Goal: Information Seeking & Learning: Find specific fact

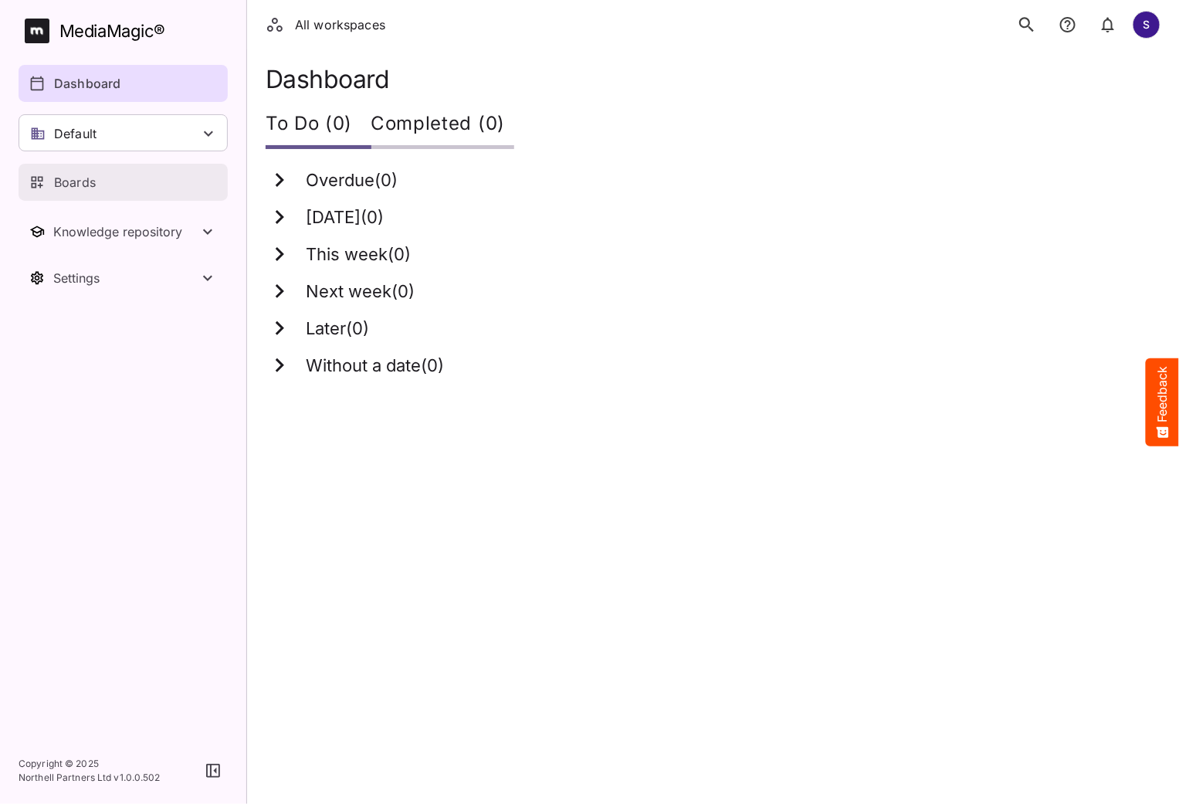
click at [120, 181] on div "Boards" at bounding box center [123, 182] width 189 height 19
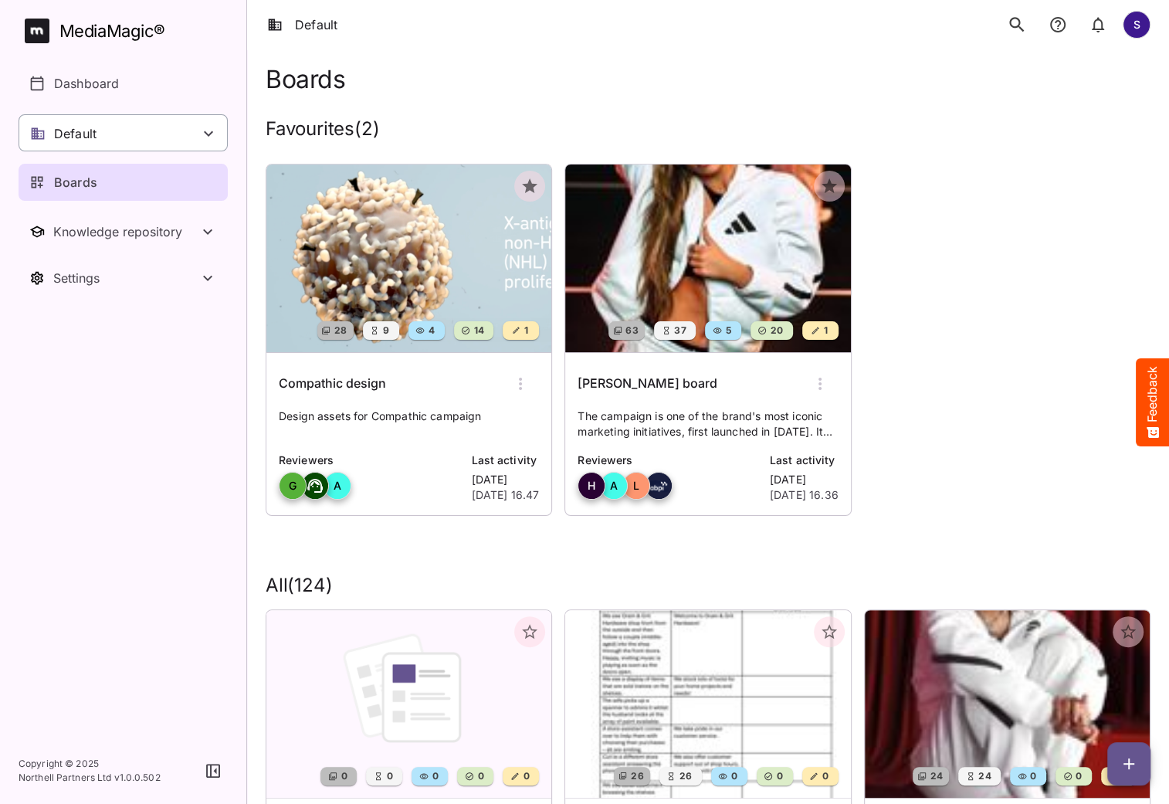
click at [97, 129] on div "Default" at bounding box center [123, 132] width 209 height 37
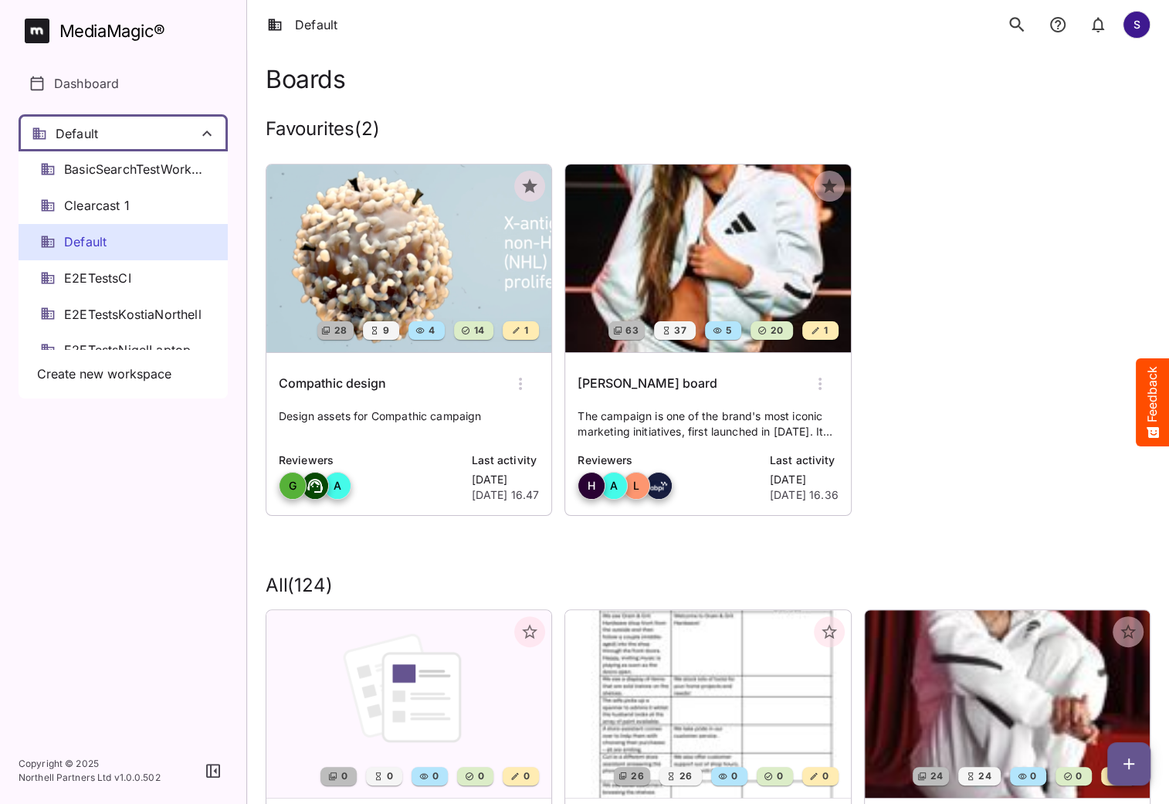
click at [112, 241] on div "Default" at bounding box center [123, 242] width 209 height 36
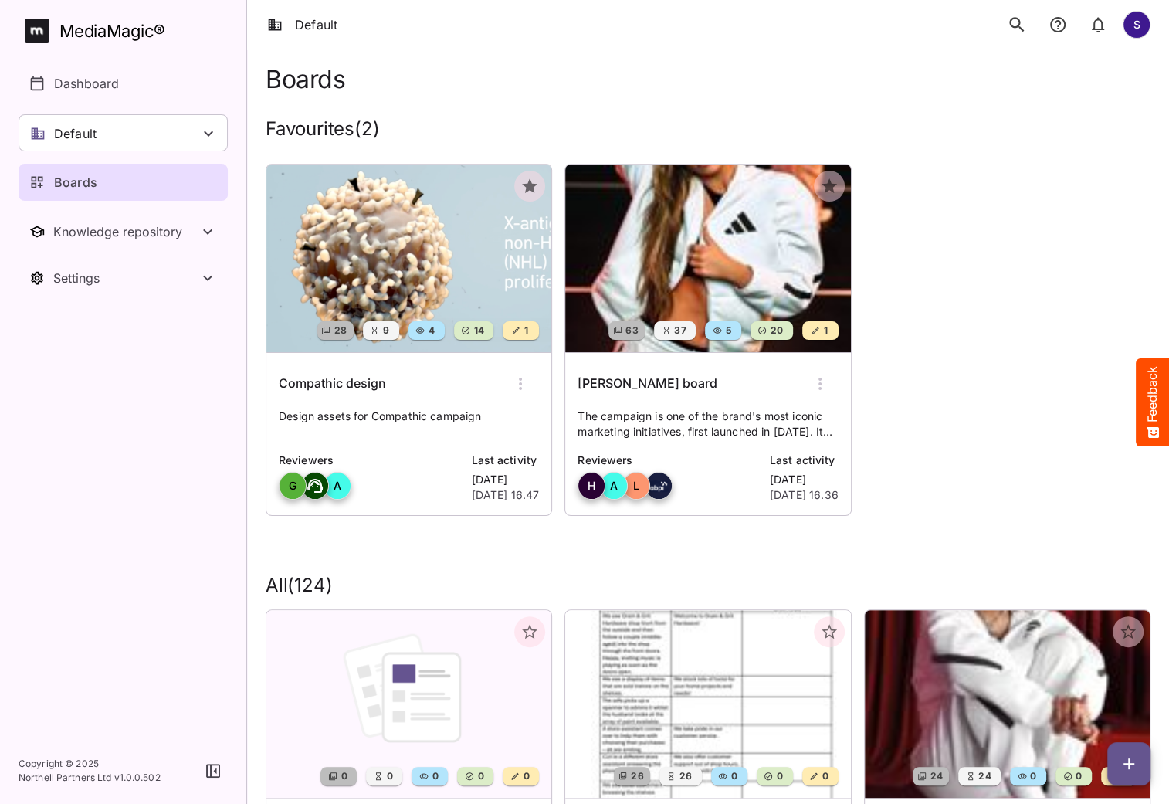
click at [480, 276] on img at bounding box center [408, 258] width 285 height 188
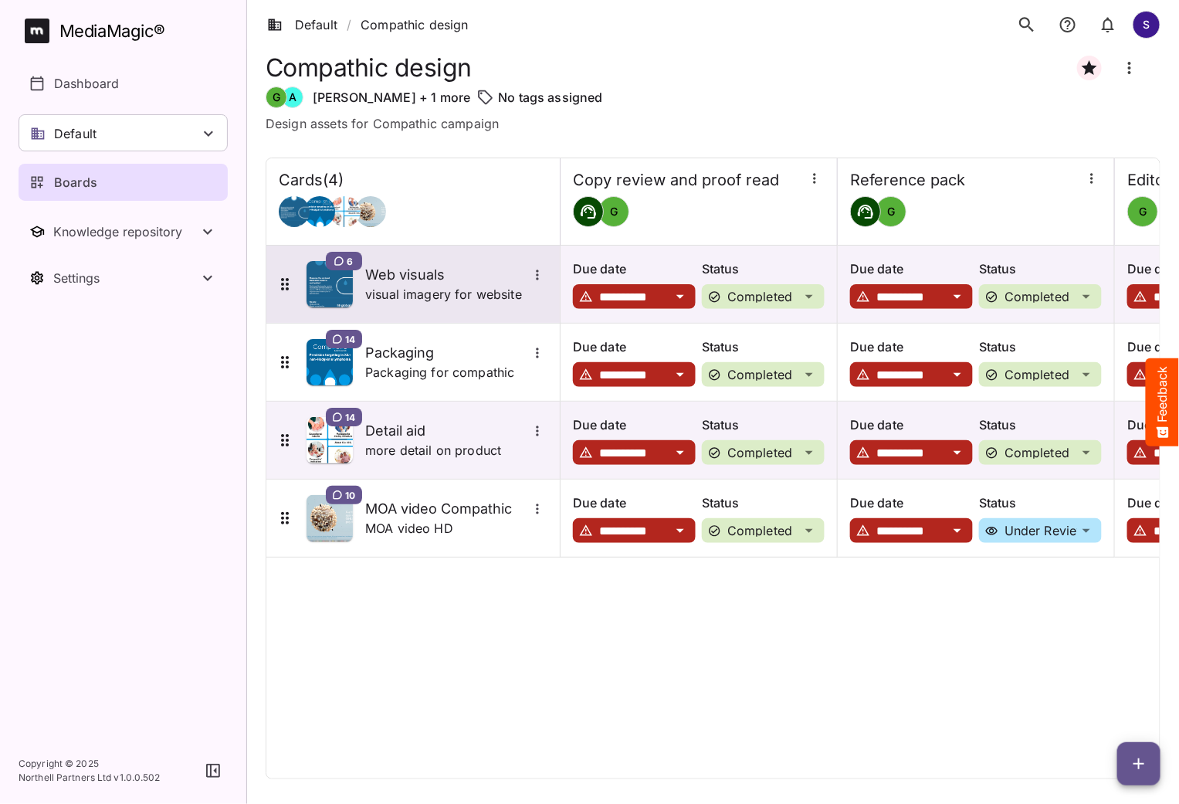
click at [421, 278] on h5 "Web visuals" at bounding box center [446, 275] width 162 height 19
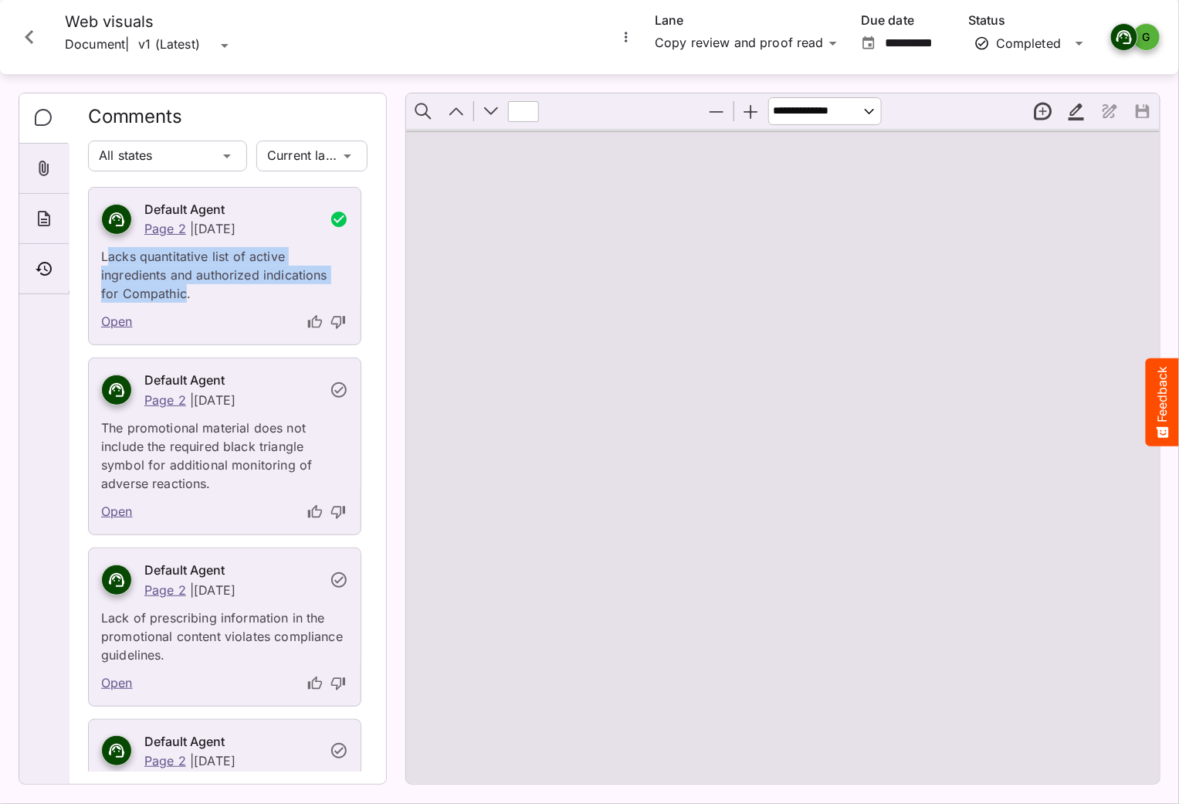
drag, startPoint x: 105, startPoint y: 257, endPoint x: 186, endPoint y: 294, distance: 89.1
click at [186, 294] on p "Lacks quantitative list of active ingredients and authorized indications for Co…" at bounding box center [224, 270] width 247 height 65
click at [190, 274] on p "Lacks quantitative list of active ingredients and authorized indications for Co…" at bounding box center [224, 270] width 247 height 65
click at [39, 25] on icon "Close card" at bounding box center [29, 37] width 28 height 28
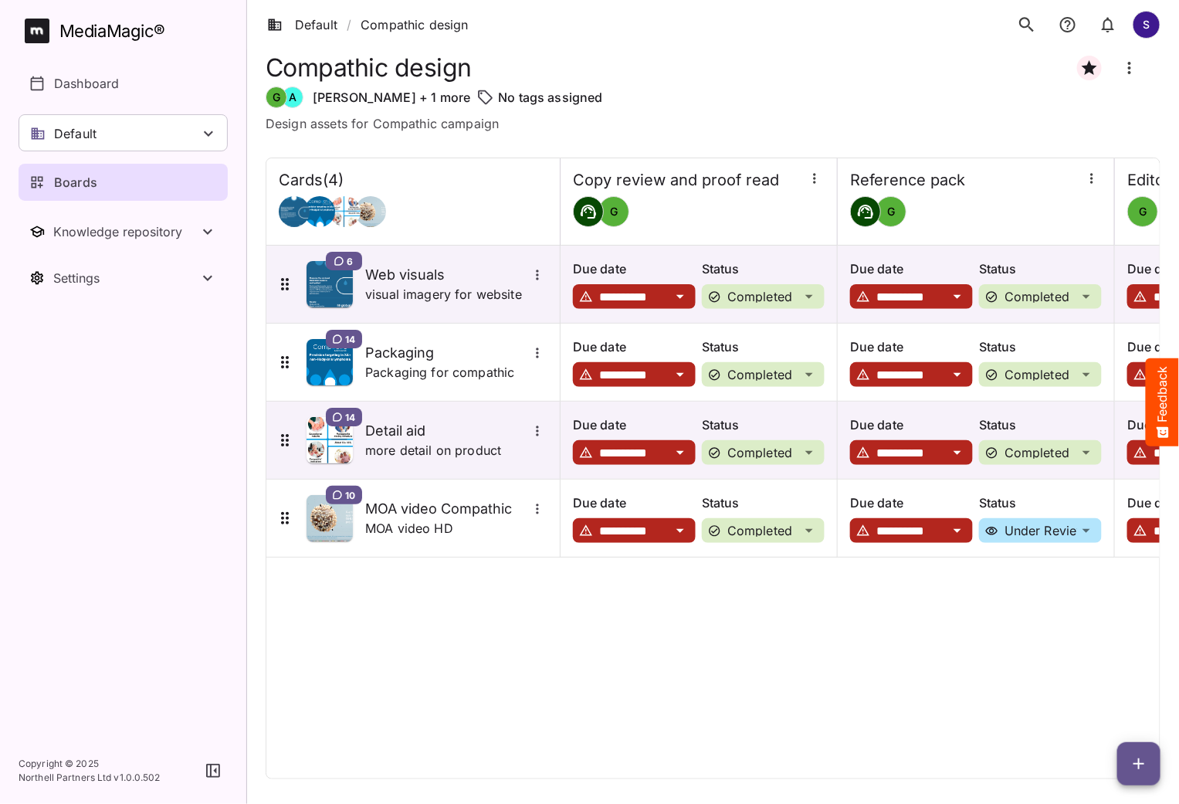
click at [120, 29] on div "MediaMagic ®" at bounding box center [112, 31] width 106 height 25
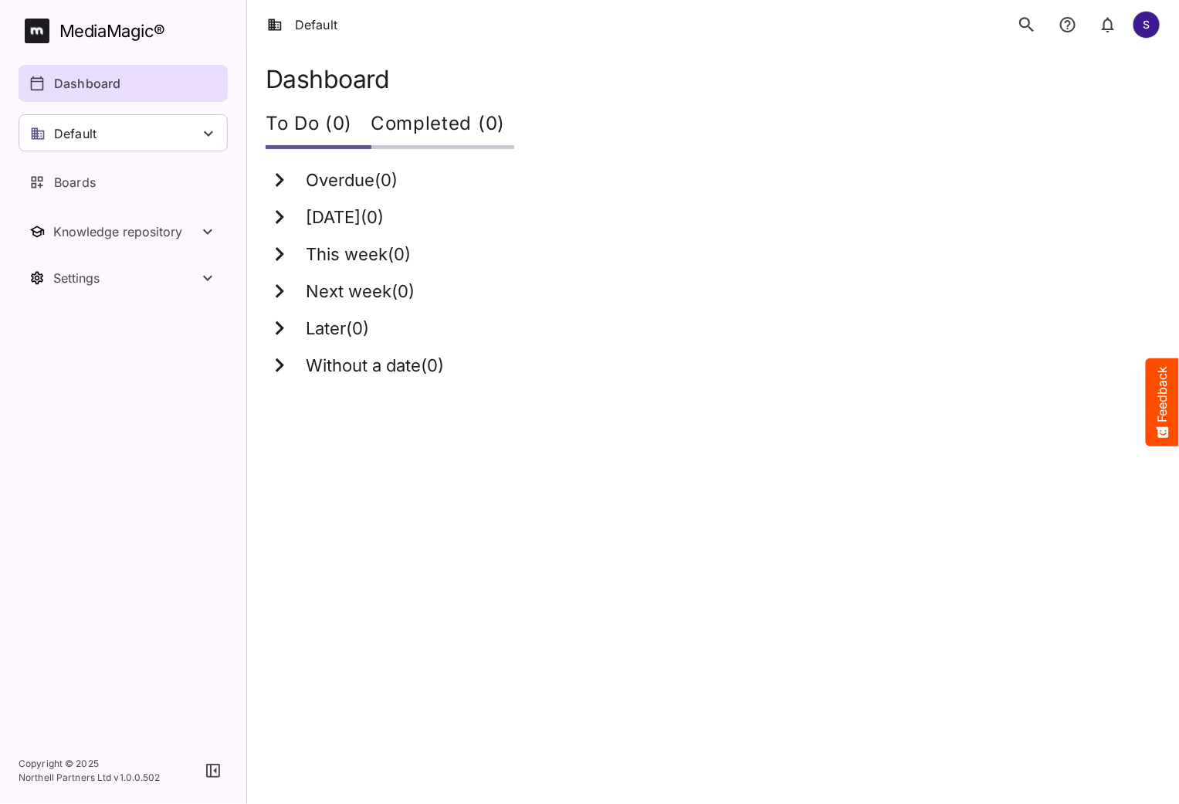
click at [1028, 32] on icon "search" at bounding box center [1027, 25] width 20 height 20
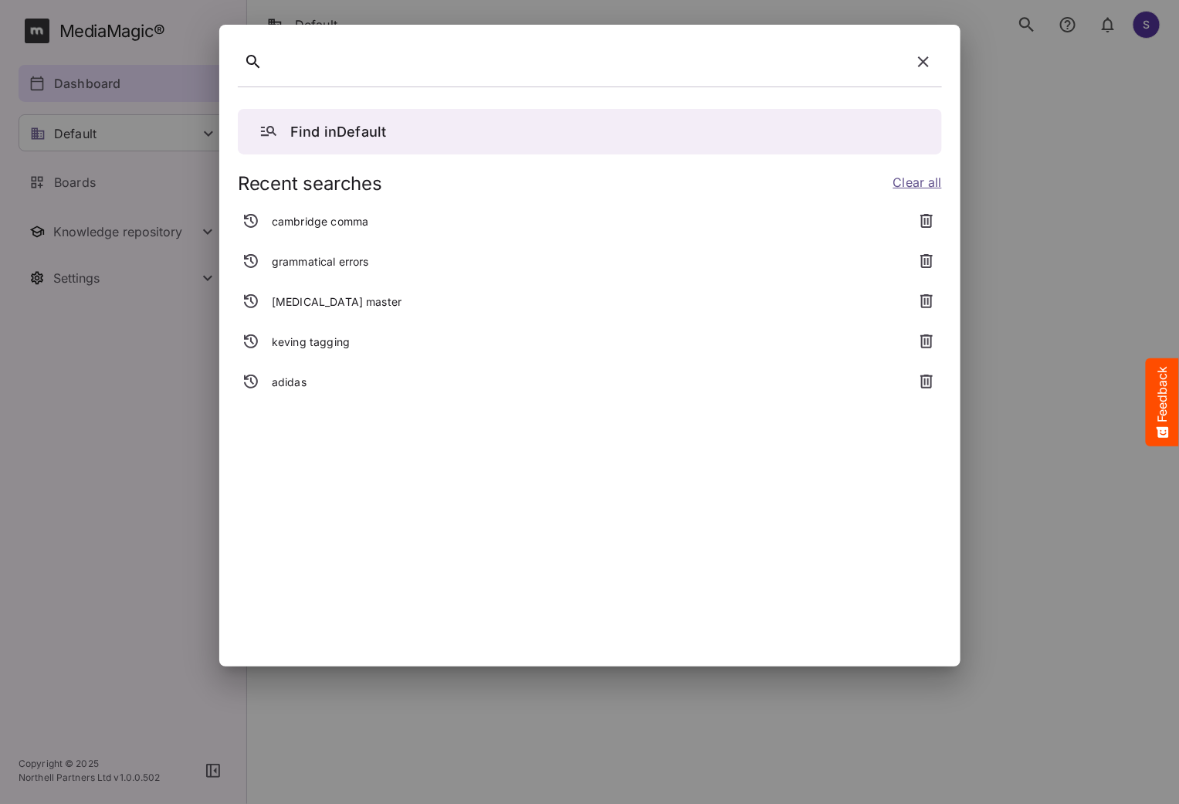
click at [916, 66] on icon "button" at bounding box center [923, 62] width 19 height 19
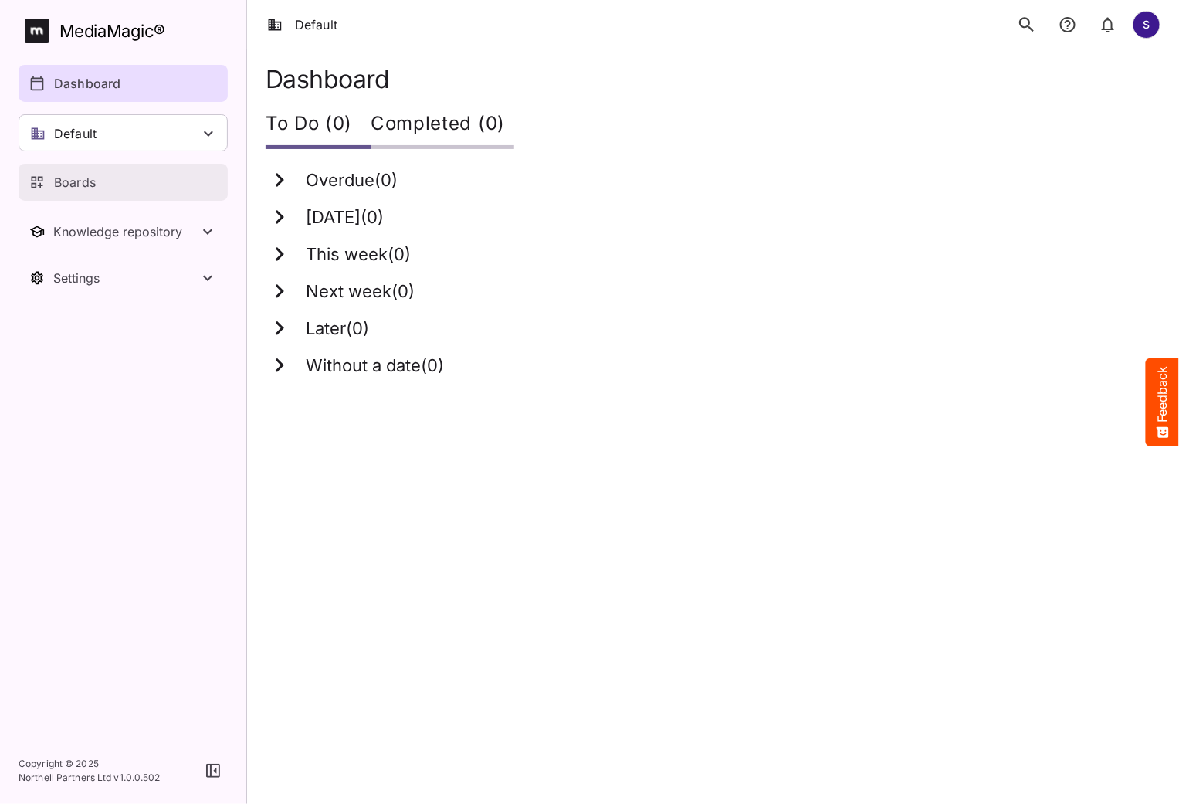
click at [113, 173] on div "Boards" at bounding box center [123, 182] width 189 height 19
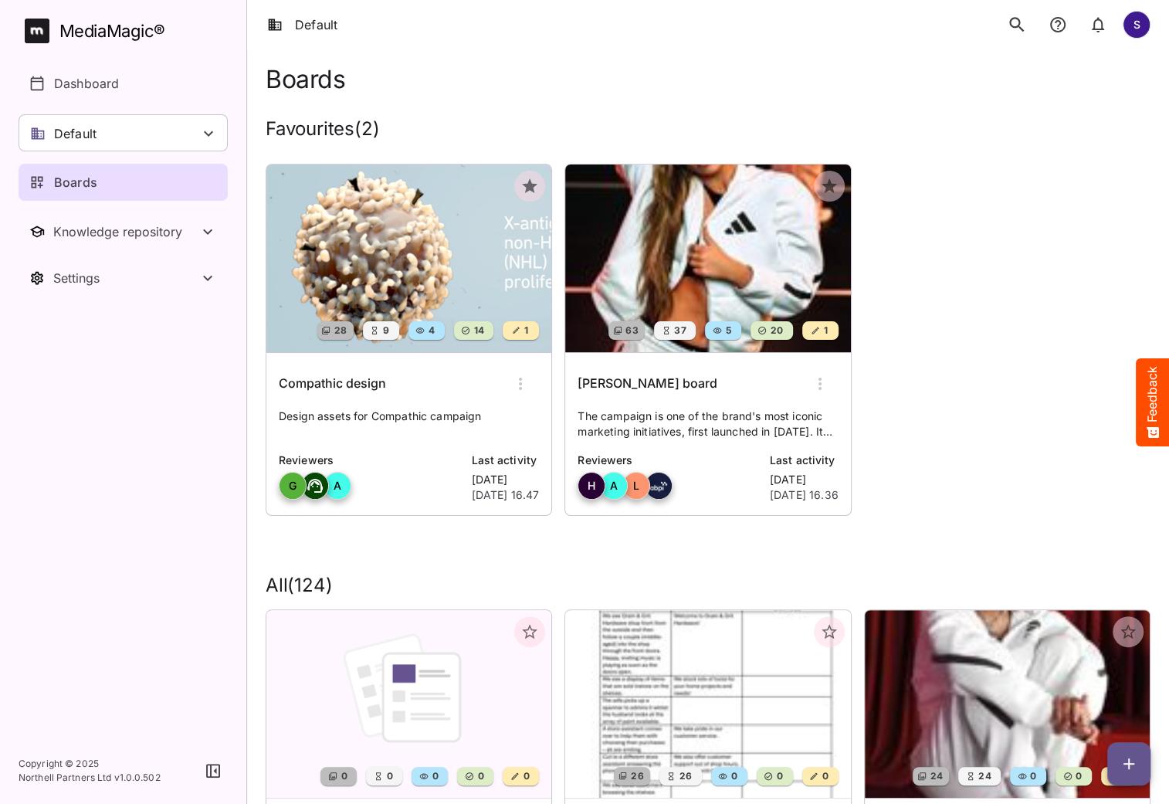
click at [1018, 29] on icon "search" at bounding box center [1017, 25] width 20 height 20
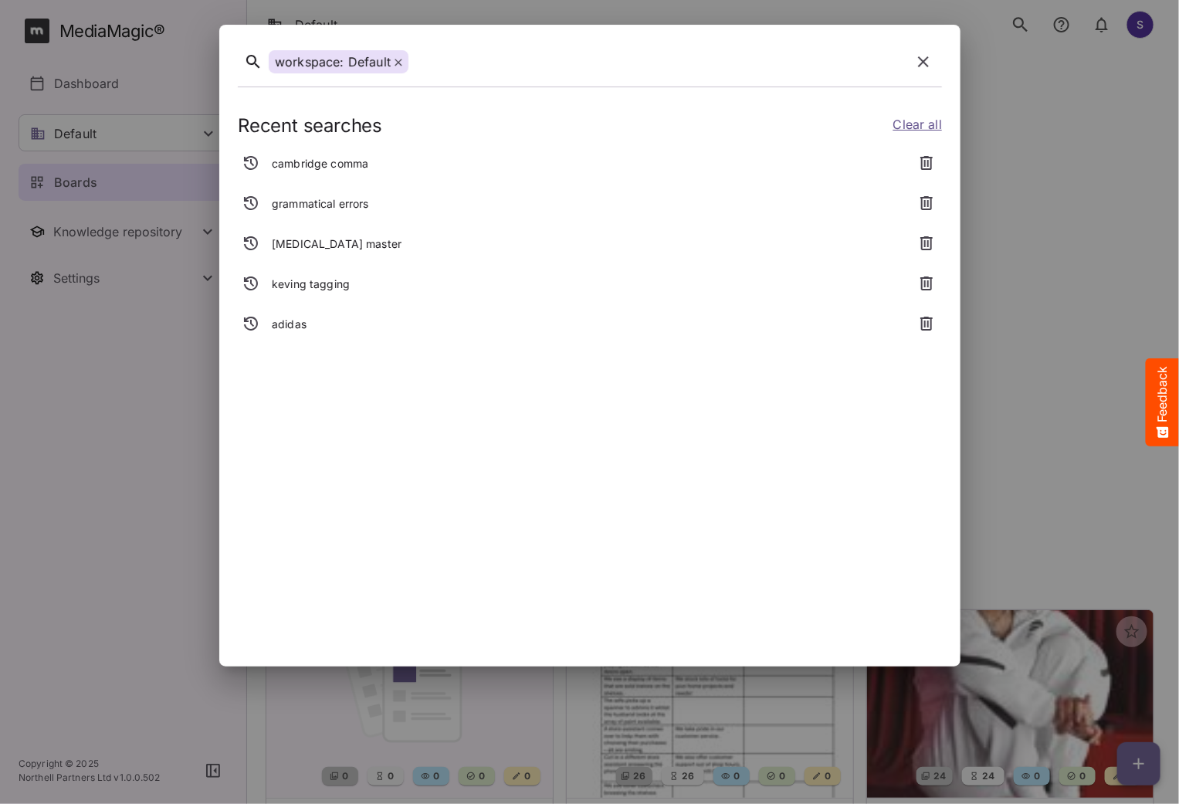
click at [922, 57] on icon "button" at bounding box center [923, 62] width 19 height 19
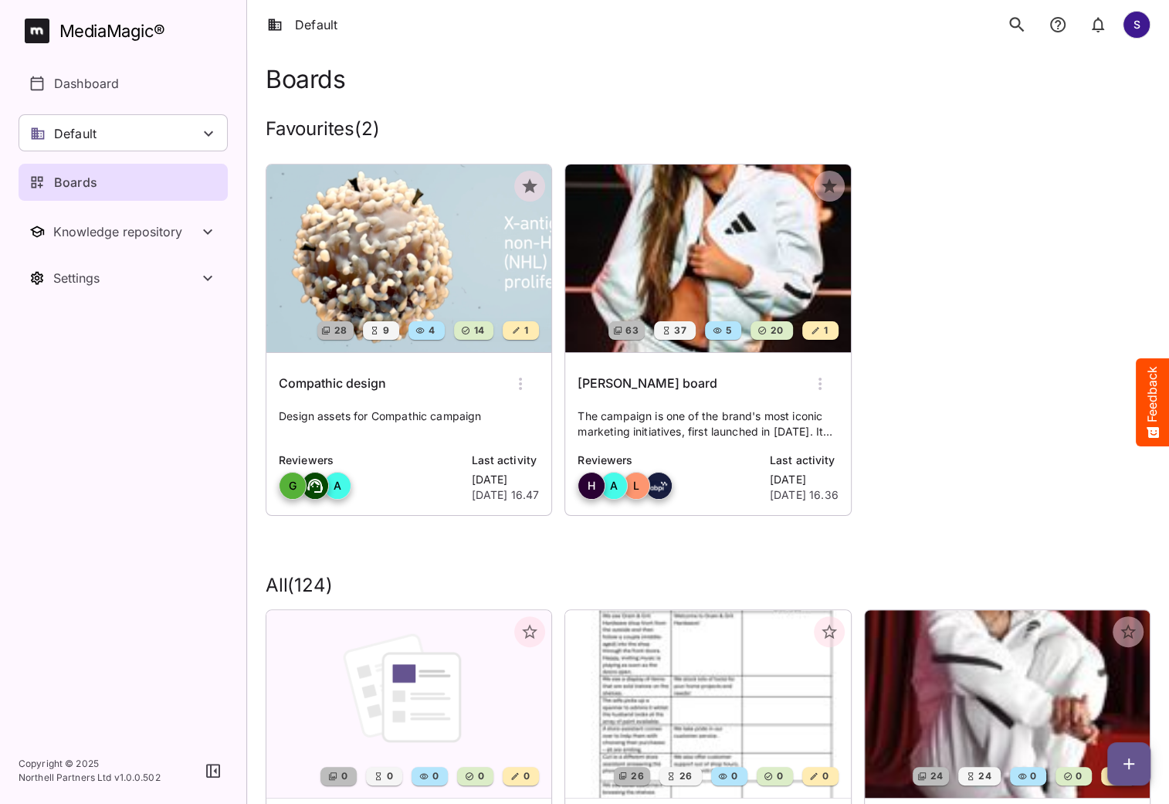
click at [369, 240] on img at bounding box center [408, 258] width 285 height 188
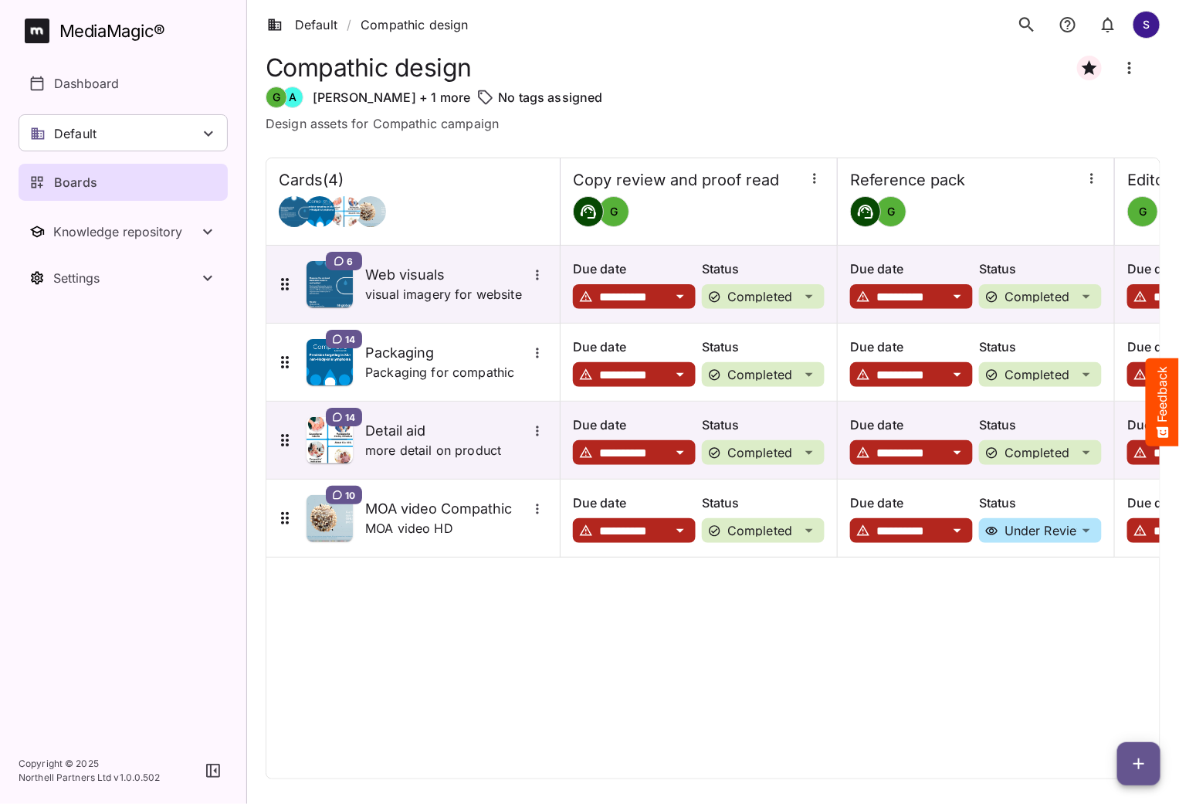
click at [1028, 29] on icon "search" at bounding box center [1027, 25] width 20 height 20
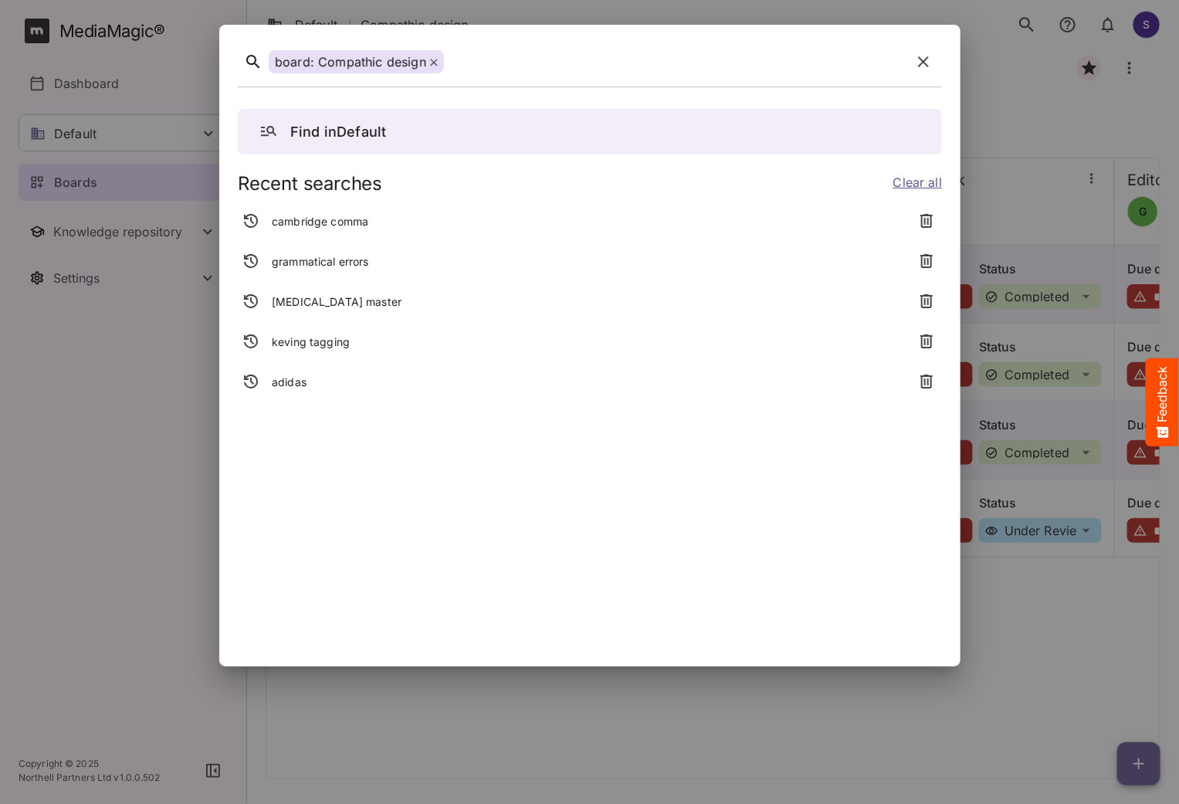
click at [932, 69] on icon "button" at bounding box center [923, 62] width 19 height 19
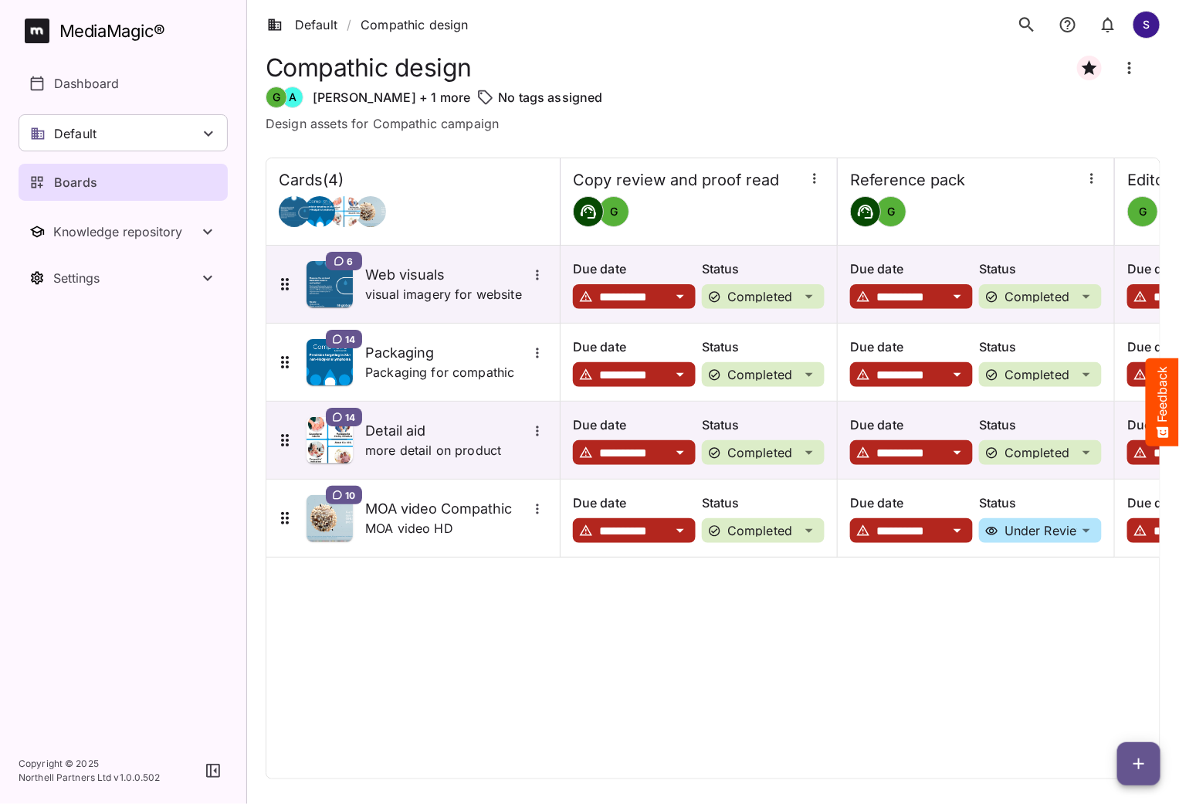
click at [128, 39] on div "MediaMagic ®" at bounding box center [112, 31] width 106 height 25
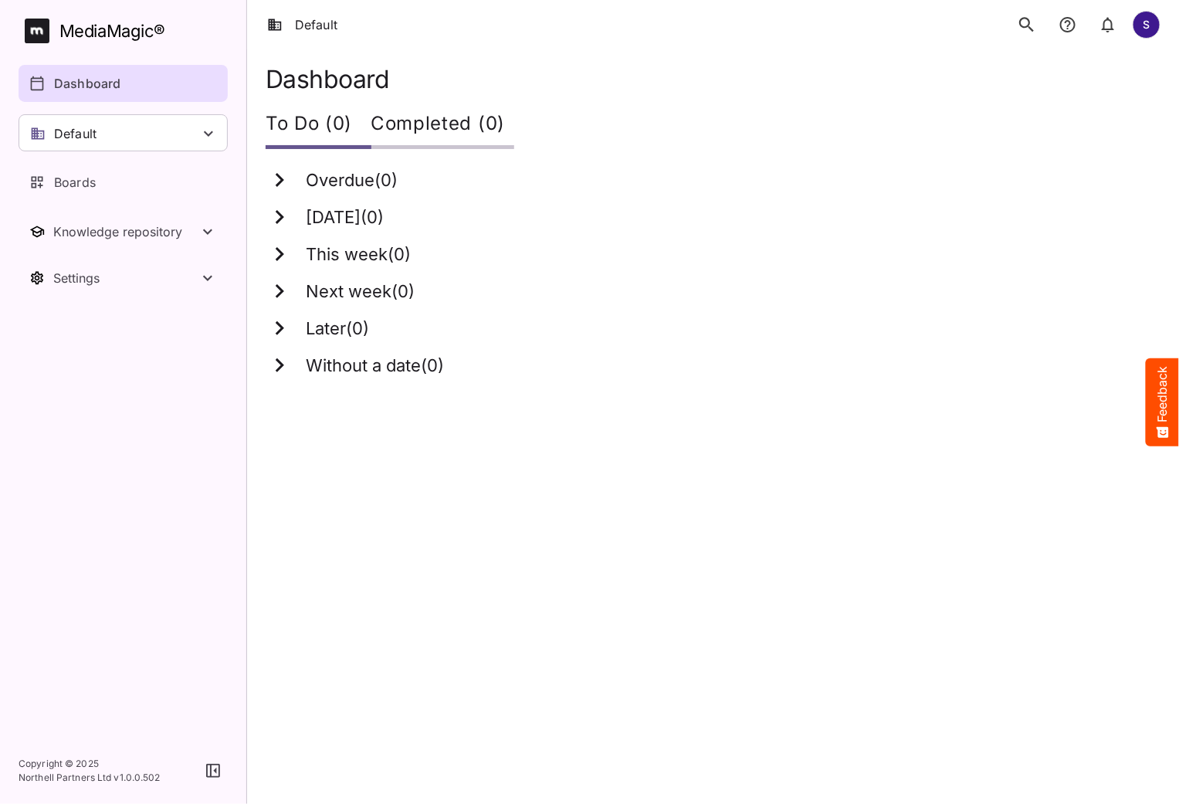
click at [1025, 29] on icon "search" at bounding box center [1027, 25] width 20 height 20
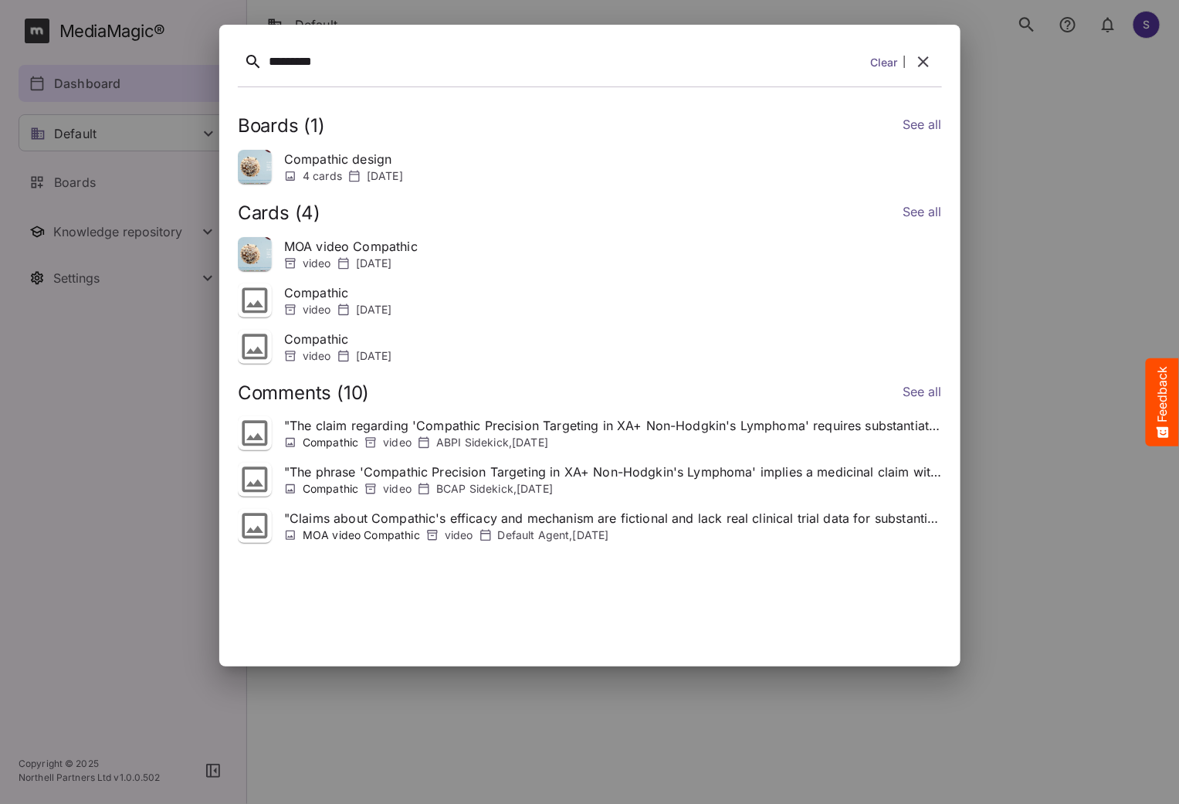
click at [267, 168] on img at bounding box center [255, 167] width 34 height 34
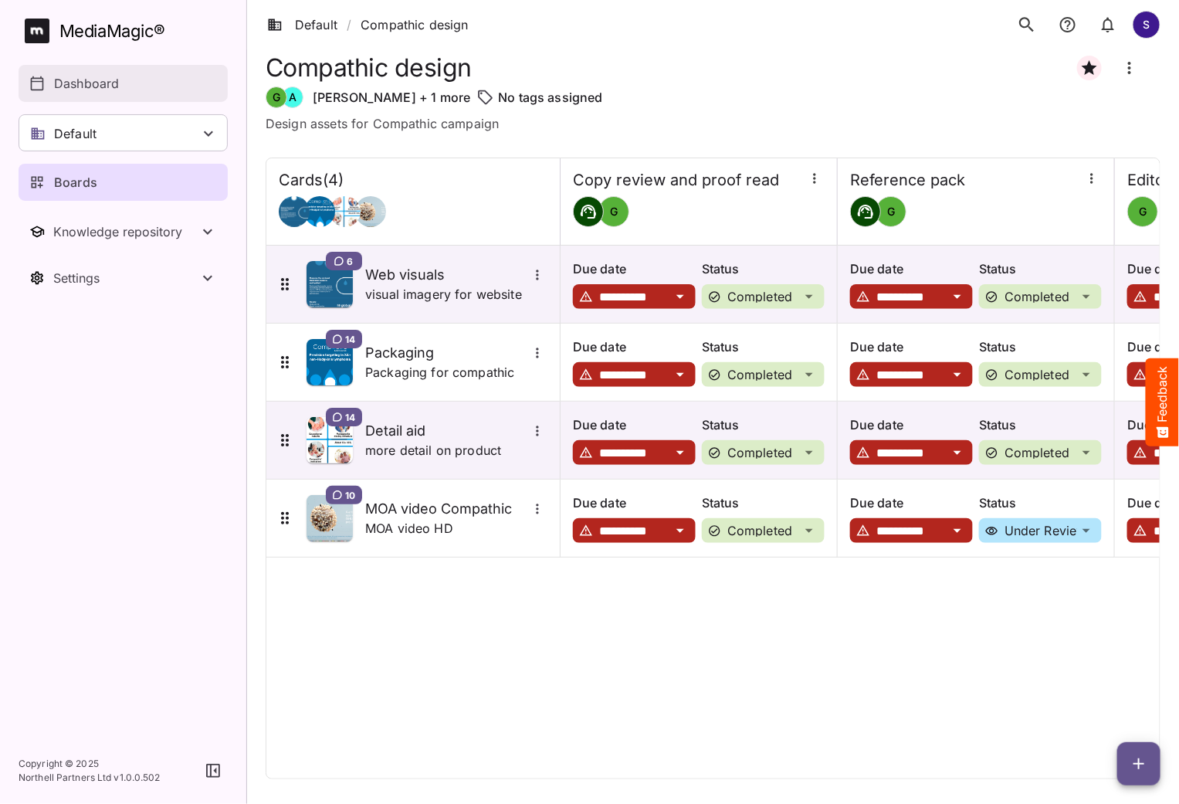
click at [73, 93] on link "Dashboard" at bounding box center [123, 83] width 209 height 37
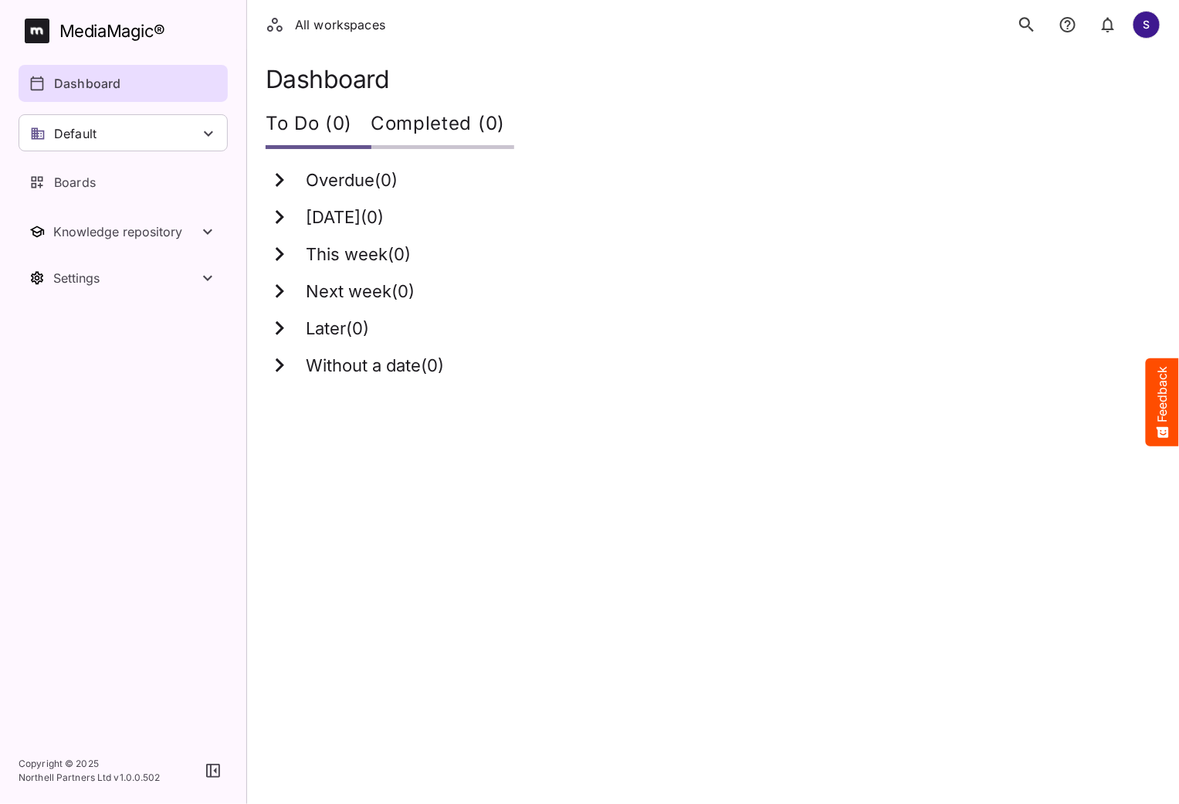
click at [1021, 28] on icon "search" at bounding box center [1027, 25] width 20 height 20
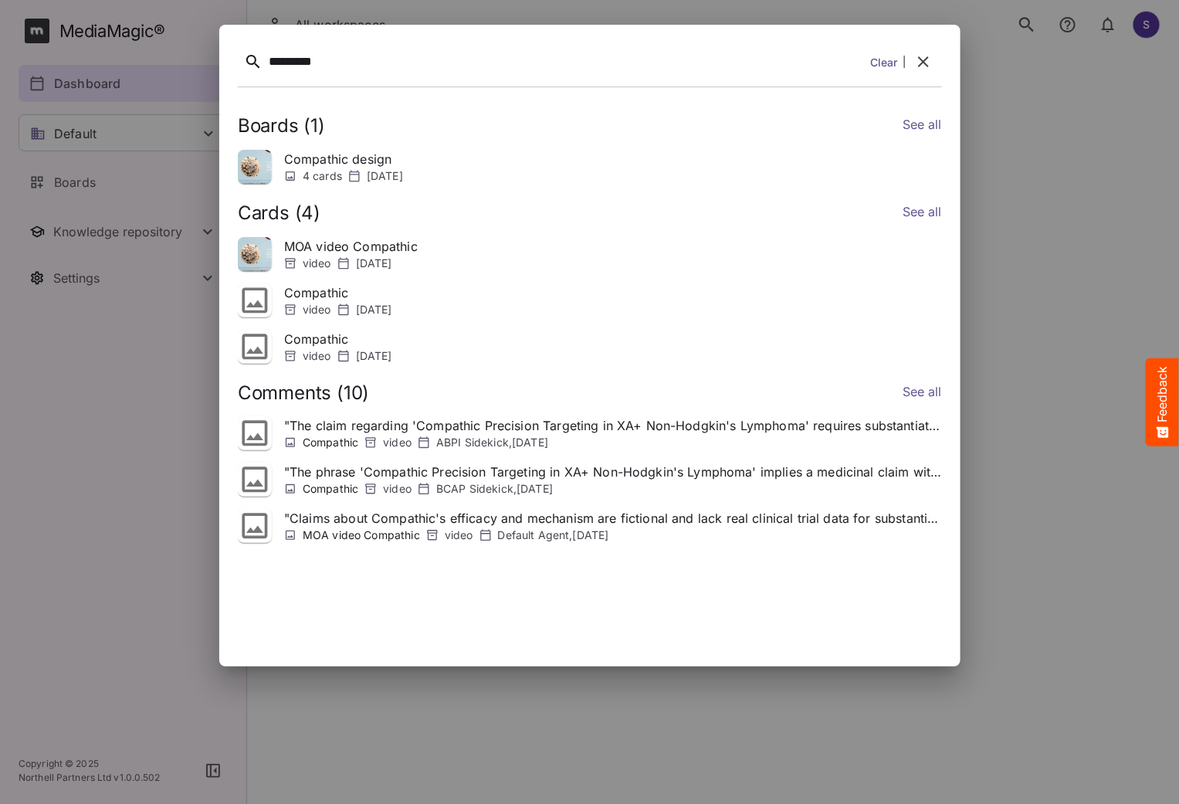
click at [251, 251] on img at bounding box center [255, 254] width 34 height 34
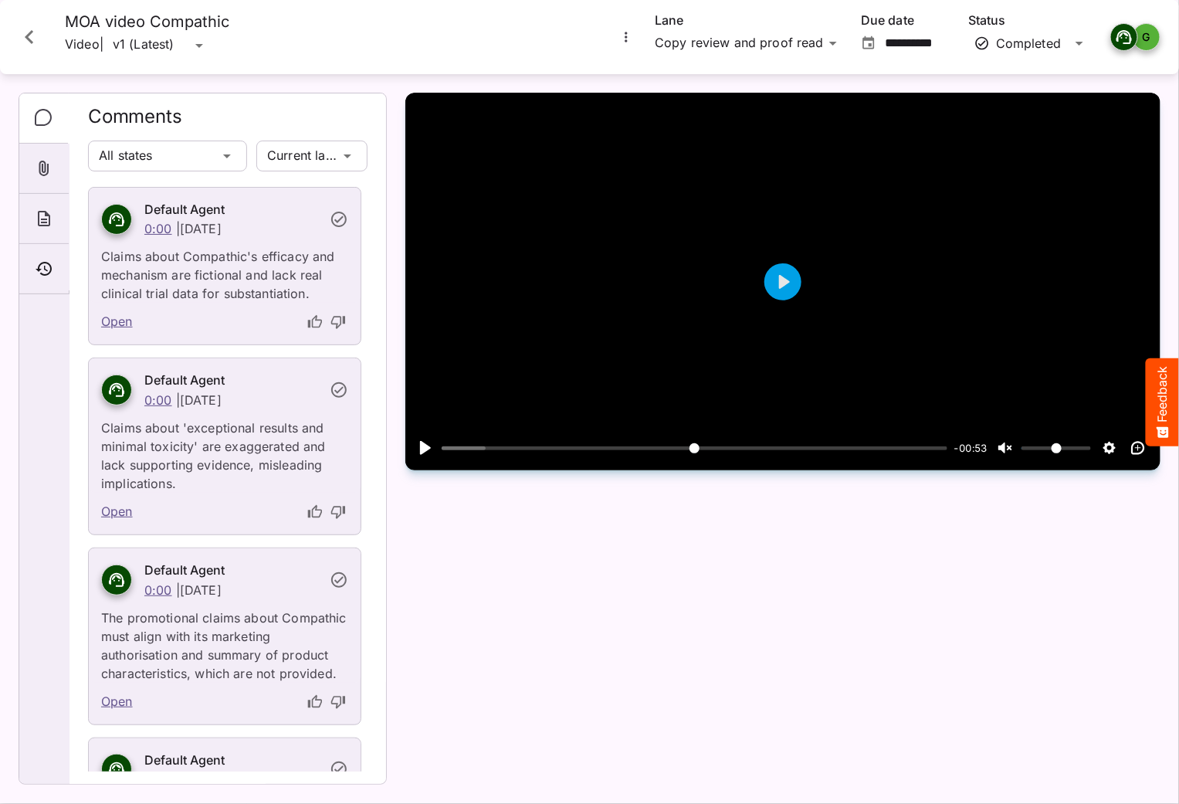
click at [29, 33] on icon "Close card" at bounding box center [29, 37] width 8 height 14
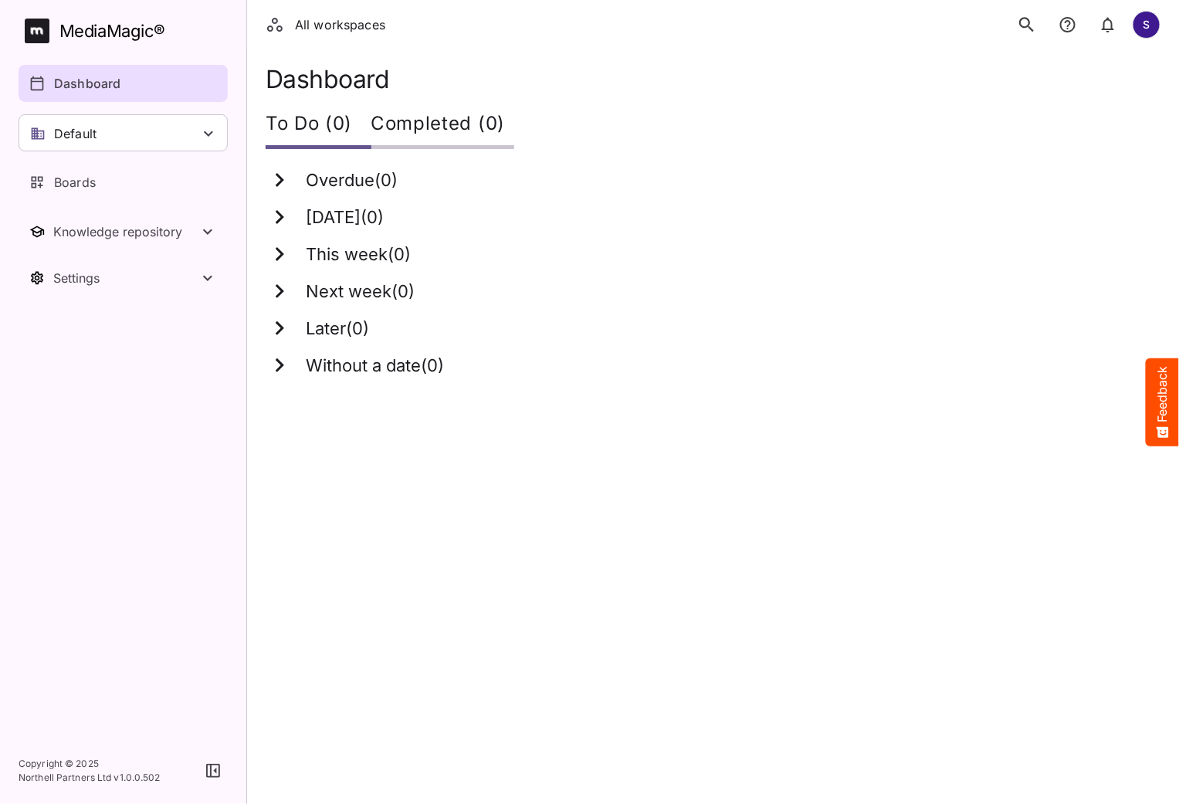
click at [1020, 19] on icon "search" at bounding box center [1027, 25] width 20 height 20
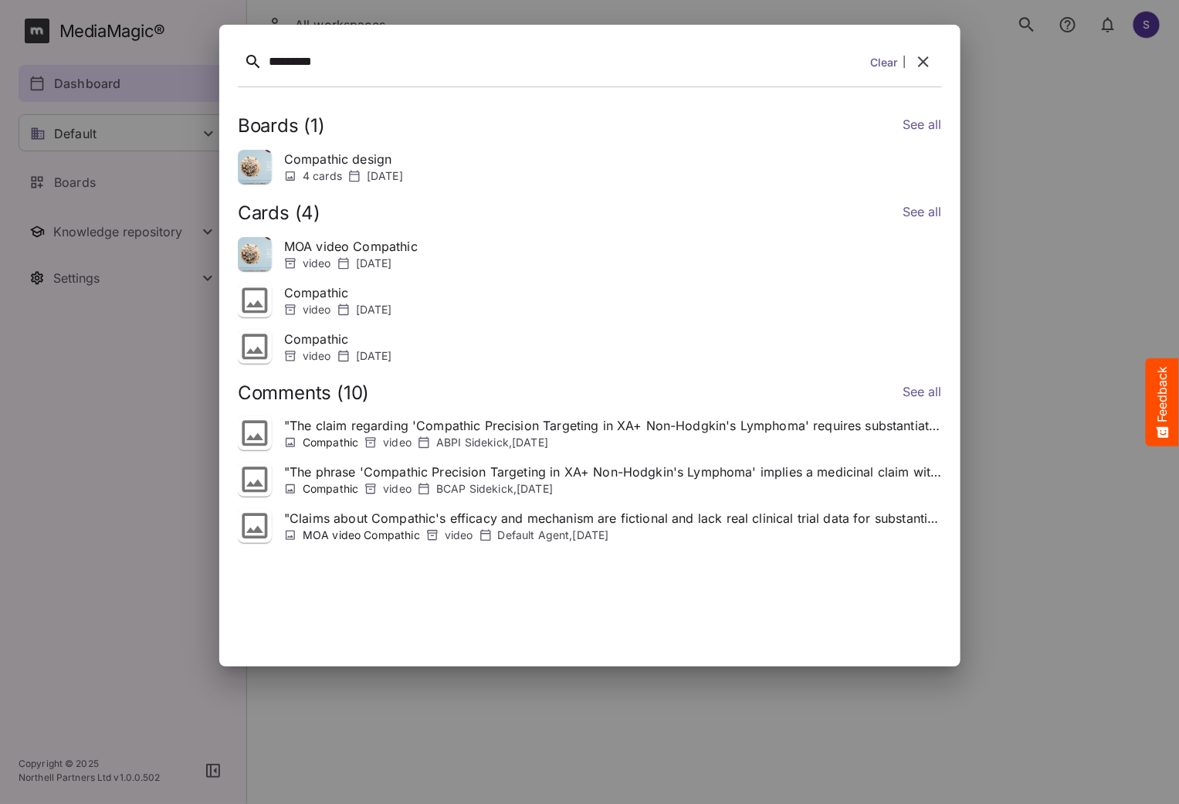
click at [260, 485] on icon at bounding box center [254, 479] width 25 height 25
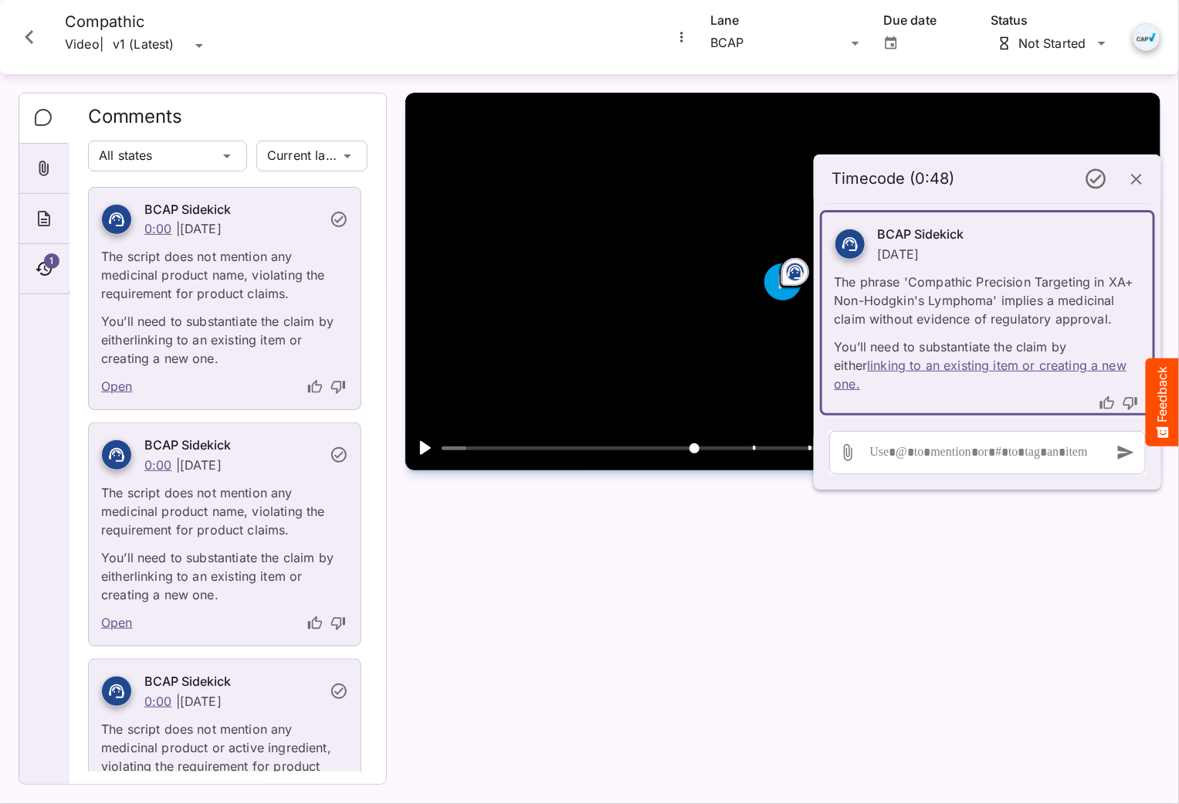
click at [21, 44] on icon "Close card" at bounding box center [29, 37] width 28 height 28
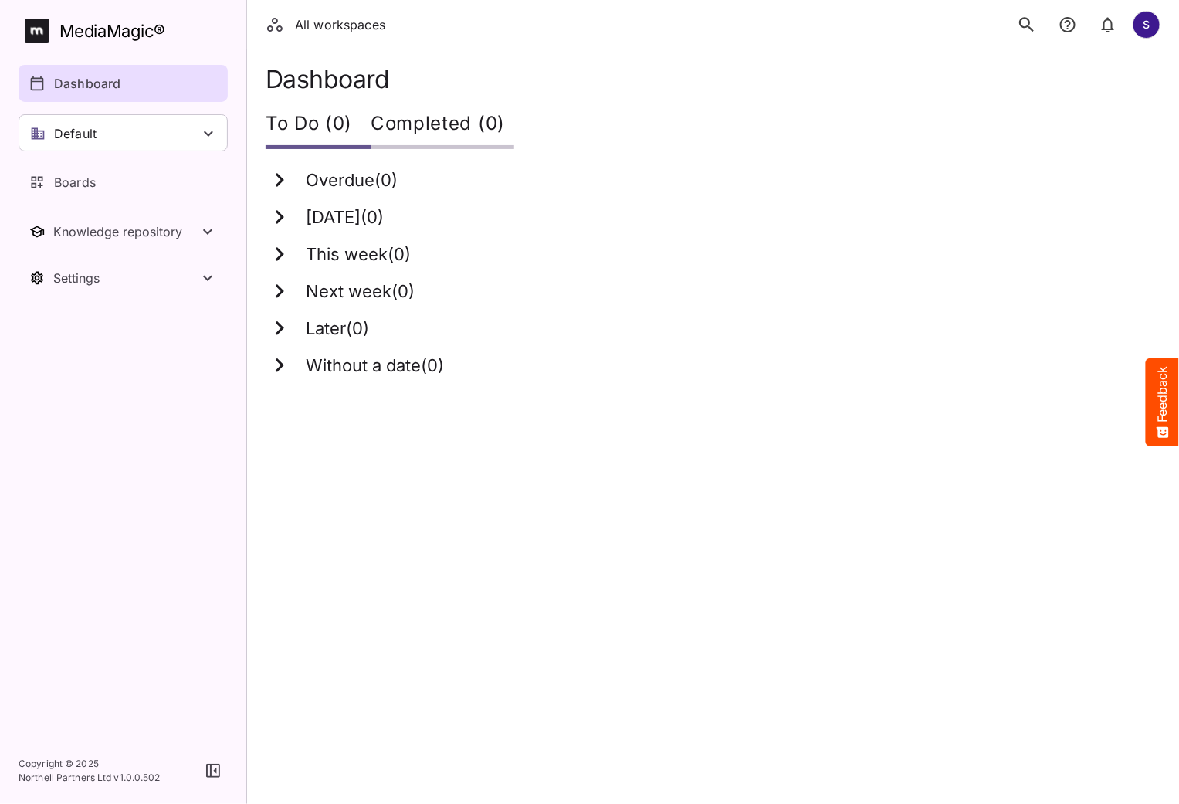
click at [107, 25] on div "MediaMagic ®" at bounding box center [112, 31] width 106 height 25
click at [1025, 24] on icon "search" at bounding box center [1027, 25] width 20 height 20
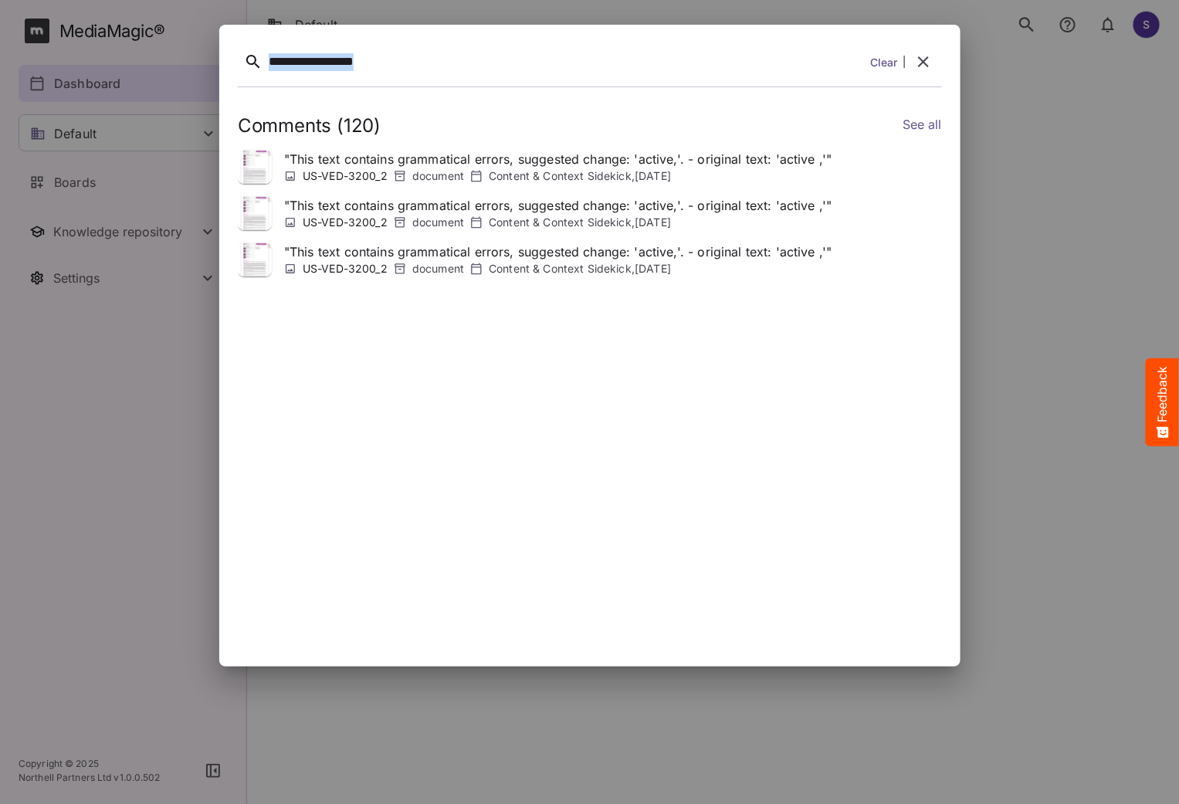
copy div "**********"
click at [919, 127] on link "See all" at bounding box center [921, 126] width 39 height 22
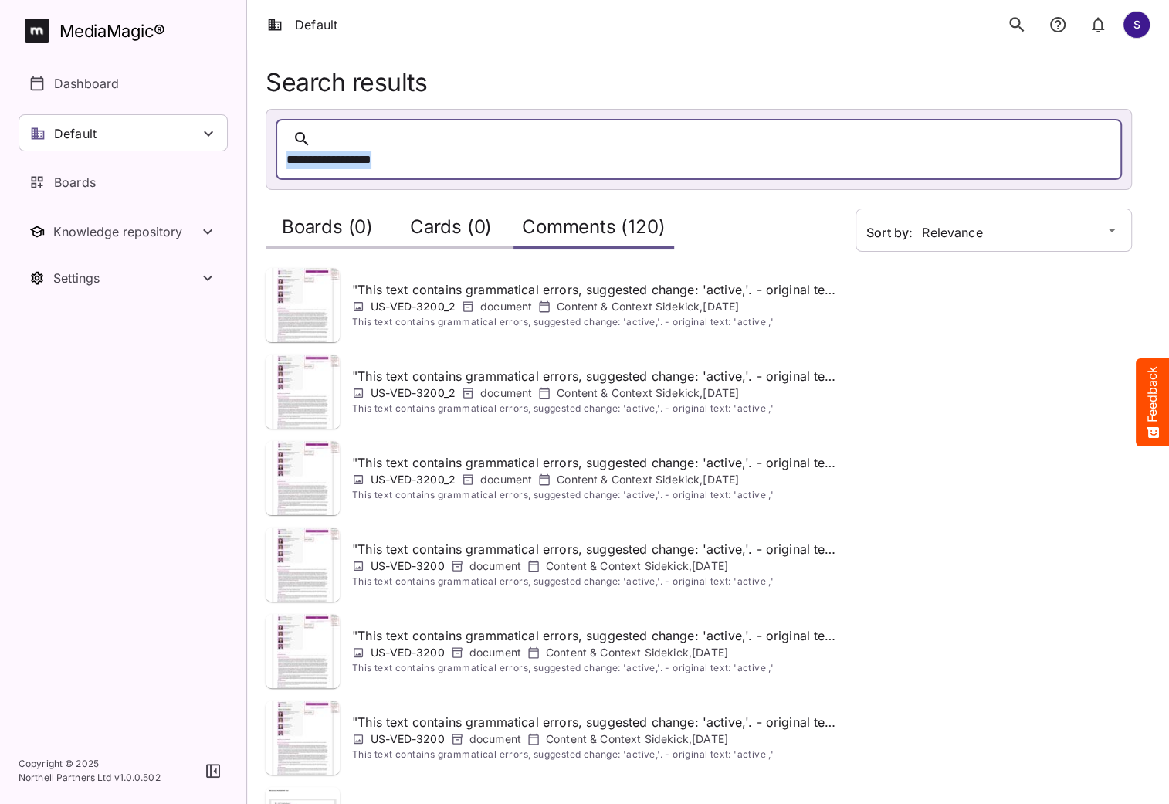
drag, startPoint x: 398, startPoint y: 141, endPoint x: 314, endPoint y: 137, distance: 84.2
click at [314, 137] on div "**********" at bounding box center [699, 149] width 846 height 61
click at [456, 148] on div "**********" at bounding box center [683, 160] width 794 height 24
drag, startPoint x: 470, startPoint y: 142, endPoint x: 307, endPoint y: 144, distance: 162.9
click at [307, 144] on div "**********" at bounding box center [699, 149] width 846 height 61
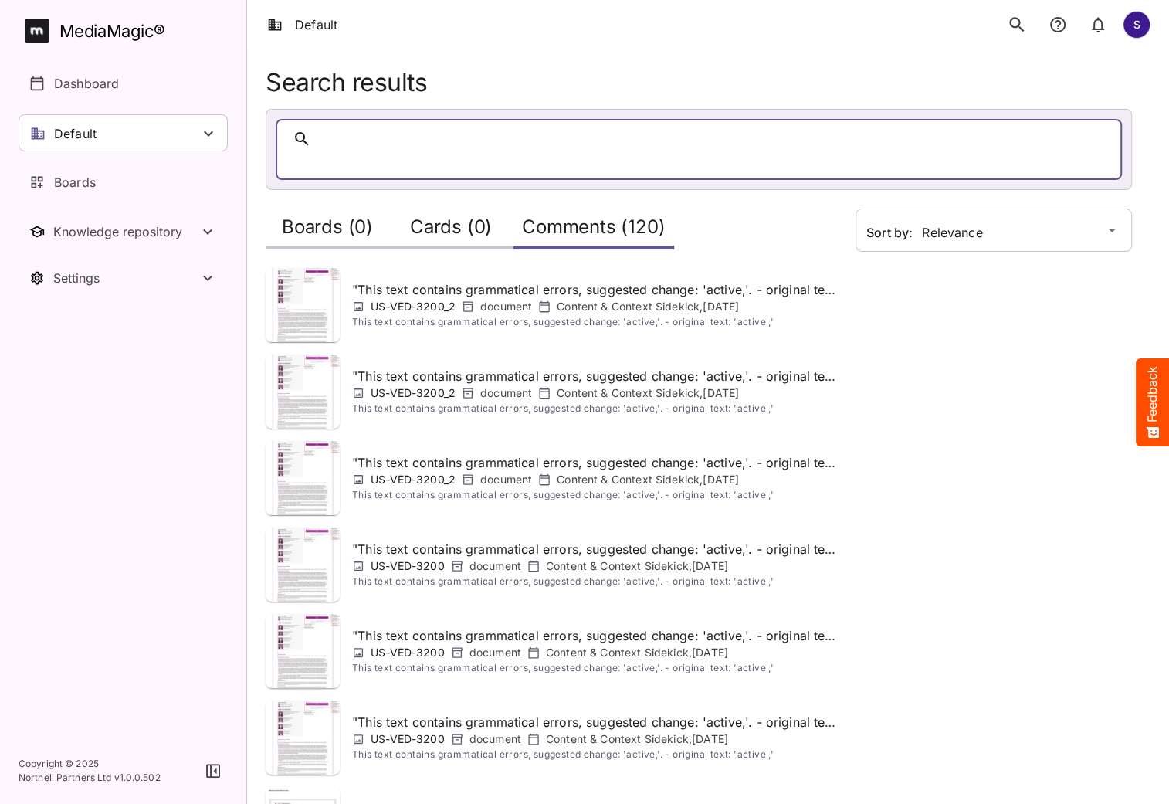
click at [154, 24] on div "MediaMagic ®" at bounding box center [112, 31] width 106 height 25
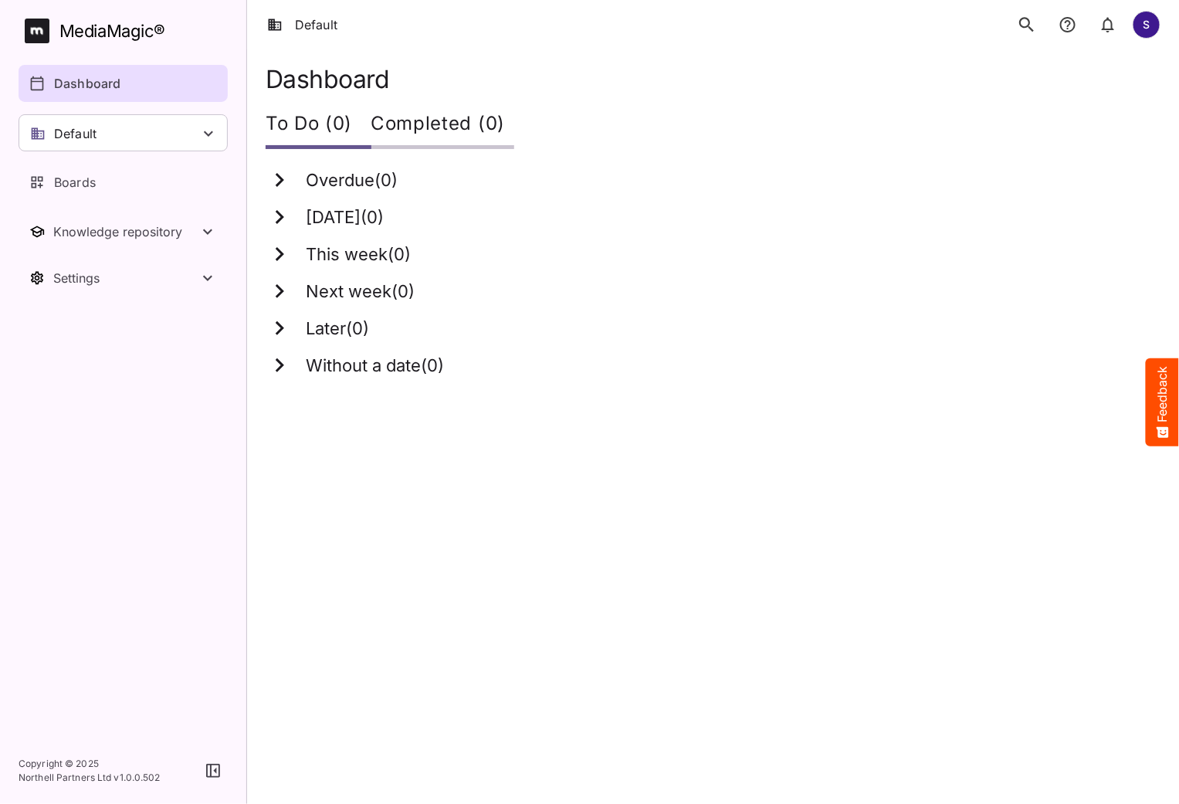
click at [1027, 26] on icon "search" at bounding box center [1026, 24] width 15 height 15
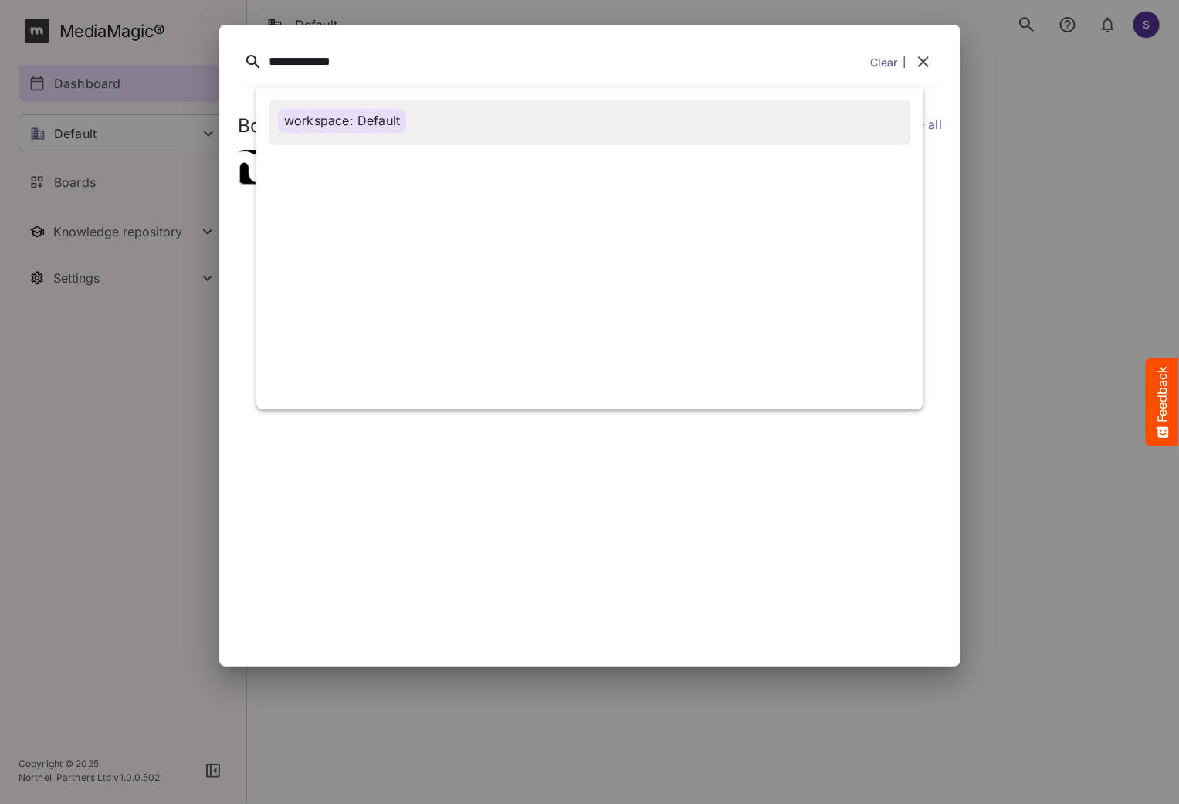
click at [383, 114] on div "workspace: Default" at bounding box center [342, 121] width 128 height 24
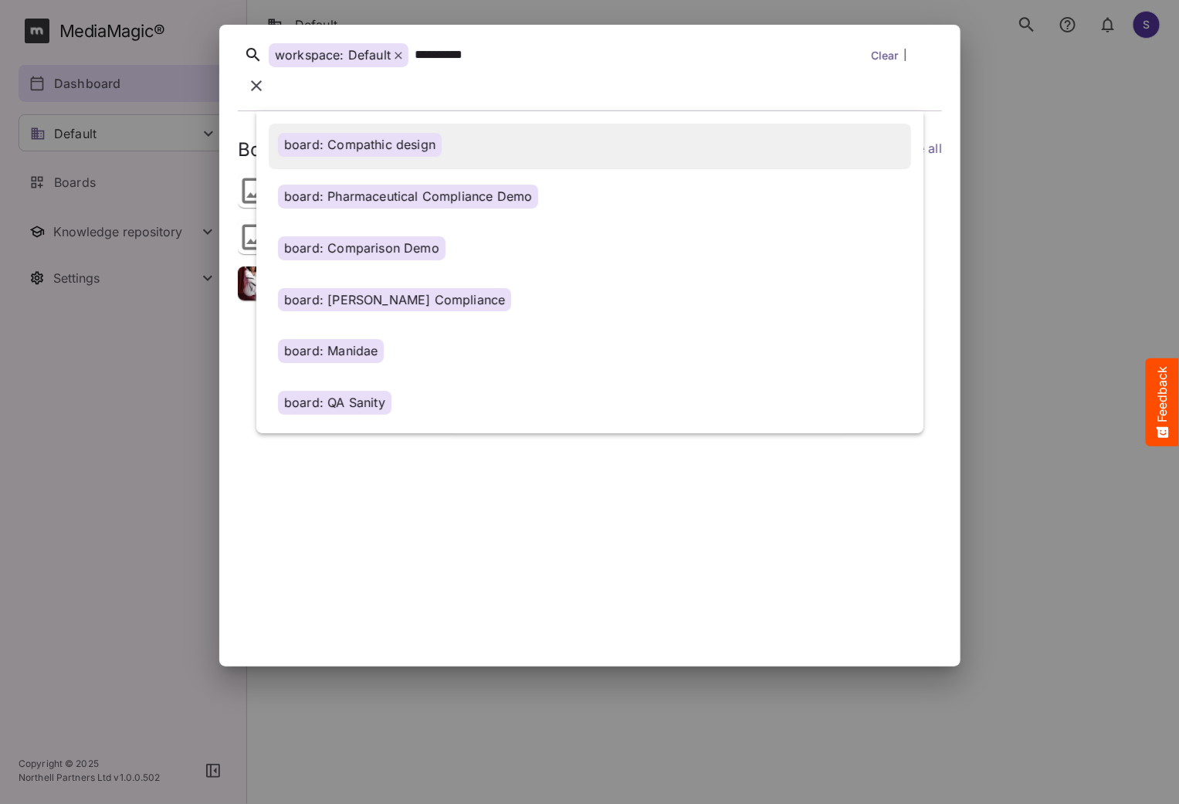
click at [420, 133] on div "board: Compathic design" at bounding box center [360, 145] width 164 height 24
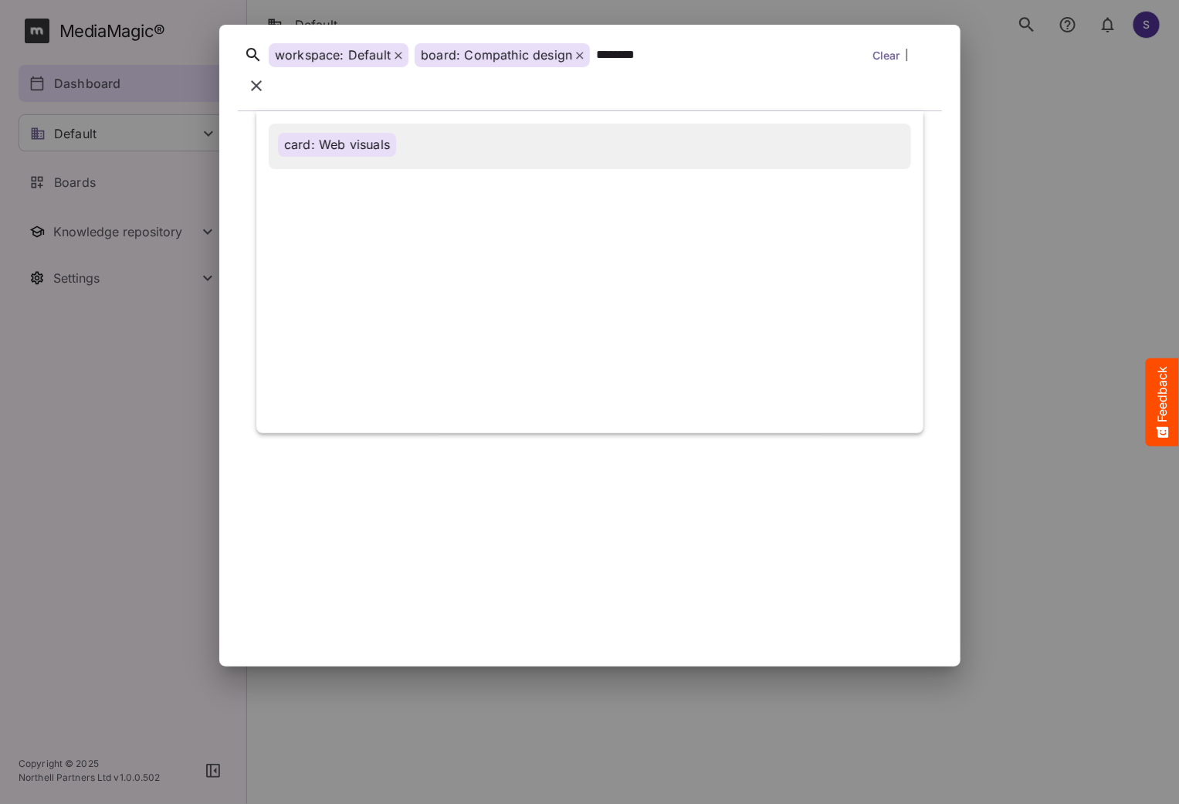
click at [387, 133] on div "card: Web visuals" at bounding box center [337, 145] width 118 height 24
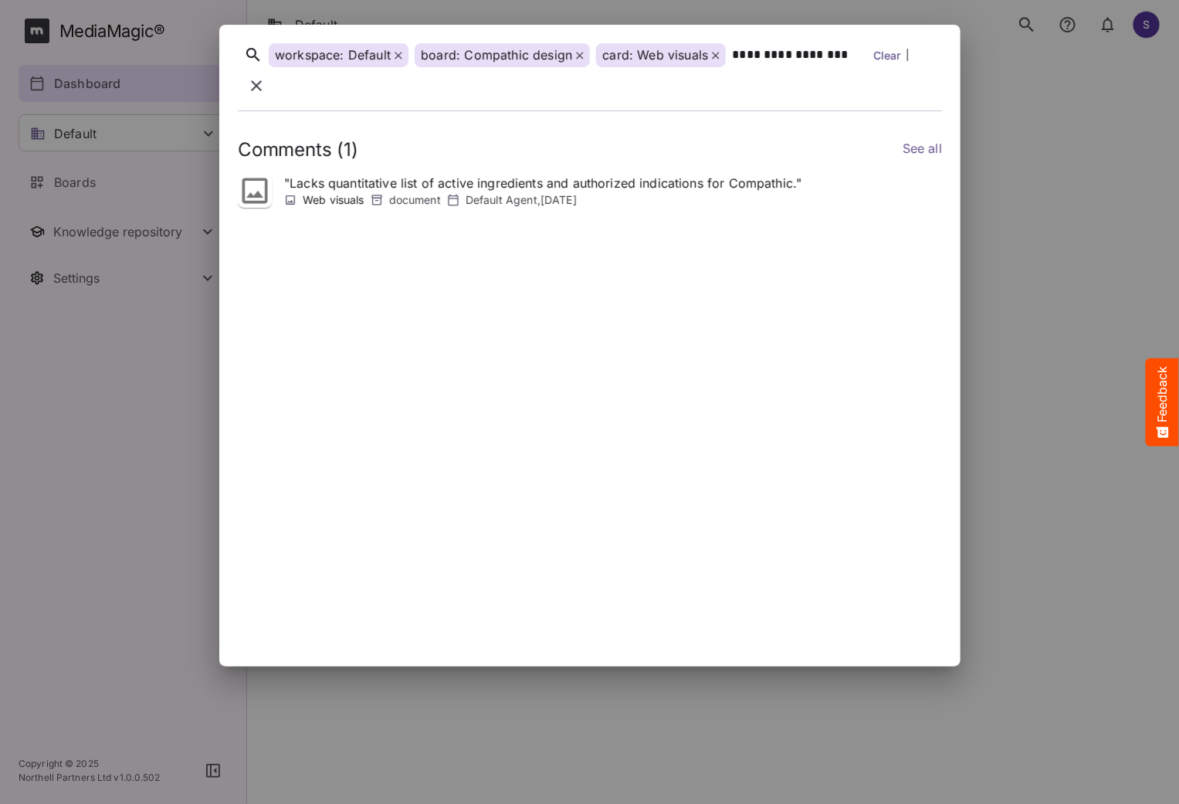
click at [426, 174] on p "" Lacks quantitative list of active ingredients and authorized indications for …" at bounding box center [542, 183] width 517 height 19
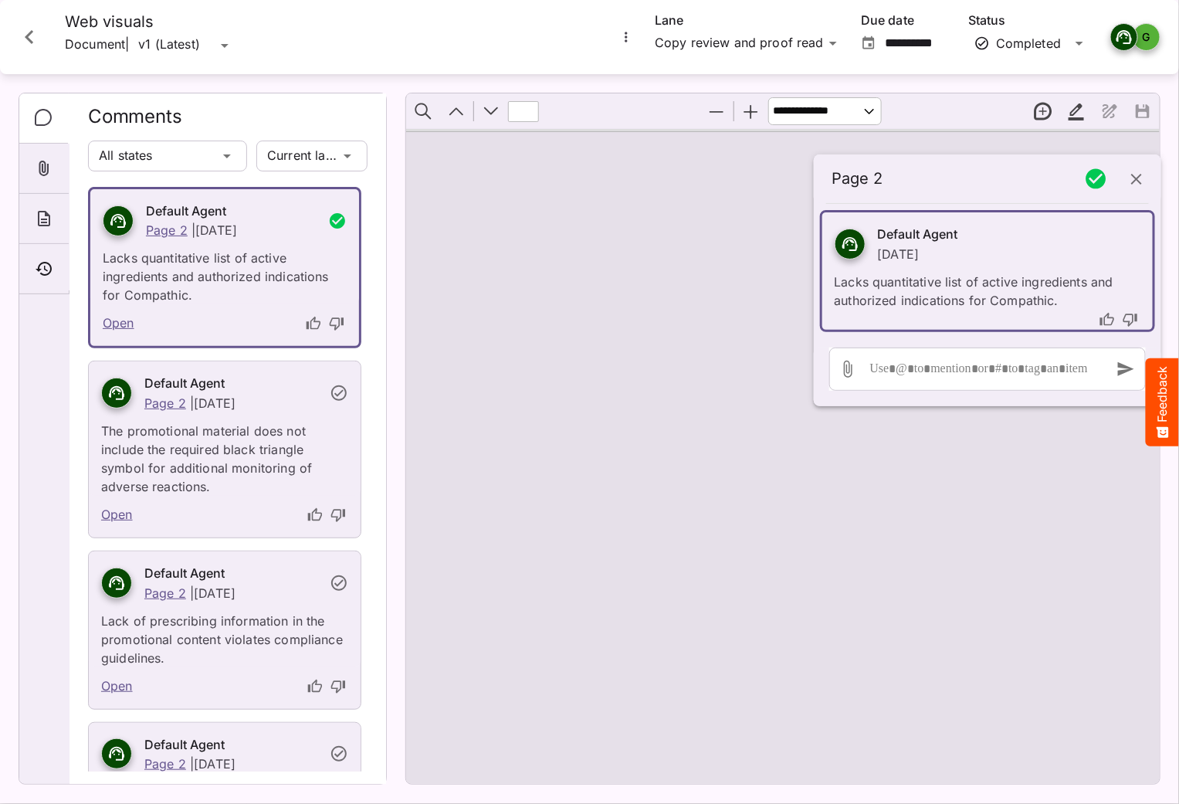
click at [36, 36] on icon "Close card" at bounding box center [29, 37] width 28 height 28
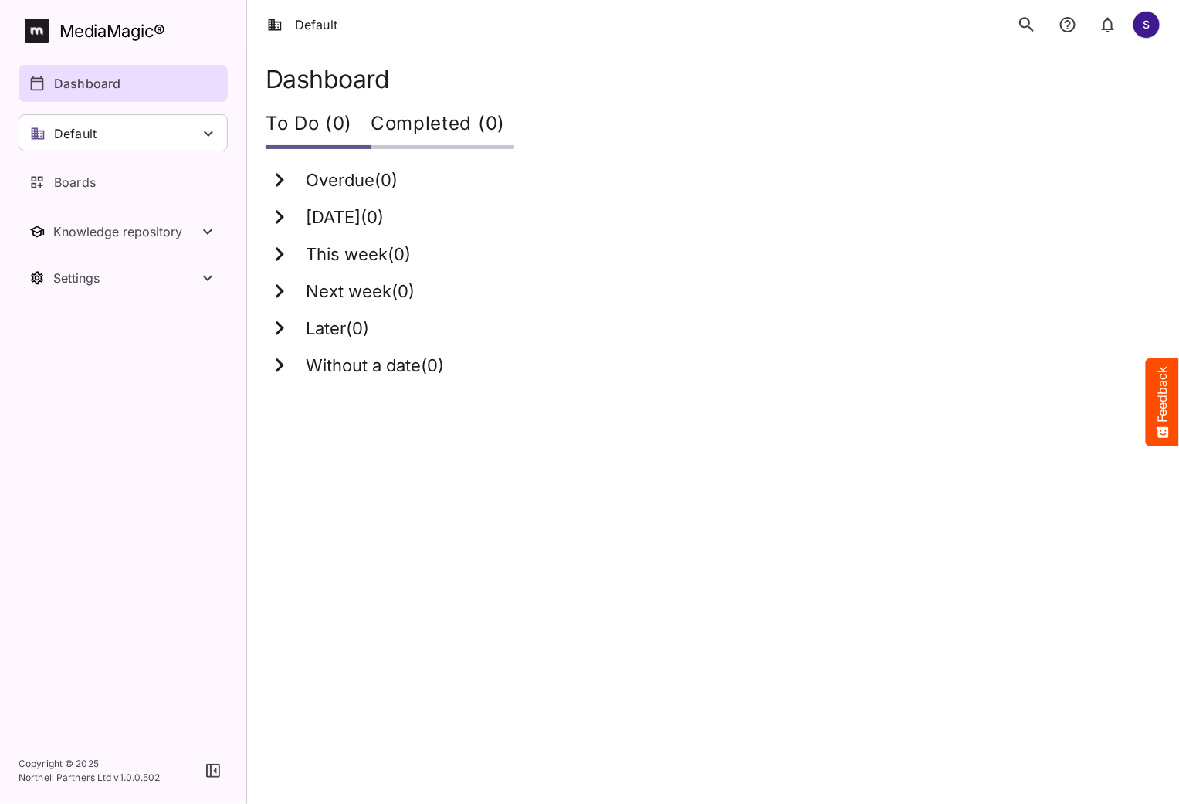
click at [1028, 25] on icon "search" at bounding box center [1026, 24] width 15 height 15
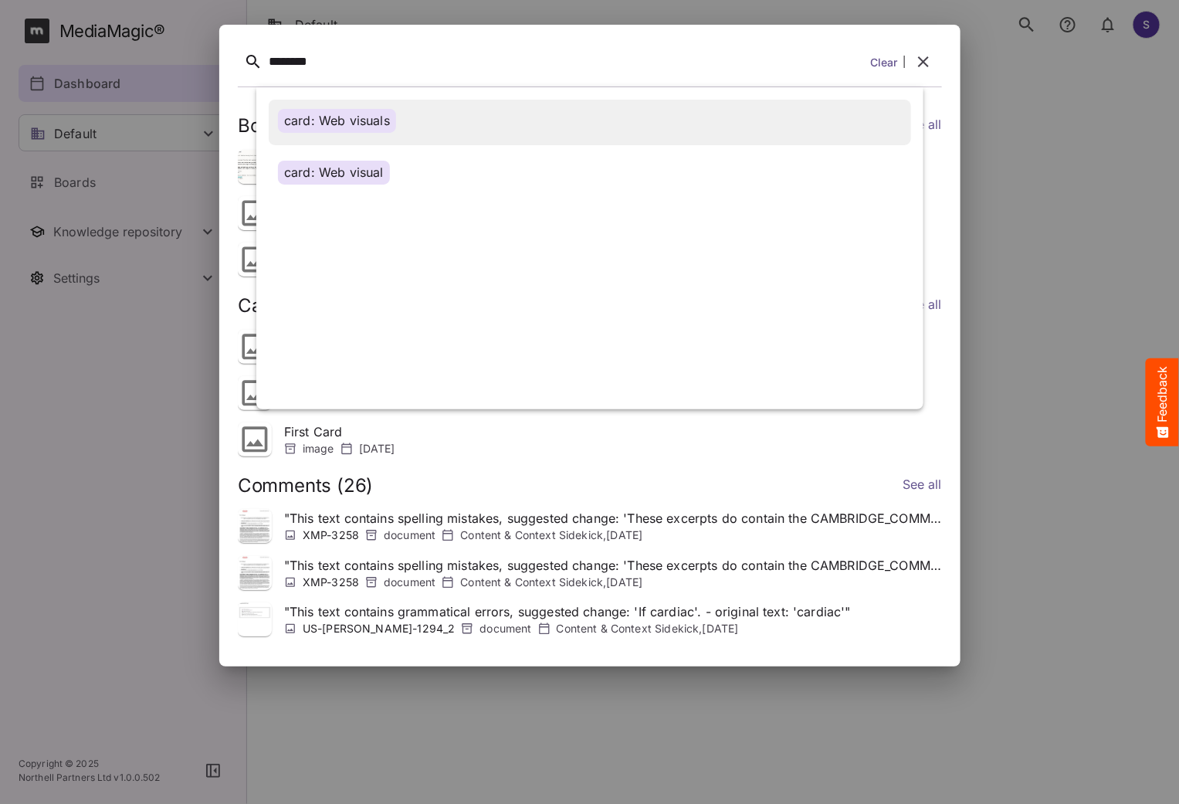
click at [388, 122] on div "card: Web visuals" at bounding box center [337, 121] width 118 height 24
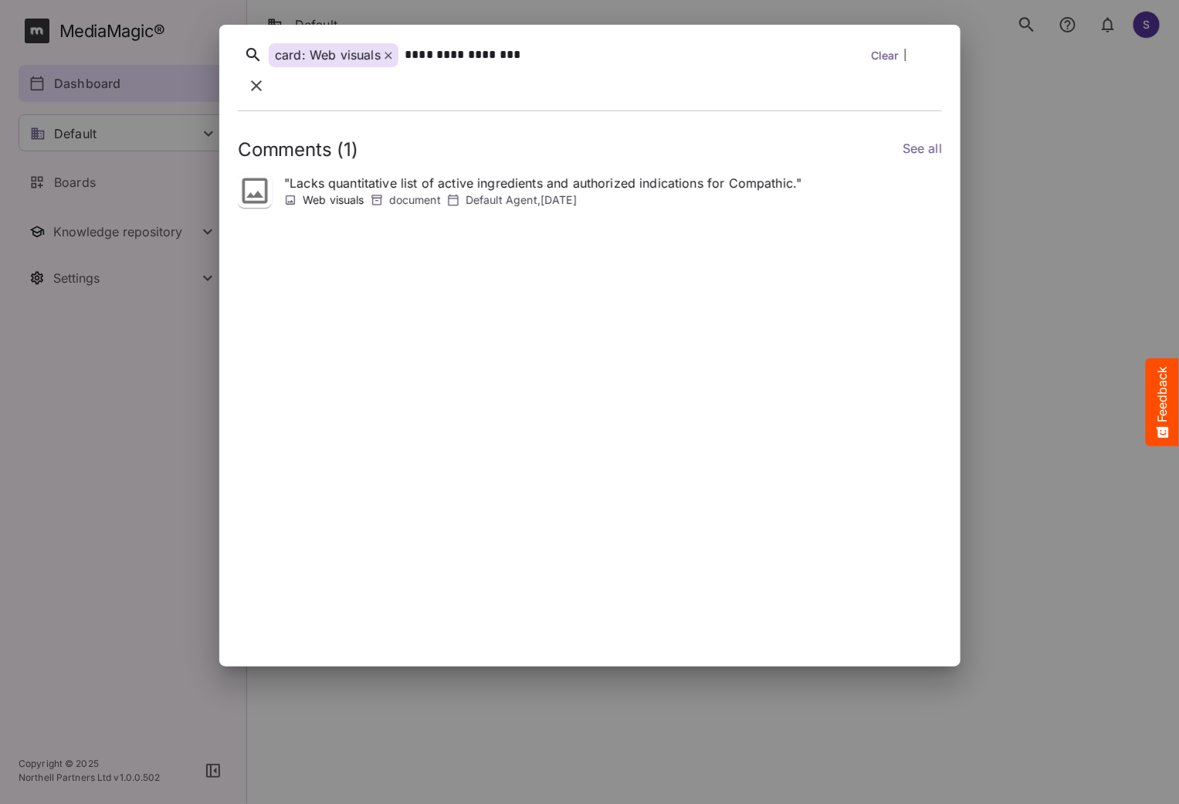
click at [388, 59] on icon at bounding box center [388, 56] width 8 height 8
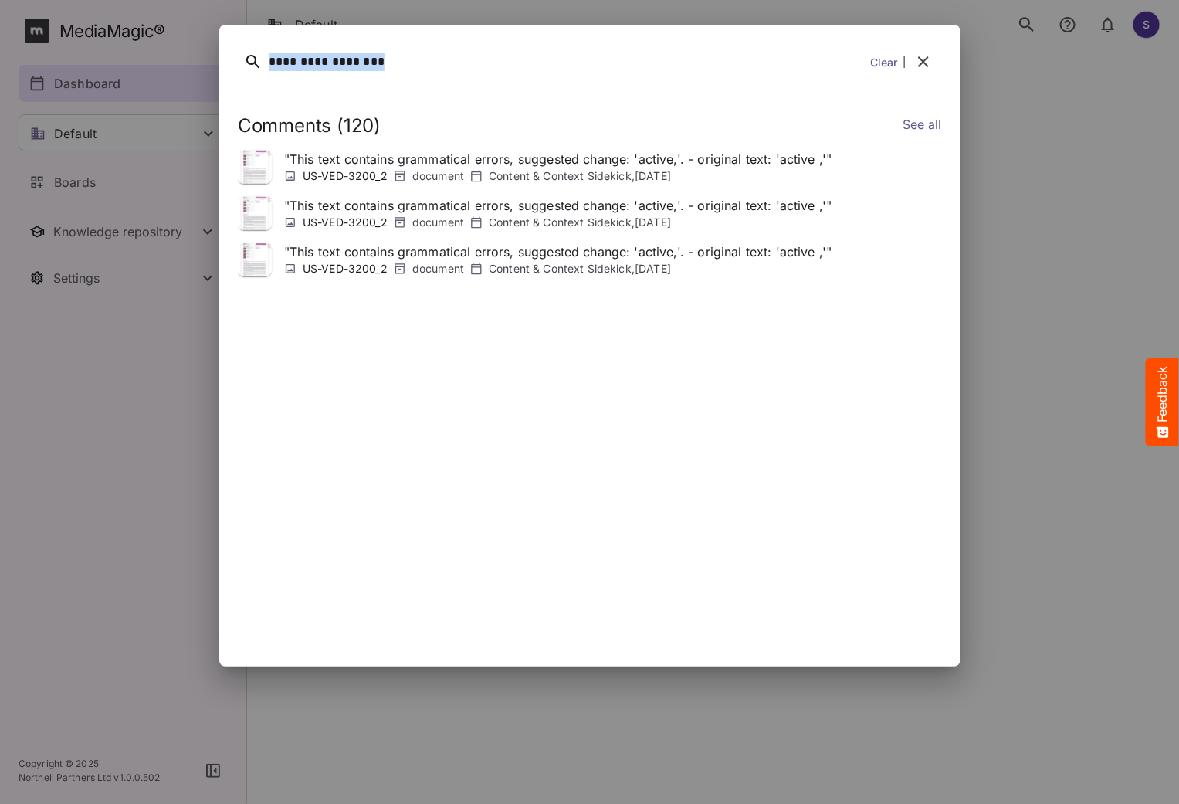
drag, startPoint x: 417, startPoint y: 64, endPoint x: 133, endPoint y: 59, distance: 284.2
click at [133, 59] on div "**********" at bounding box center [589, 402] width 1179 height 804
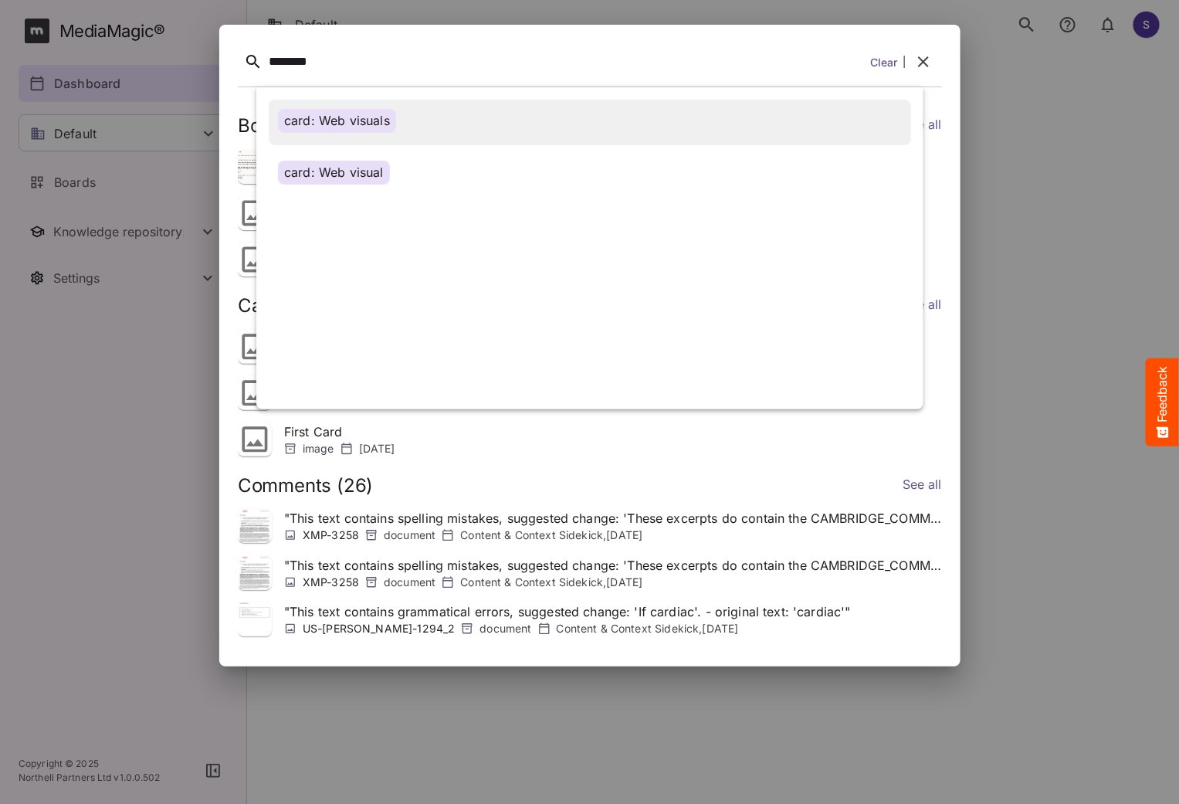
click at [315, 109] on div "card: Web visuals" at bounding box center [337, 121] width 118 height 24
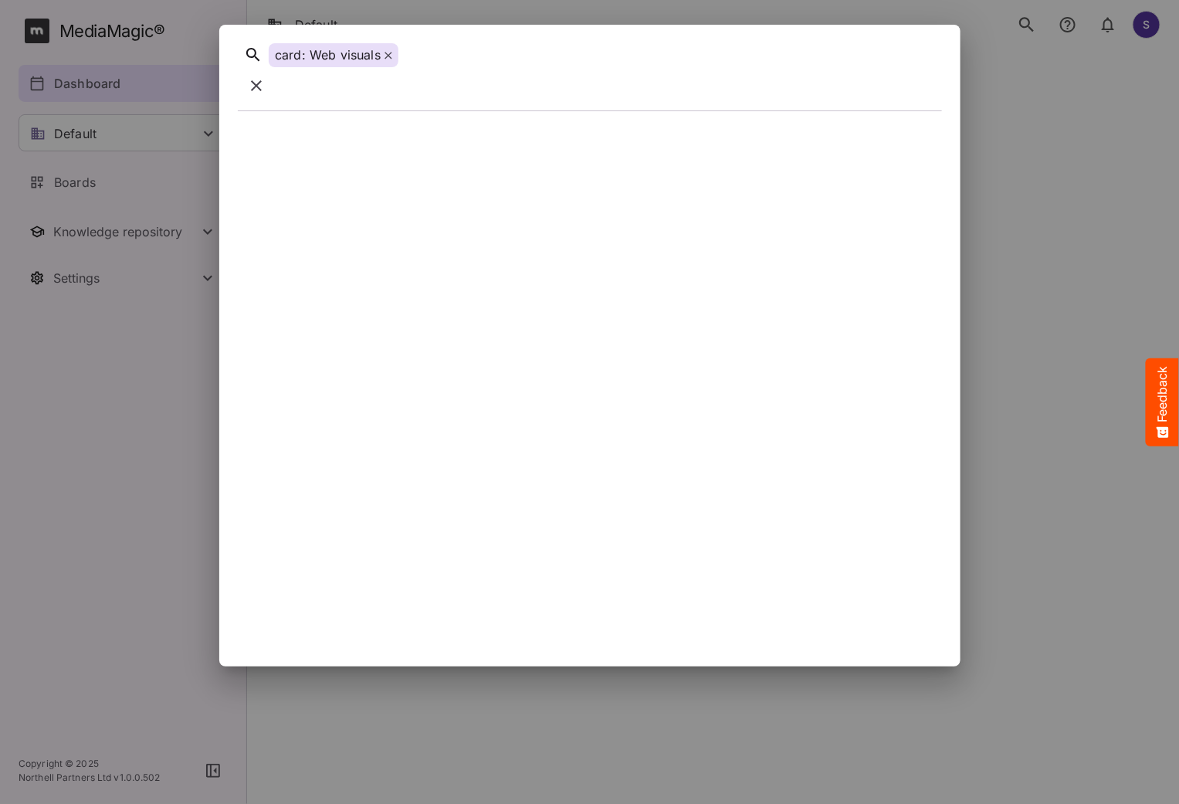
click at [469, 67] on div at bounding box center [655, 55] width 501 height 24
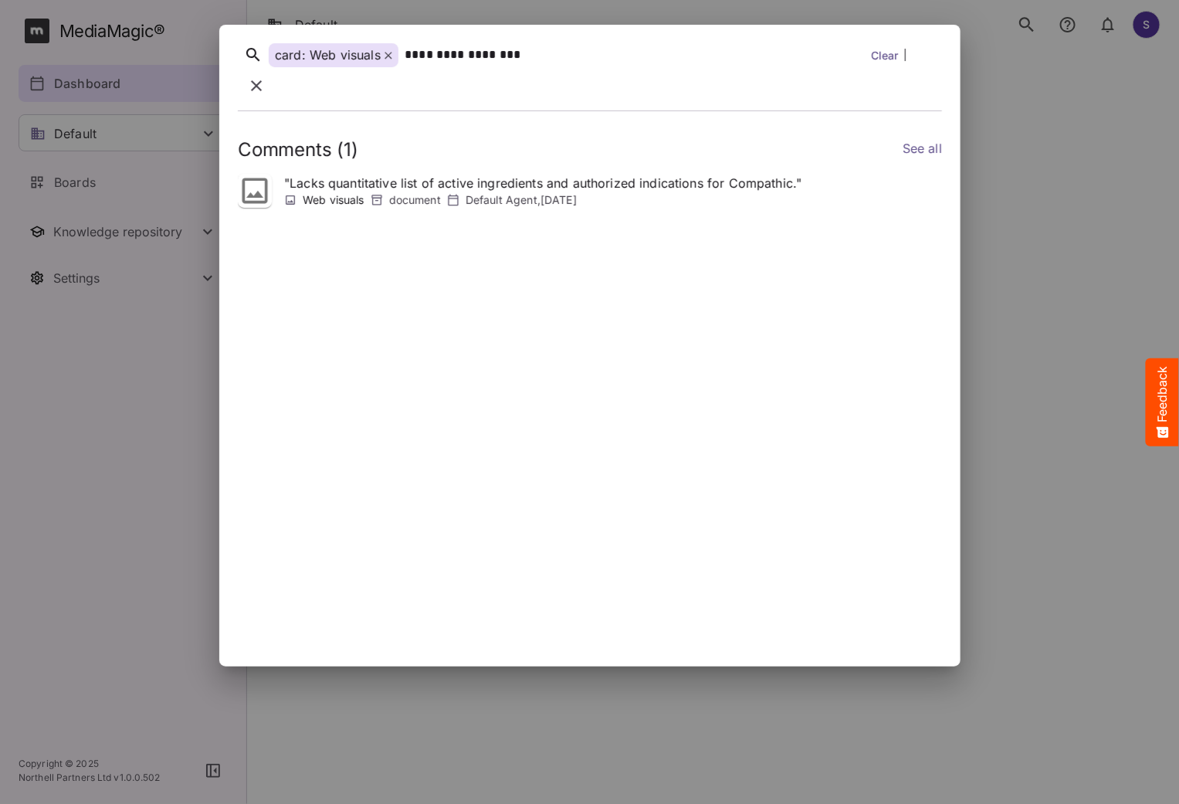
click at [921, 139] on link "See all" at bounding box center [921, 150] width 39 height 22
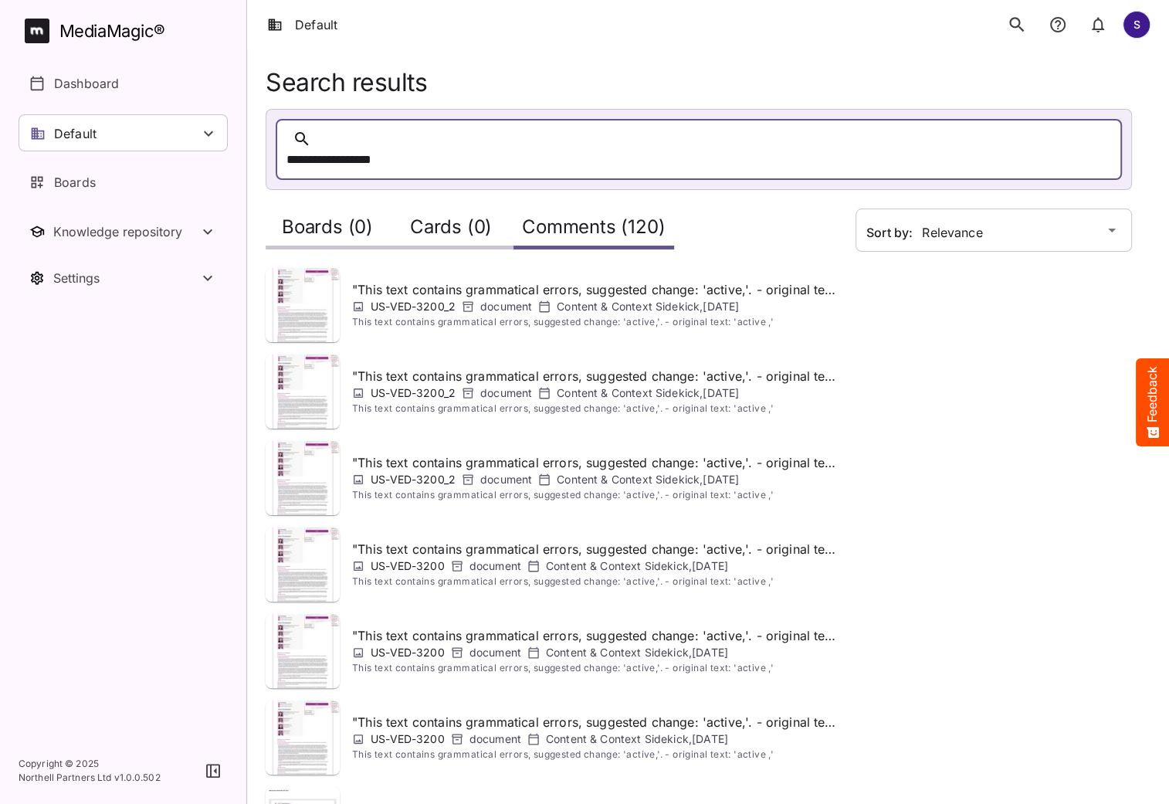
click at [434, 148] on div "**********" at bounding box center [683, 160] width 794 height 24
click at [100, 38] on div "MediaMagic ®" at bounding box center [112, 31] width 106 height 25
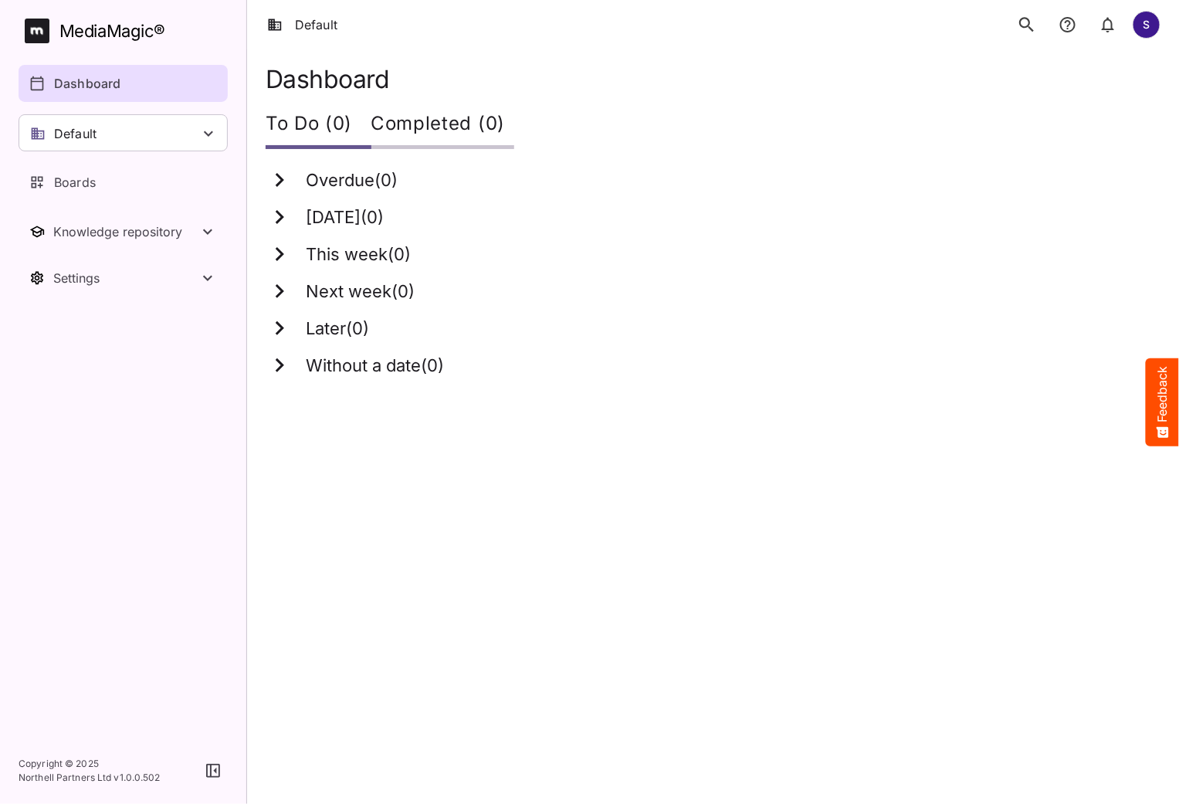
click at [1026, 32] on icon "search" at bounding box center [1027, 25] width 20 height 20
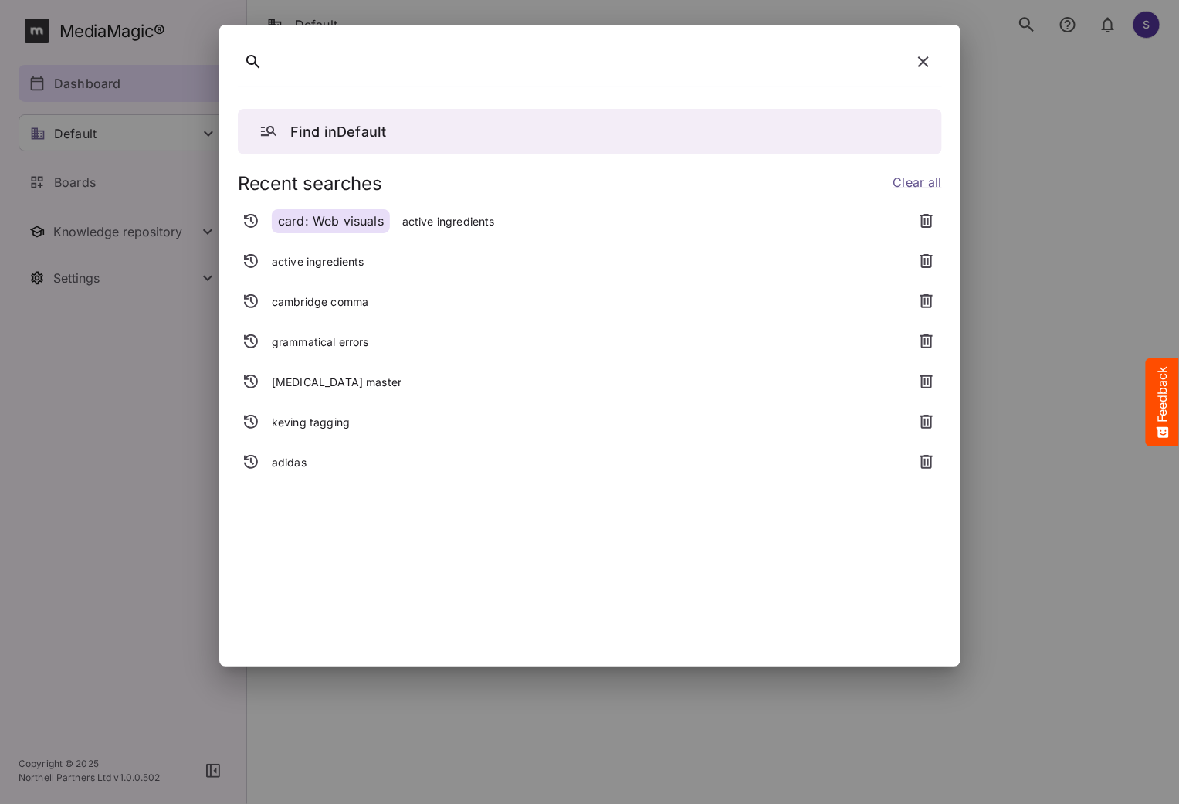
click at [929, 60] on icon "button" at bounding box center [923, 62] width 19 height 19
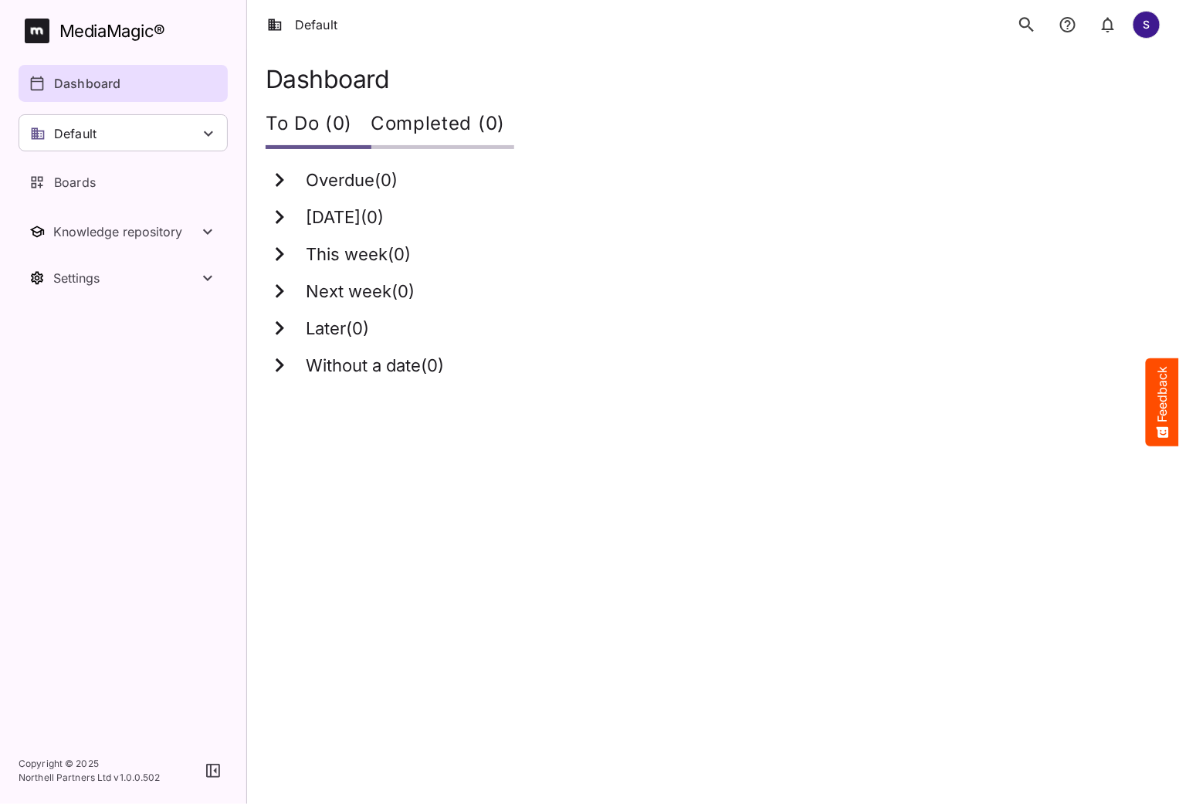
click at [1031, 25] on icon "search" at bounding box center [1027, 25] width 20 height 20
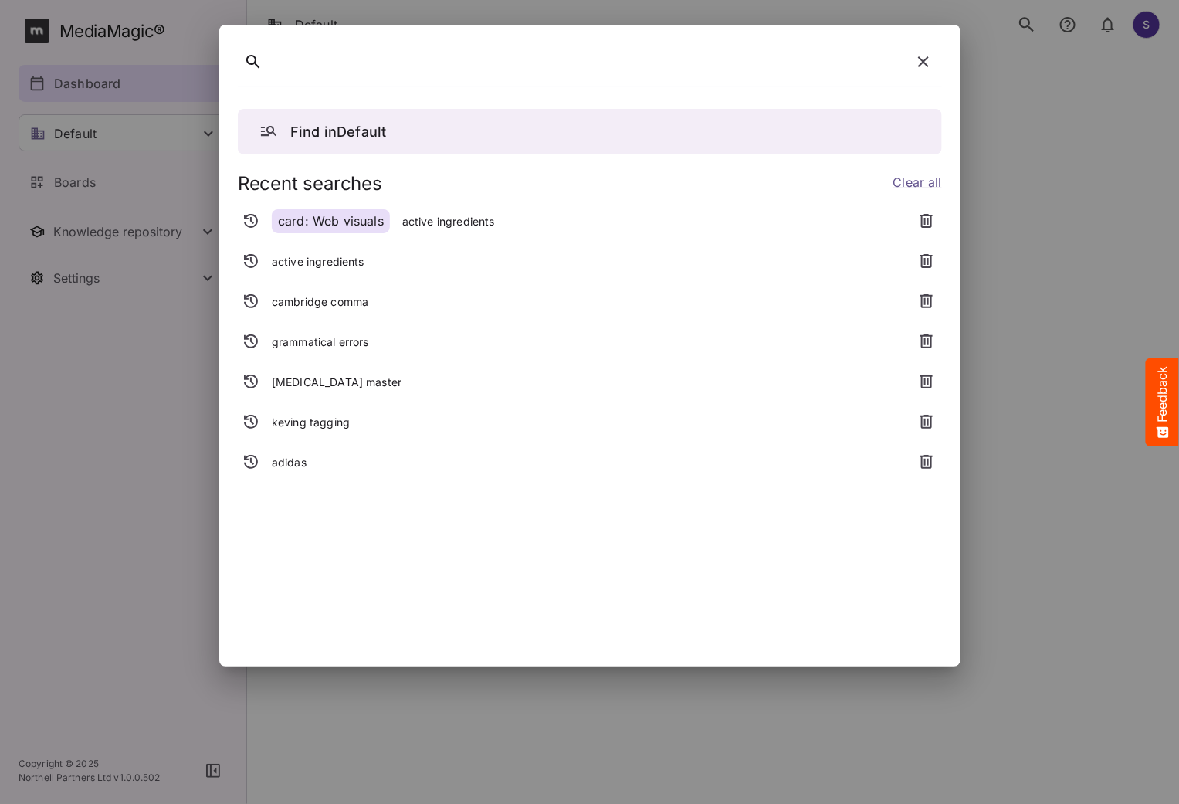
click at [925, 64] on icon "button" at bounding box center [923, 61] width 11 height 11
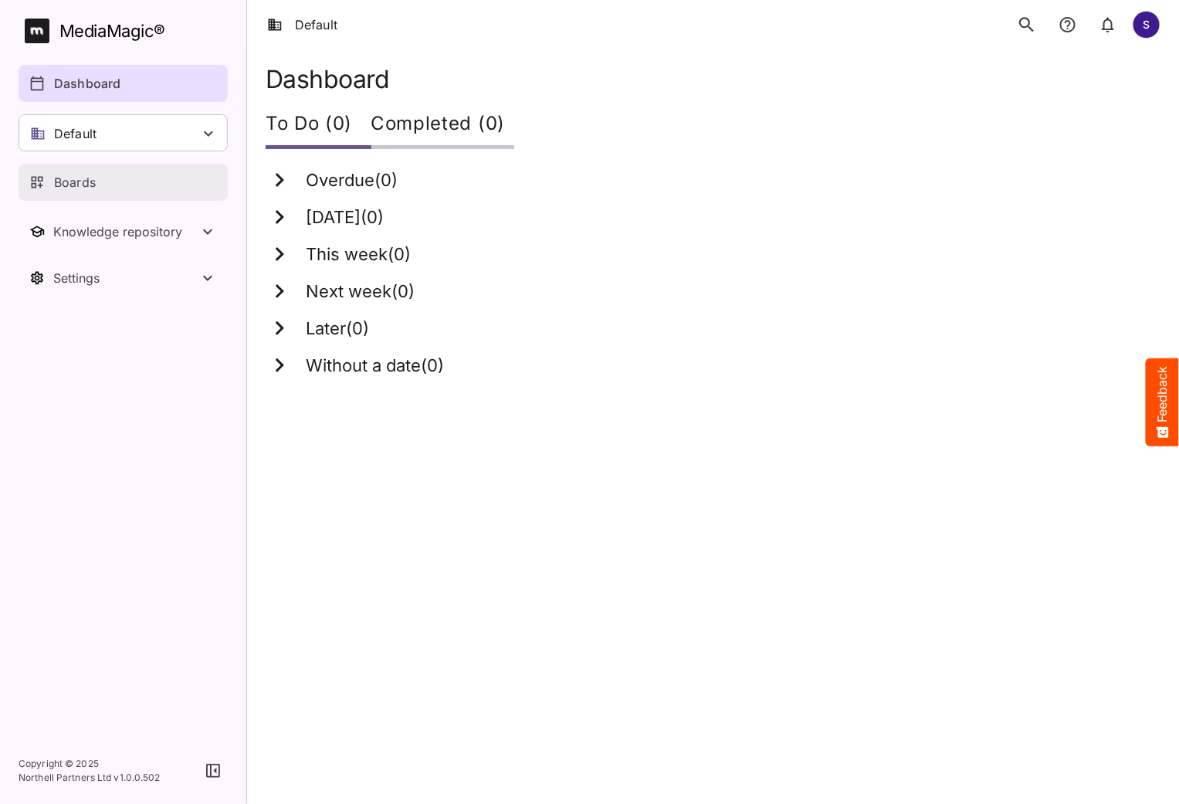
click at [63, 189] on p "Boards" at bounding box center [75, 182] width 42 height 19
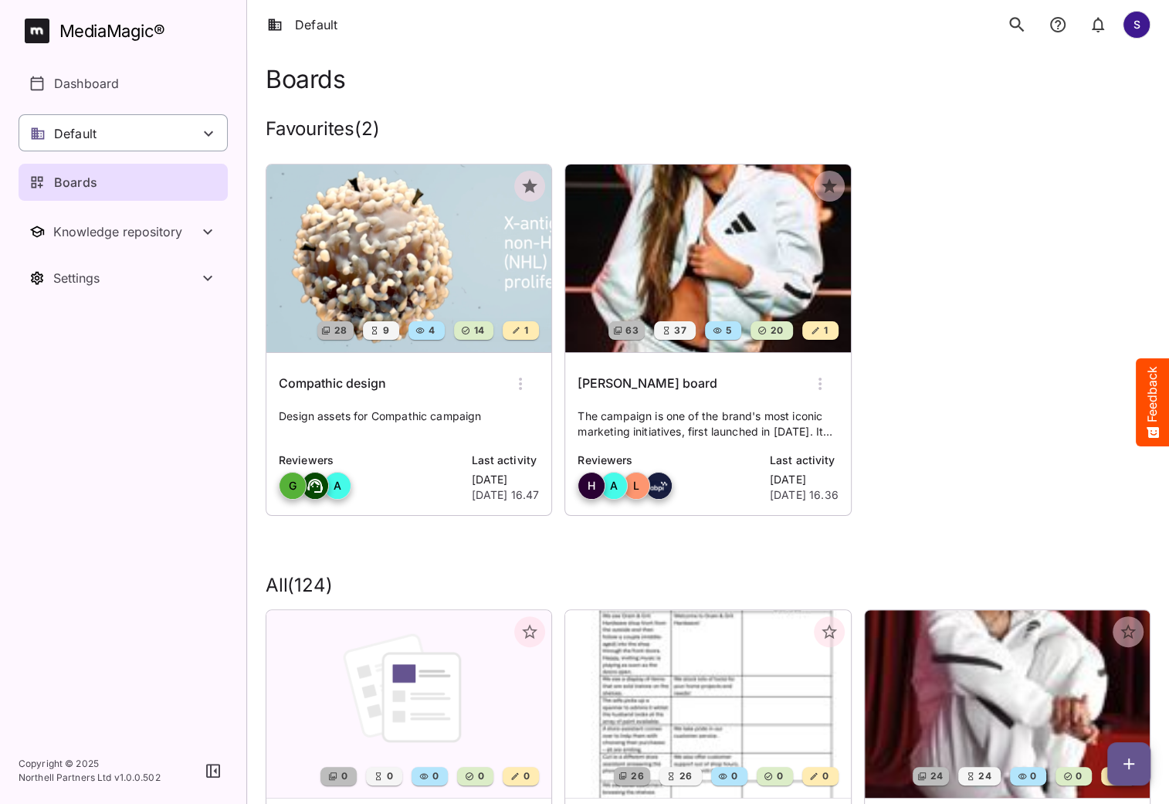
click at [110, 134] on div "Default" at bounding box center [123, 132] width 209 height 37
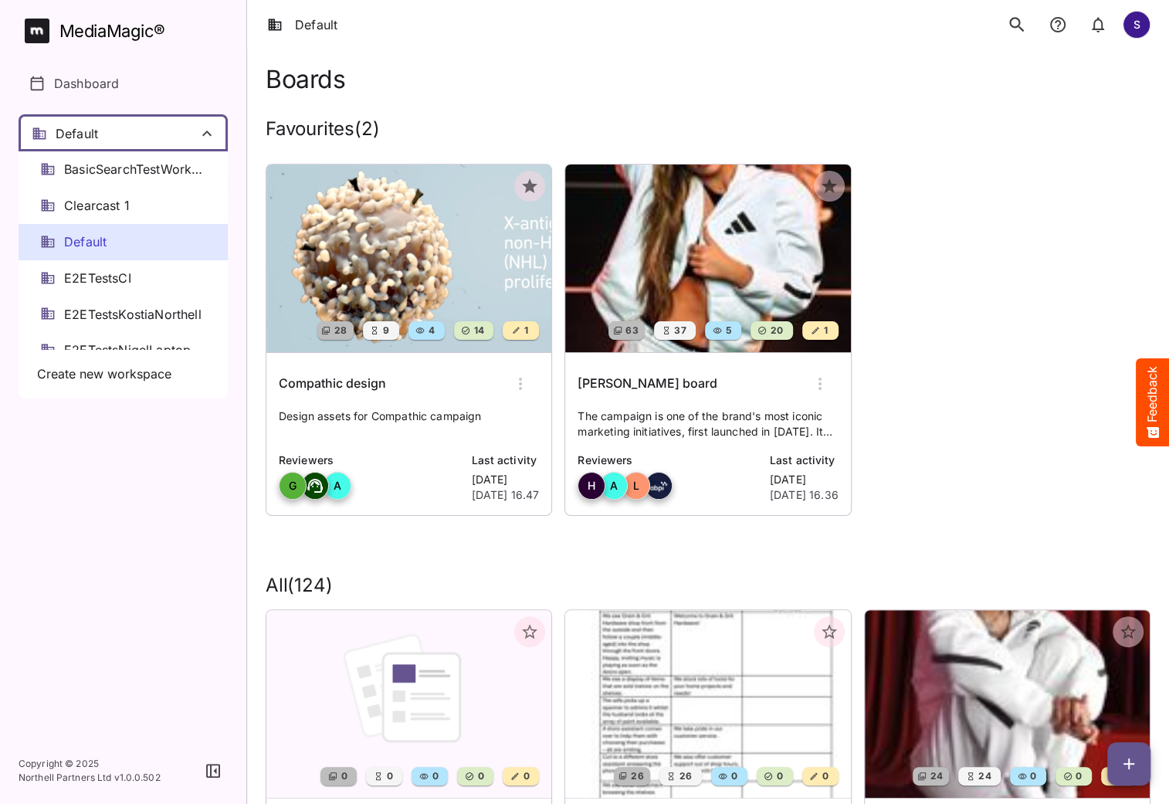
click at [108, 134] on div at bounding box center [584, 402] width 1169 height 804
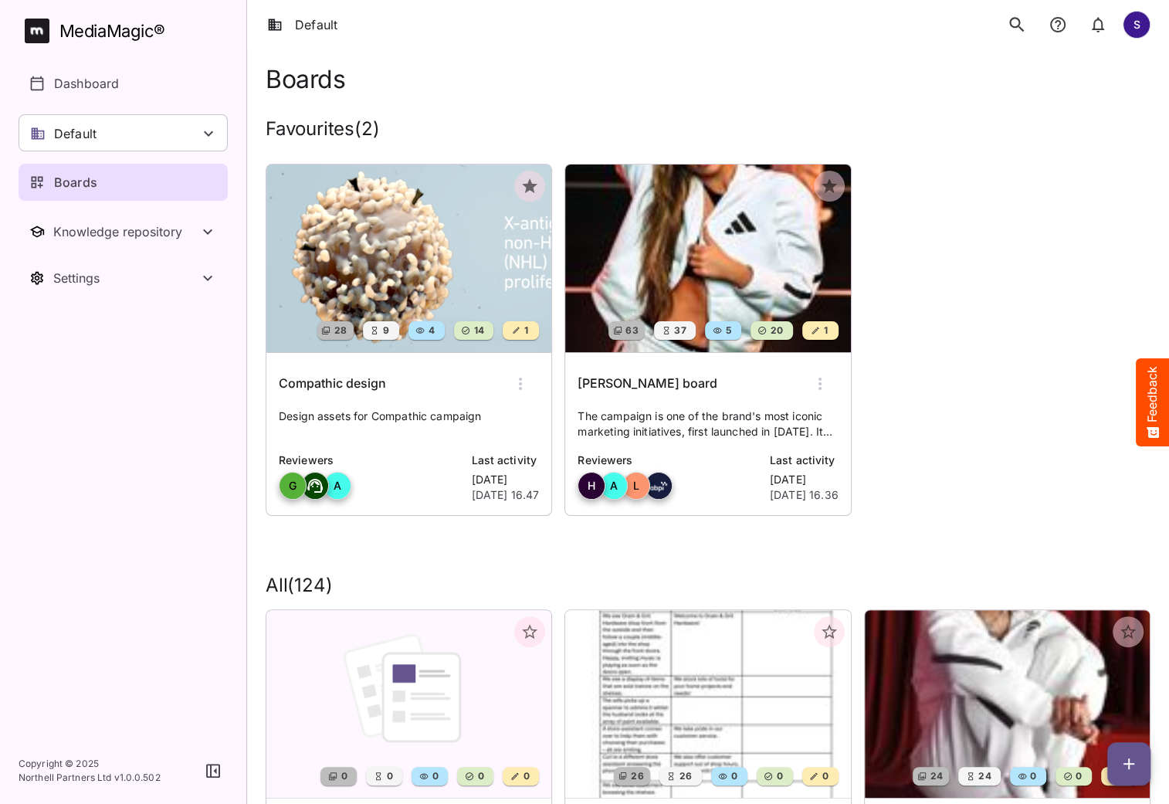
click at [1018, 25] on icon "search" at bounding box center [1017, 25] width 20 height 20
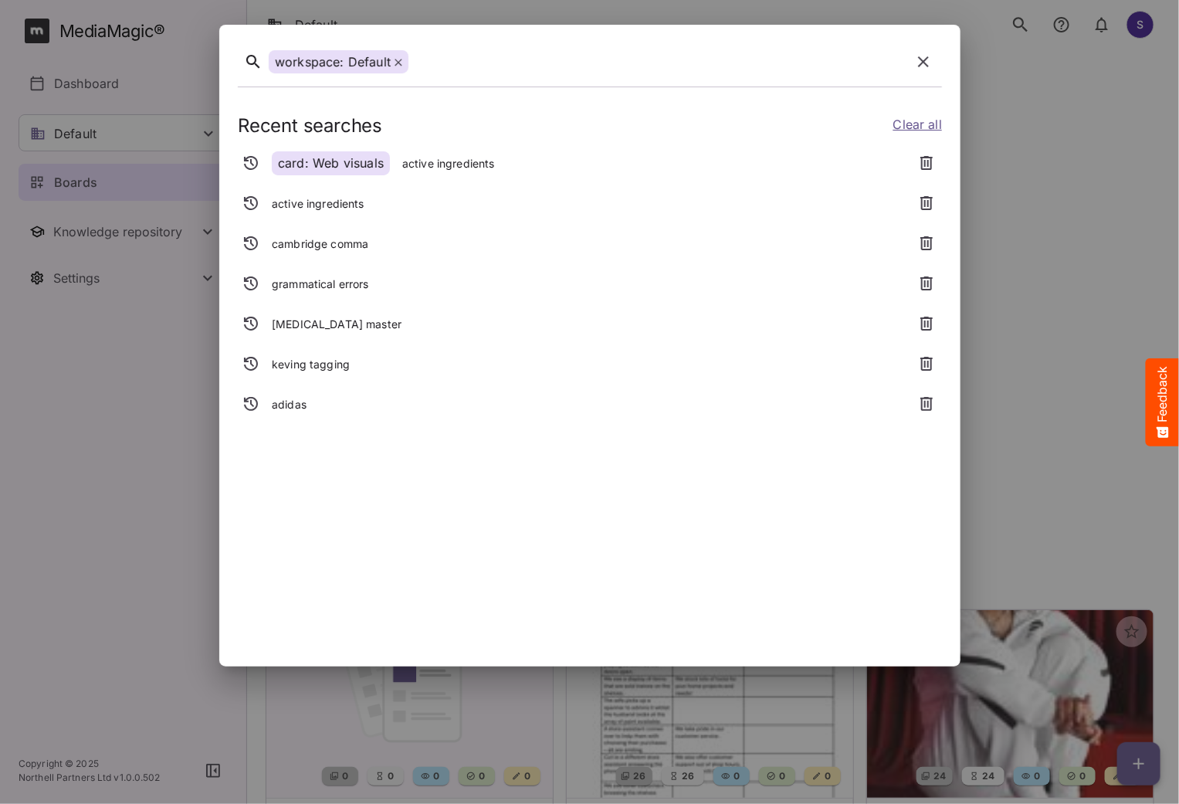
click at [398, 63] on icon at bounding box center [398, 62] width 7 height 7
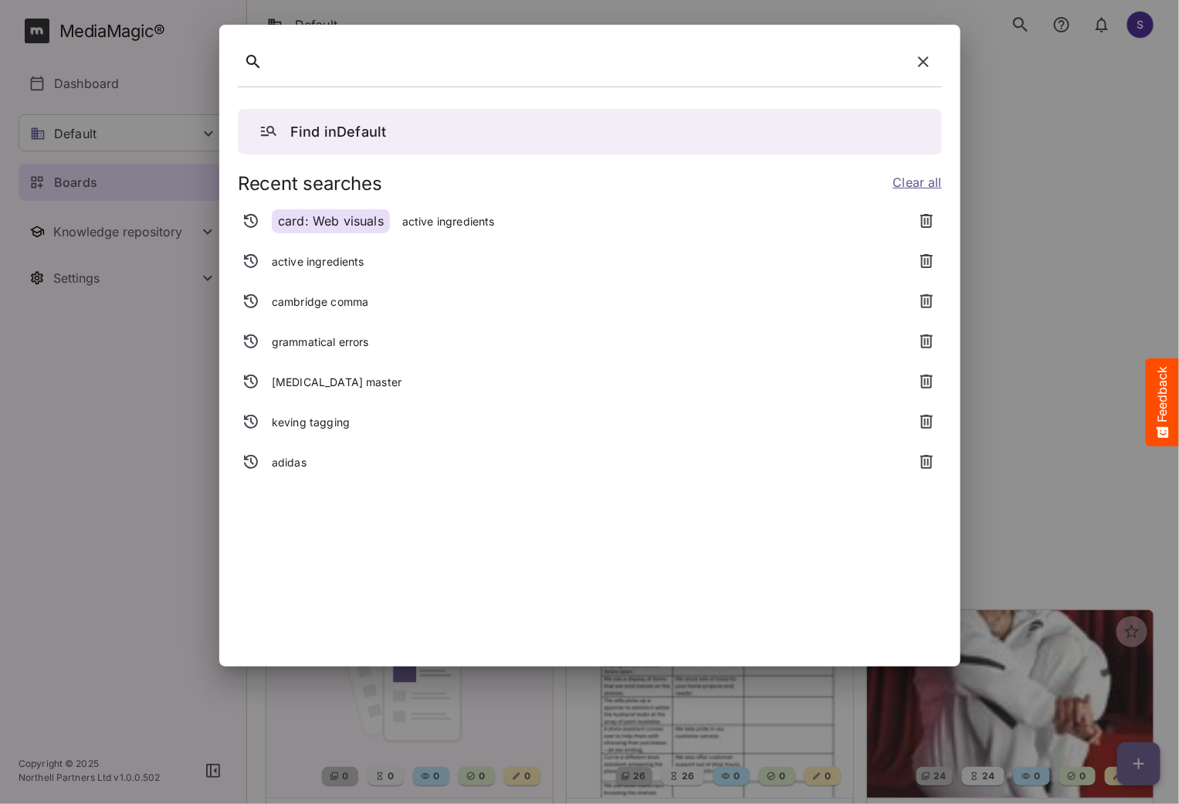
click at [933, 65] on button "button" at bounding box center [923, 61] width 37 height 37
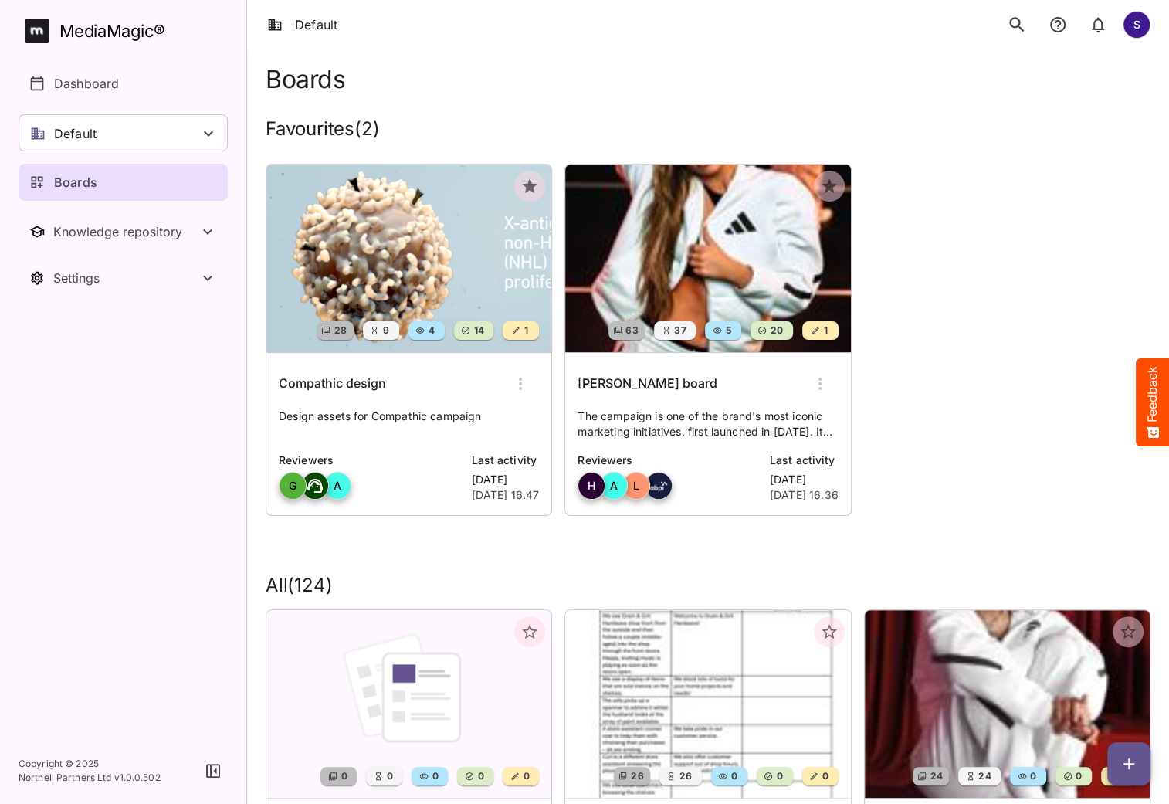
click at [402, 253] on img at bounding box center [408, 258] width 285 height 188
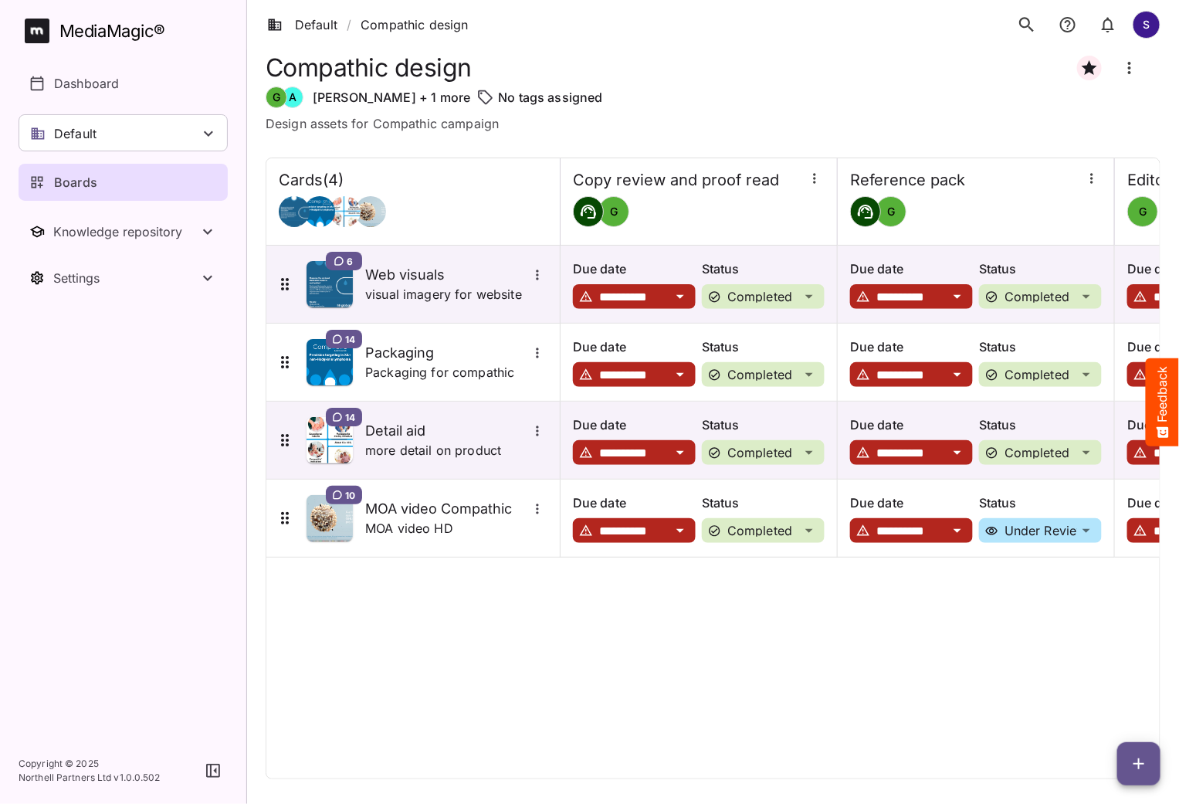
click at [1020, 28] on icon "search" at bounding box center [1027, 25] width 20 height 20
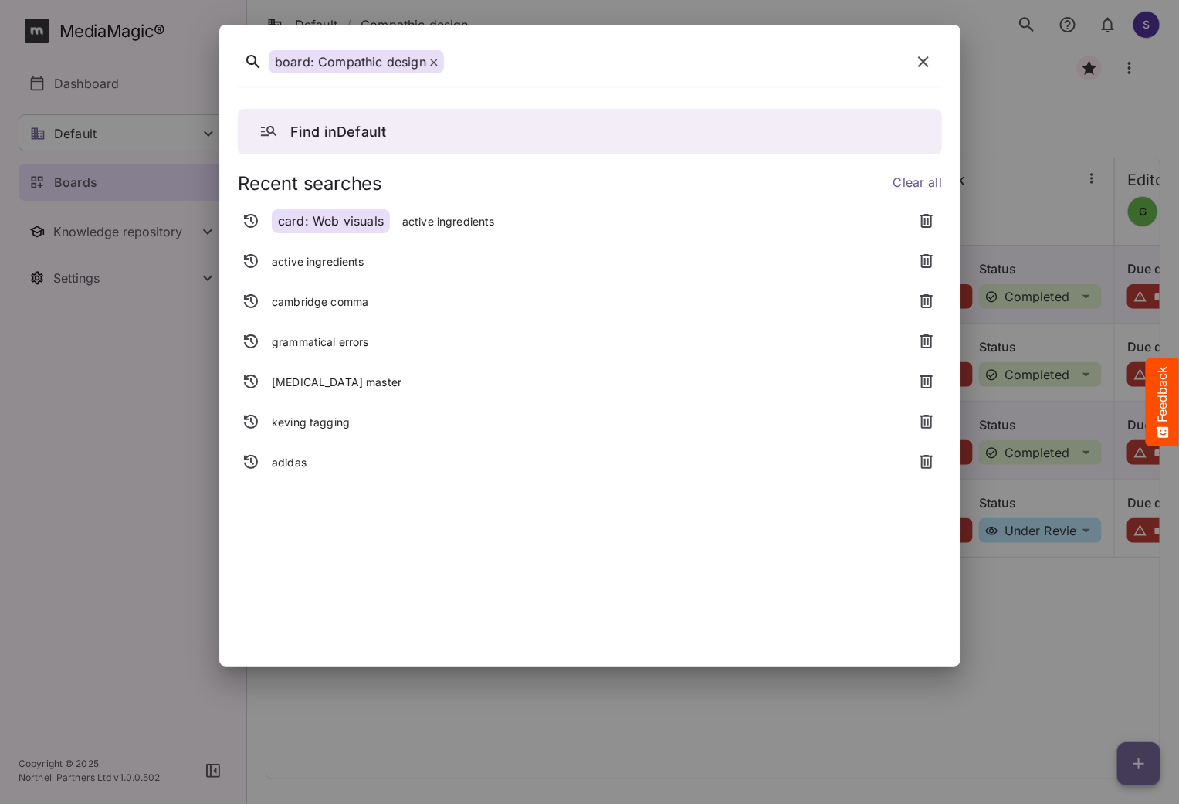
drag, startPoint x: 926, startPoint y: 68, endPoint x: 588, endPoint y: 70, distance: 337.4
click at [588, 70] on div "board: Compathic design" at bounding box center [590, 64] width 704 height 43
click at [911, 58] on button "button" at bounding box center [923, 61] width 37 height 37
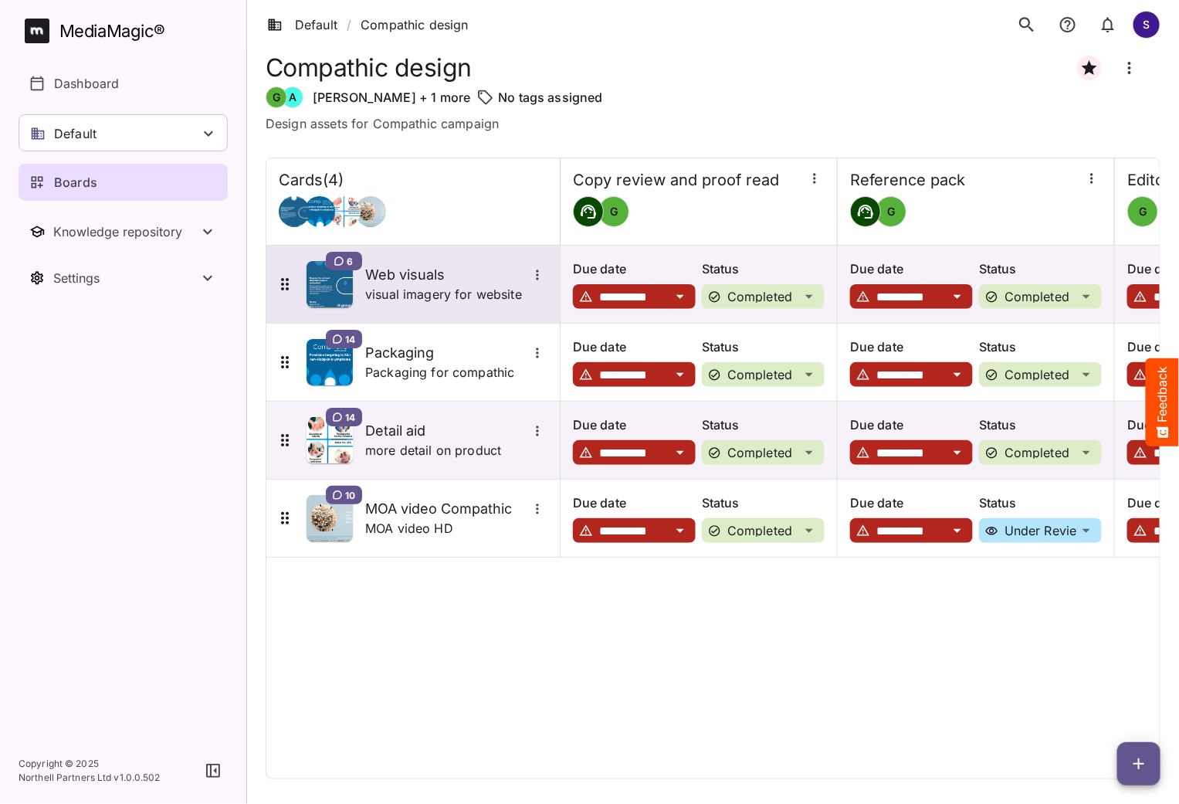
click at [425, 273] on h5 "Web visuals" at bounding box center [446, 275] width 162 height 19
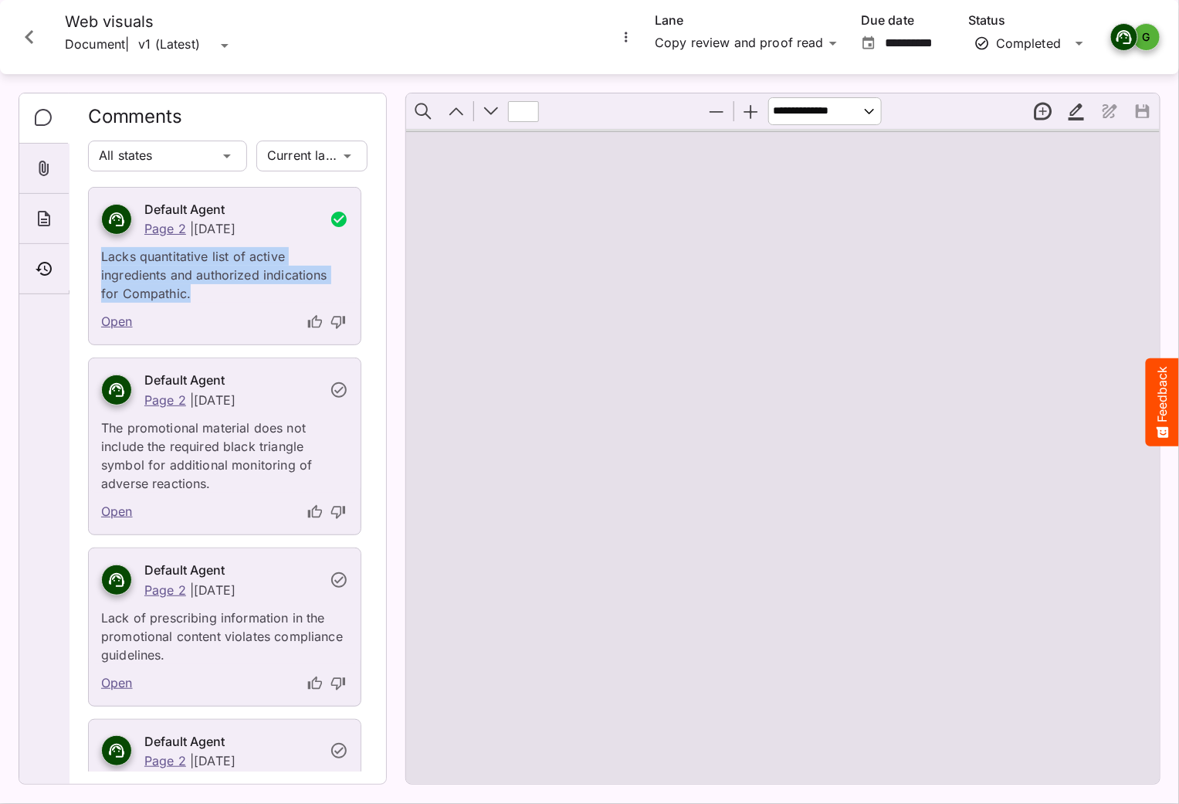
drag, startPoint x: 101, startPoint y: 255, endPoint x: 212, endPoint y: 293, distance: 117.4
click at [212, 293] on p "Lacks quantitative list of active ingredients and authorized indications for Co…" at bounding box center [224, 270] width 247 height 65
click at [256, 292] on p "Lacks quantitative list of active ingredients and authorized indications for Co…" at bounding box center [224, 270] width 247 height 65
drag, startPoint x: 248, startPoint y: 256, endPoint x: 165, endPoint y: 279, distance: 85.8
click at [165, 279] on p "Lacks quantitative list of active ingredients and authorized indications for Co…" at bounding box center [224, 270] width 247 height 65
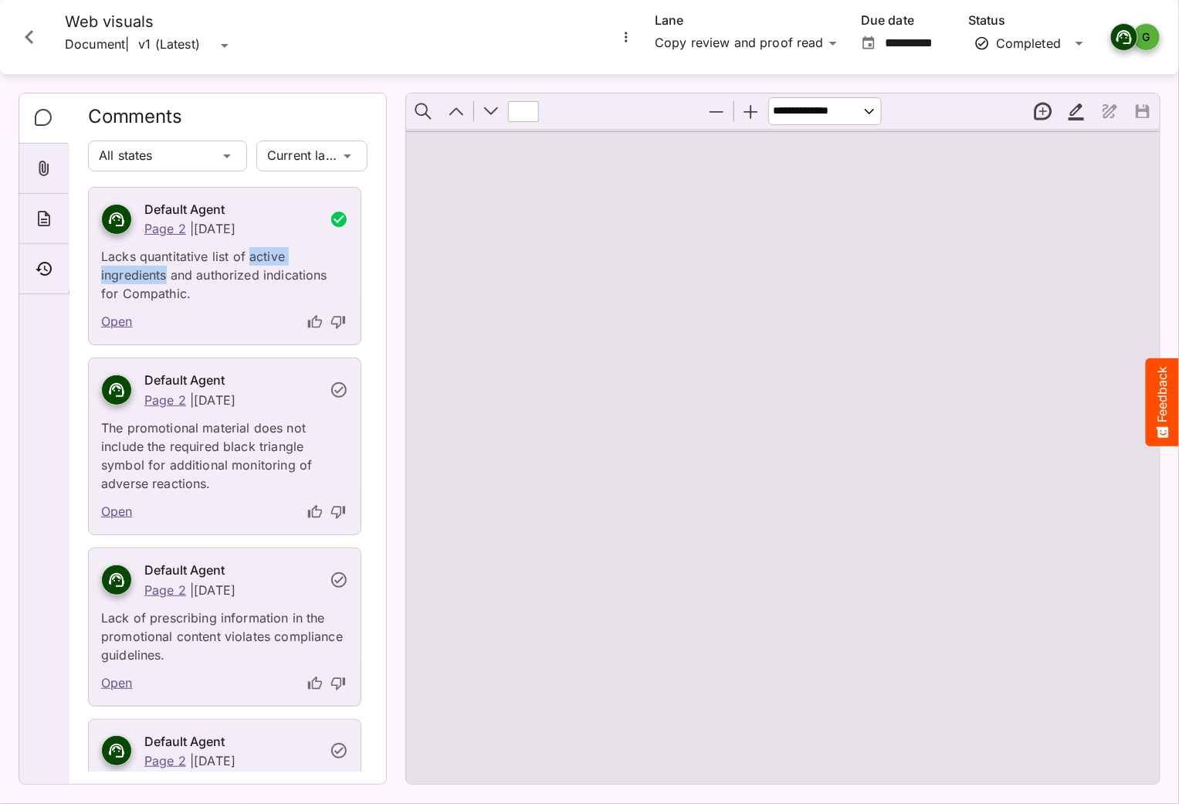
copy p "active ingredients"
click at [32, 41] on icon "Close card" at bounding box center [29, 37] width 8 height 14
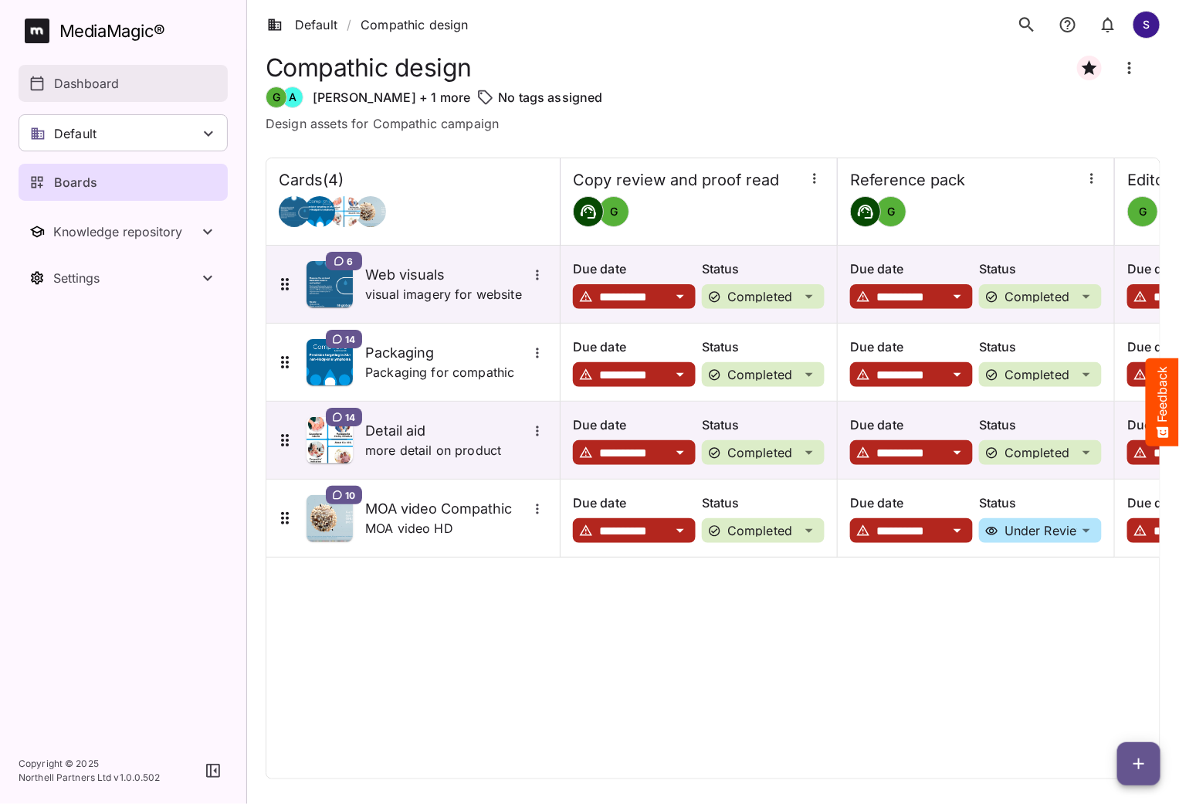
click at [78, 74] on p "Dashboard" at bounding box center [86, 83] width 65 height 19
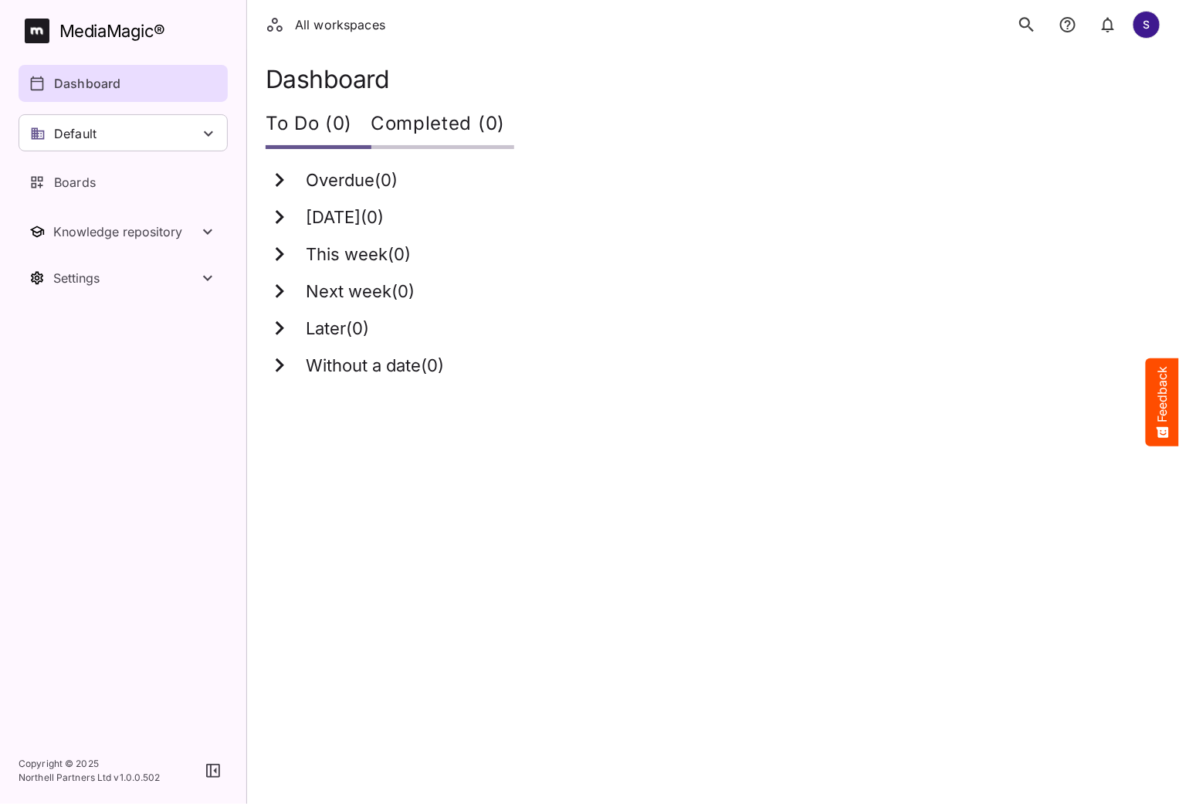
click at [1026, 20] on icon "search" at bounding box center [1027, 25] width 20 height 20
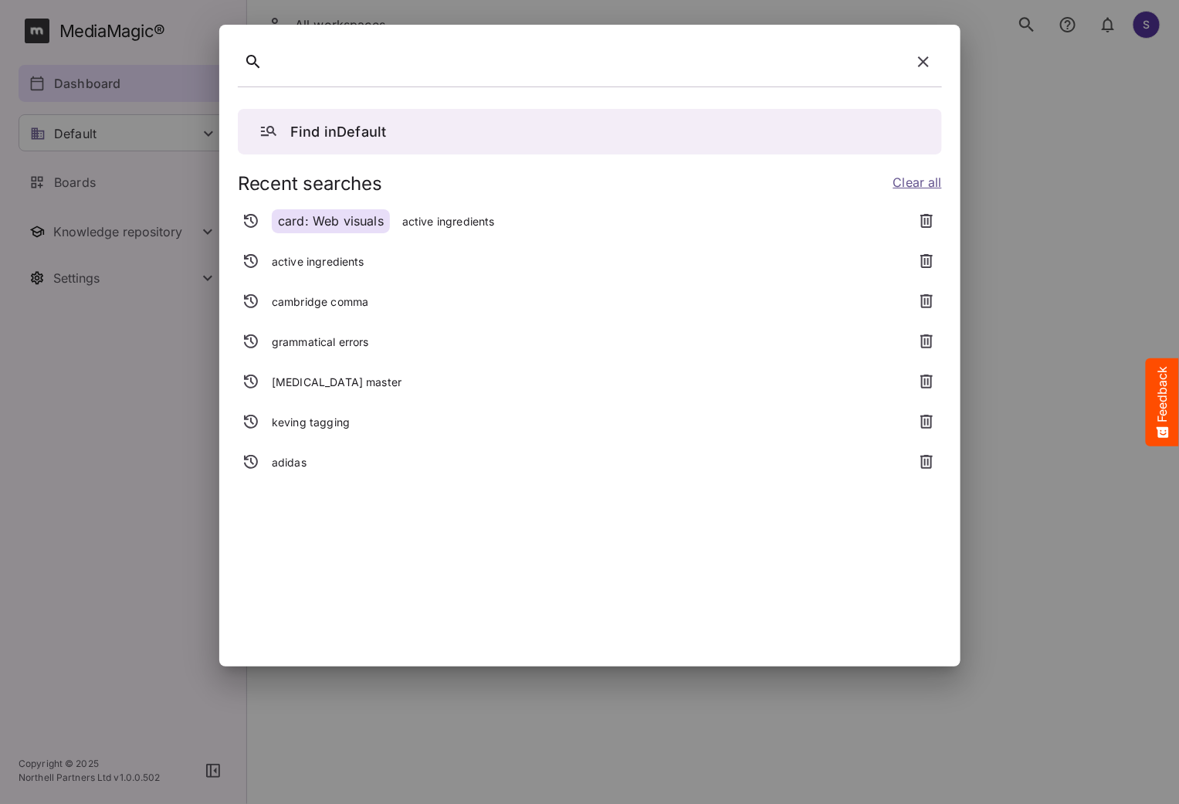
paste div
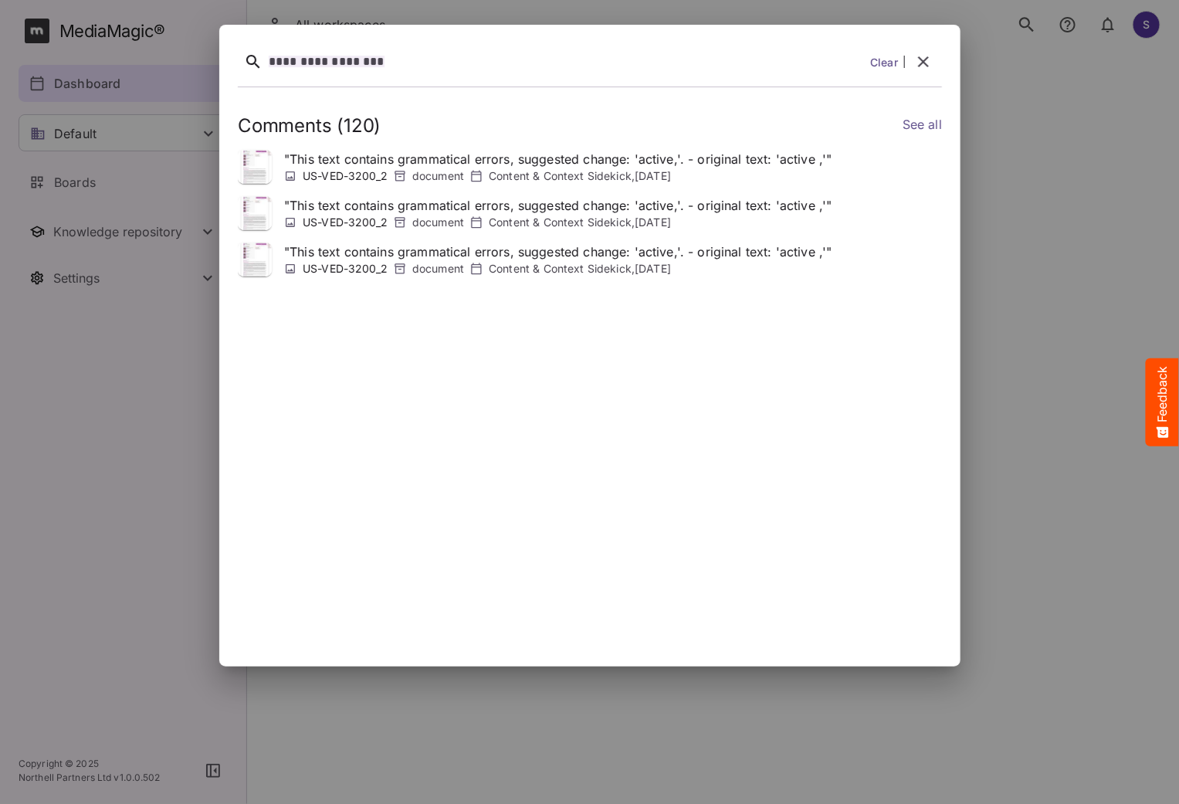
click at [417, 59] on div "**********" at bounding box center [566, 62] width 595 height 24
click at [917, 127] on link "See all" at bounding box center [921, 126] width 39 height 22
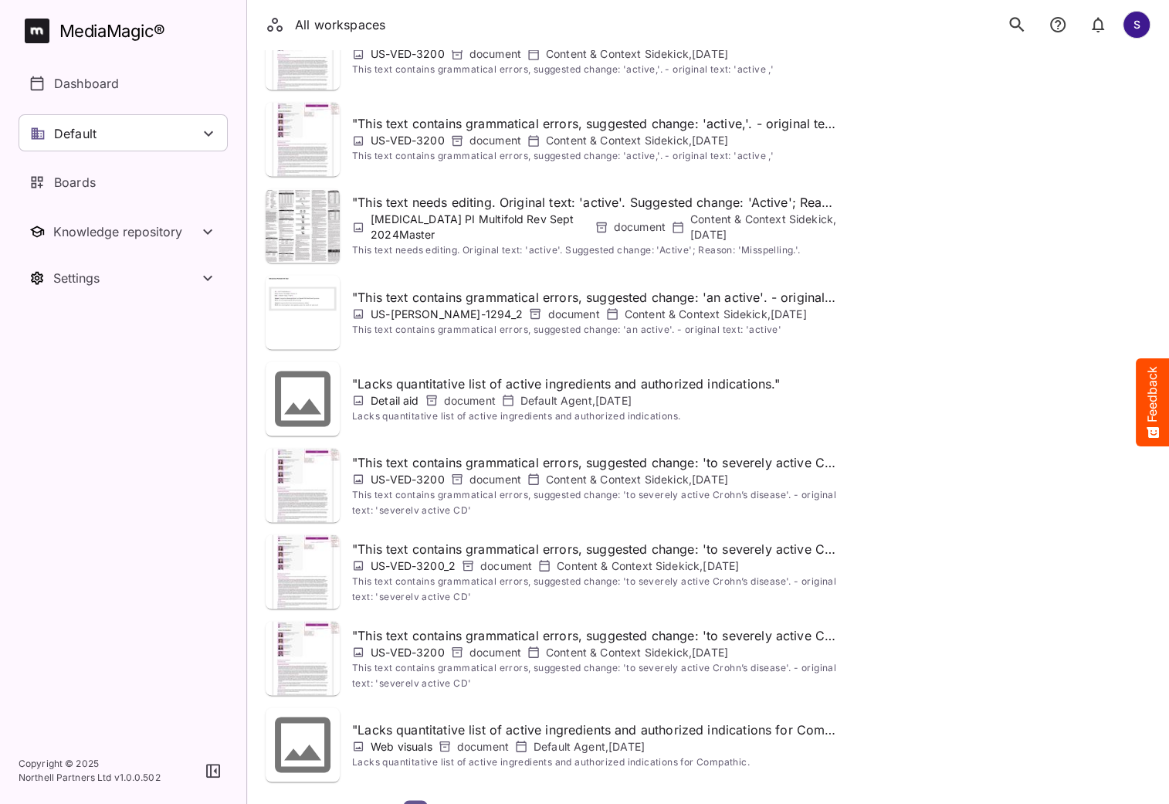
scroll to position [2088, 0]
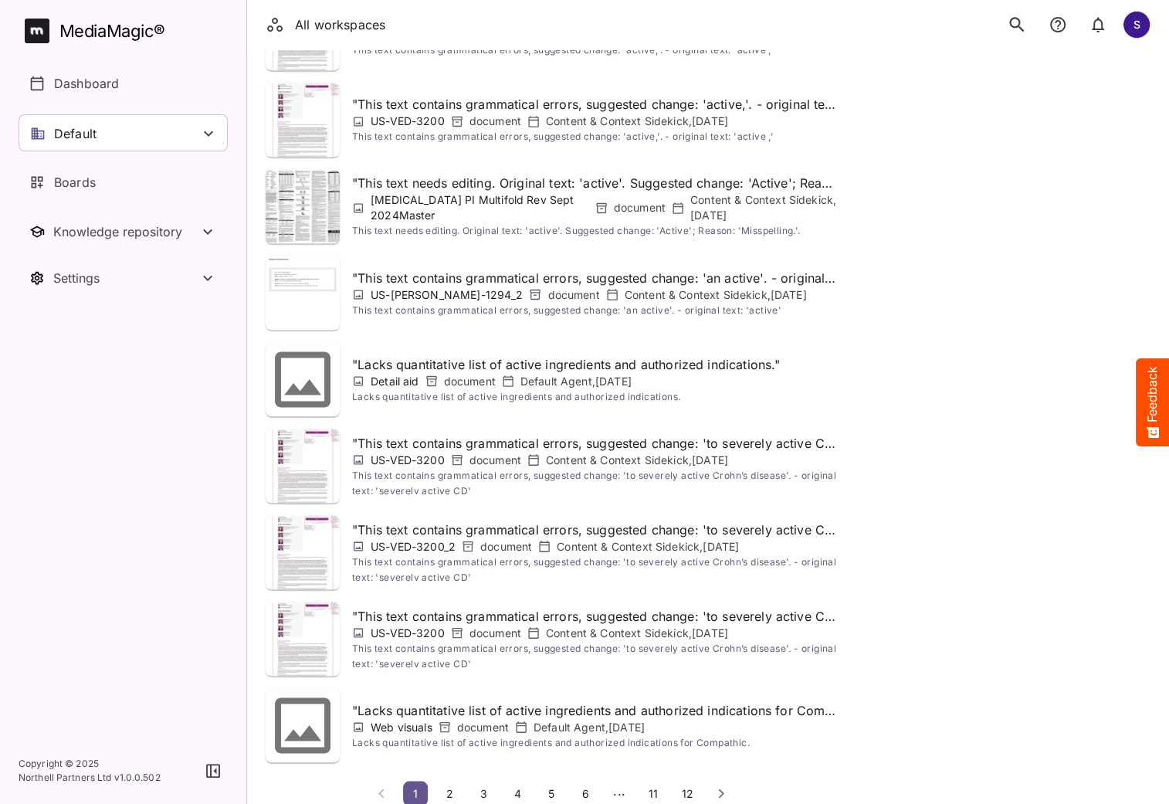
drag, startPoint x: 360, startPoint y: 689, endPoint x: 764, endPoint y: 710, distance: 404.3
click at [764, 710] on div "" Lacks quantitative list of active ingredients and authorized indications for …" at bounding box center [594, 724] width 485 height 49
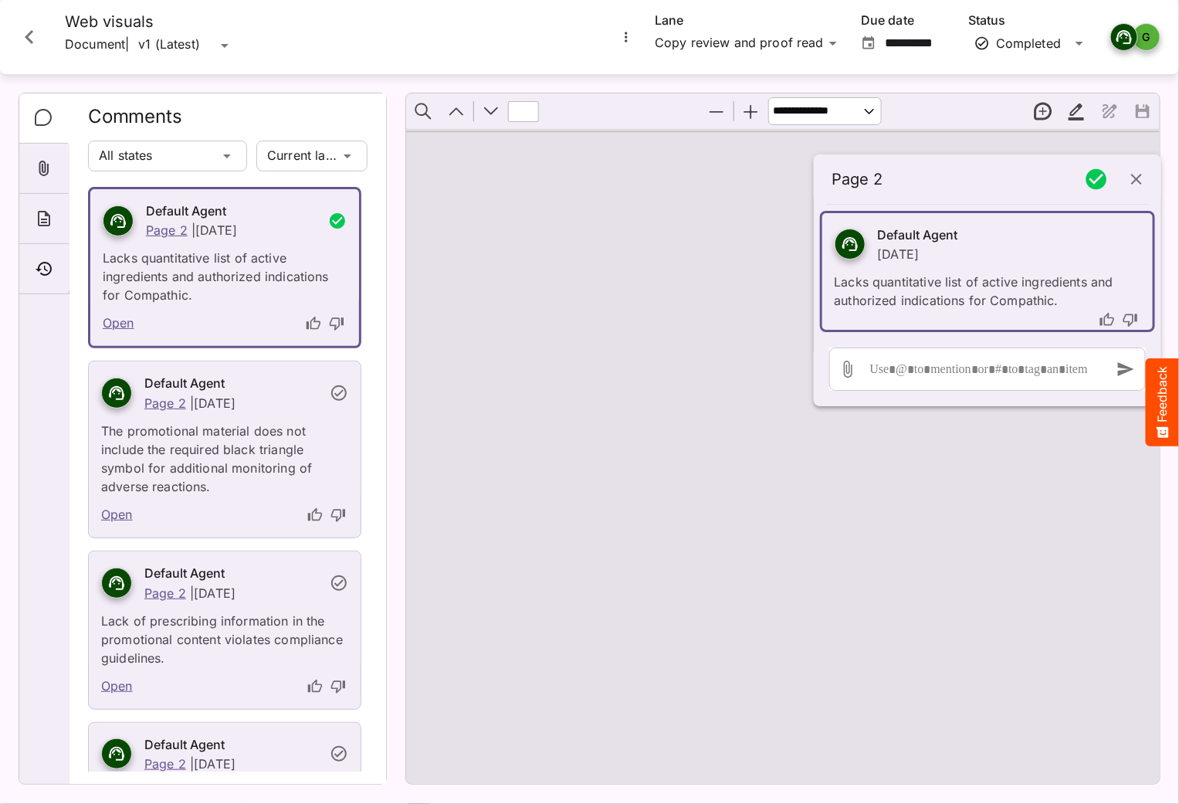
click at [36, 42] on icon "Close card" at bounding box center [29, 37] width 28 height 28
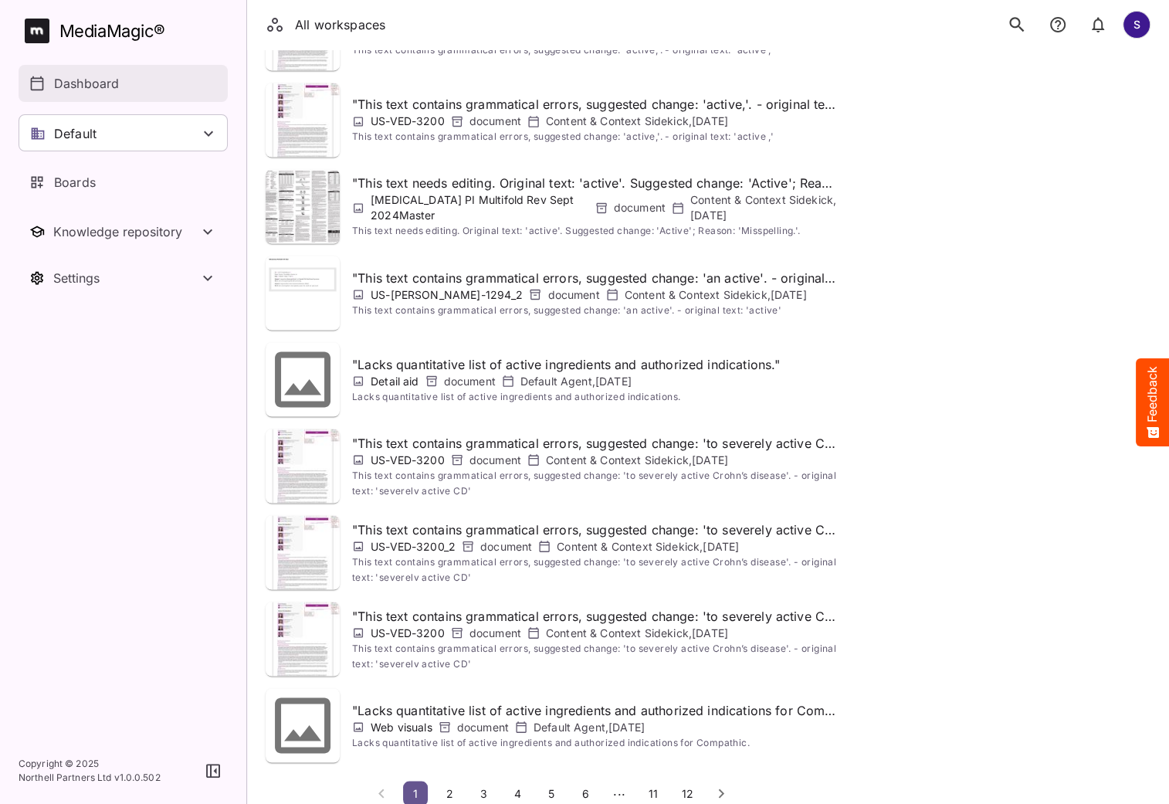
click at [110, 74] on p "Dashboard" at bounding box center [86, 83] width 65 height 19
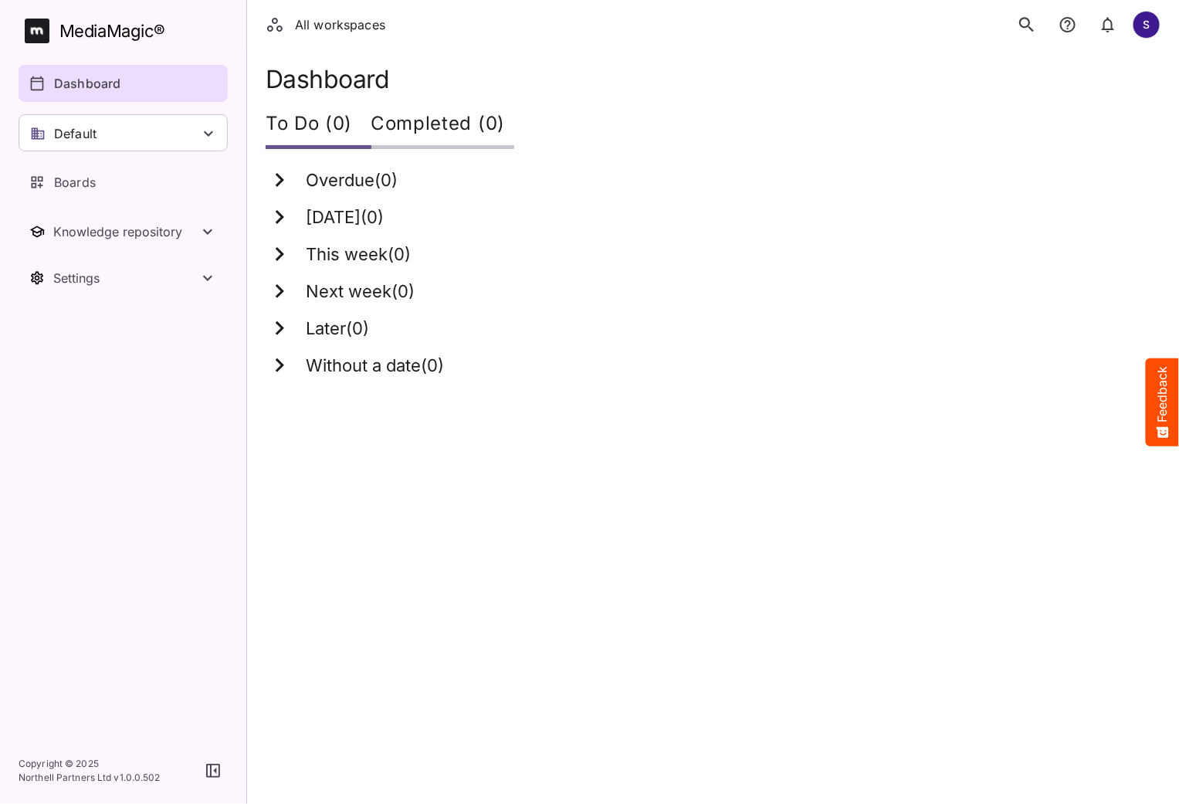
click at [1025, 26] on icon "search" at bounding box center [1027, 25] width 20 height 20
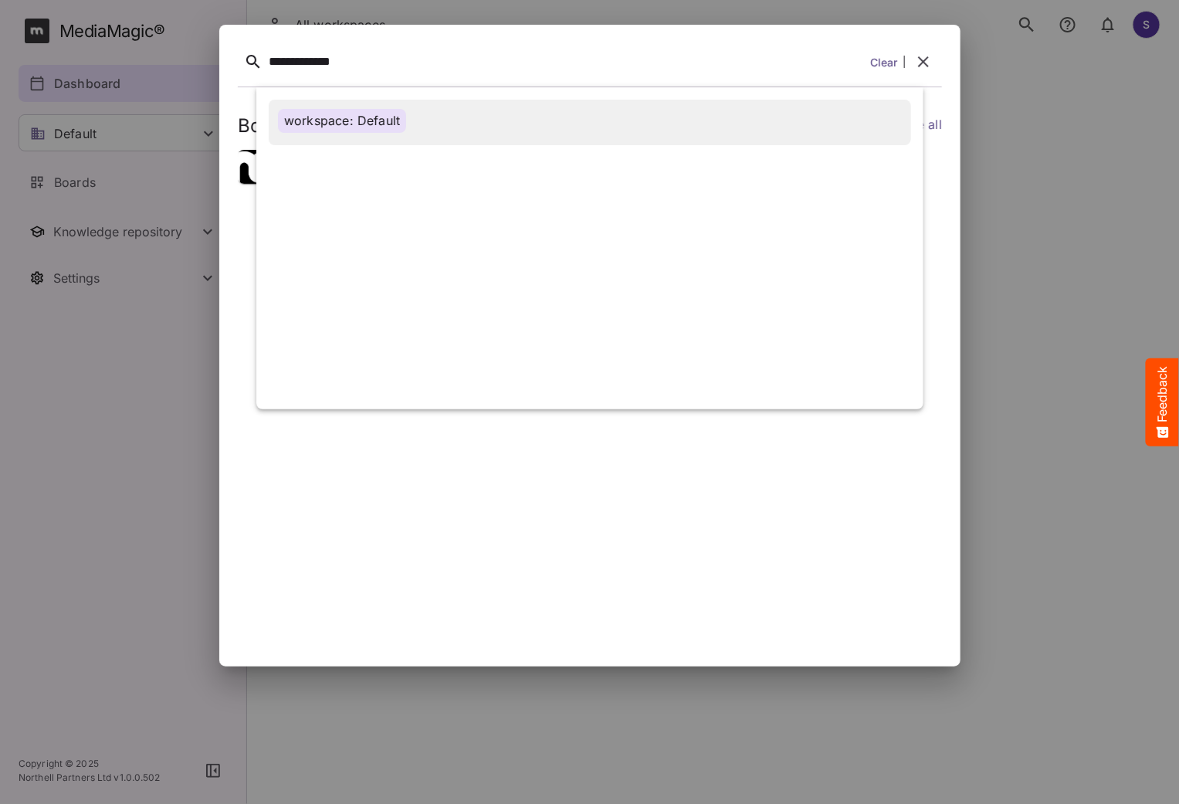
click at [444, 126] on div "workspace: Default" at bounding box center [590, 121] width 624 height 24
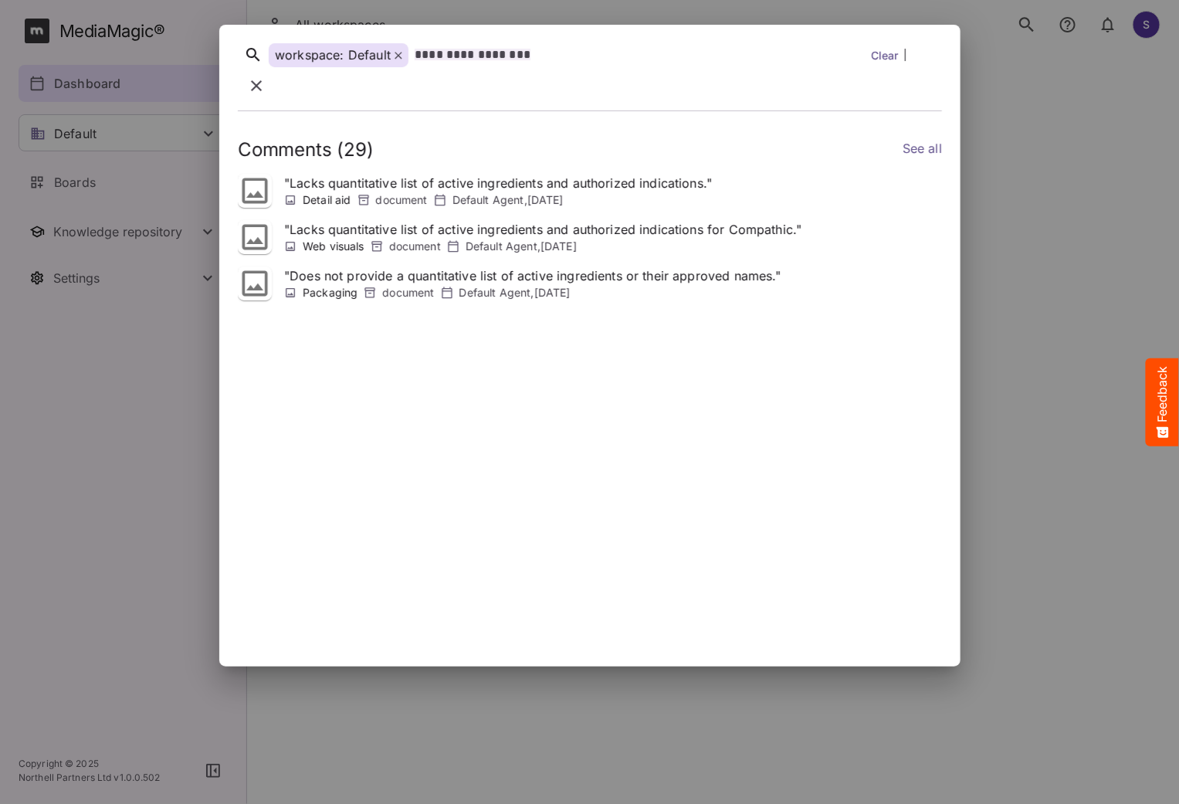
click at [886, 63] on link "Clear" at bounding box center [884, 55] width 28 height 16
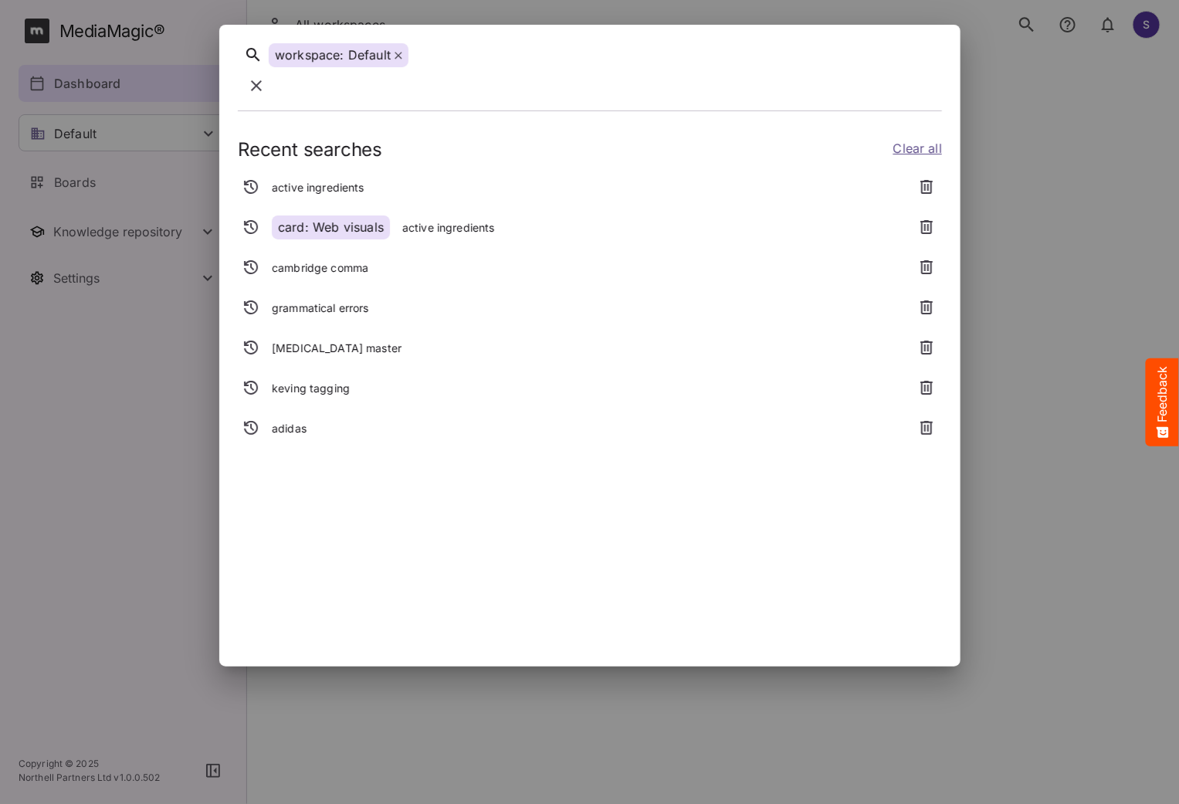
click at [398, 59] on icon at bounding box center [399, 56] width 8 height 8
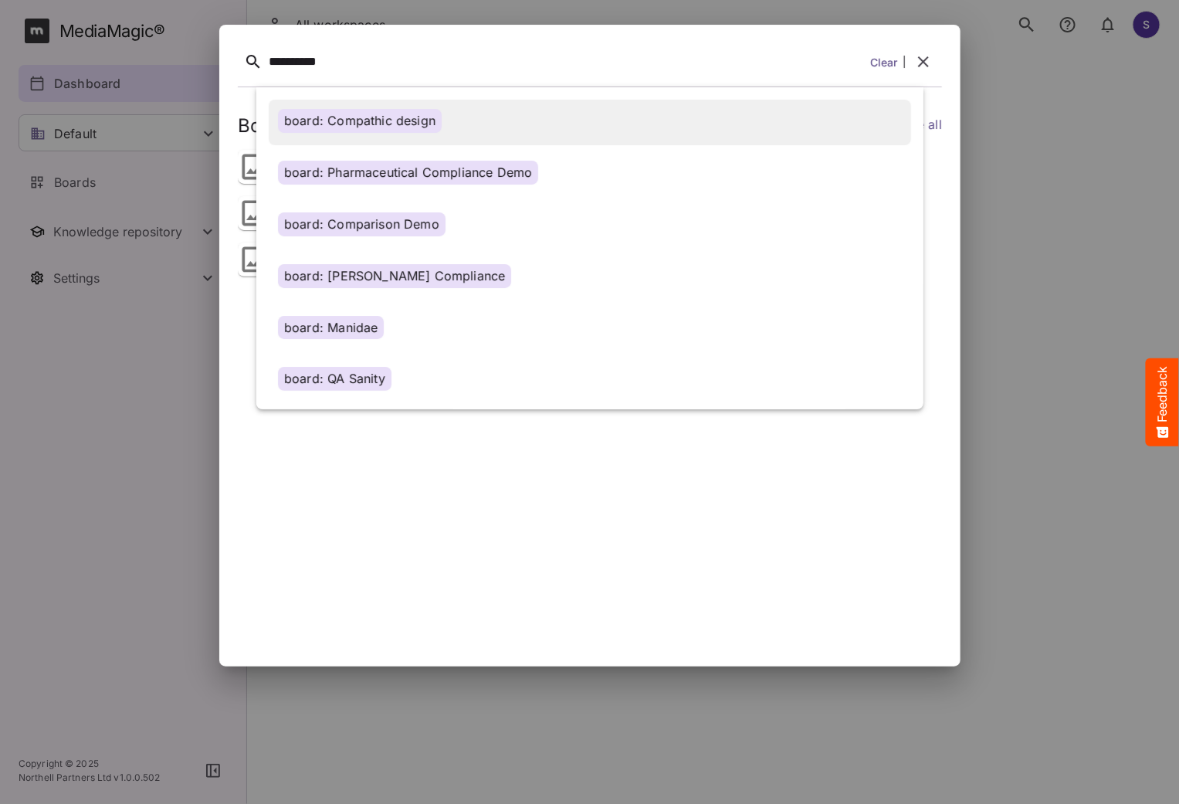
click at [399, 120] on div "board: Compathic design" at bounding box center [360, 121] width 164 height 24
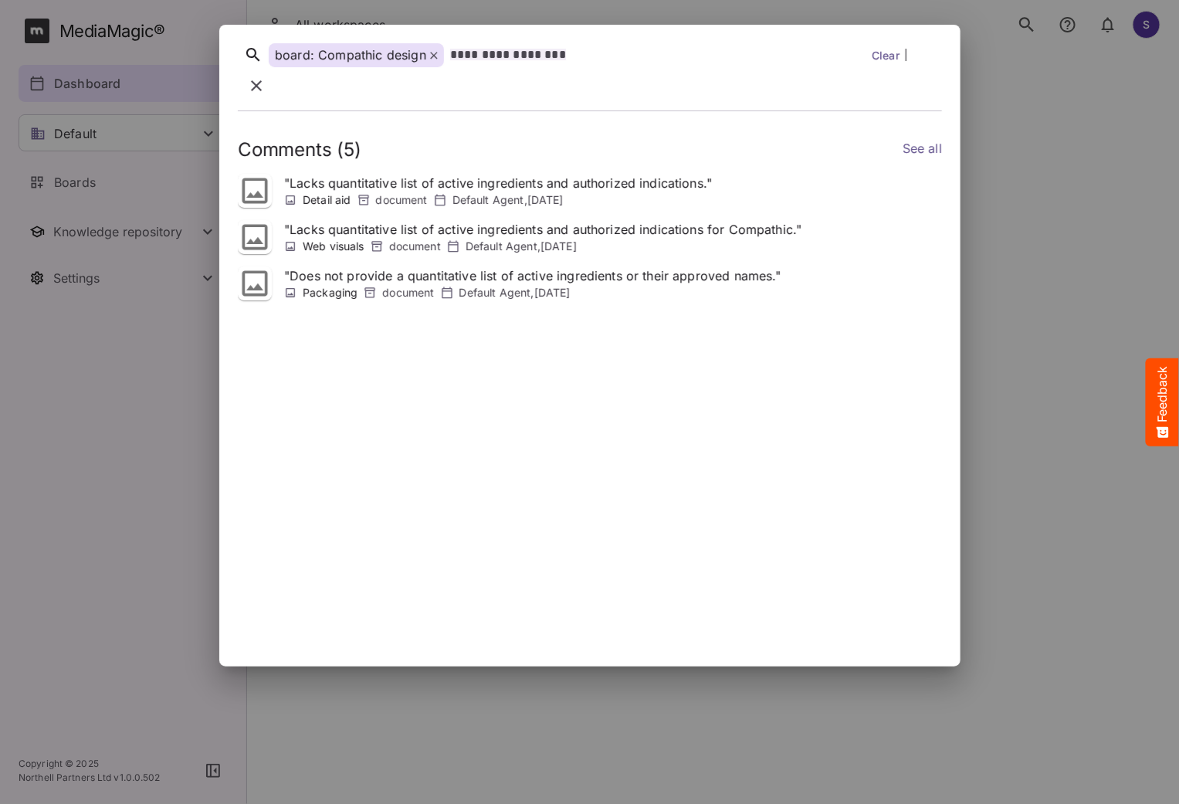
click at [433, 59] on icon at bounding box center [434, 56] width 8 height 8
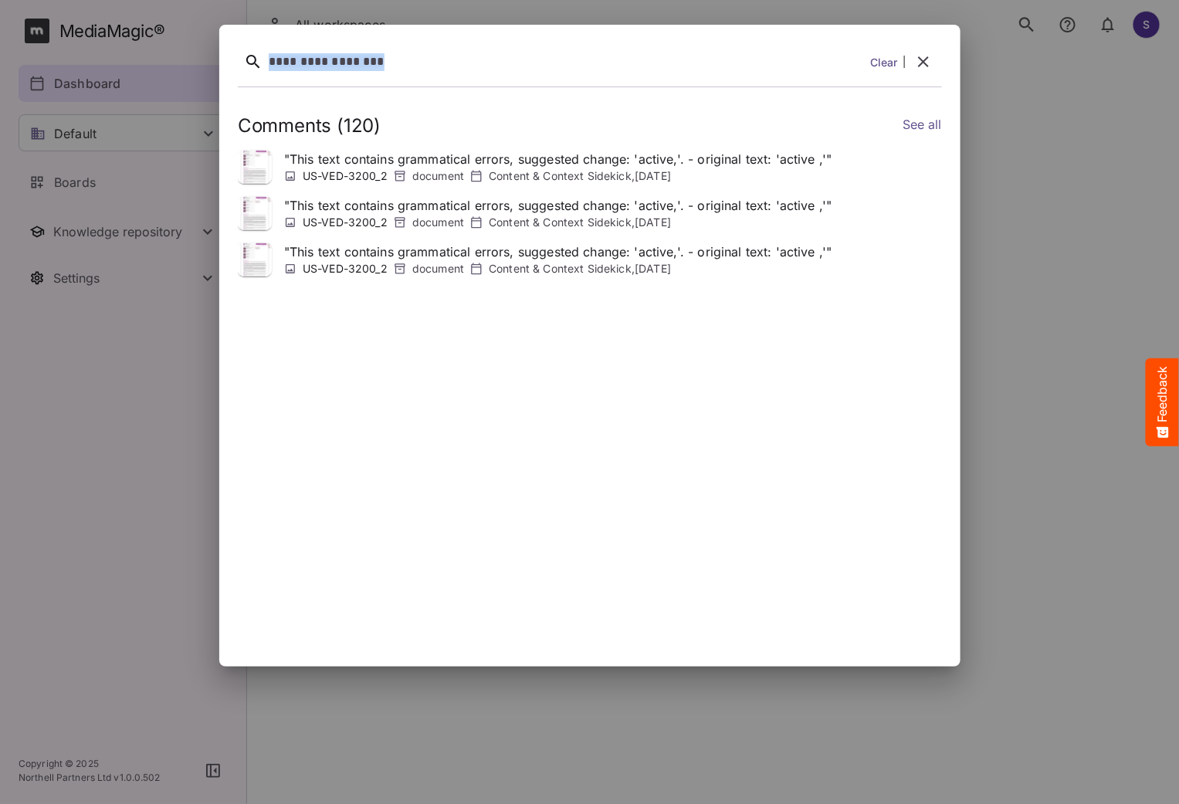
drag, startPoint x: 420, startPoint y: 59, endPoint x: 231, endPoint y: 59, distance: 189.2
click at [231, 59] on div "**********" at bounding box center [589, 345] width 741 height 629
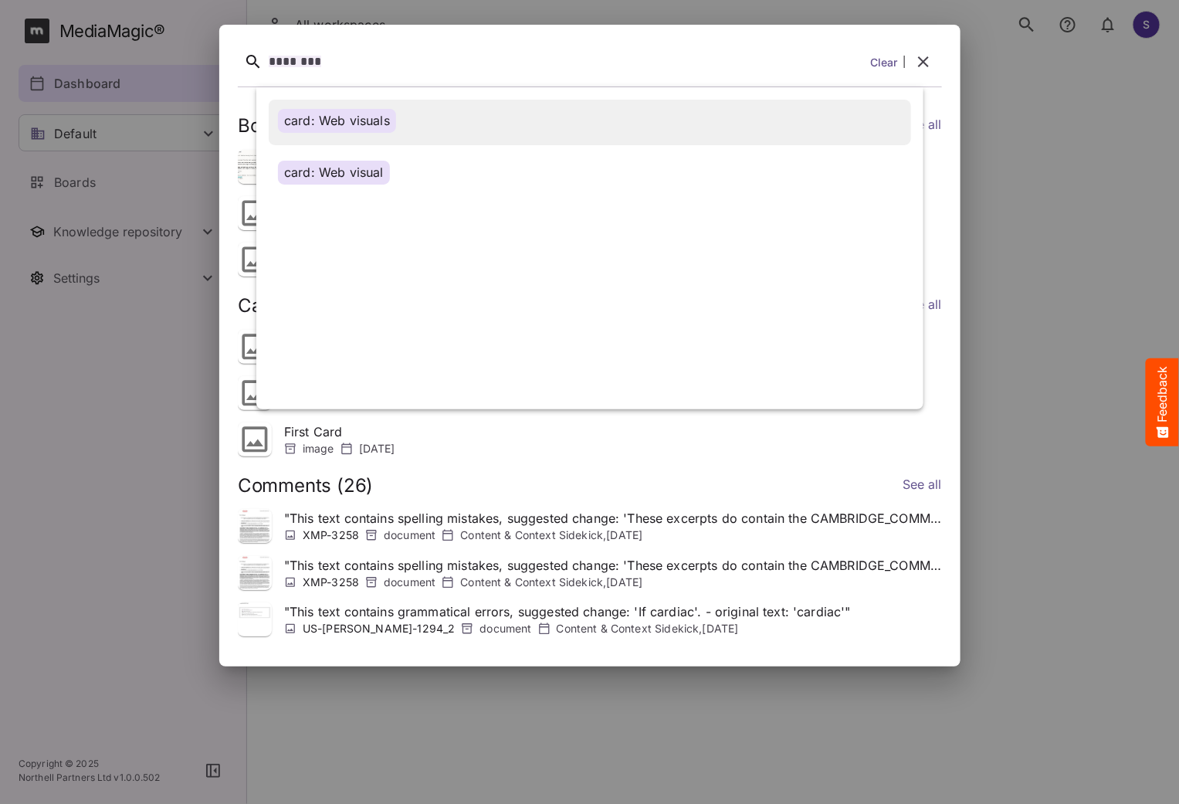
click at [403, 124] on div "card: Web visuals" at bounding box center [590, 121] width 624 height 24
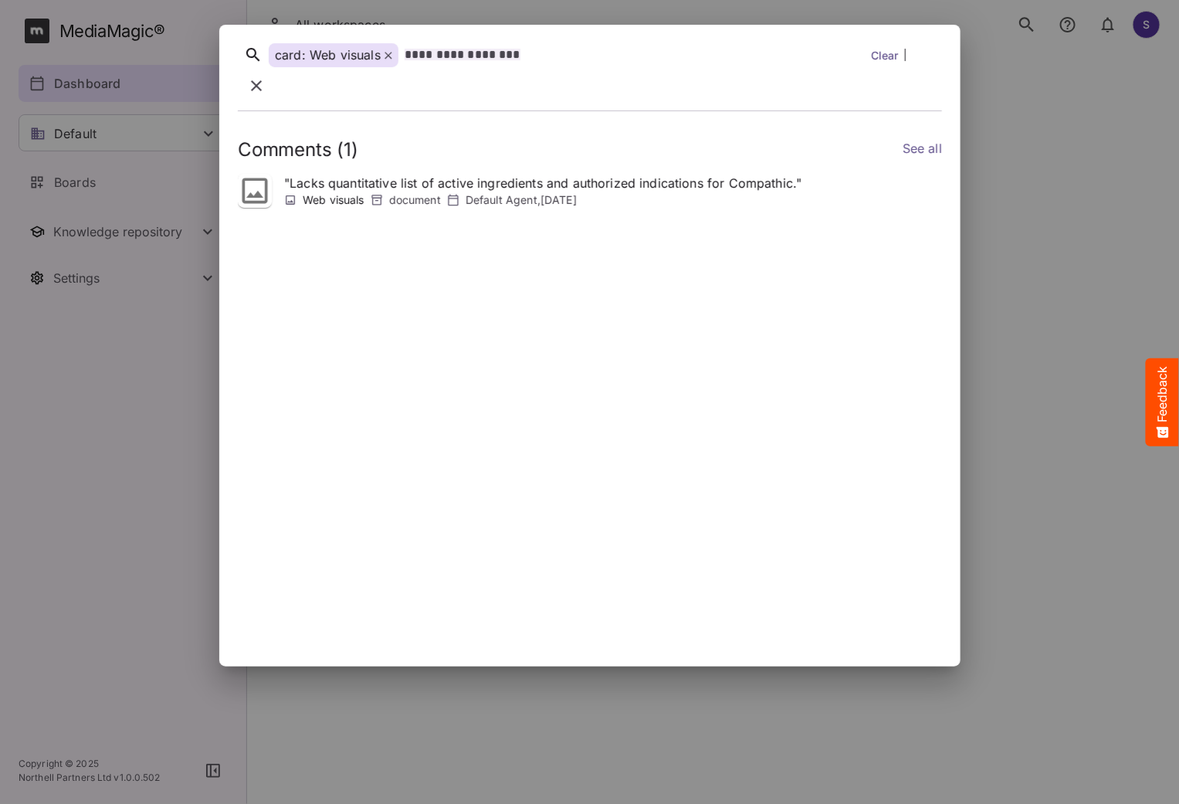
click at [388, 59] on icon at bounding box center [387, 55] width 7 height 7
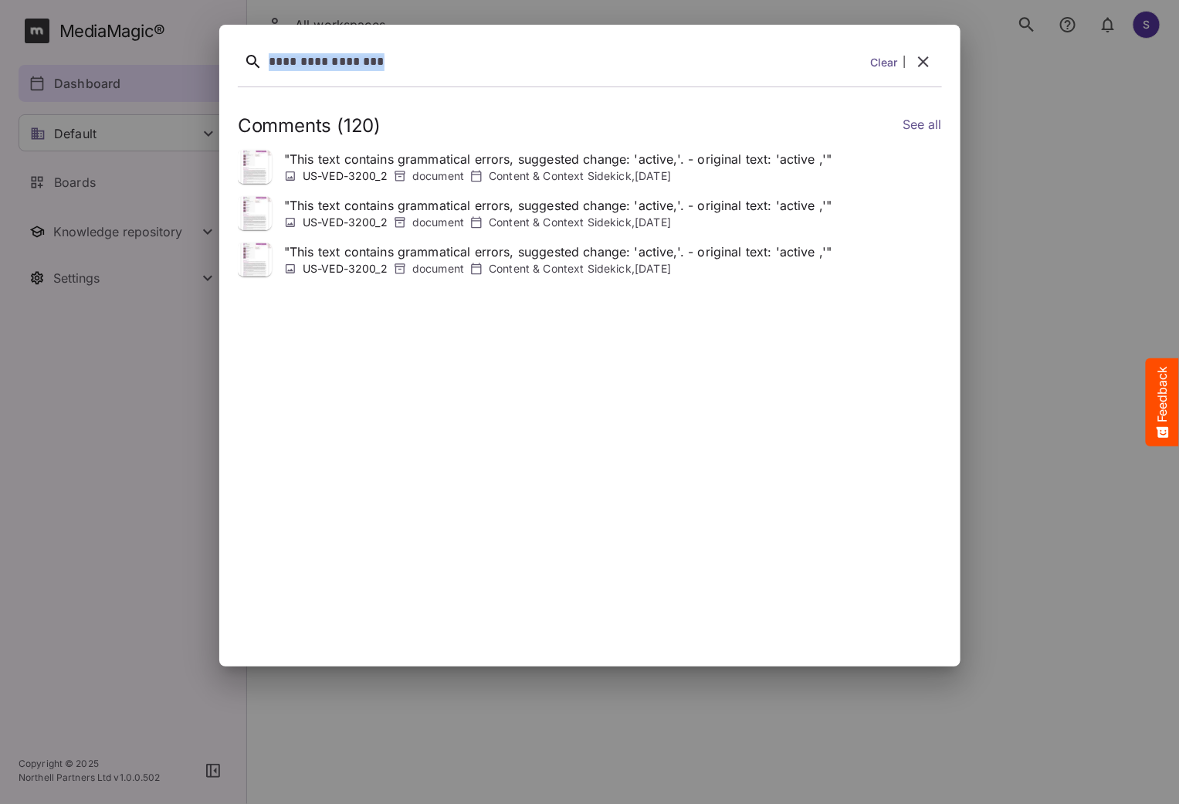
drag, startPoint x: 388, startPoint y: 63, endPoint x: 233, endPoint y: 48, distance: 155.1
click at [233, 48] on div "**********" at bounding box center [589, 345] width 741 height 629
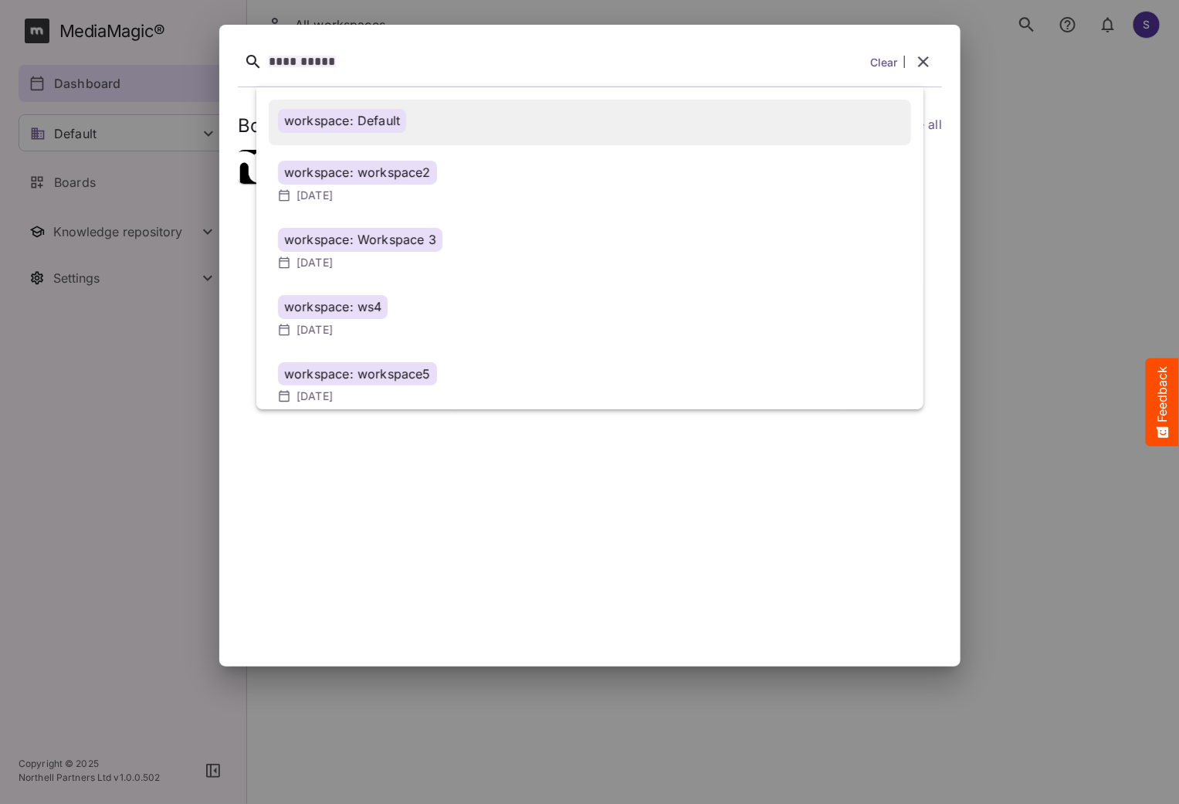
click at [378, 127] on div "workspace: Default" at bounding box center [342, 121] width 128 height 24
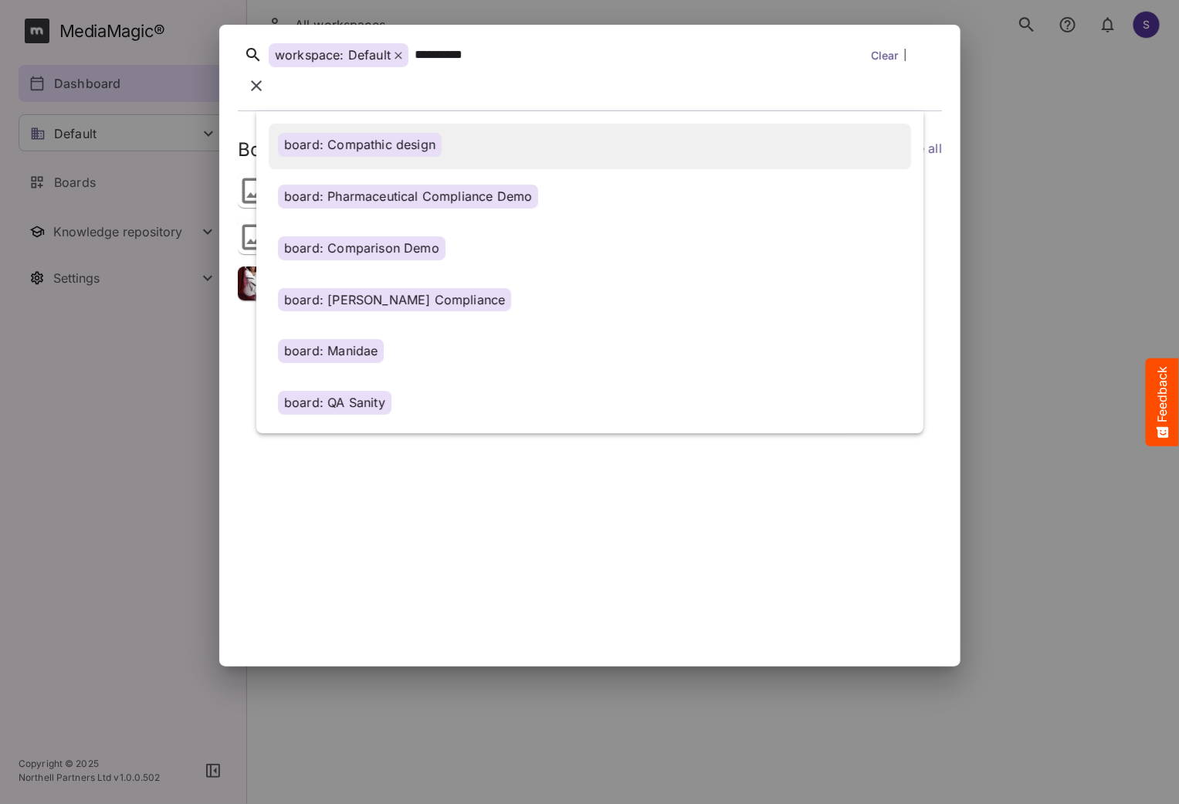
click at [358, 133] on div "board: Compathic design" at bounding box center [360, 145] width 164 height 24
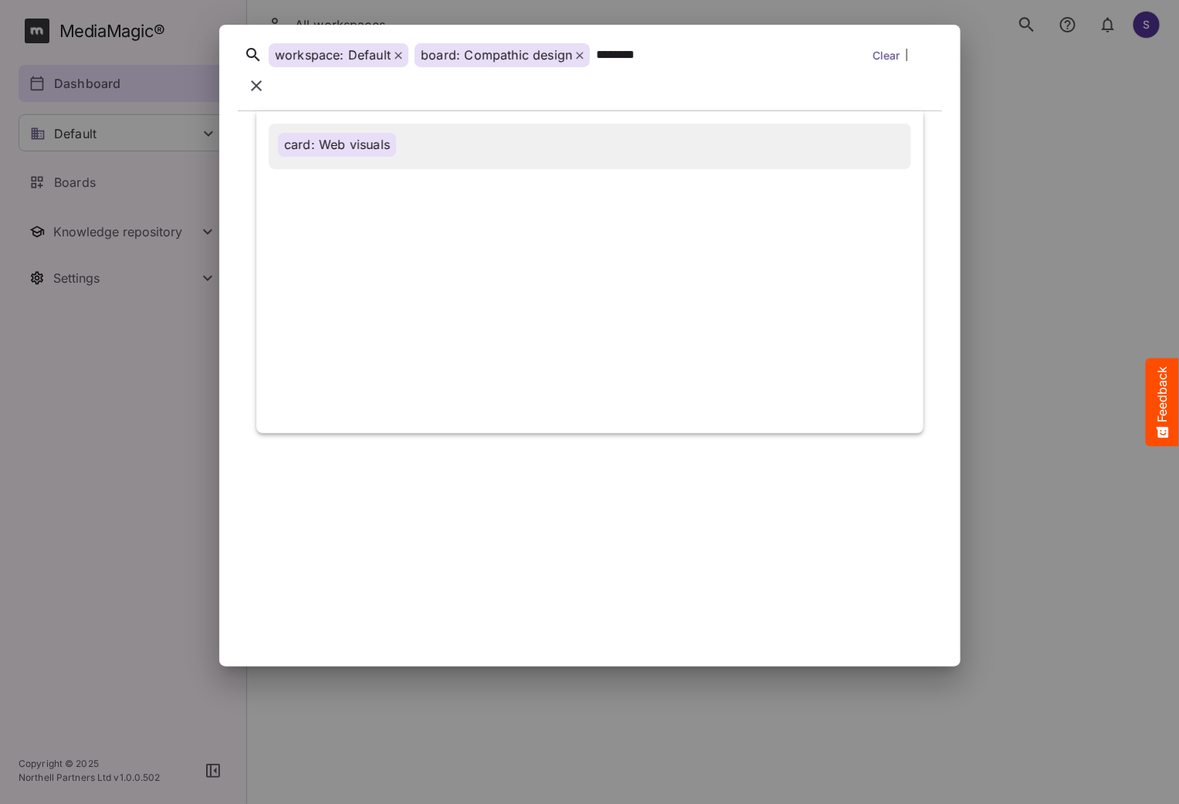
click at [398, 133] on div "card: Web visuals" at bounding box center [590, 145] width 624 height 24
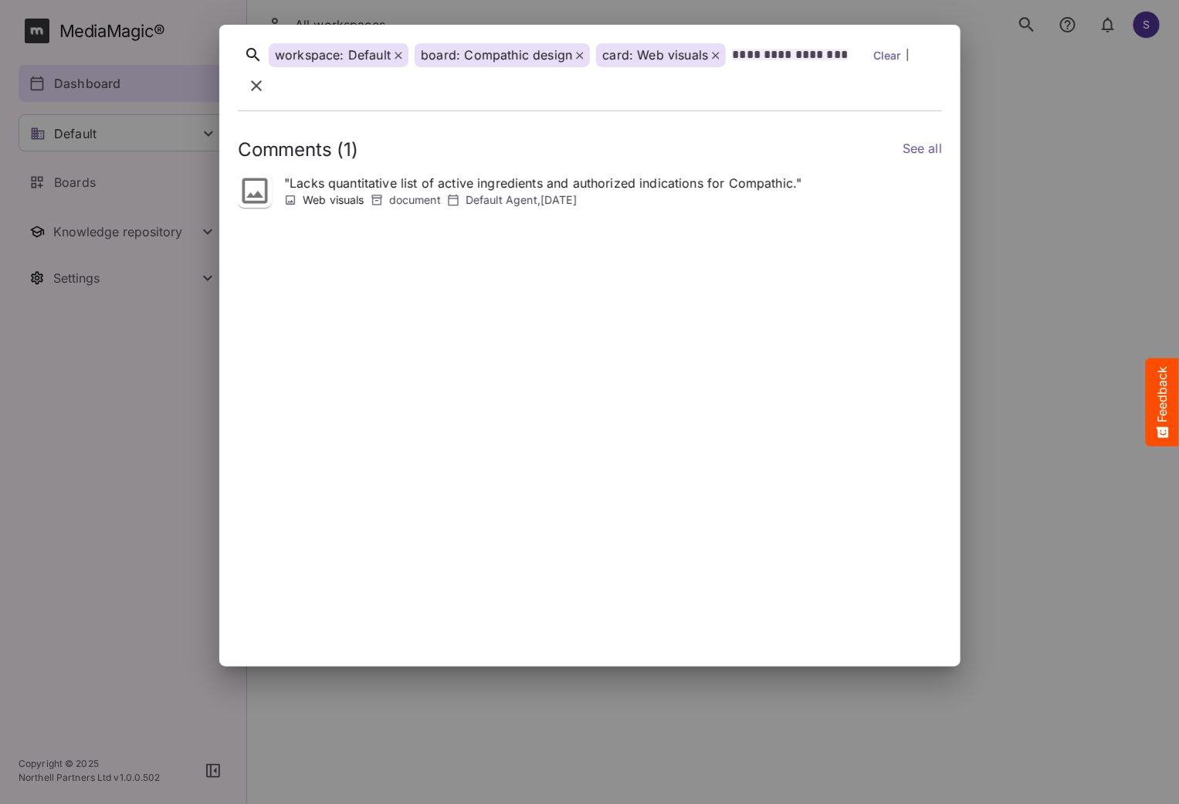
click at [576, 59] on icon at bounding box center [580, 56] width 8 height 8
click at [396, 59] on icon at bounding box center [399, 56] width 8 height 8
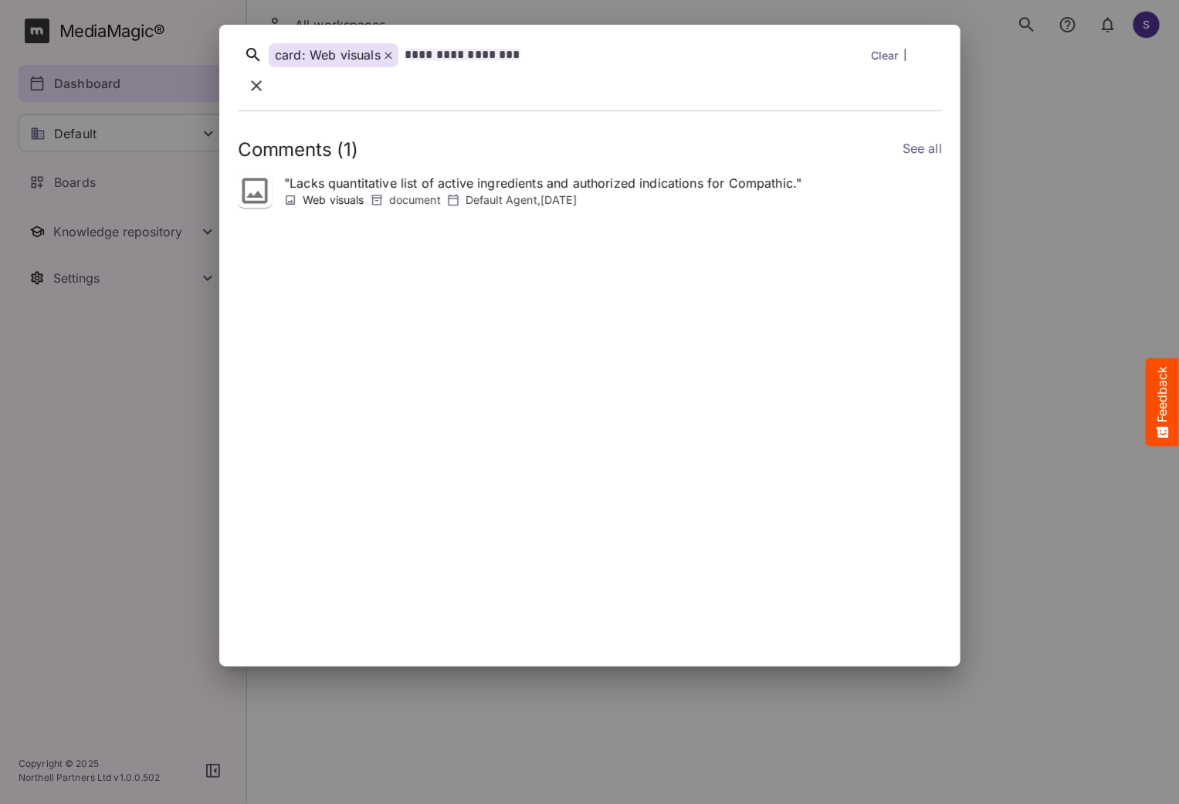
click at [266, 76] on icon "button" at bounding box center [256, 85] width 19 height 19
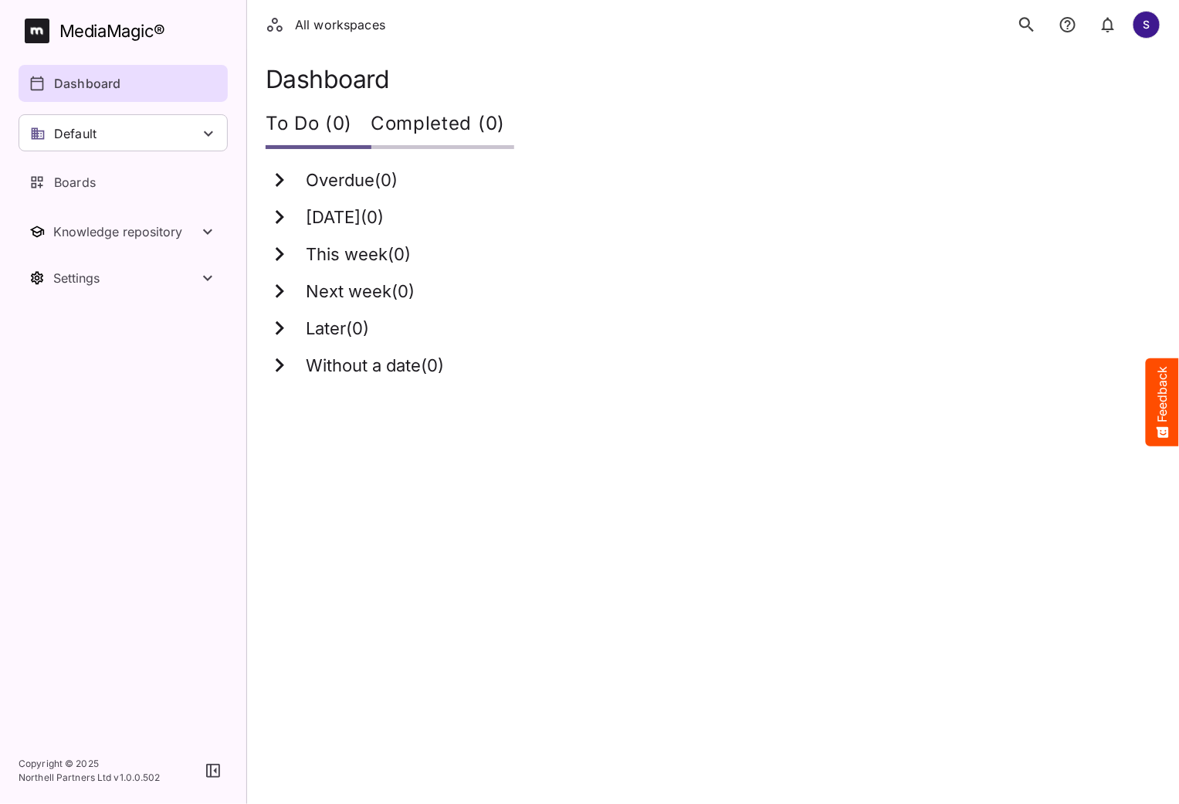
click at [1031, 24] on icon "search" at bounding box center [1027, 25] width 20 height 20
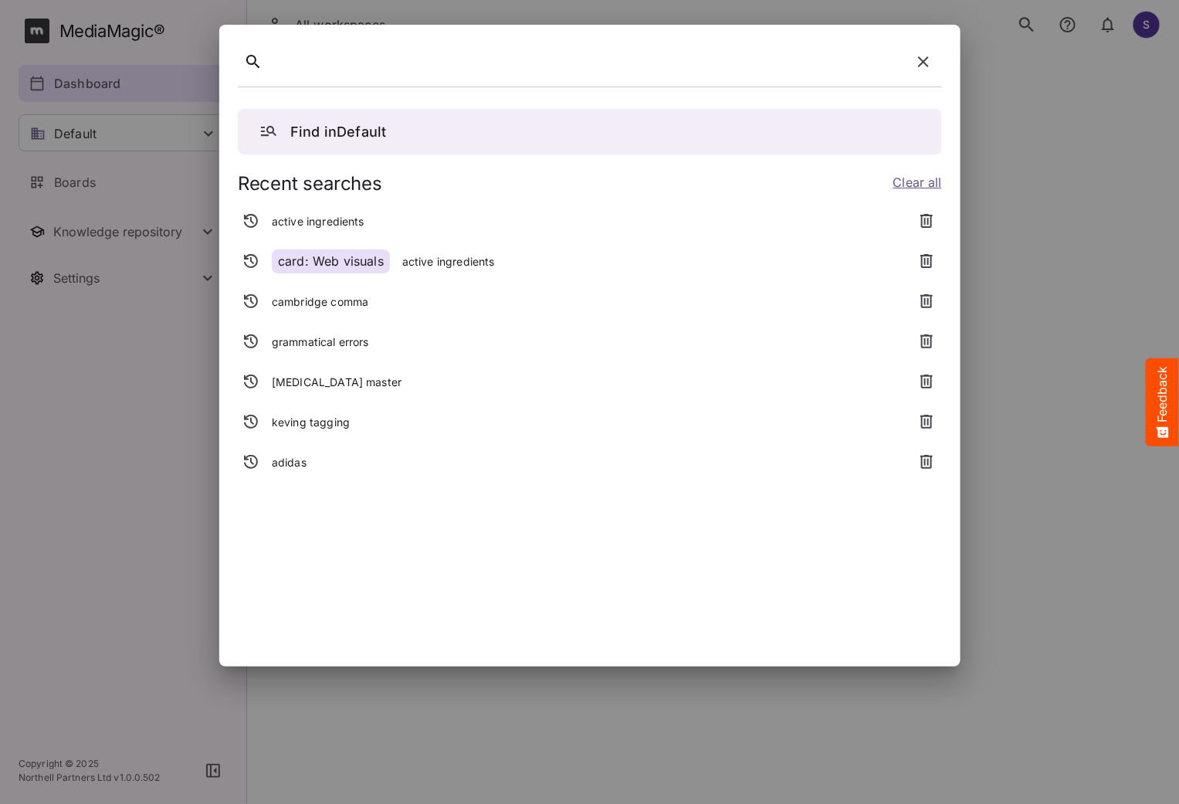
click at [368, 126] on p "Find in Default" at bounding box center [338, 131] width 96 height 21
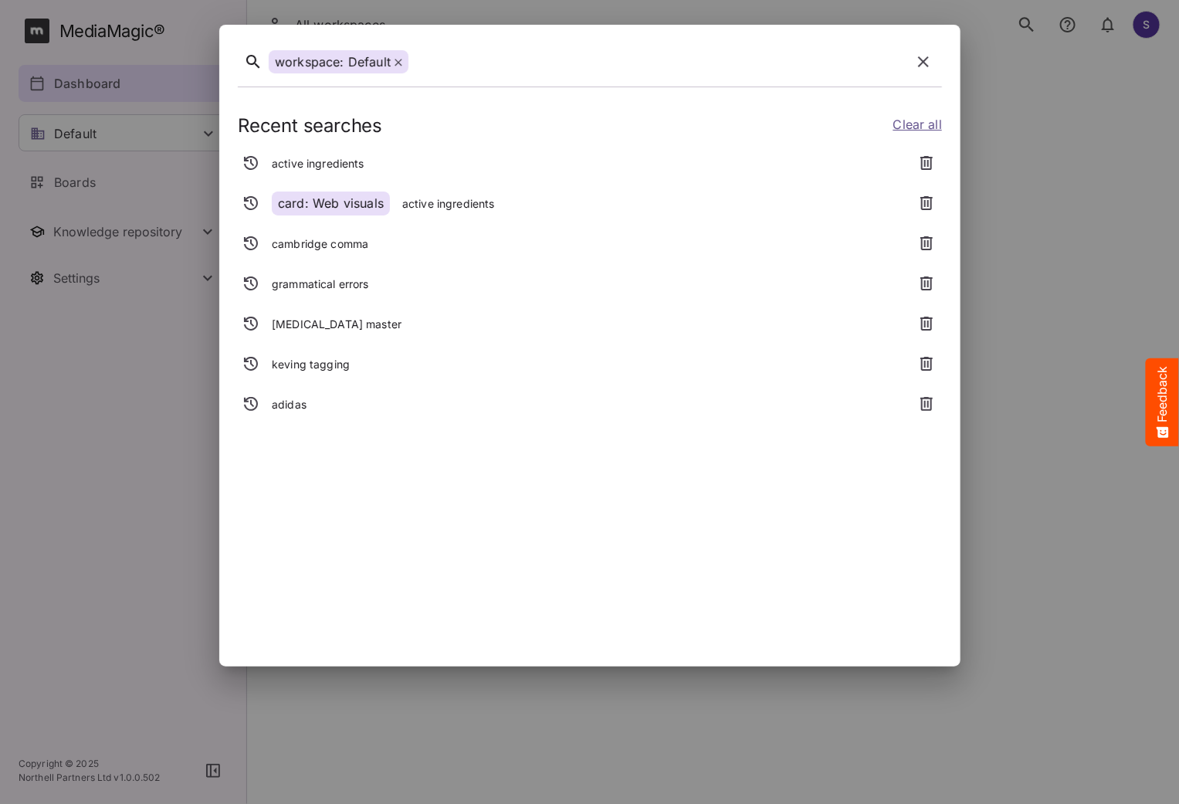
click at [926, 65] on icon "button" at bounding box center [923, 61] width 11 height 11
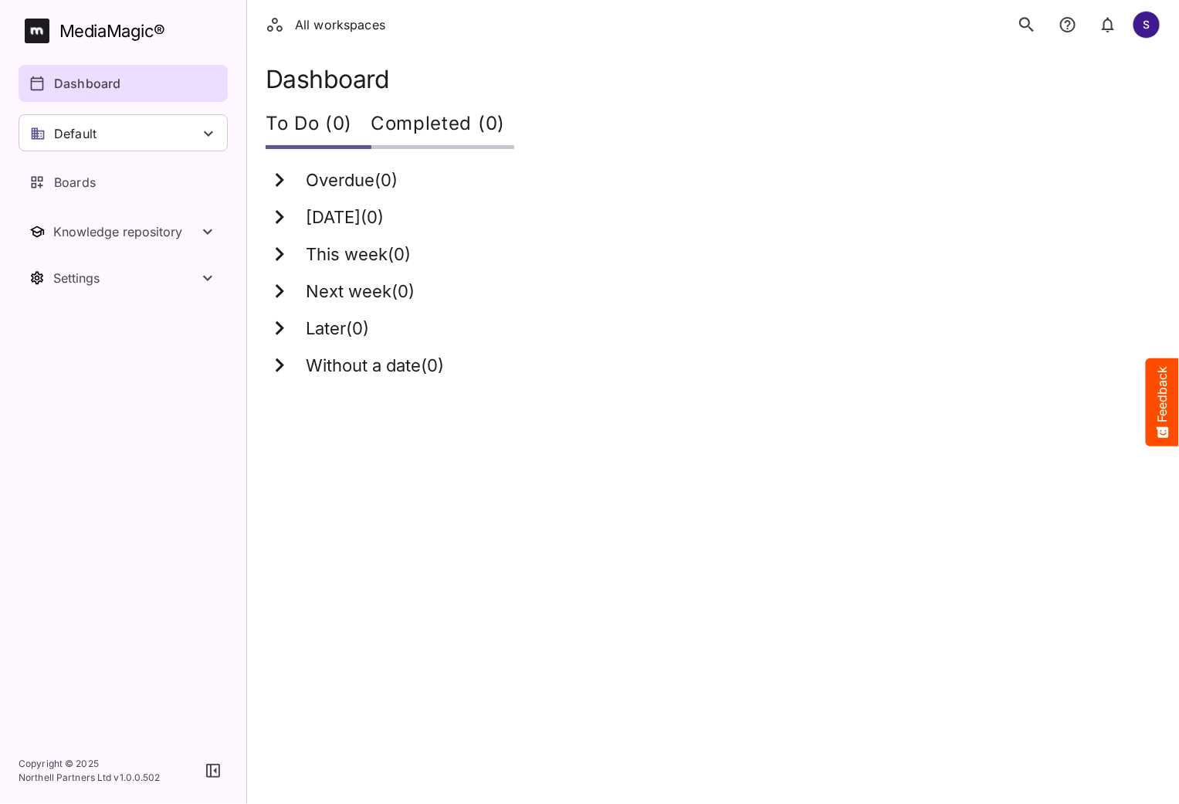
click at [1030, 28] on icon "search" at bounding box center [1026, 24] width 15 height 15
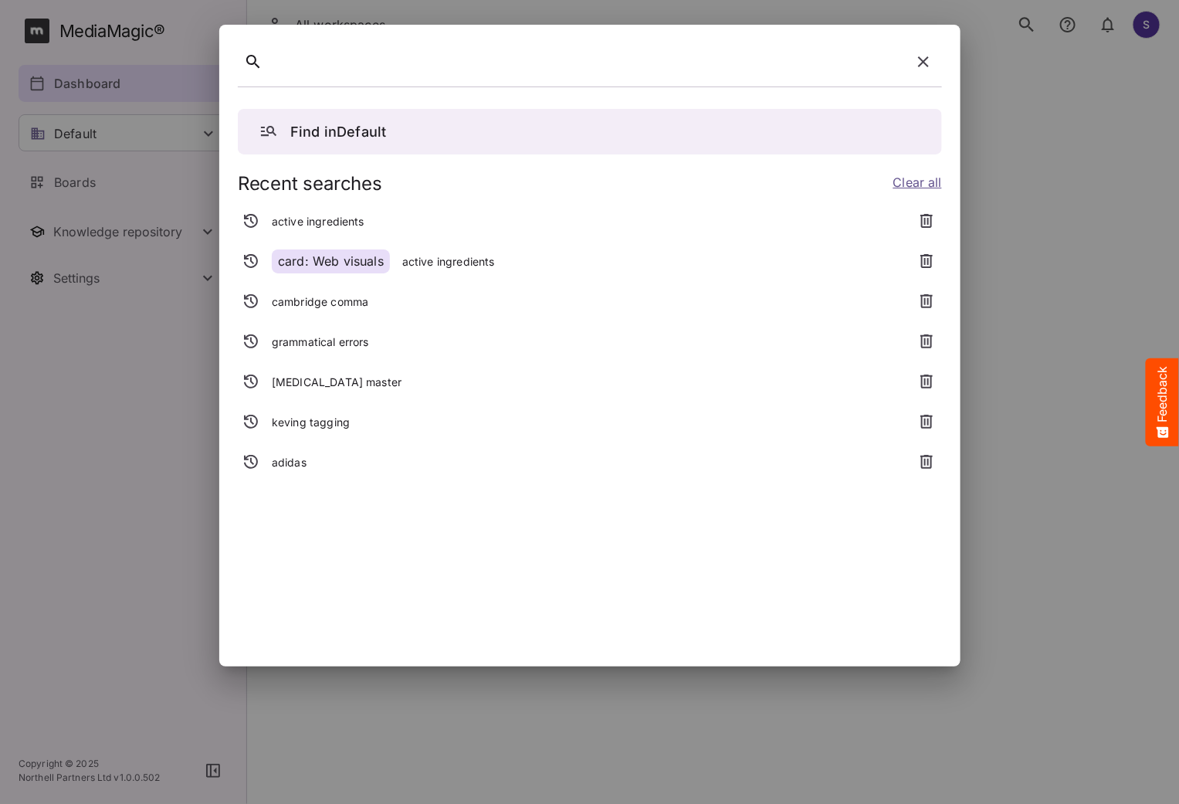
click at [438, 261] on p "active ingredients" at bounding box center [447, 261] width 93 height 15
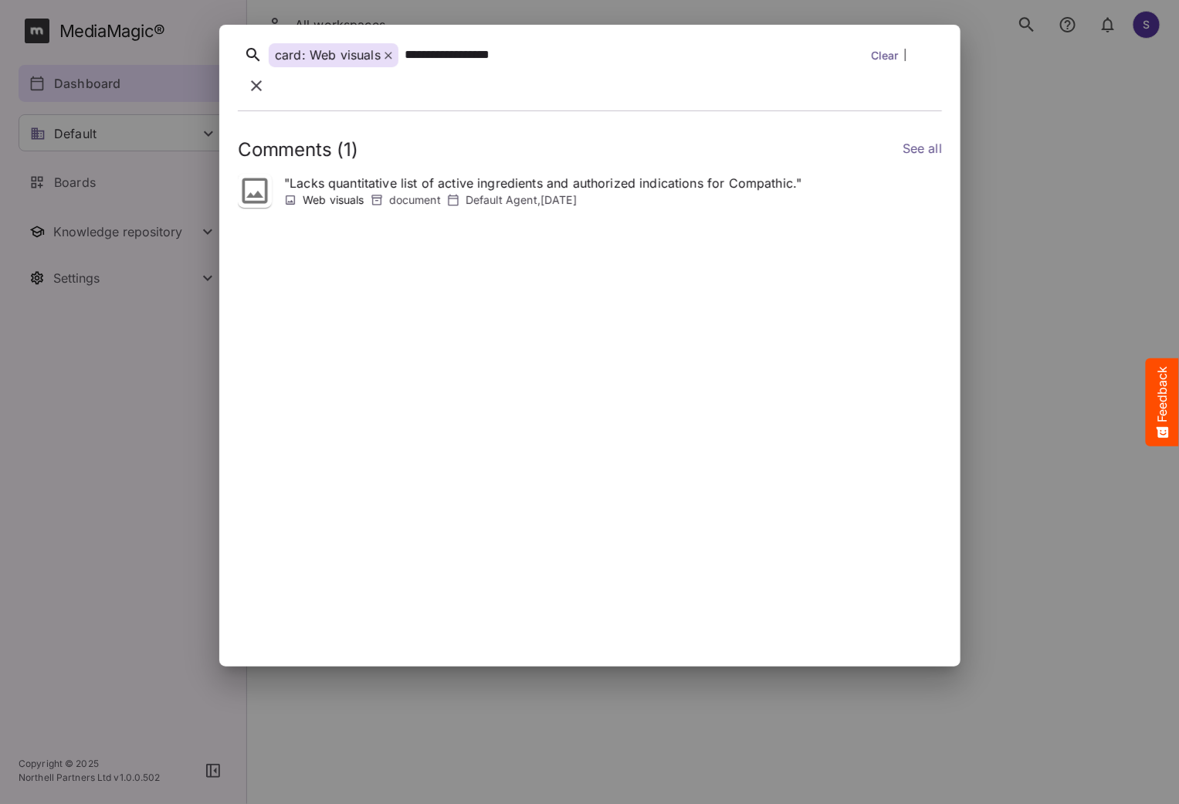
click at [882, 62] on link "Clear" at bounding box center [885, 55] width 28 height 16
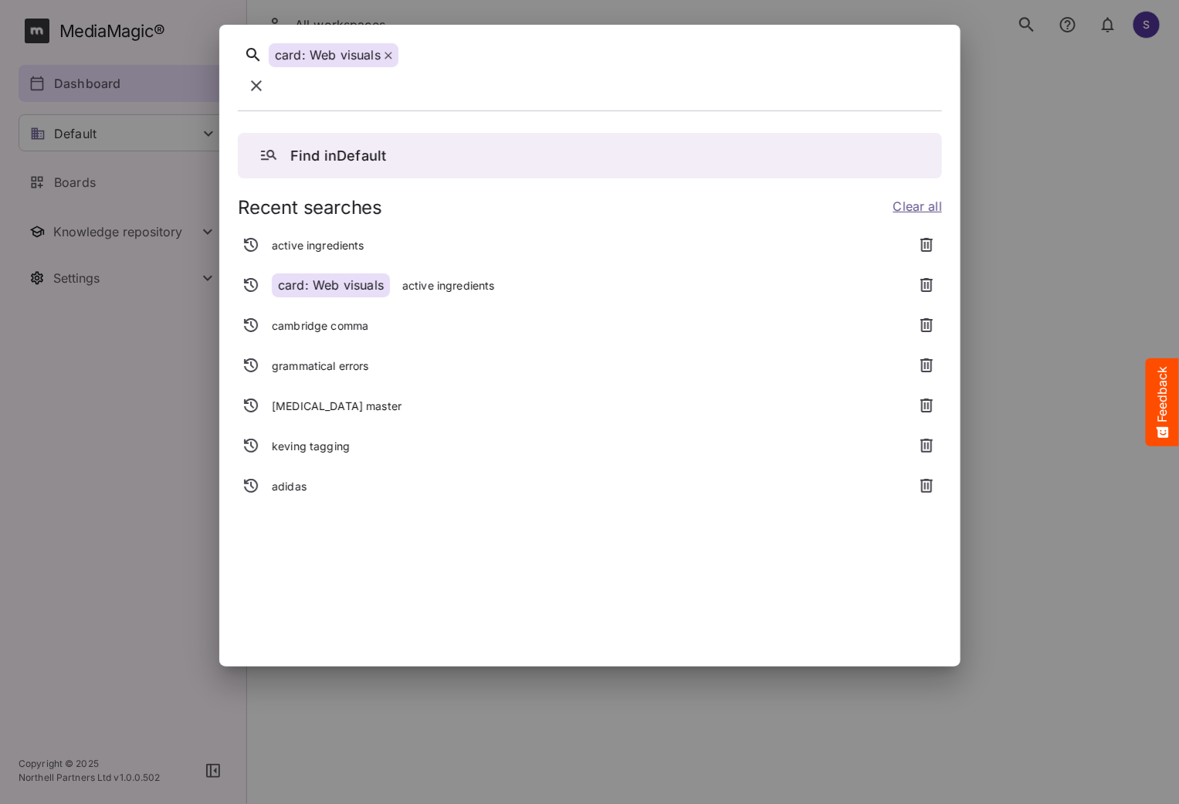
click at [389, 55] on span at bounding box center [388, 54] width 8 height 15
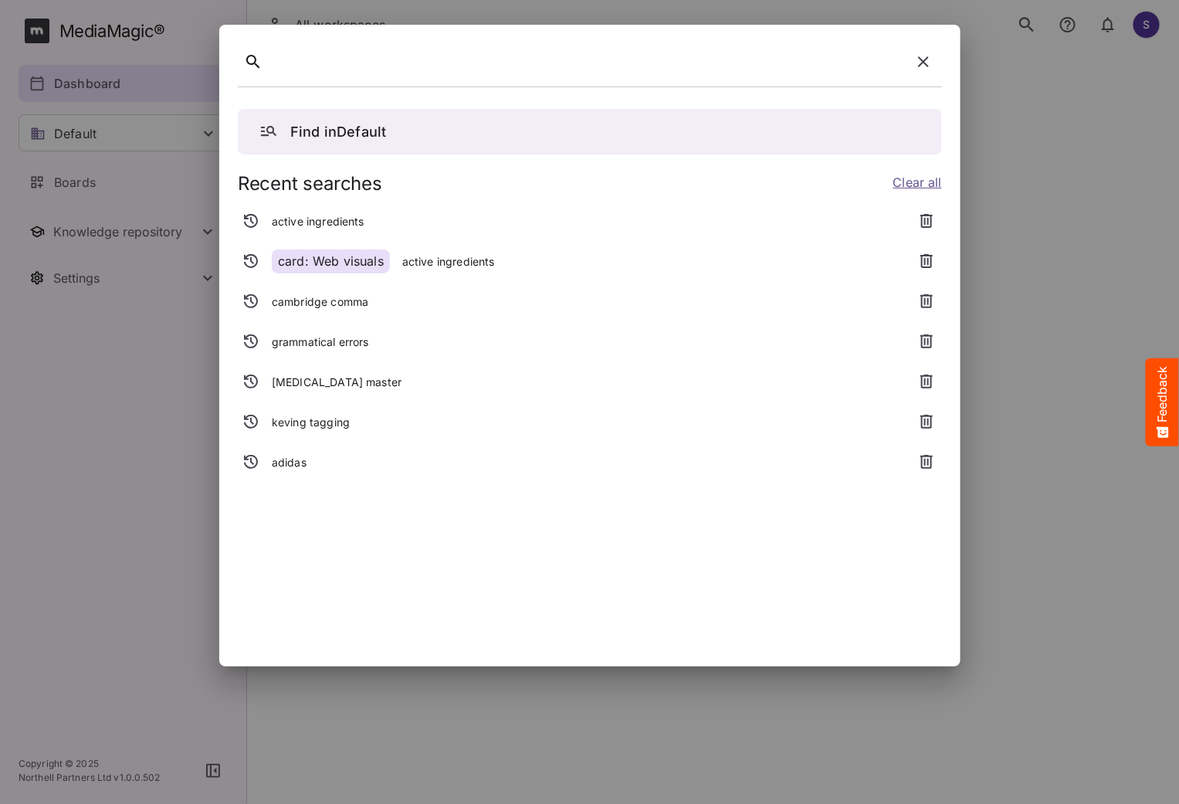
click at [293, 460] on p "adidas" at bounding box center [289, 462] width 35 height 15
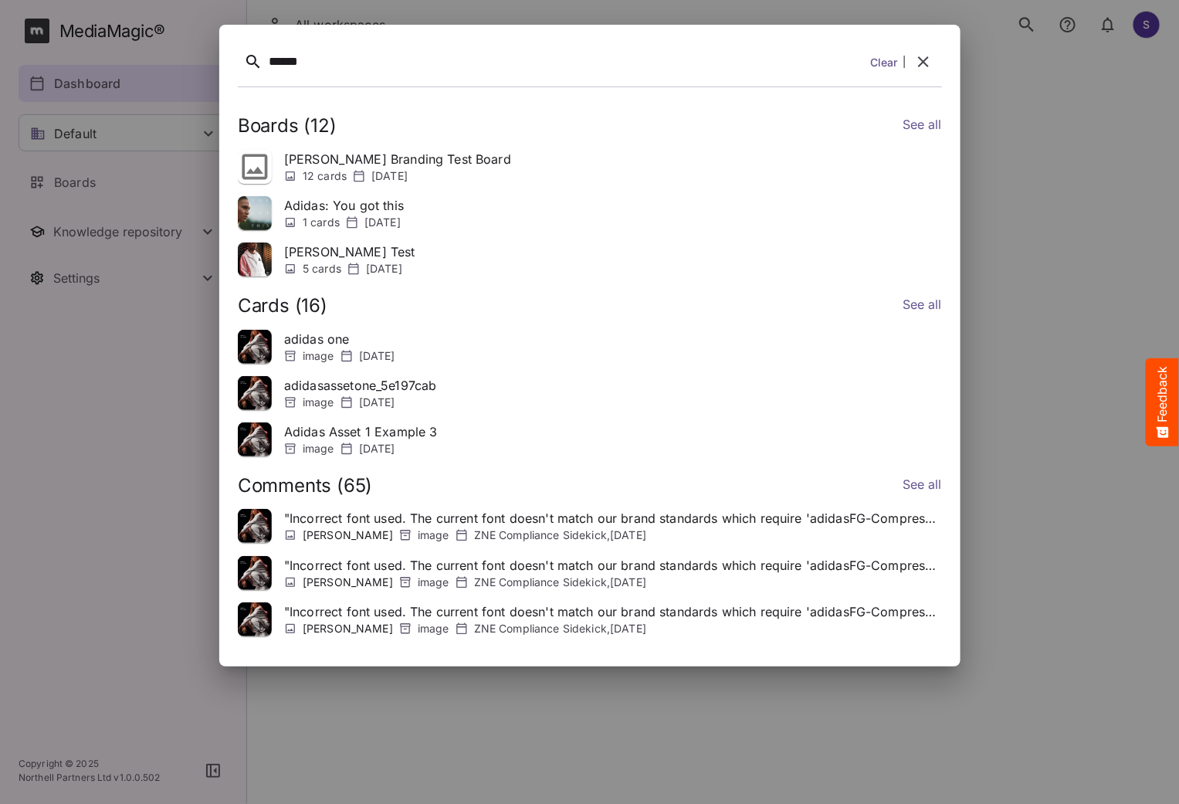
click at [259, 205] on img at bounding box center [255, 213] width 34 height 34
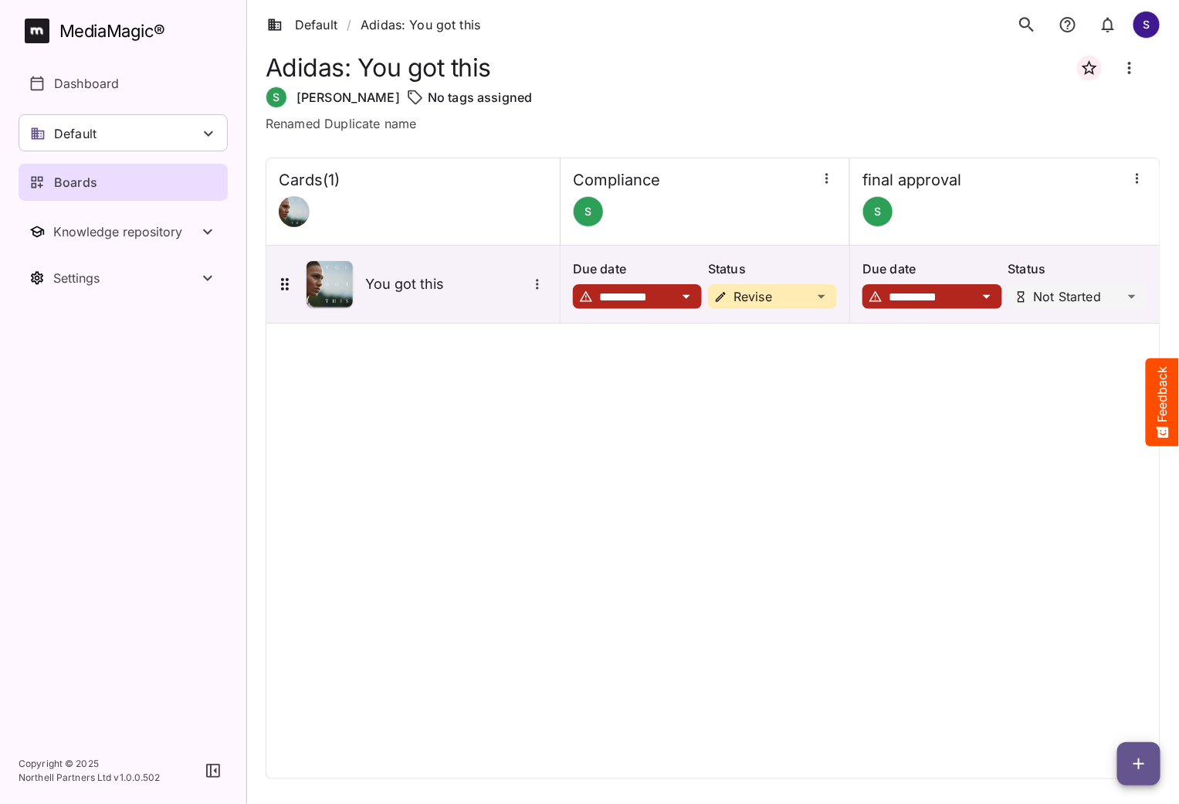
click at [1021, 24] on icon "search" at bounding box center [1026, 24] width 15 height 15
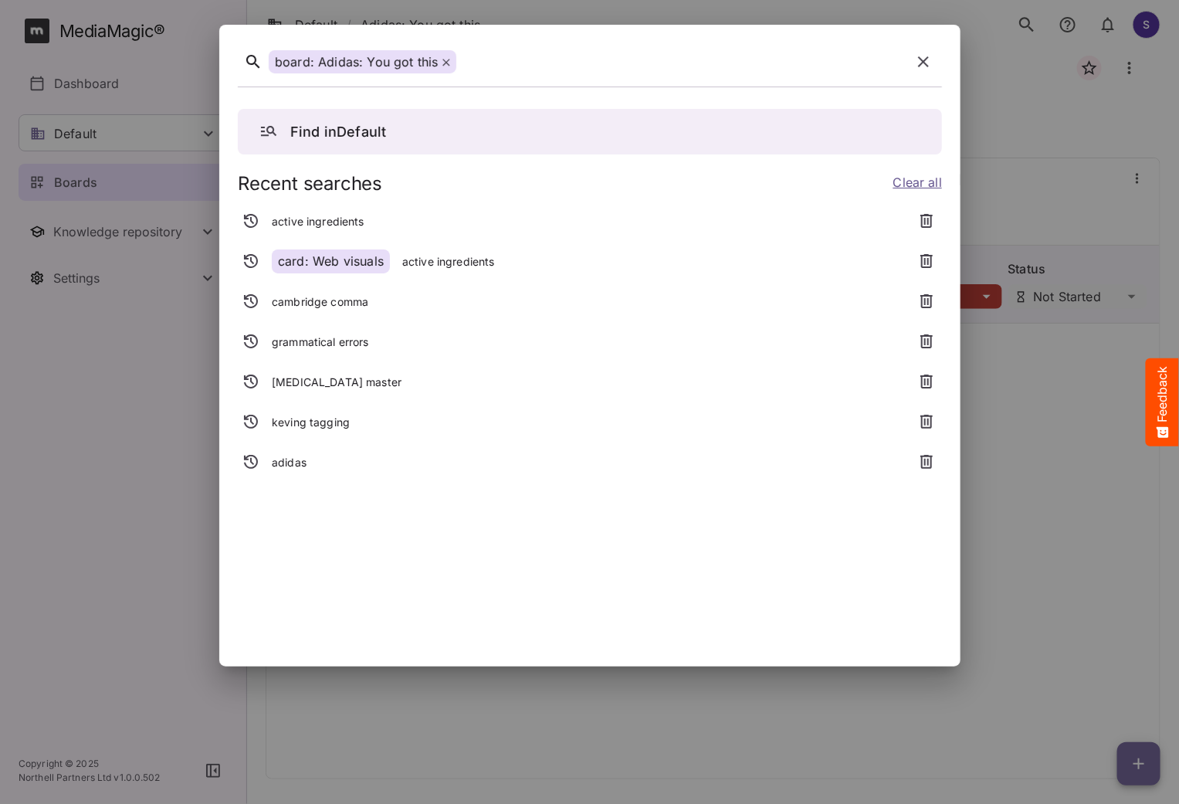
click at [919, 61] on icon "button" at bounding box center [923, 62] width 19 height 19
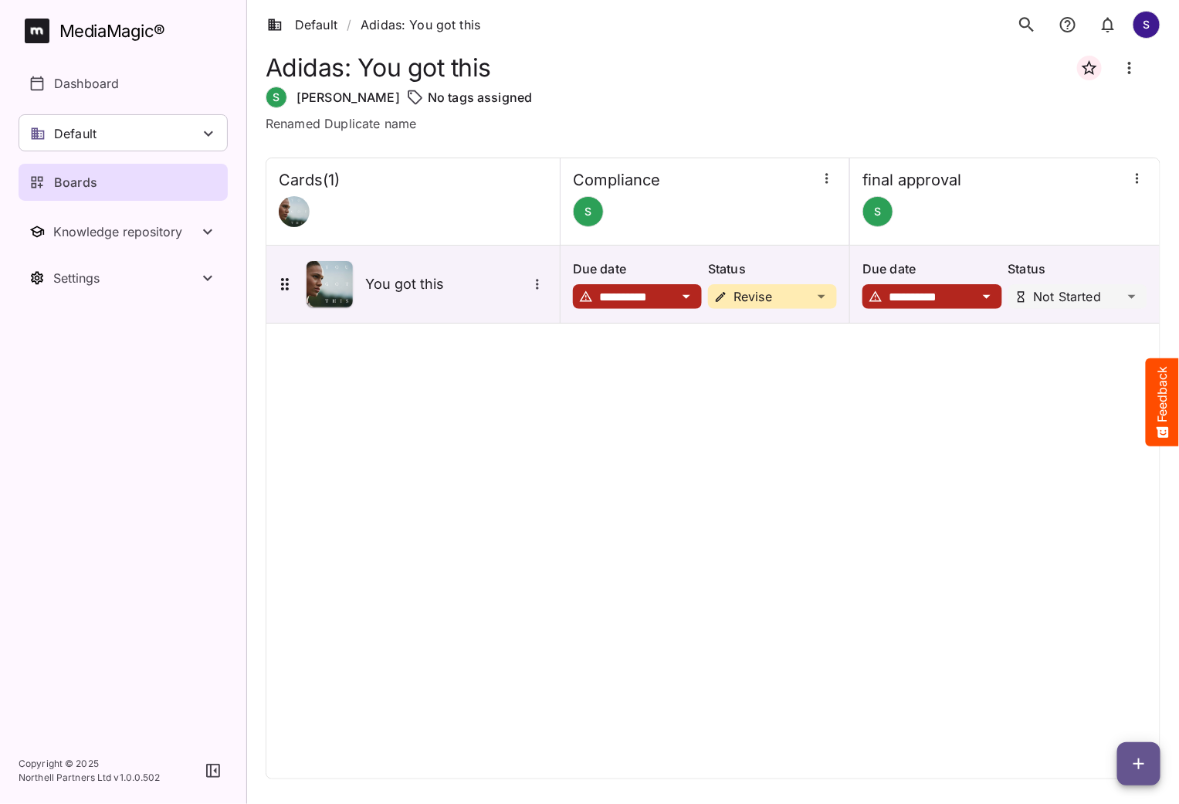
click at [77, 27] on div "MediaMagic ®" at bounding box center [112, 31] width 106 height 25
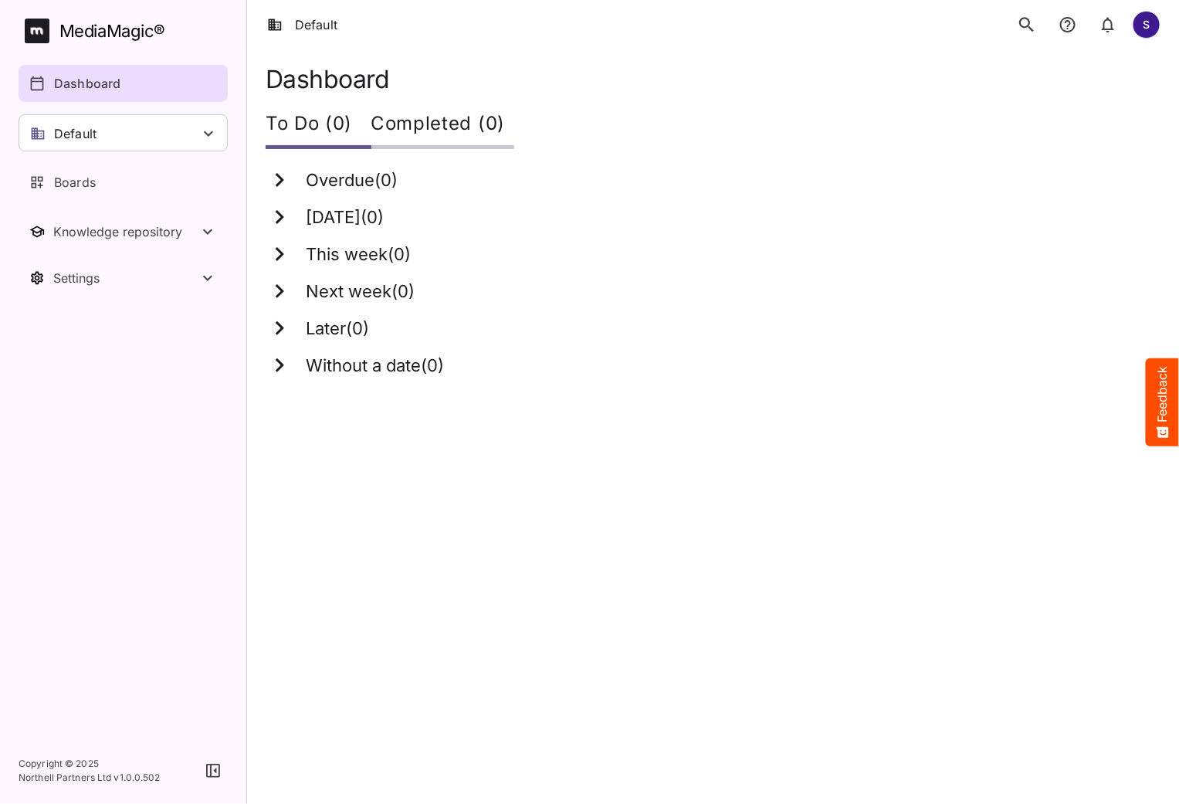
click at [1019, 31] on icon "search" at bounding box center [1027, 25] width 20 height 20
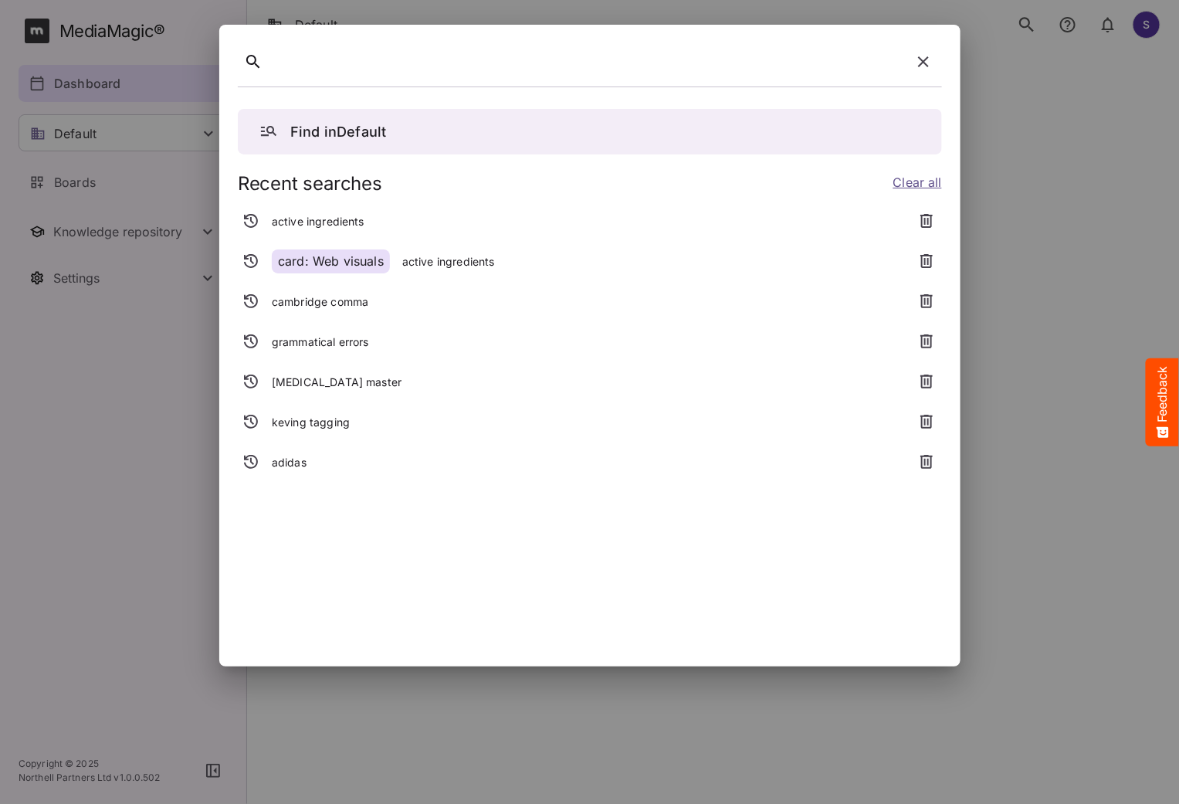
click at [306, 463] on div "adidas" at bounding box center [571, 463] width 667 height 28
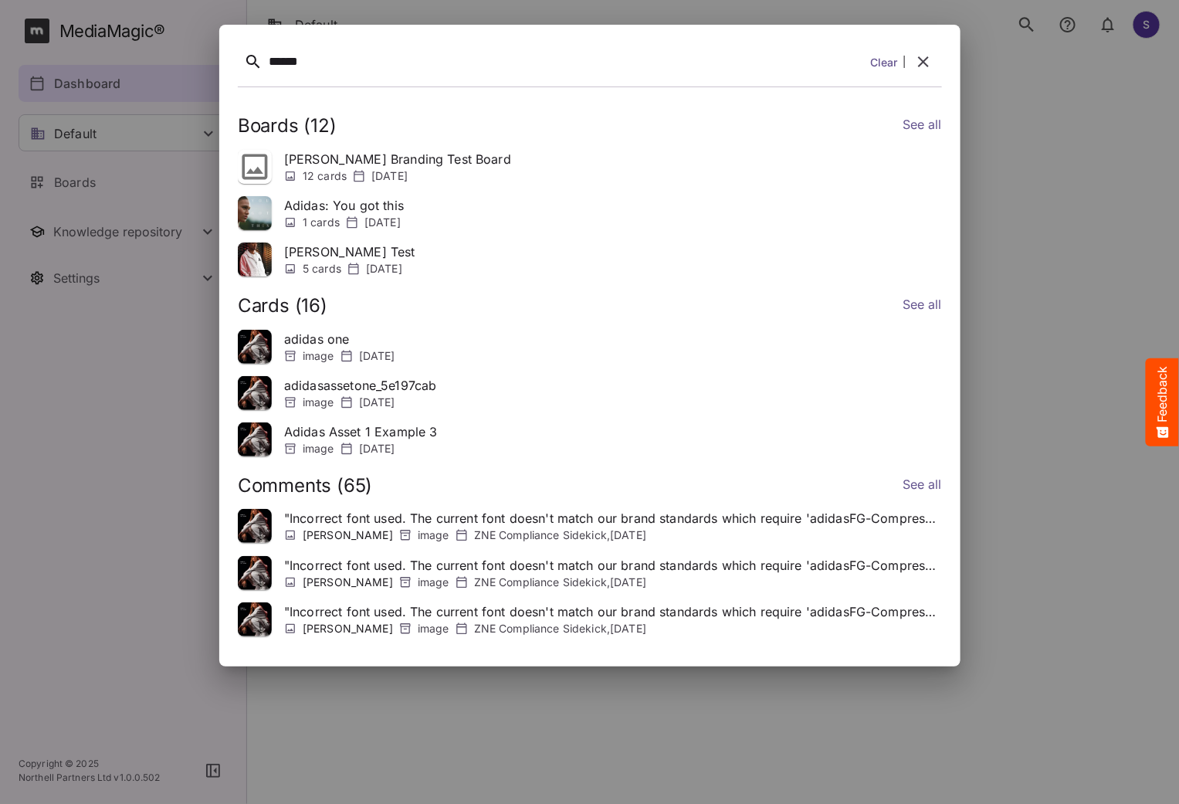
click at [252, 343] on img at bounding box center [255, 347] width 34 height 34
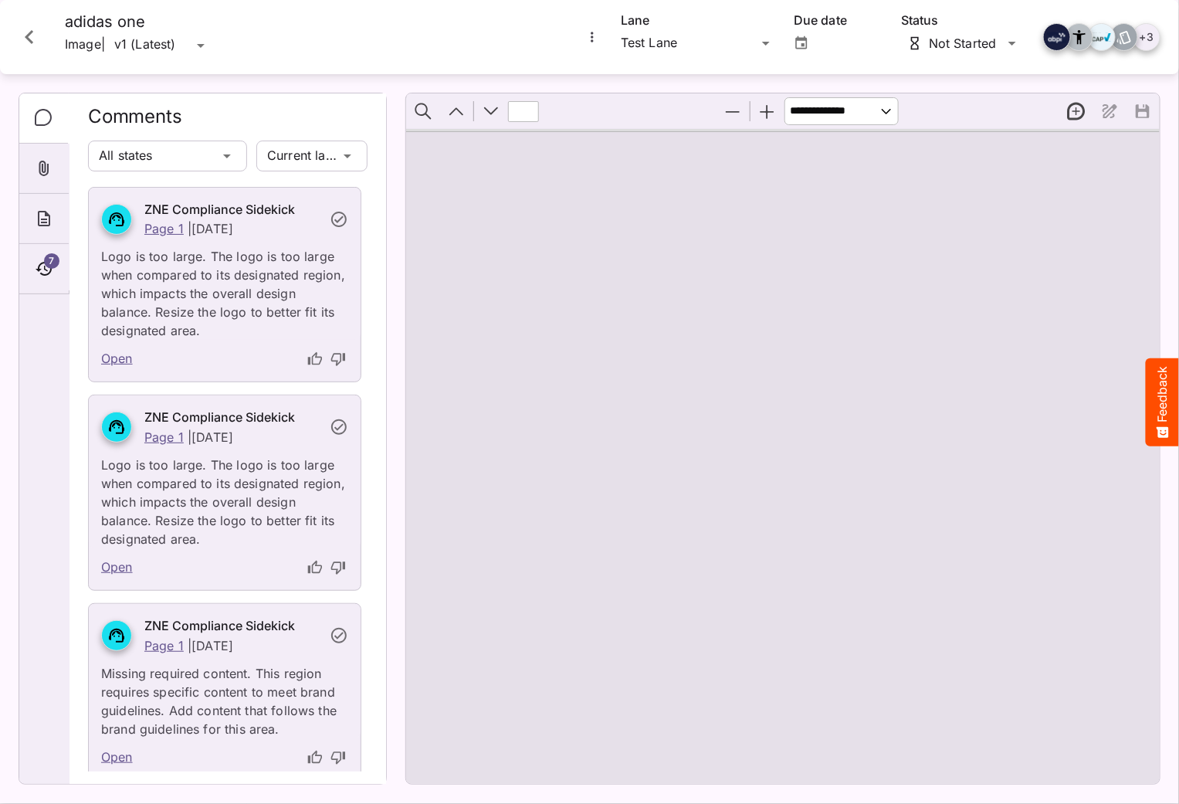
click at [44, 36] on button "Close card" at bounding box center [29, 37] width 46 height 46
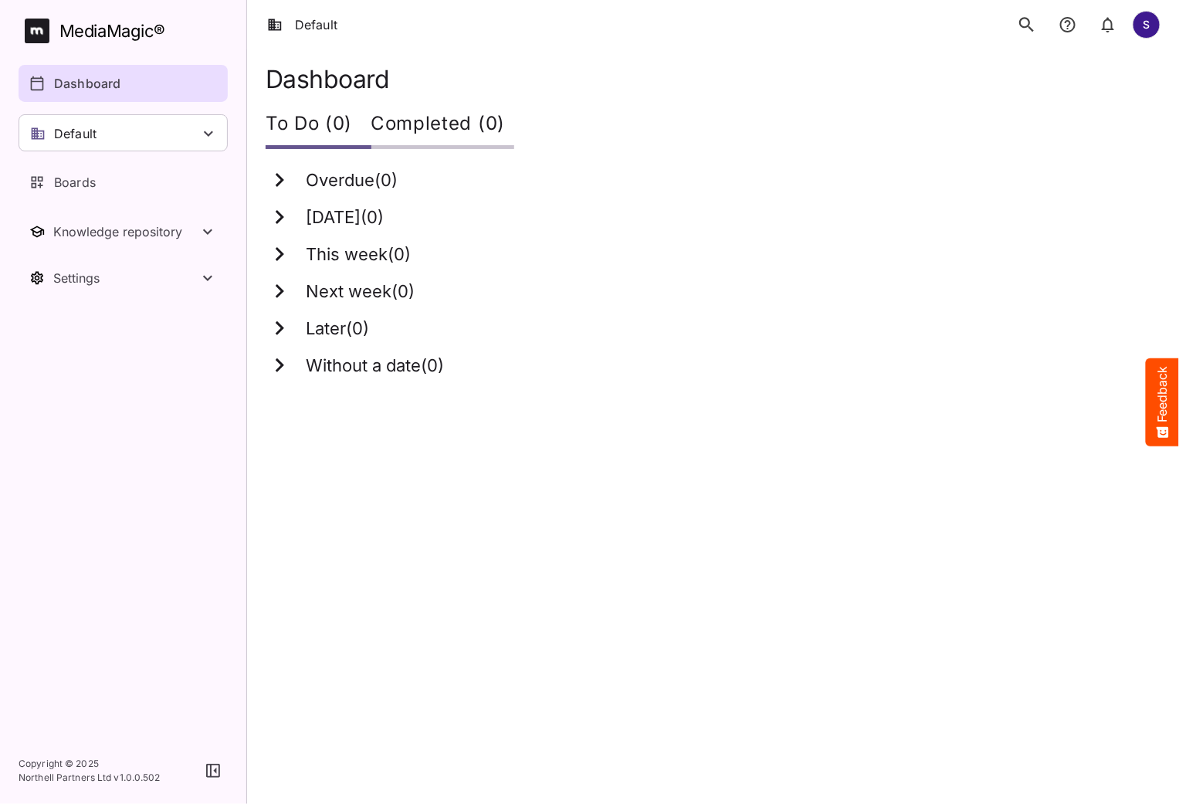
click at [100, 40] on div "MediaMagic ®" at bounding box center [112, 31] width 106 height 25
click at [1031, 26] on icon "search" at bounding box center [1027, 25] width 20 height 20
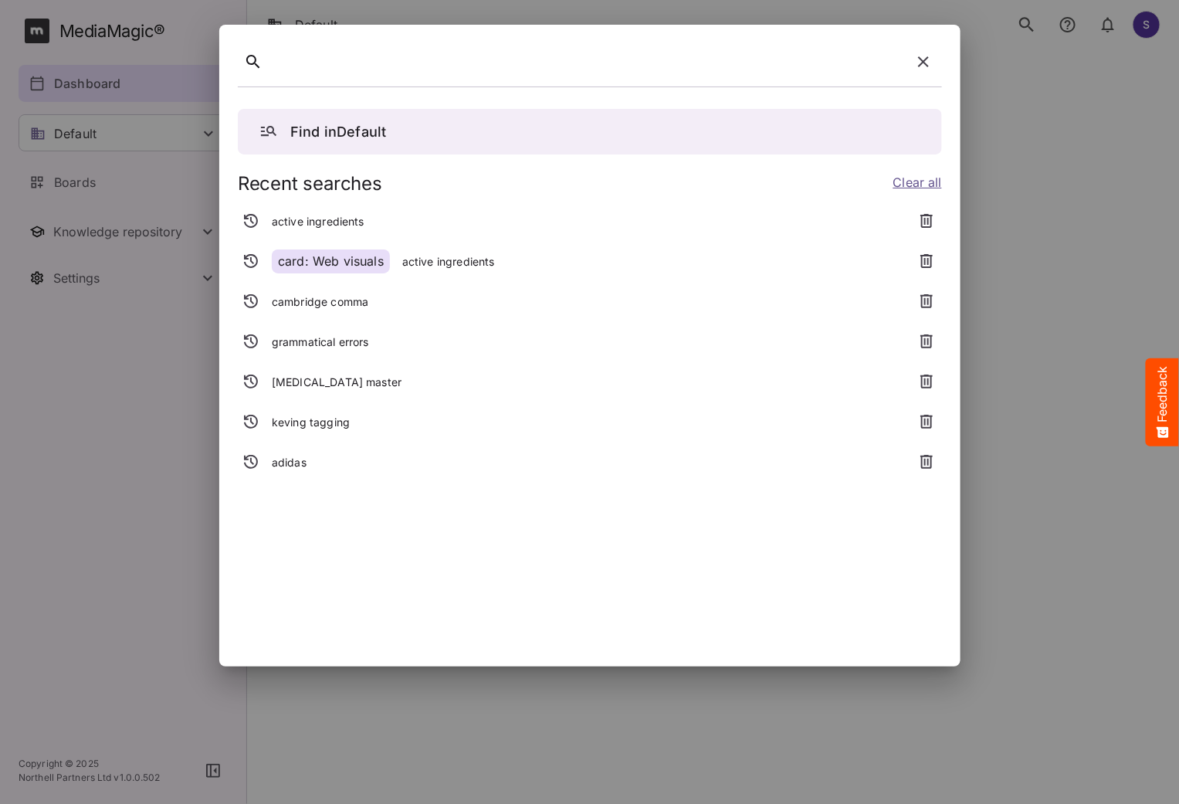
click at [299, 458] on p "adidas" at bounding box center [289, 462] width 35 height 15
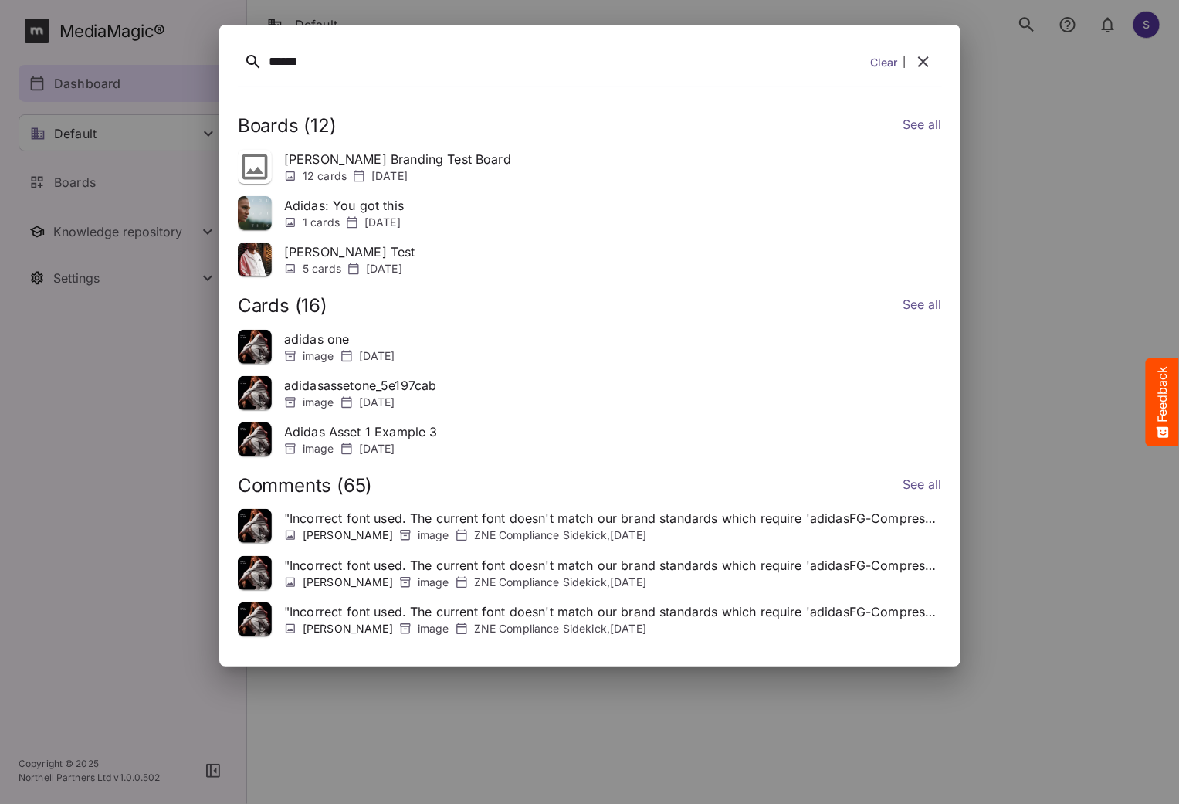
click at [247, 581] on img at bounding box center [255, 573] width 34 height 34
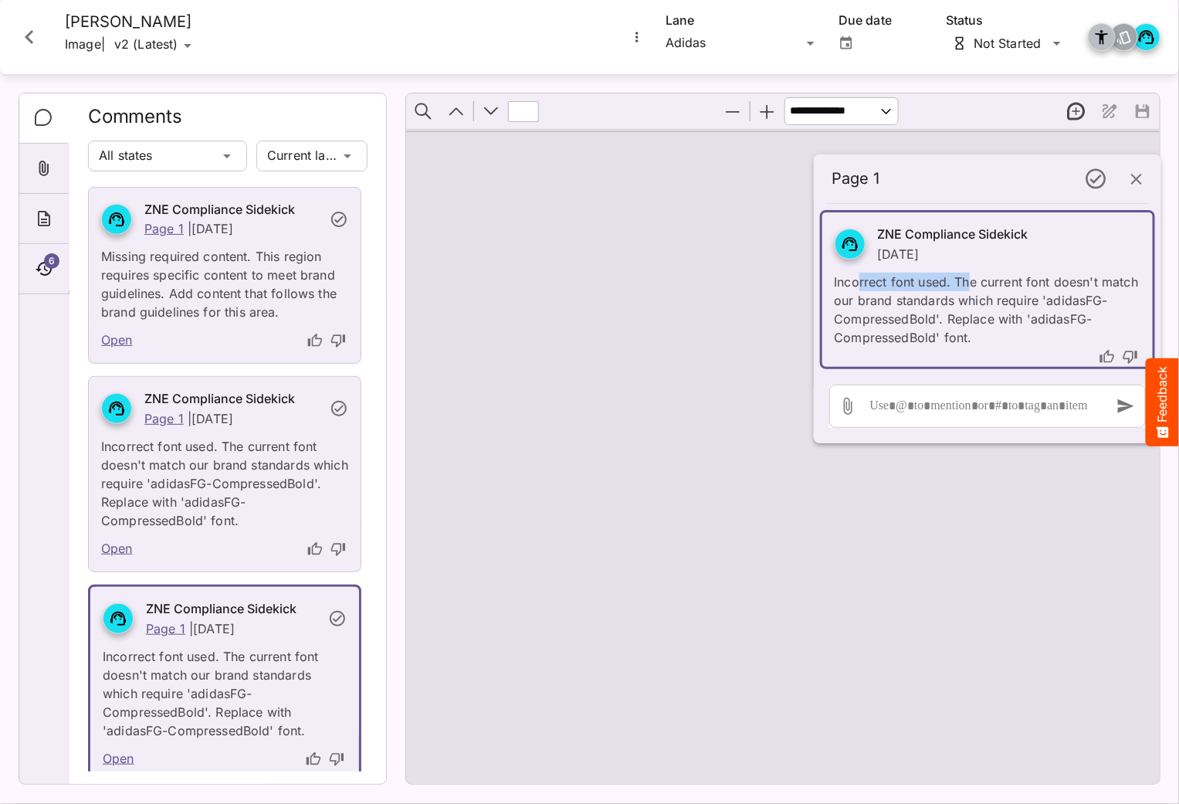
drag, startPoint x: 856, startPoint y: 276, endPoint x: 967, endPoint y: 290, distance: 111.3
click at [967, 290] on p "Incorrect font used. The current font doesn't match our brand standards which r…" at bounding box center [988, 304] width 306 height 83
click at [32, 40] on icon "Close card" at bounding box center [29, 37] width 28 height 28
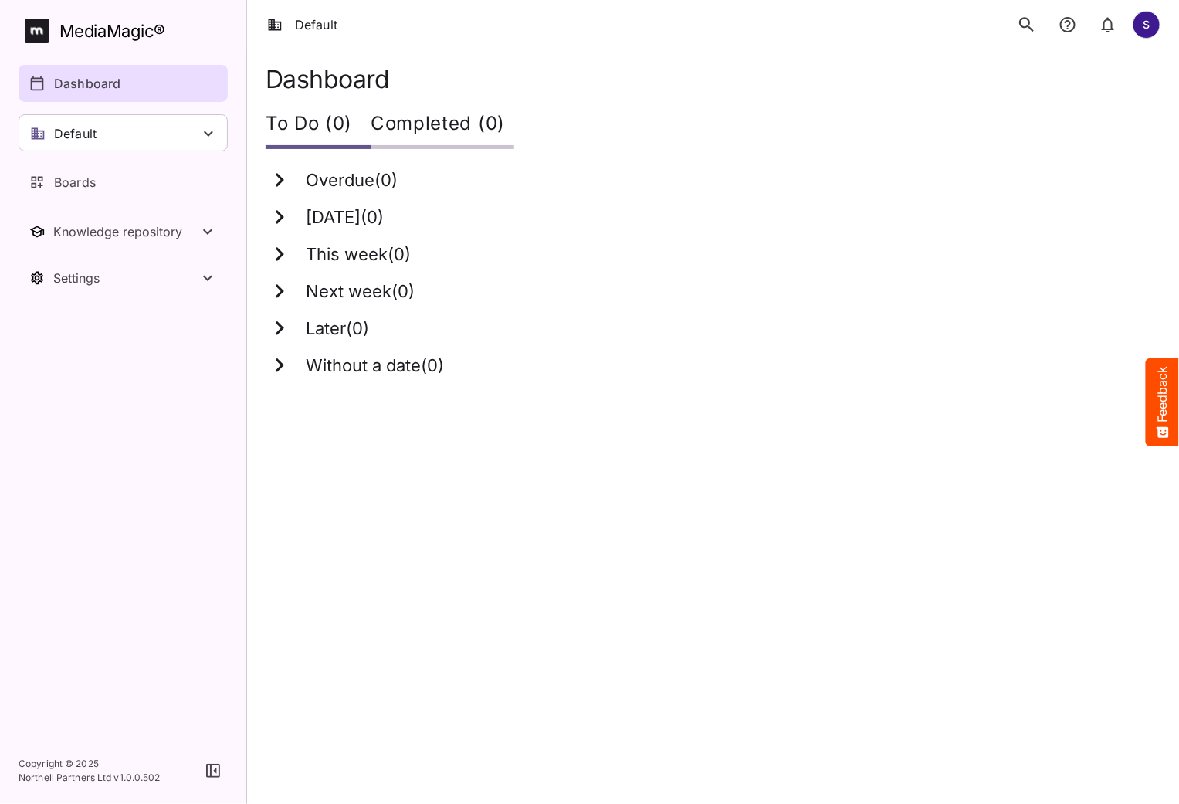
click at [1015, 33] on button "search" at bounding box center [1027, 24] width 32 height 32
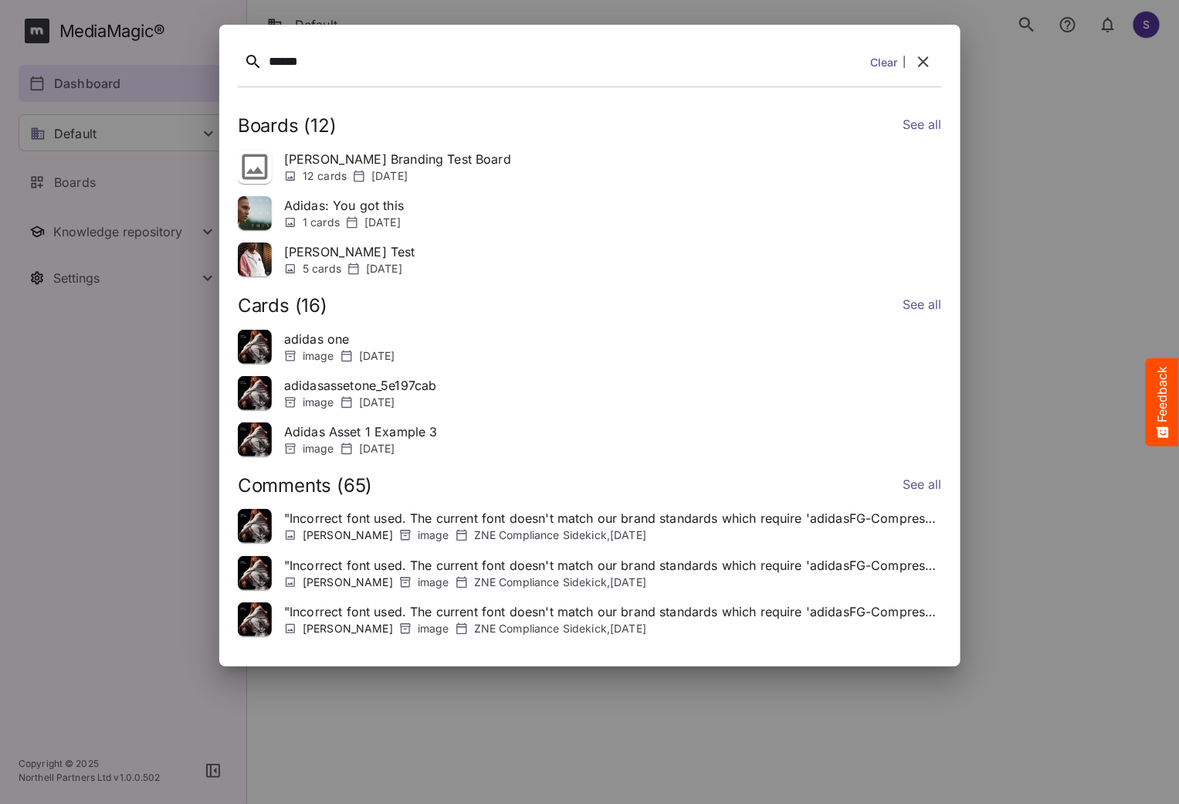
click at [927, 67] on icon "button" at bounding box center [922, 62] width 19 height 19
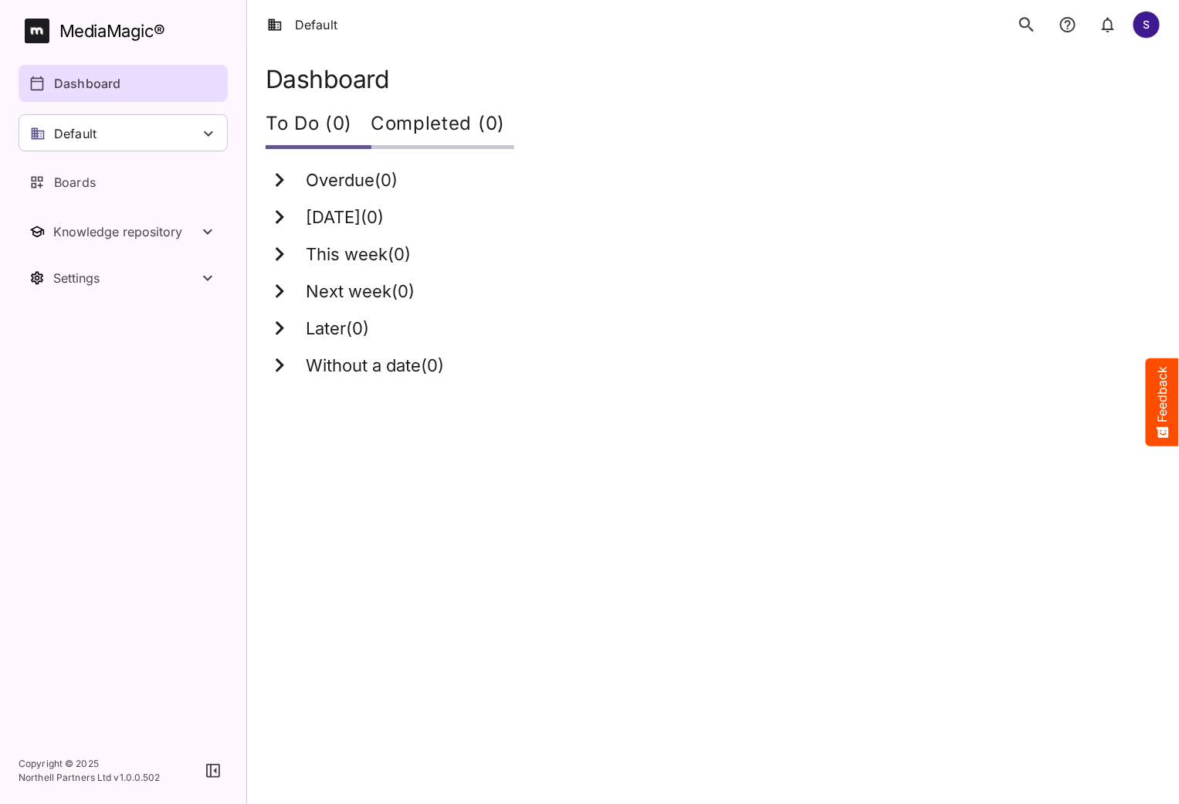
click at [1028, 26] on icon "search" at bounding box center [1026, 24] width 15 height 15
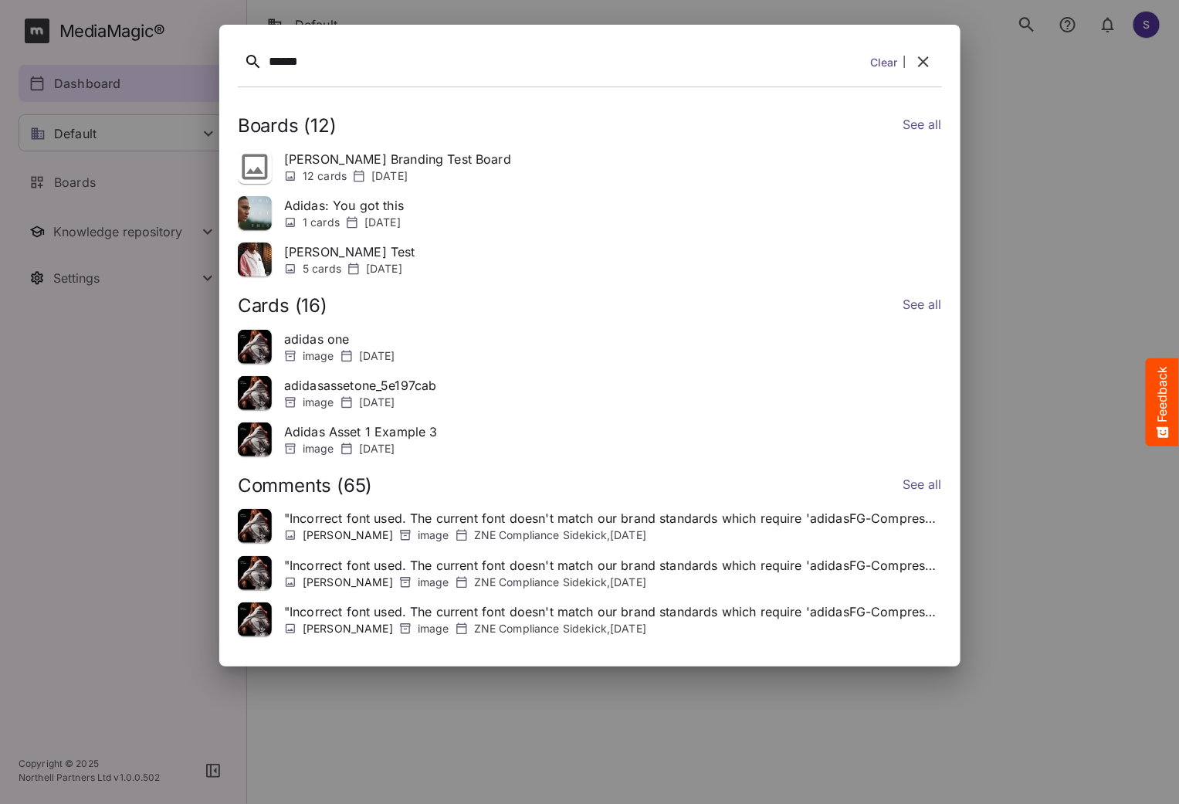
click at [923, 306] on link "See all" at bounding box center [921, 306] width 39 height 22
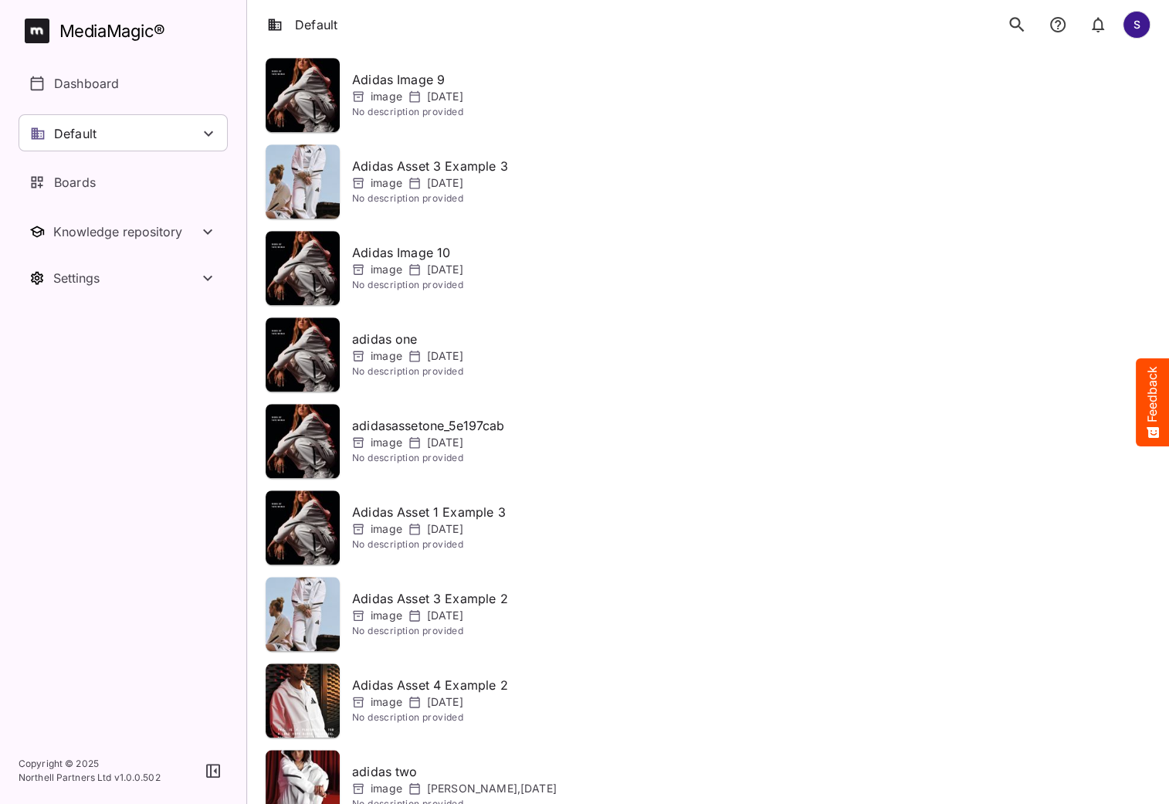
scroll to position [877, 0]
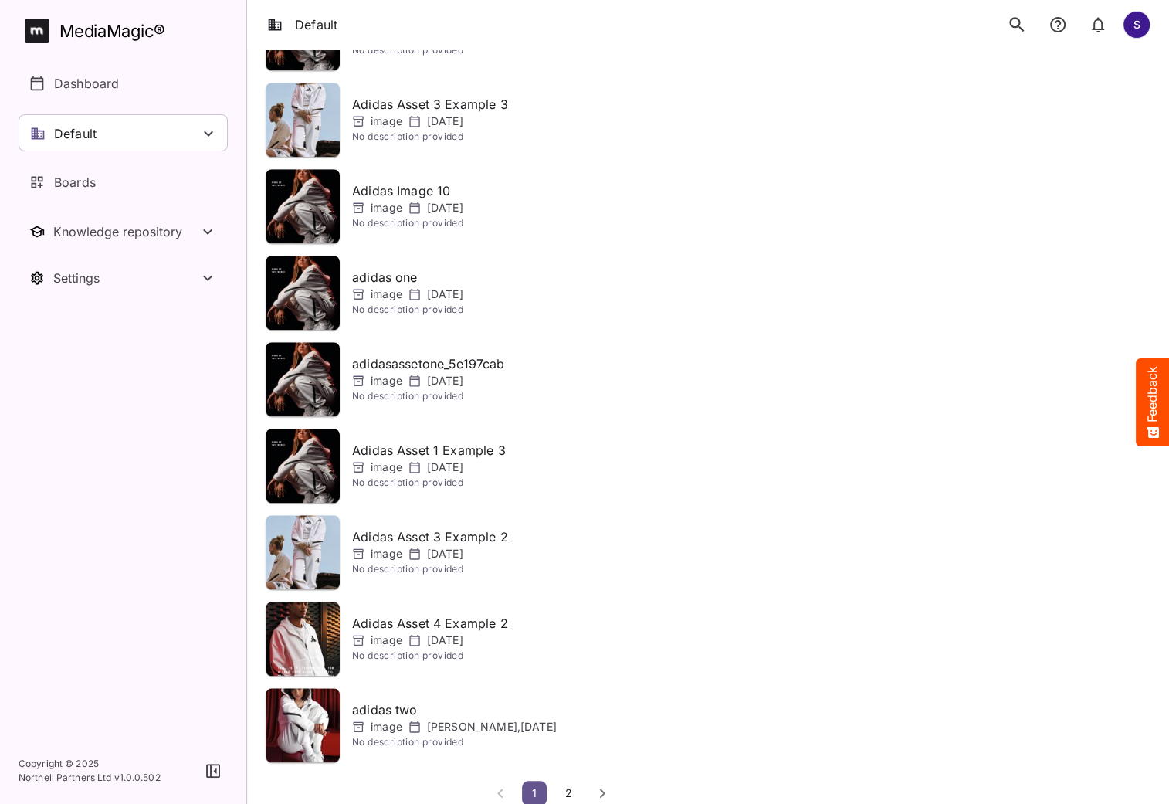
click at [570, 786] on span "2" at bounding box center [568, 792] width 15 height 13
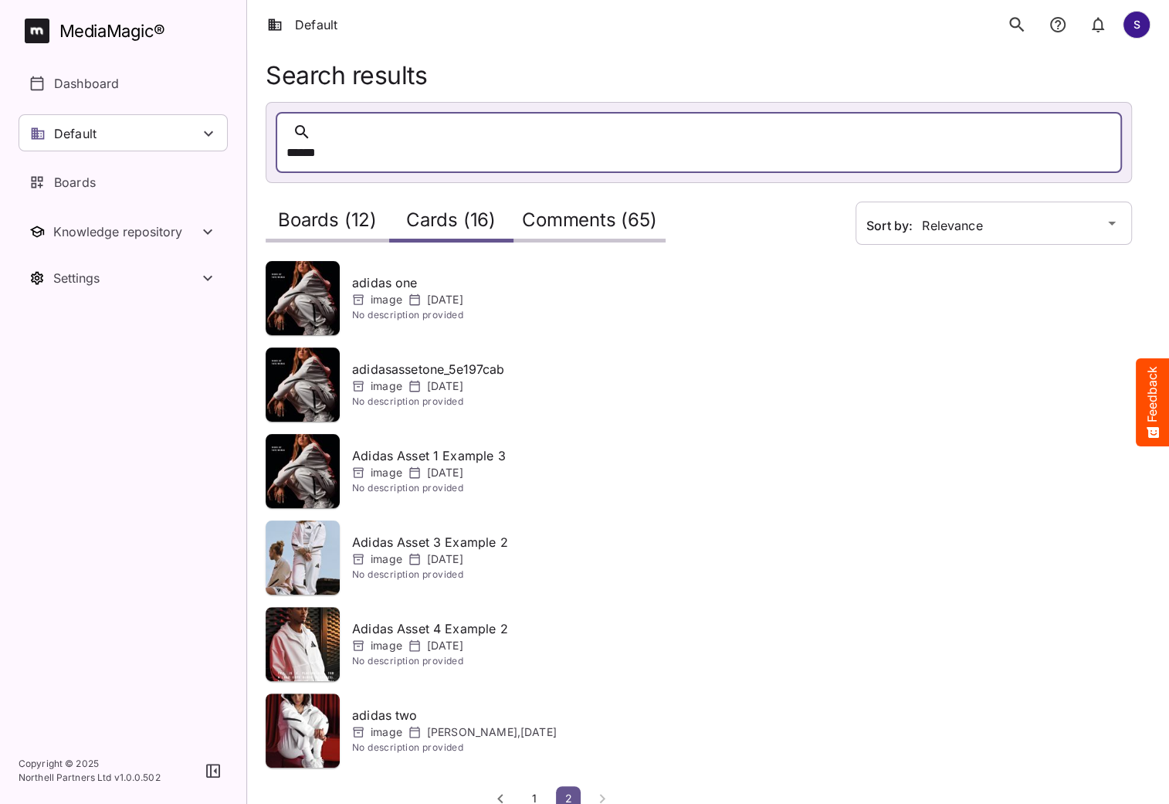
scroll to position [12, 0]
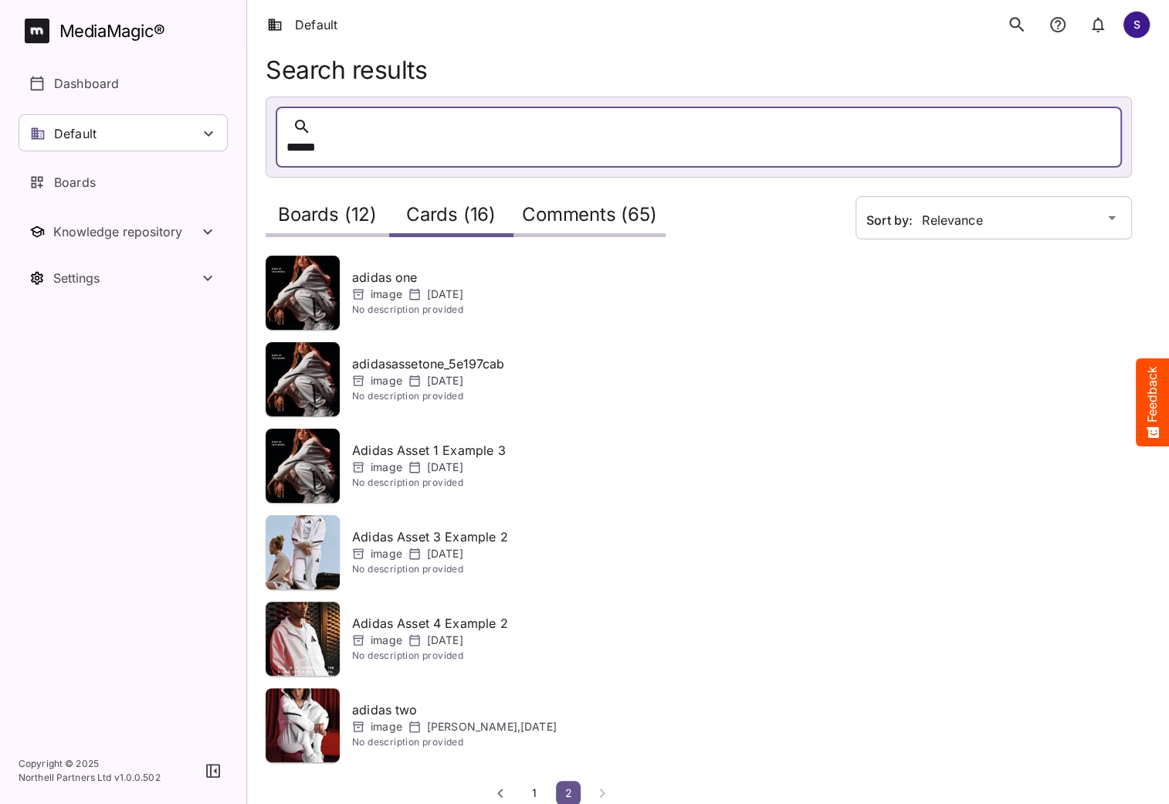
click at [533, 786] on span "1" at bounding box center [534, 792] width 15 height 13
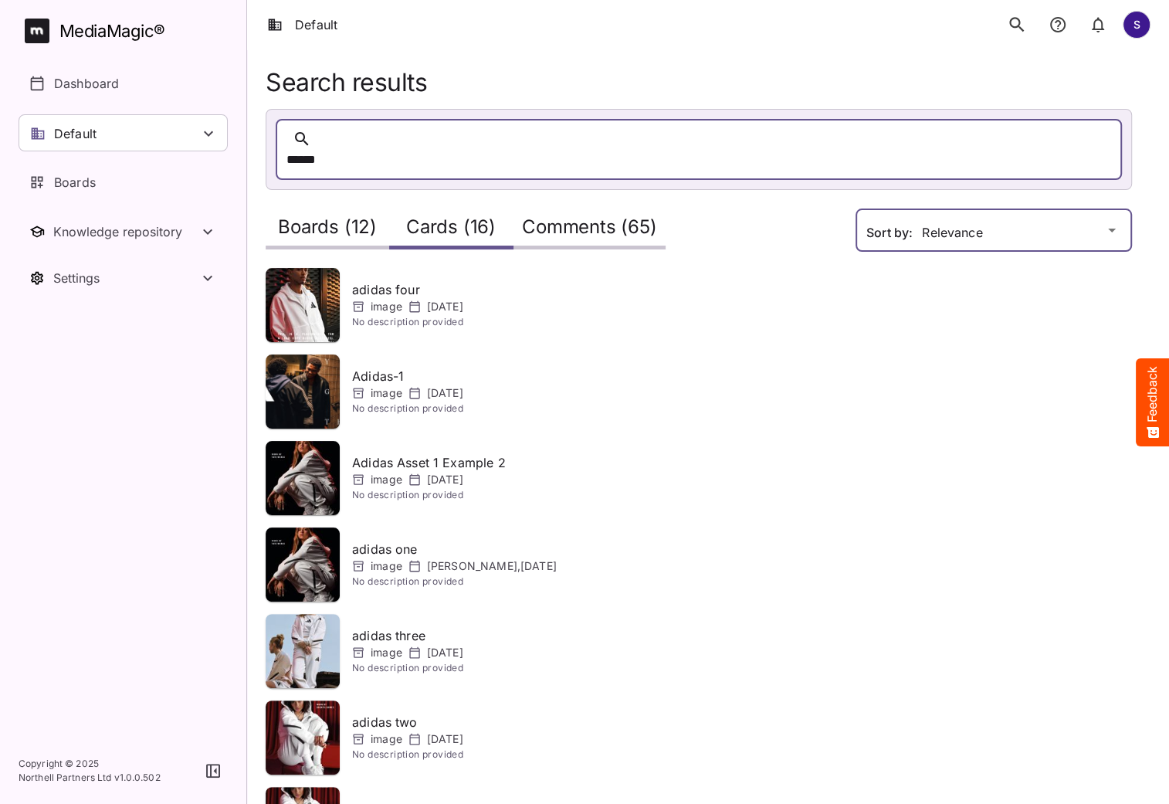
click at [970, 221] on div "Default S MediaMagic ® Dashboard Default BasicSearchTestWorkspace Clearcast 1 D…" at bounding box center [584, 591] width 1169 height 1182
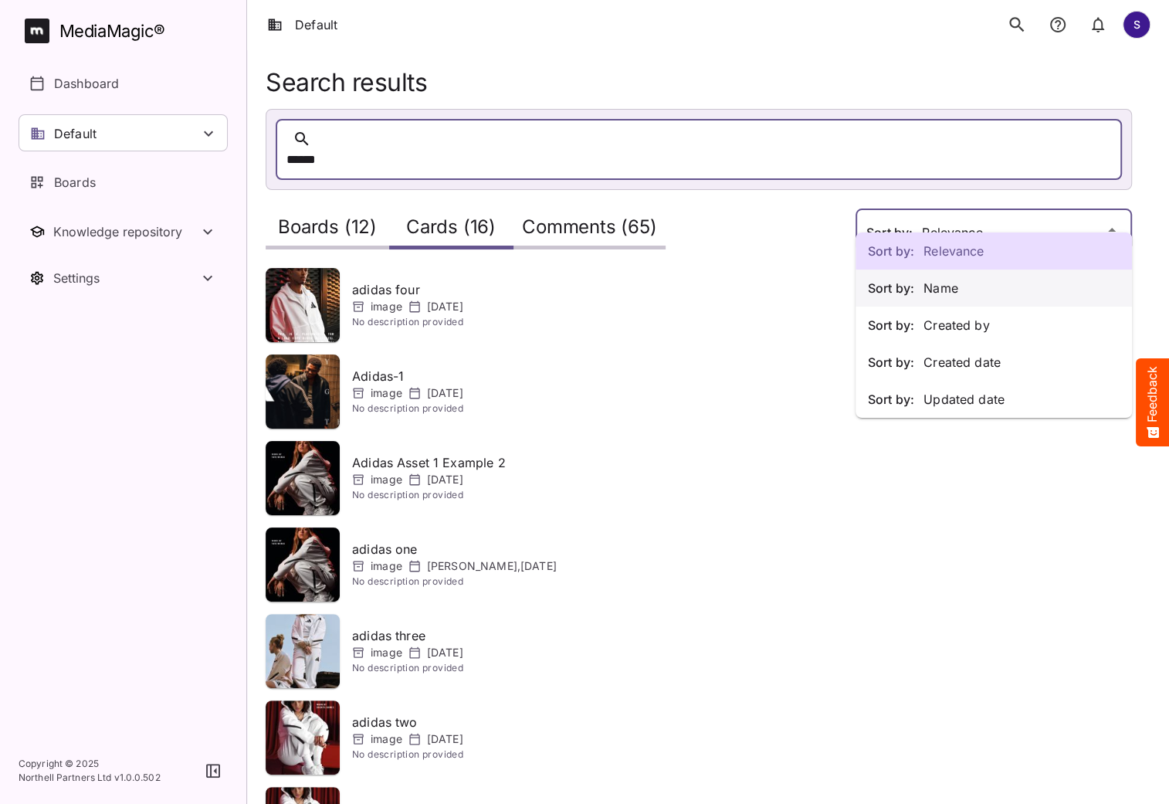
click at [952, 286] on p "Sort by: Name" at bounding box center [994, 288] width 252 height 19
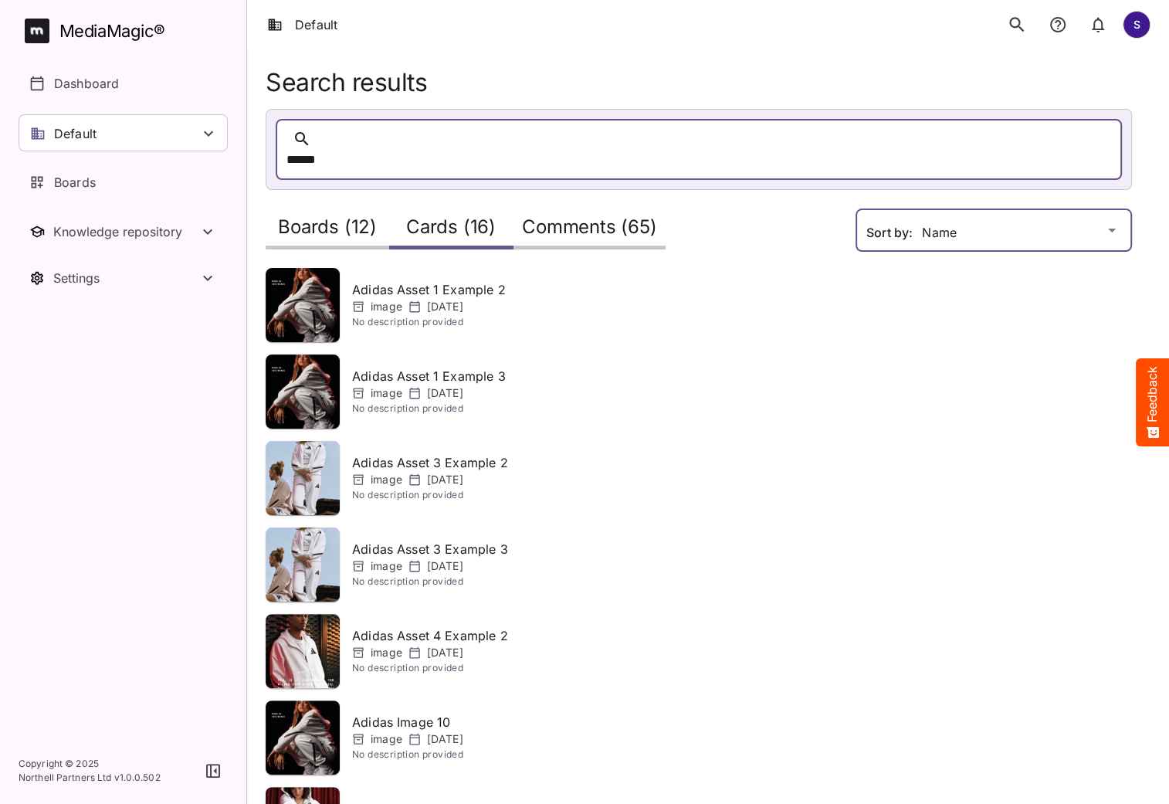
click at [1035, 210] on div "Default S MediaMagic ® Dashboard Default BasicSearchTestWorkspace Clearcast 1 D…" at bounding box center [584, 591] width 1169 height 1182
click at [948, 215] on div "Default S MediaMagic ® Dashboard Default BasicSearchTestWorkspace Clearcast 1 D…" at bounding box center [584, 591] width 1169 height 1182
click at [320, 216] on h2 "Boards (12)" at bounding box center [327, 230] width 99 height 29
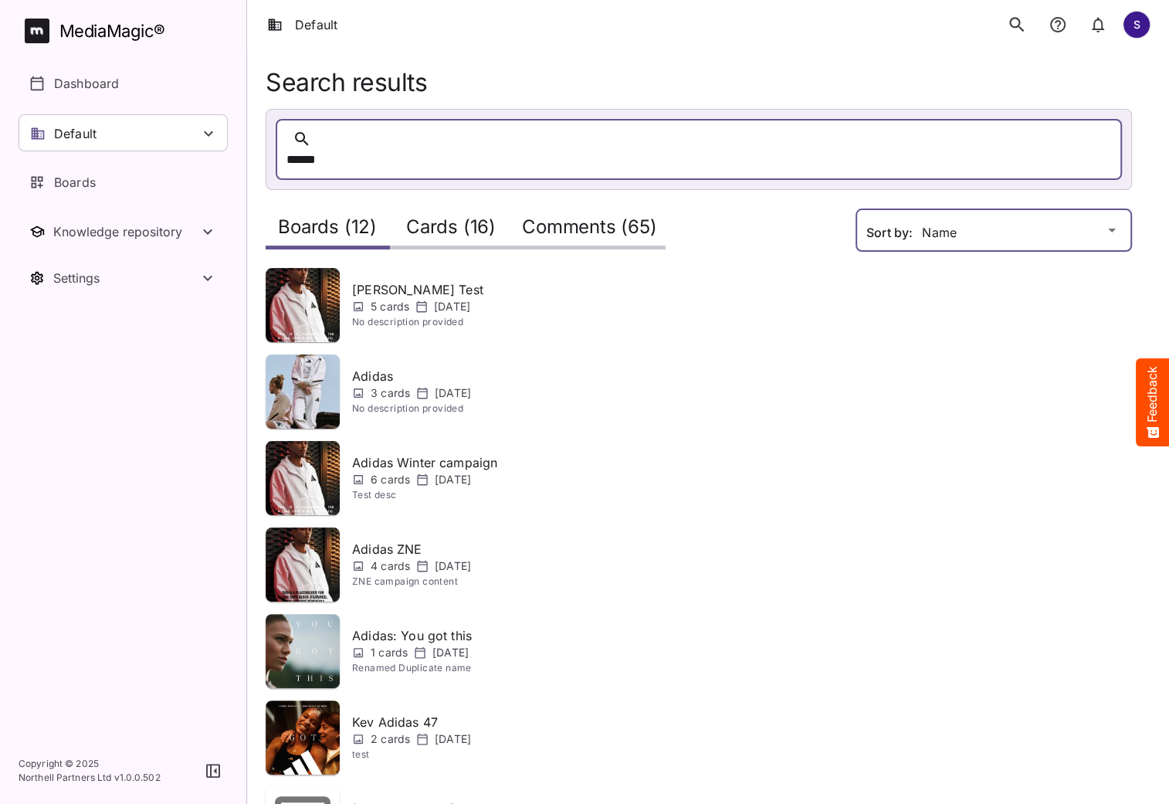
click at [1018, 211] on div "Default S MediaMagic ® Dashboard Default BasicSearchTestWorkspace Clearcast 1 D…" at bounding box center [584, 594] width 1169 height 1188
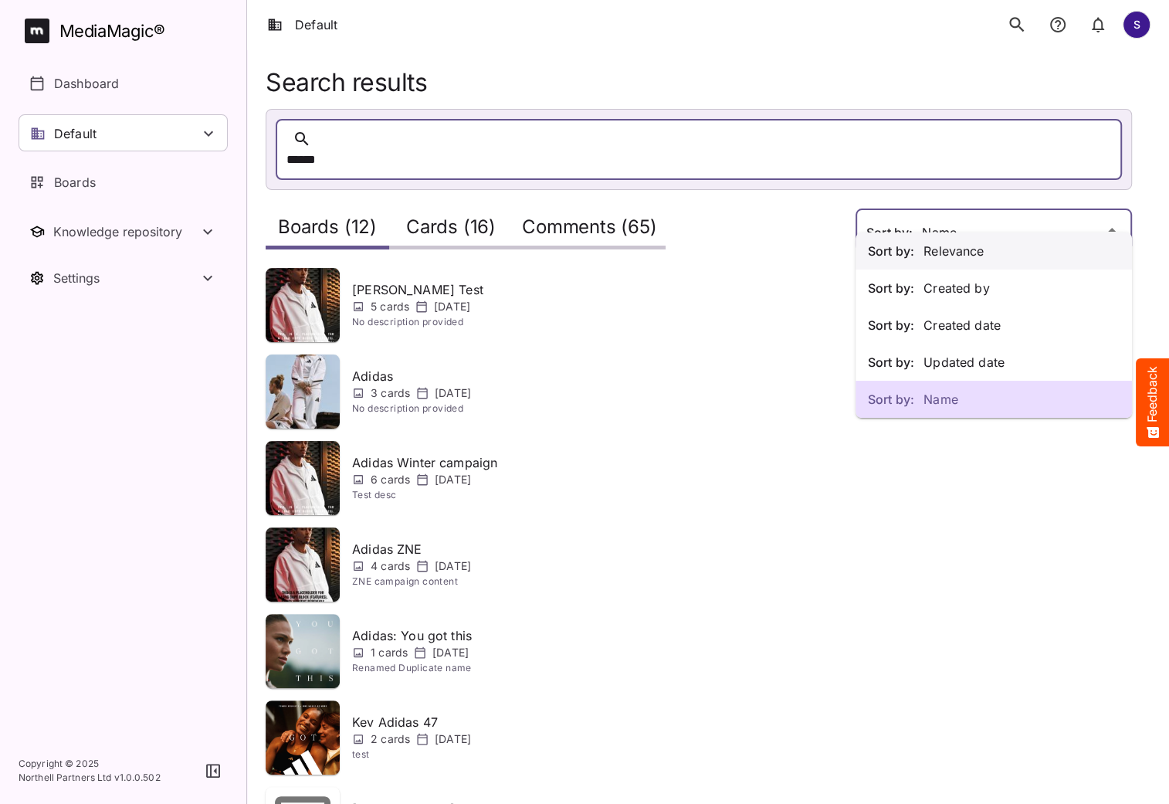
click at [967, 251] on p "Sort by: Relevance" at bounding box center [994, 251] width 252 height 19
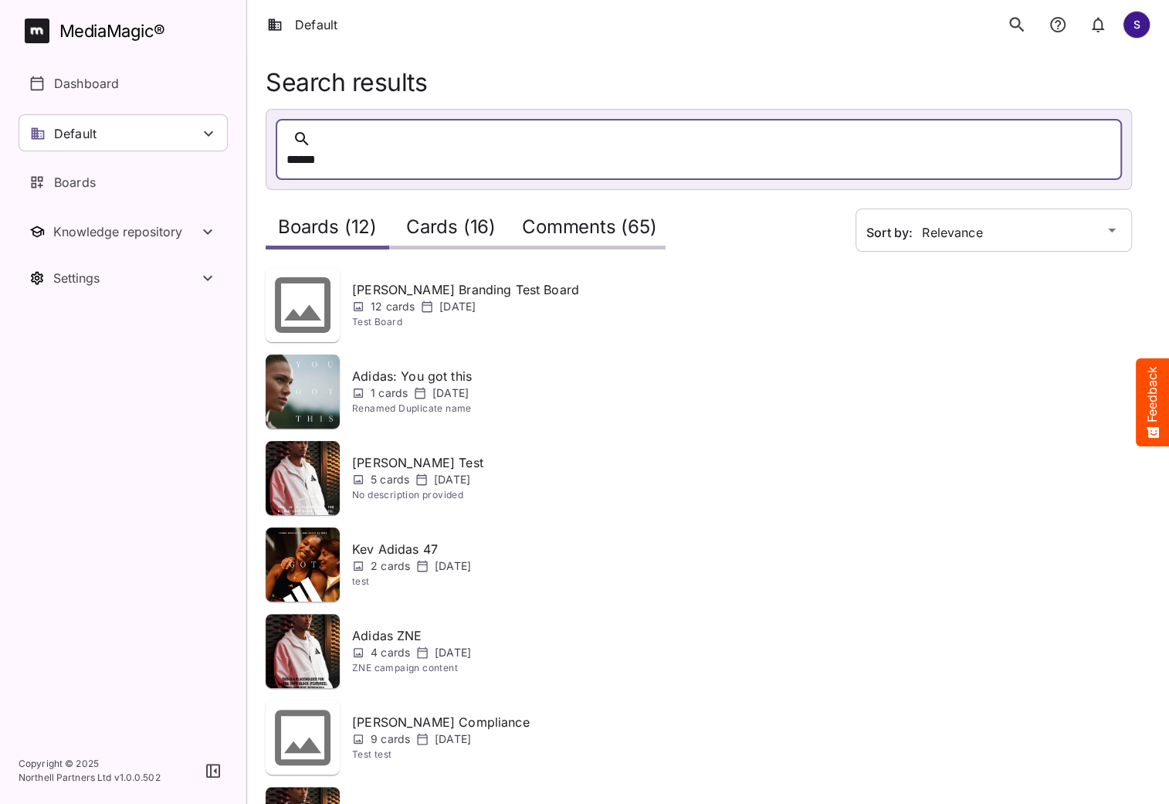
click at [310, 454] on img at bounding box center [303, 478] width 74 height 74
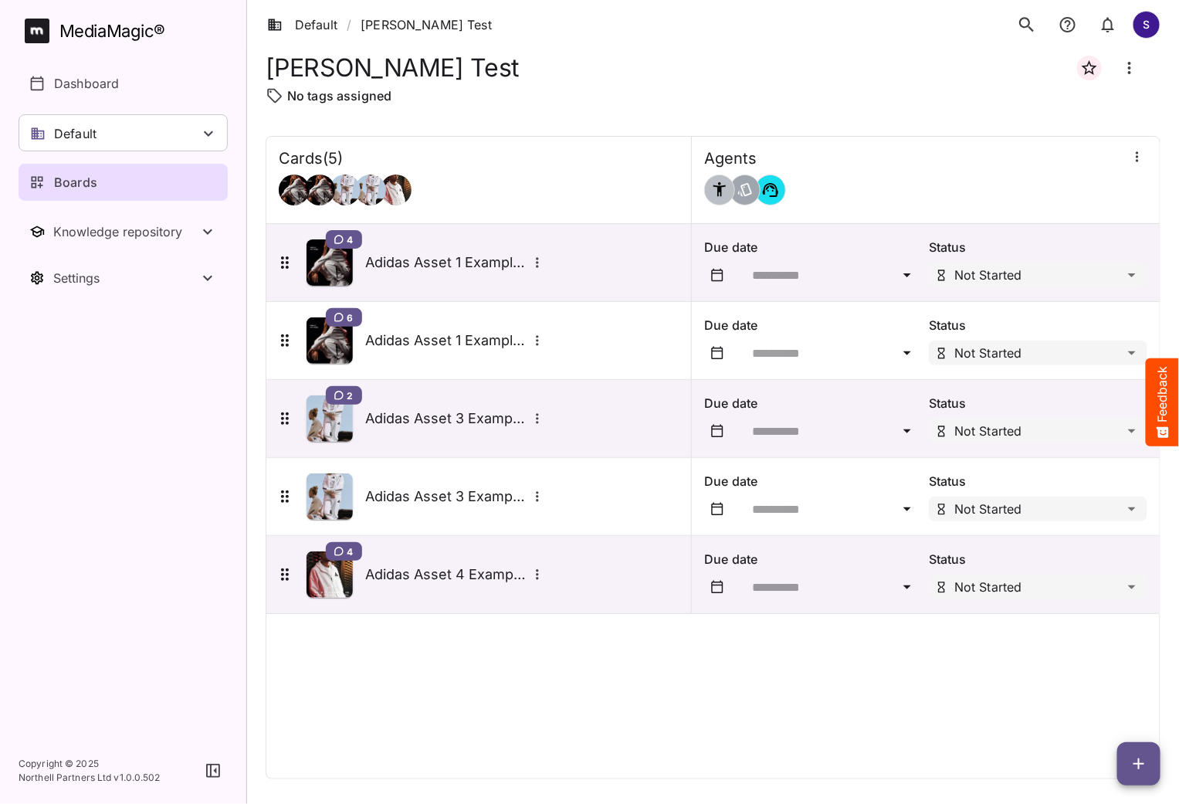
click at [113, 185] on div "Boards" at bounding box center [123, 182] width 189 height 19
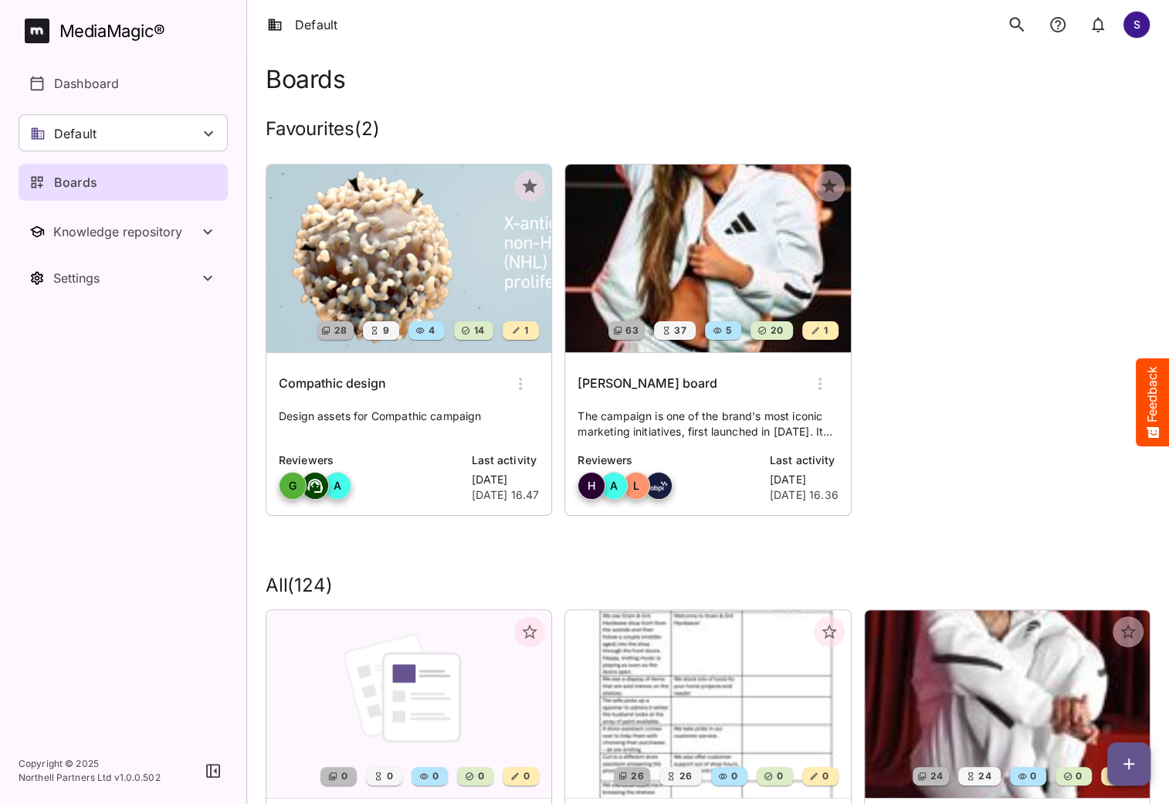
click at [443, 287] on img at bounding box center [408, 258] width 285 height 188
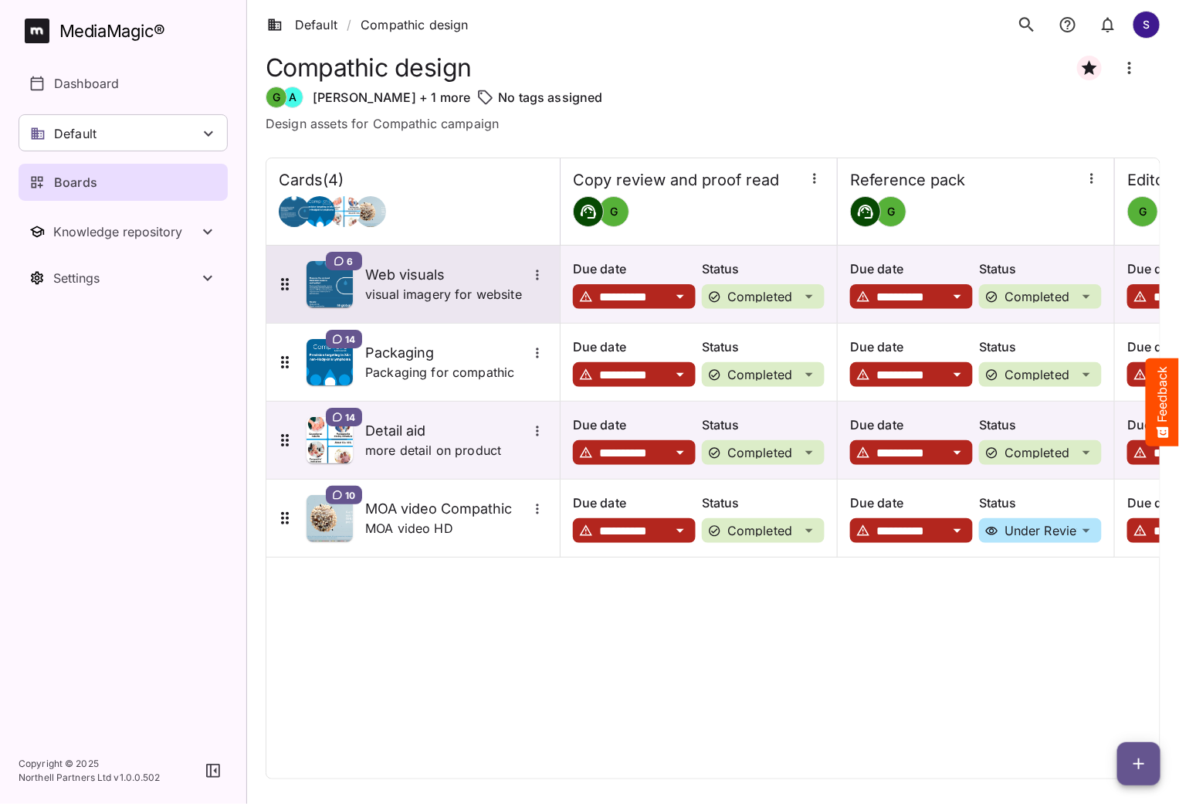
click at [384, 279] on h5 "Web visuals" at bounding box center [446, 275] width 162 height 19
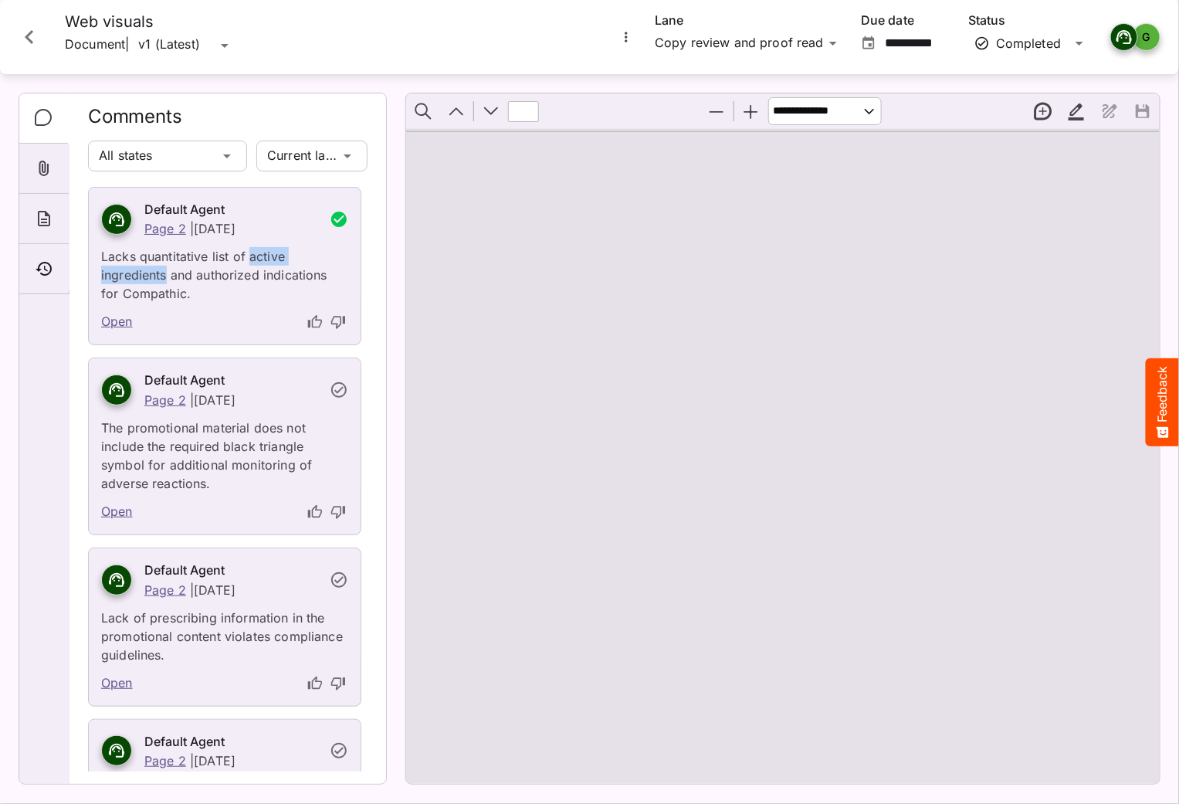
drag, startPoint x: 249, startPoint y: 256, endPoint x: 166, endPoint y: 279, distance: 86.0
click at [166, 279] on p "Lacks quantitative list of active ingredients and authorized indications for Co…" at bounding box center [224, 270] width 247 height 65
copy p "active ingredients"
click at [246, 283] on p "Lacks quantitative list of active ingredients and authorized indications for Co…" at bounding box center [224, 270] width 247 height 65
click at [36, 32] on icon "Close card" at bounding box center [29, 37] width 28 height 28
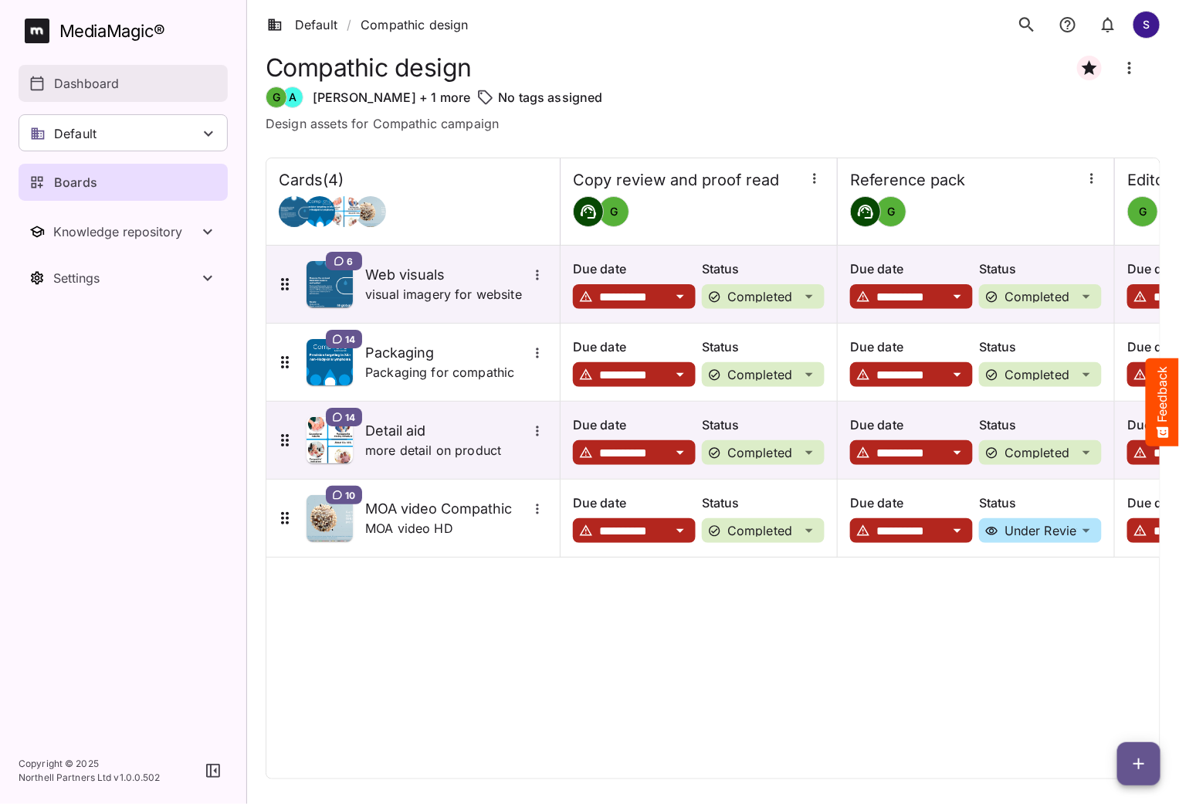
click at [83, 78] on p "Dashboard" at bounding box center [86, 83] width 65 height 19
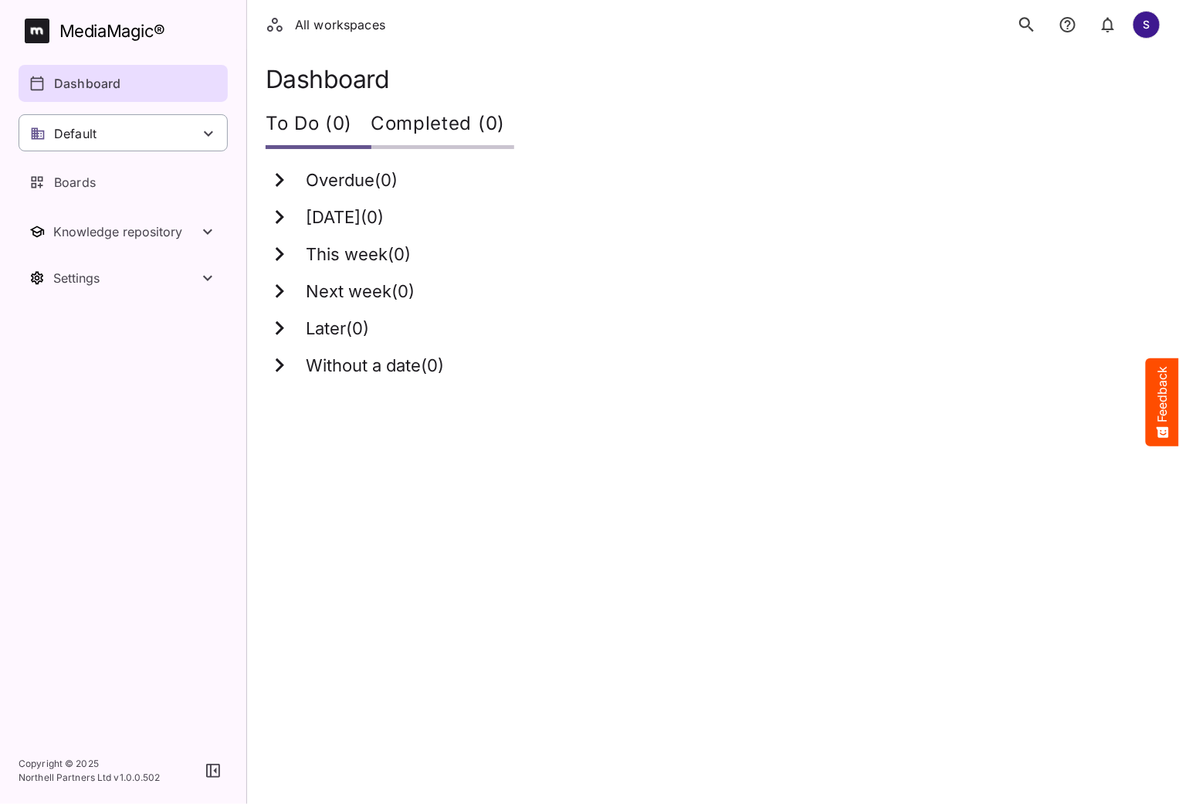
click at [167, 120] on div "Default" at bounding box center [123, 132] width 209 height 37
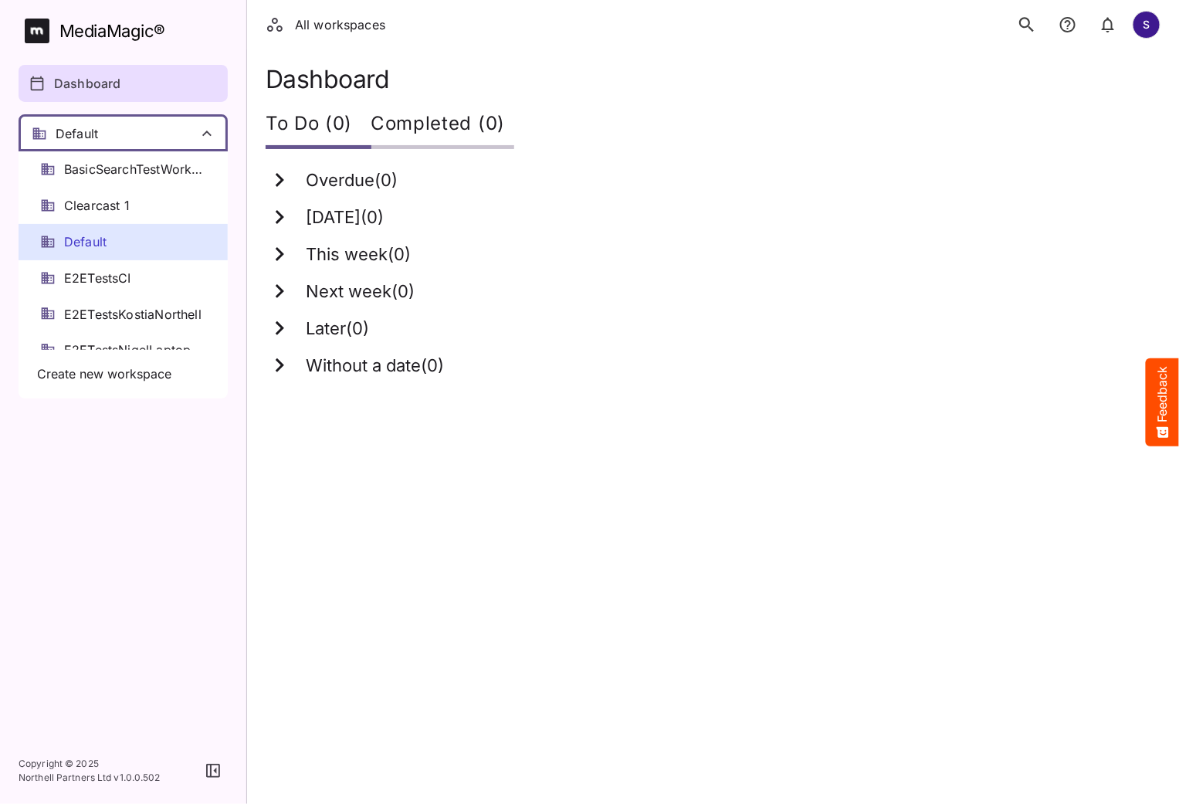
click at [189, 137] on div at bounding box center [589, 402] width 1179 height 804
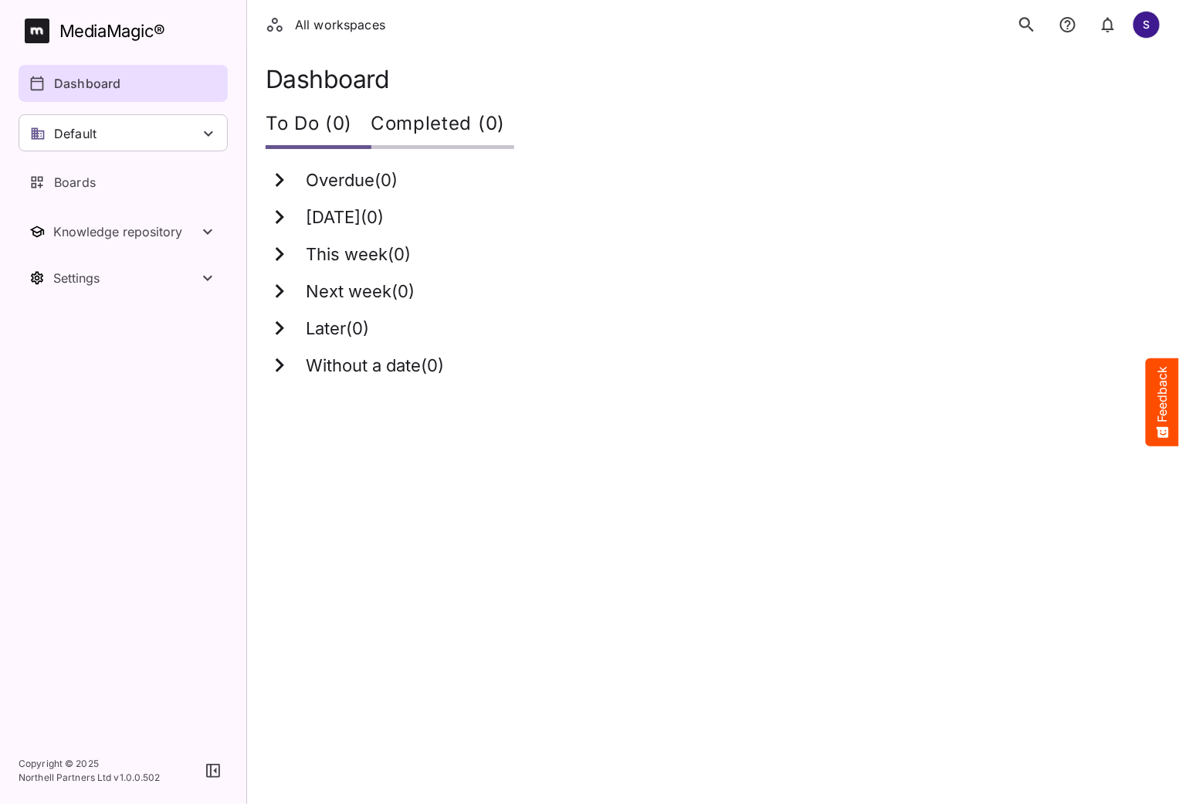
click at [465, 29] on div "All workspaces S" at bounding box center [713, 24] width 932 height 49
click at [1025, 22] on icon "search" at bounding box center [1027, 25] width 20 height 20
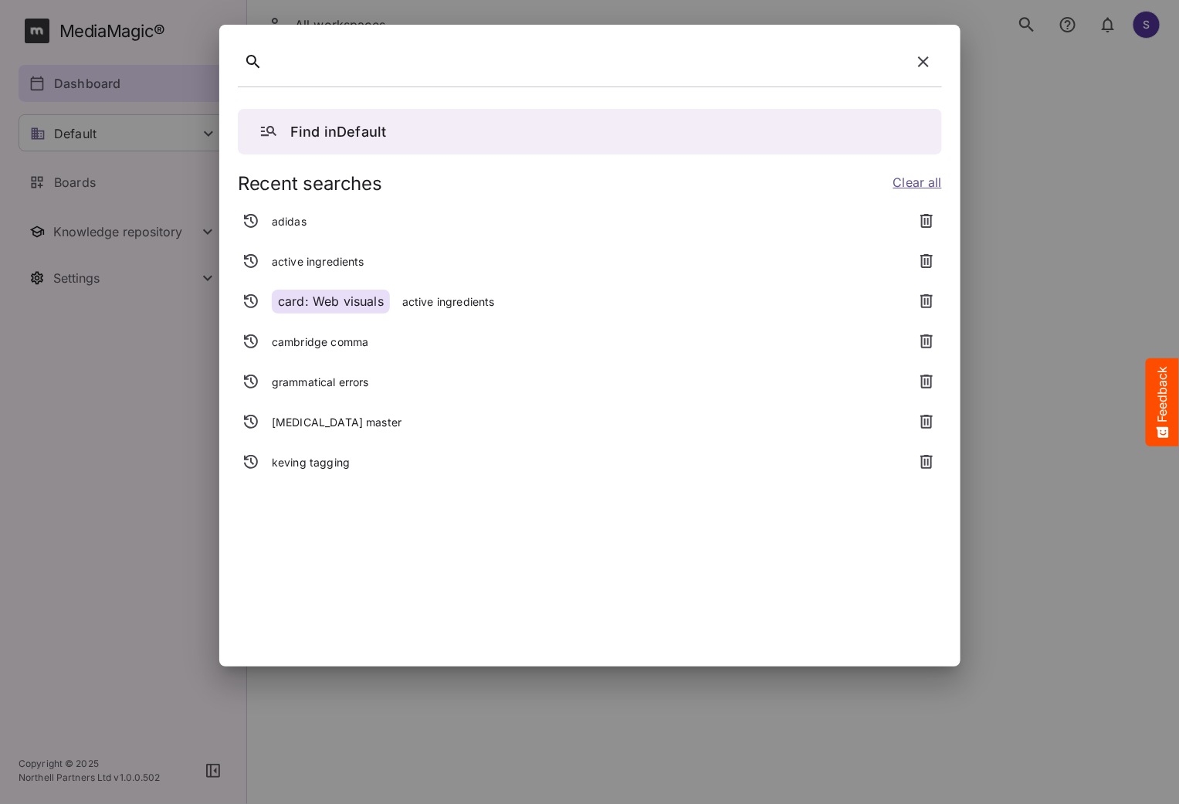
paste div
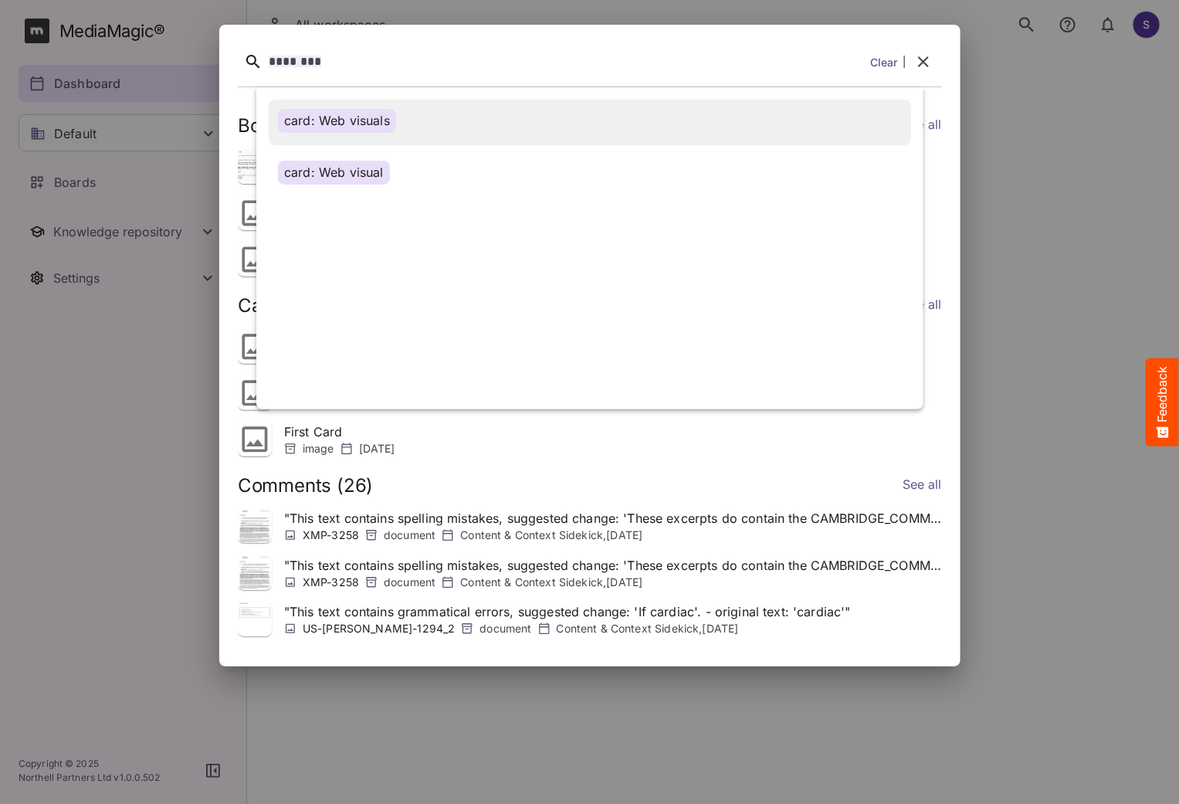
click at [393, 121] on div "card: Web visuals" at bounding box center [337, 121] width 118 height 24
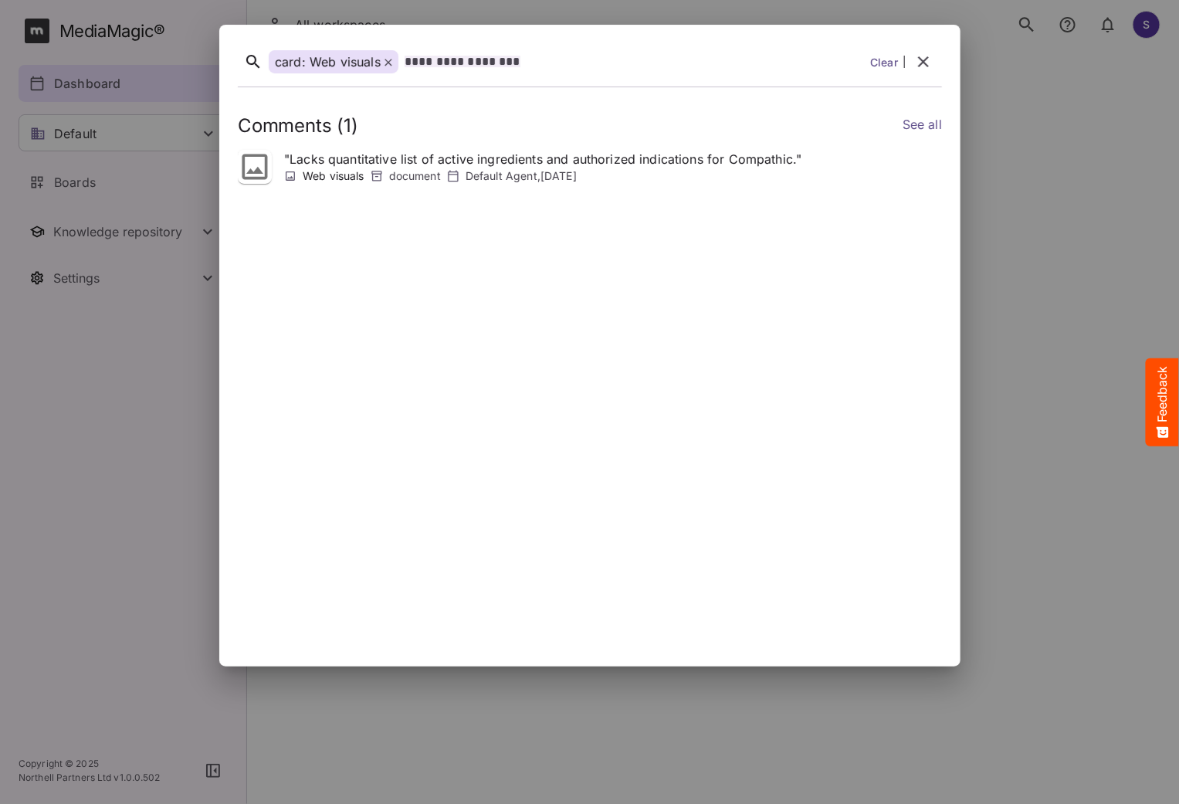
click at [253, 168] on icon at bounding box center [255, 167] width 34 height 34
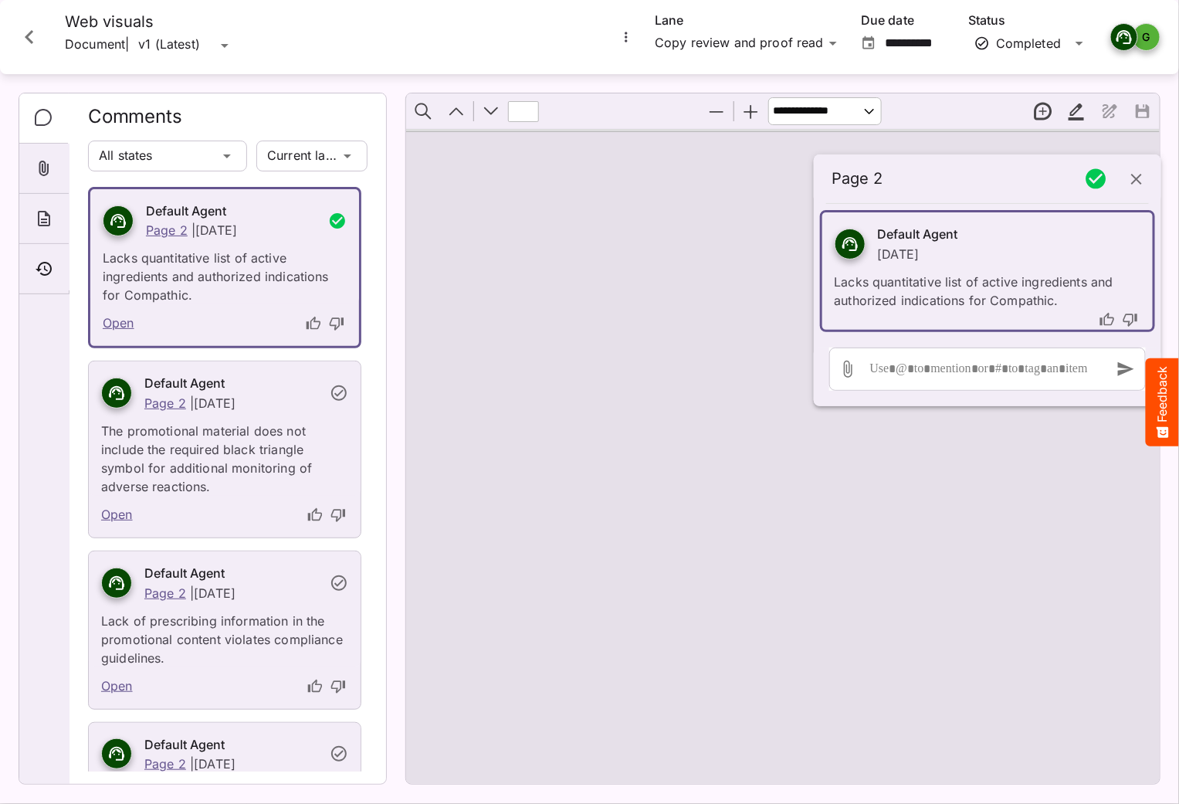
click at [37, 35] on icon "Close card" at bounding box center [29, 37] width 28 height 28
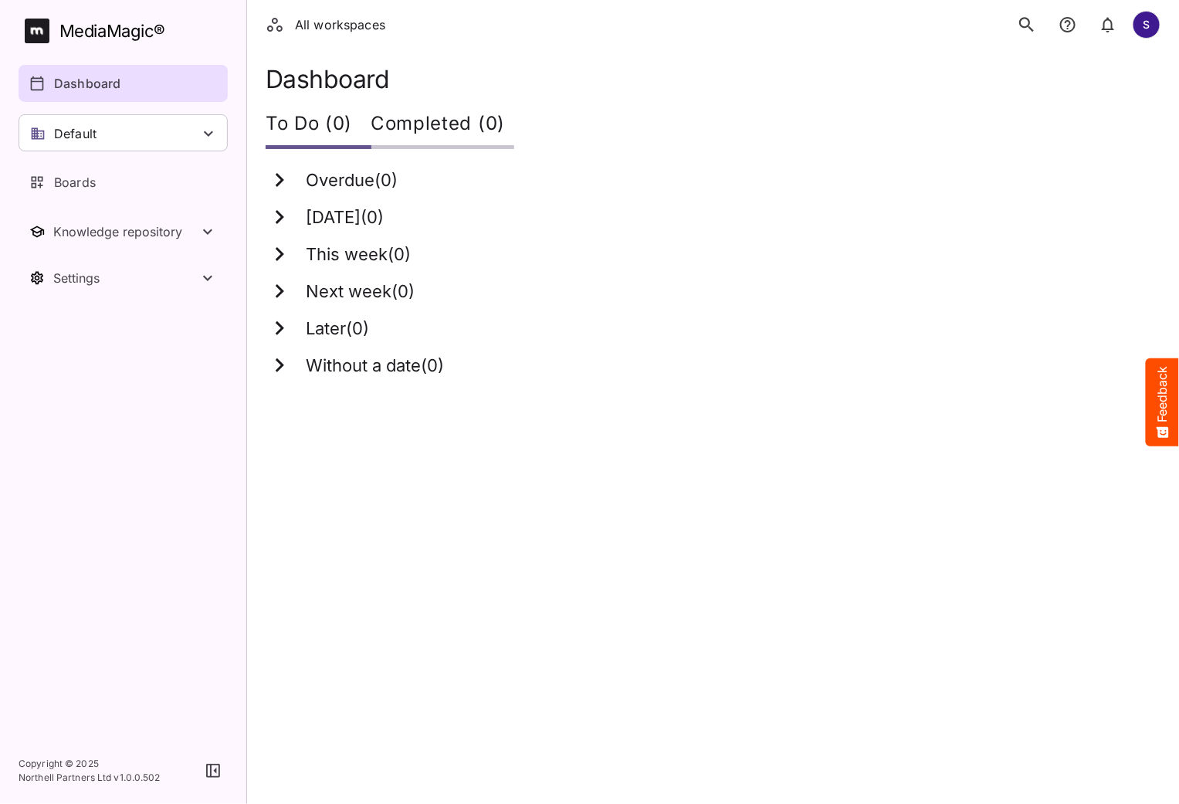
click at [1030, 28] on icon "search" at bounding box center [1026, 24] width 15 height 15
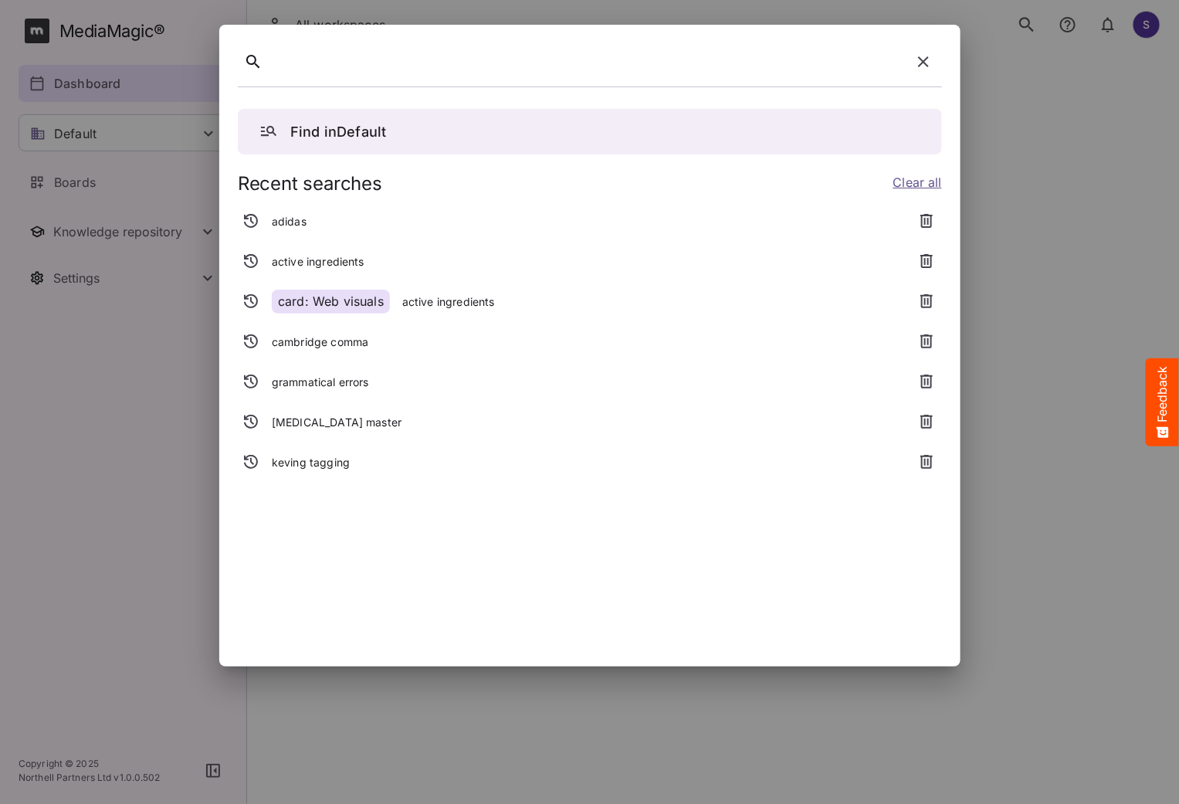
click at [382, 137] on p "Find in Default" at bounding box center [338, 131] width 96 height 21
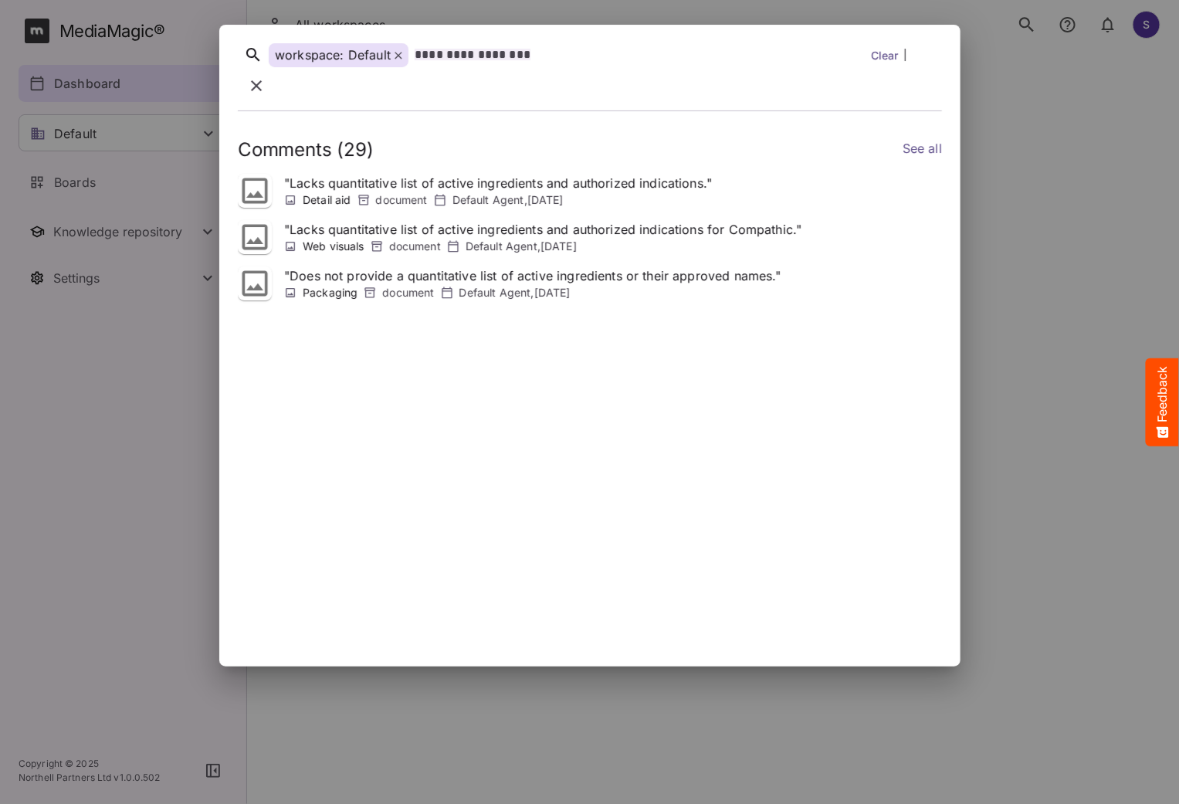
click at [533, 62] on div "**********" at bounding box center [640, 55] width 450 height 24
click at [455, 59] on span "**********" at bounding box center [473, 55] width 116 height 12
click at [559, 55] on div "**********" at bounding box center [640, 55] width 450 height 24
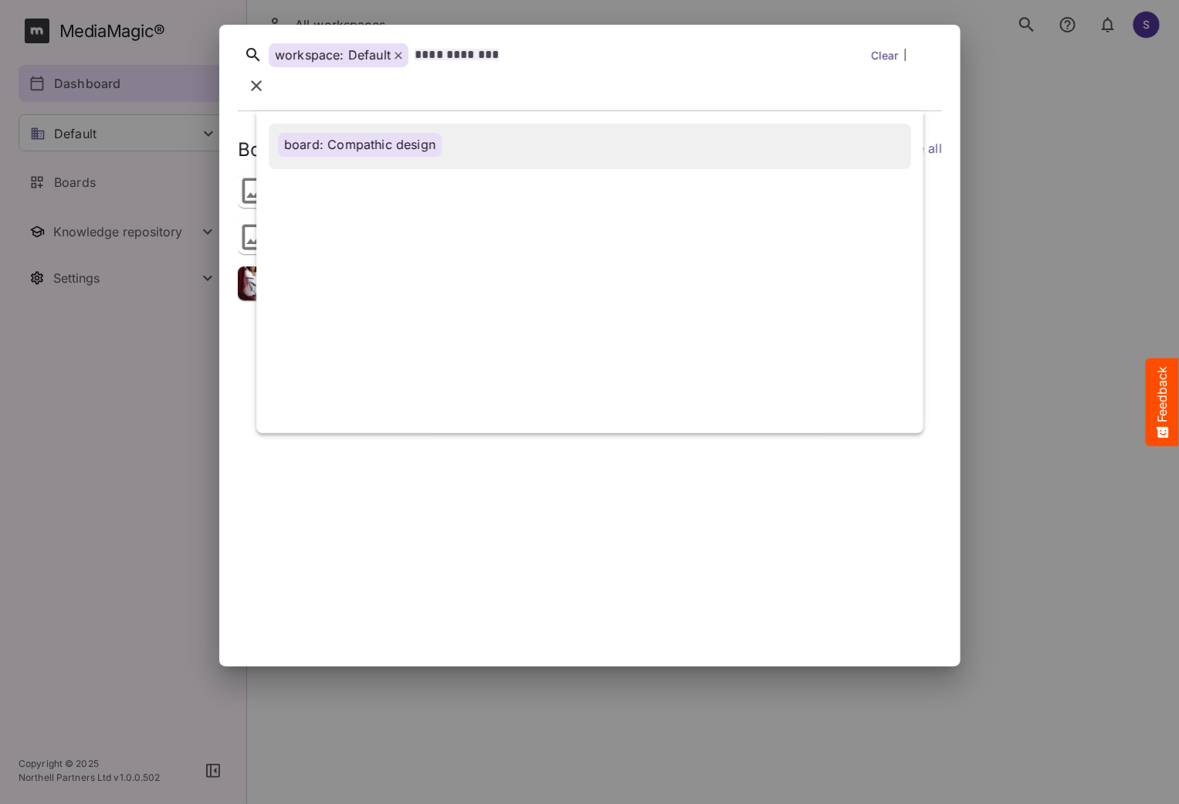
click at [430, 133] on div "board: Compathic design" at bounding box center [360, 145] width 164 height 24
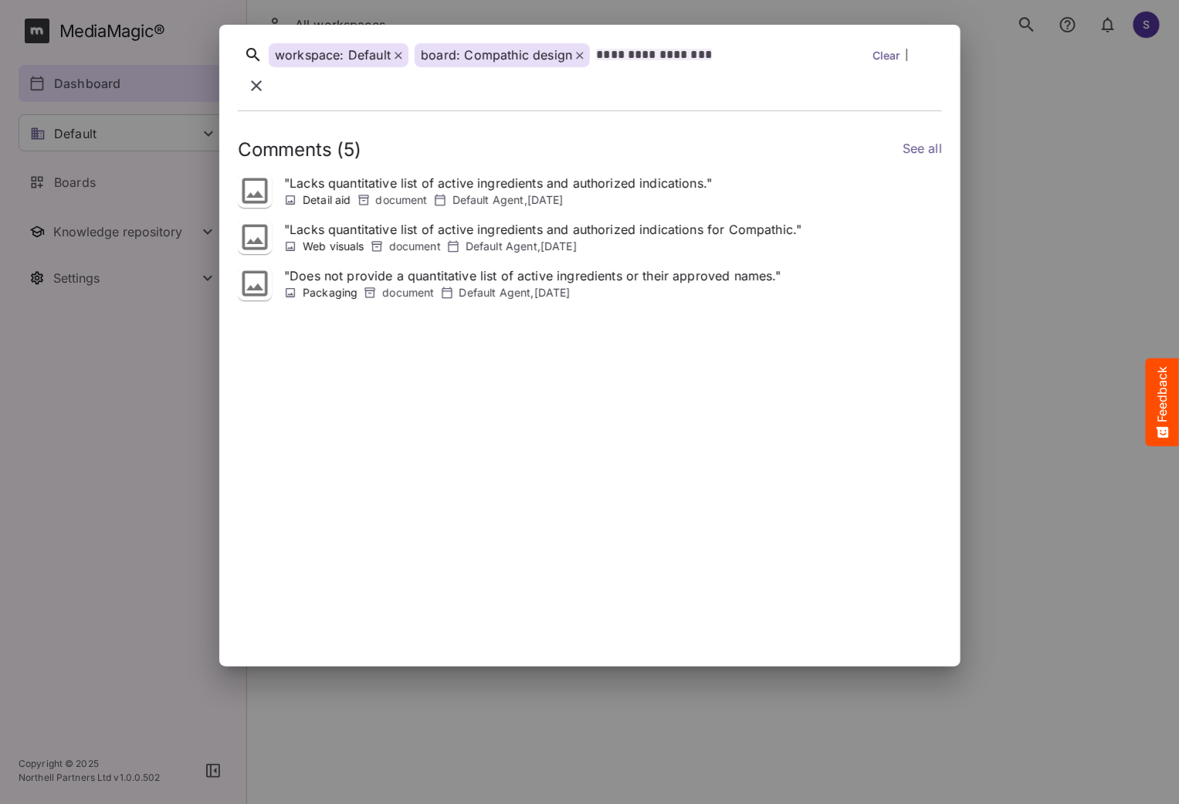
click at [578, 58] on icon at bounding box center [580, 56] width 8 height 8
click at [396, 56] on span at bounding box center [399, 54] width 8 height 15
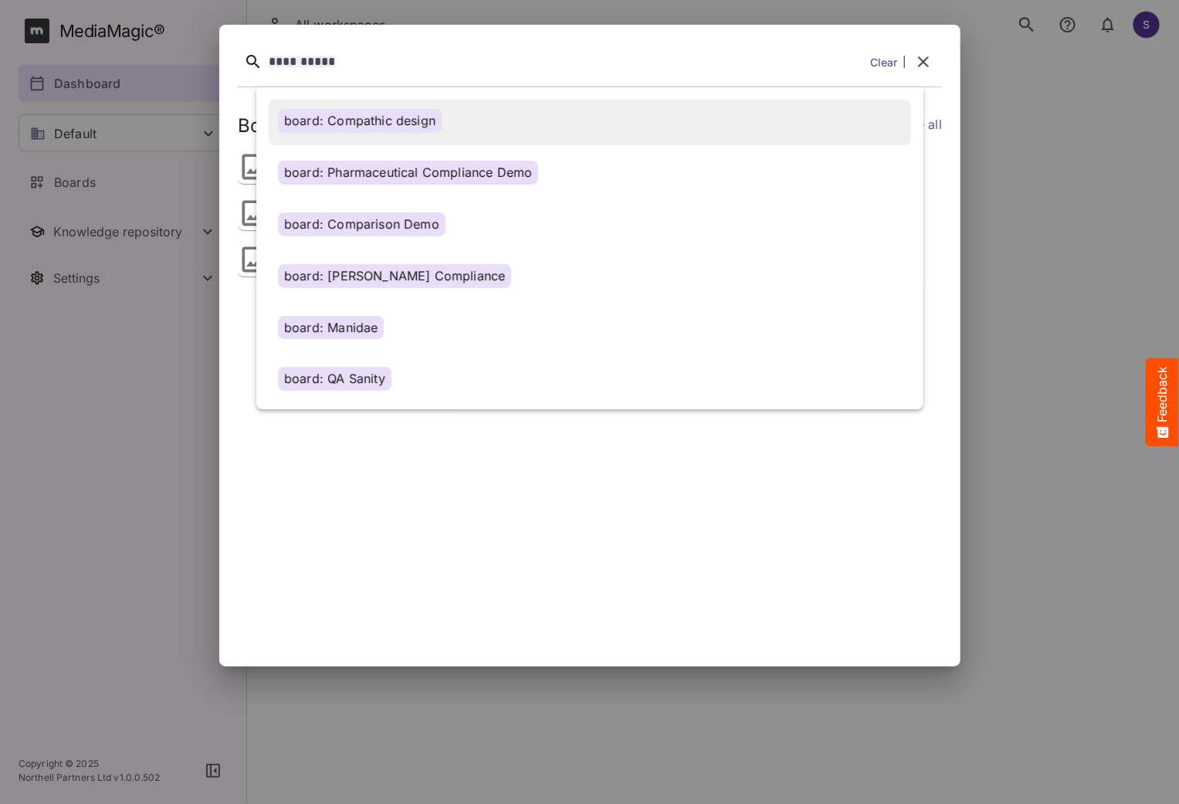
click at [399, 130] on div "board: Compathic design" at bounding box center [360, 121] width 164 height 24
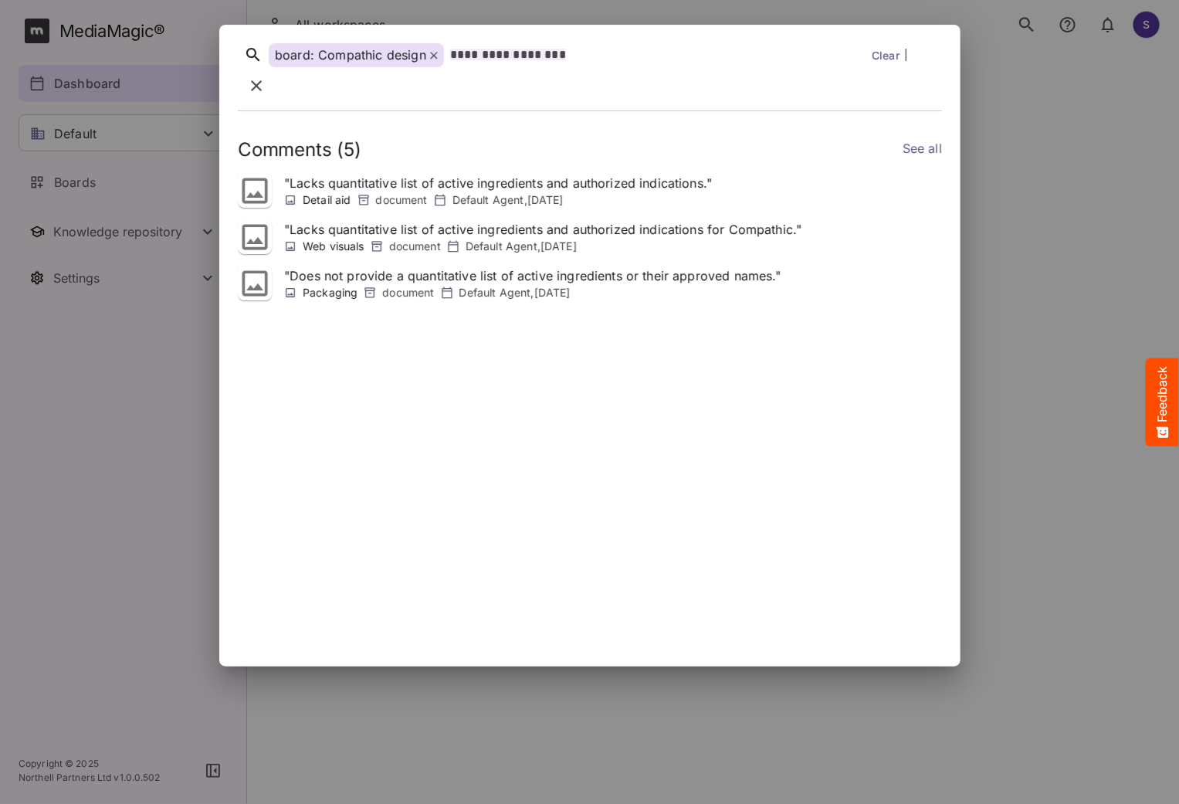
click at [433, 59] on icon at bounding box center [434, 56] width 8 height 8
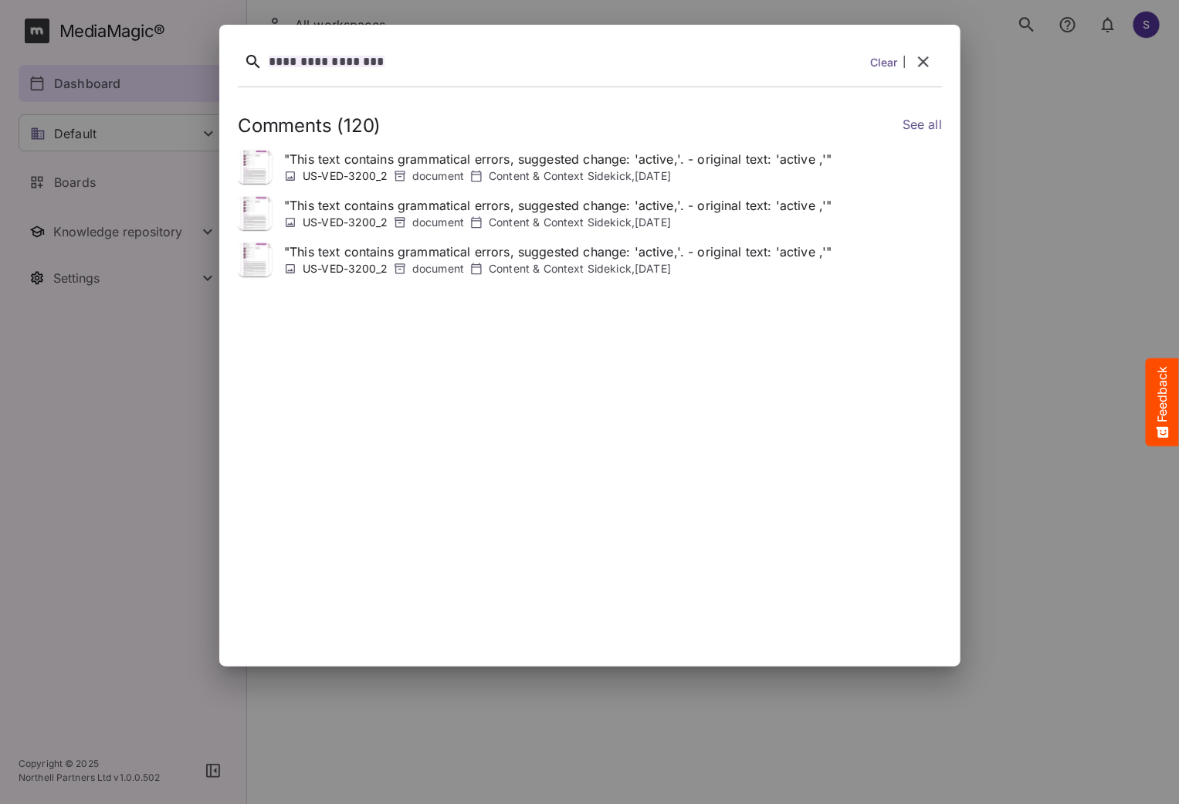
click at [428, 61] on div "**********" at bounding box center [566, 62] width 595 height 24
click at [881, 59] on link "Clear" at bounding box center [884, 62] width 28 height 16
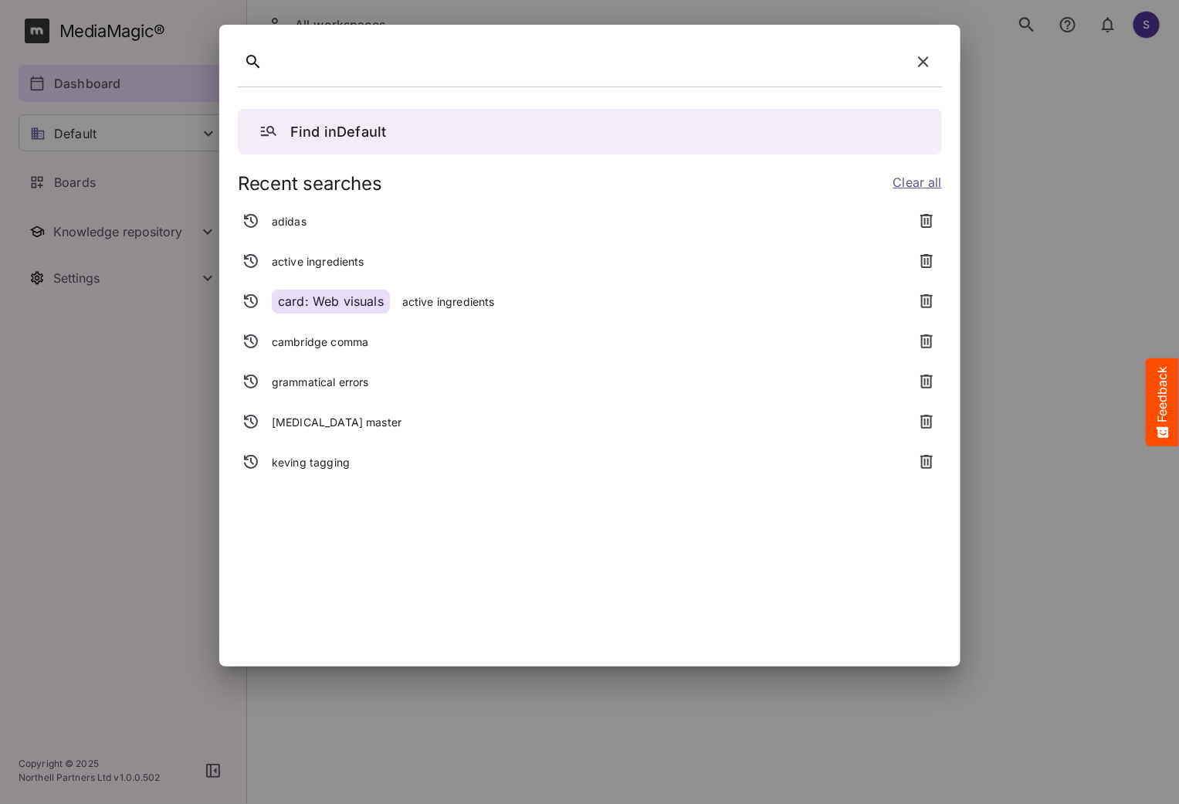
click at [924, 58] on icon "button" at bounding box center [923, 62] width 19 height 19
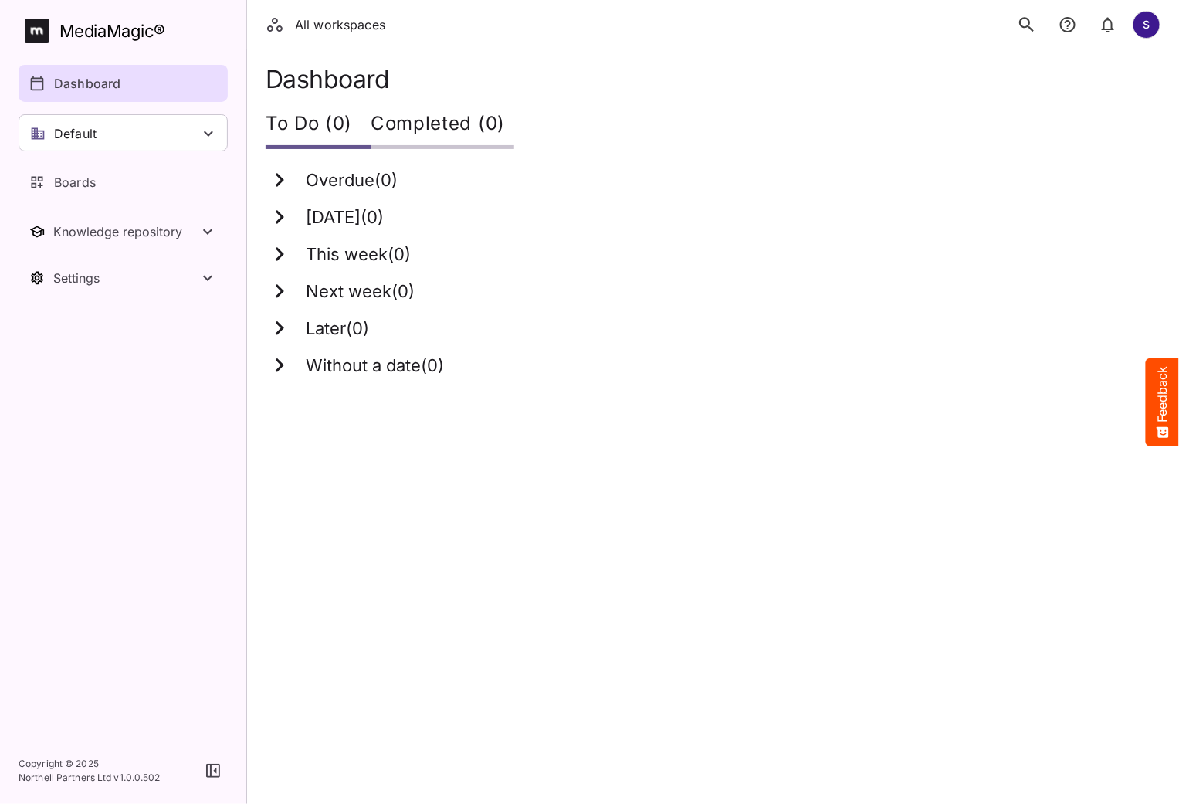
click at [1035, 27] on icon "search" at bounding box center [1027, 25] width 20 height 20
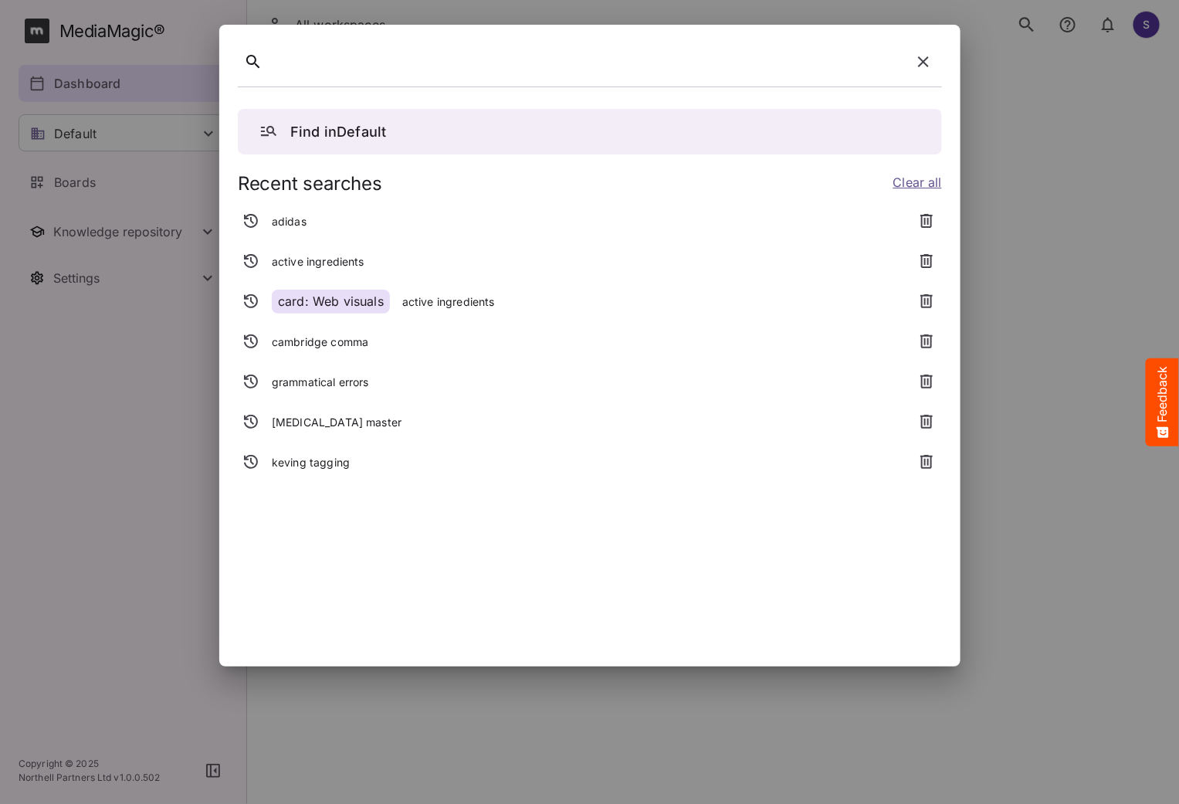
click at [928, 66] on icon "button" at bounding box center [923, 61] width 11 height 11
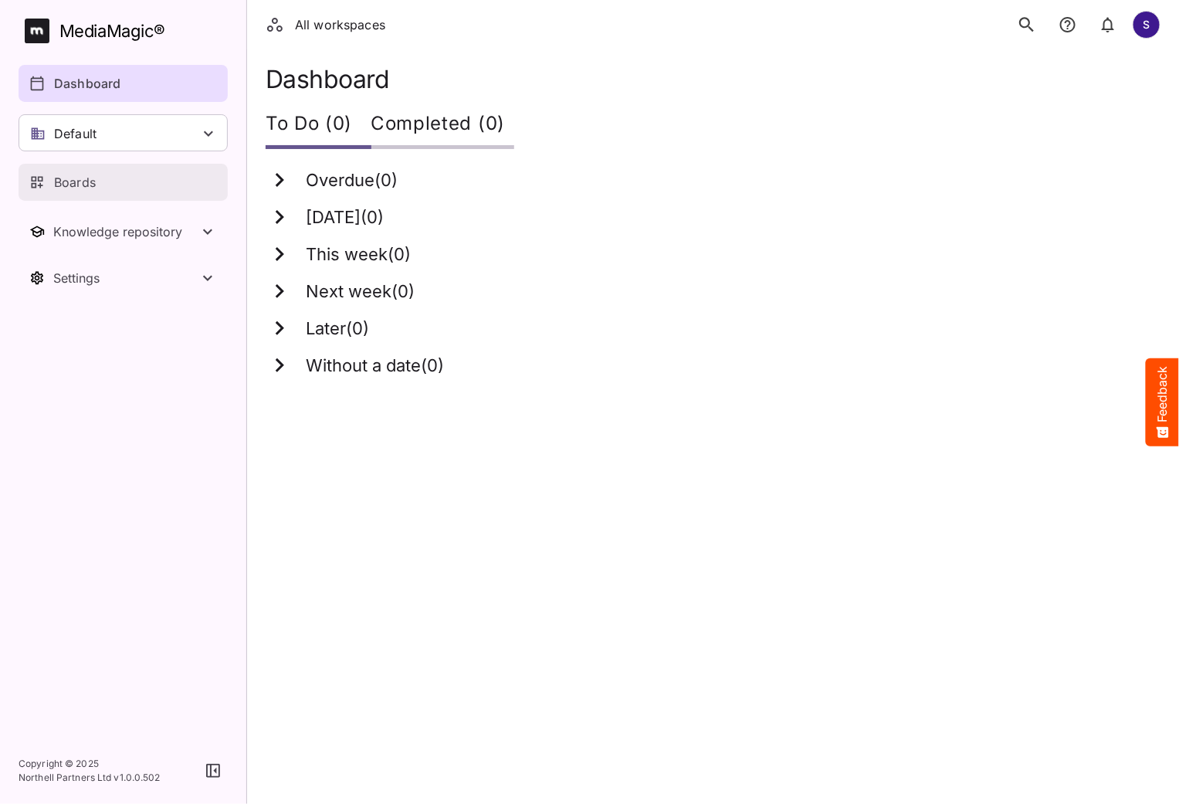
click at [99, 186] on div "Boards" at bounding box center [123, 182] width 189 height 19
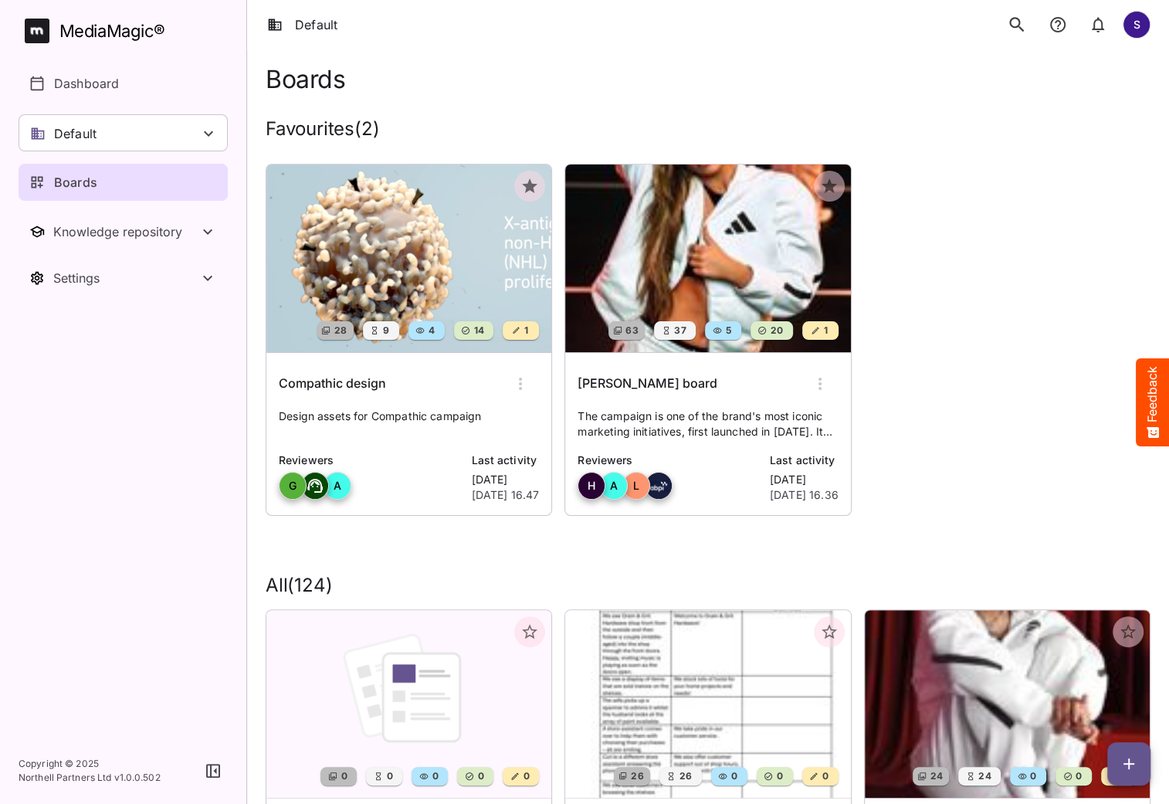
click at [1018, 30] on icon "search" at bounding box center [1017, 25] width 20 height 20
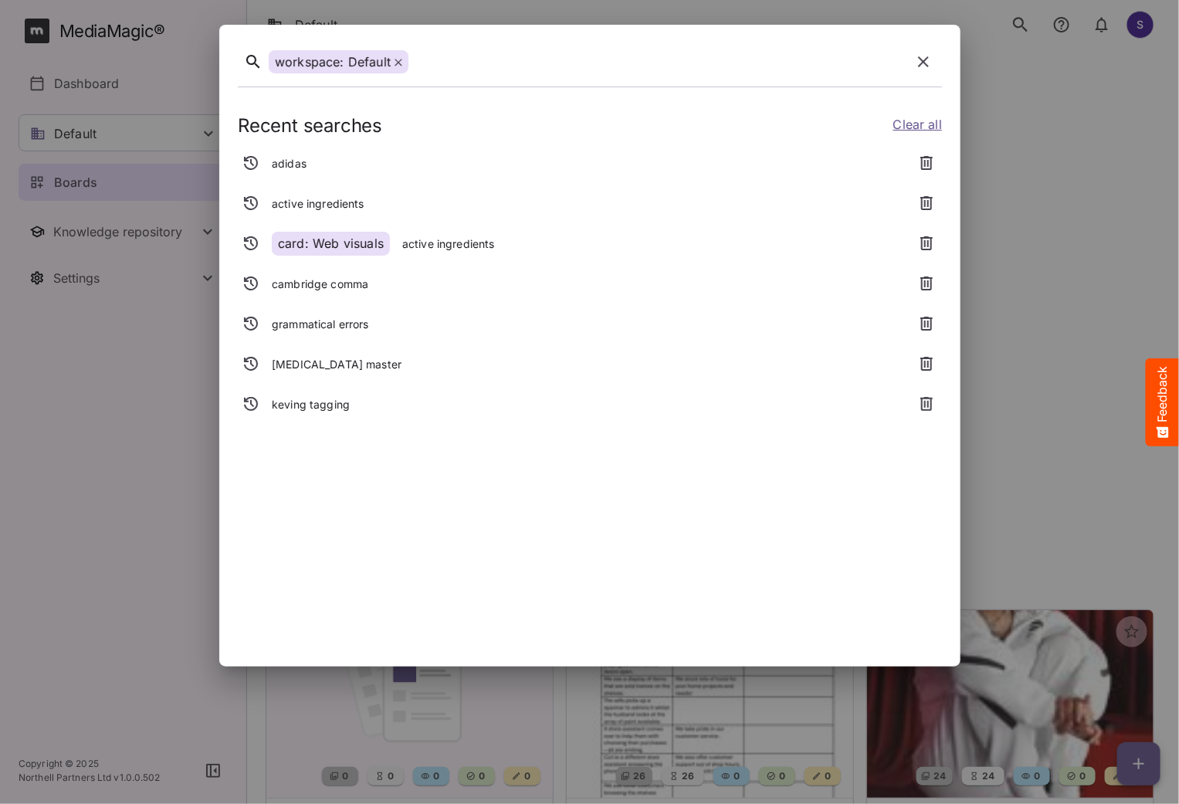
click at [925, 62] on icon "button" at bounding box center [923, 62] width 19 height 19
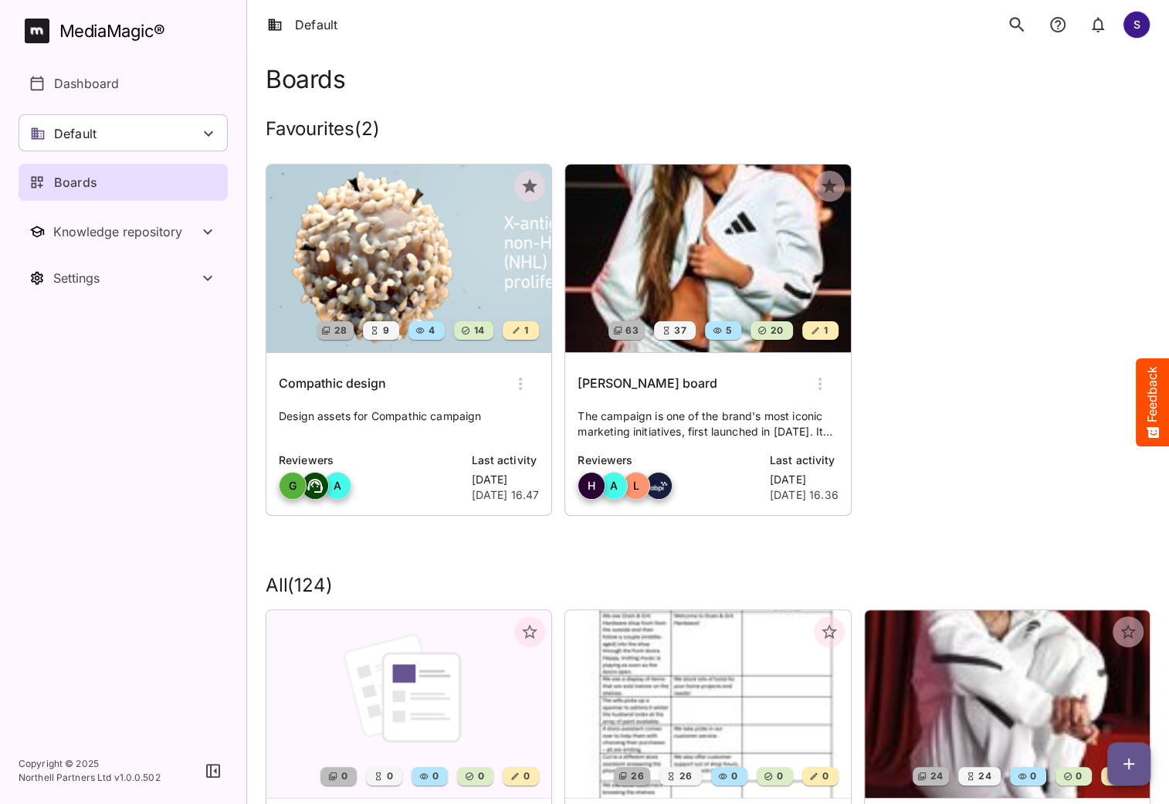
click at [384, 239] on img at bounding box center [408, 258] width 285 height 188
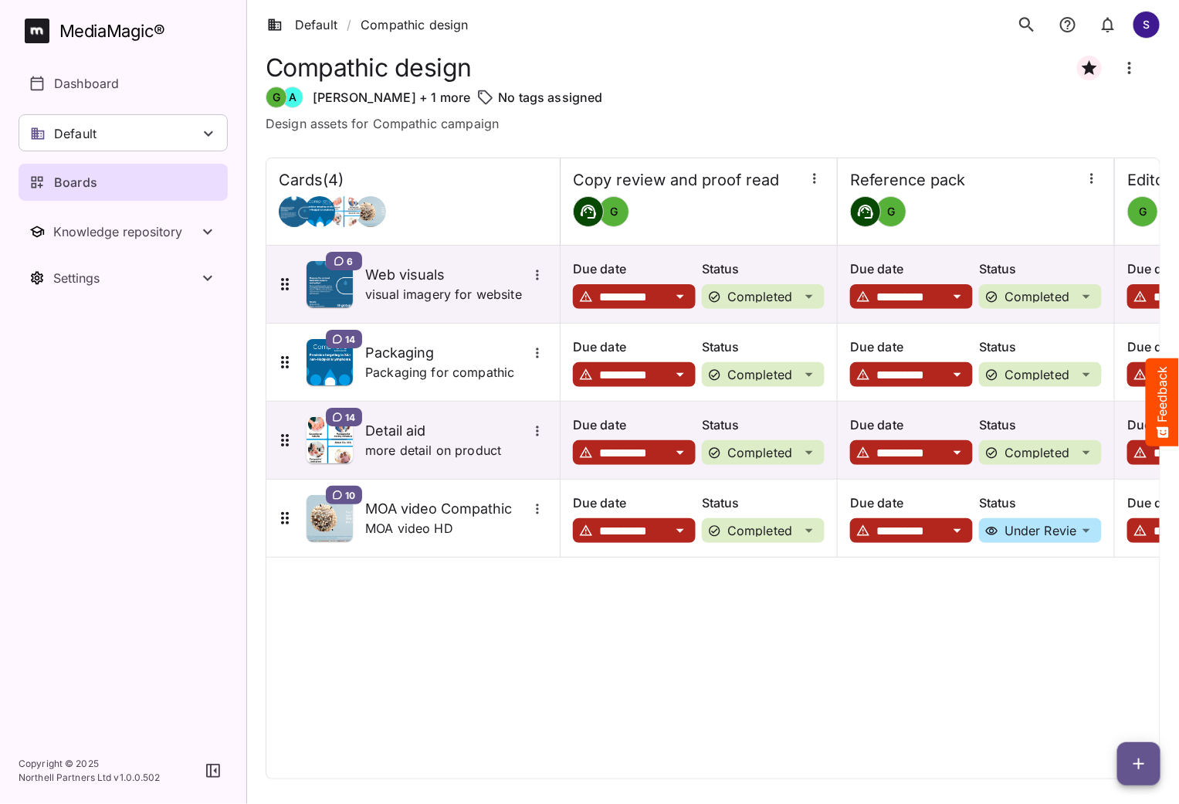
click at [1024, 30] on icon "search" at bounding box center [1027, 25] width 20 height 20
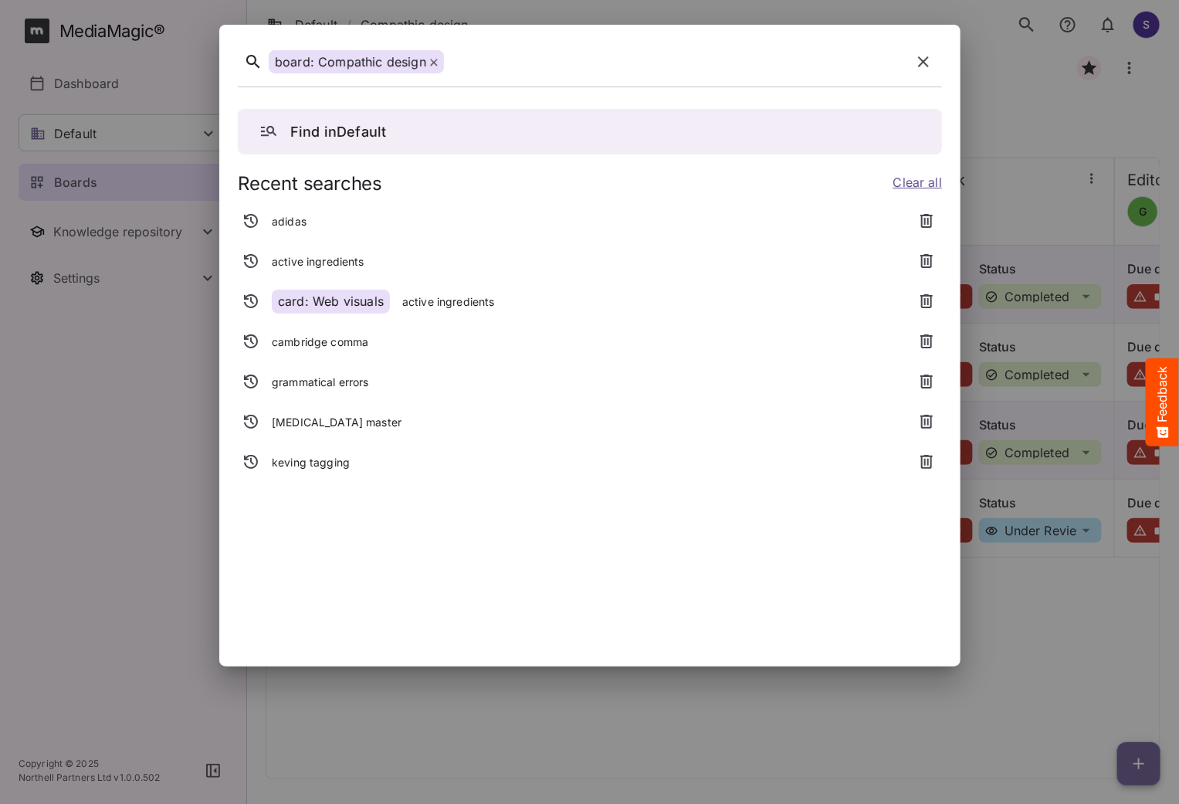
paste div
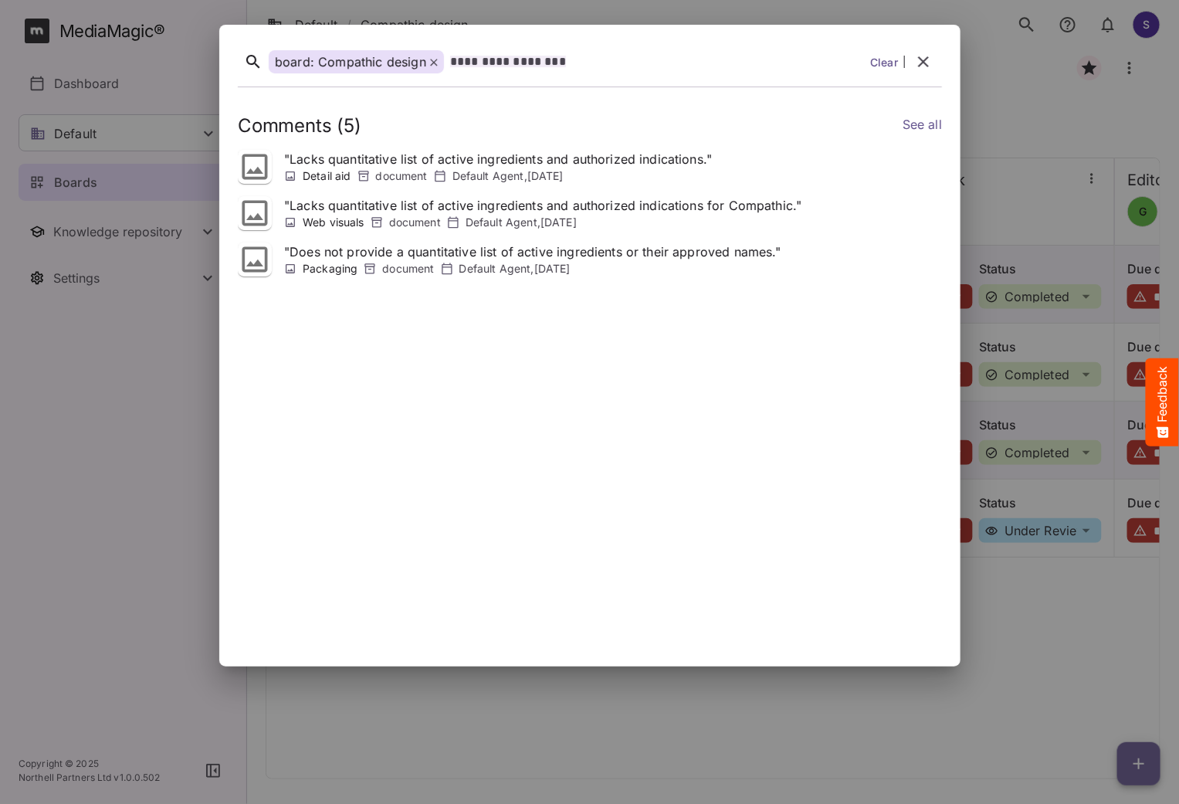
click at [920, 61] on icon "button" at bounding box center [923, 62] width 19 height 19
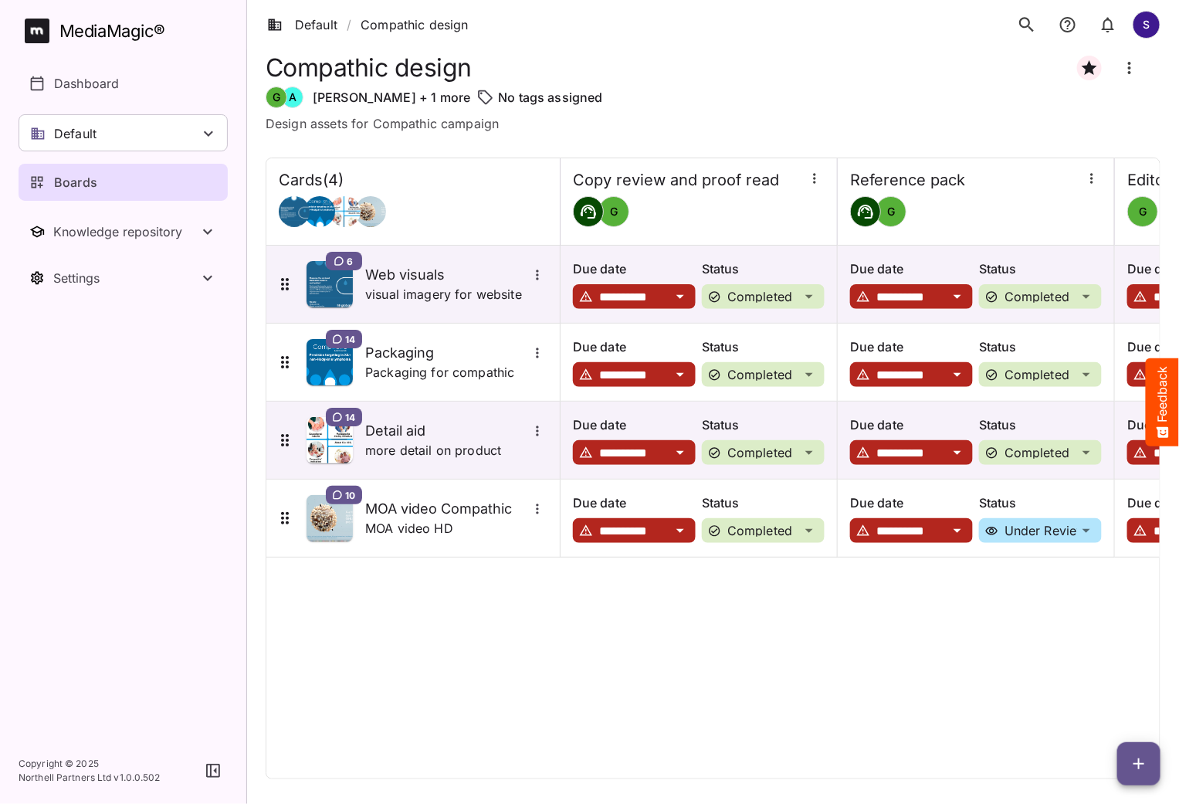
click at [97, 30] on div "MediaMagic ®" at bounding box center [112, 31] width 106 height 25
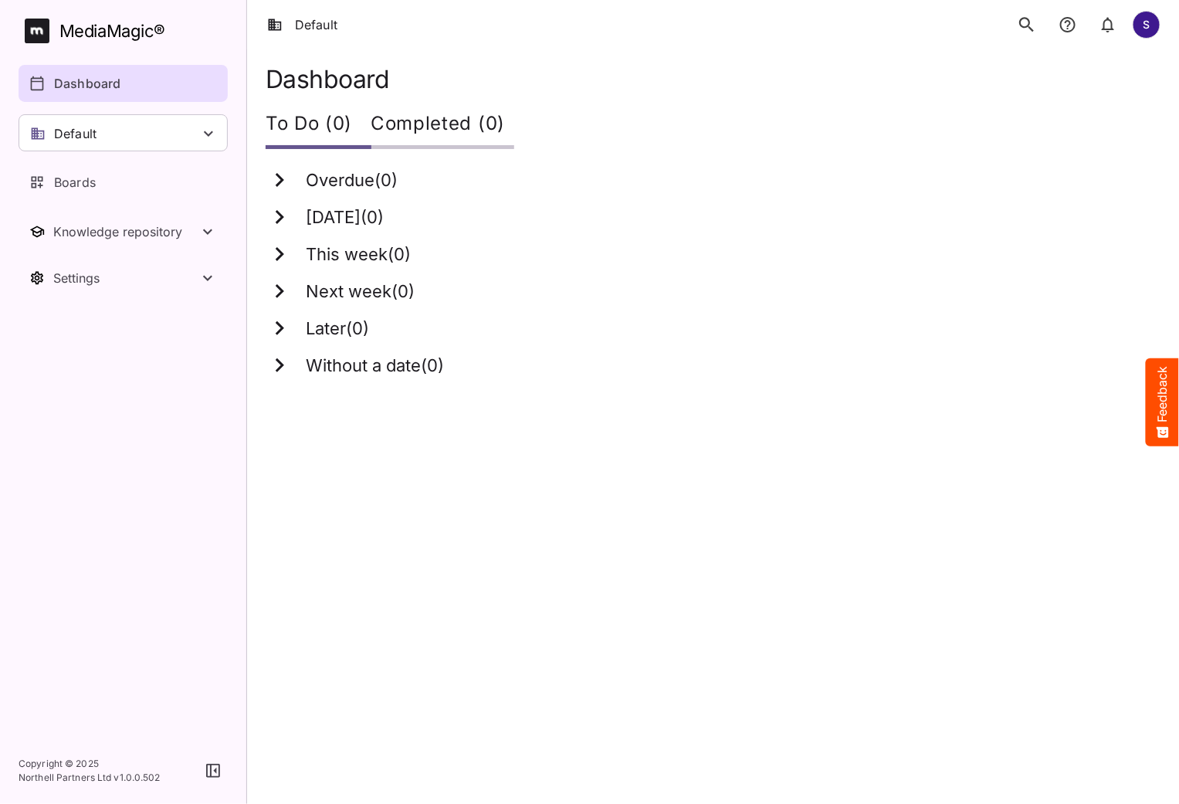
click at [1021, 25] on icon "search" at bounding box center [1026, 24] width 15 height 15
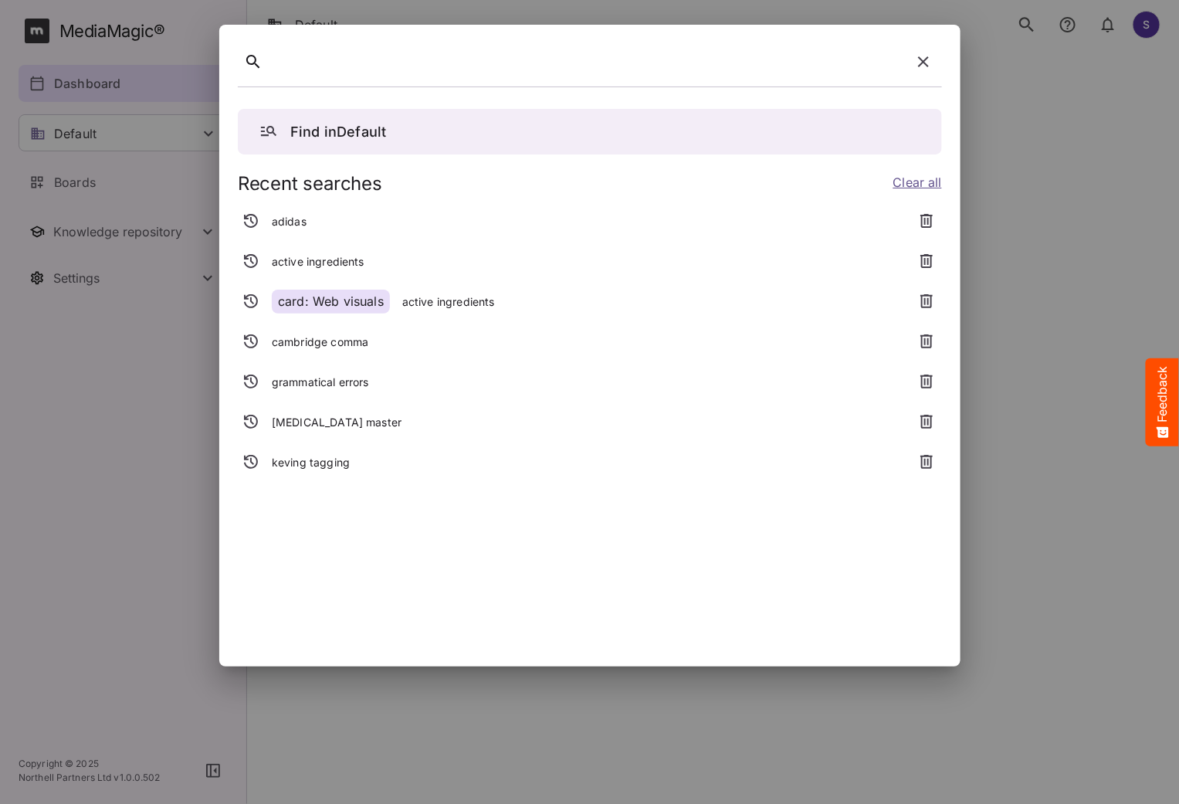
click at [313, 427] on p "[MEDICAL_DATA] master" at bounding box center [337, 422] width 130 height 15
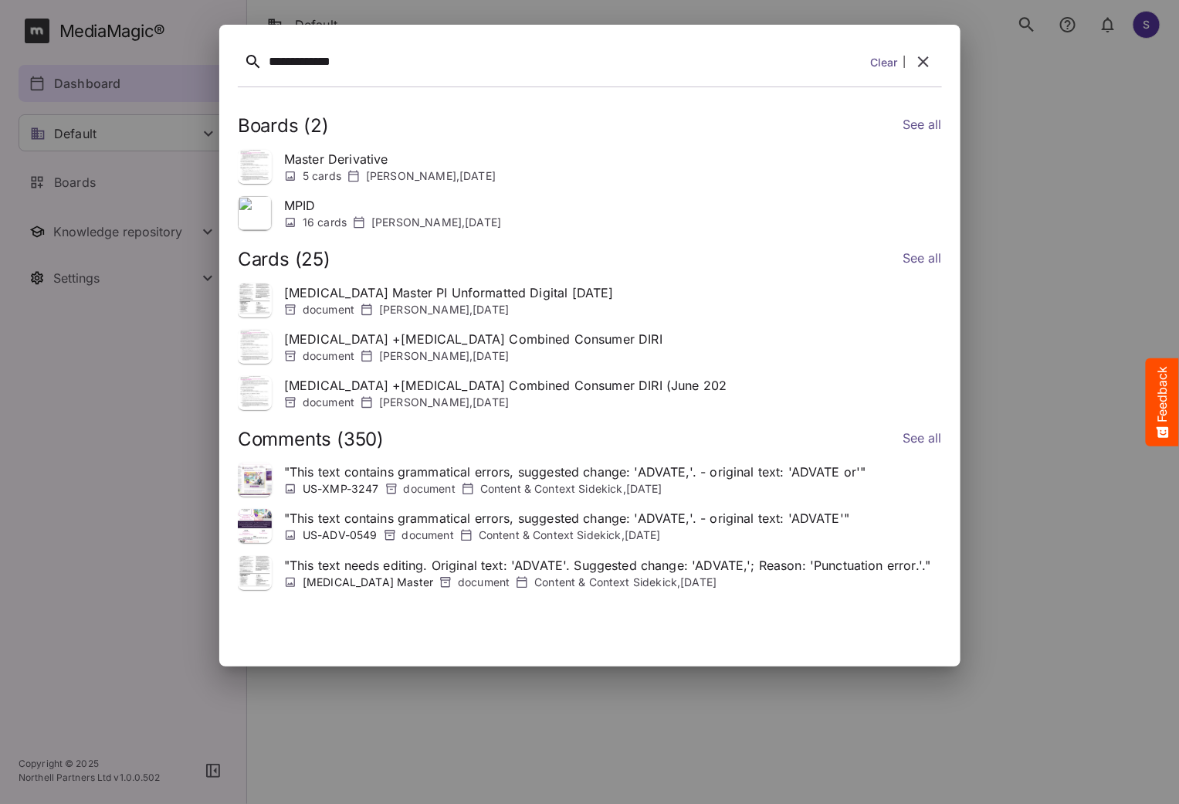
click at [920, 63] on icon "button" at bounding box center [922, 62] width 19 height 19
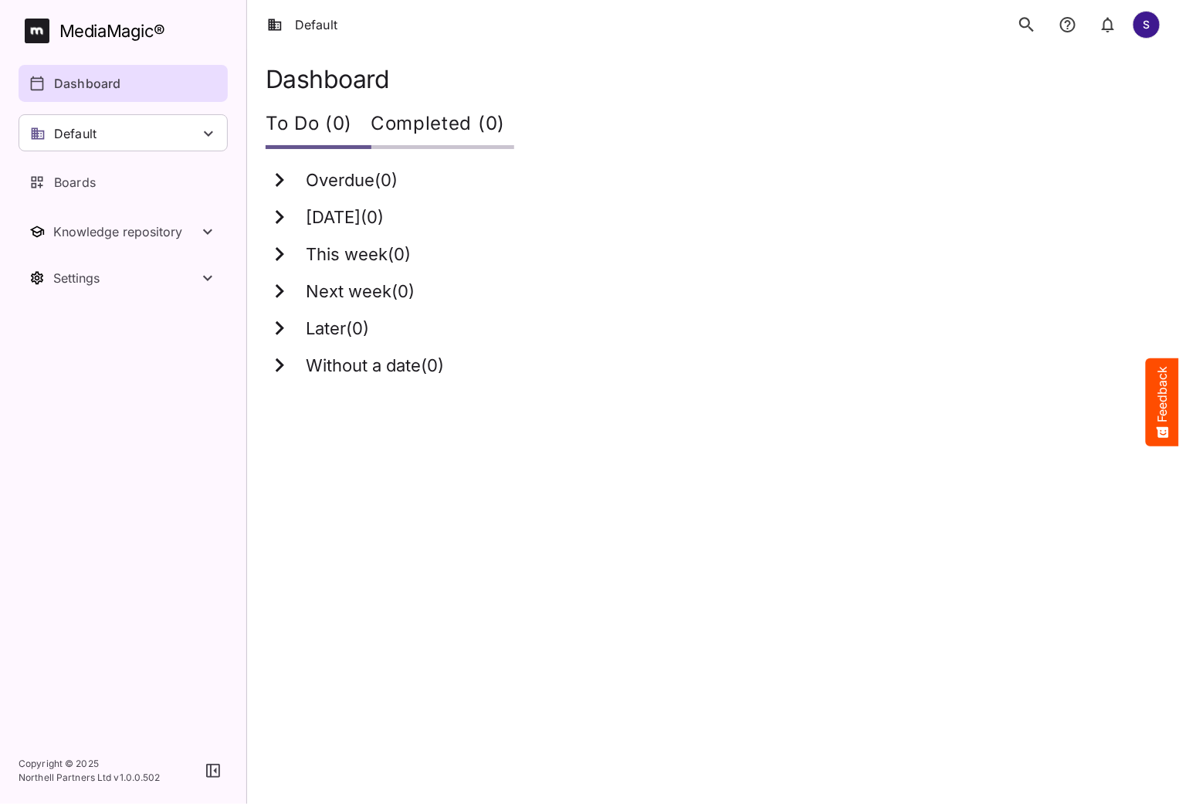
click at [1024, 29] on icon "search" at bounding box center [1027, 25] width 20 height 20
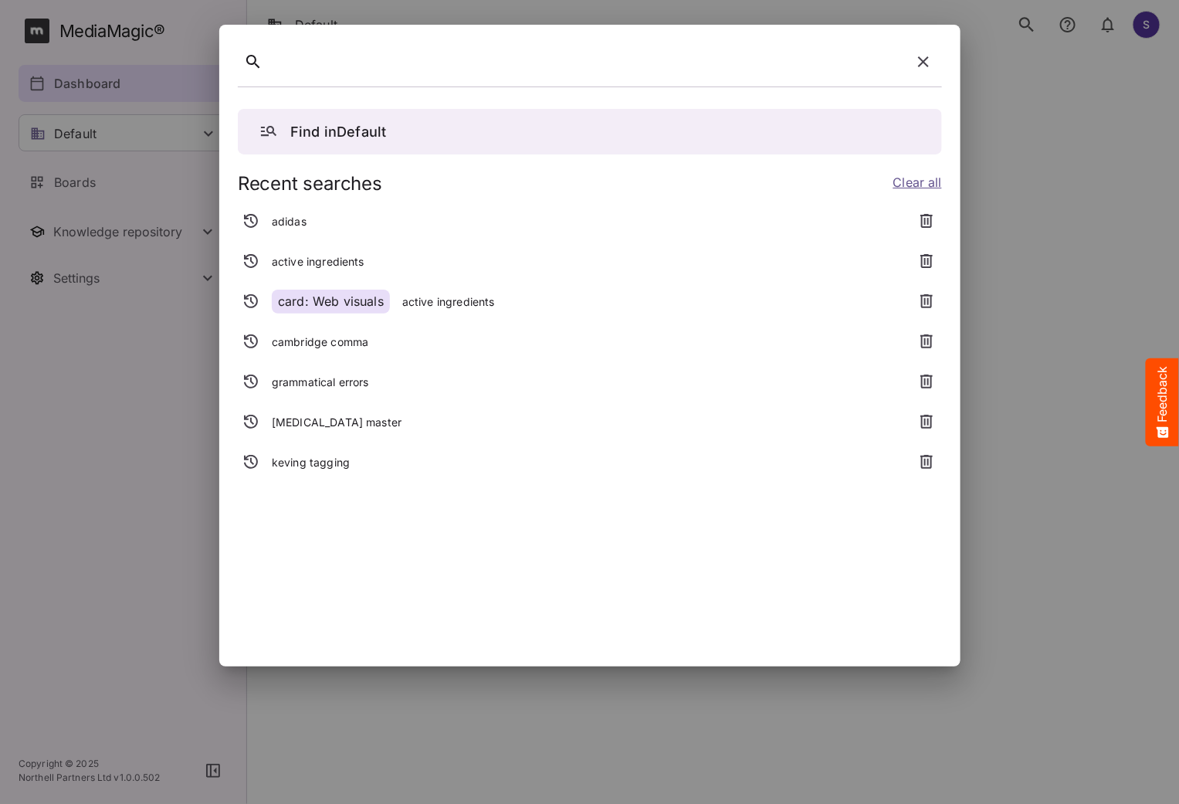
click at [424, 301] on p "active ingredients" at bounding box center [447, 301] width 93 height 15
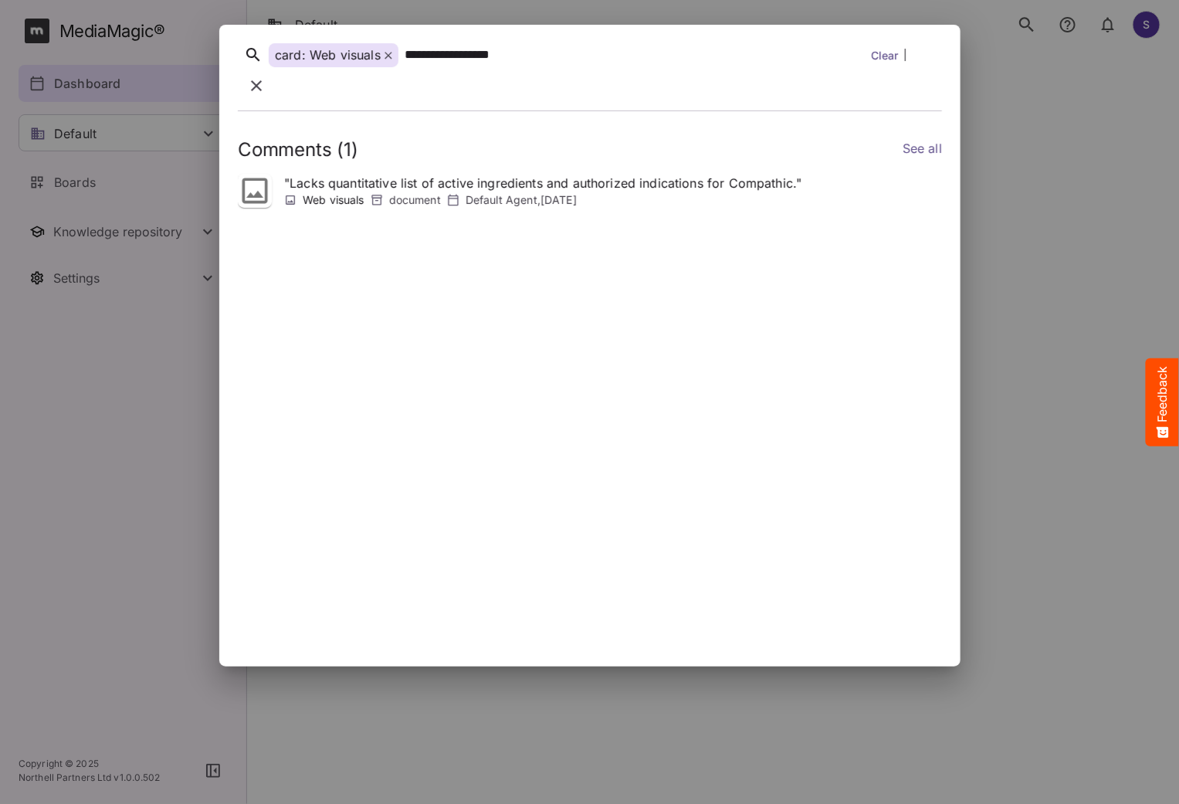
click at [262, 80] on icon "button" at bounding box center [256, 85] width 11 height 11
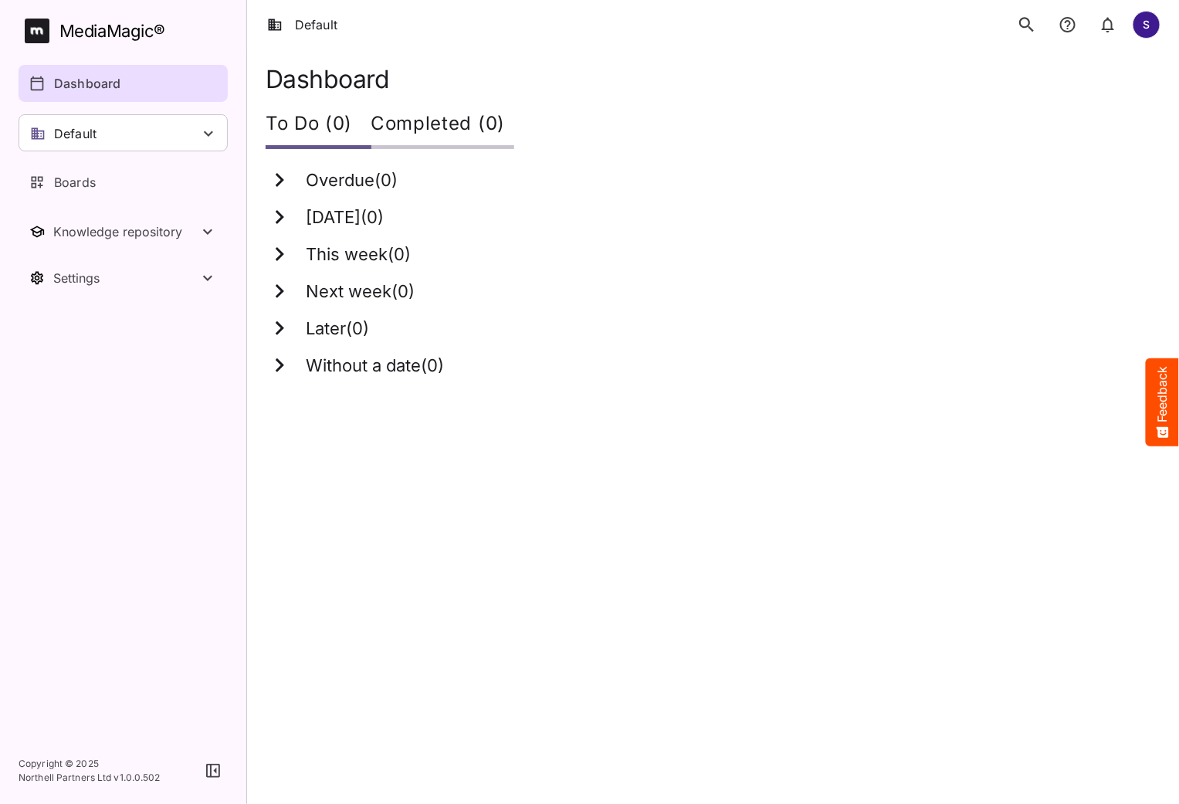
click at [1033, 13] on button "search" at bounding box center [1027, 24] width 32 height 32
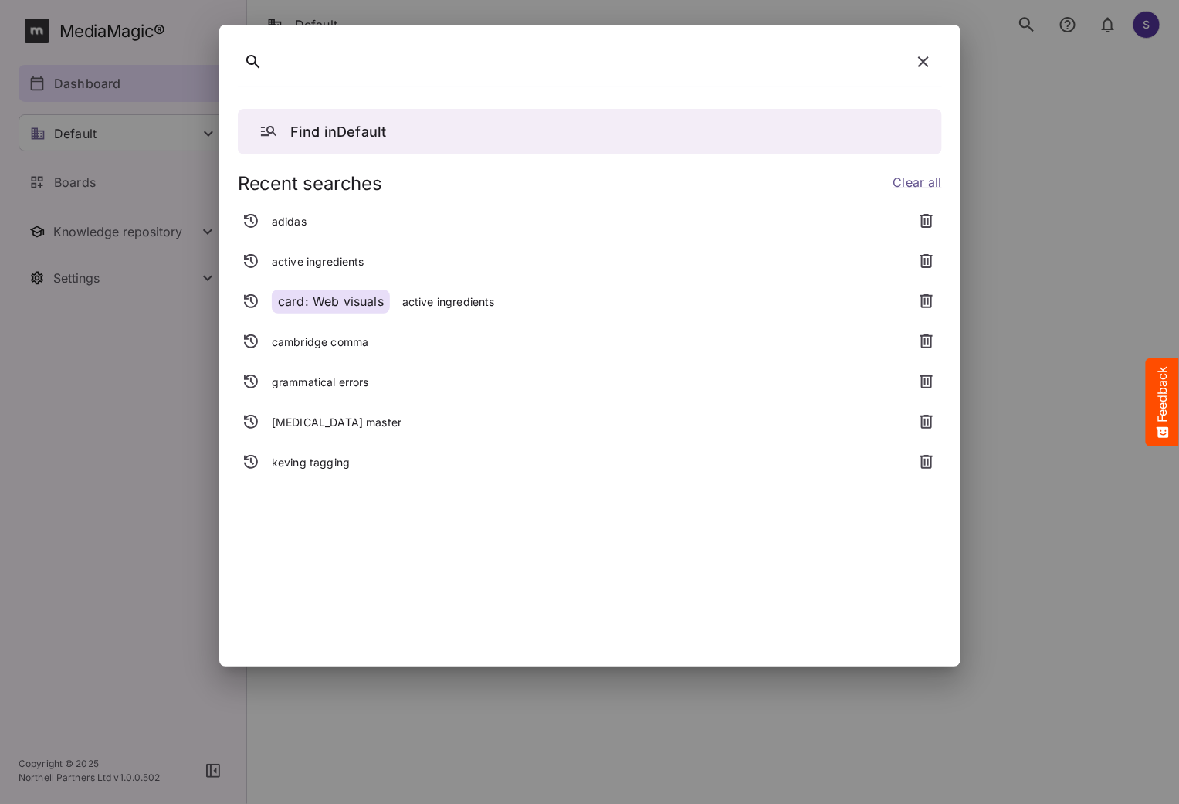
click at [300, 222] on p "adidas" at bounding box center [289, 221] width 35 height 15
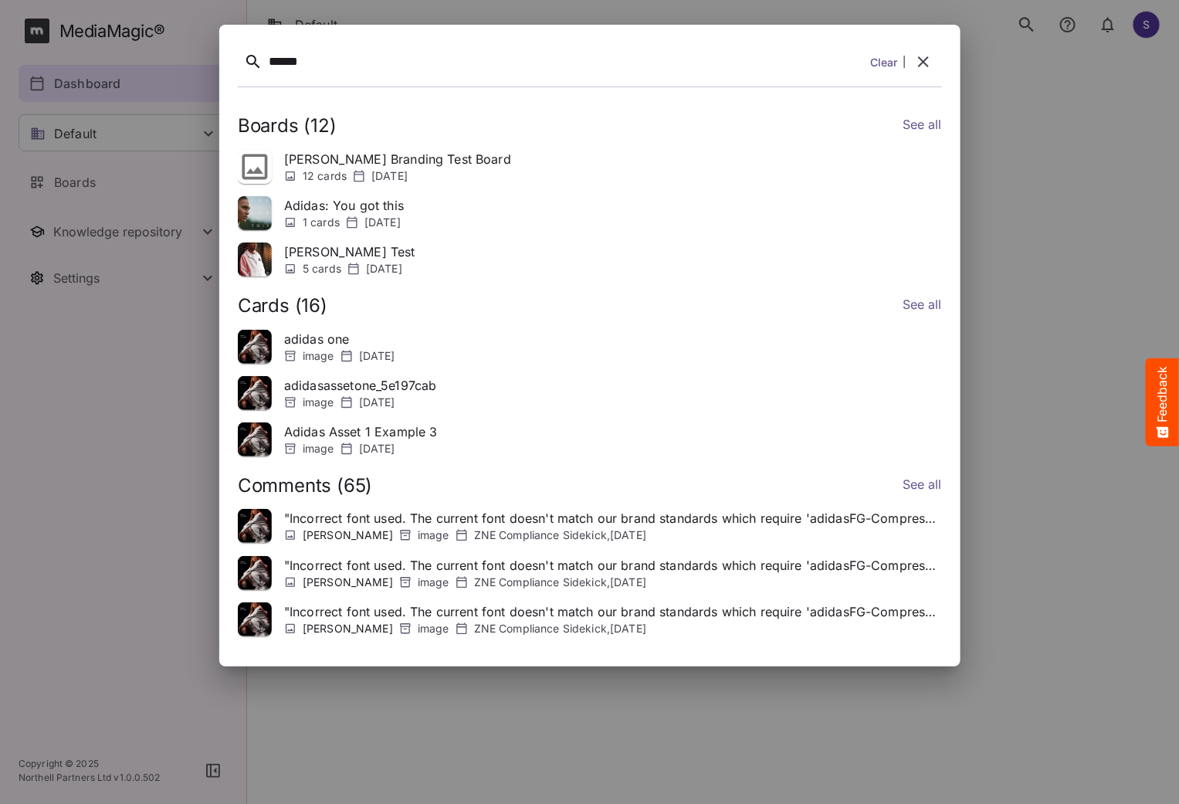
click at [926, 124] on link "See all" at bounding box center [921, 126] width 39 height 22
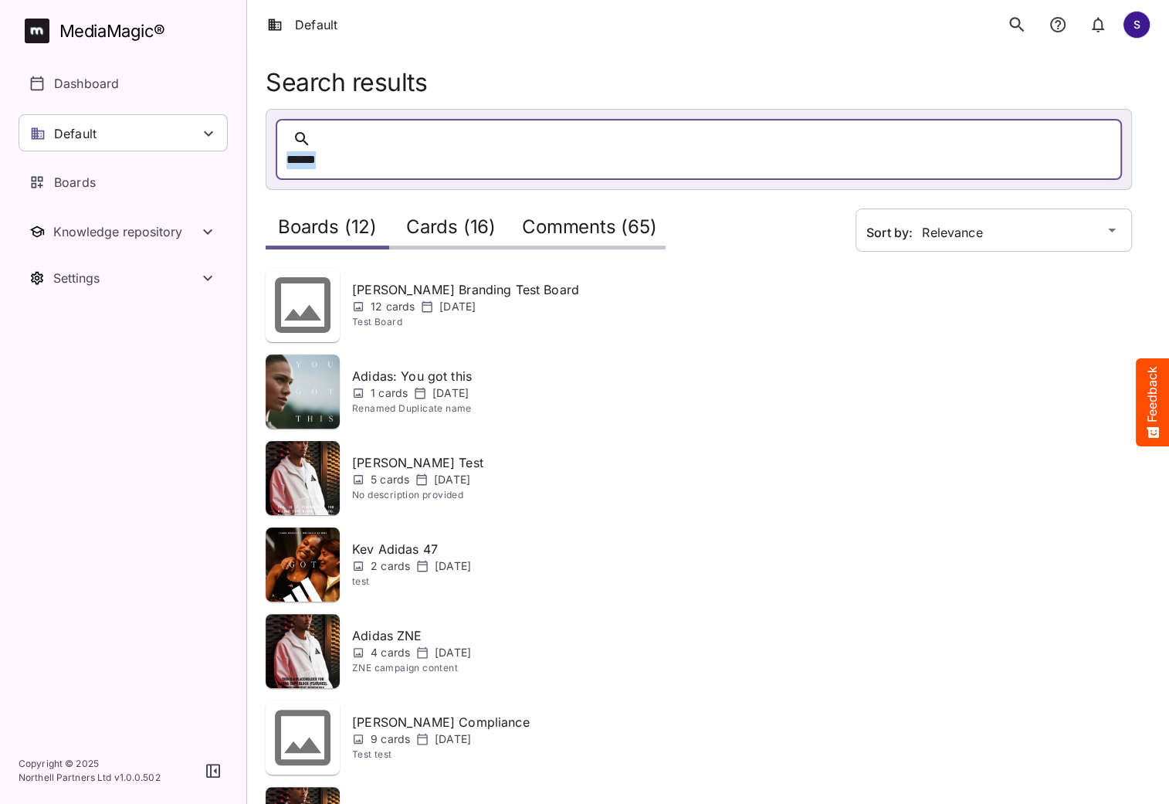
drag, startPoint x: 415, startPoint y: 141, endPoint x: 241, endPoint y: 140, distance: 174.5
click at [241, 140] on div "Default S MediaMagic ® Dashboard Default BasicSearchTestWorkspace Clearcast 1 D…" at bounding box center [584, 591] width 1169 height 1182
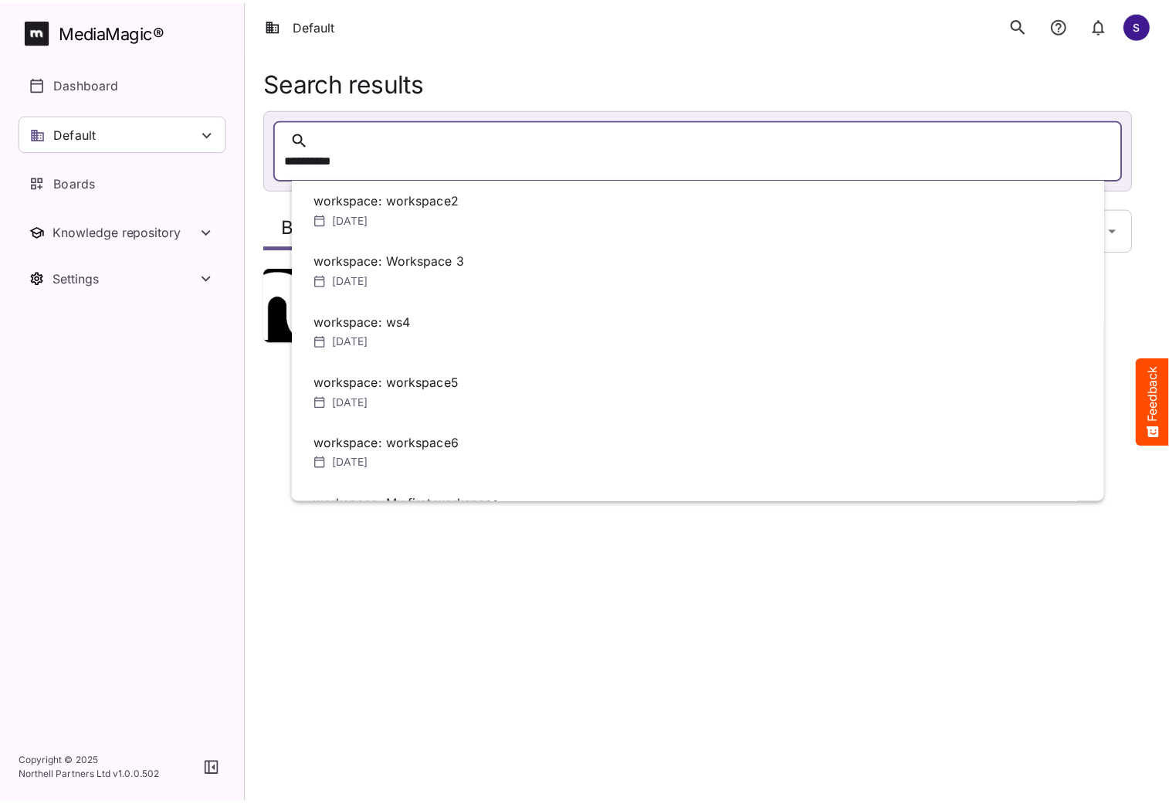
scroll to position [234, 0]
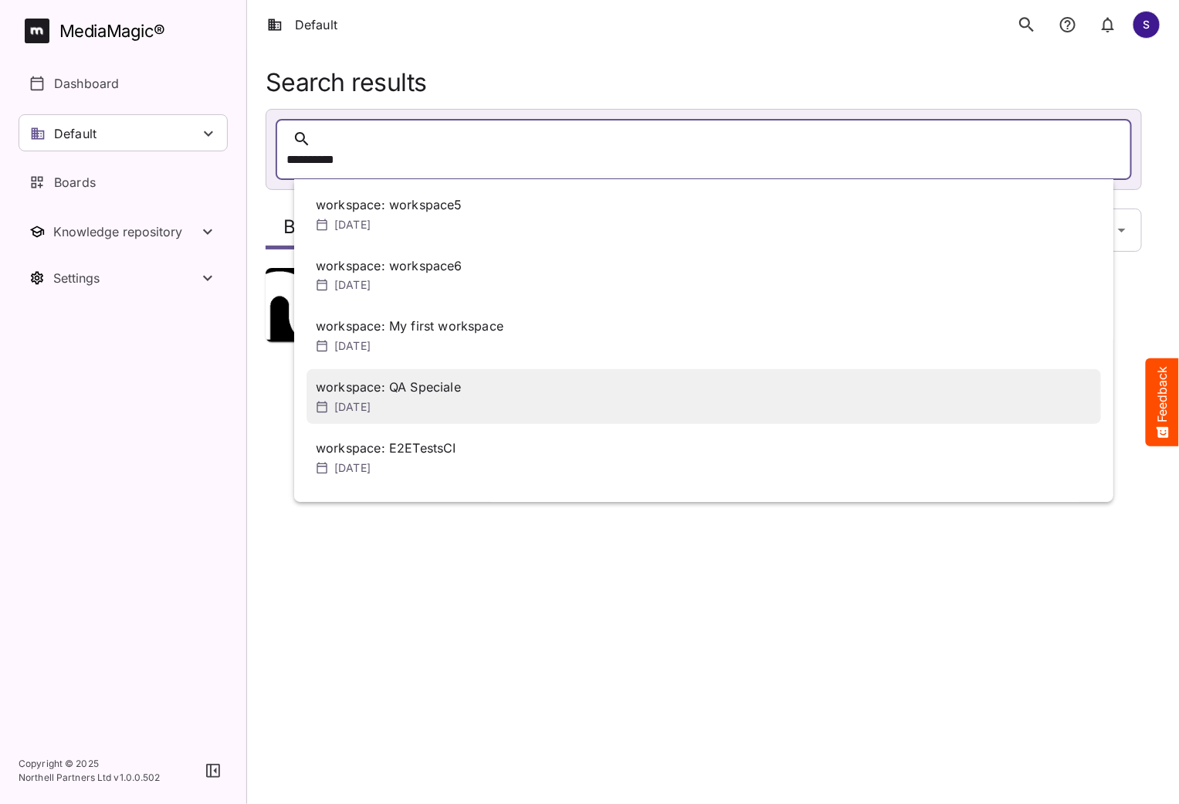
click at [513, 399] on div "[DATE]" at bounding box center [704, 406] width 776 height 15
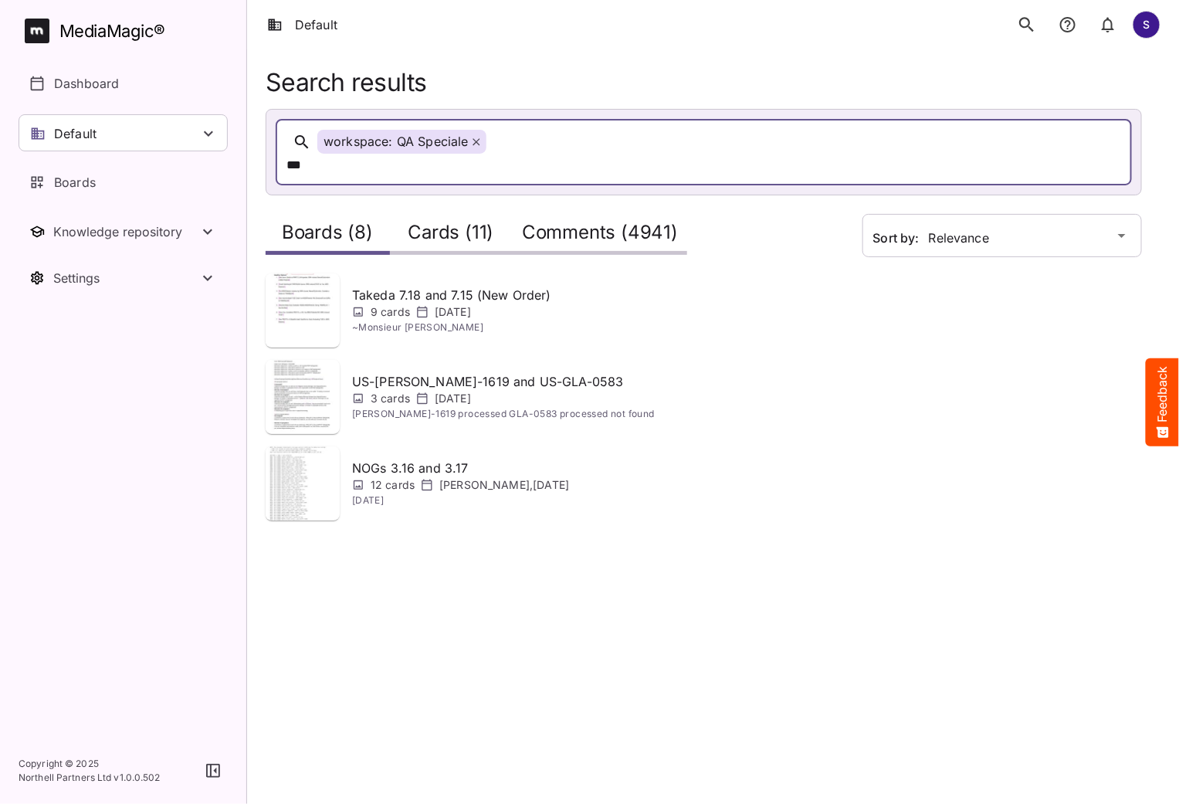
click at [569, 222] on h2 "Comments (4941)" at bounding box center [600, 236] width 156 height 29
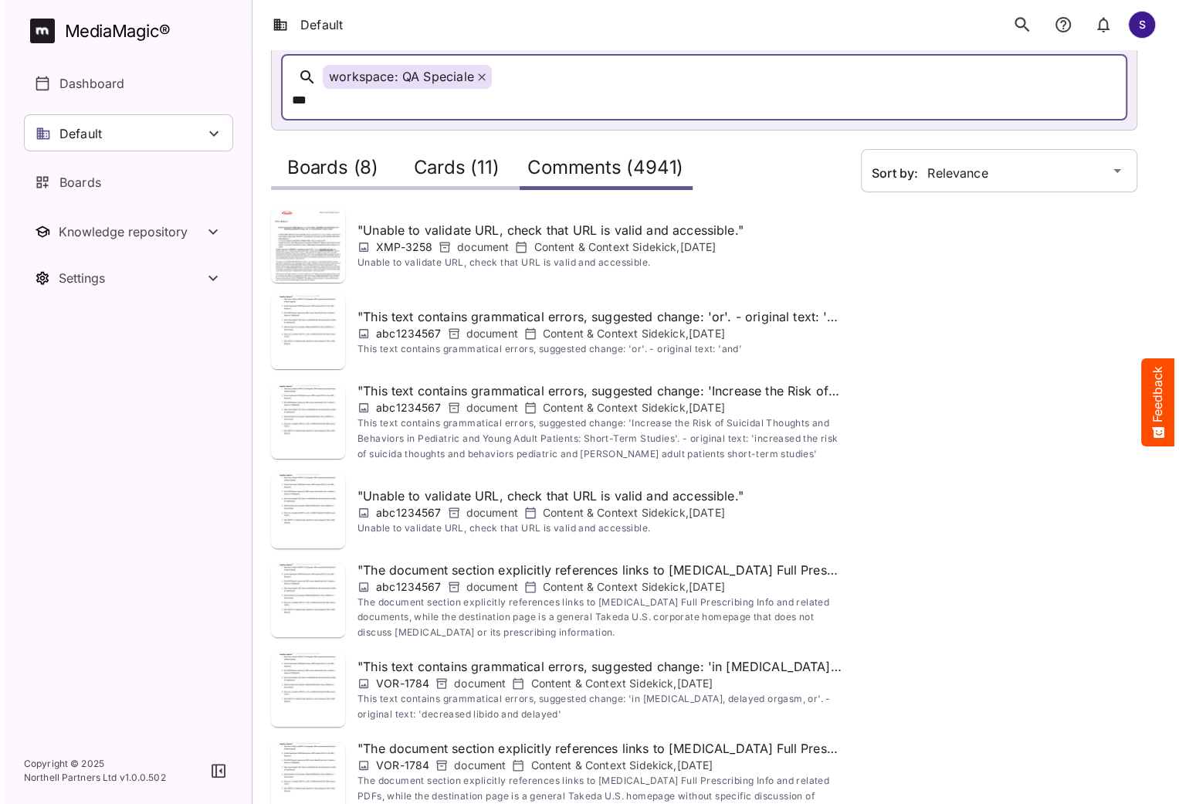
scroll to position [87, 0]
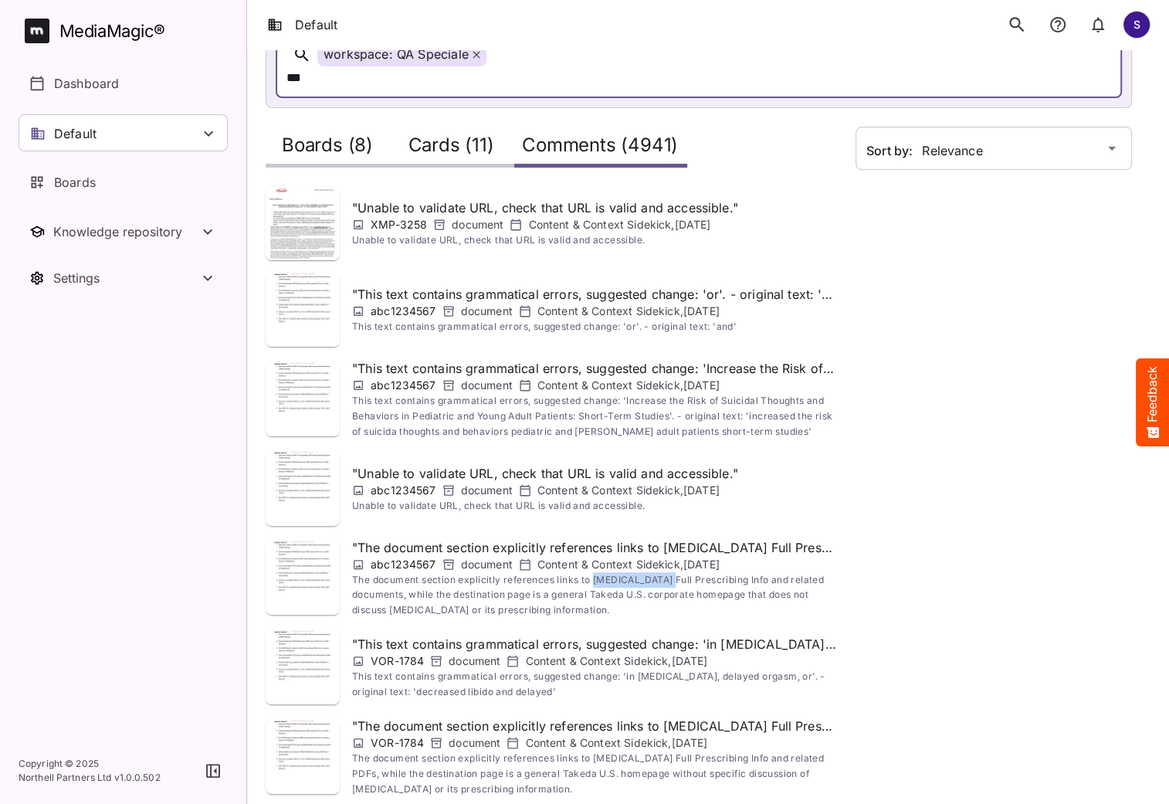
drag, startPoint x: 593, startPoint y: 554, endPoint x: 652, endPoint y: 560, distance: 59.7
click at [652, 572] on span "The document section explicitly references links to [MEDICAL_DATA] Full Prescri…" at bounding box center [594, 595] width 485 height 46
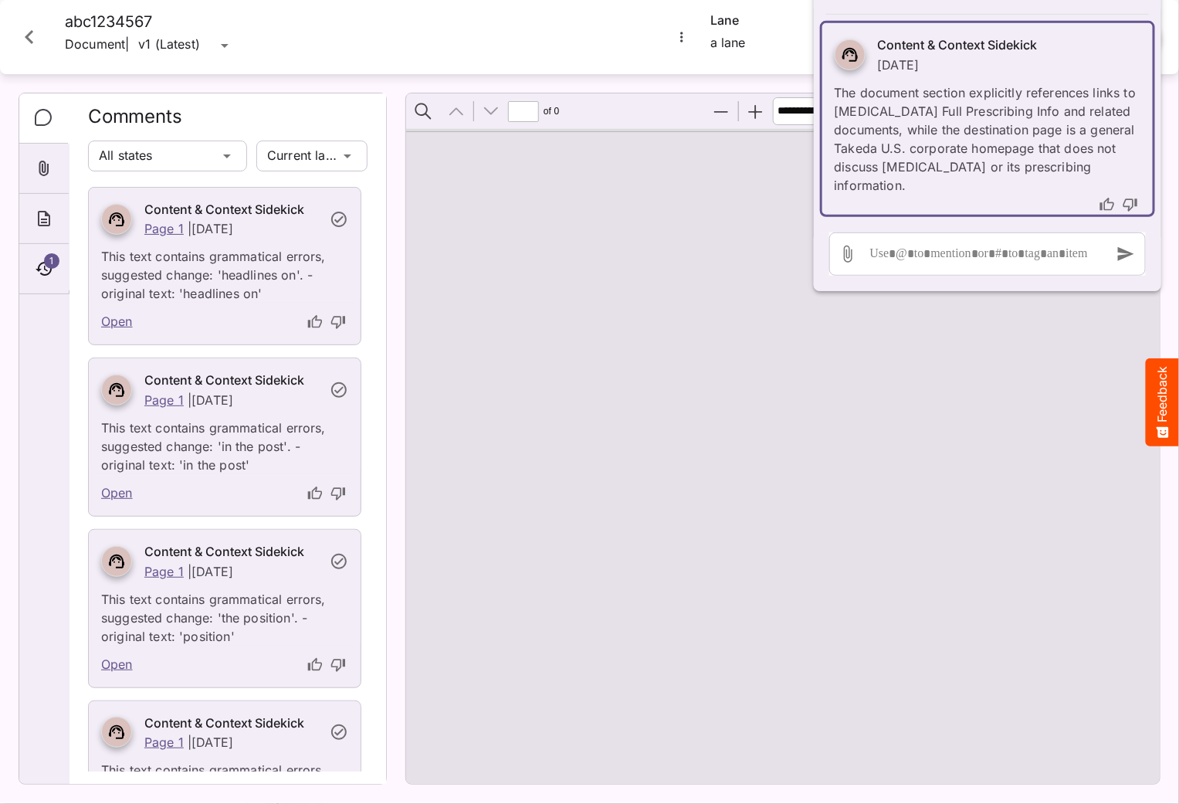
scroll to position [297, 0]
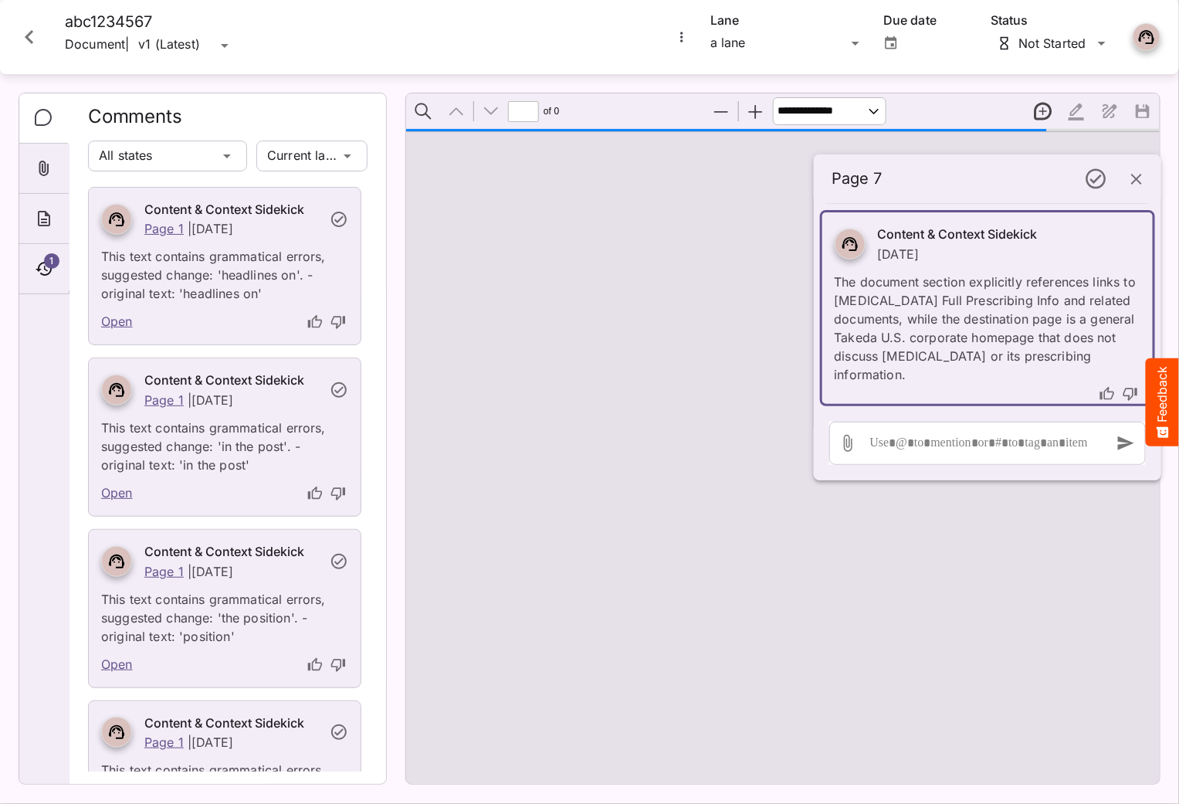
type input "*"
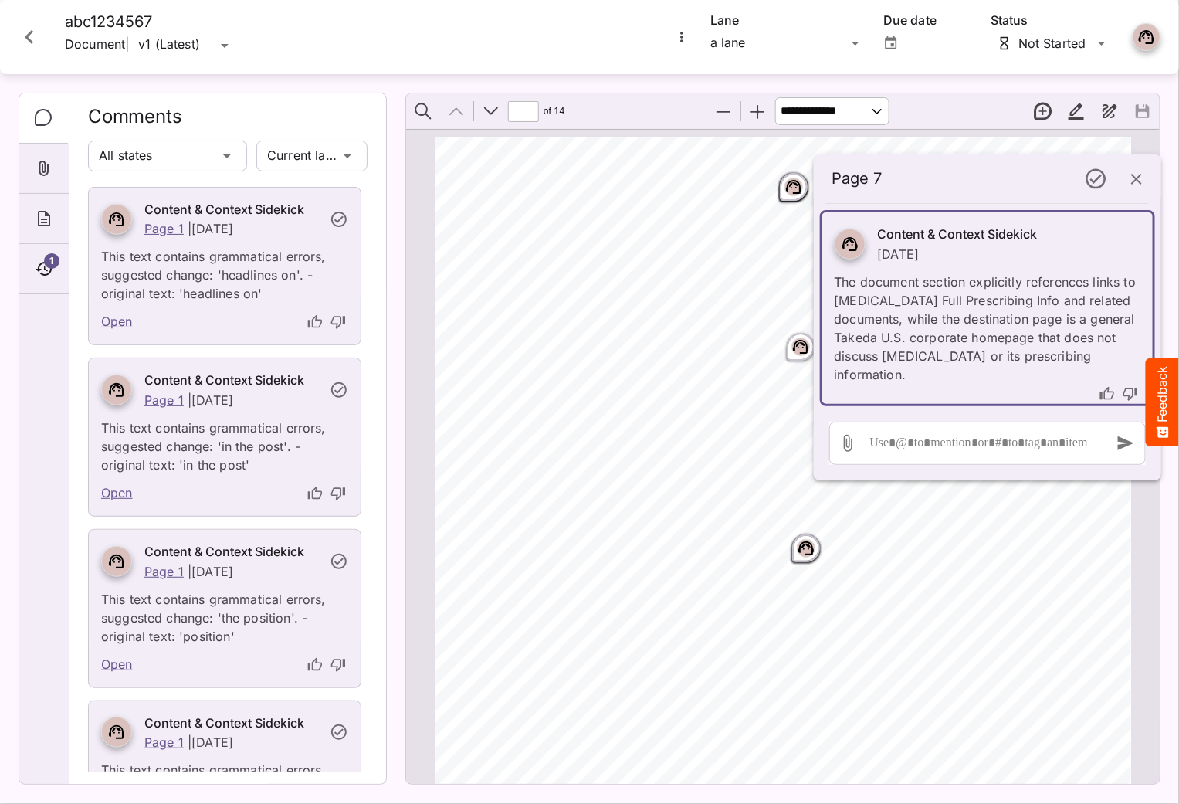
scroll to position [8, 0]
click at [39, 36] on icon "Close card" at bounding box center [29, 37] width 28 height 28
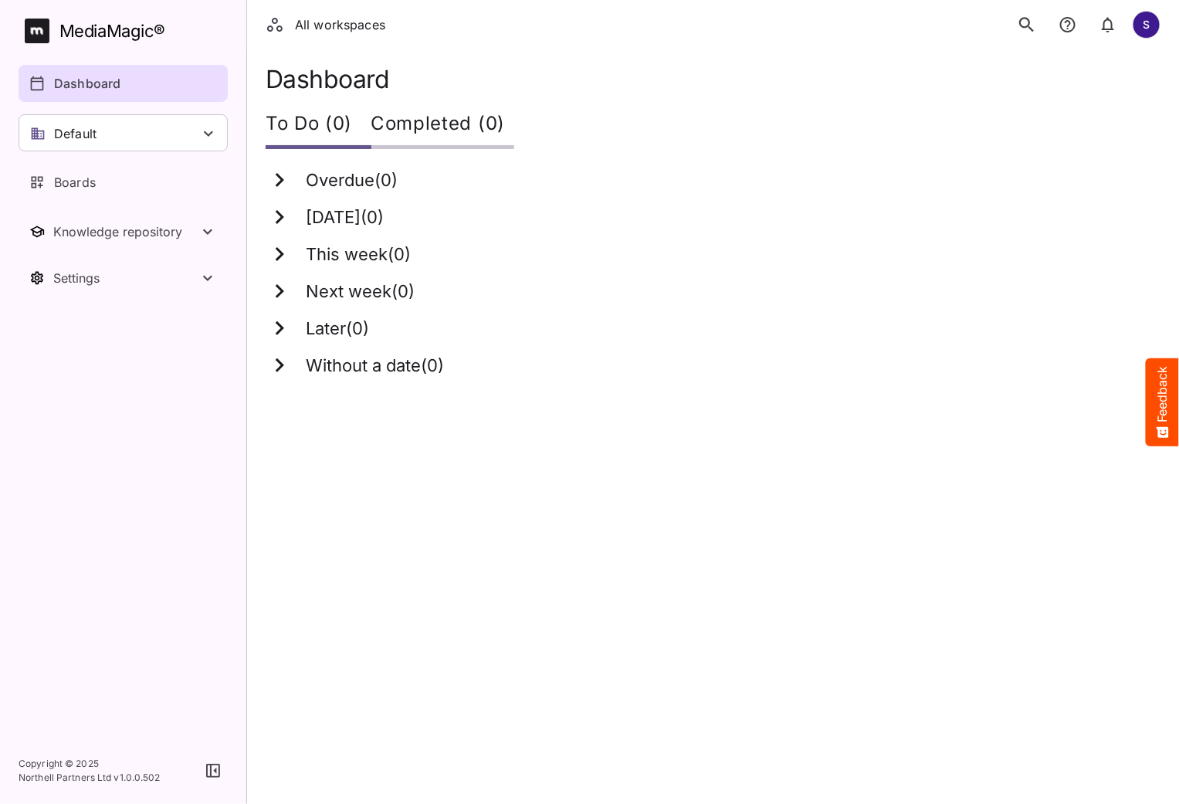
click at [623, 242] on div "This week ( 0 )" at bounding box center [704, 254] width 876 height 28
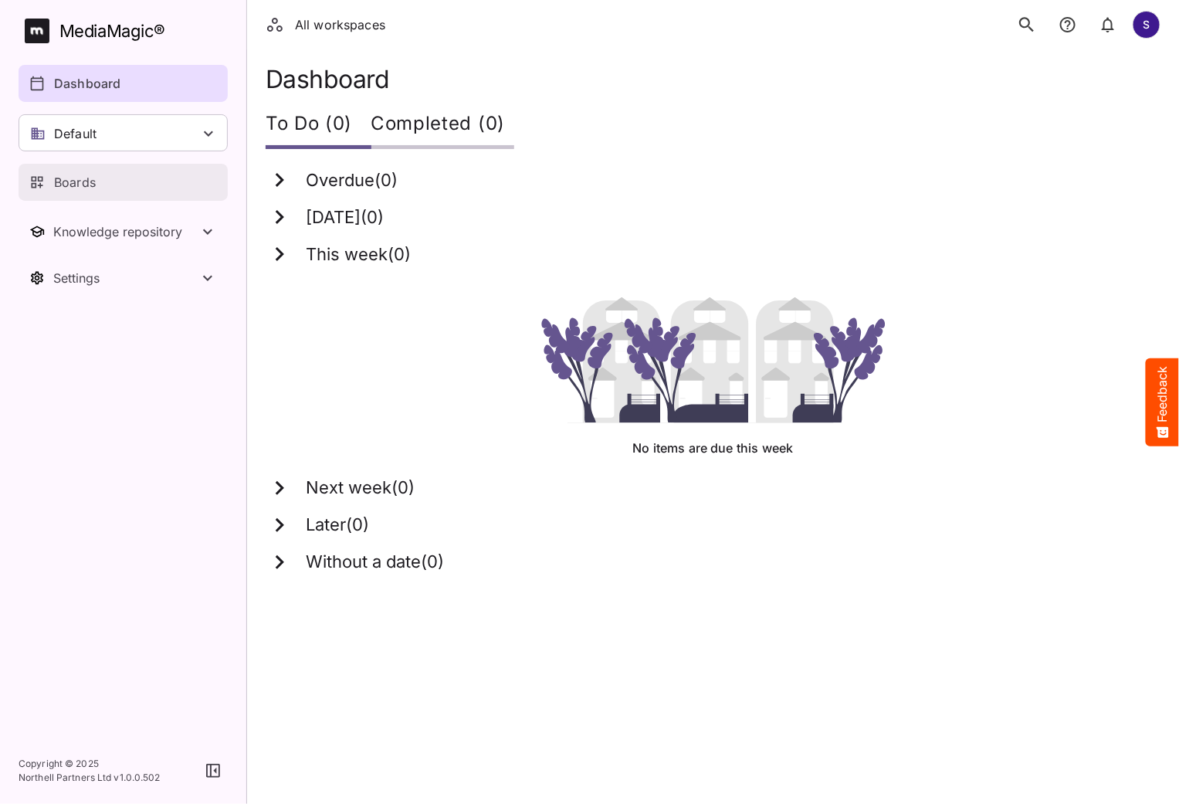
click at [98, 181] on div "Boards" at bounding box center [123, 182] width 189 height 19
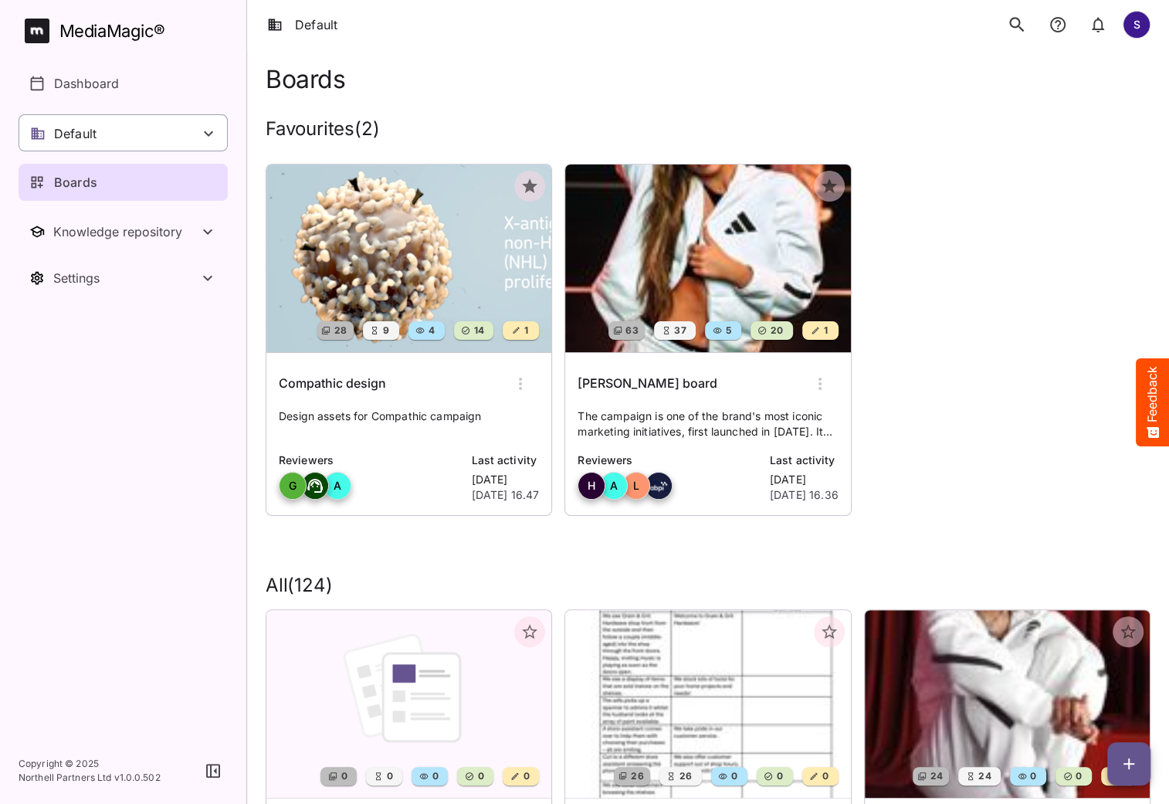
click at [93, 140] on p "Default" at bounding box center [75, 133] width 42 height 19
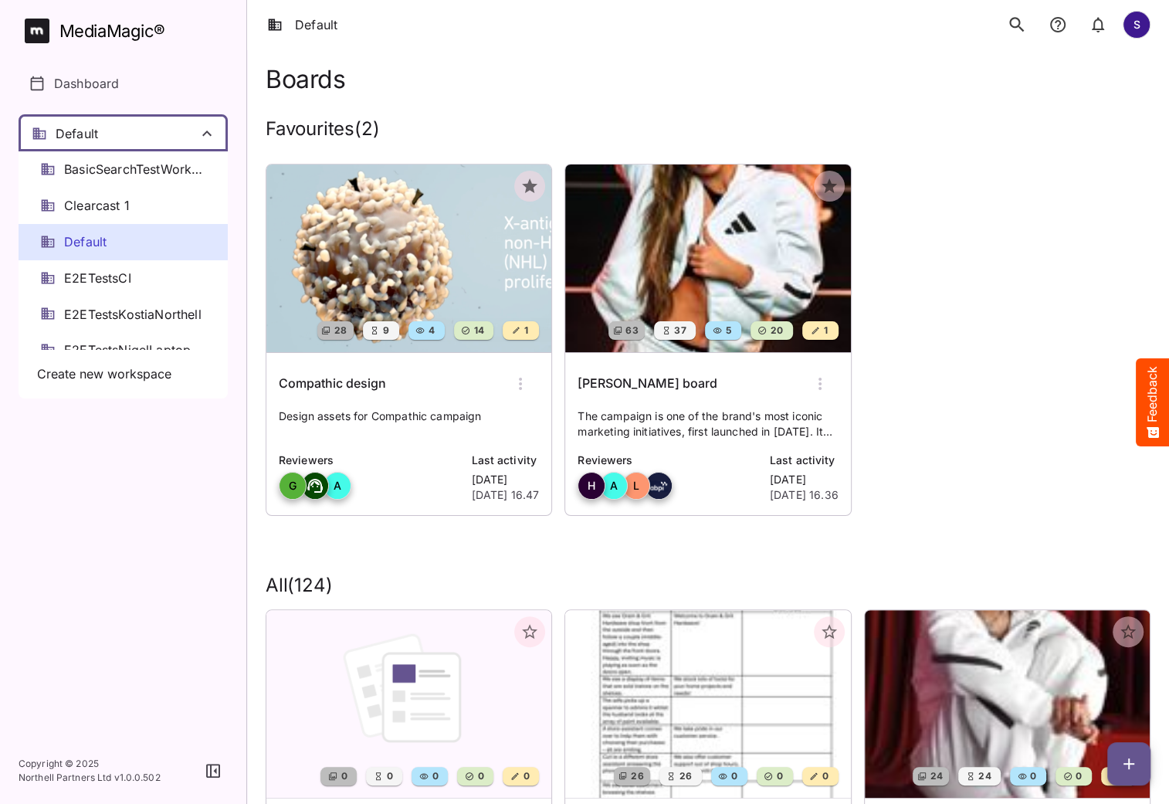
click at [97, 142] on div at bounding box center [584, 402] width 1169 height 804
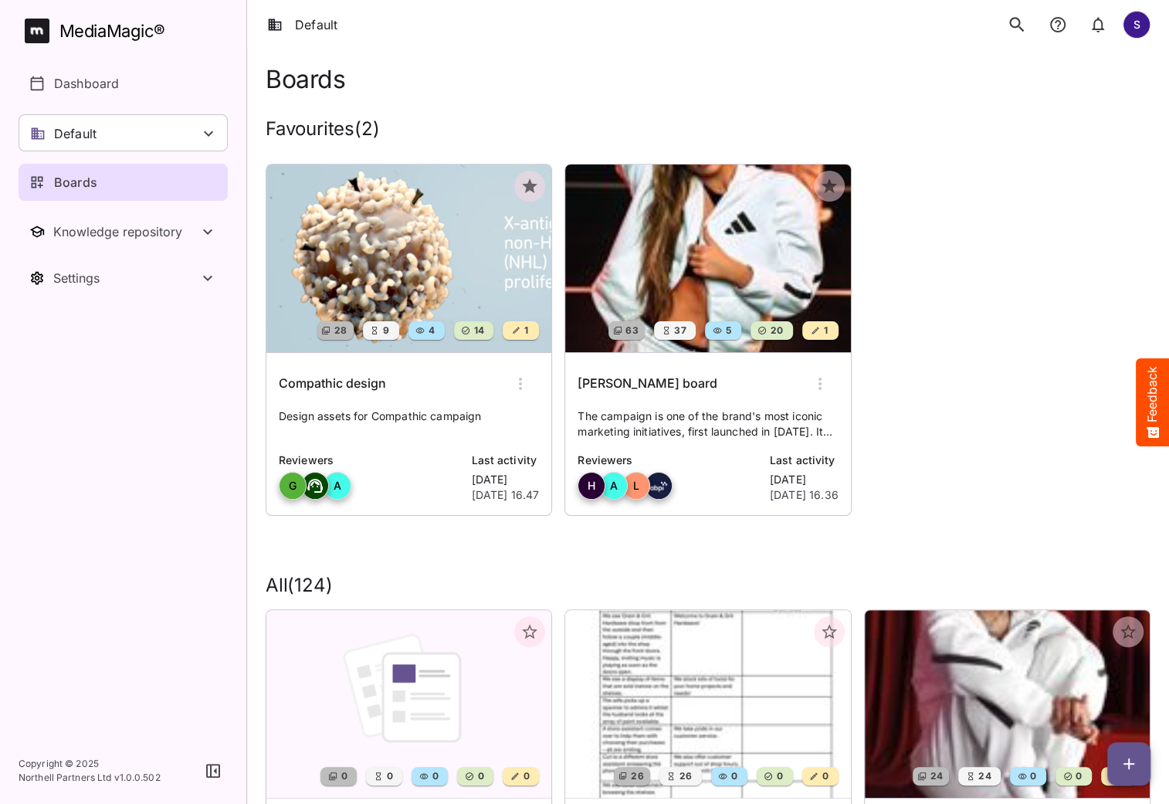
click at [442, 264] on img at bounding box center [408, 258] width 285 height 188
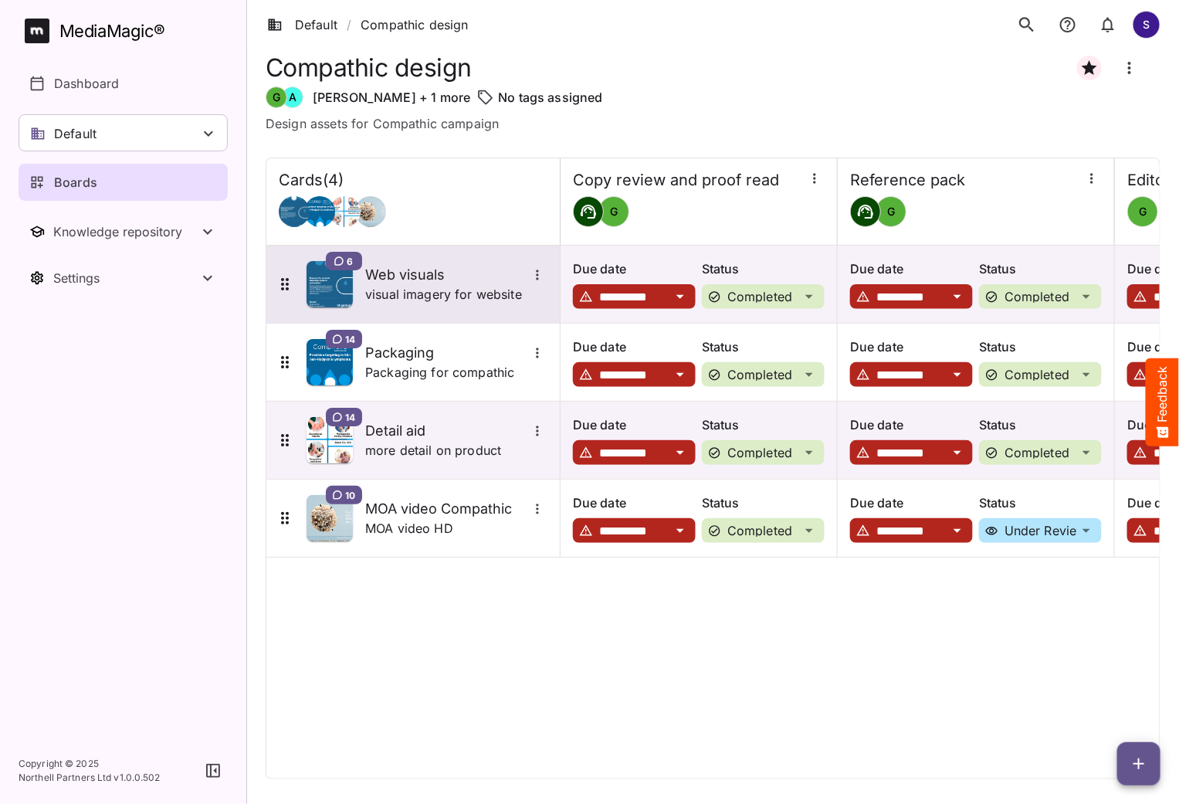
click at [406, 280] on h5 "Web visuals" at bounding box center [446, 275] width 162 height 19
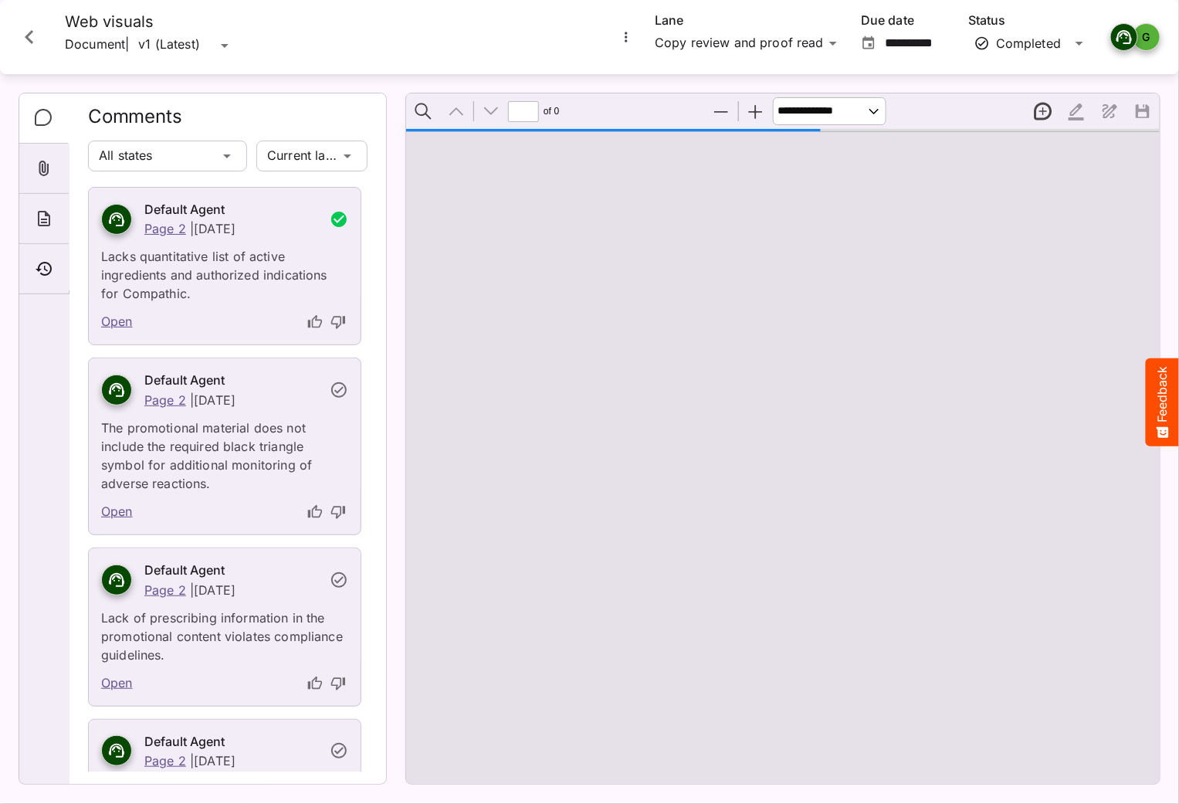
type input "*"
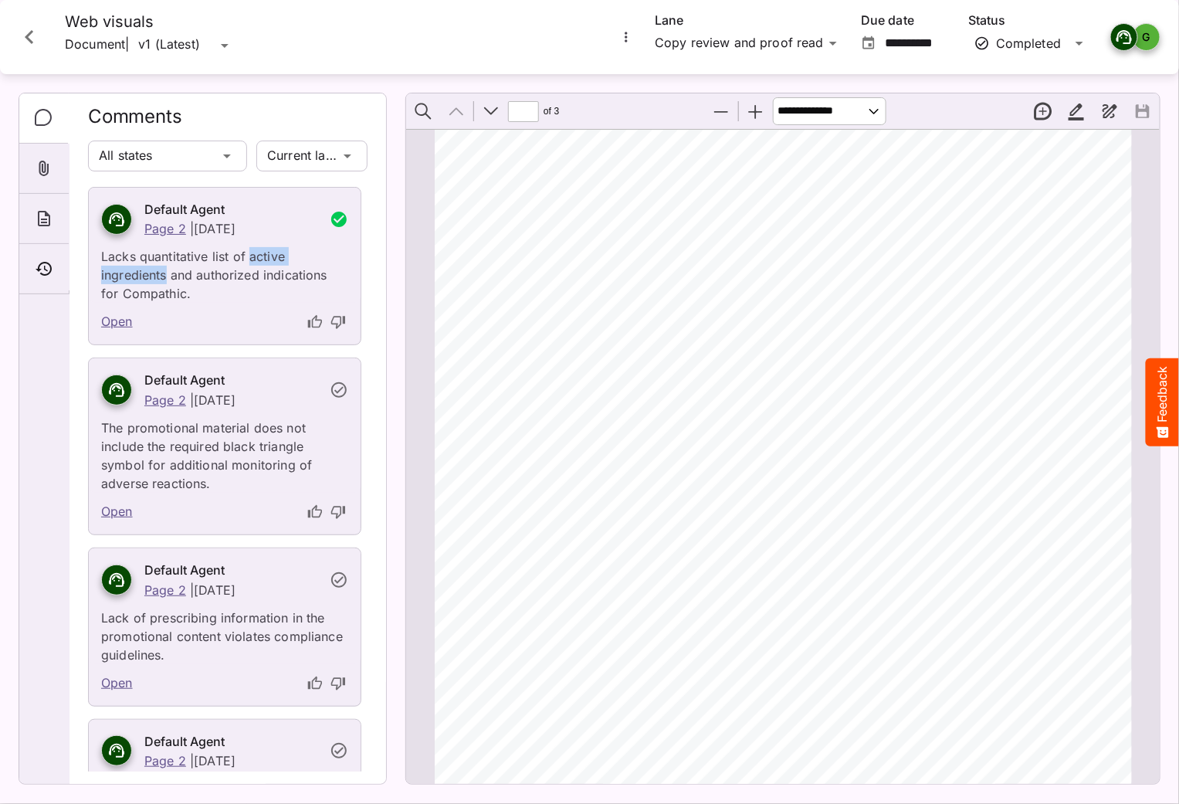
drag, startPoint x: 247, startPoint y: 252, endPoint x: 168, endPoint y: 279, distance: 84.0
click at [168, 279] on p "Lacks quantitative list of active ingredients and authorized indications for Co…" at bounding box center [224, 270] width 247 height 65
copy p "active ingredients"
drag, startPoint x: 28, startPoint y: 36, endPoint x: 32, endPoint y: 28, distance: 9.3
click at [28, 36] on icon "Close card" at bounding box center [29, 37] width 8 height 14
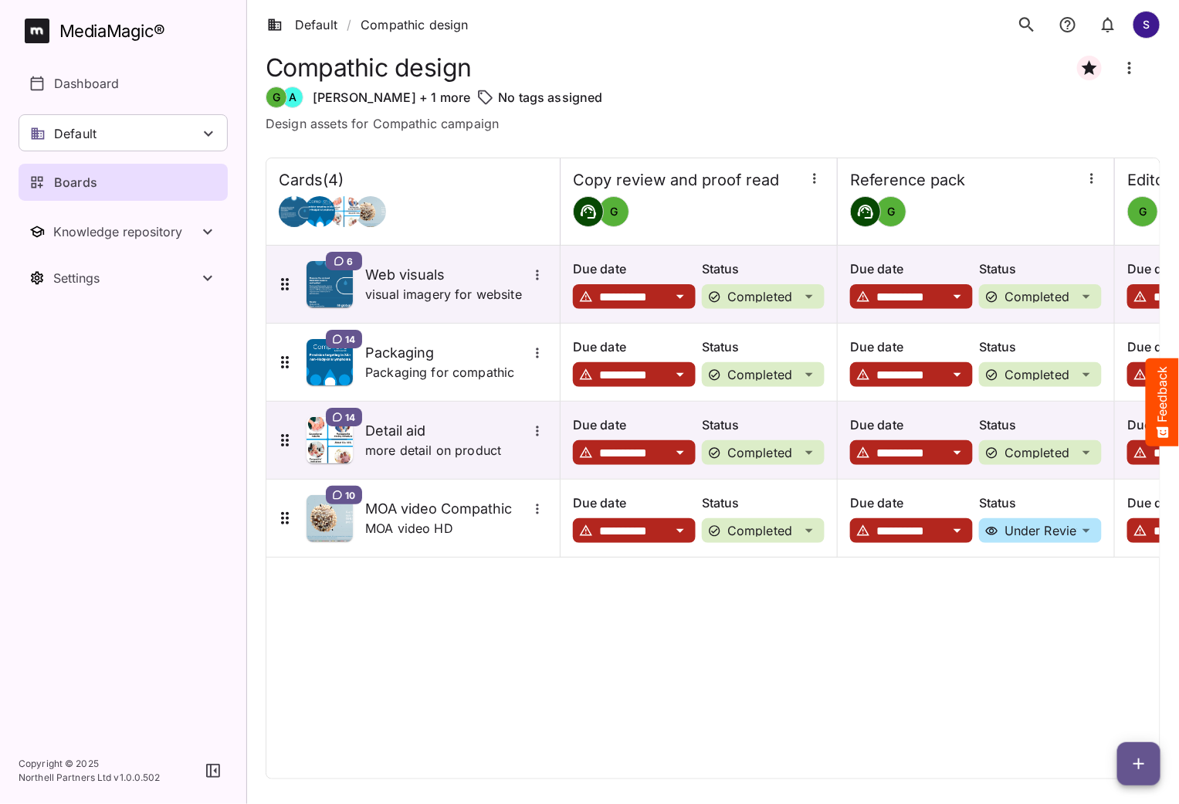
click at [136, 34] on div "MediaMagic ®" at bounding box center [112, 31] width 106 height 25
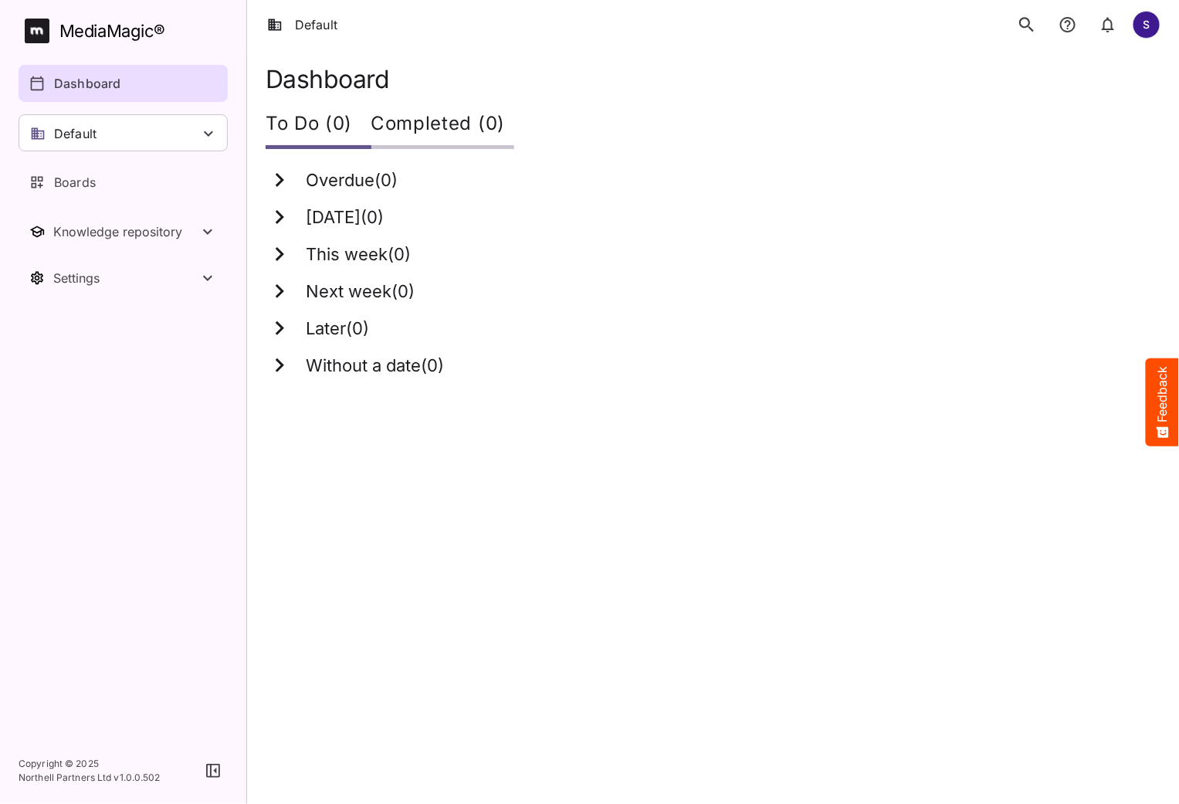
click at [72, 91] on p "Dashboard" at bounding box center [87, 83] width 66 height 19
click at [1028, 25] on icon "search" at bounding box center [1026, 24] width 15 height 15
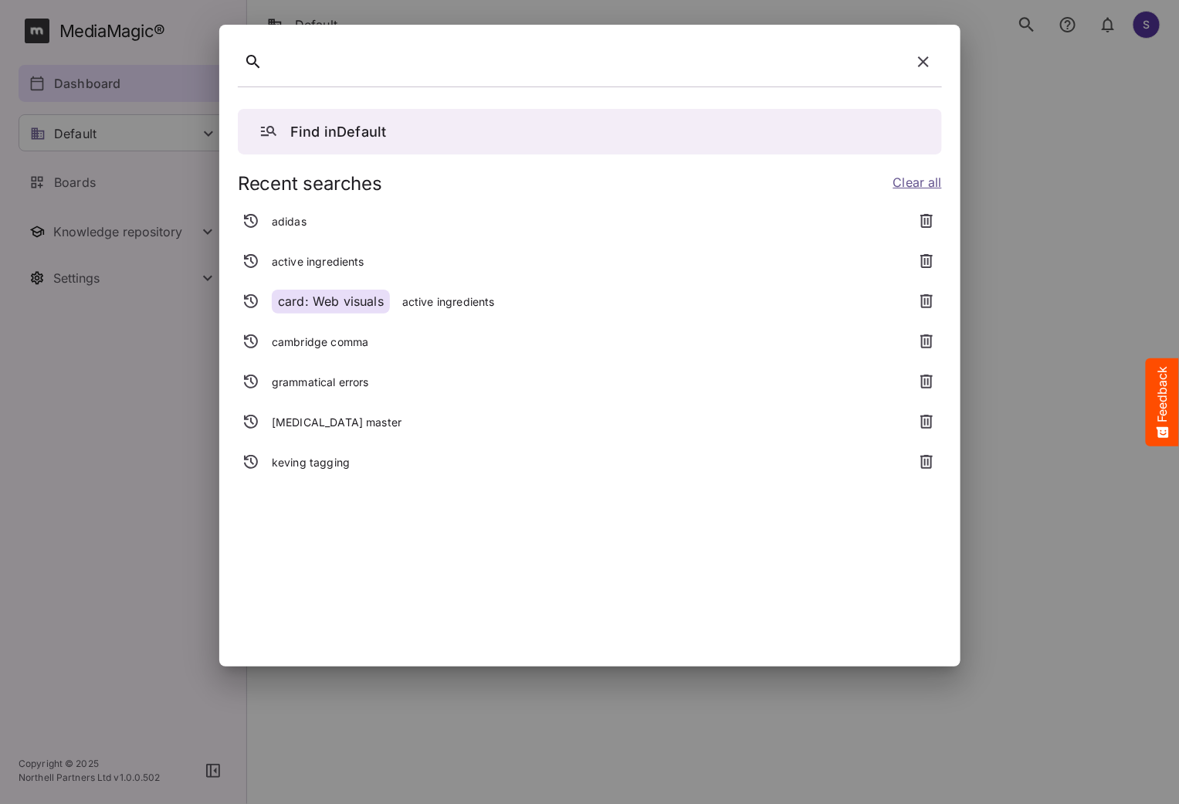
paste div
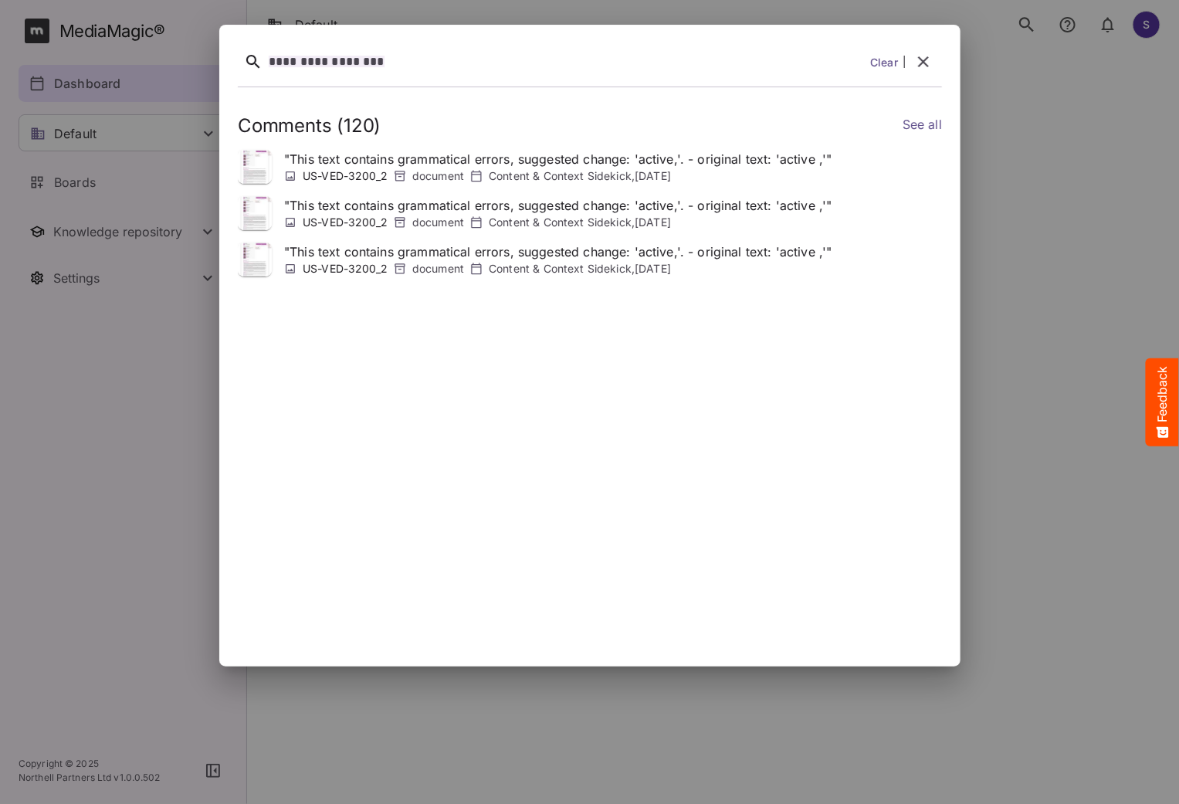
click at [913, 127] on link "See all" at bounding box center [921, 126] width 39 height 22
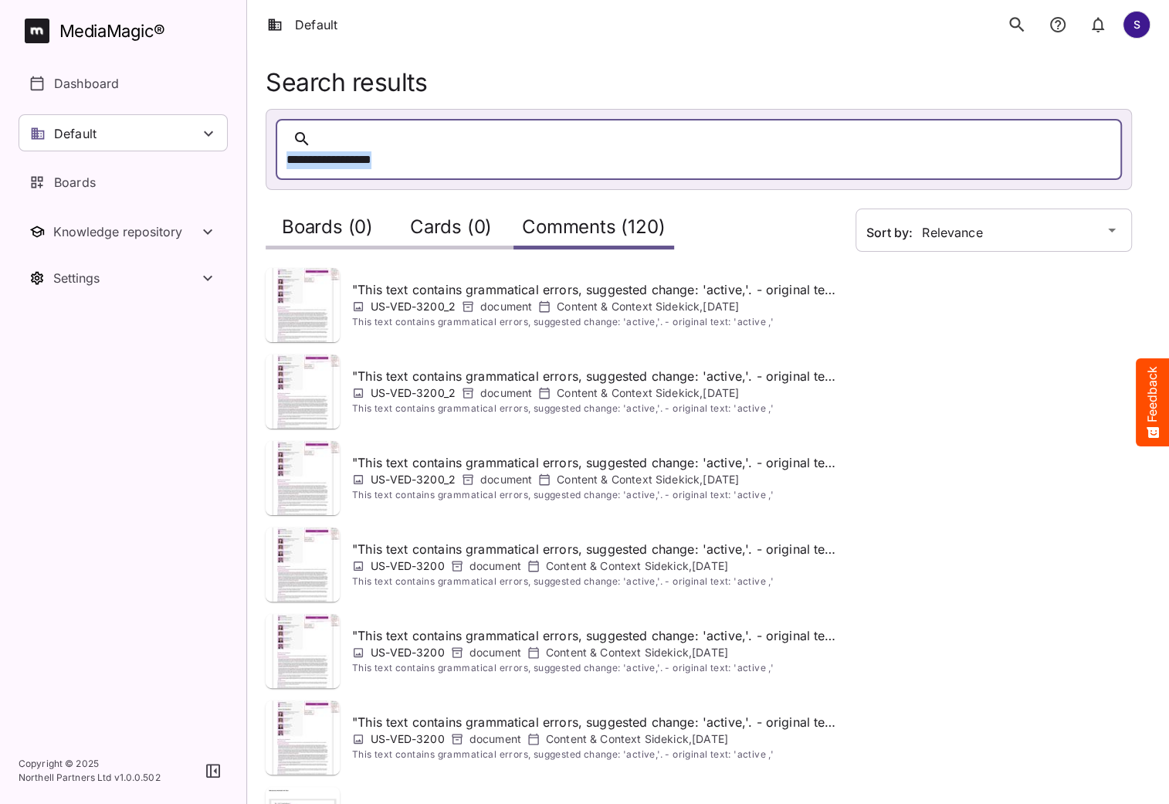
drag, startPoint x: 532, startPoint y: 145, endPoint x: 313, endPoint y: 140, distance: 219.3
click at [313, 140] on div "**********" at bounding box center [699, 149] width 846 height 61
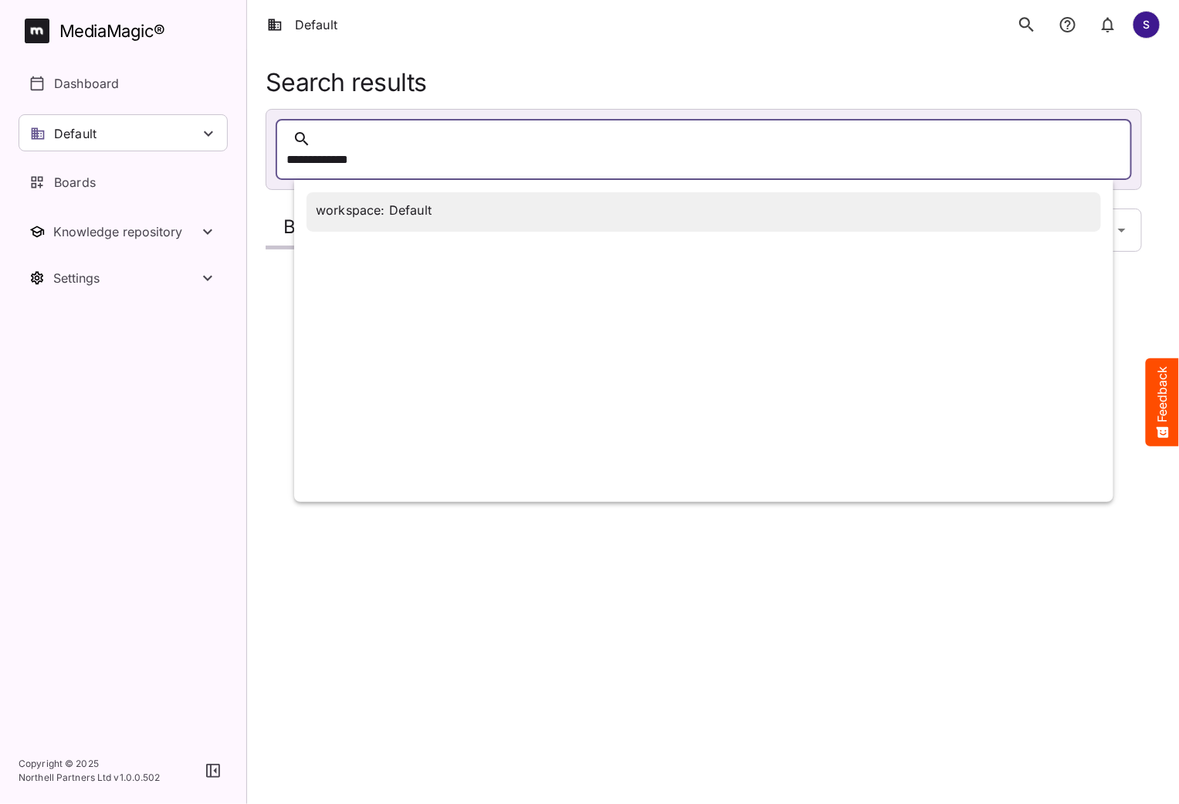
click at [405, 202] on div "workspace: Default" at bounding box center [374, 211] width 116 height 18
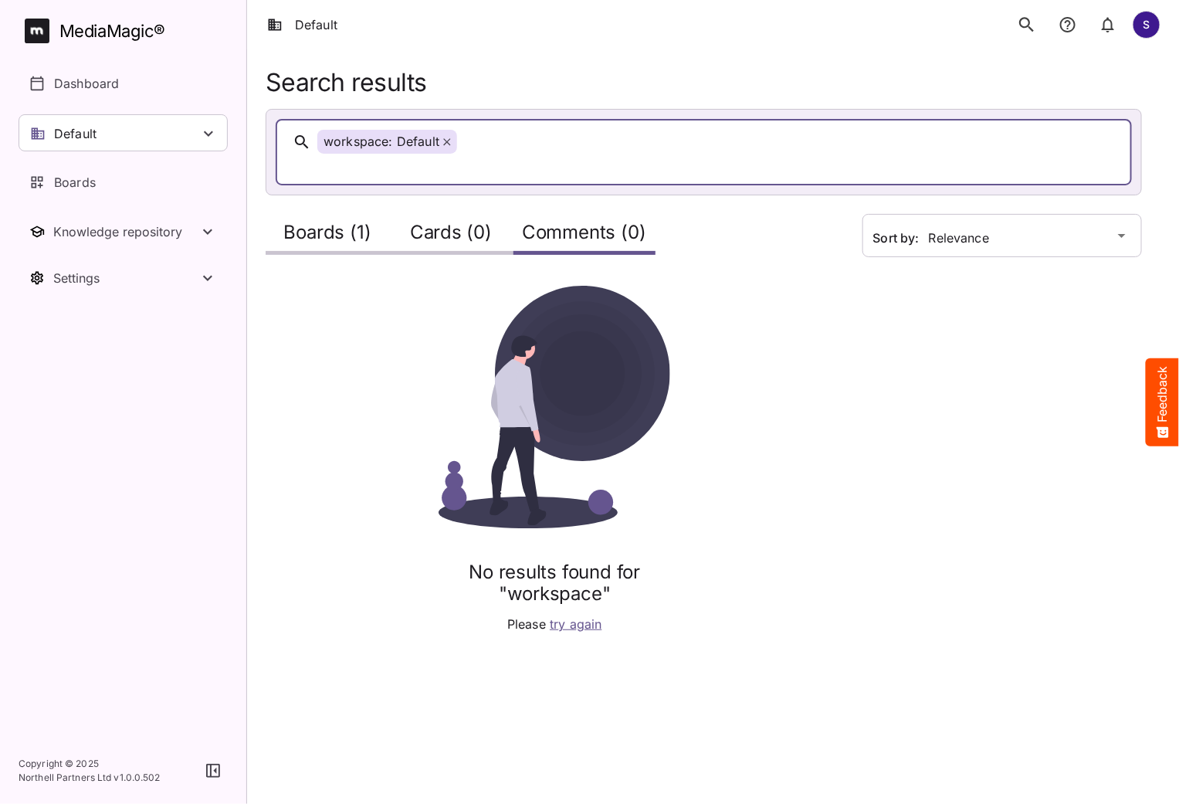
click at [323, 222] on h2 "Boards (1)" at bounding box center [326, 236] width 87 height 29
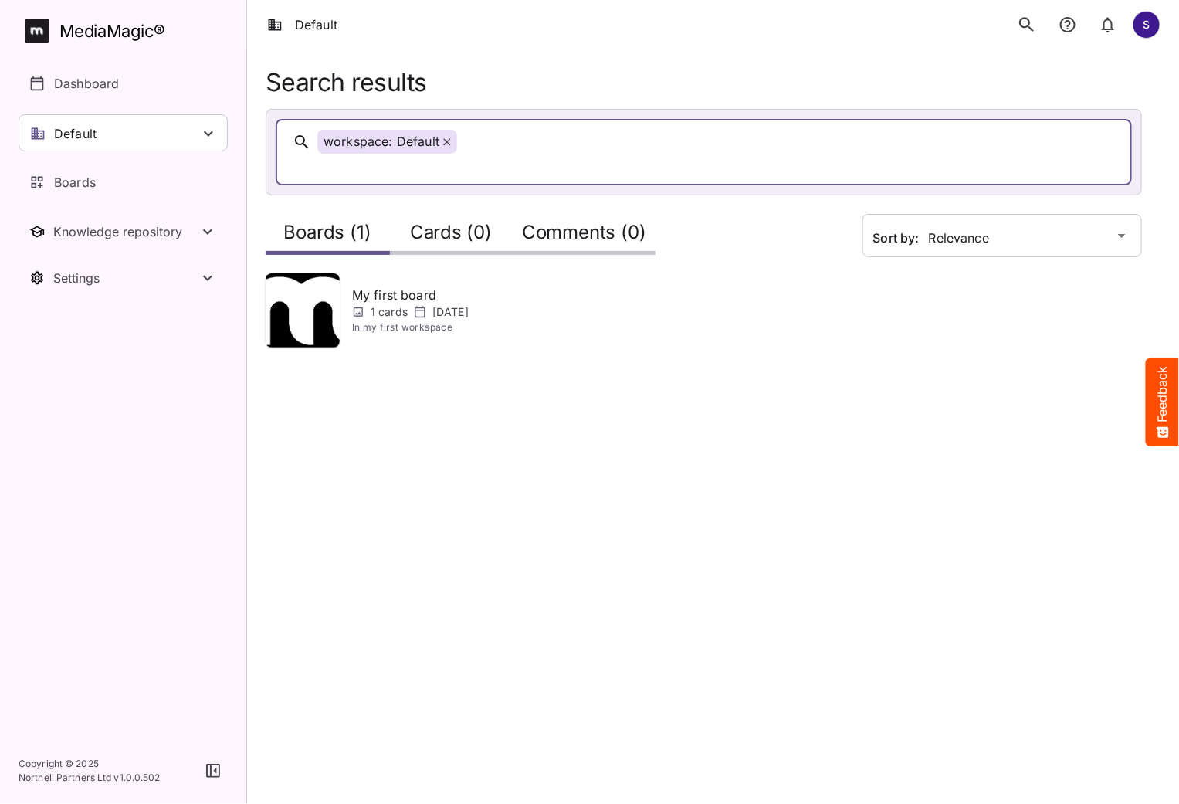
click at [124, 25] on div "MediaMagic ®" at bounding box center [112, 31] width 106 height 25
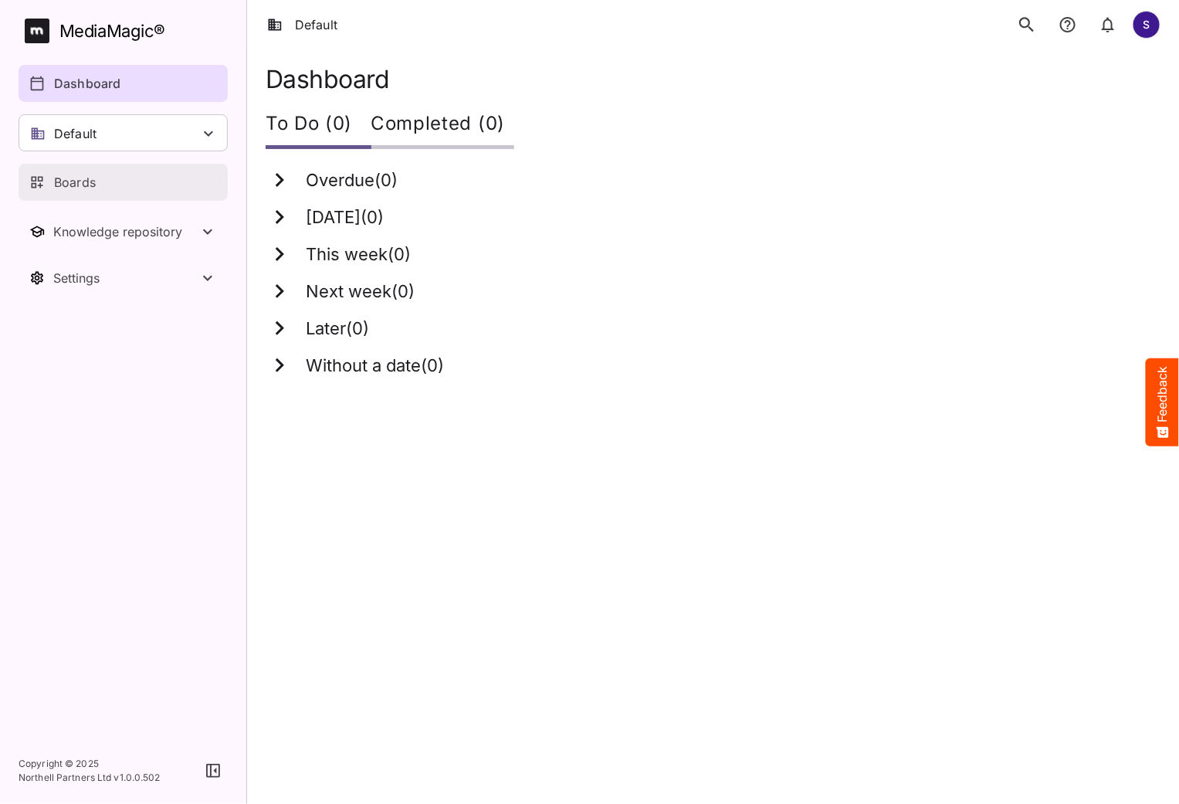
click at [134, 185] on div "Boards" at bounding box center [123, 182] width 189 height 19
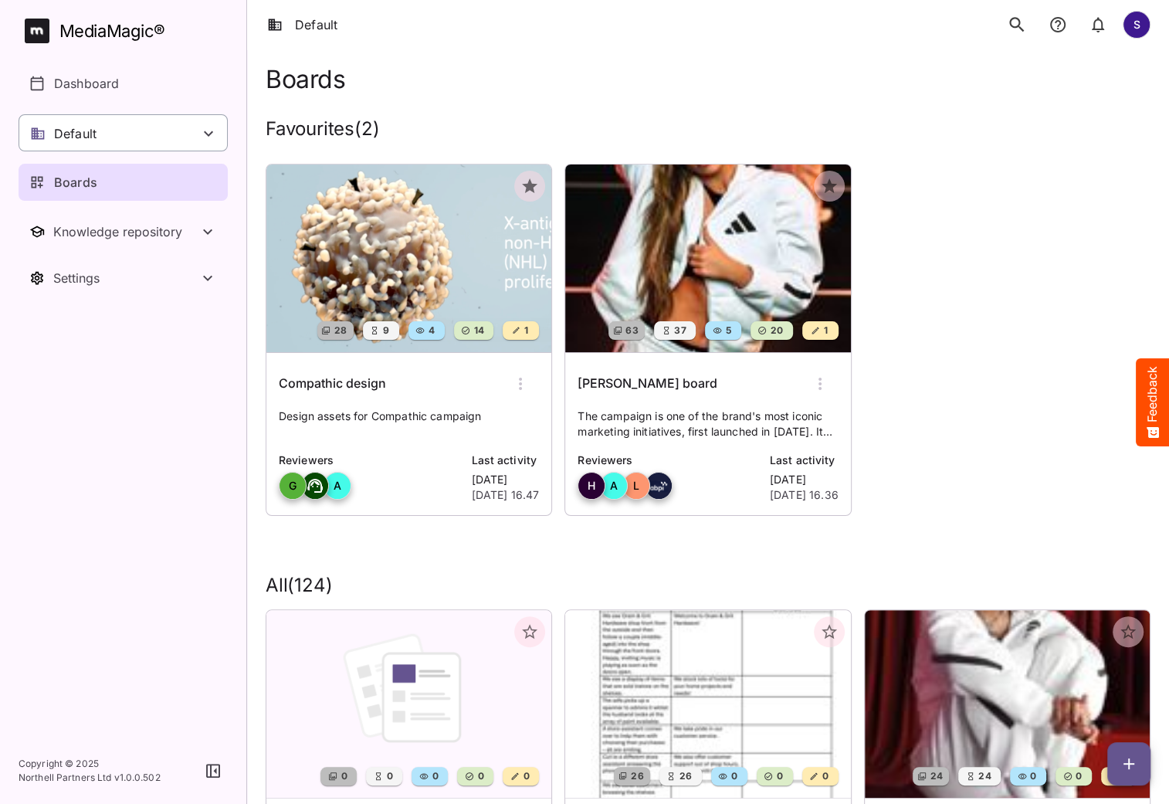
click at [80, 145] on div "Default" at bounding box center [123, 132] width 209 height 37
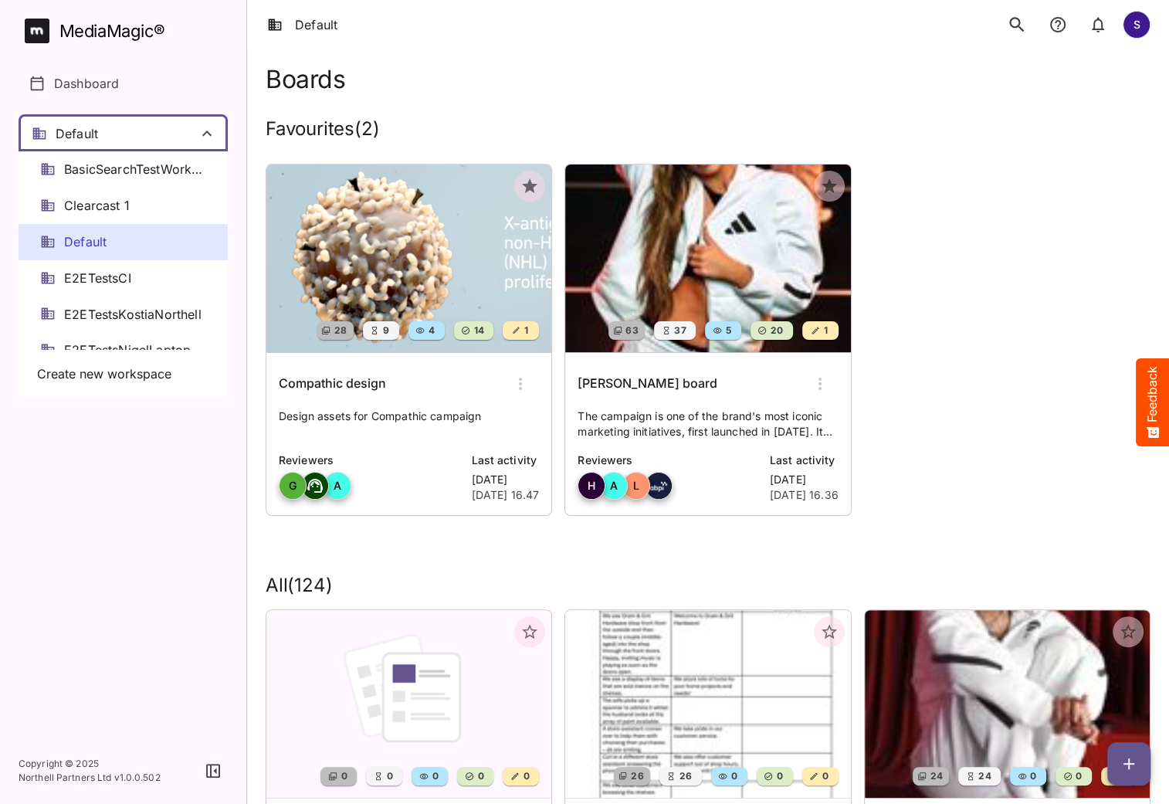
click at [101, 136] on div at bounding box center [584, 402] width 1169 height 804
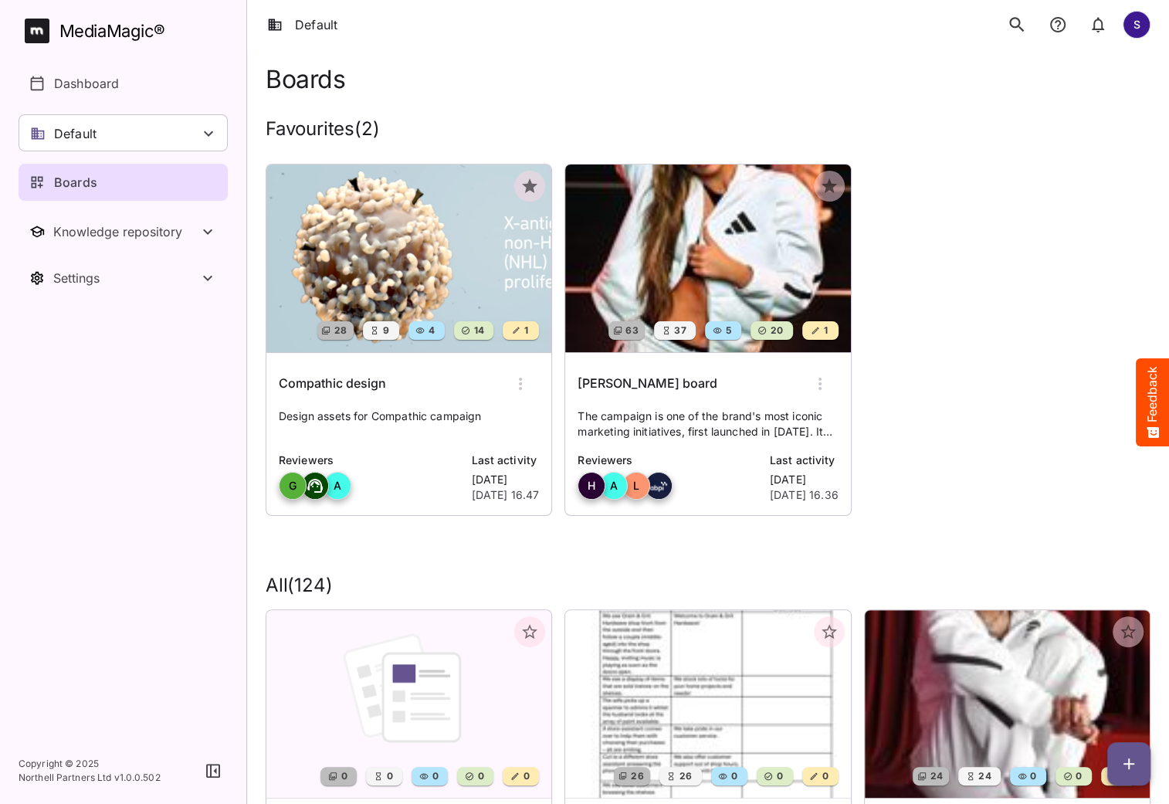
click at [386, 249] on img at bounding box center [408, 258] width 285 height 188
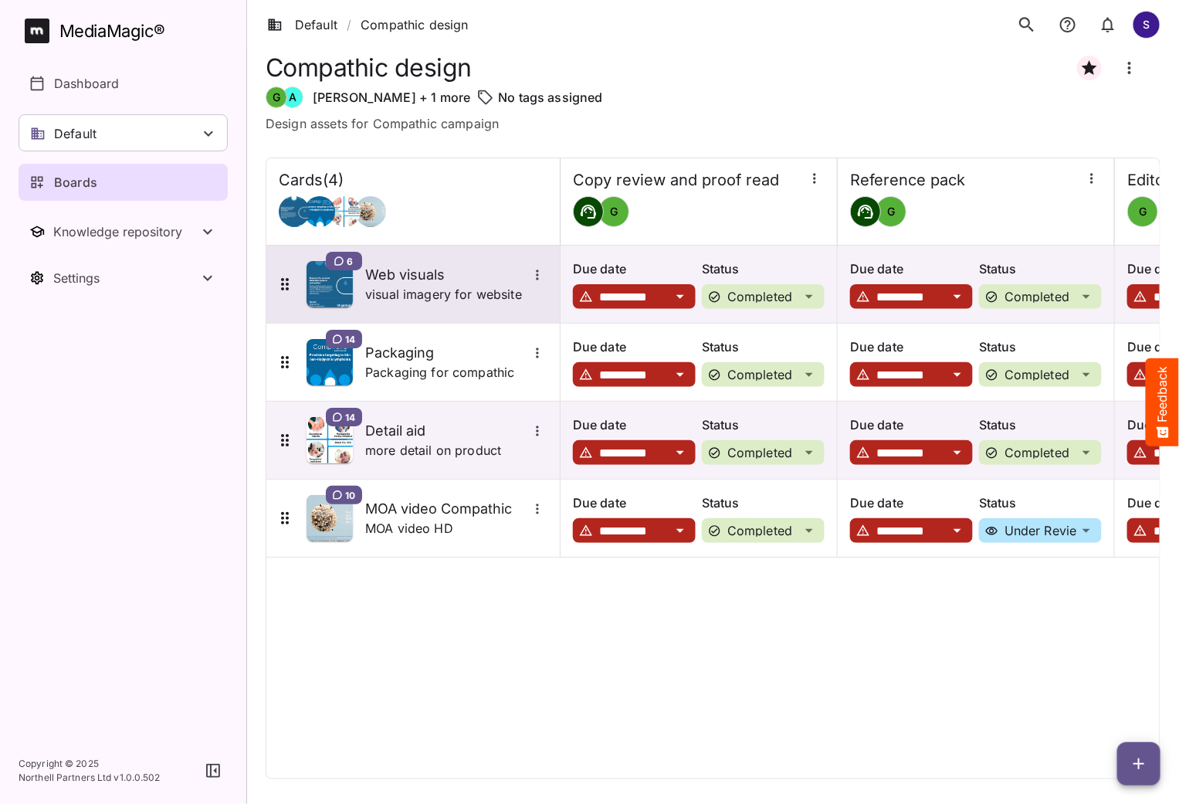
click at [410, 272] on h5 "Web visuals" at bounding box center [446, 275] width 162 height 19
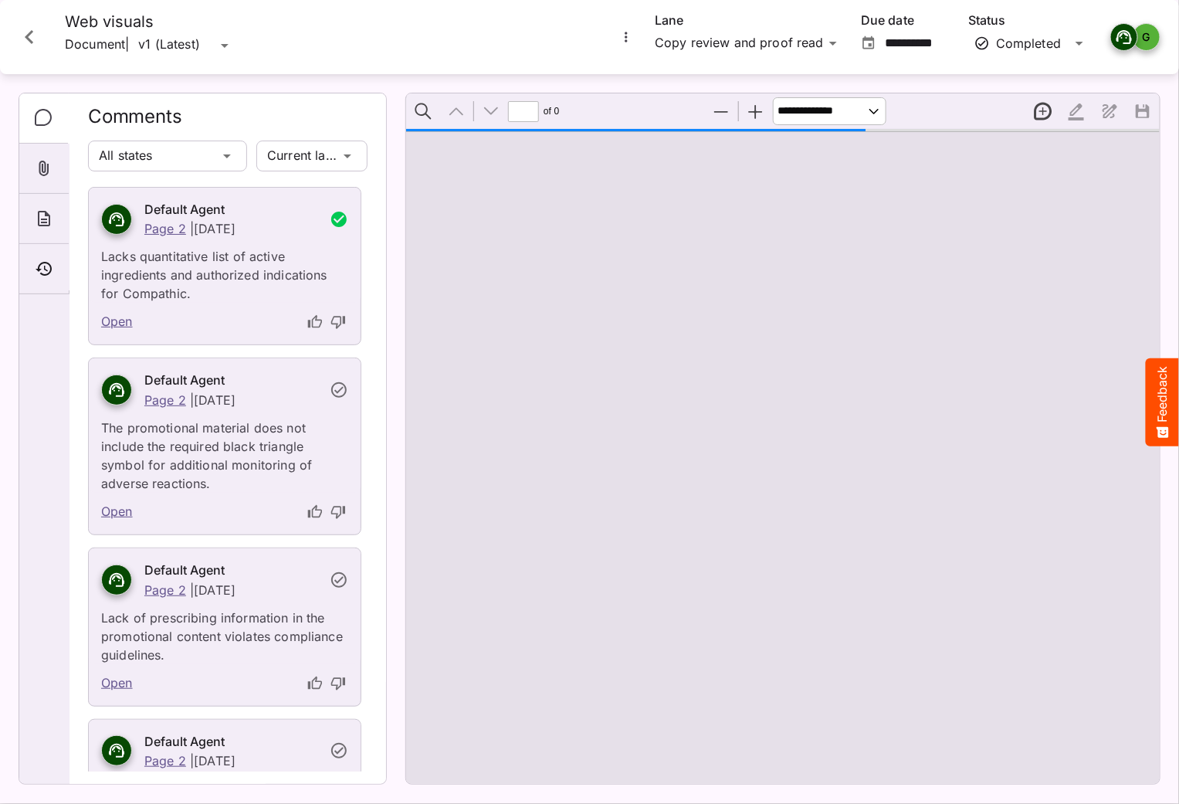
type input "*"
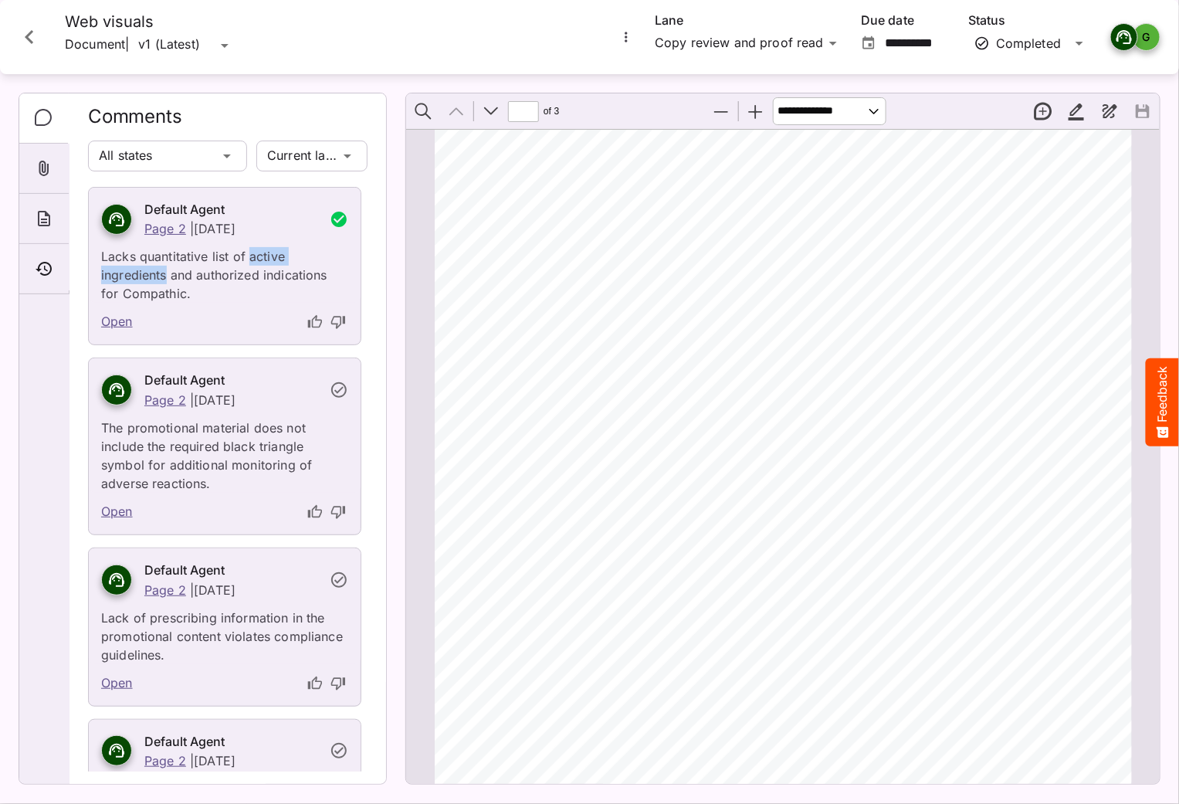
drag, startPoint x: 248, startPoint y: 258, endPoint x: 168, endPoint y: 275, distance: 82.1
click at [168, 275] on p "Lacks quantitative list of active ingredients and authorized indications for Co…" at bounding box center [224, 270] width 247 height 65
copy p "active ingredients"
click at [34, 32] on icon "Close card" at bounding box center [29, 37] width 28 height 28
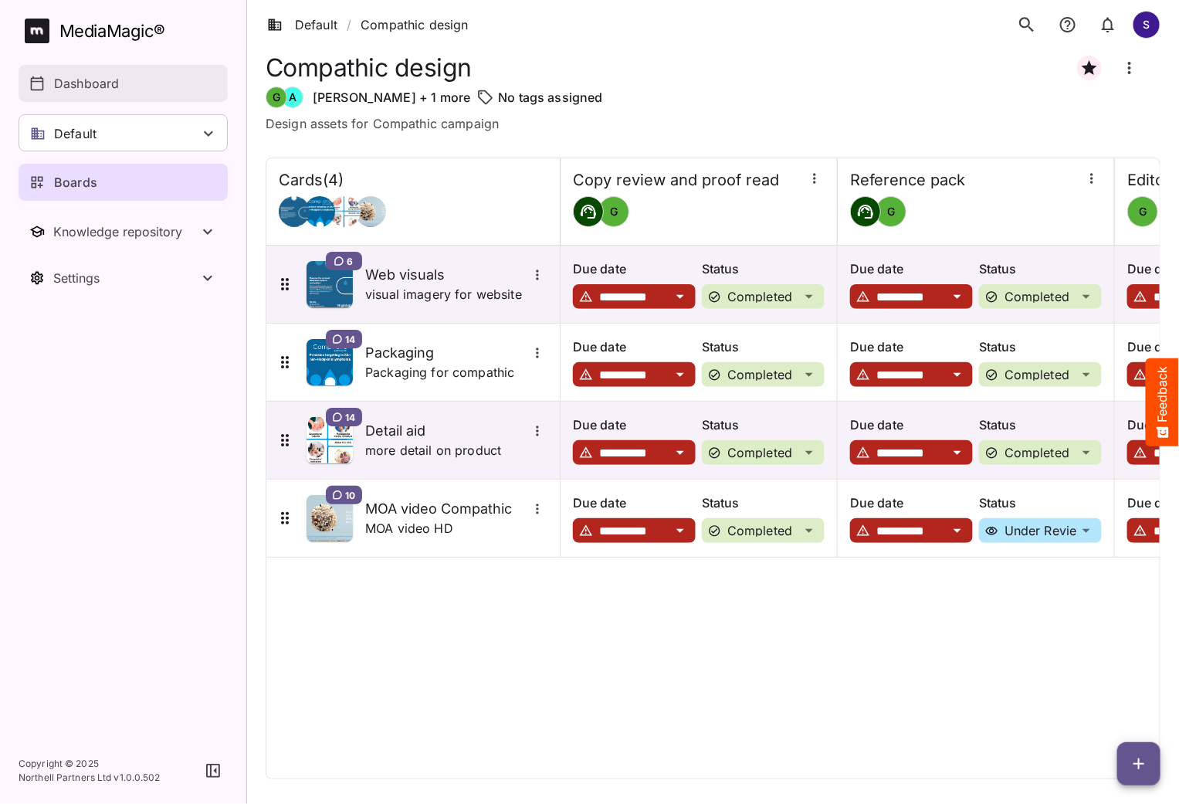
click at [74, 72] on link "Dashboard" at bounding box center [123, 83] width 209 height 37
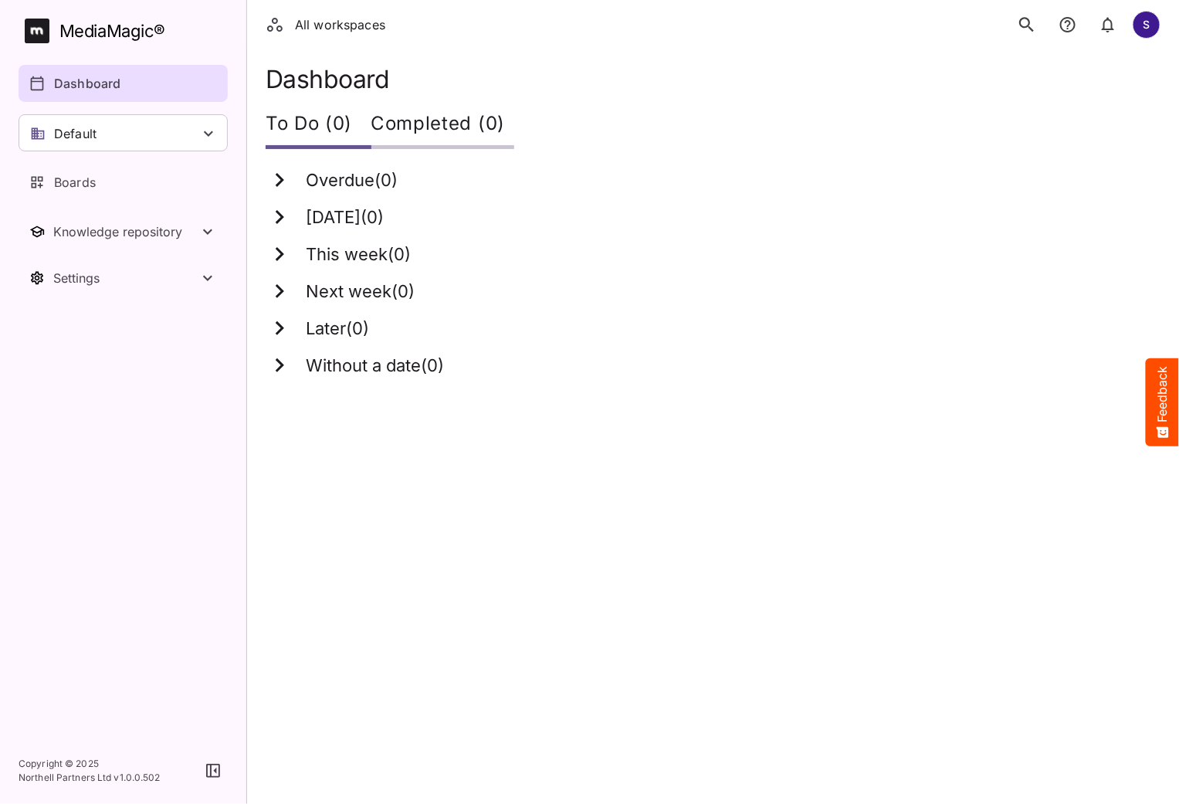
click at [1020, 26] on icon "search" at bounding box center [1027, 25] width 20 height 20
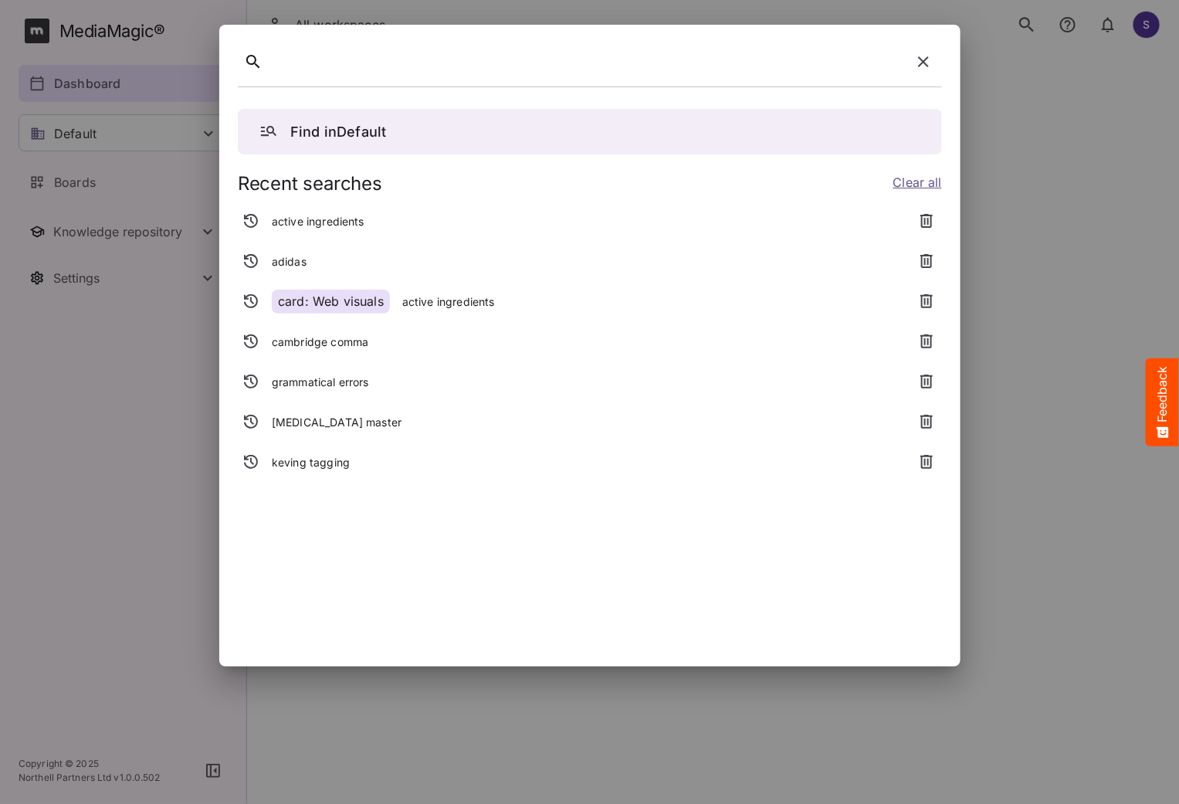
paste div
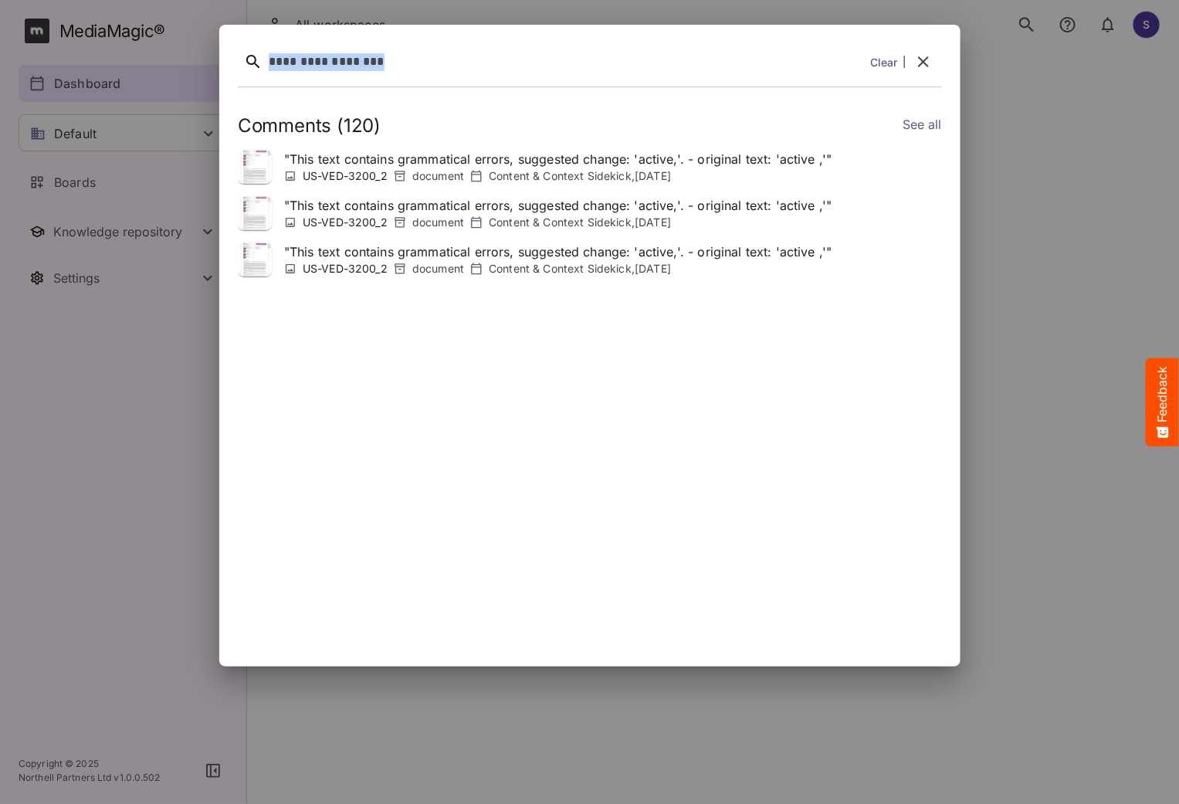
drag, startPoint x: 446, startPoint y: 59, endPoint x: 263, endPoint y: 62, distance: 183.8
click at [263, 62] on div "**********" at bounding box center [590, 64] width 704 height 43
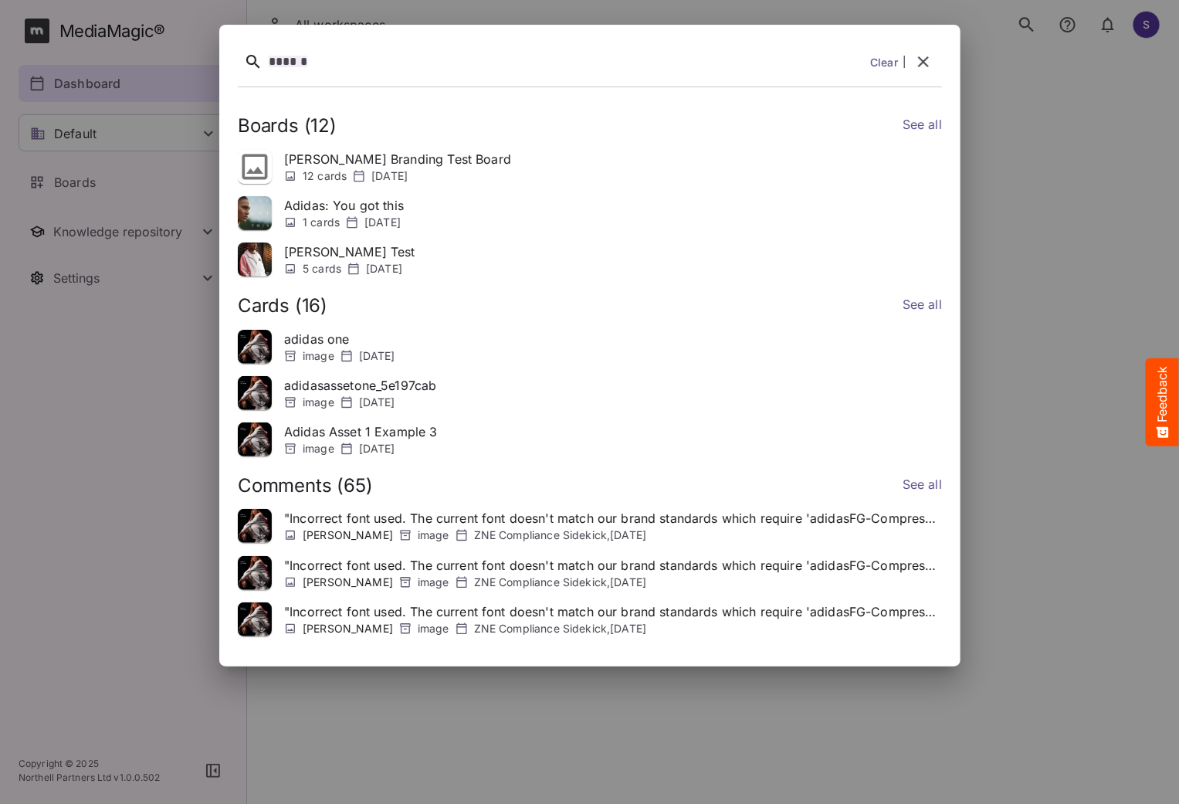
click at [910, 308] on link "See all" at bounding box center [921, 306] width 39 height 22
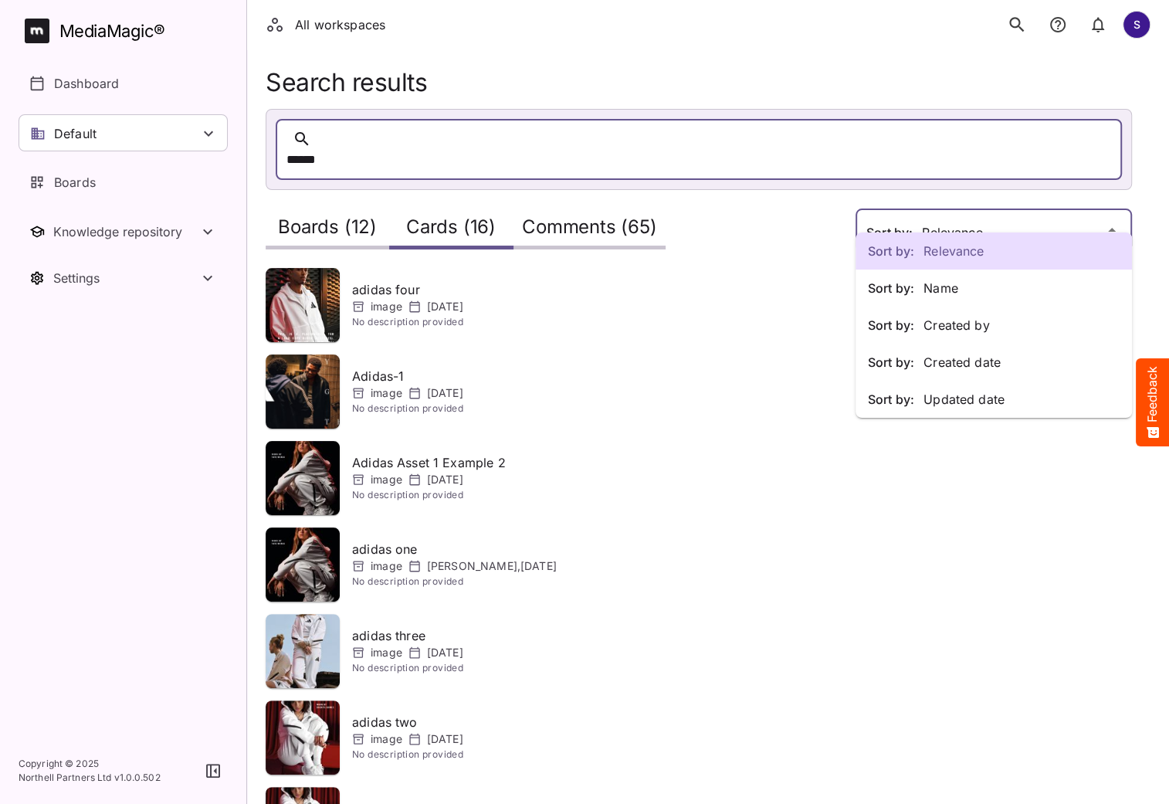
click at [952, 277] on div "Sort by: Name" at bounding box center [993, 287] width 276 height 37
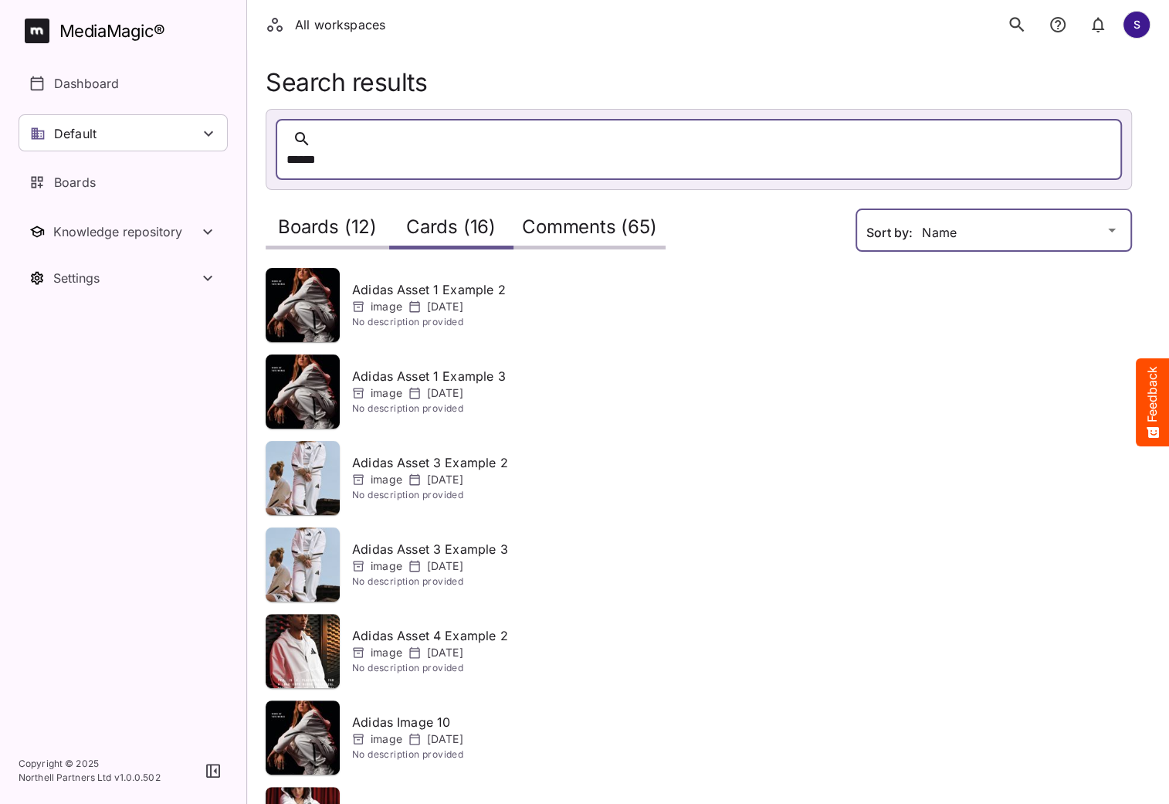
click at [958, 205] on div "All workspaces S MediaMagic ® Dashboard Default BasicSearchTestWorkspace Clearc…" at bounding box center [584, 591] width 1169 height 1182
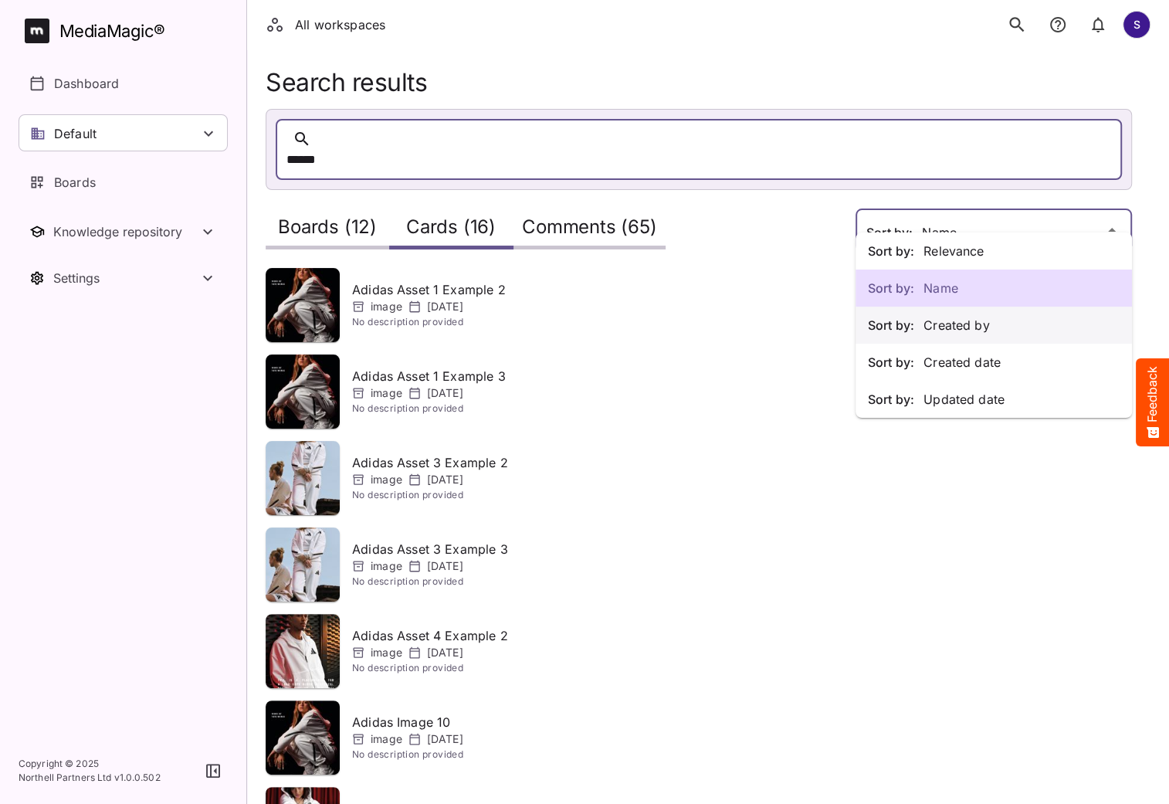
click at [998, 325] on p "Sort by: Created by" at bounding box center [994, 325] width 252 height 19
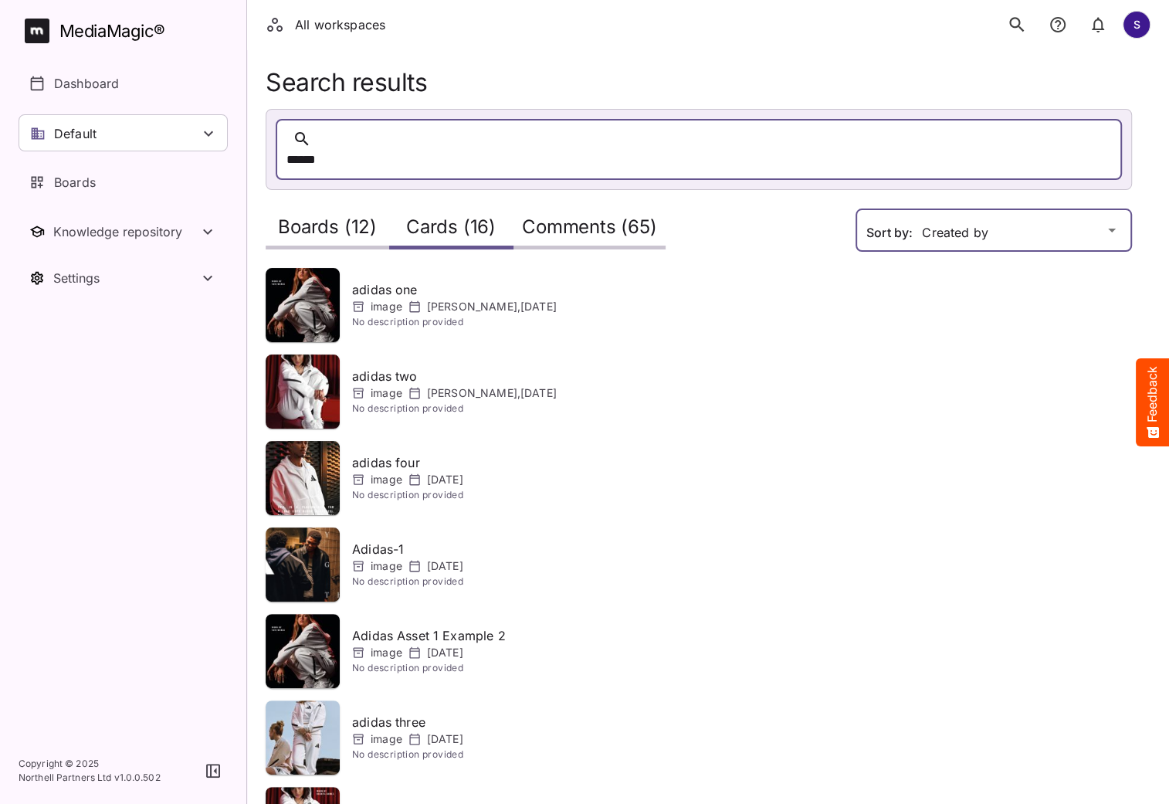
click at [944, 212] on div "All workspaces S MediaMagic ® Dashboard Default BasicSearchTestWorkspace Clearc…" at bounding box center [584, 591] width 1169 height 1182
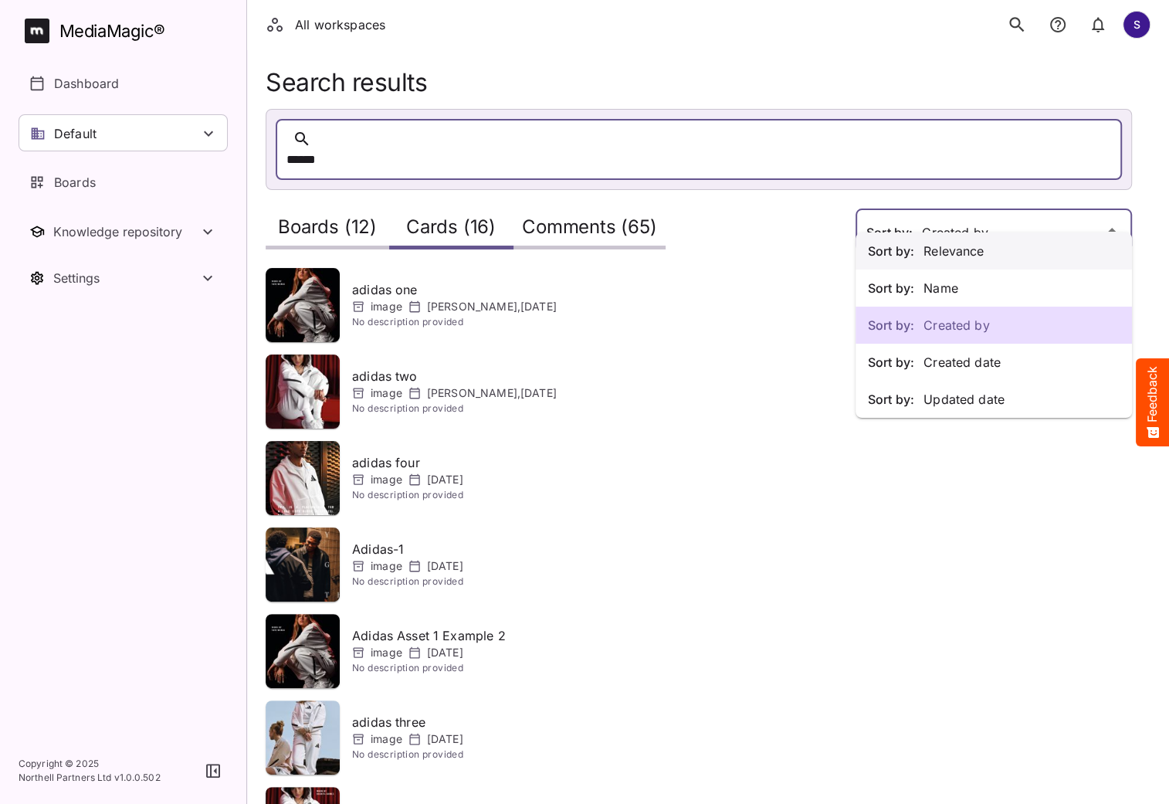
click at [943, 240] on div "Sort by: Relevance" at bounding box center [993, 250] width 276 height 37
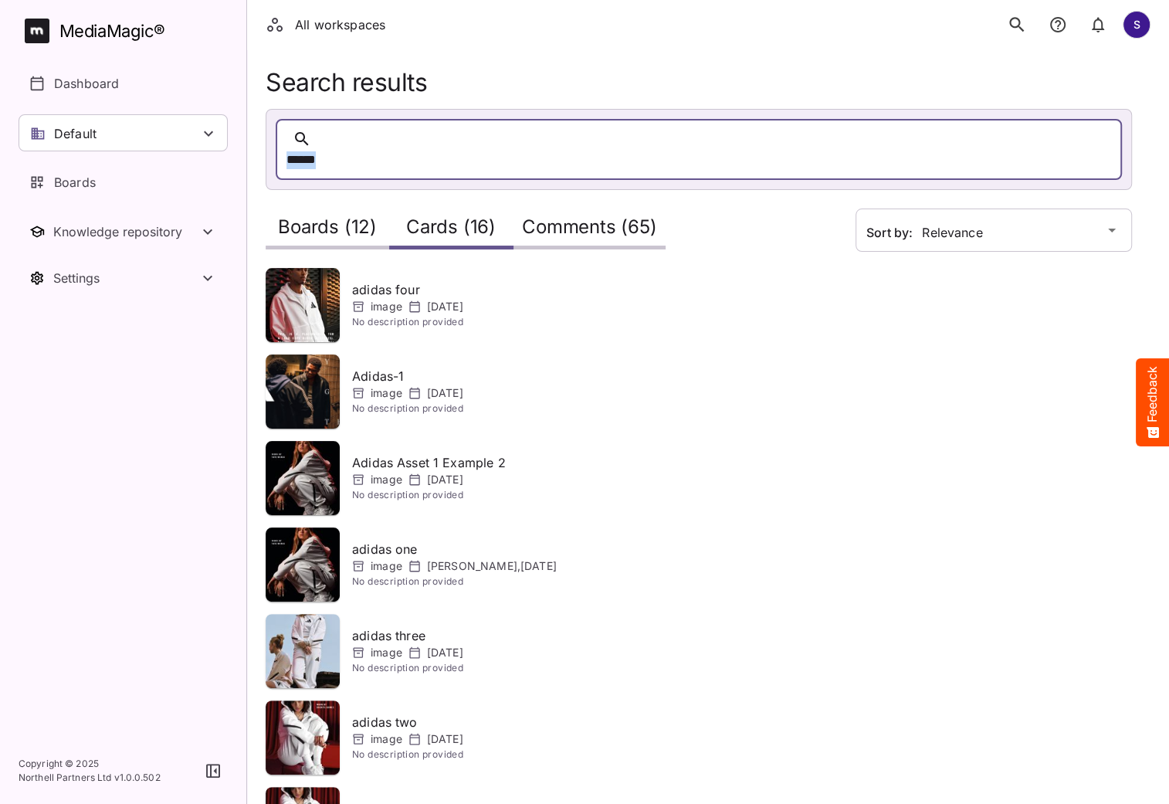
drag, startPoint x: 388, startPoint y: 137, endPoint x: 276, endPoint y: 137, distance: 111.2
click at [276, 137] on div "******" at bounding box center [699, 149] width 846 height 61
click at [449, 148] on div "******" at bounding box center [683, 160] width 794 height 24
click at [597, 216] on h2 "Comments (65)" at bounding box center [589, 230] width 134 height 29
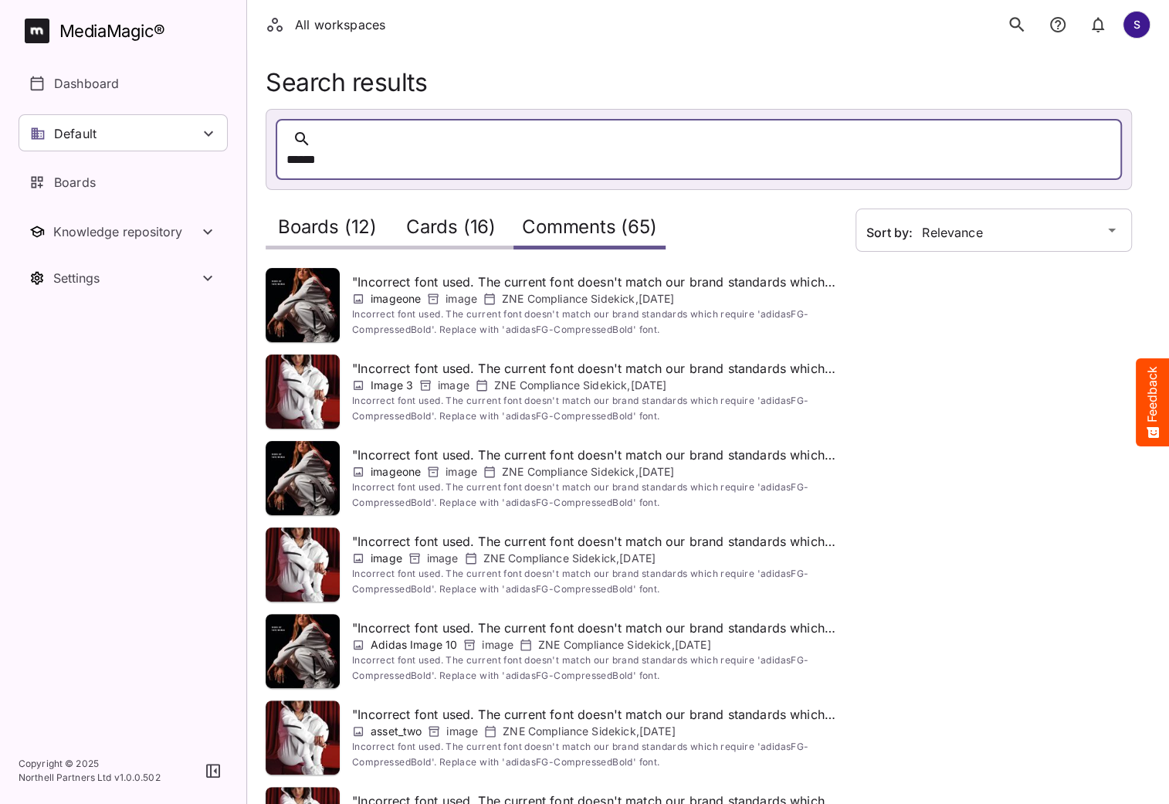
click at [332, 218] on h2 "Boards (12)" at bounding box center [327, 230] width 99 height 29
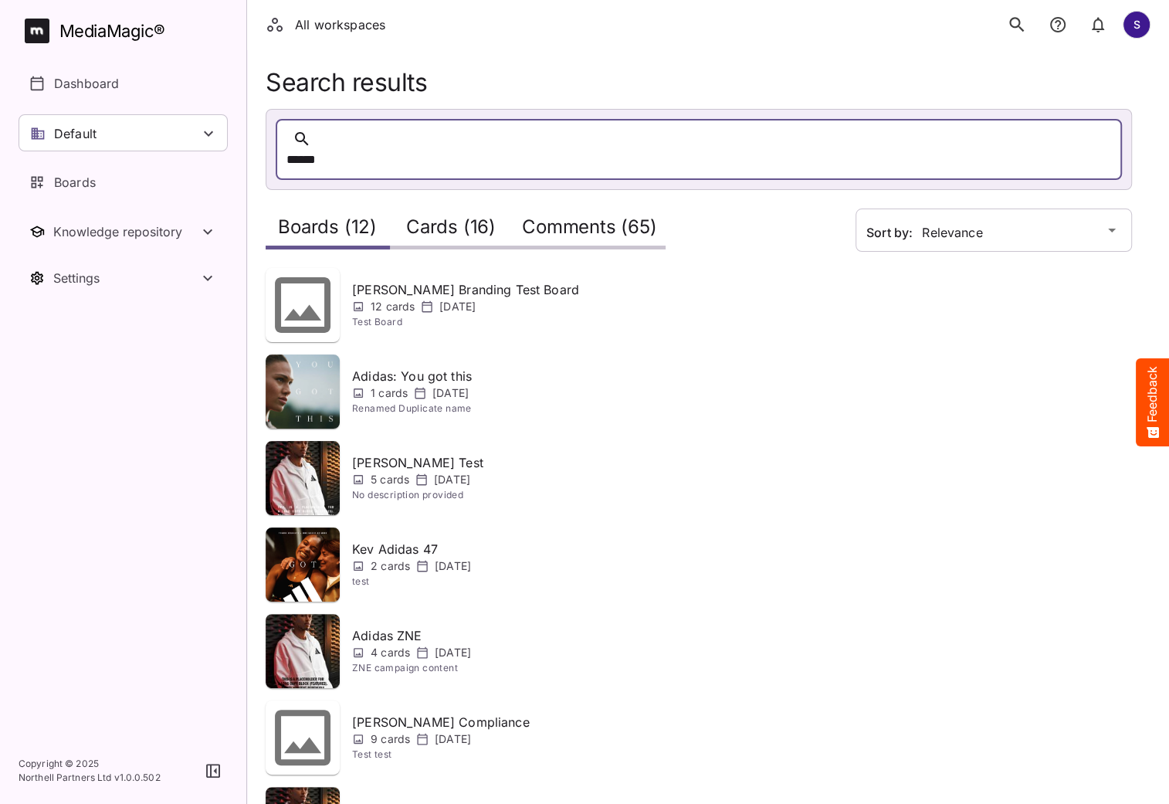
click at [306, 461] on img at bounding box center [303, 478] width 74 height 74
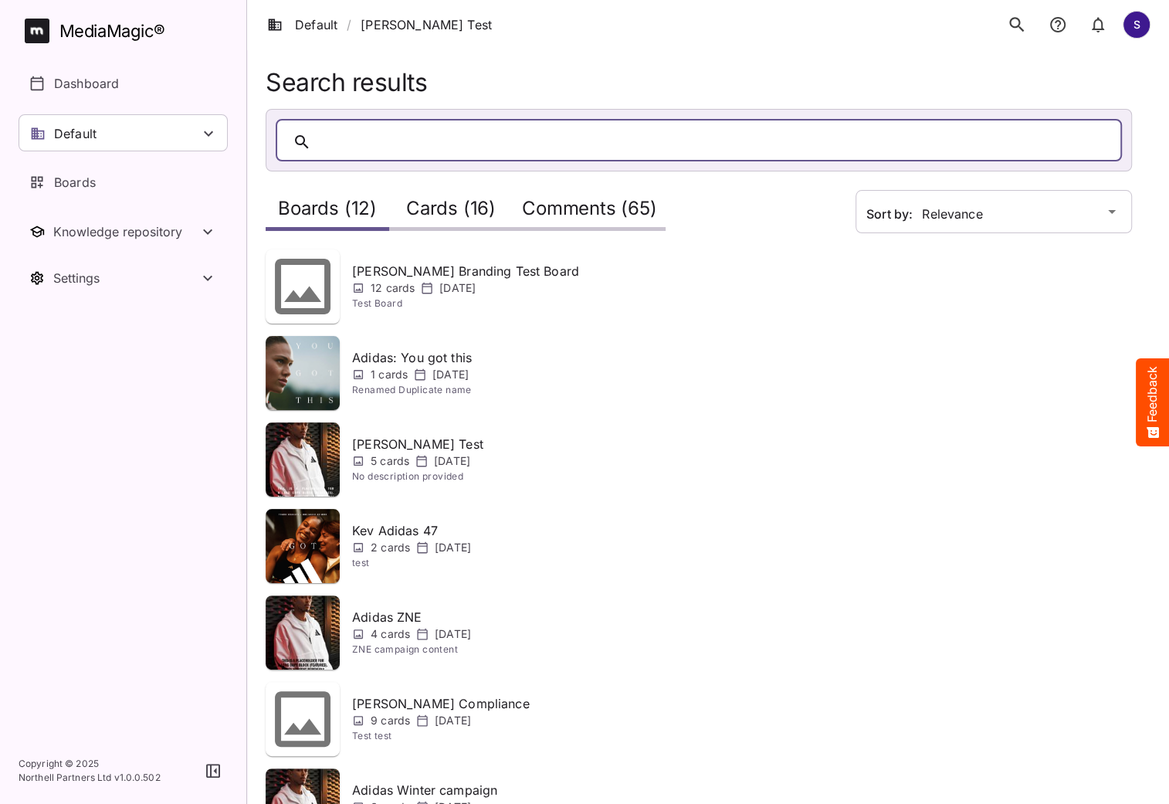
click at [449, 215] on h2 "Cards (16)" at bounding box center [451, 212] width 90 height 29
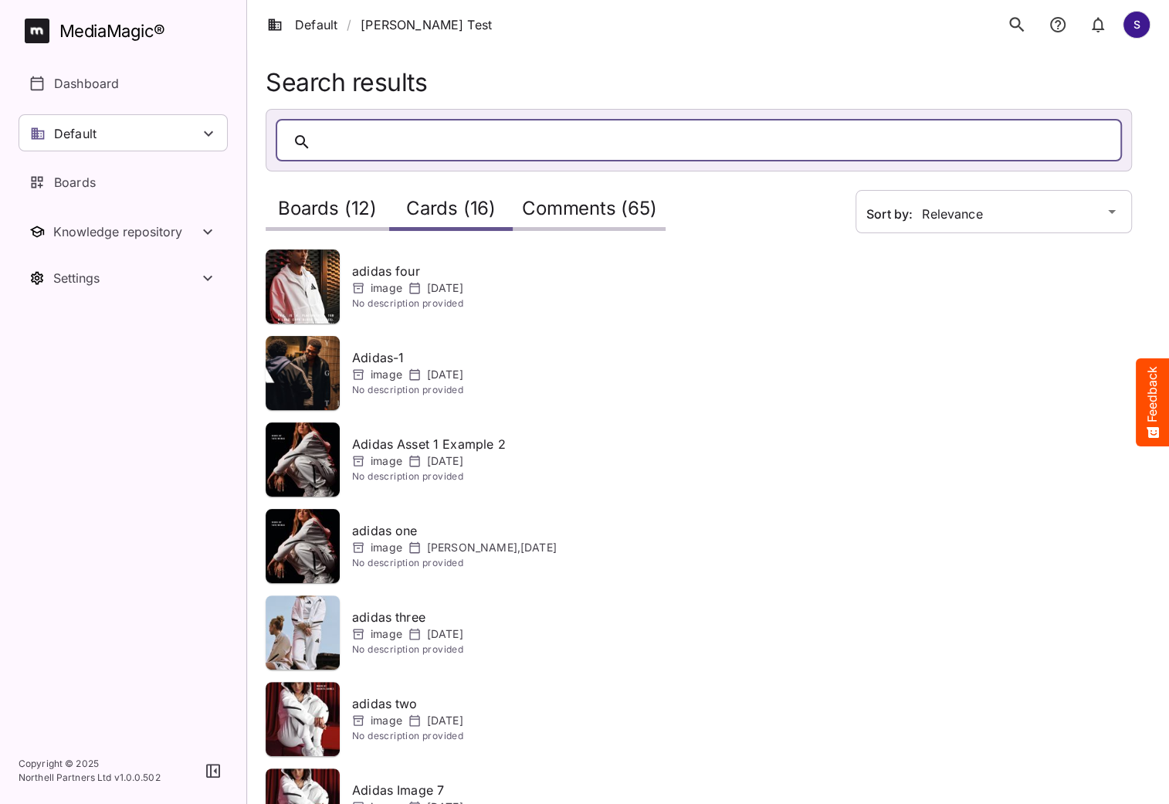
click at [294, 469] on img at bounding box center [303, 459] width 74 height 74
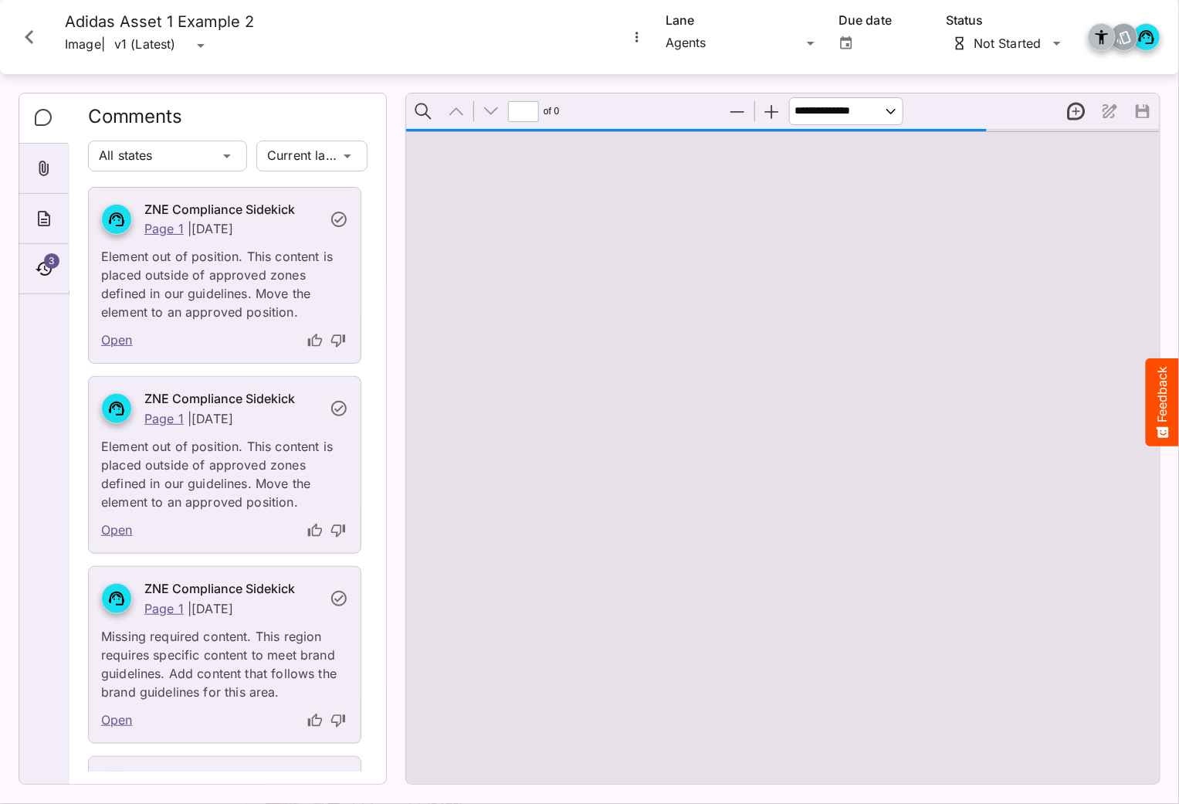
type input "*"
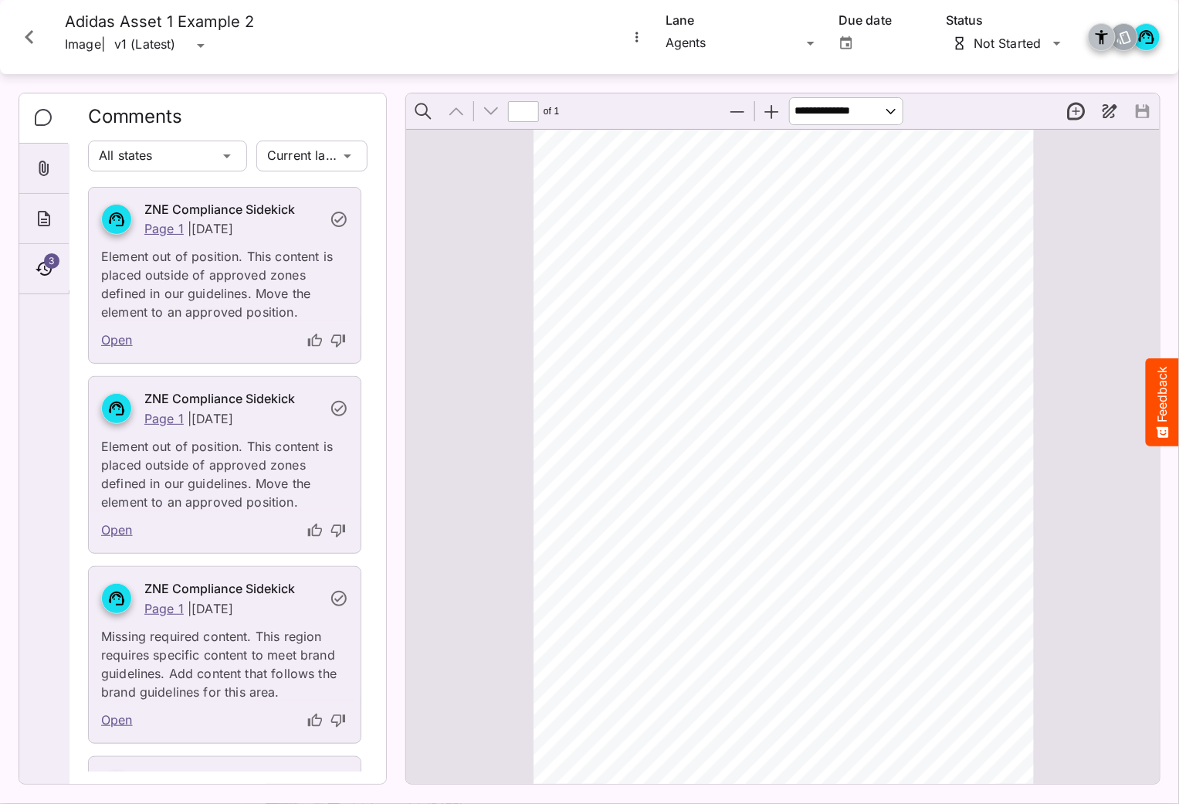
click at [40, 39] on icon "Close card" at bounding box center [29, 37] width 28 height 28
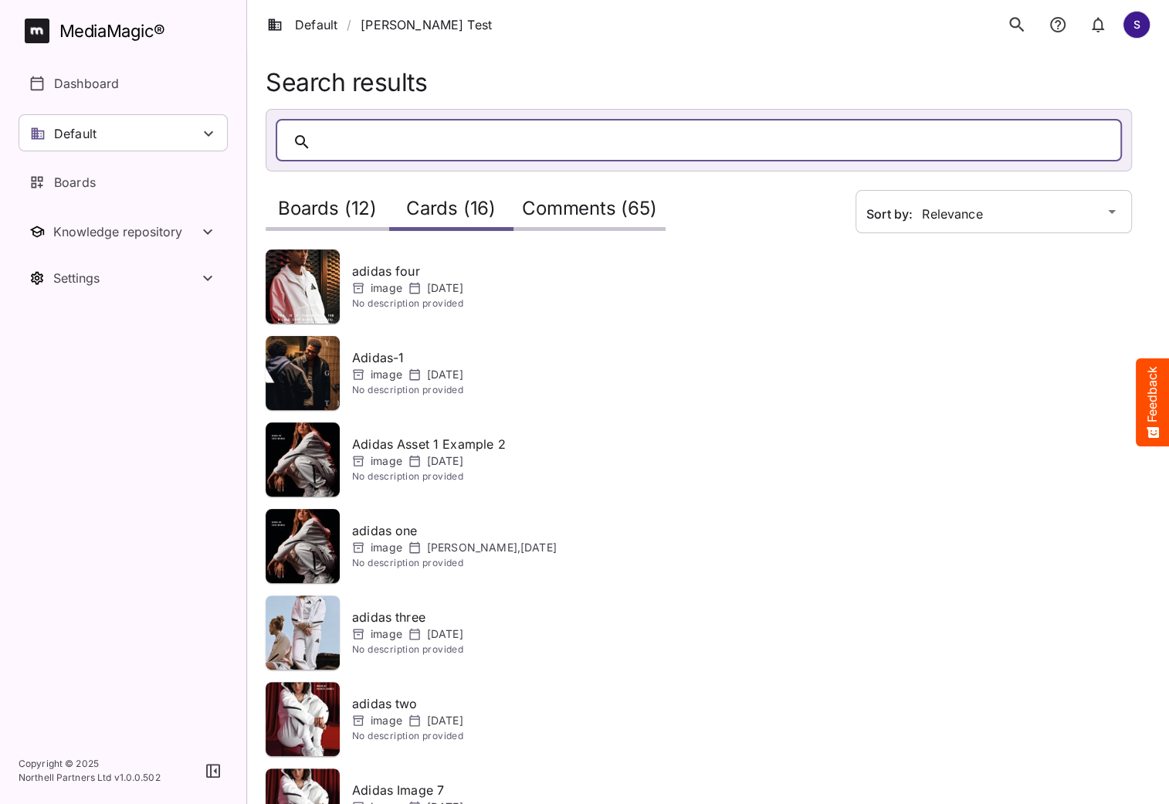
click at [583, 218] on h2 "Comments (65)" at bounding box center [589, 212] width 134 height 29
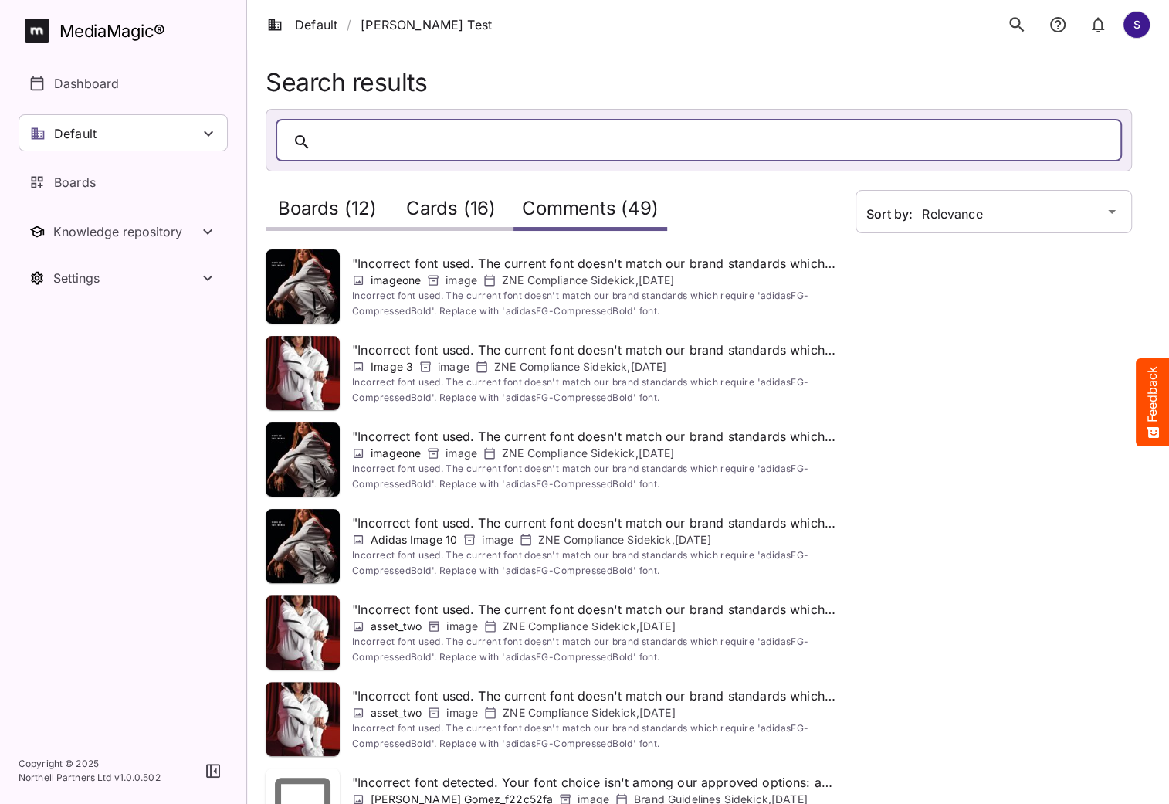
click at [312, 464] on img at bounding box center [303, 459] width 74 height 74
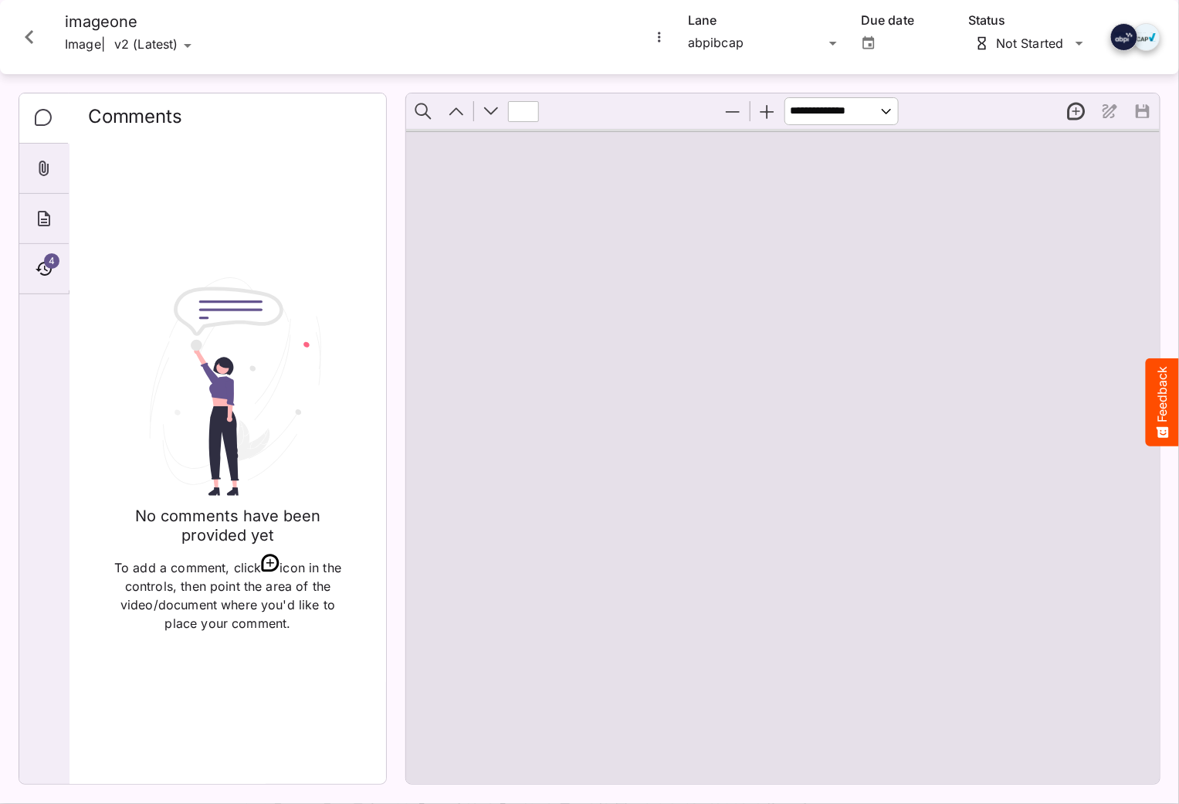
click at [31, 38] on icon "Close card" at bounding box center [29, 37] width 28 height 28
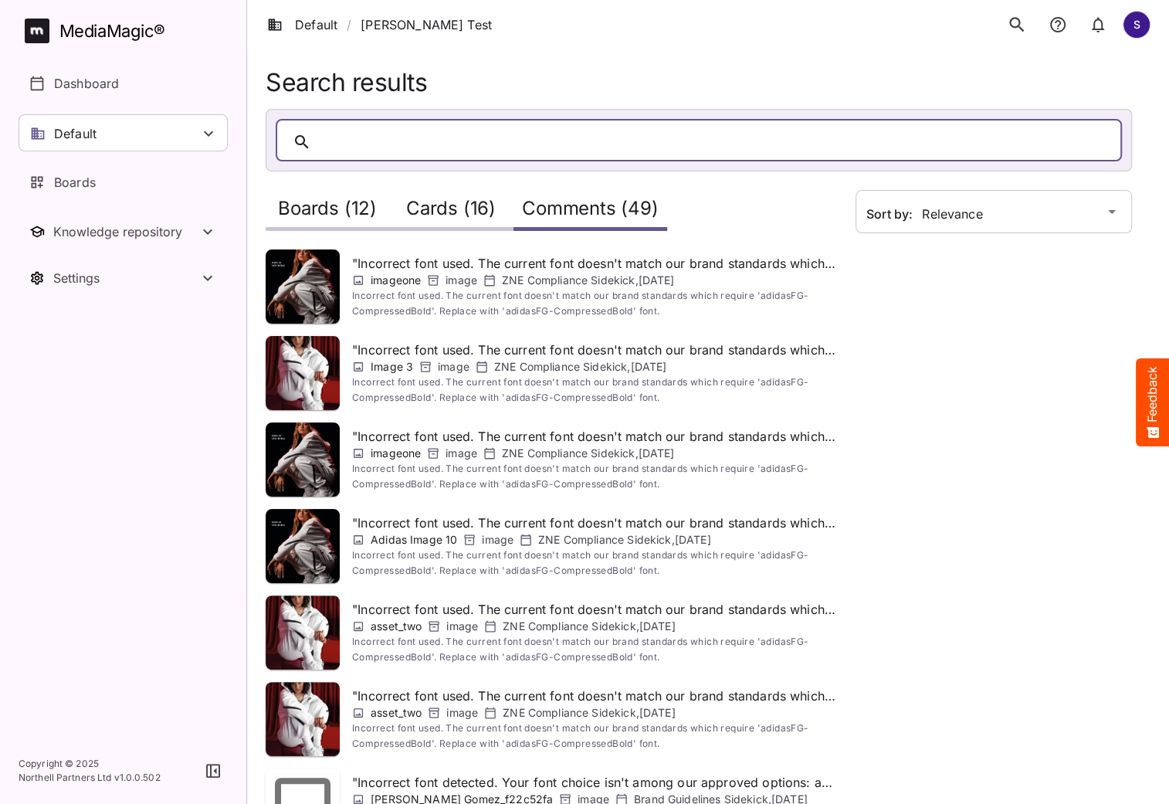
click at [313, 634] on img at bounding box center [303, 632] width 74 height 74
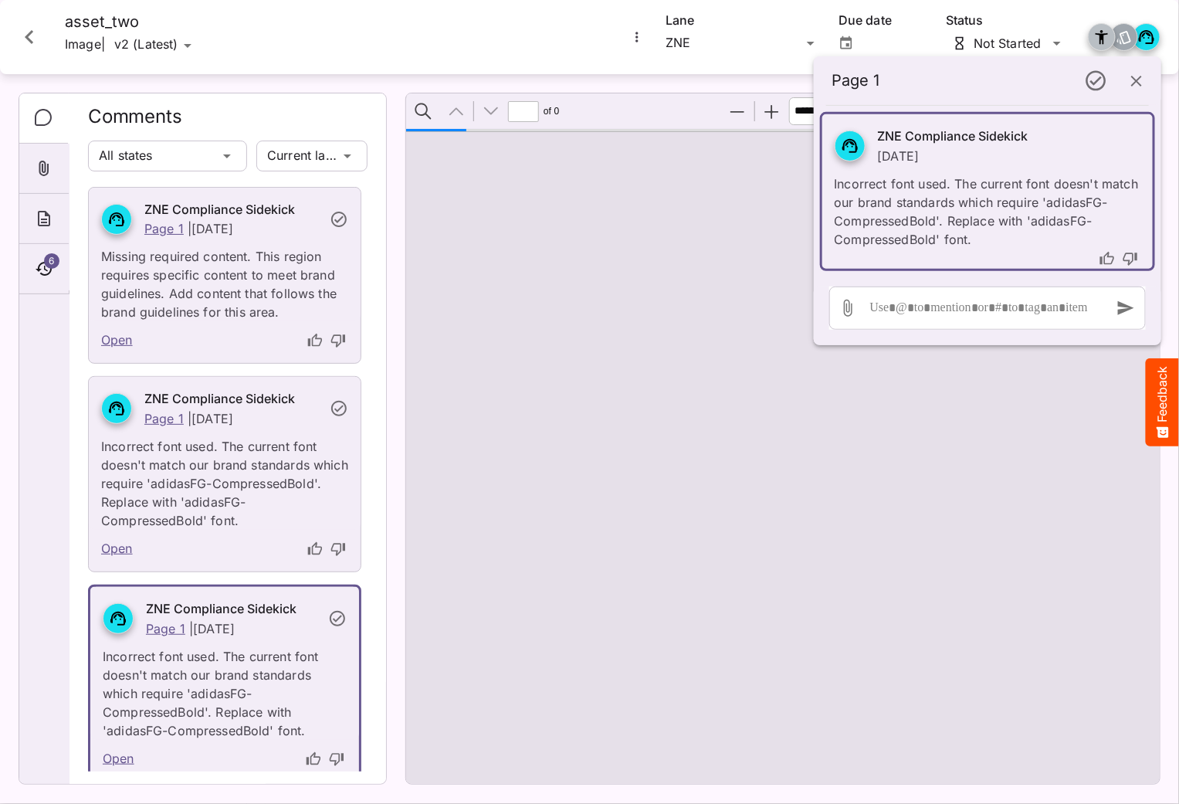
scroll to position [209, 0]
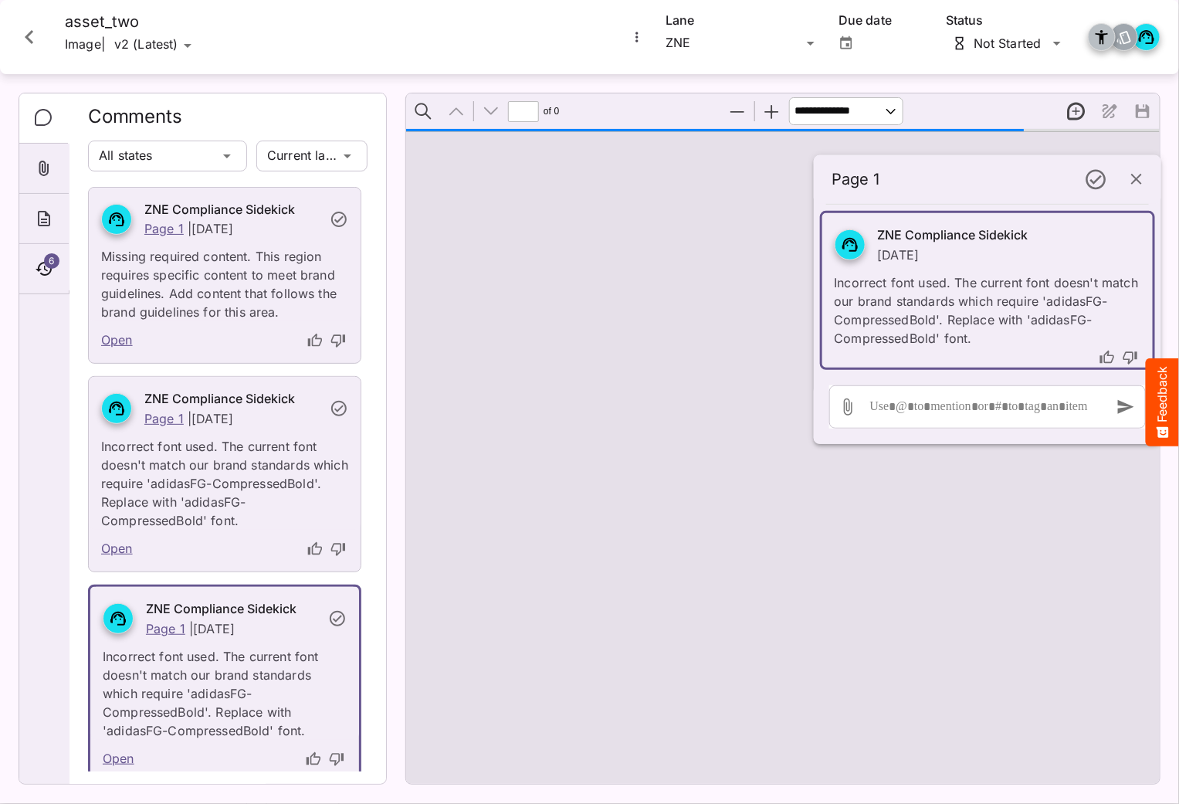
type input "*"
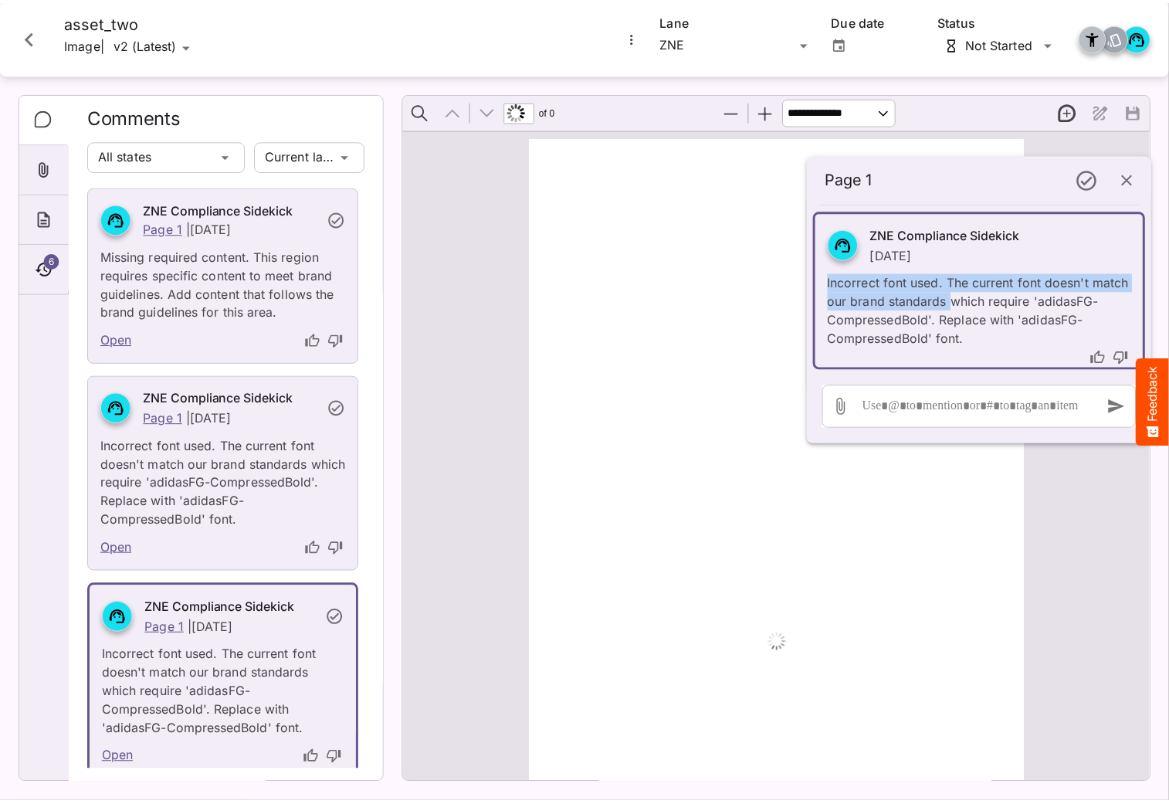
scroll to position [8, 0]
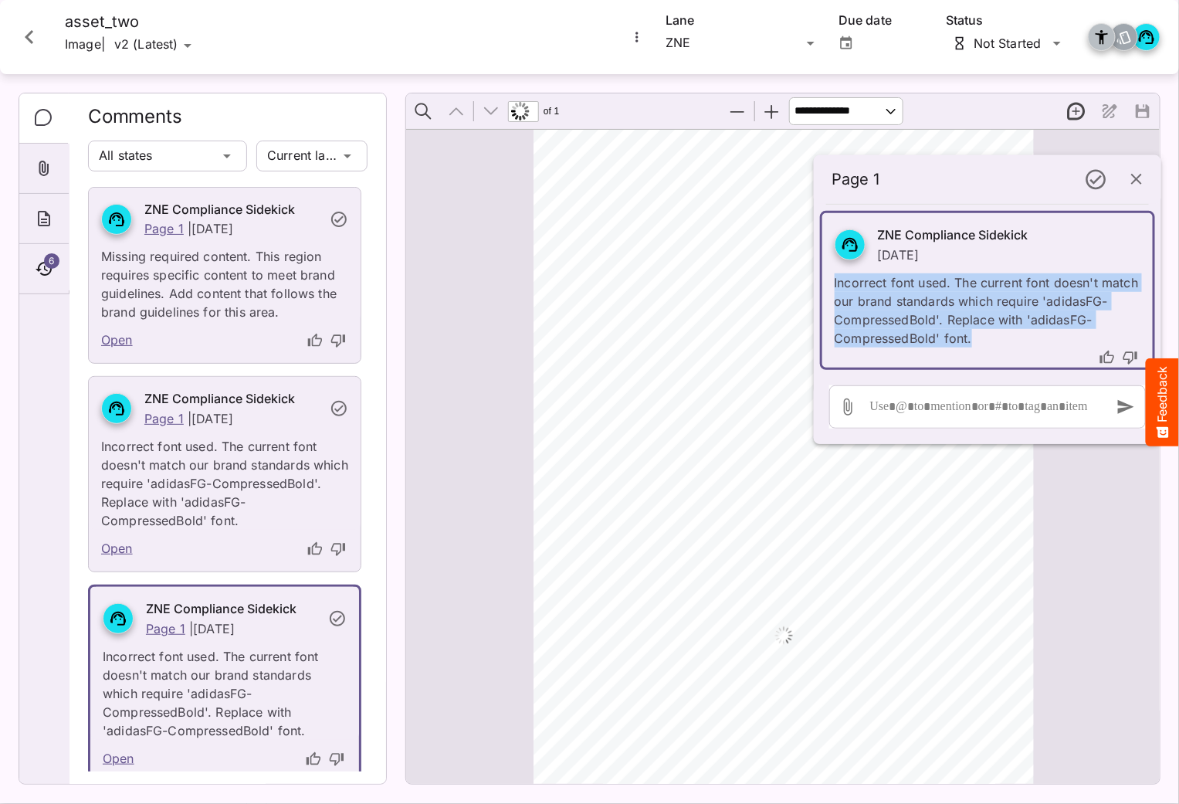
drag, startPoint x: 866, startPoint y: 269, endPoint x: 1041, endPoint y: 332, distance: 185.6
click at [1041, 332] on p "Incorrect font used. The current font doesn't match our brand standards which r…" at bounding box center [988, 305] width 306 height 83
click at [25, 49] on icon "Close card" at bounding box center [29, 37] width 28 height 28
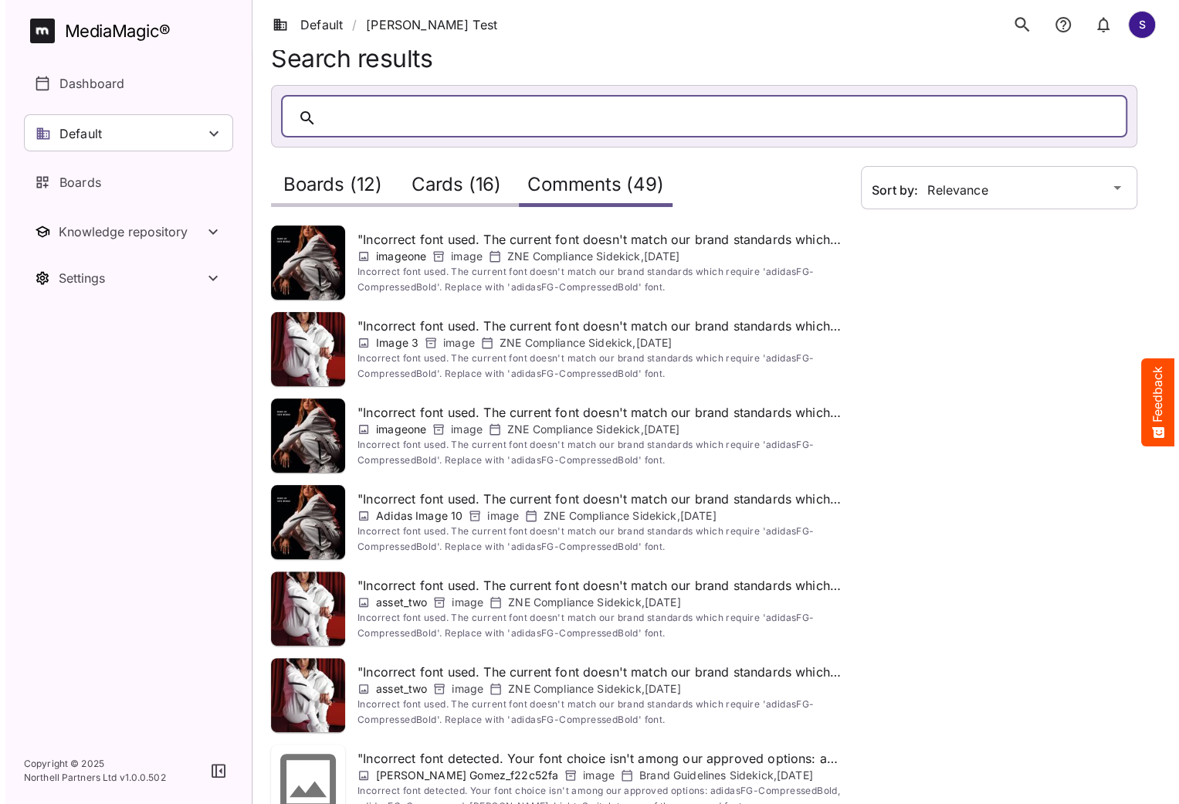
scroll to position [0, 0]
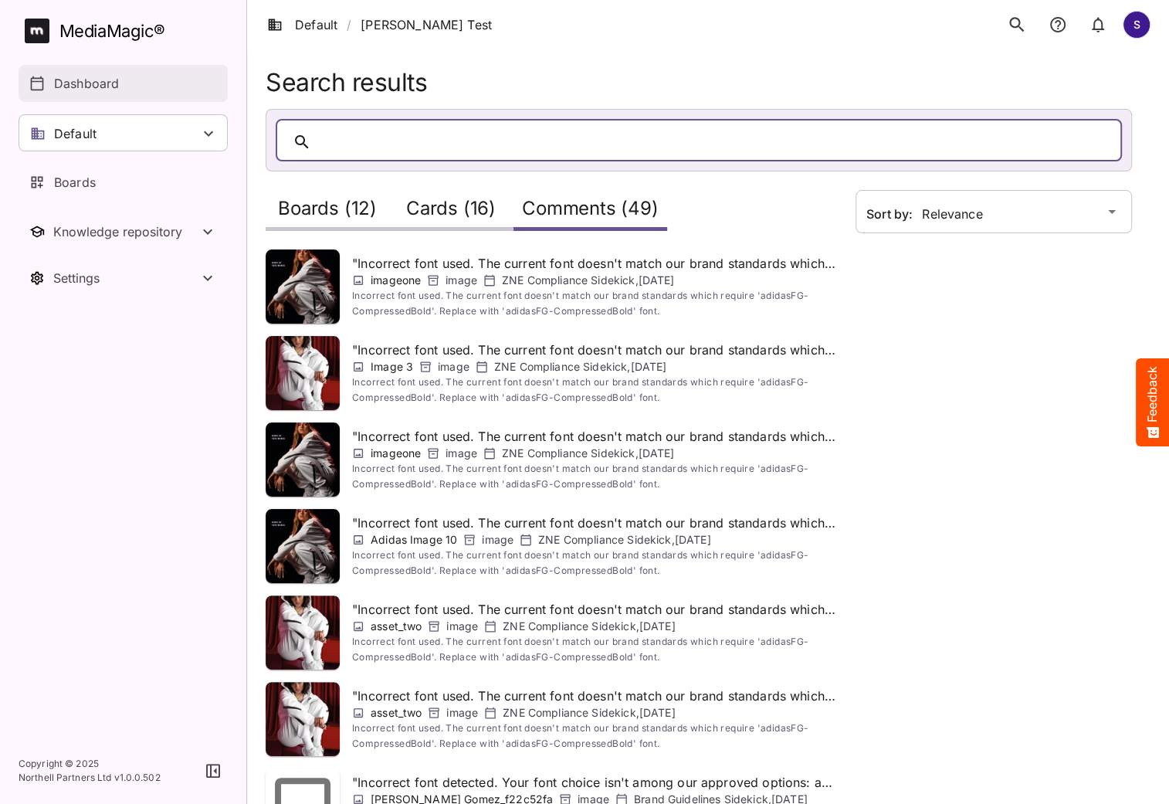
click at [127, 71] on link "Dashboard" at bounding box center [123, 83] width 209 height 37
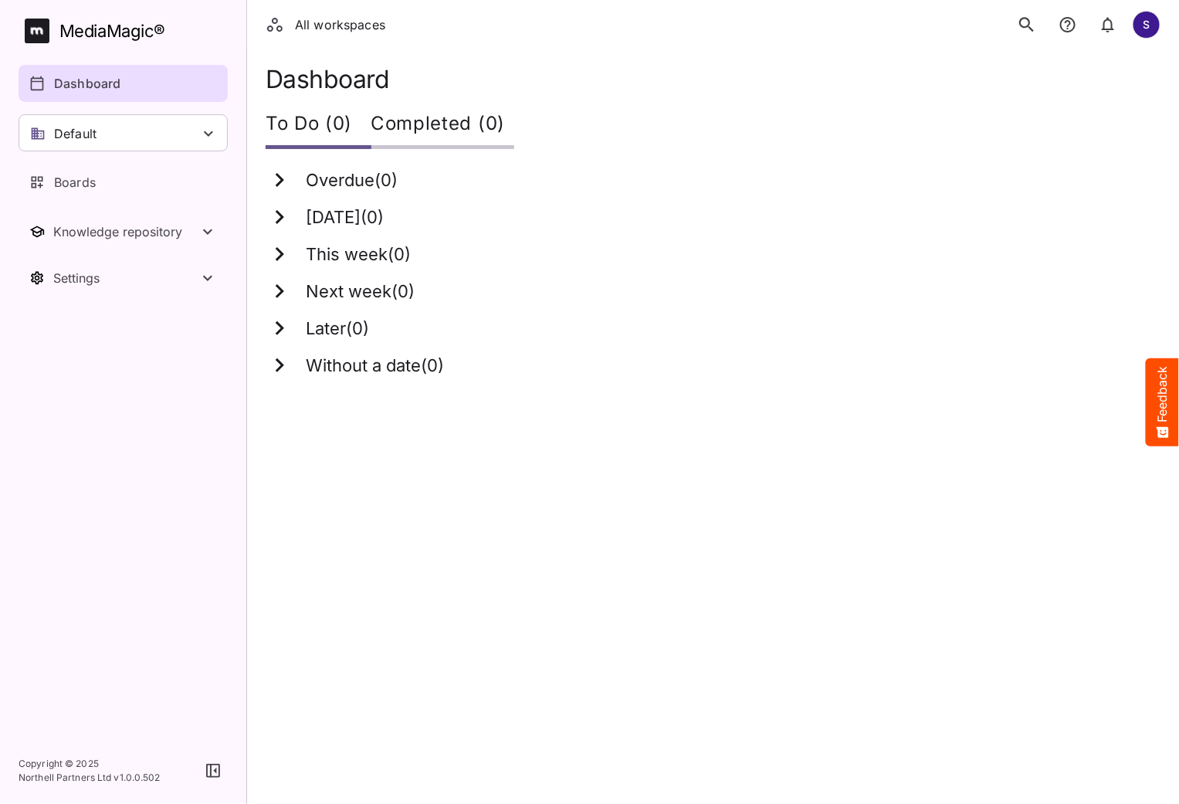
click at [1019, 19] on icon "search" at bounding box center [1027, 25] width 20 height 20
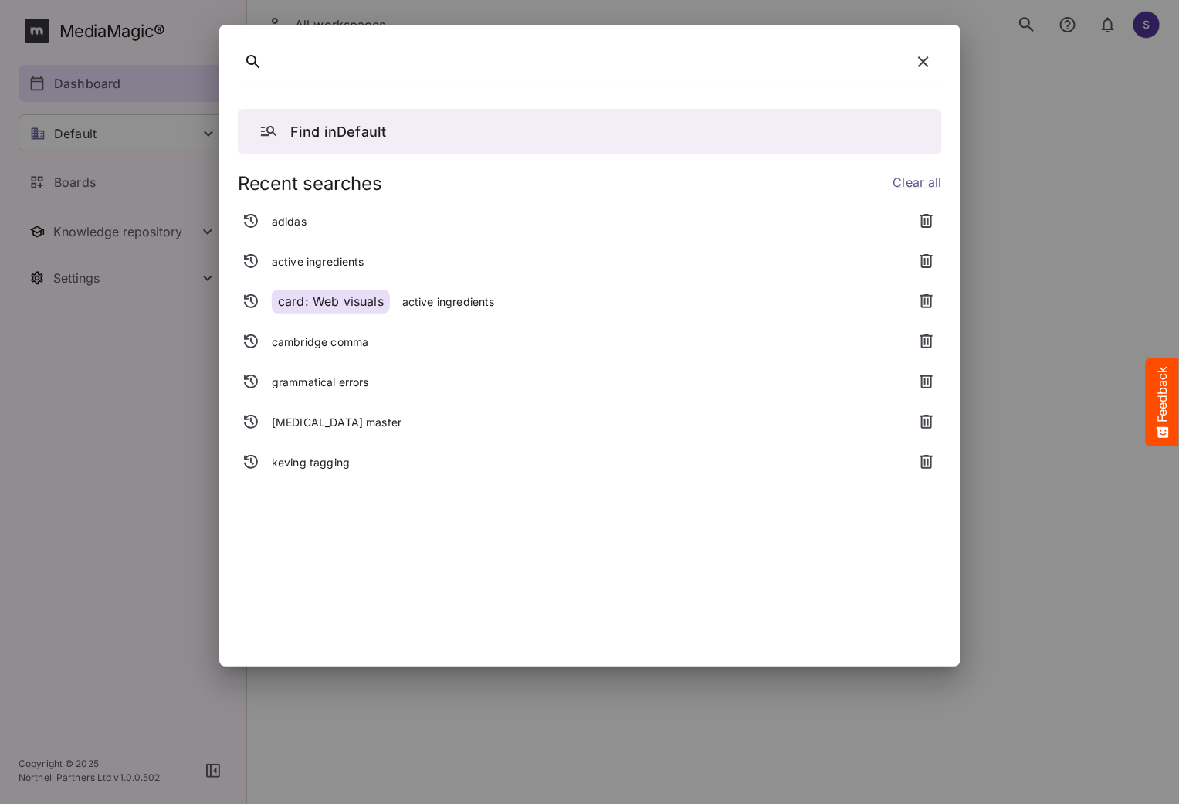
paste div
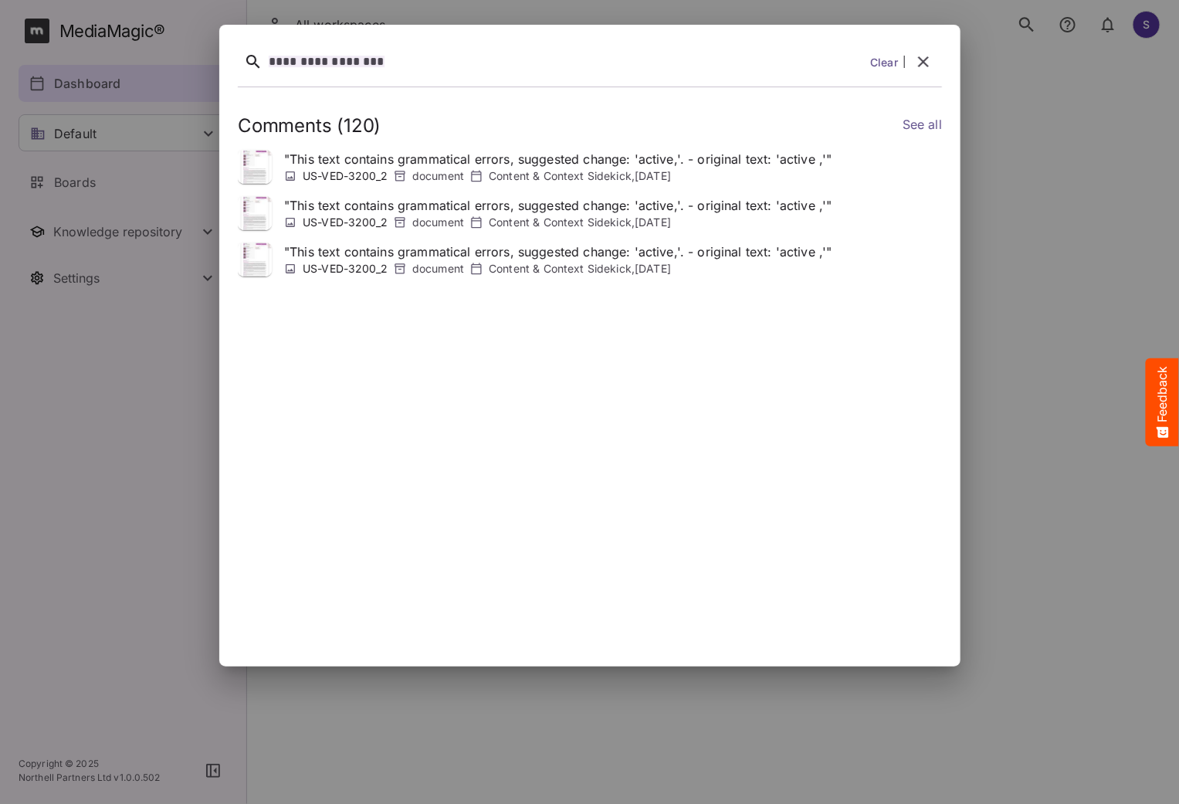
click at [395, 55] on div "**********" at bounding box center [566, 62] width 595 height 24
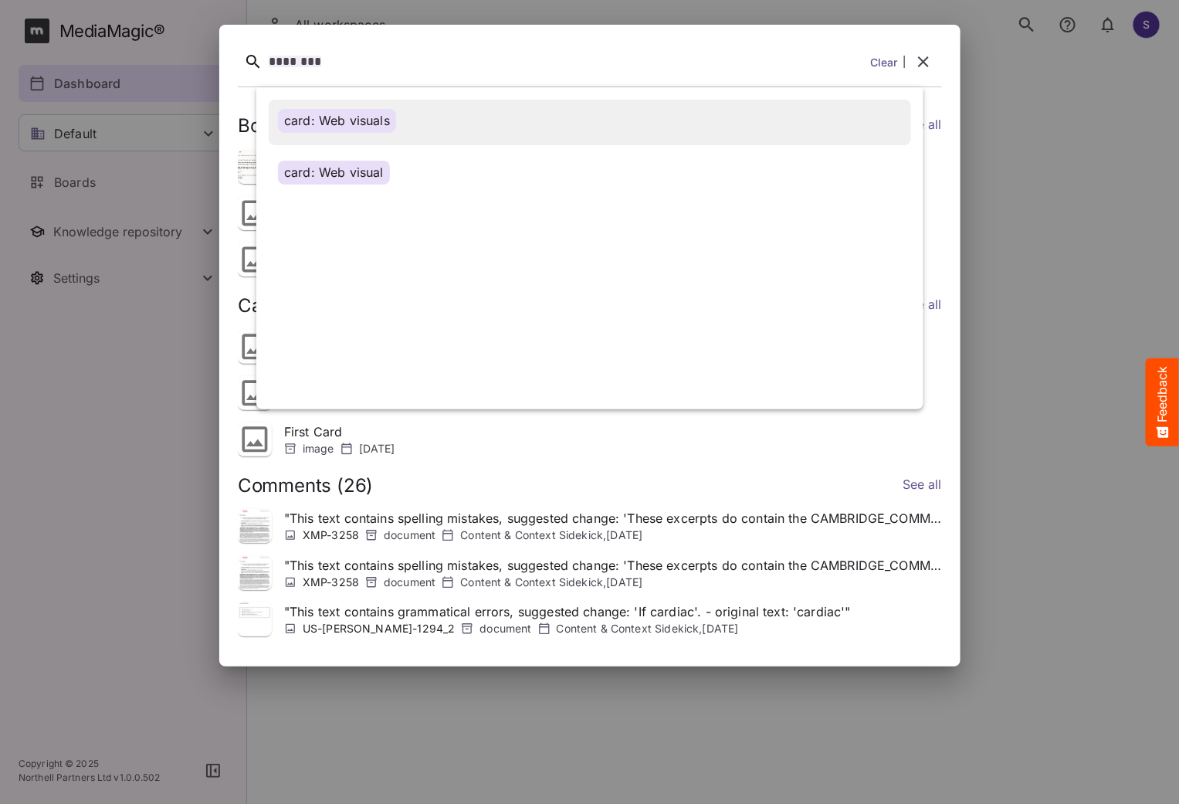
click at [384, 120] on div "card: Web visuals" at bounding box center [337, 121] width 118 height 24
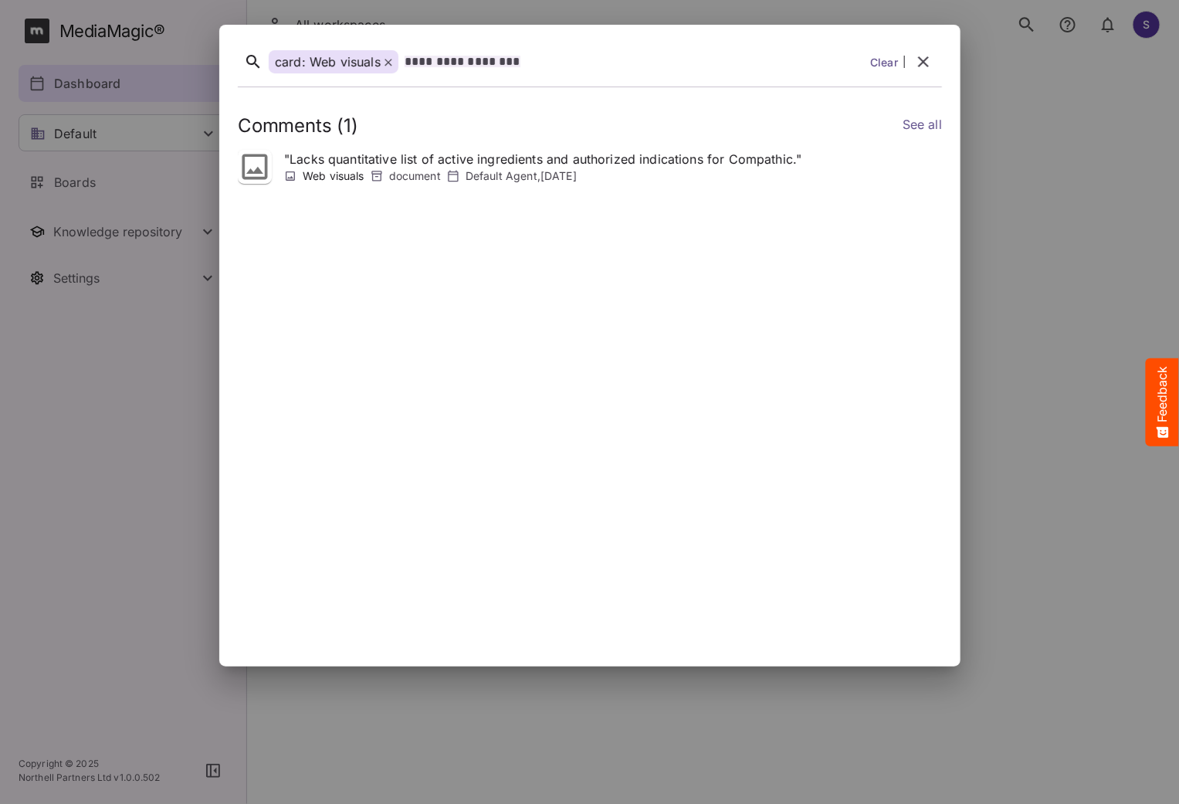
click at [259, 168] on icon at bounding box center [255, 167] width 34 height 34
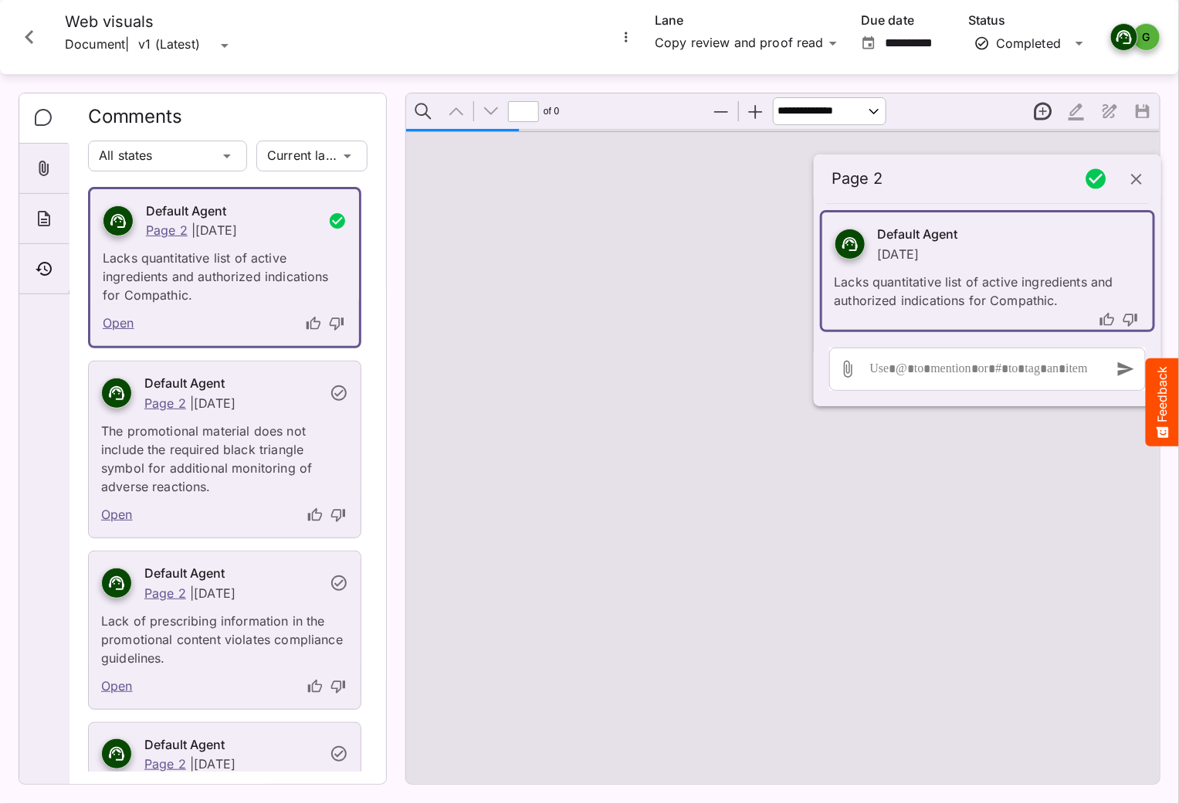
type input "*"
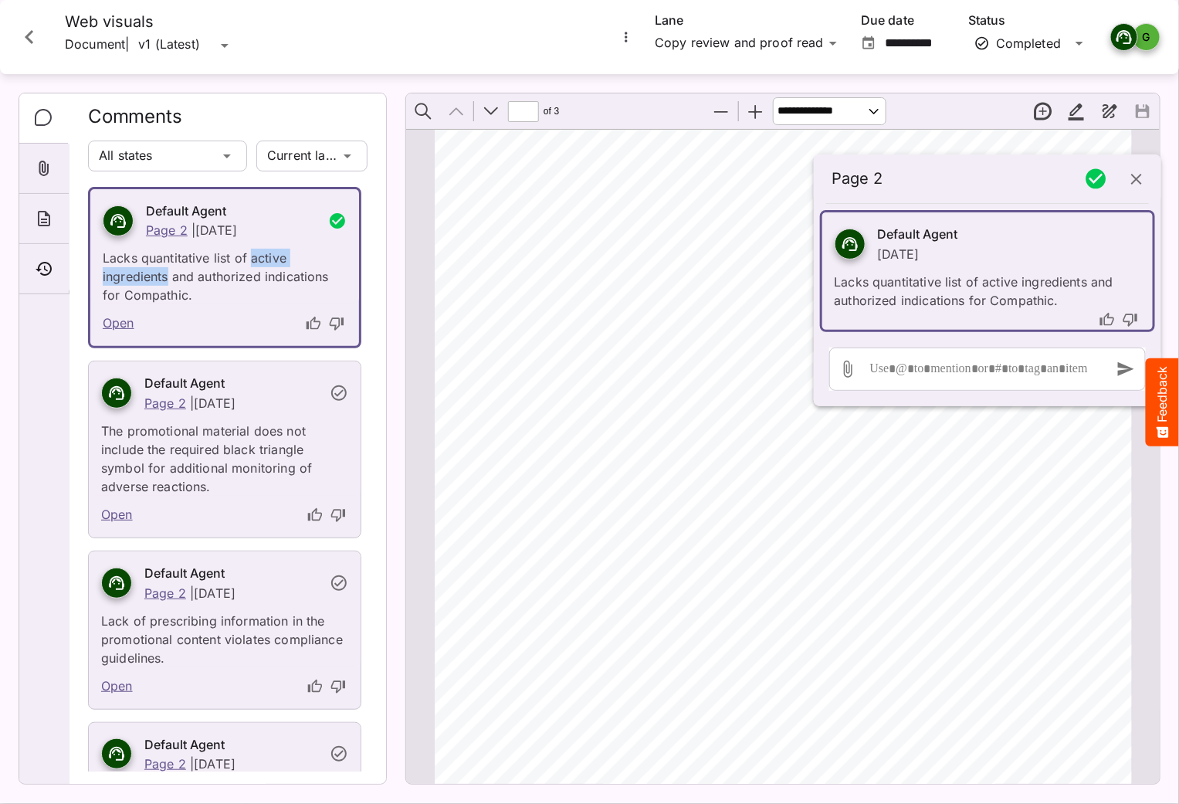
drag, startPoint x: 249, startPoint y: 256, endPoint x: 165, endPoint y: 283, distance: 88.2
click at [165, 283] on p "Lacks quantitative list of active ingredients and authorized indications for Co…" at bounding box center [225, 271] width 244 height 65
drag, startPoint x: 913, startPoint y: 284, endPoint x: 1038, endPoint y: 320, distance: 130.0
click at [1038, 320] on div "Default Agent [DATE] Lacks quantitative list of active ingredients and authoriz…" at bounding box center [987, 271] width 335 height 122
click at [22, 32] on icon "Close card" at bounding box center [29, 37] width 28 height 28
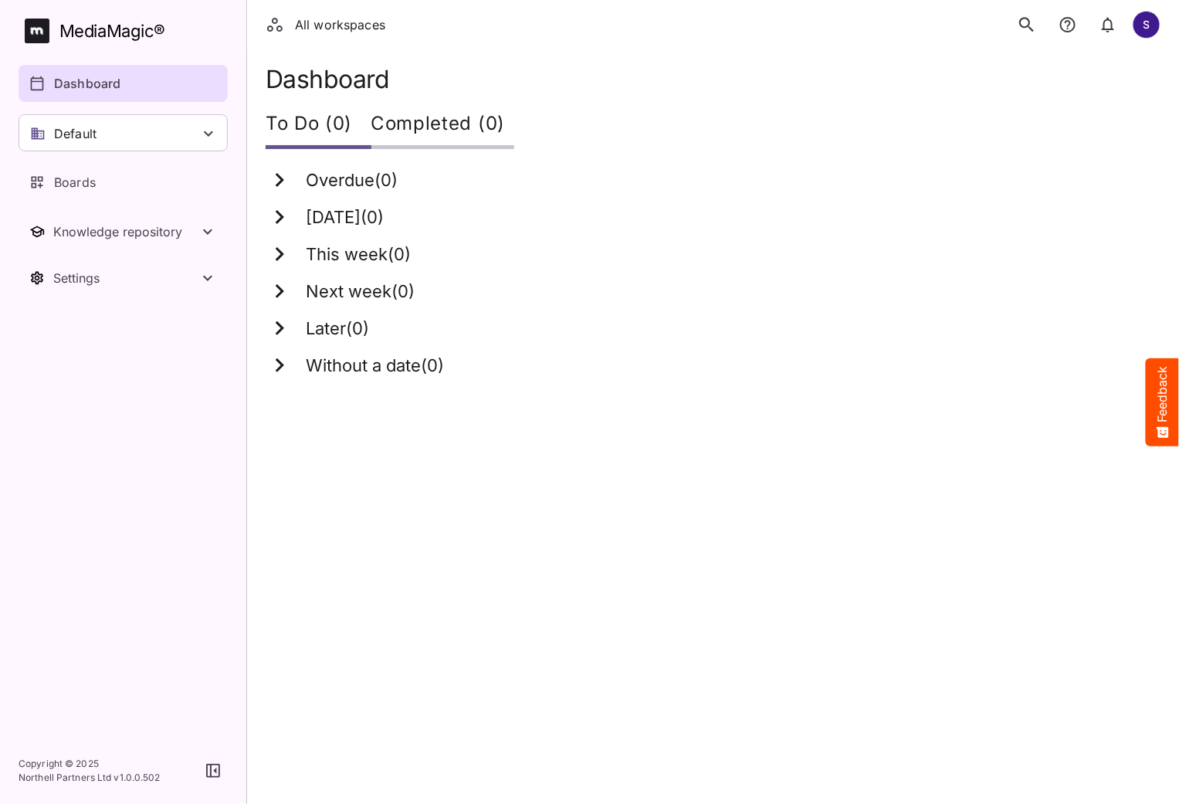
click at [1028, 25] on icon "search" at bounding box center [1027, 25] width 20 height 20
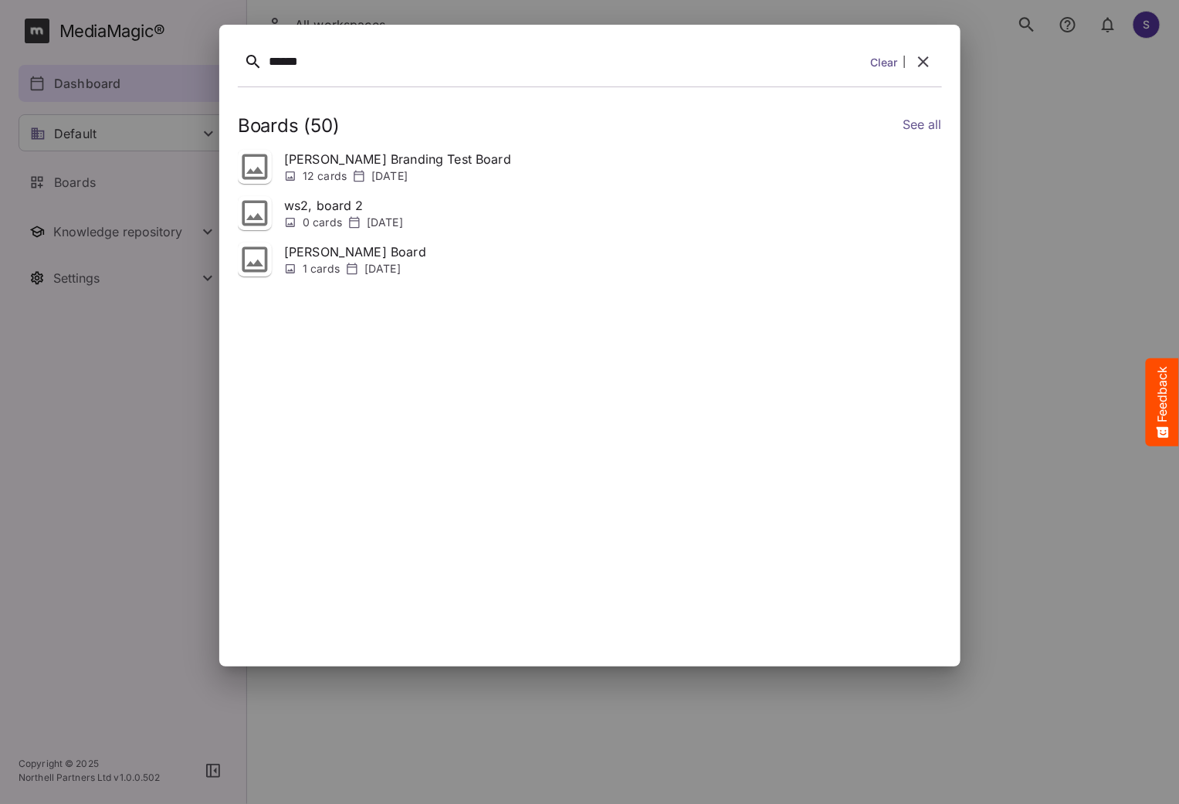
click at [930, 68] on icon "button" at bounding box center [922, 62] width 19 height 19
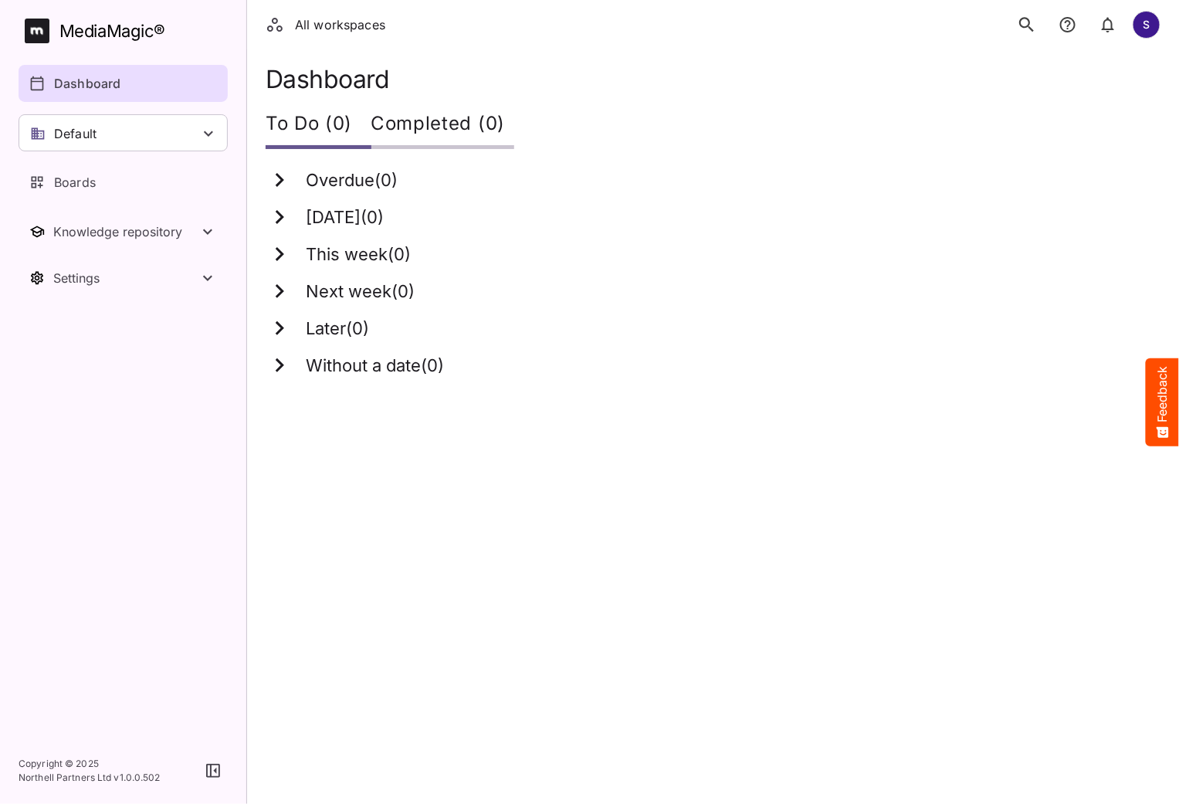
click at [1031, 26] on icon "search" at bounding box center [1027, 25] width 20 height 20
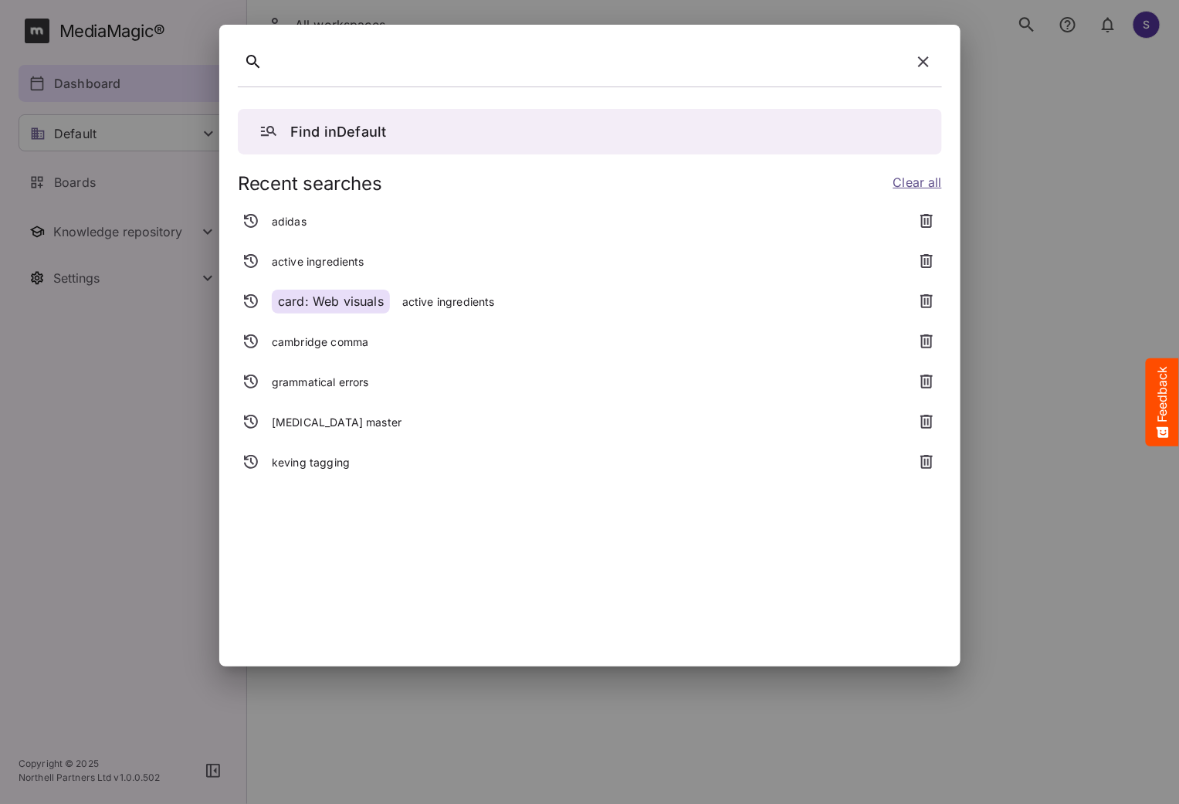
click at [916, 55] on icon "button" at bounding box center [923, 62] width 19 height 19
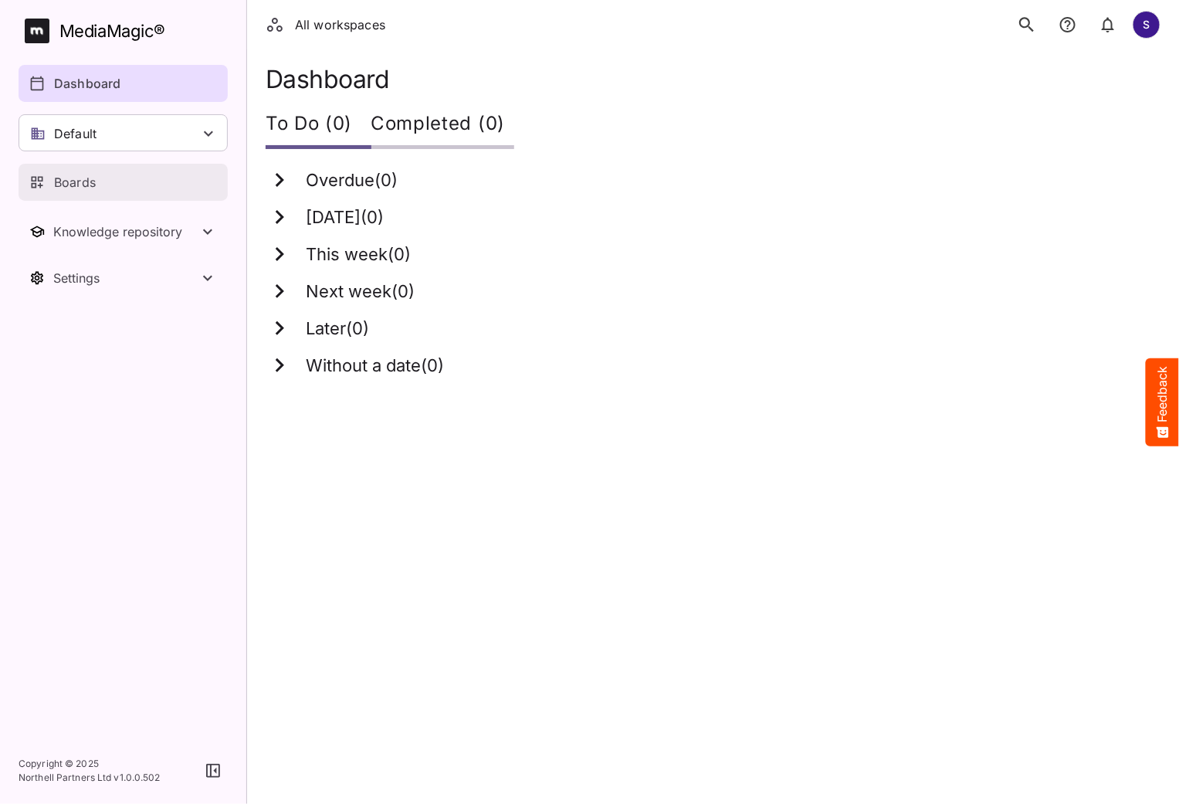
click at [74, 178] on p "Boards" at bounding box center [75, 182] width 42 height 19
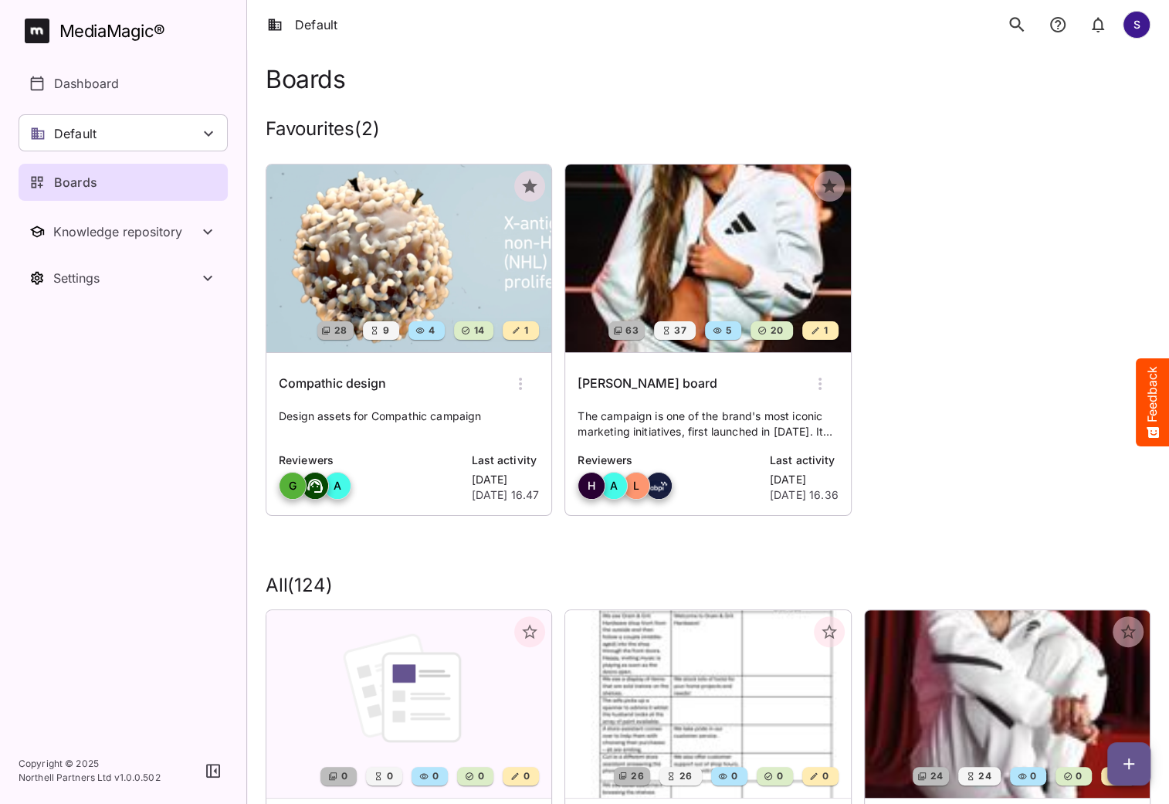
click at [409, 268] on img at bounding box center [408, 258] width 285 height 188
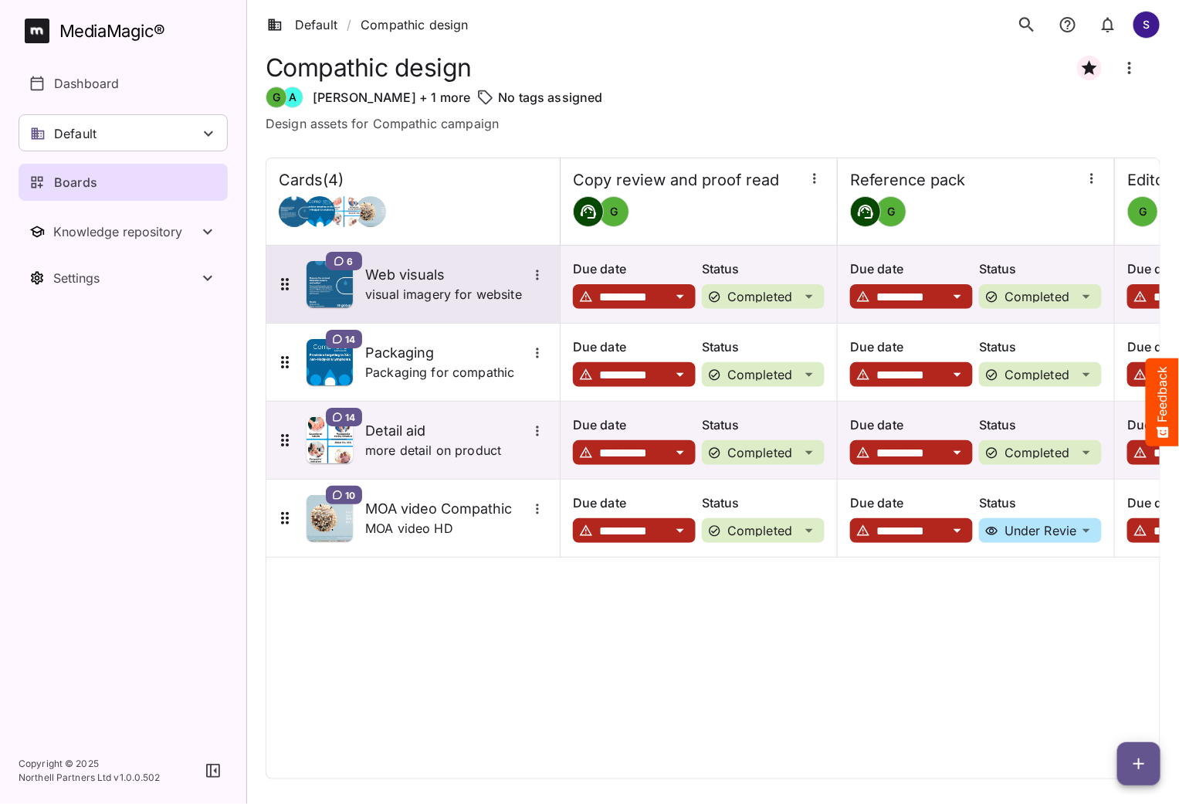
click at [433, 283] on h5 "Web visuals" at bounding box center [446, 275] width 162 height 19
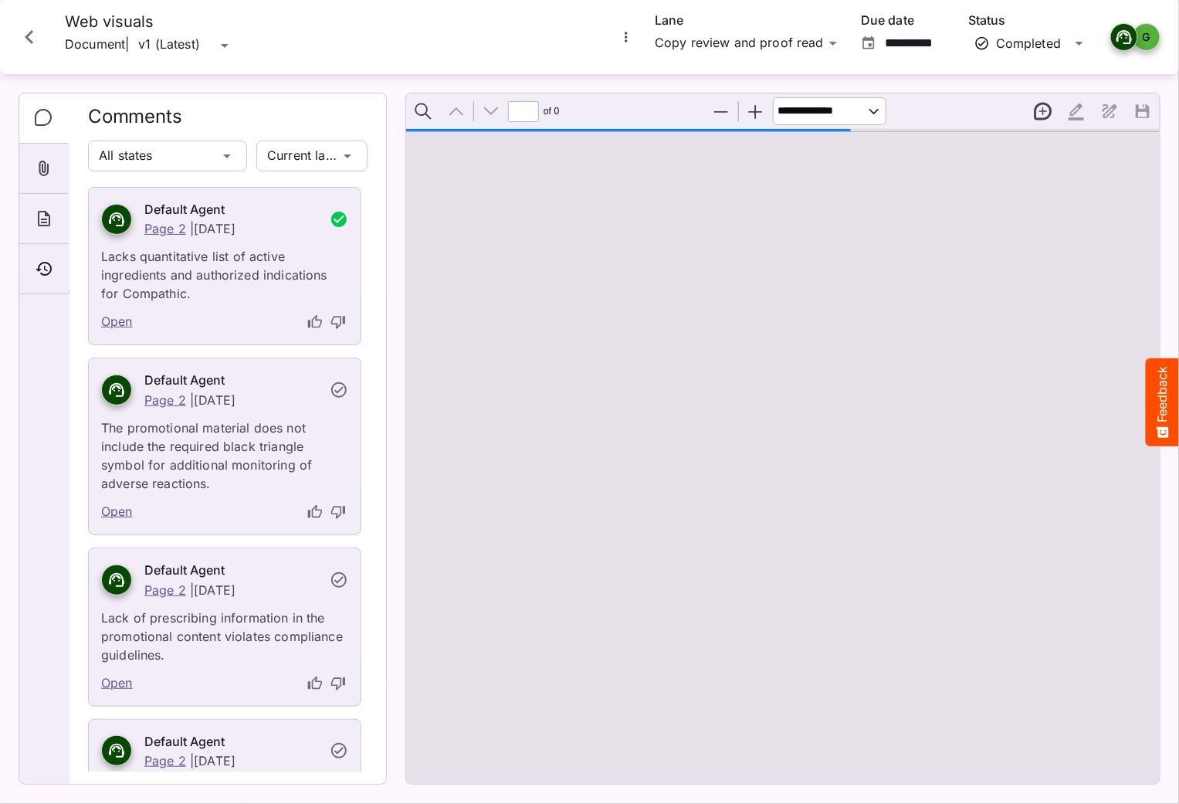
type input "*"
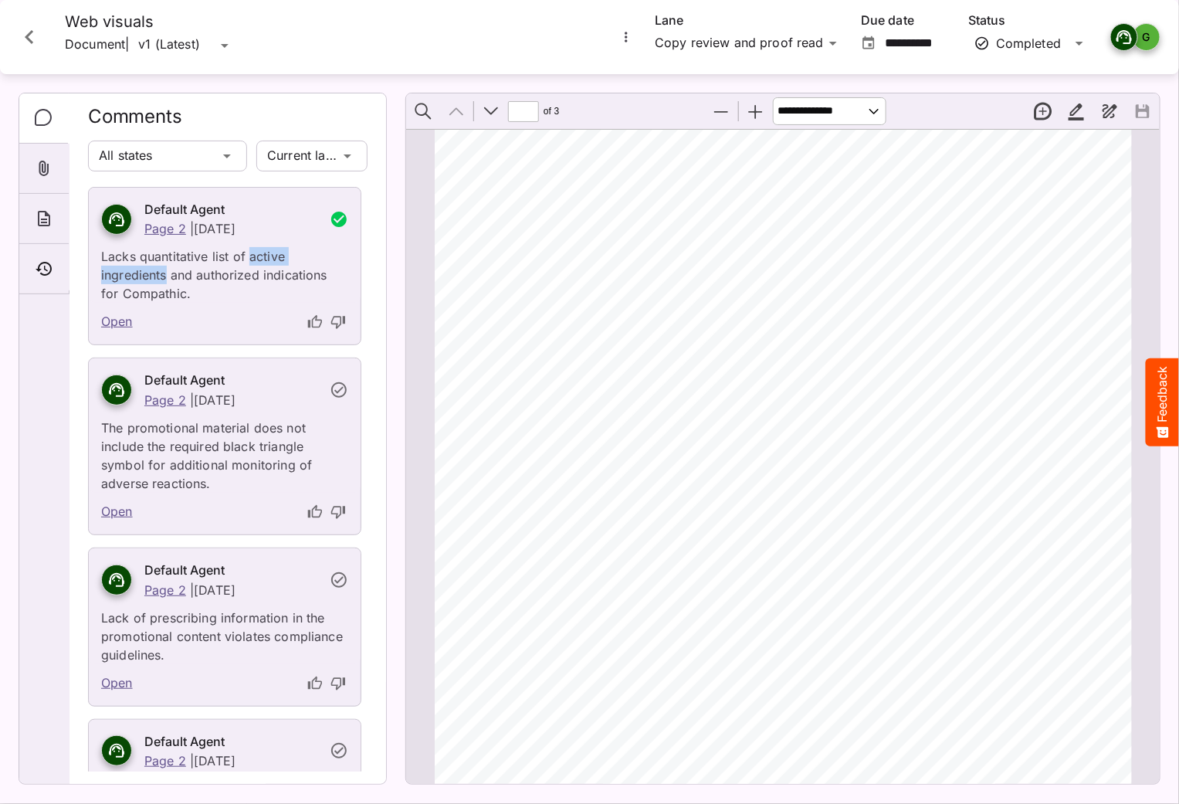
drag, startPoint x: 248, startPoint y: 255, endPoint x: 167, endPoint y: 276, distance: 83.7
click at [167, 276] on p "Lacks quantitative list of active ingredients and authorized indications for Co…" at bounding box center [224, 270] width 247 height 65
copy p "active ingredients"
click at [34, 20] on button "Close card" at bounding box center [29, 37] width 46 height 46
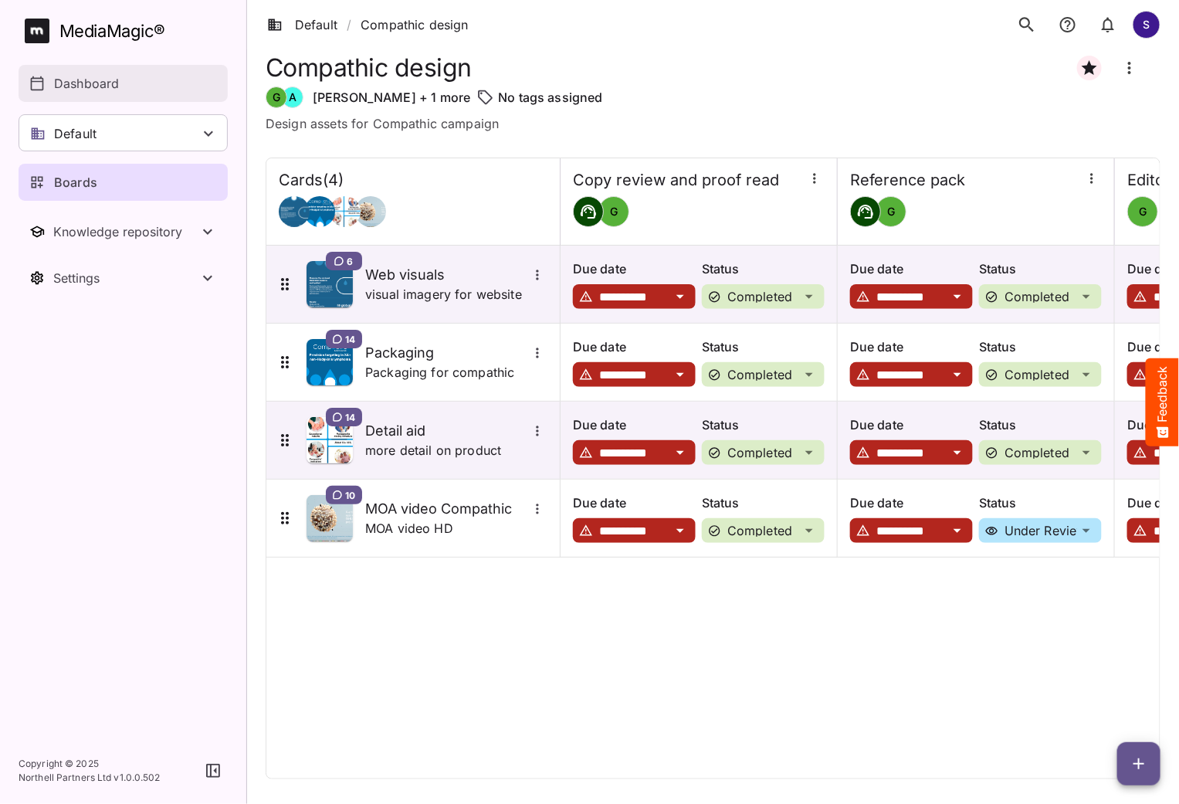
click at [93, 76] on p "Dashboard" at bounding box center [86, 83] width 65 height 19
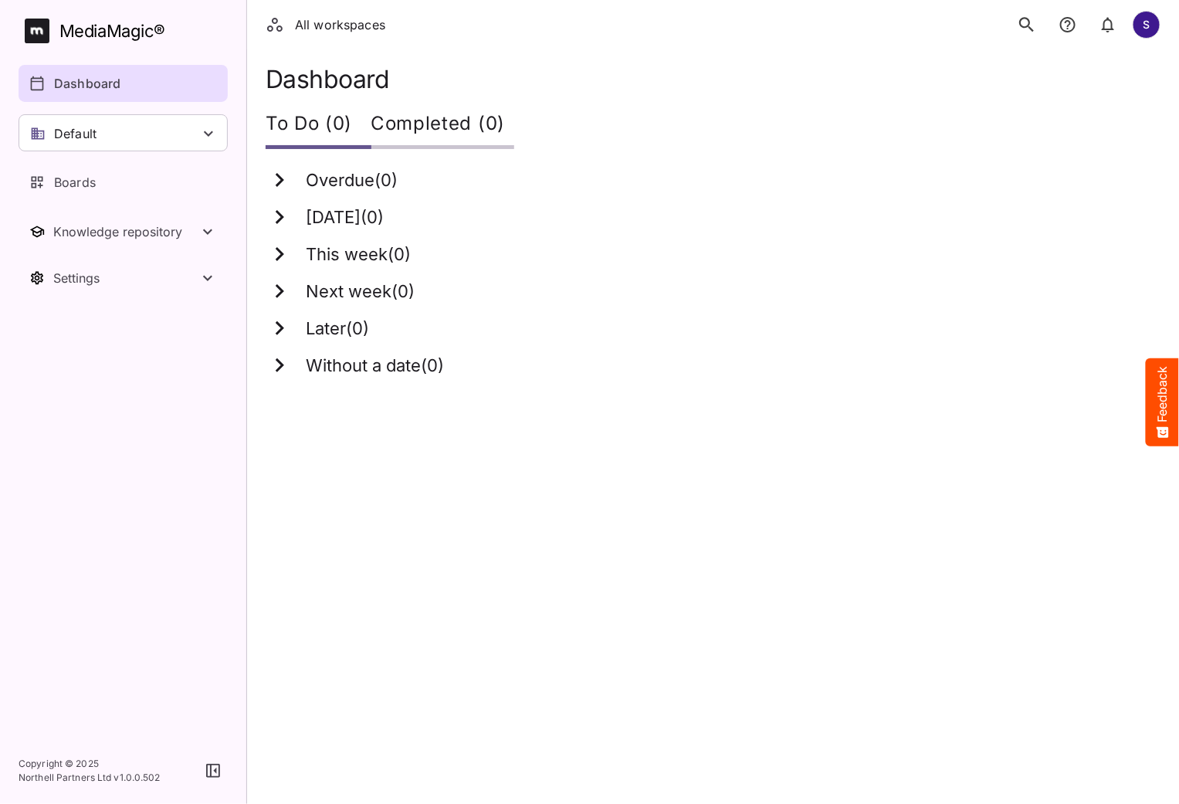
click at [1026, 9] on button "search" at bounding box center [1027, 24] width 32 height 32
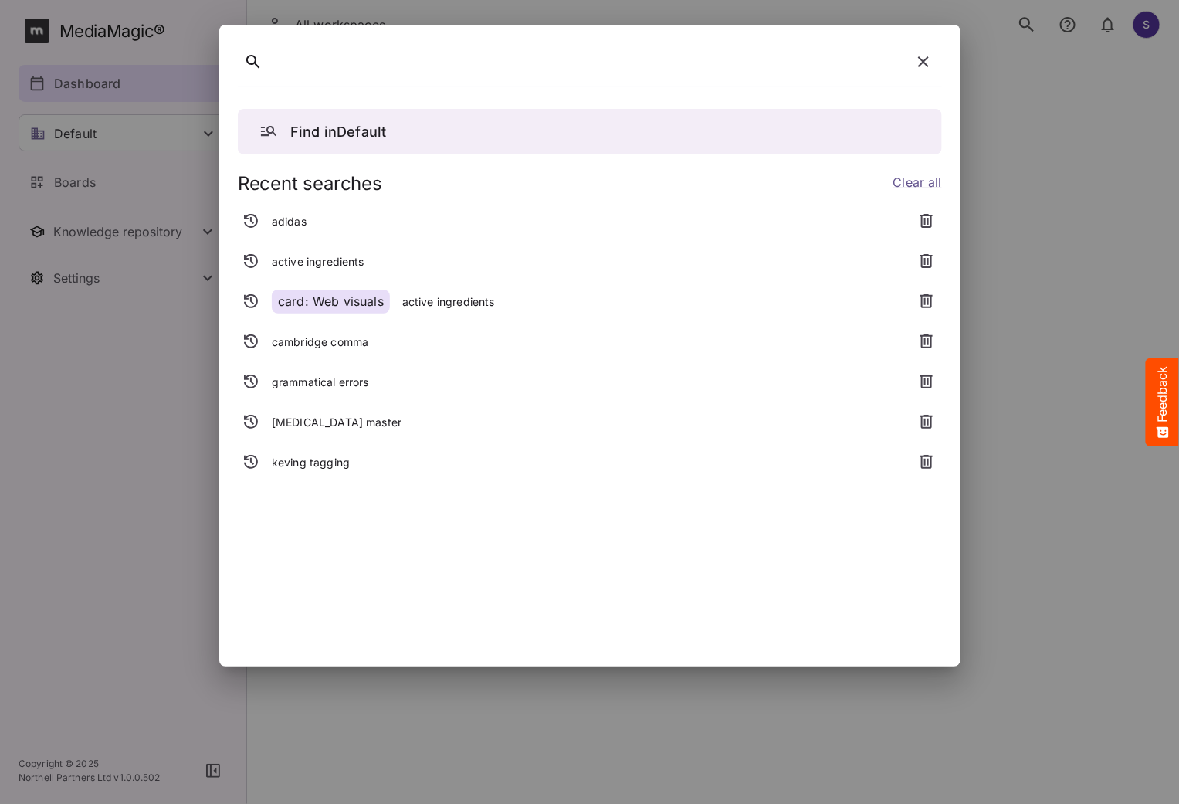
paste div
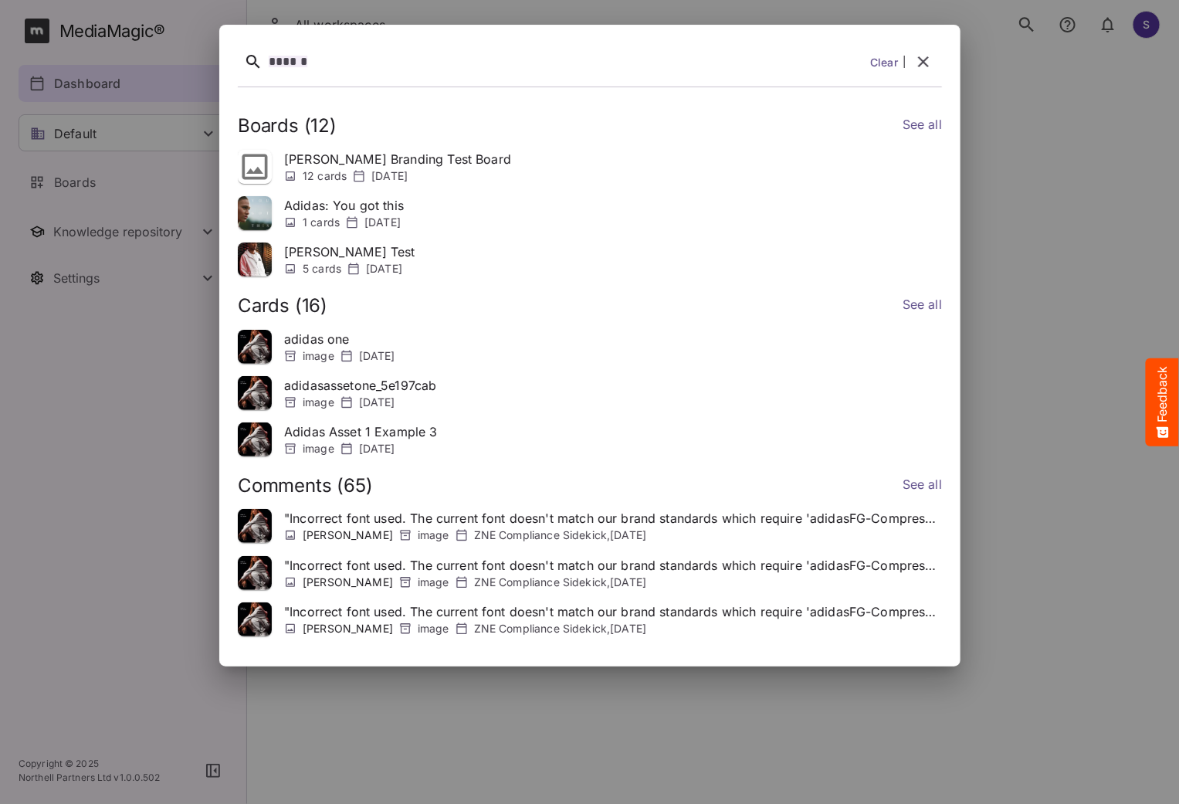
click at [319, 63] on div "******" at bounding box center [566, 62] width 595 height 24
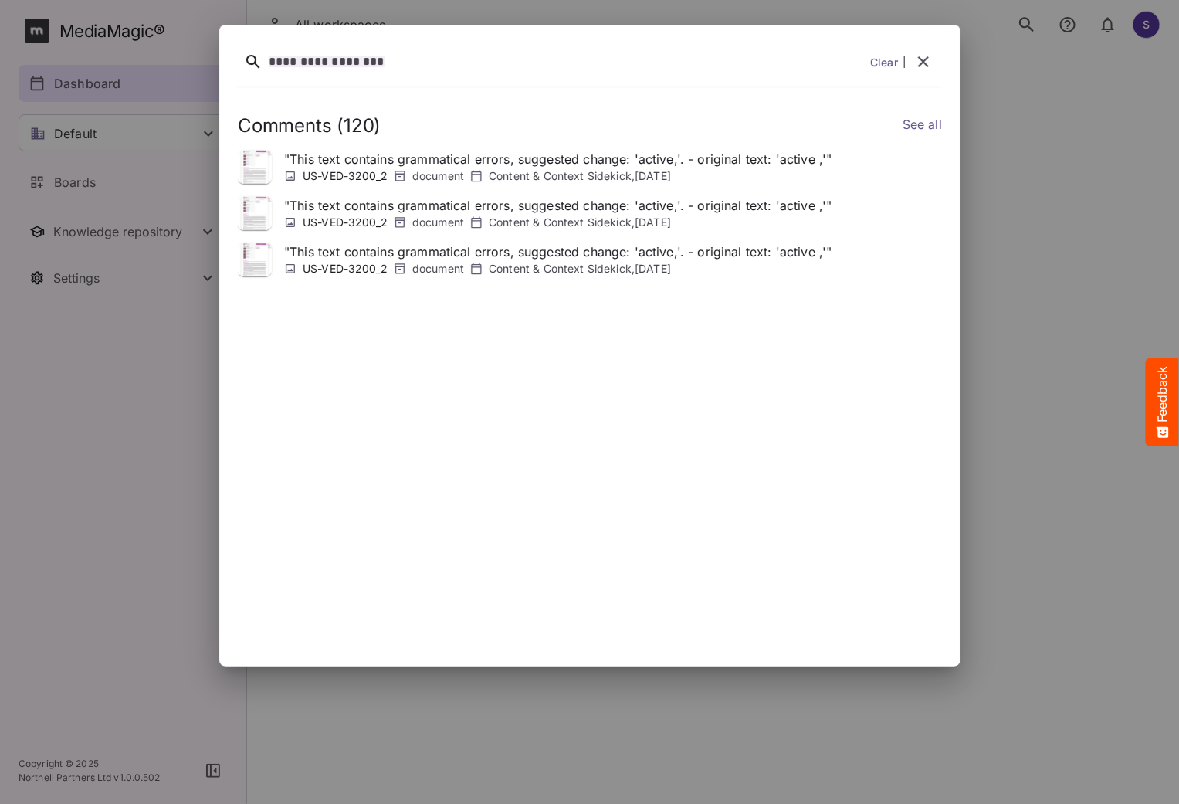
click at [935, 124] on link "See all" at bounding box center [921, 126] width 39 height 22
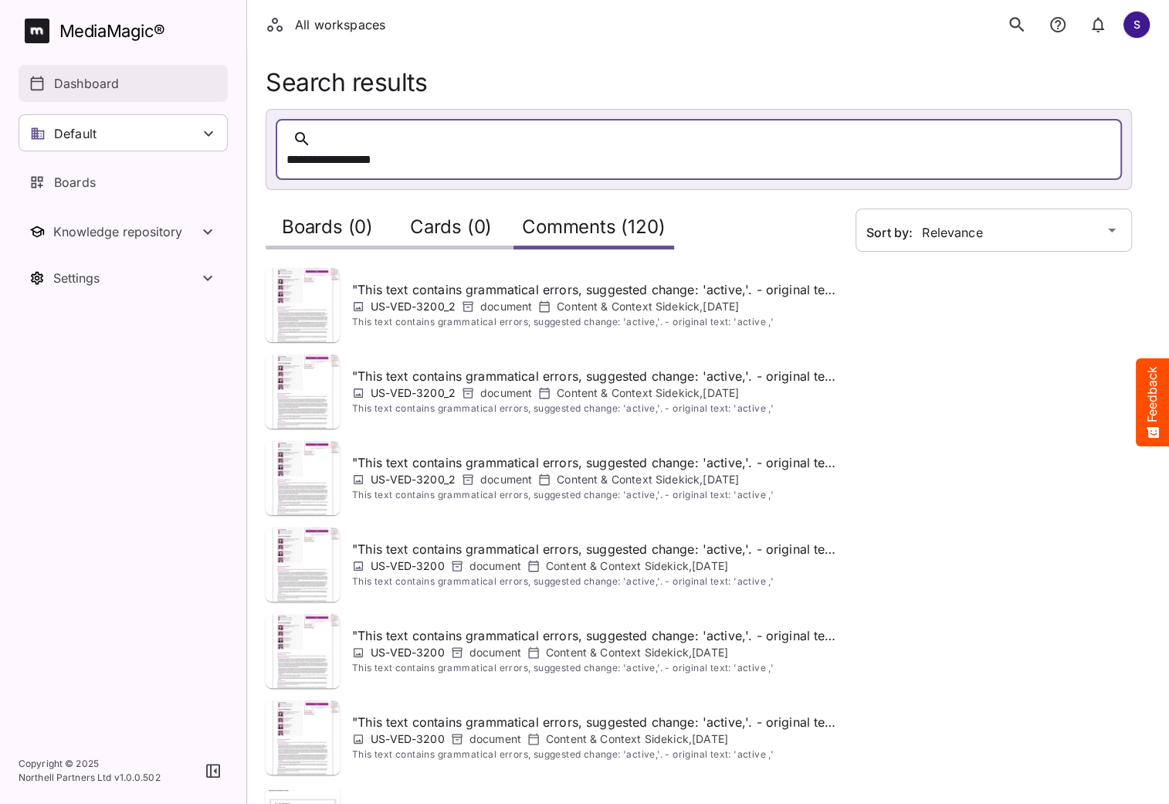
click at [107, 73] on link "Dashboard" at bounding box center [123, 83] width 209 height 37
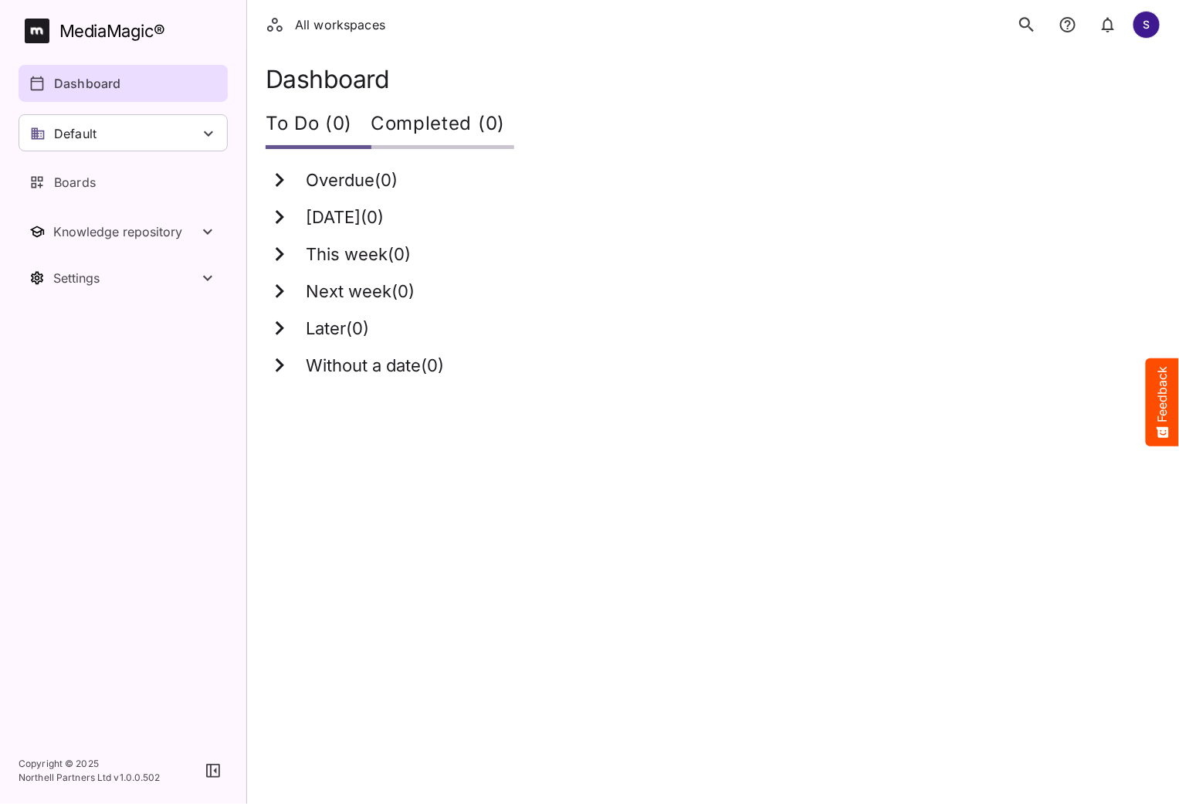
click at [1027, 24] on icon "search" at bounding box center [1027, 25] width 20 height 20
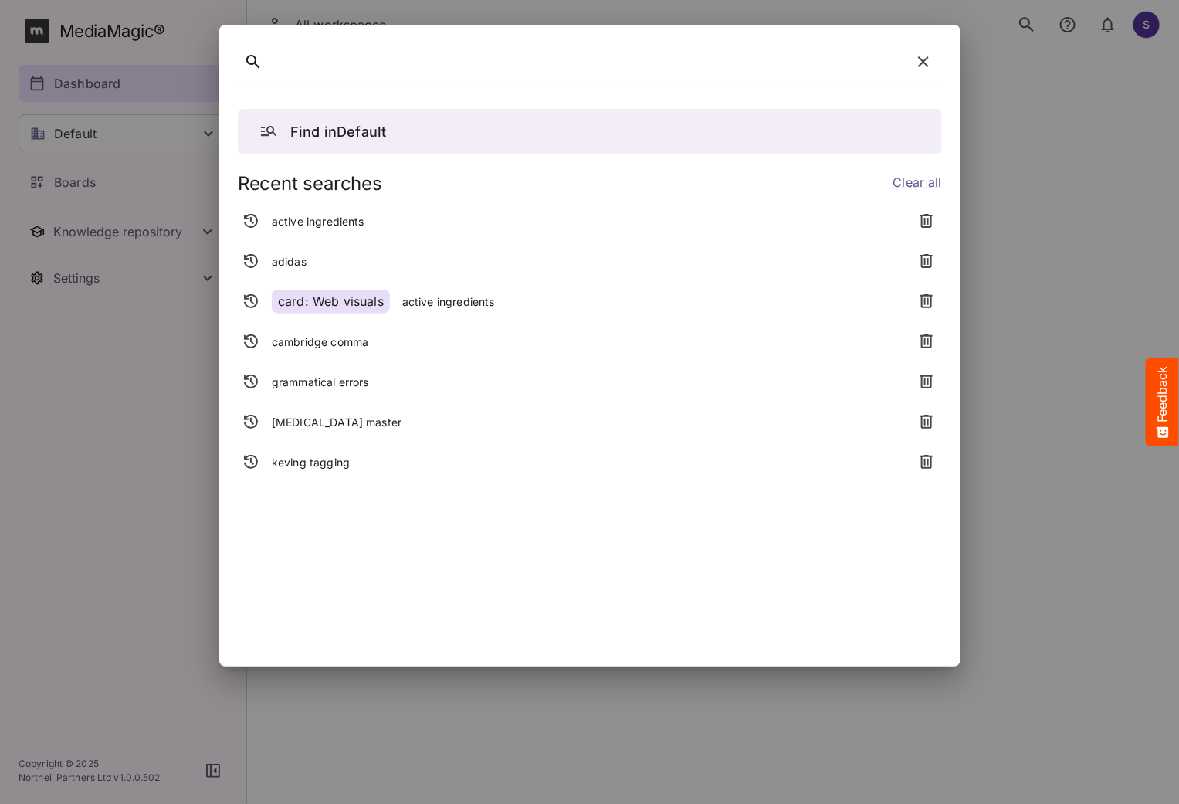
paste div
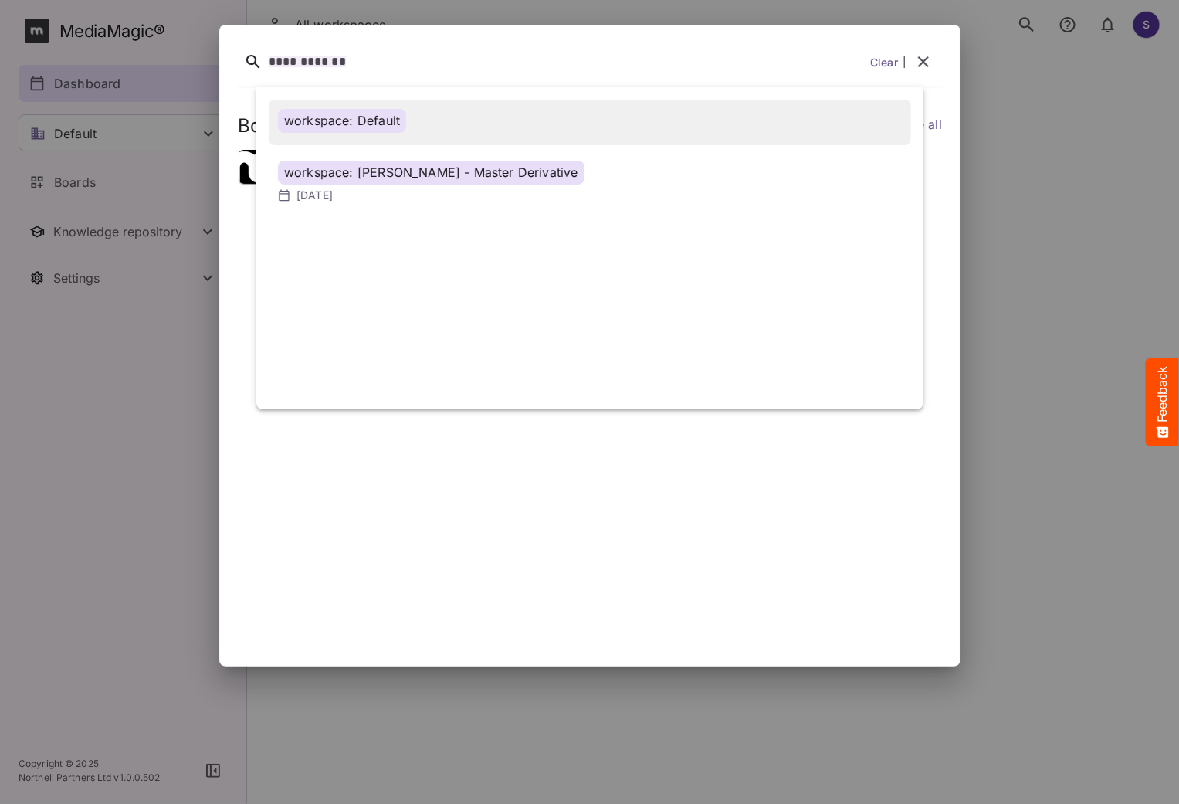
click at [405, 114] on div "workspace: Default" at bounding box center [342, 121] width 128 height 24
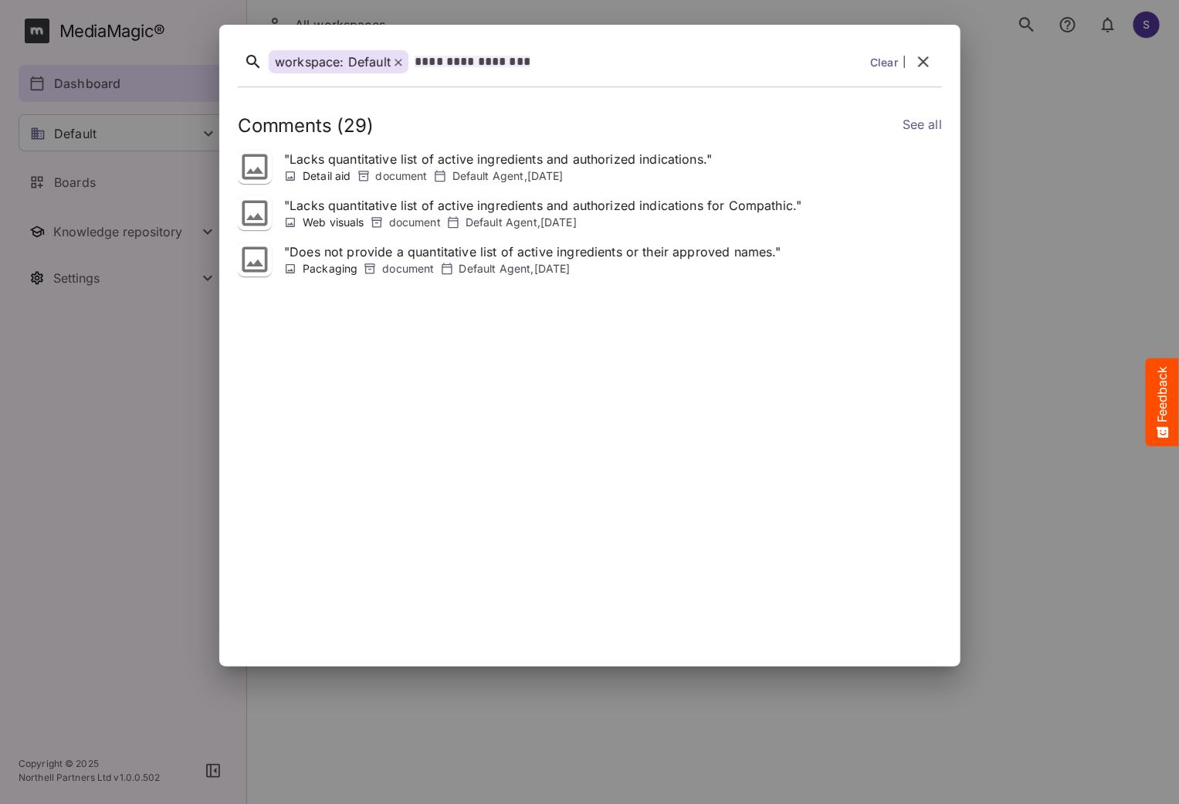
click at [541, 66] on div "**********" at bounding box center [639, 62] width 449 height 24
click at [400, 60] on icon at bounding box center [399, 63] width 8 height 8
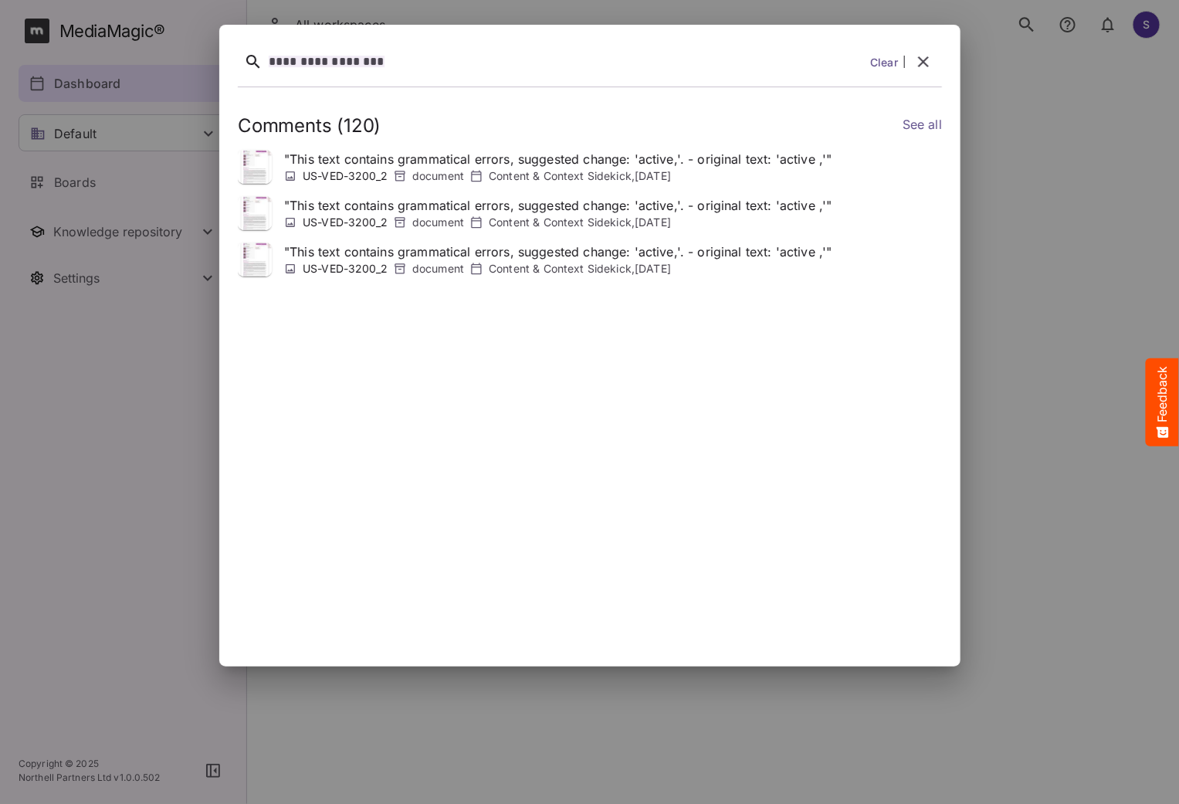
click at [397, 60] on div "**********" at bounding box center [566, 62] width 595 height 24
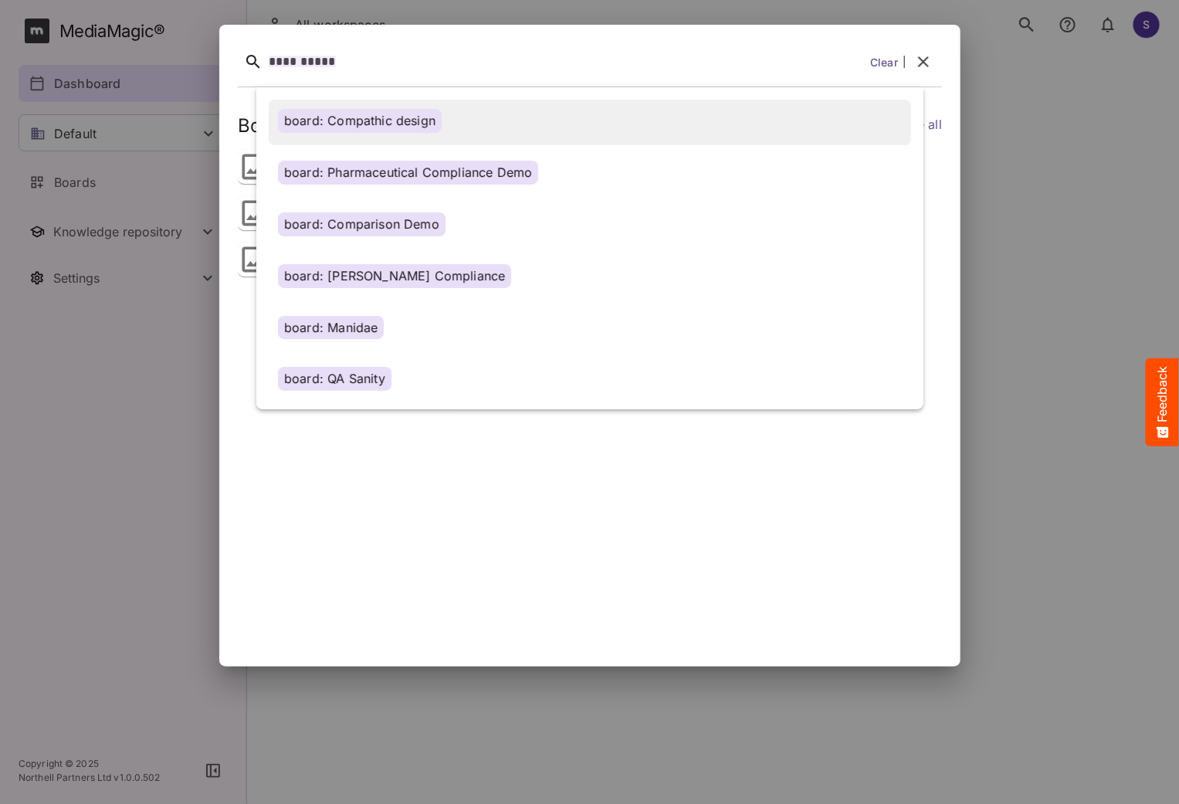
click at [390, 120] on div "board: Compathic design" at bounding box center [360, 121] width 164 height 24
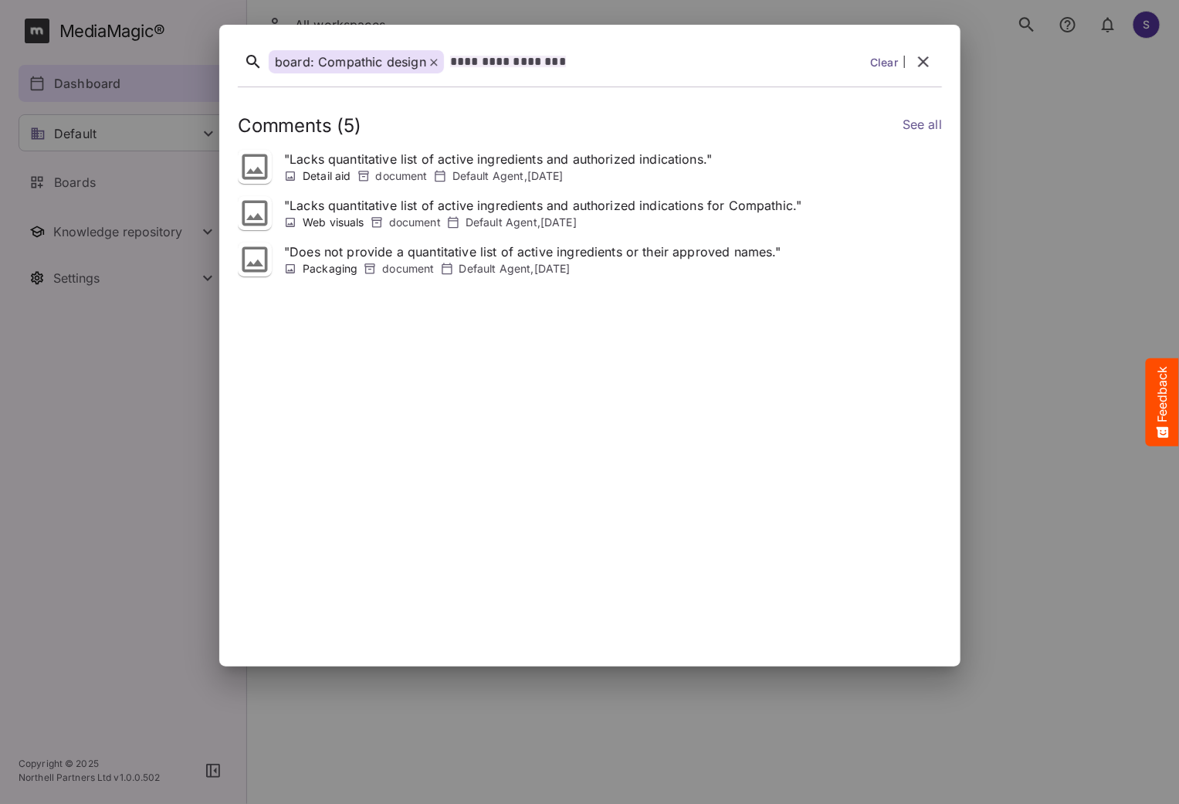
click at [432, 64] on icon at bounding box center [434, 63] width 8 height 8
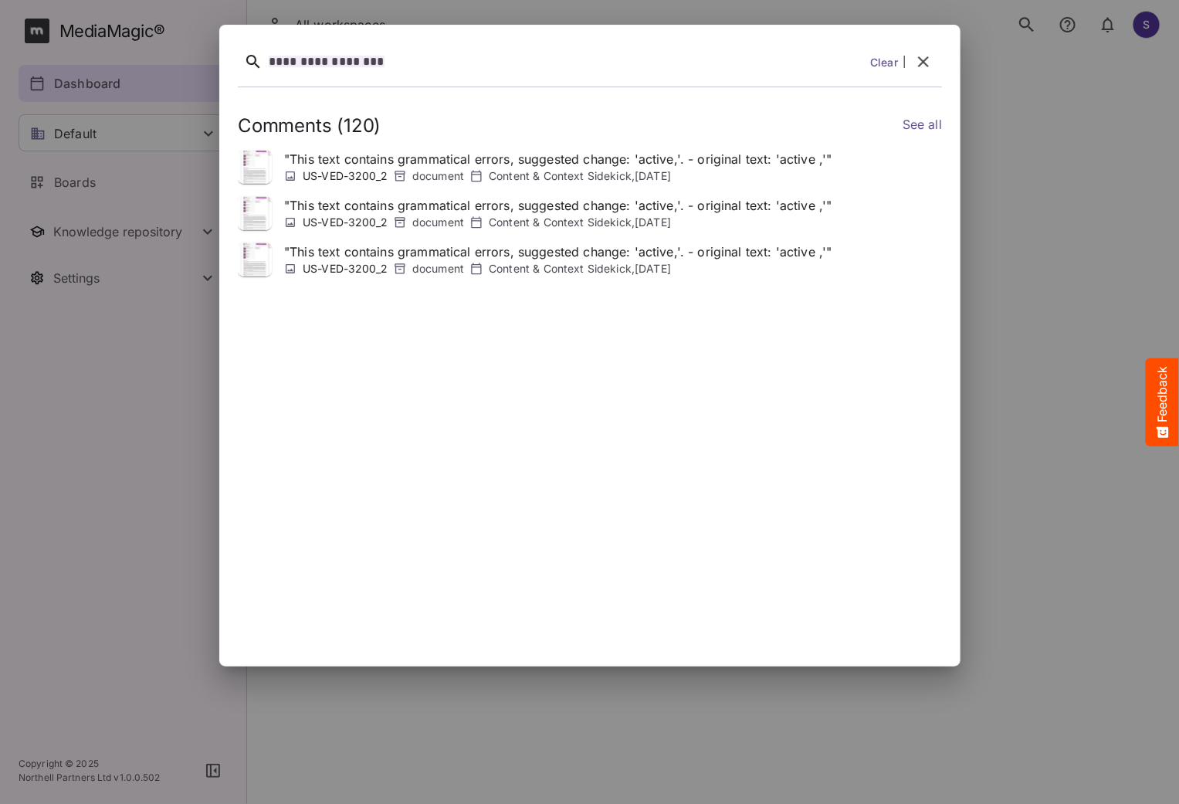
click at [432, 64] on div "**********" at bounding box center [566, 62] width 595 height 24
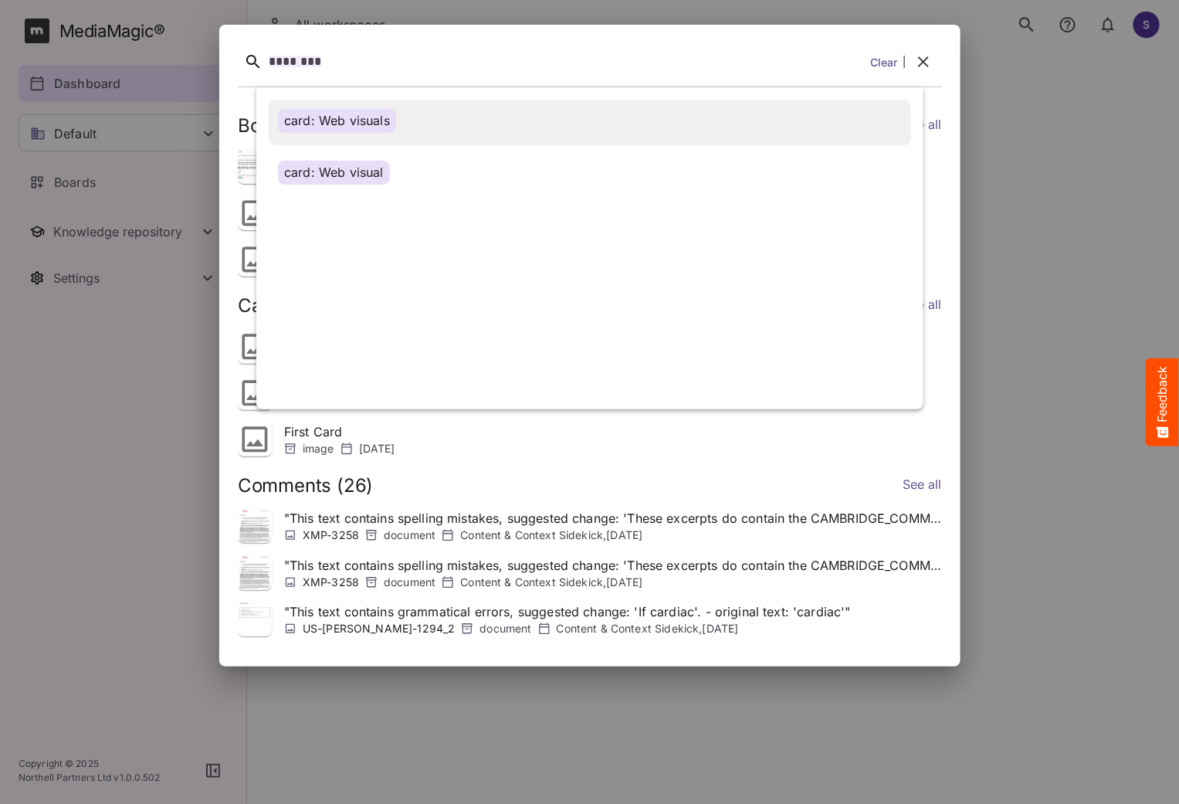
click at [385, 120] on div "card: Web visuals" at bounding box center [337, 121] width 118 height 24
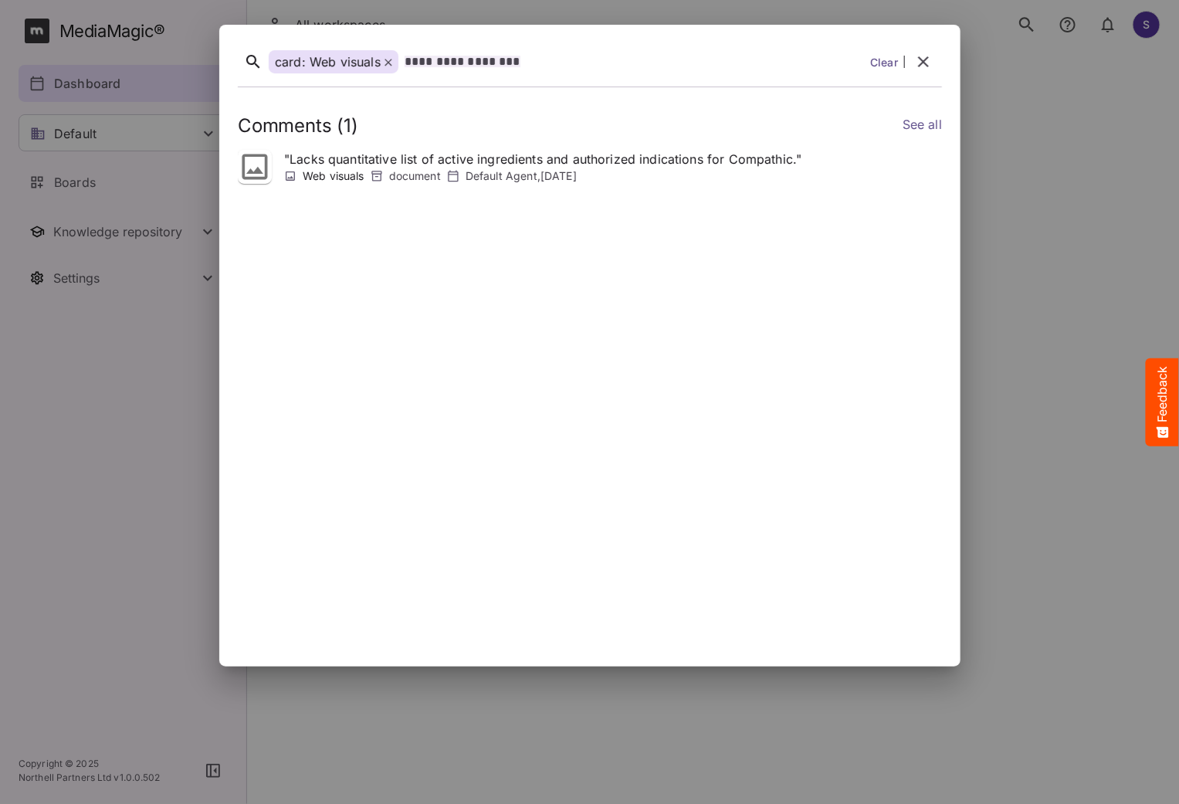
click at [256, 167] on icon at bounding box center [255, 167] width 34 height 34
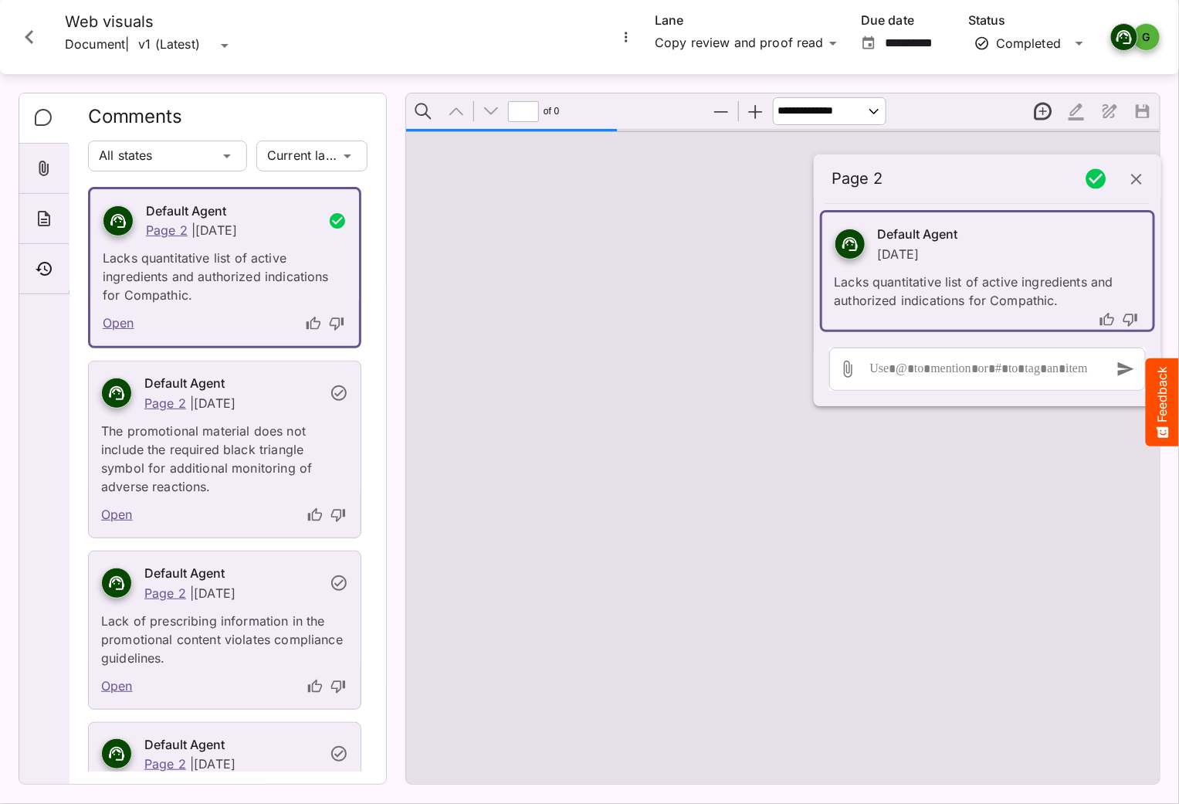
type input "*"
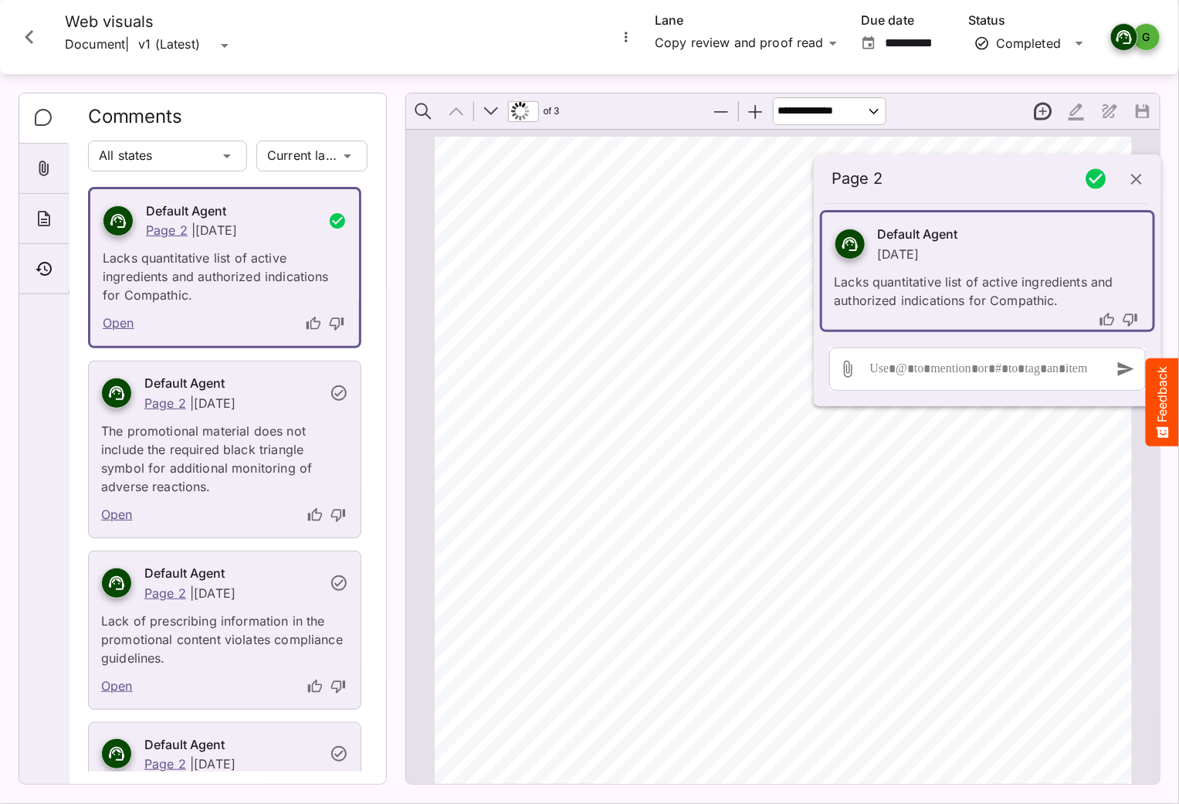
scroll to position [8, 0]
click at [31, 42] on icon "Close card" at bounding box center [29, 37] width 8 height 14
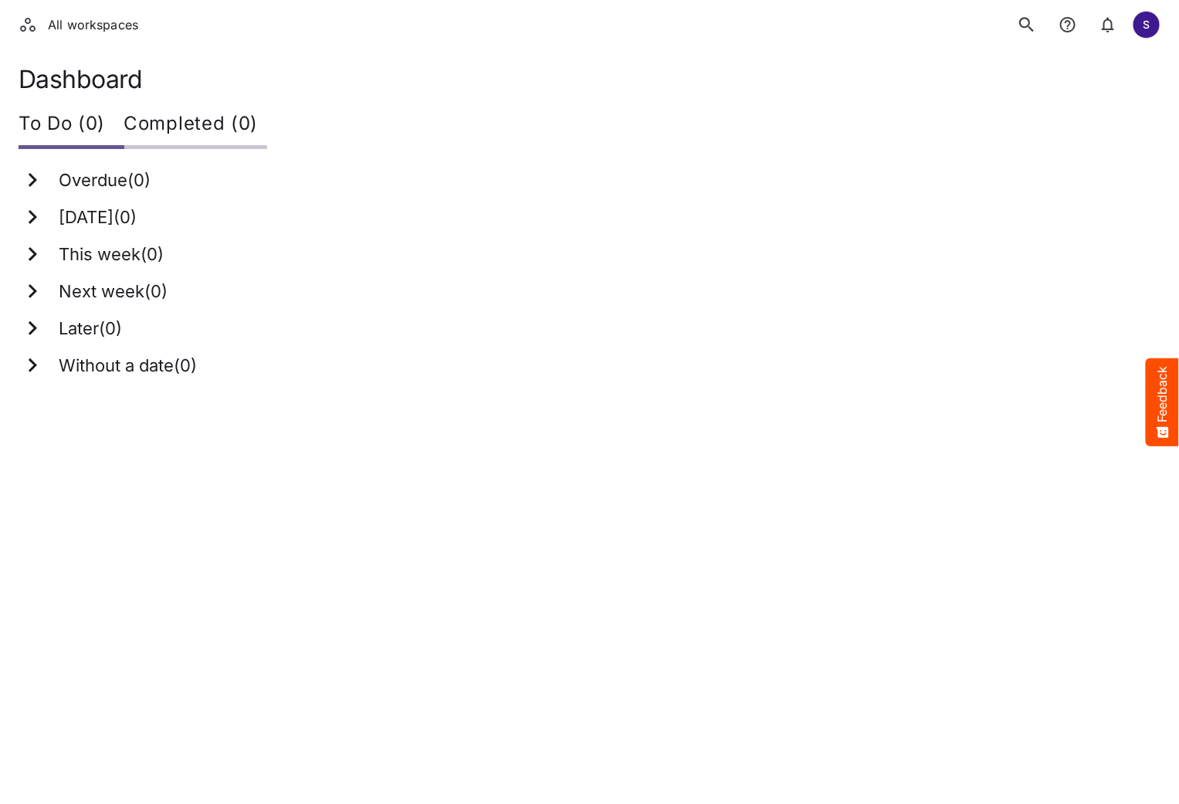
click at [124, 31] on li "All workspaces" at bounding box center [79, 24] width 118 height 19
click at [93, 18] on li "All workspaces" at bounding box center [79, 24] width 118 height 19
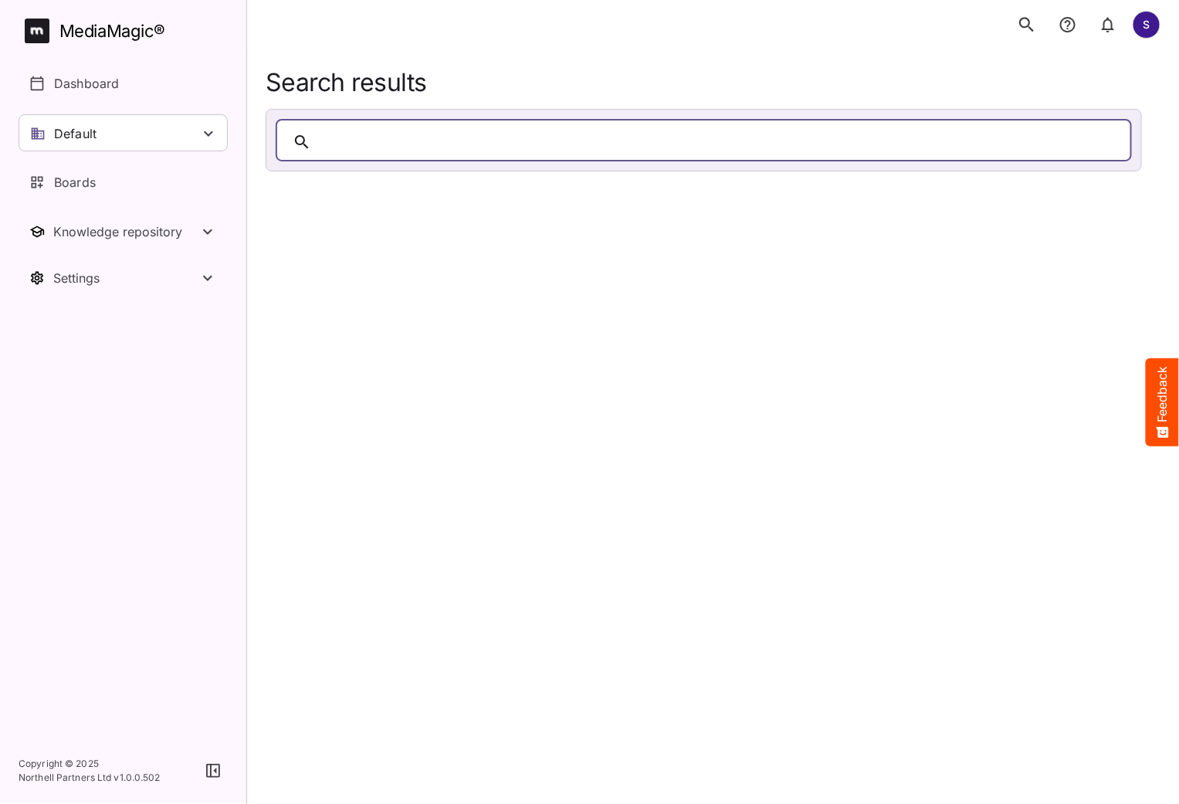
click at [97, 29] on div "MediaMagic ®" at bounding box center [112, 31] width 106 height 25
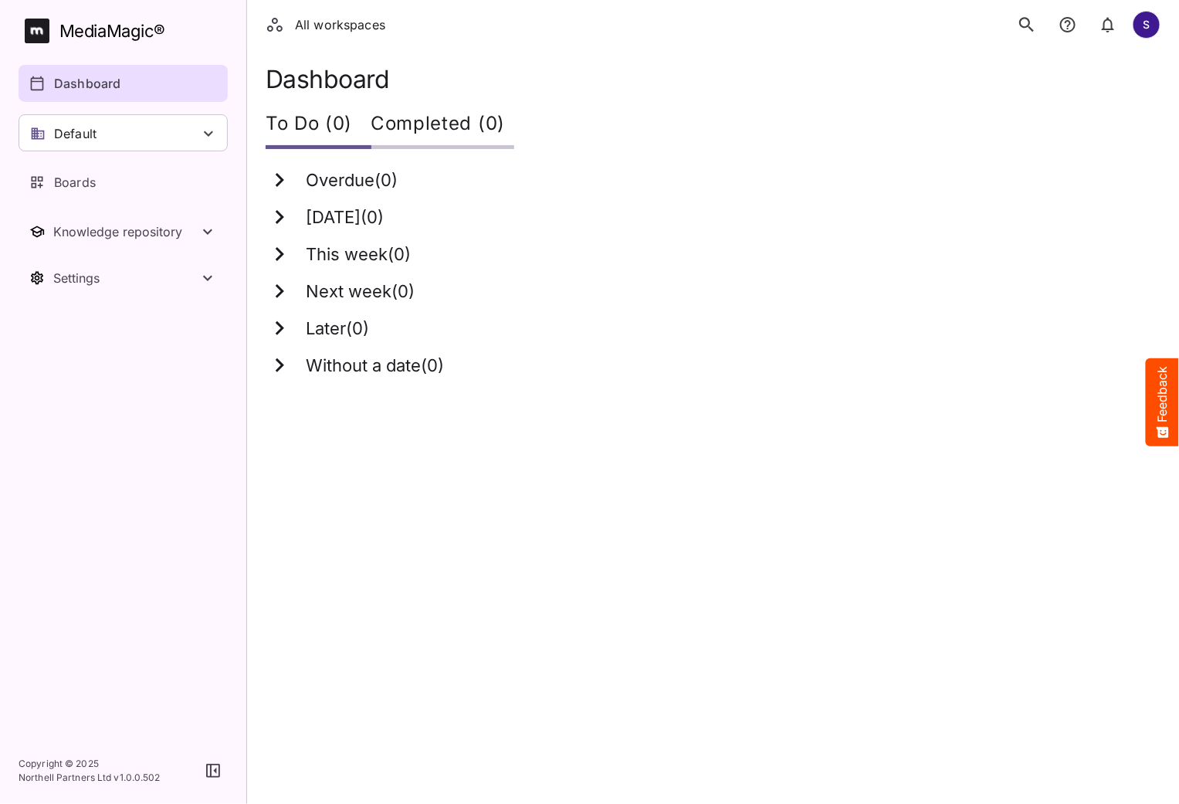
click at [1030, 28] on icon "search" at bounding box center [1026, 24] width 15 height 15
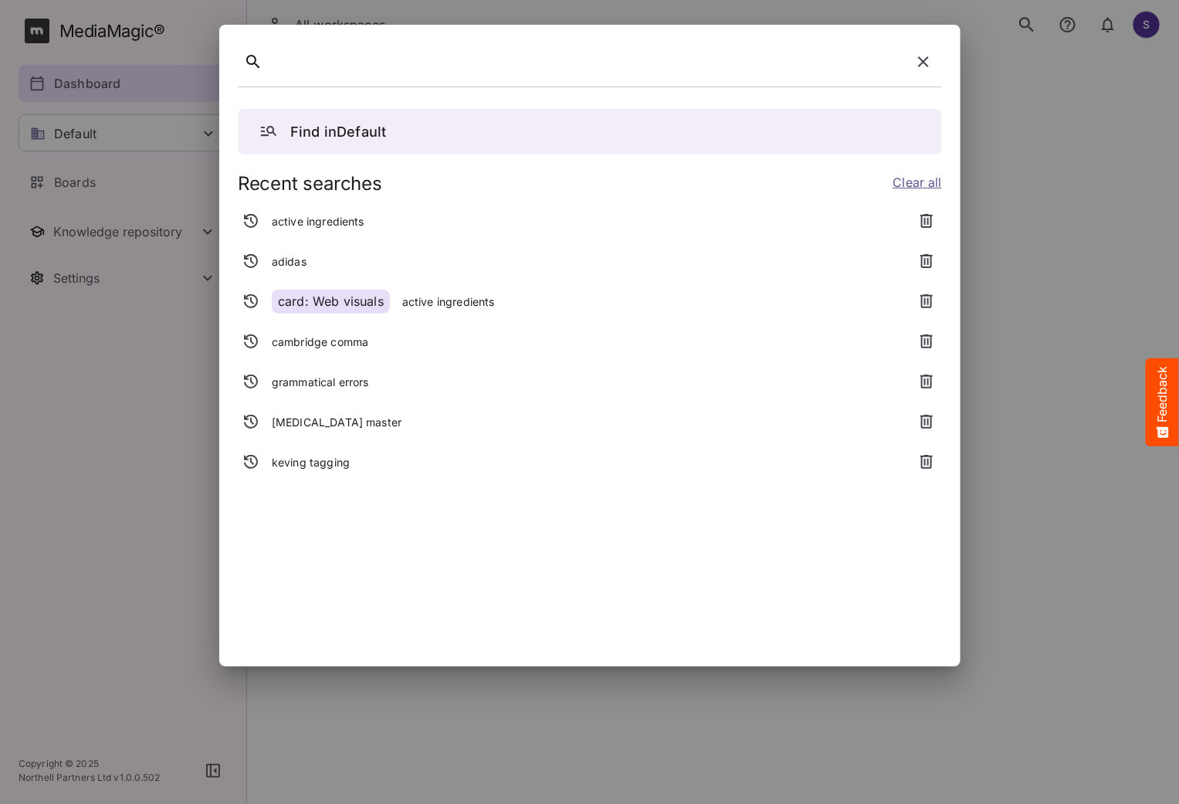
click at [928, 56] on icon "button" at bounding box center [923, 62] width 19 height 19
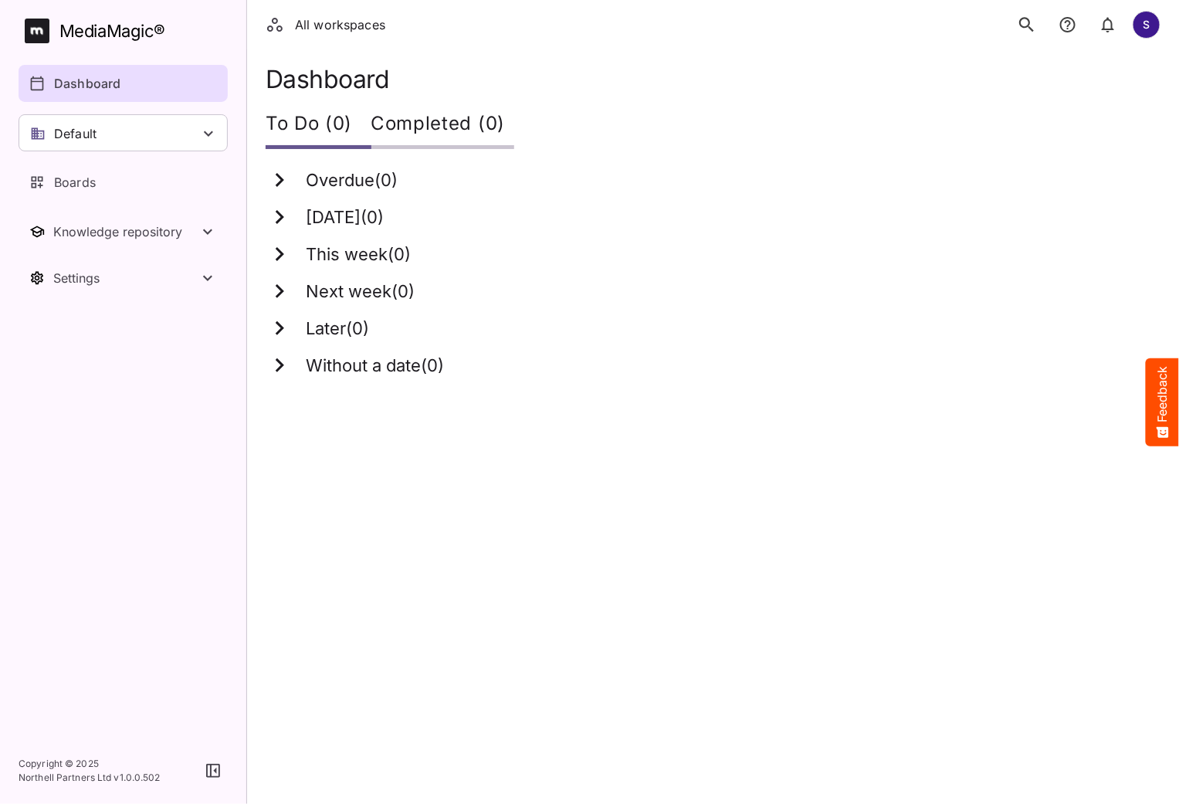
click at [1021, 22] on icon "search" at bounding box center [1027, 25] width 20 height 20
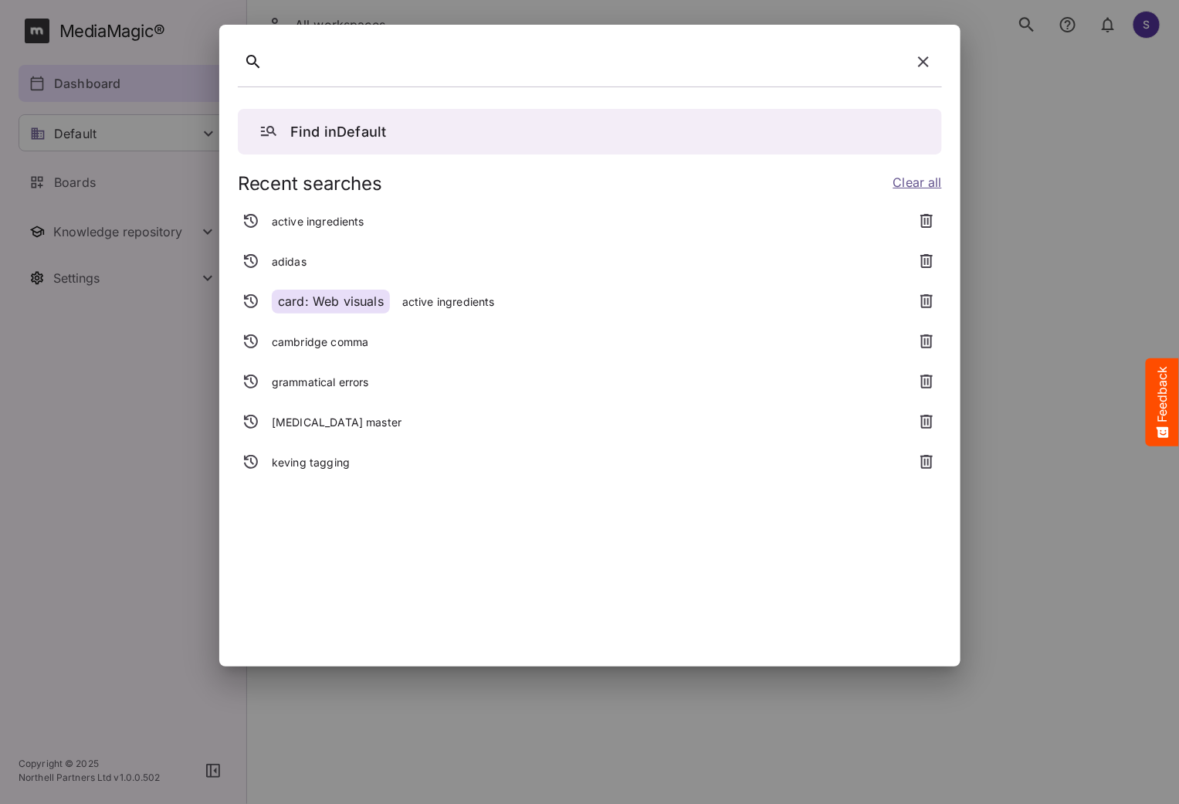
click at [284, 264] on p "adidas" at bounding box center [289, 261] width 35 height 15
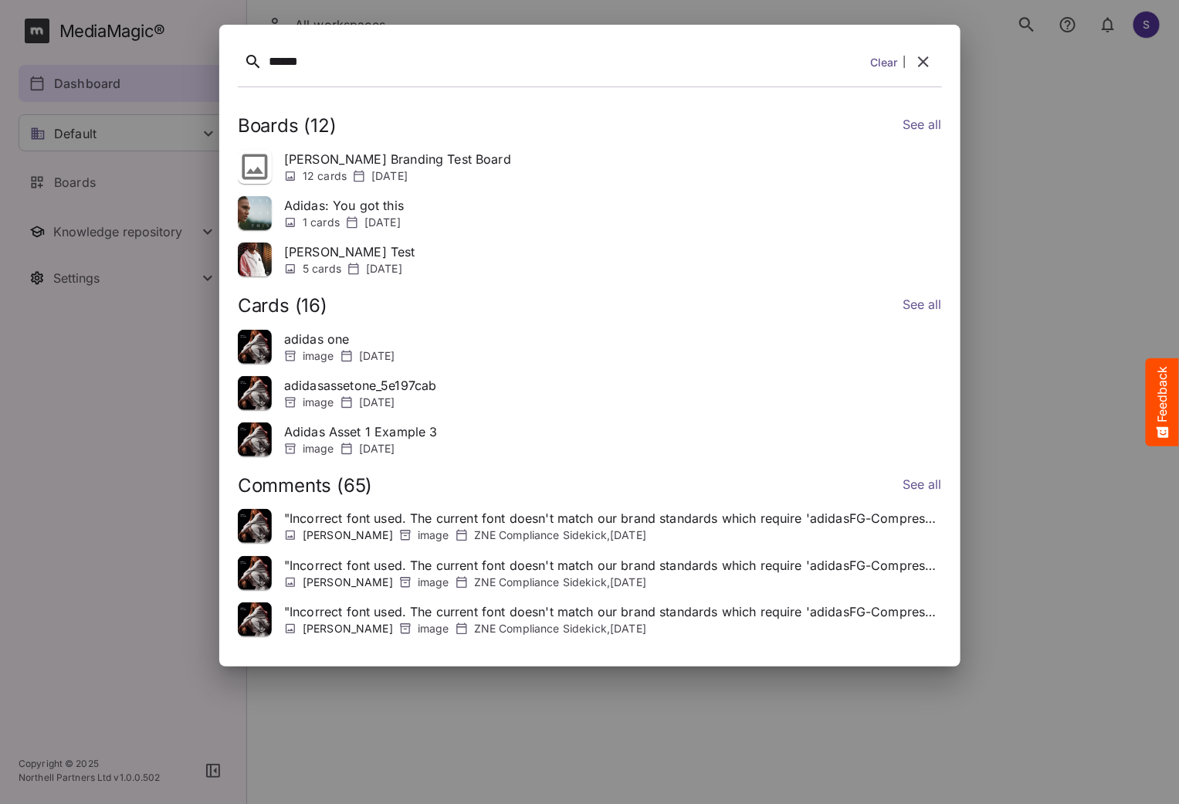
click at [936, 126] on link "See all" at bounding box center [921, 126] width 39 height 22
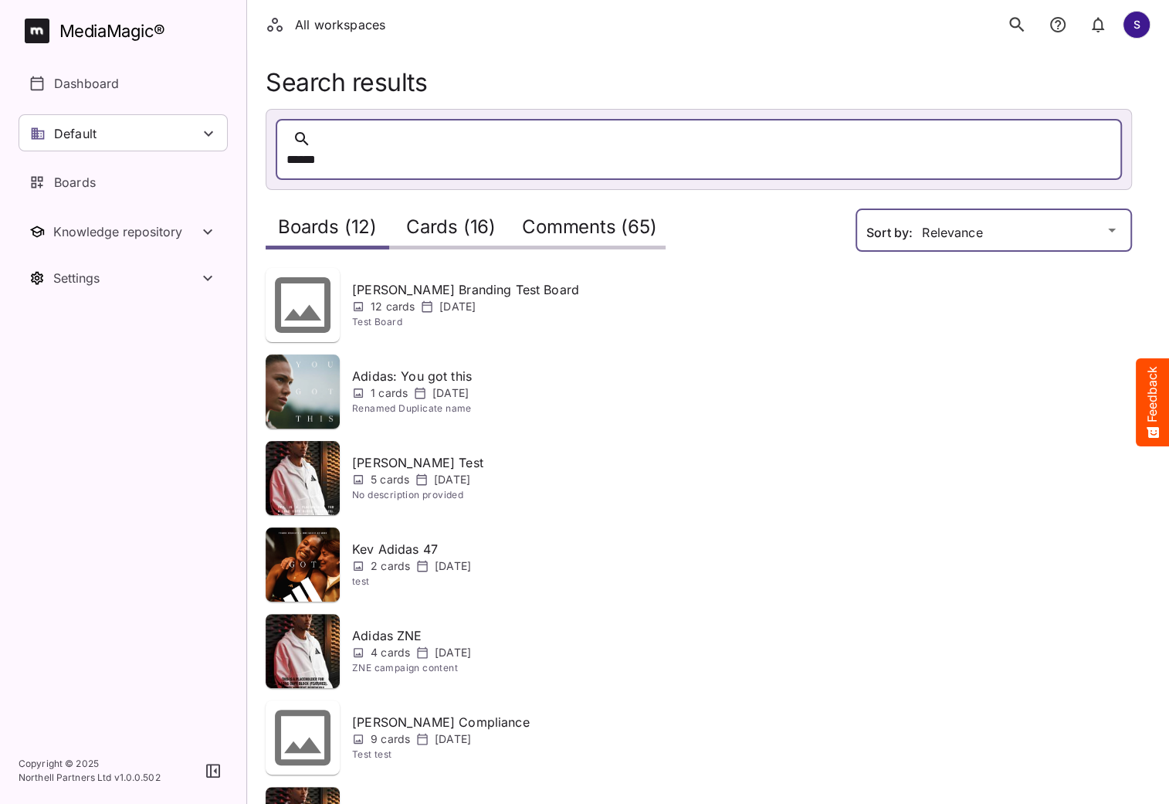
click at [988, 207] on div "All workspaces S MediaMagic ® Dashboard Default BasicSearchTestWorkspace Clearc…" at bounding box center [584, 591] width 1169 height 1182
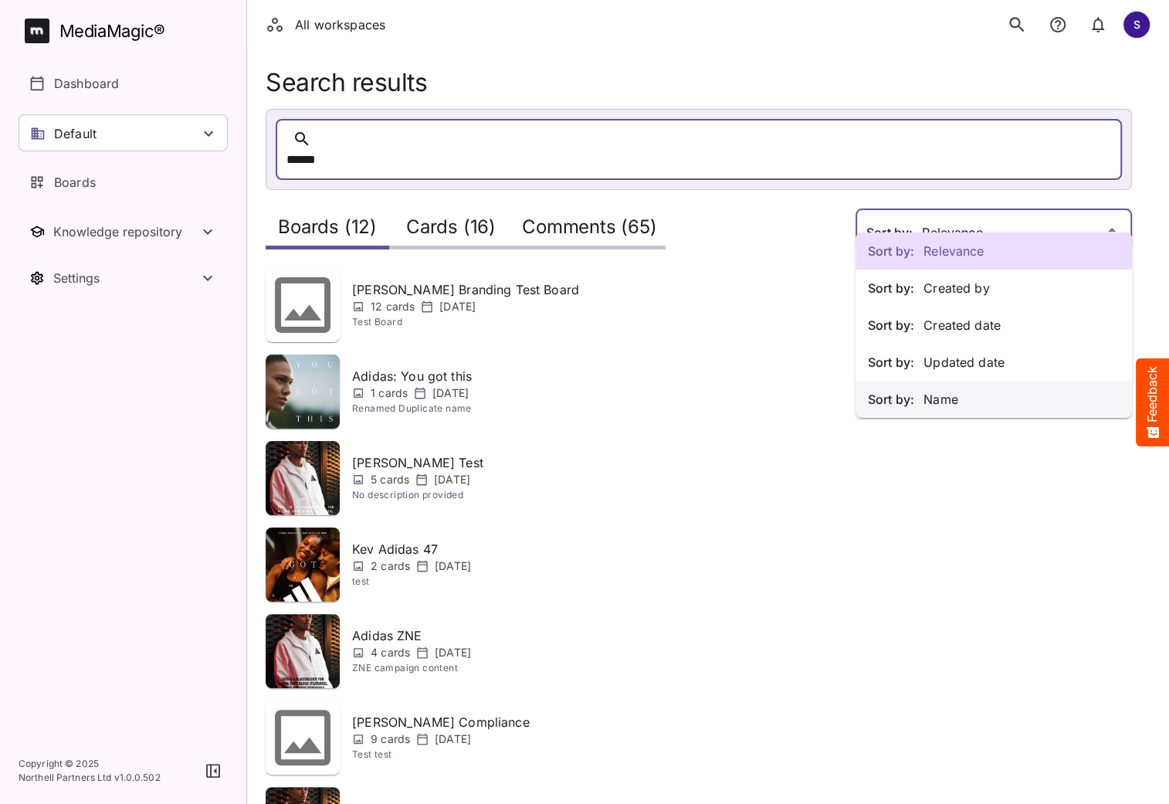
click at [963, 406] on p "Sort by: Name" at bounding box center [994, 399] width 252 height 19
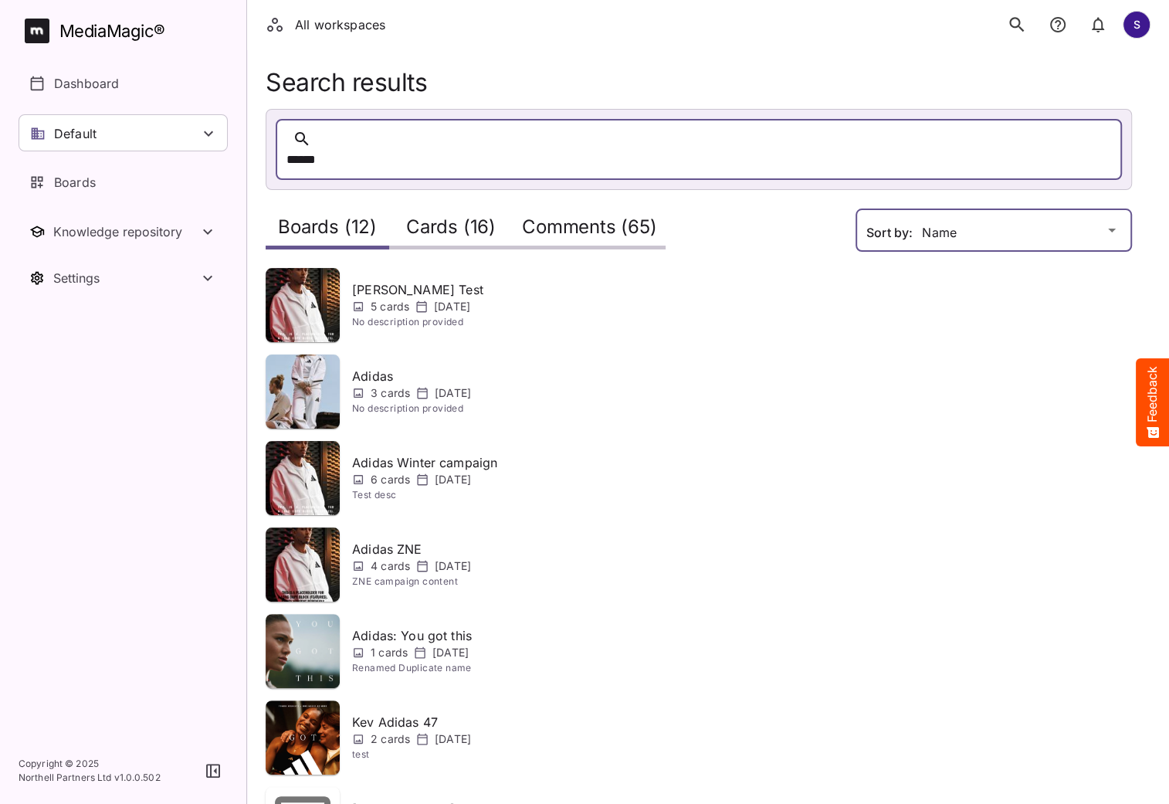
click at [970, 210] on div "All workspaces S MediaMagic ® Dashboard Default BasicSearchTestWorkspace Clearc…" at bounding box center [584, 594] width 1169 height 1188
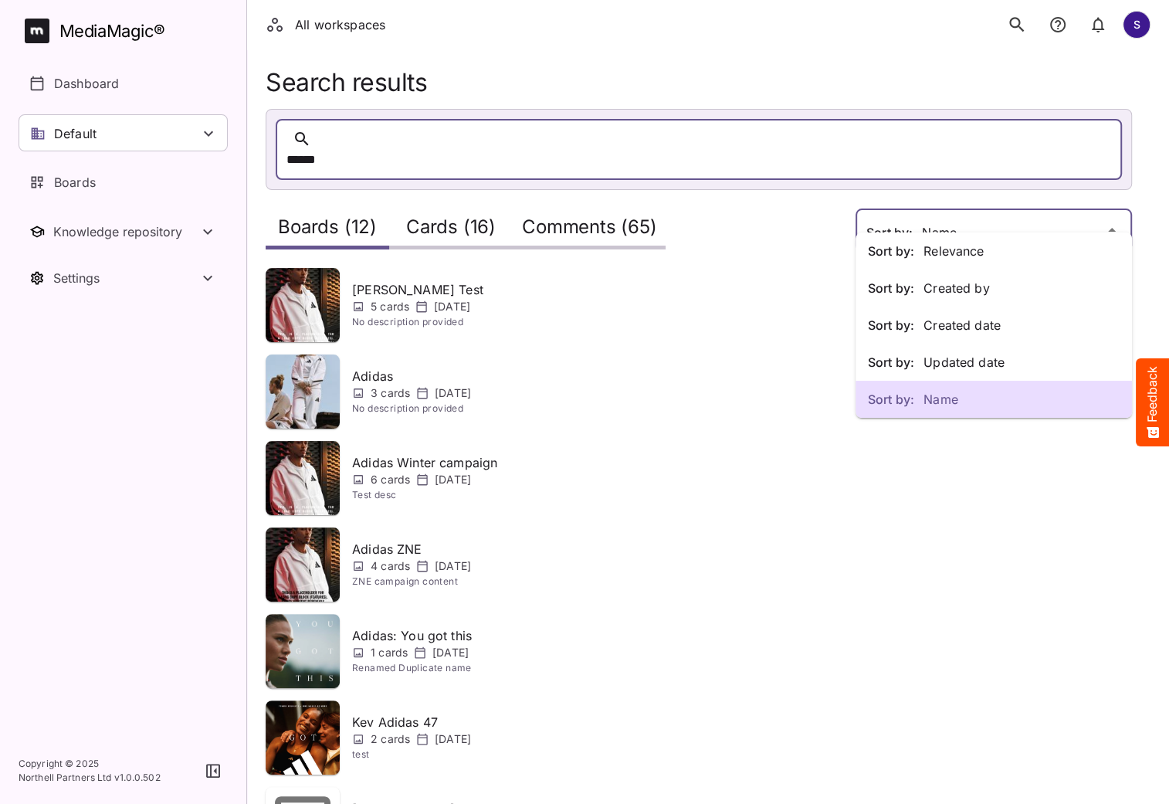
click at [951, 246] on p "Sort by: Relevance" at bounding box center [994, 251] width 252 height 19
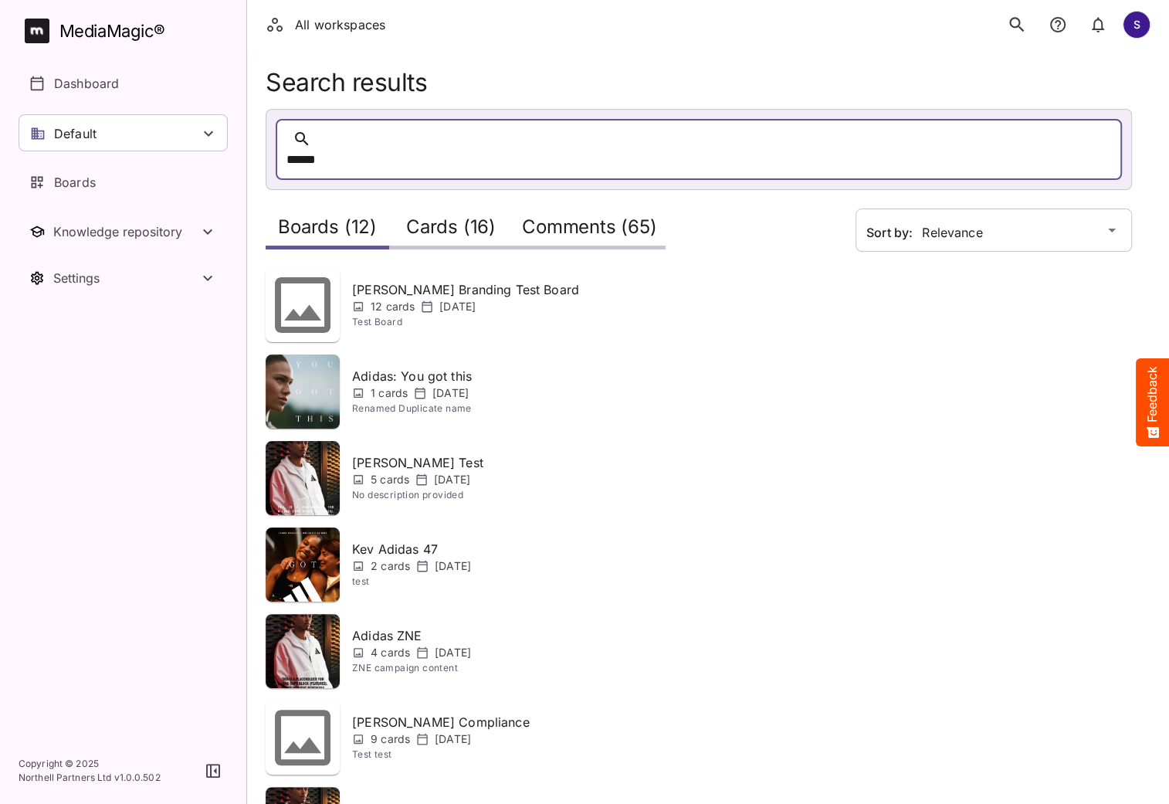
click at [439, 216] on h2 "Cards (16)" at bounding box center [451, 230] width 90 height 29
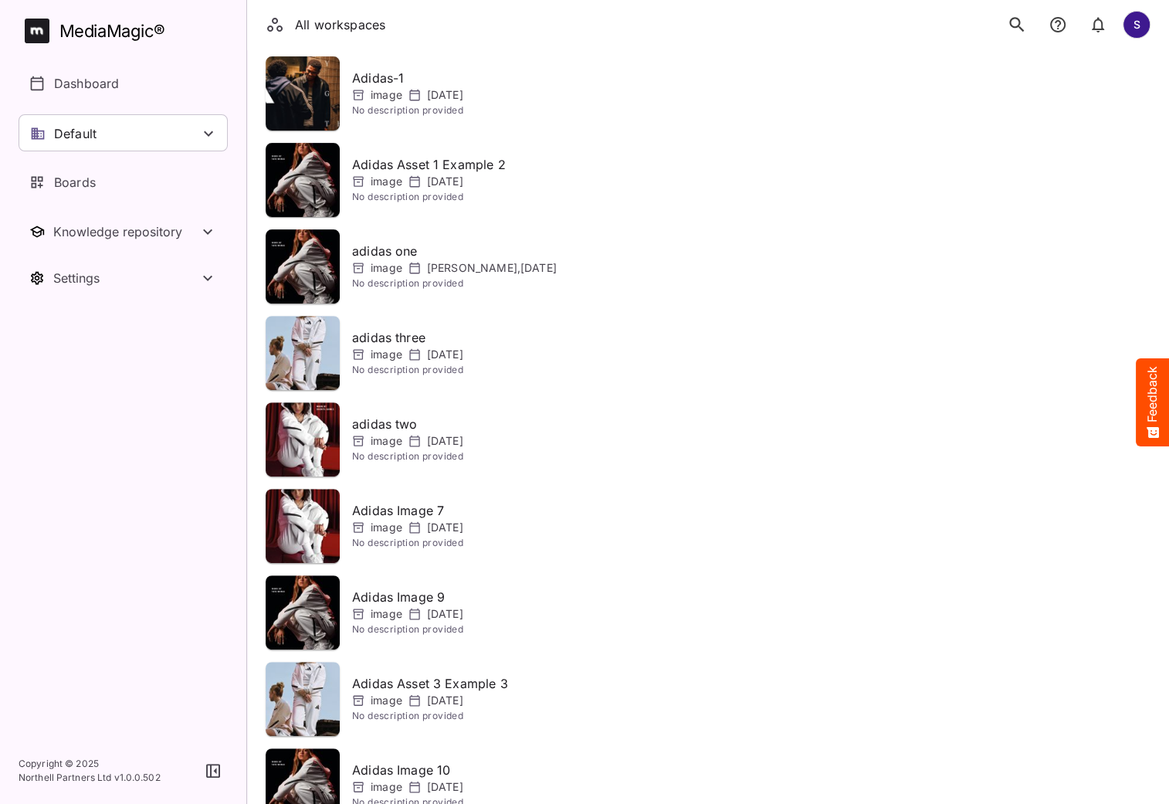
scroll to position [358, 0]
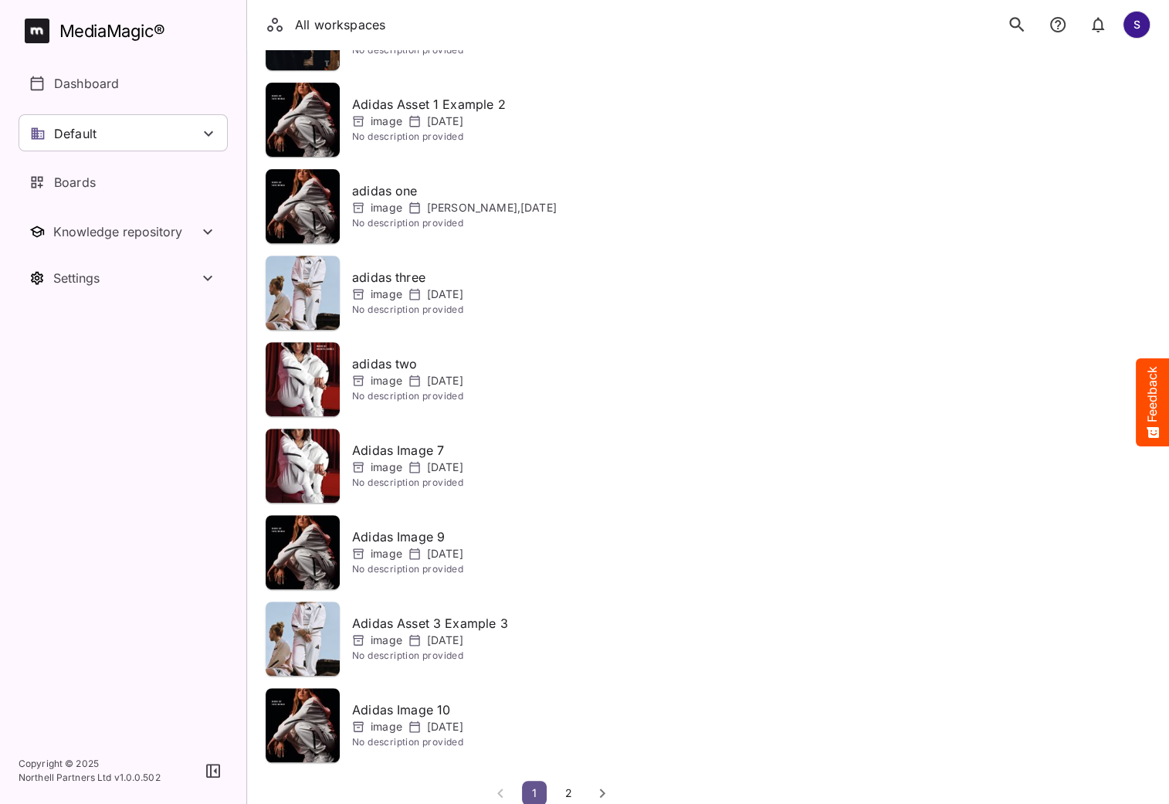
click at [577, 781] on button "2" at bounding box center [568, 793] width 25 height 25
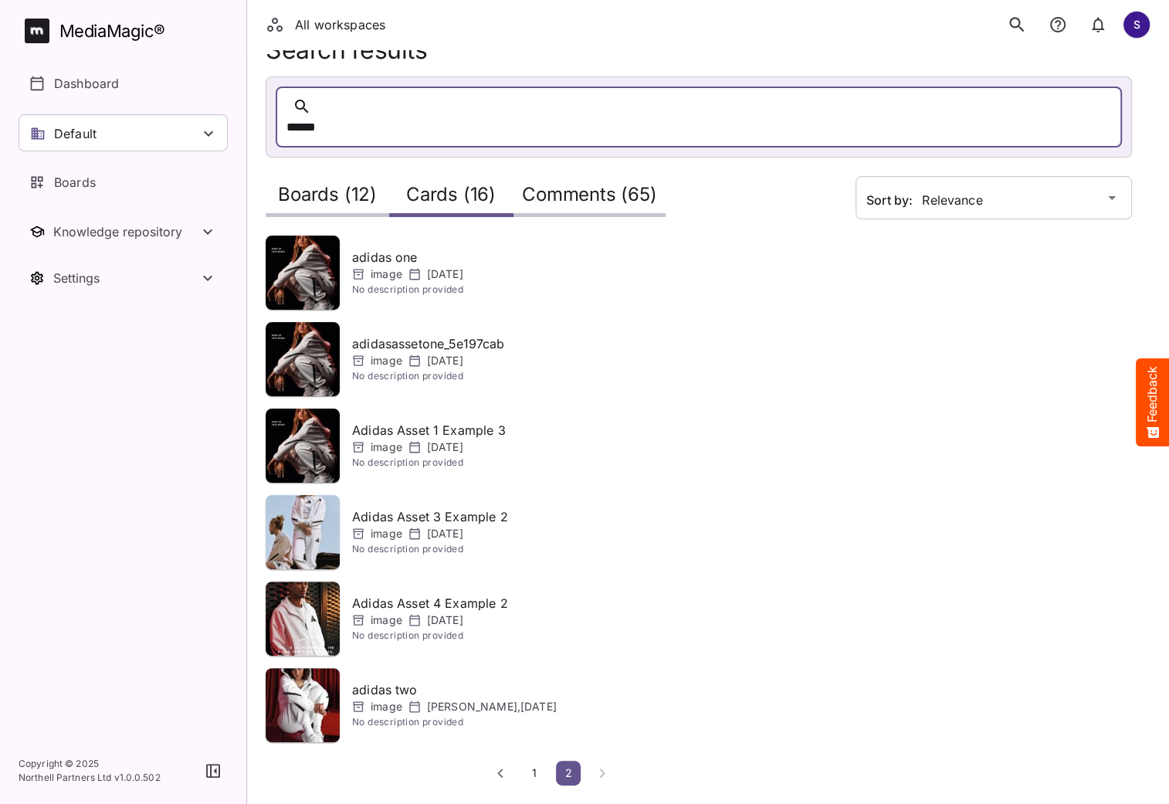
scroll to position [12, 0]
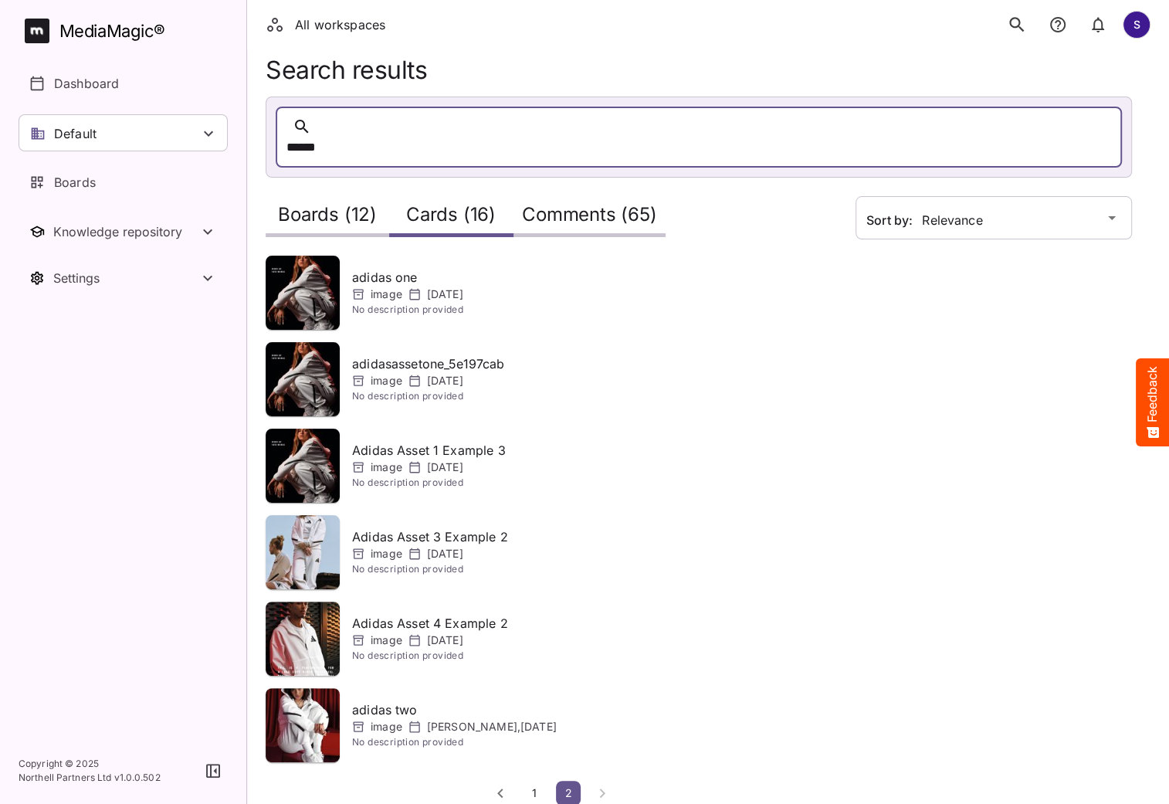
click at [533, 786] on span "1" at bounding box center [534, 792] width 15 height 13
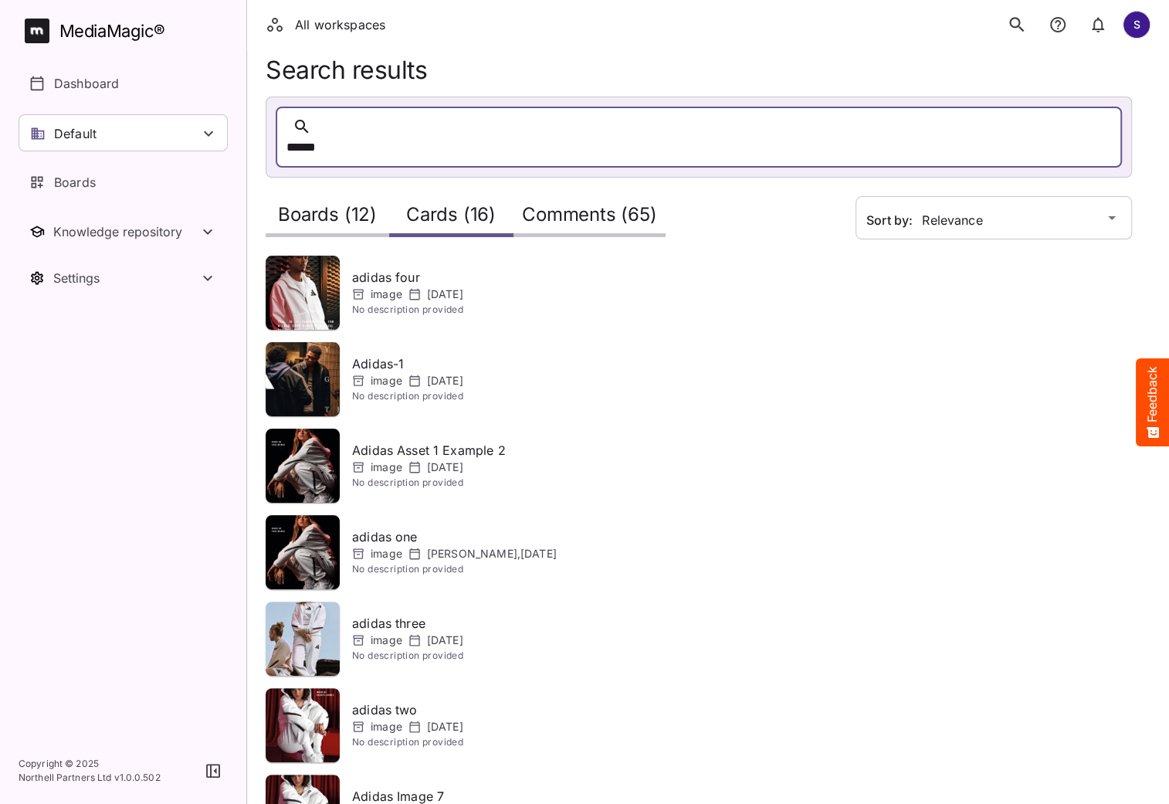
click at [591, 204] on h2 "Comments (65)" at bounding box center [589, 218] width 134 height 29
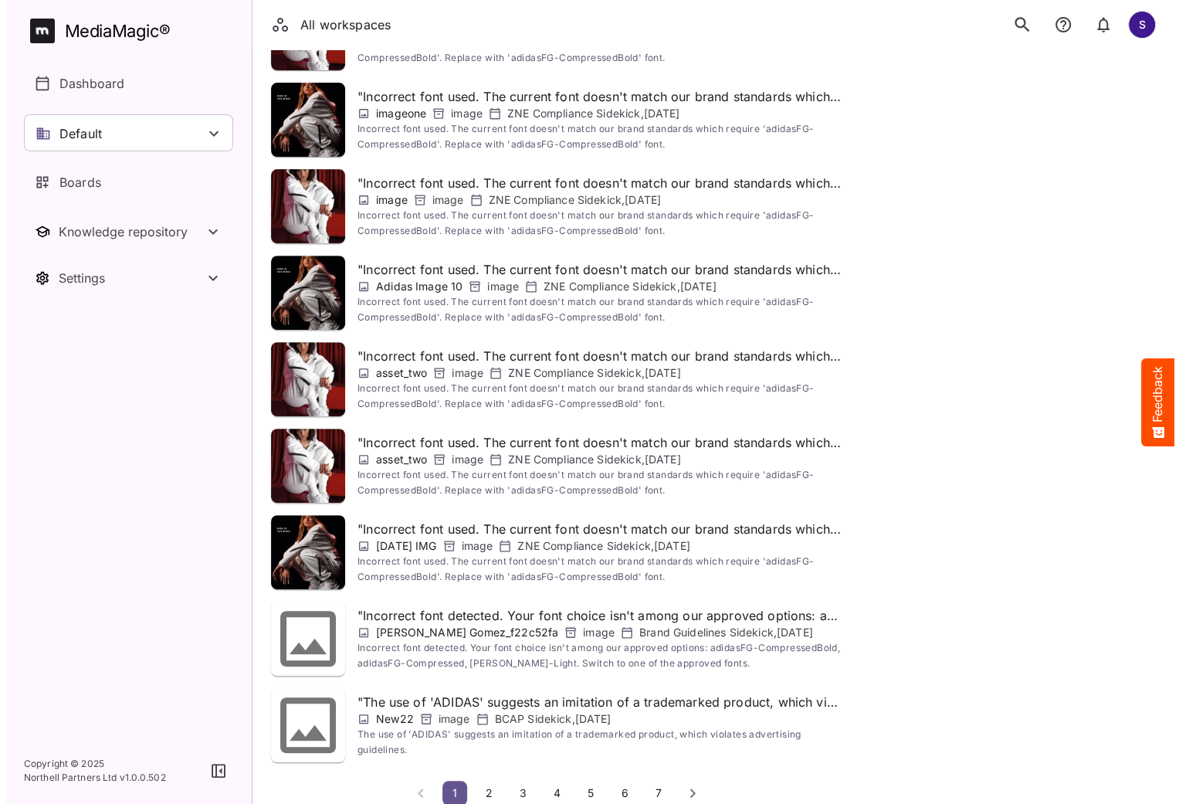
scroll to position [0, 0]
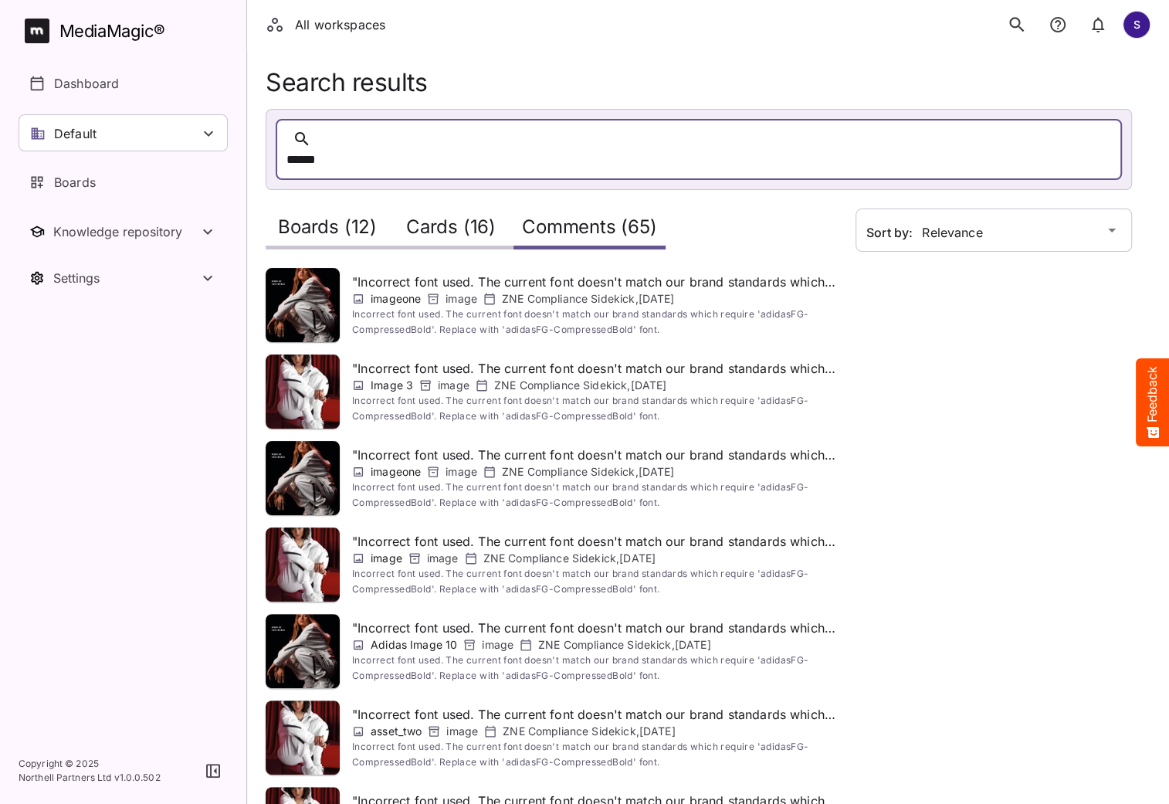
click at [361, 216] on h2 "Boards (12)" at bounding box center [327, 230] width 99 height 29
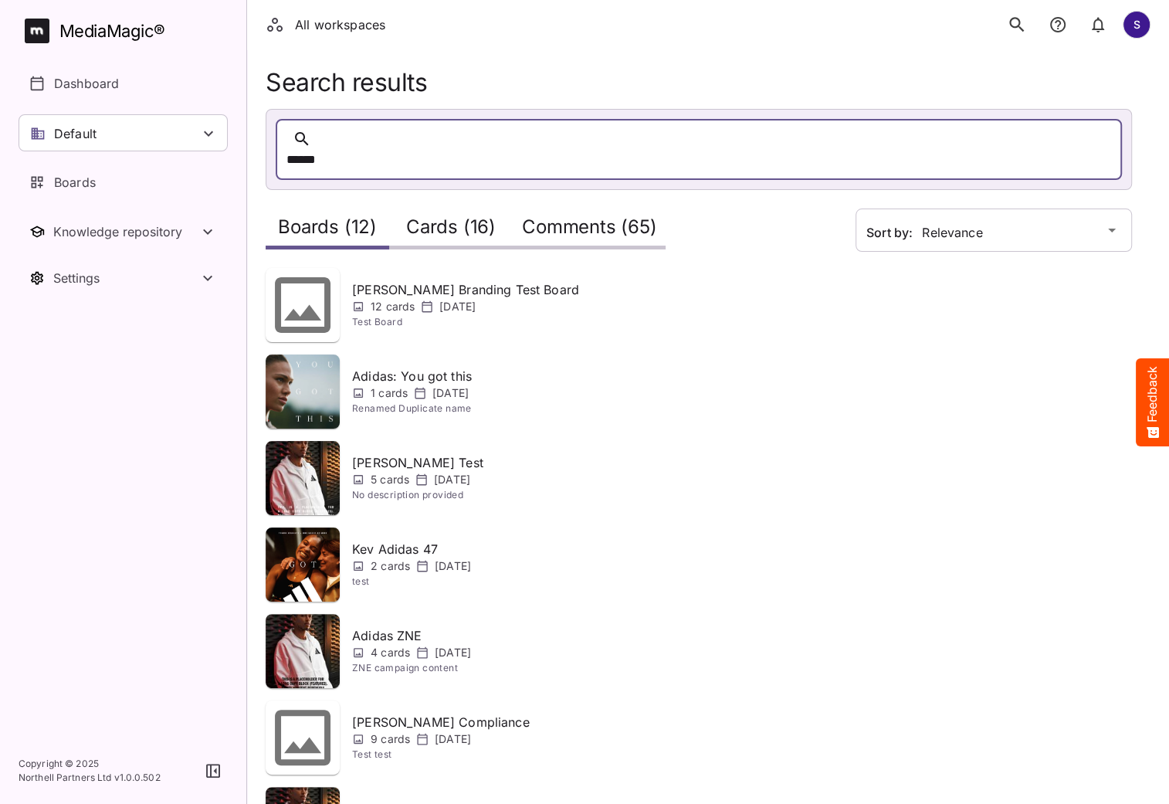
click at [90, 34] on div "MediaMagic ®" at bounding box center [112, 31] width 106 height 25
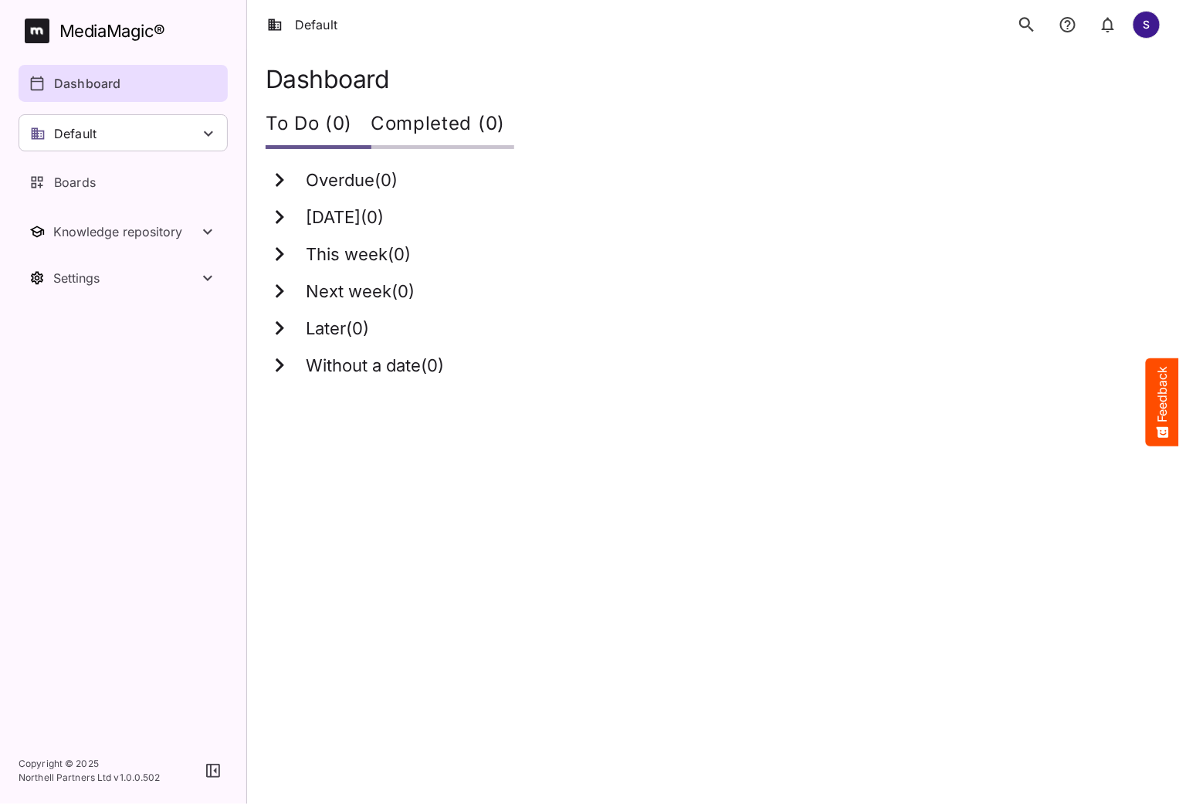
click at [1035, 24] on icon "search" at bounding box center [1027, 25] width 20 height 20
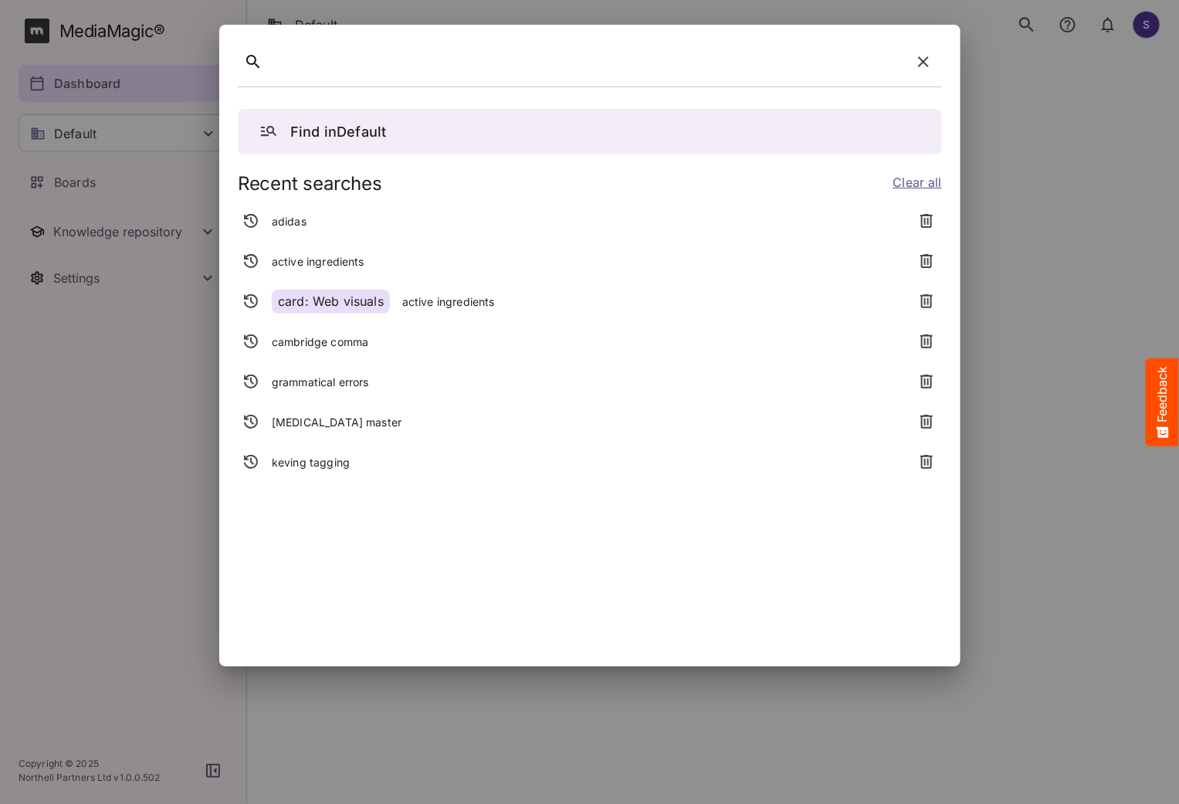
click at [921, 63] on icon "button" at bounding box center [923, 61] width 11 height 11
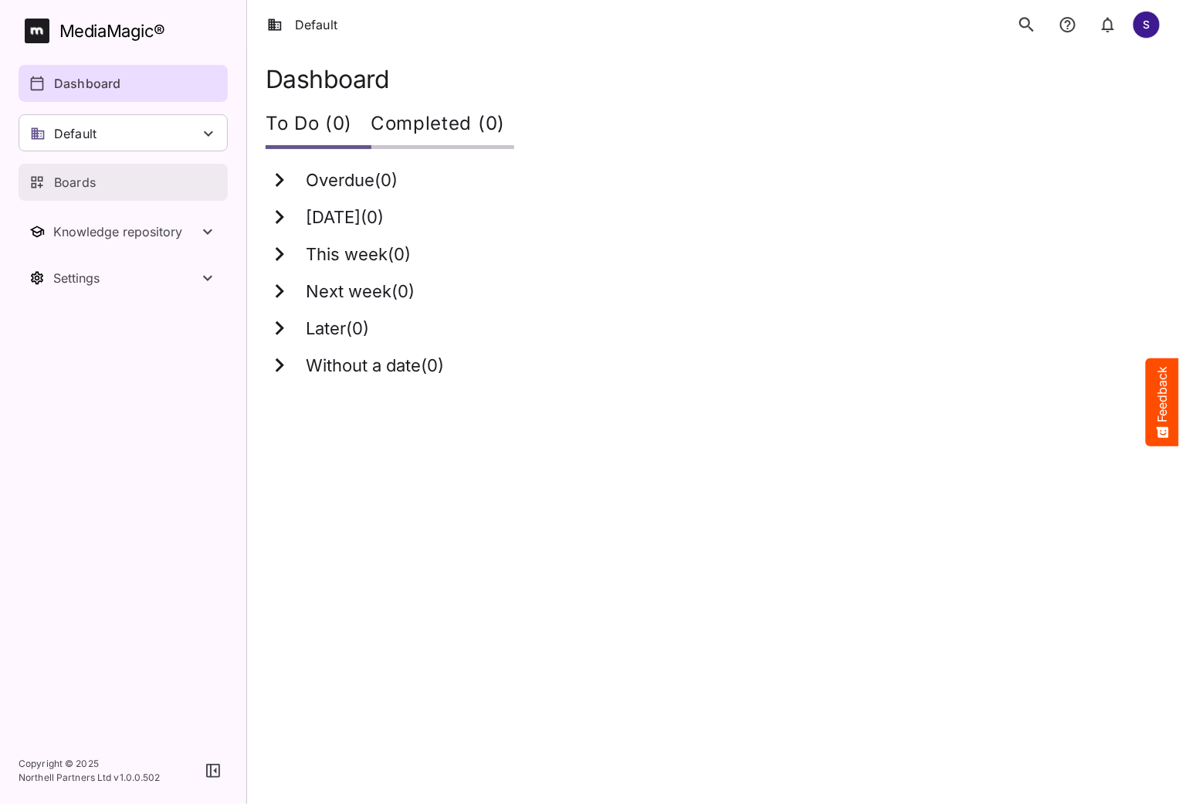
click at [124, 193] on link "Boards" at bounding box center [123, 182] width 209 height 37
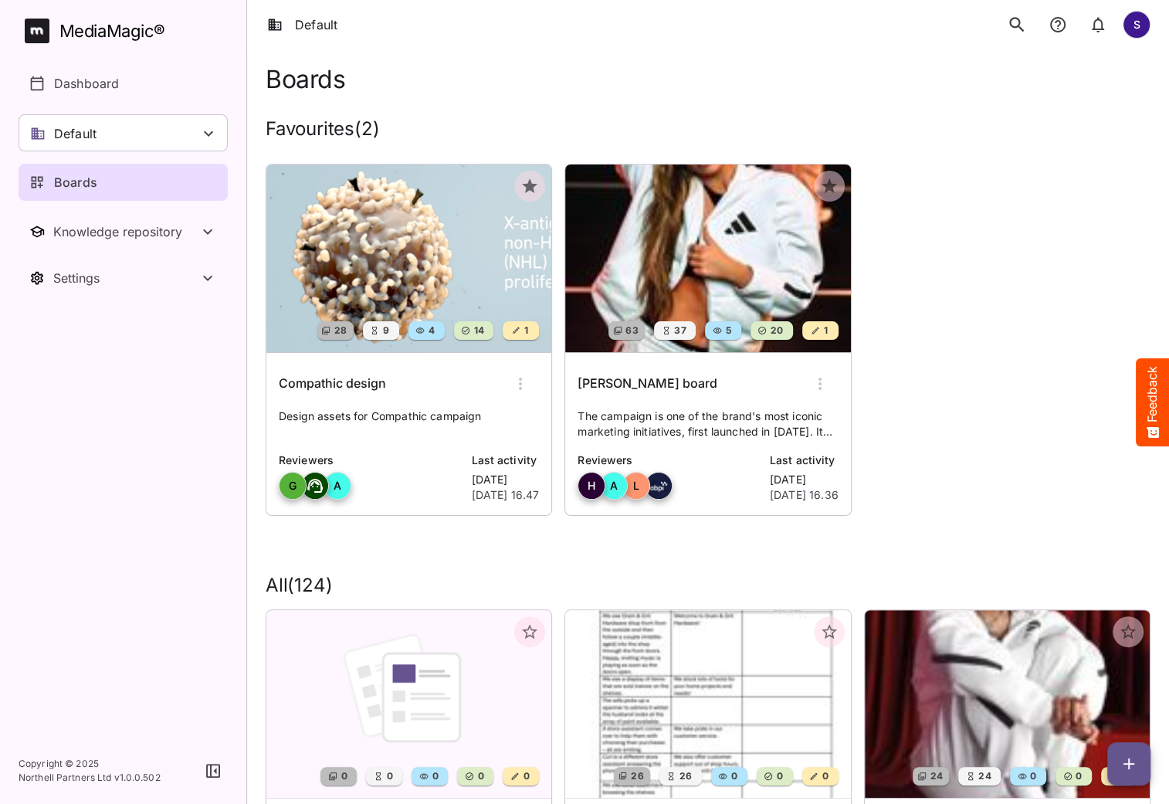
click at [405, 235] on img at bounding box center [408, 258] width 285 height 188
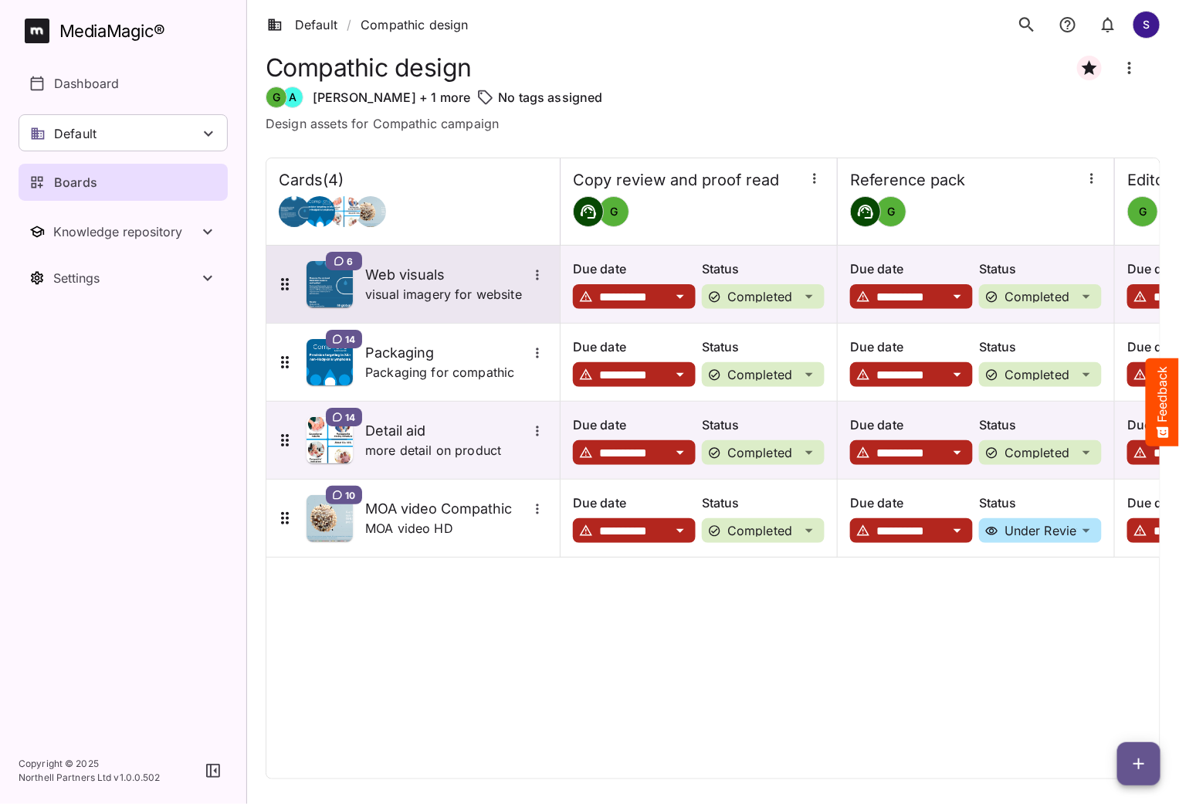
click at [398, 276] on h5 "Web visuals" at bounding box center [446, 275] width 162 height 19
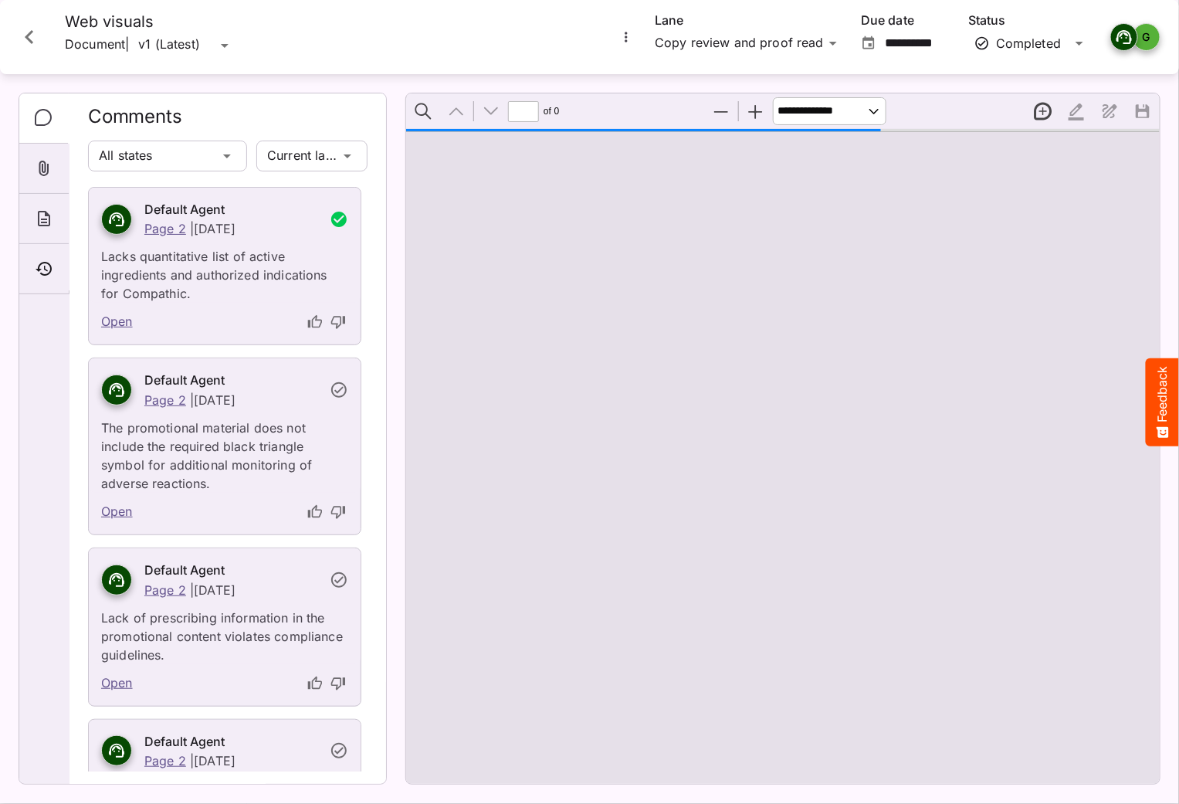
type input "*"
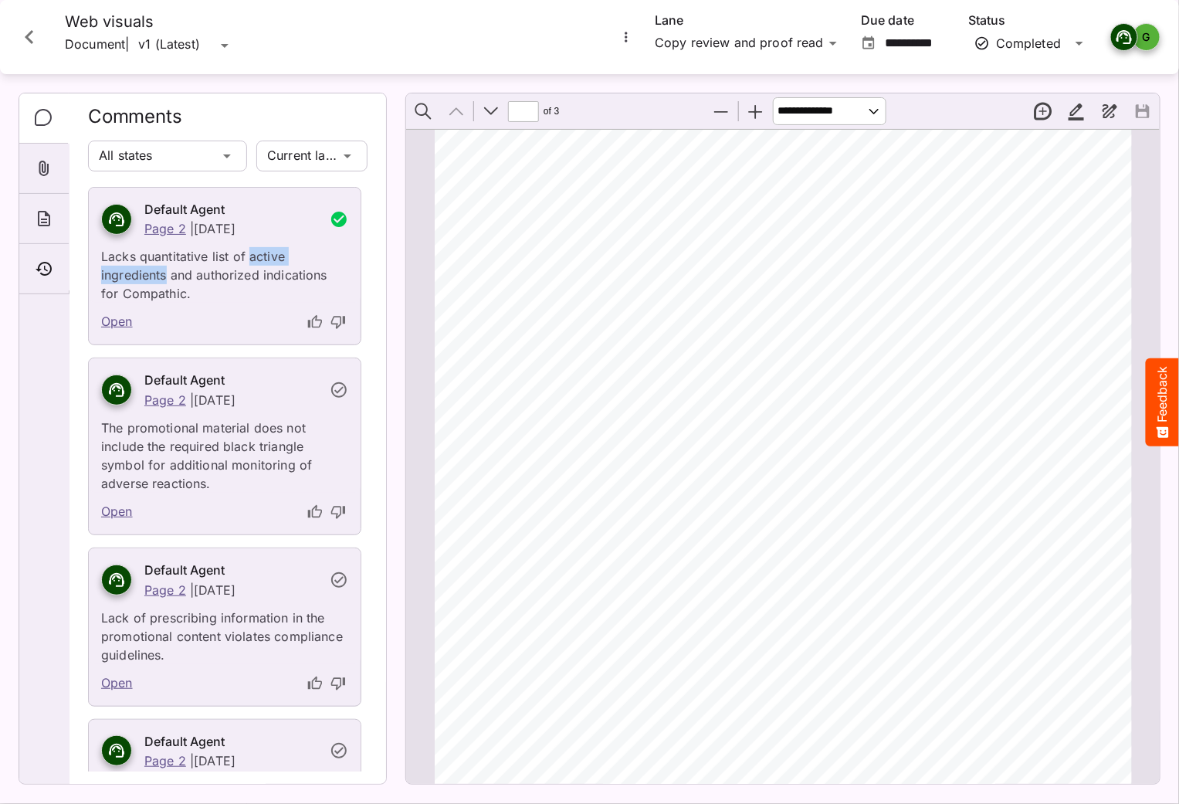
drag, startPoint x: 249, startPoint y: 257, endPoint x: 166, endPoint y: 278, distance: 85.9
click at [166, 278] on p "Lacks quantitative list of active ingredients and authorized indications for Co…" at bounding box center [224, 270] width 247 height 65
copy p "active ingredients"
click at [39, 27] on icon "Close card" at bounding box center [29, 37] width 28 height 28
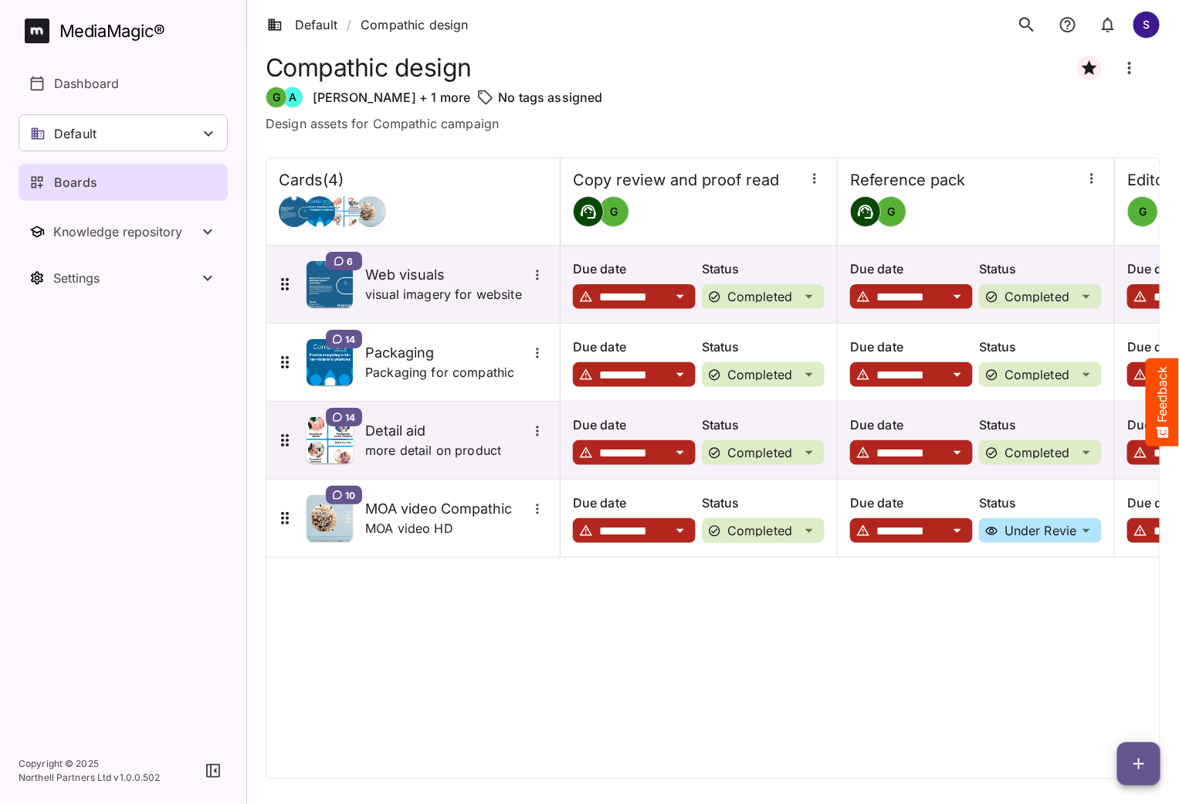
click at [135, 26] on div "MediaMagic ®" at bounding box center [112, 31] width 106 height 25
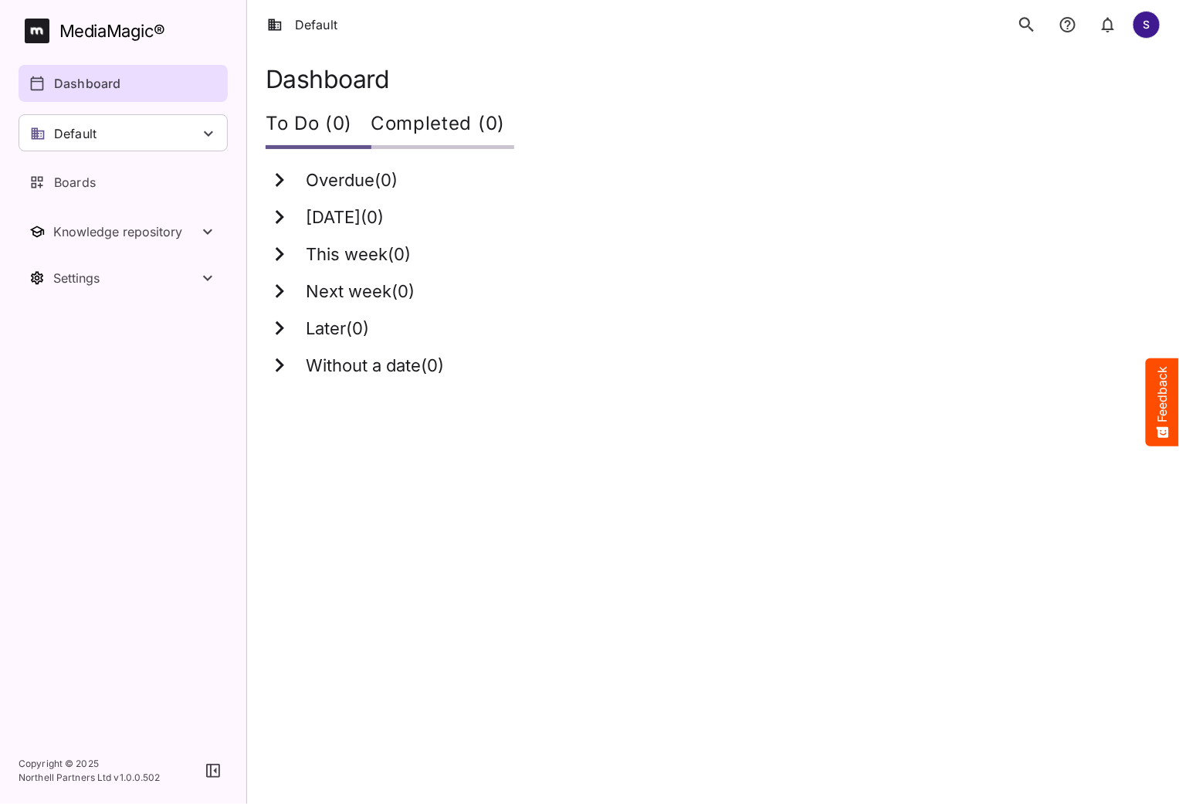
click at [1019, 25] on icon "search" at bounding box center [1027, 25] width 20 height 20
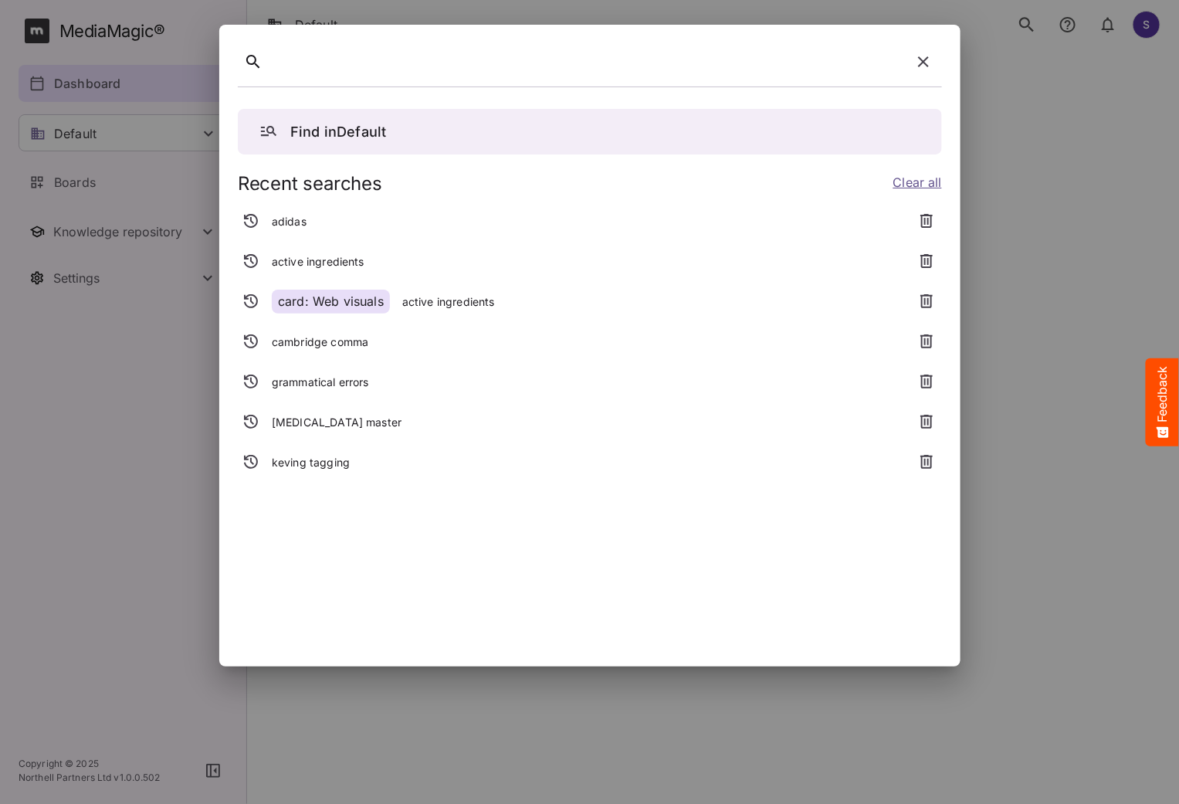
paste div
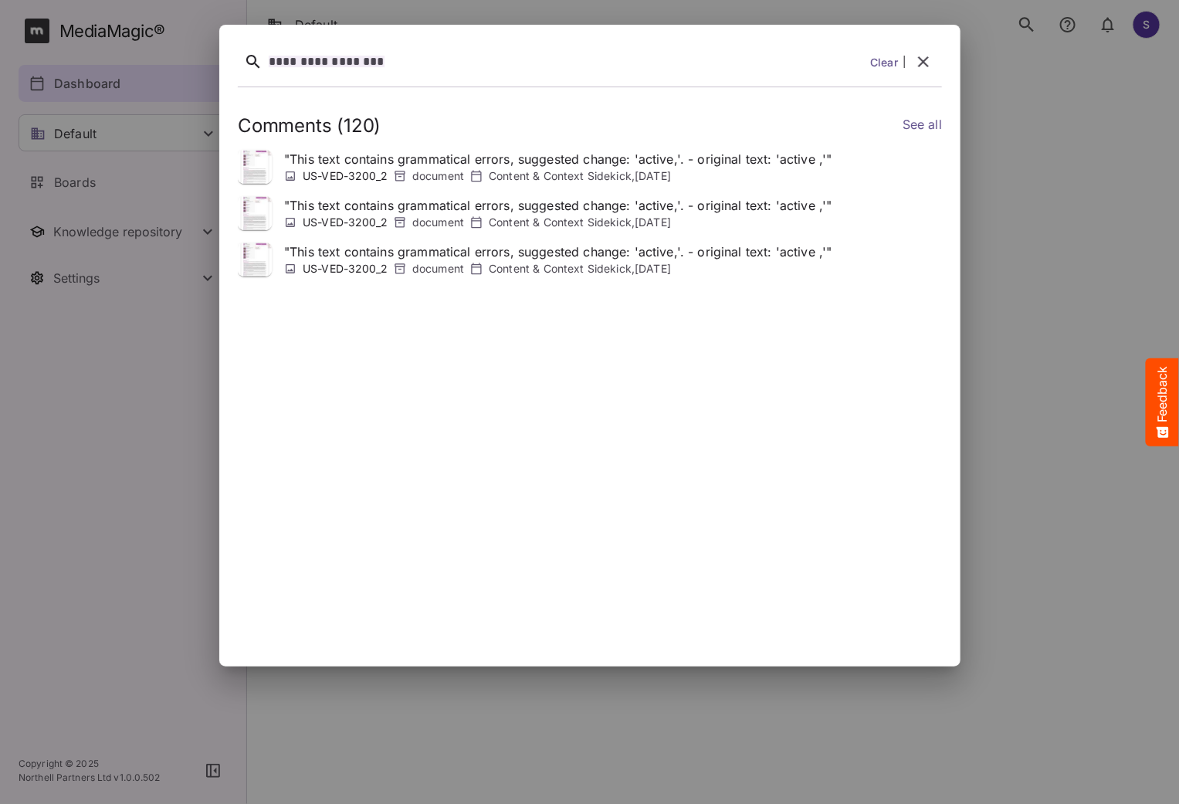
click at [934, 127] on link "See all" at bounding box center [921, 126] width 39 height 22
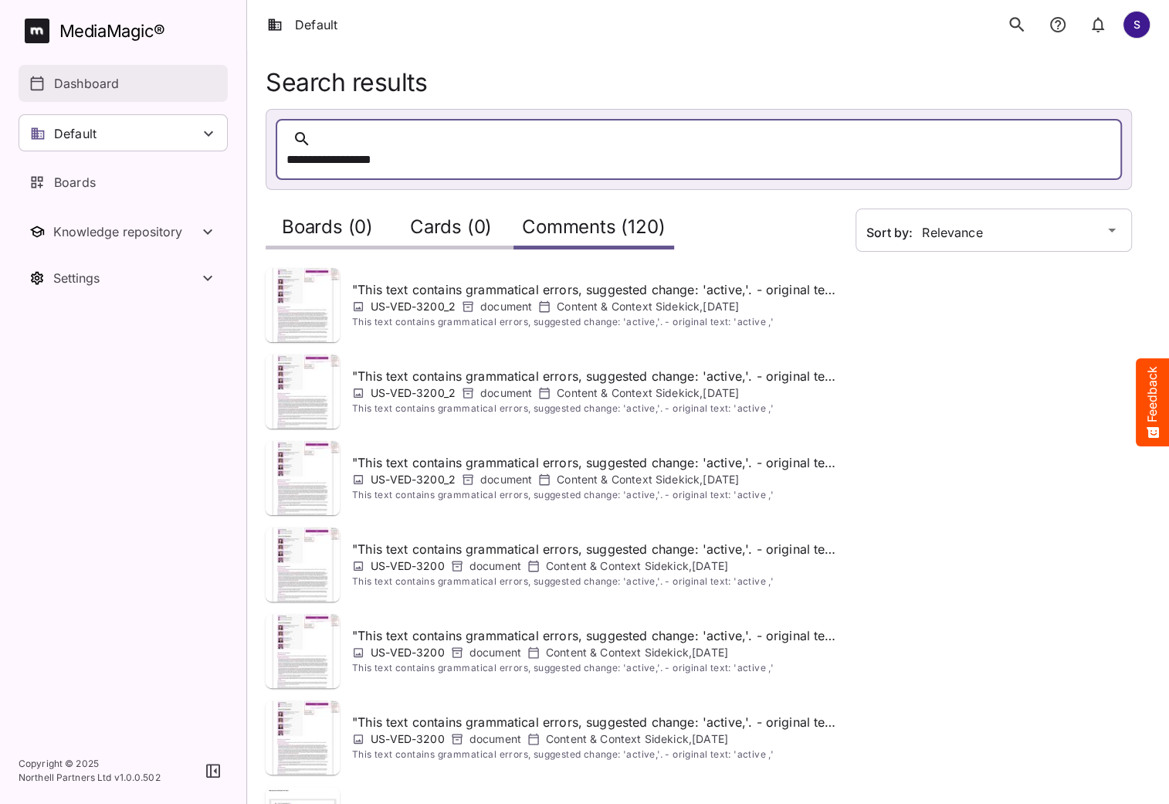
click at [56, 86] on p "Dashboard" at bounding box center [86, 83] width 65 height 19
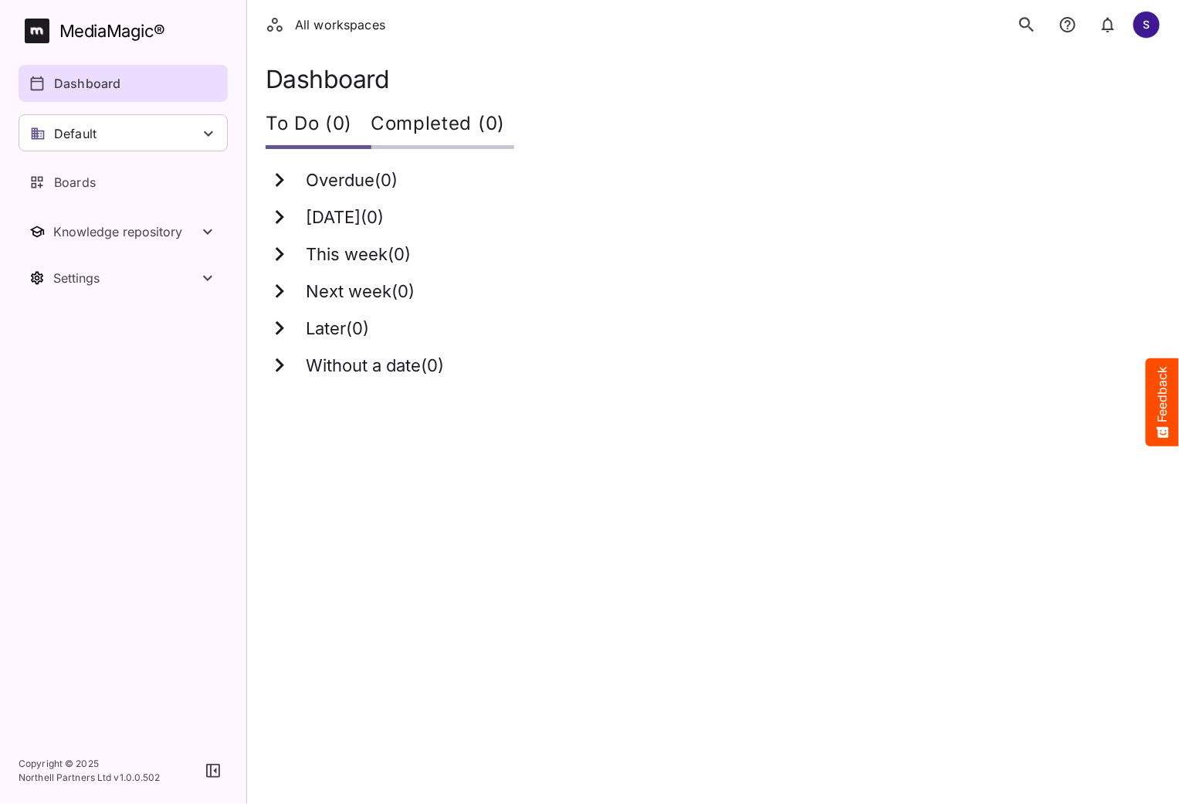
click at [1014, 24] on button "search" at bounding box center [1027, 24] width 32 height 32
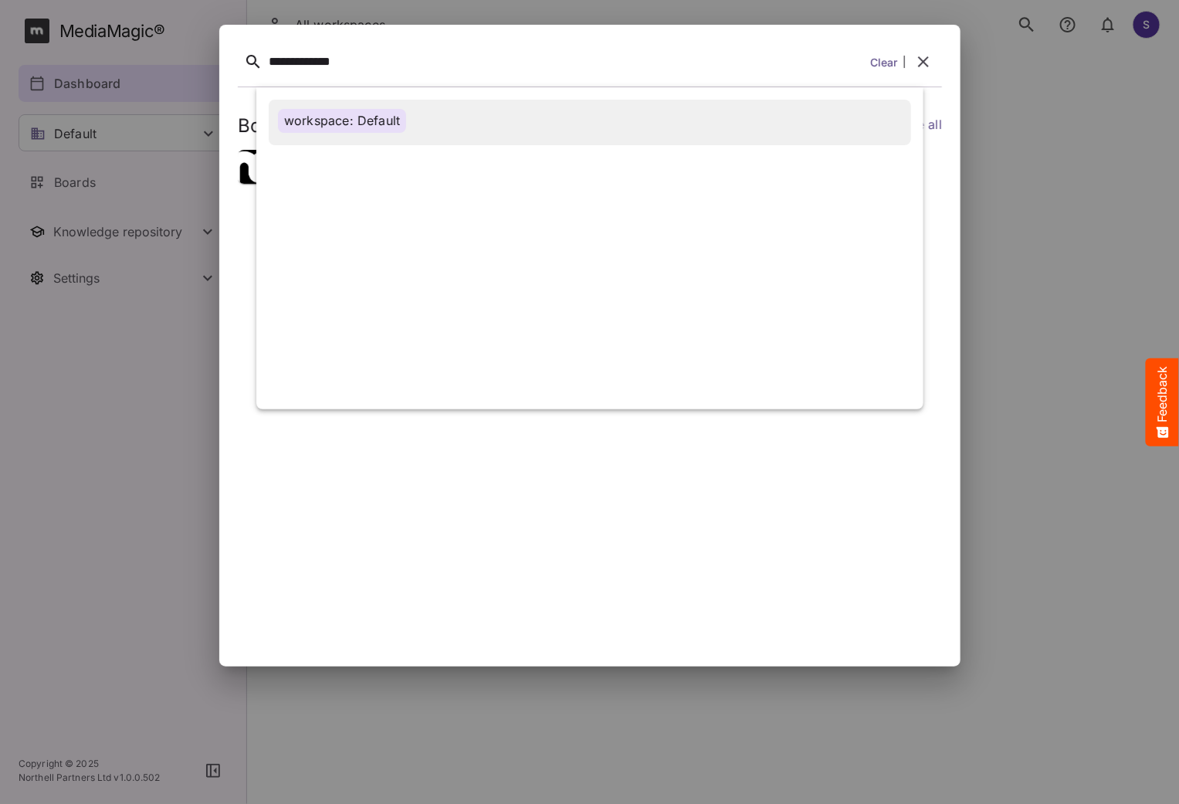
click at [421, 125] on div "workspace: Default" at bounding box center [590, 121] width 624 height 24
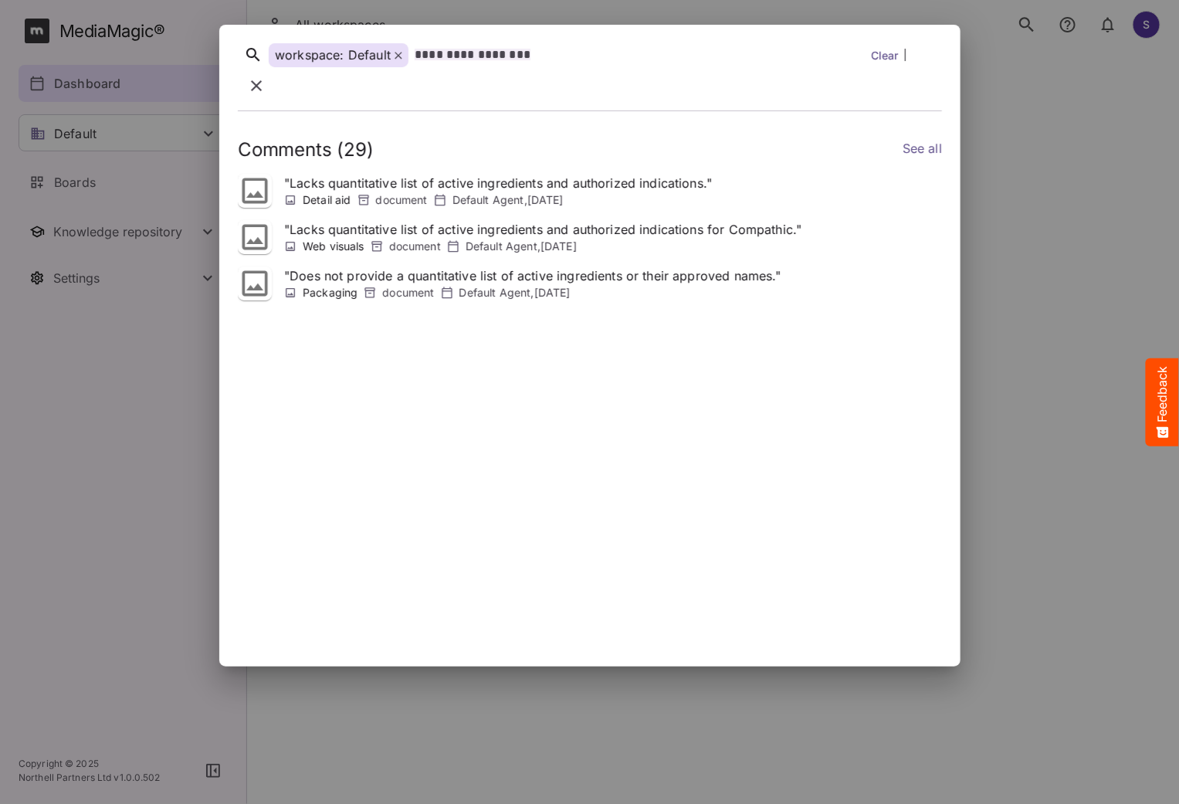
drag, startPoint x: 290, startPoint y: 205, endPoint x: 662, endPoint y: 227, distance: 372.0
click at [662, 227] on div "" Lacks quantitative list of active ingredients and authorized indications for …" at bounding box center [542, 237] width 517 height 34
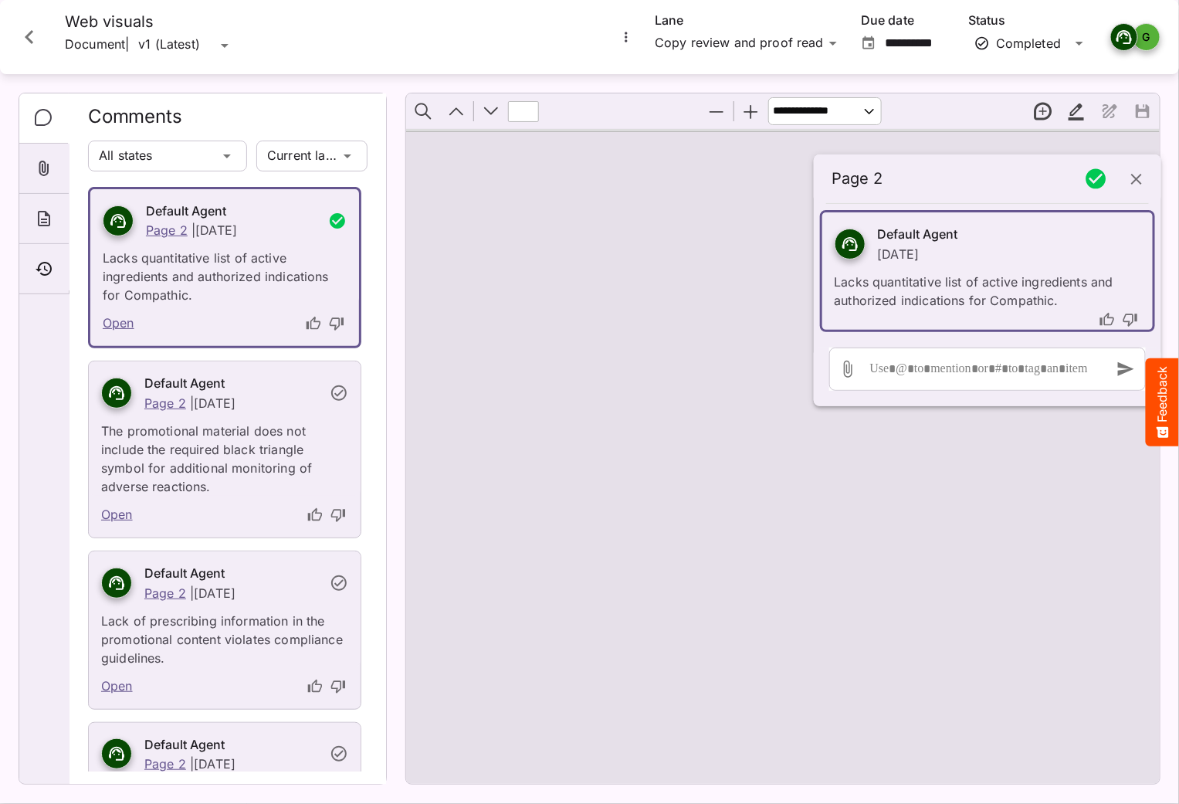
click at [23, 32] on icon "Close card" at bounding box center [29, 37] width 28 height 28
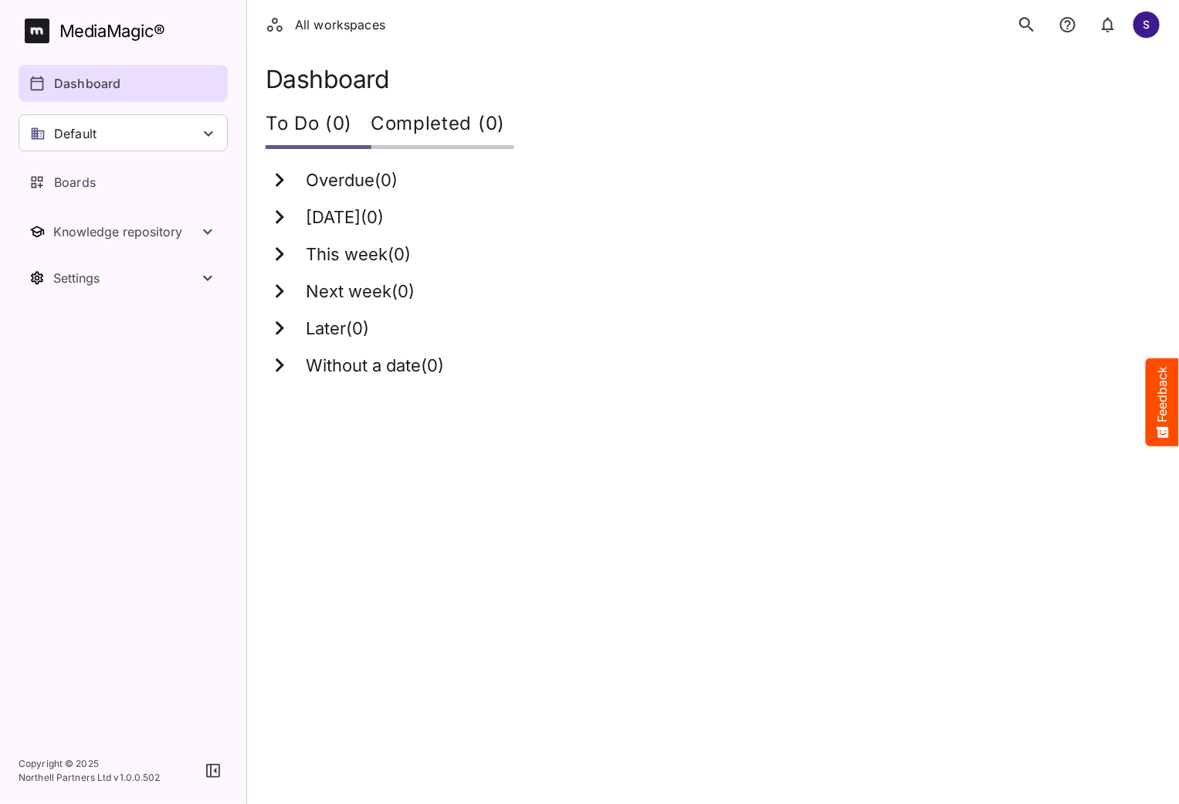
click at [121, 87] on div "Dashboard" at bounding box center [123, 83] width 189 height 19
click at [1023, 21] on icon "search" at bounding box center [1027, 25] width 20 height 20
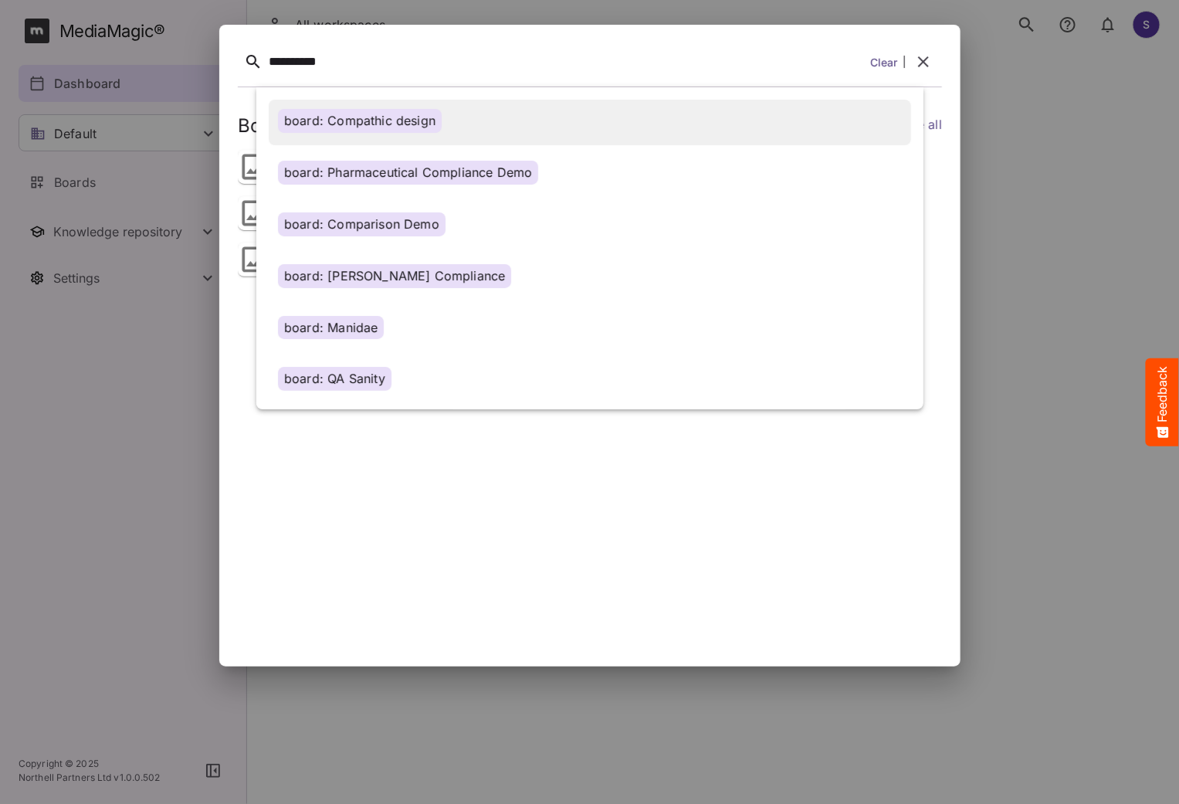
click at [424, 129] on div "board: Compathic design" at bounding box center [360, 121] width 164 height 24
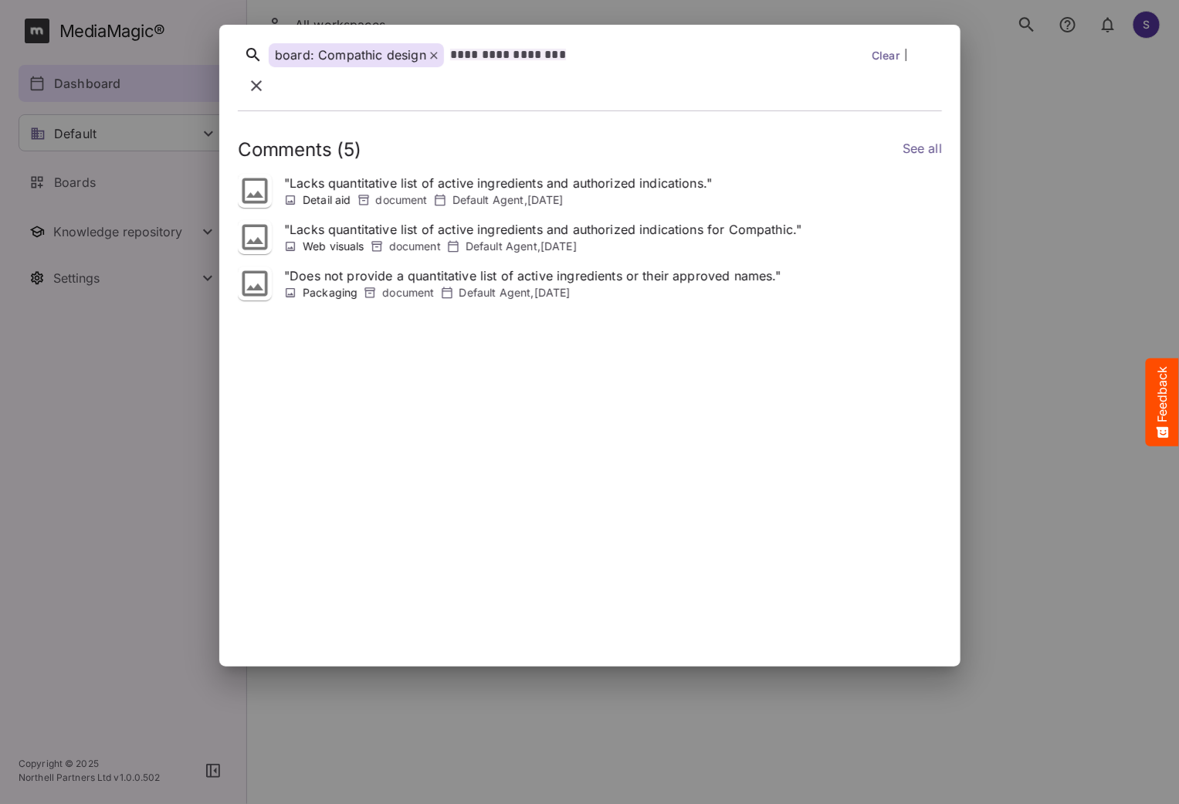
click at [433, 59] on icon at bounding box center [433, 55] width 7 height 7
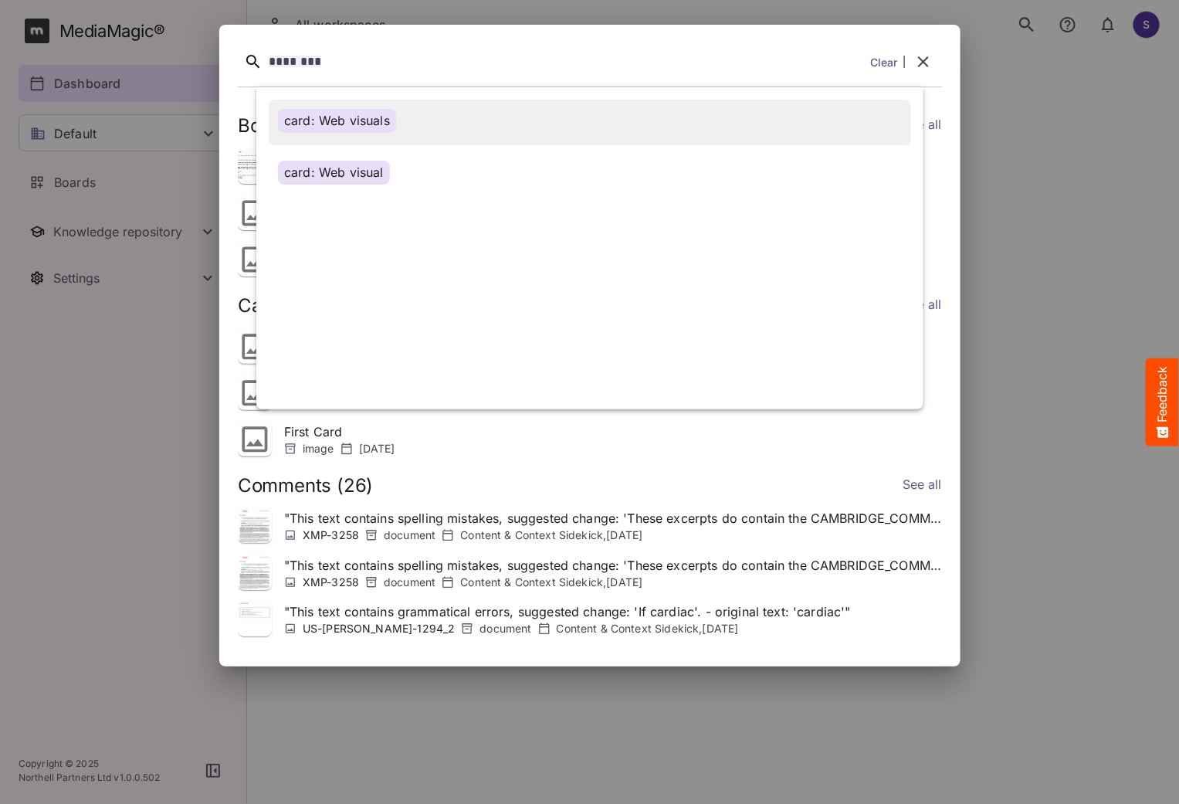
click at [399, 124] on div "card: Web visuals" at bounding box center [590, 121] width 624 height 24
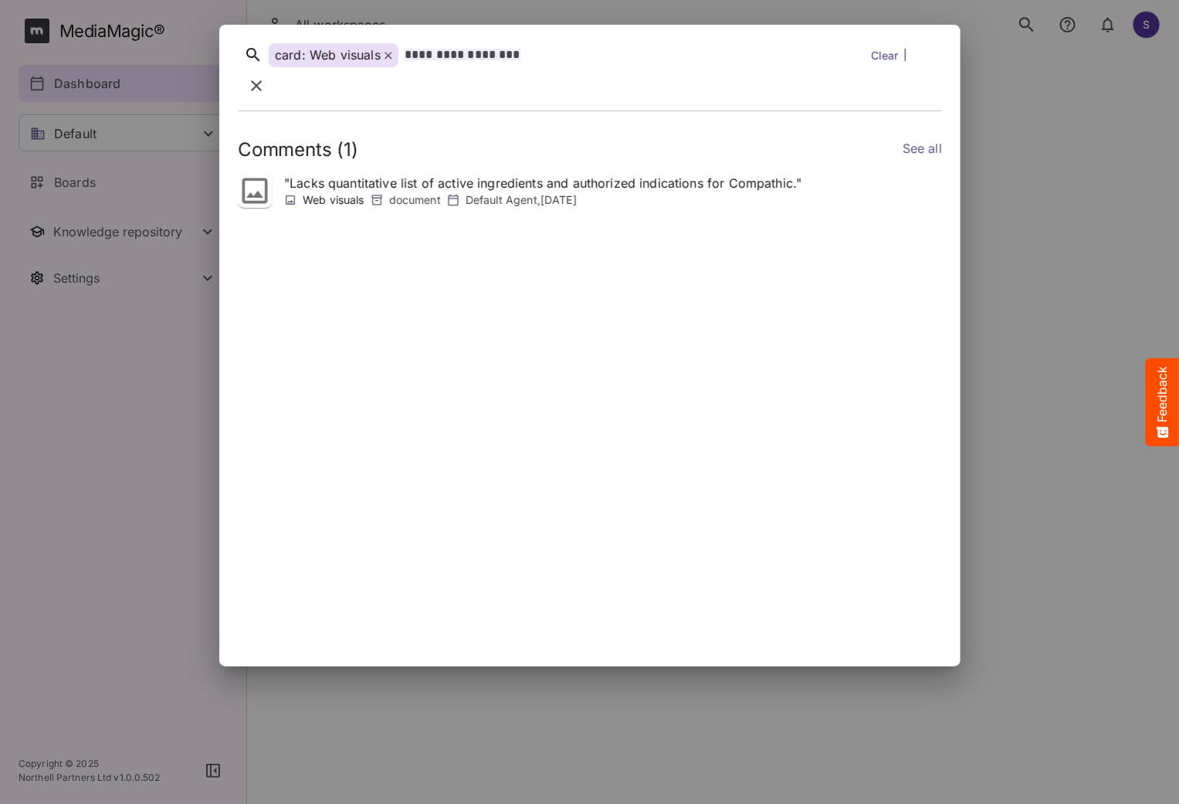
click at [262, 174] on icon at bounding box center [255, 191] width 34 height 34
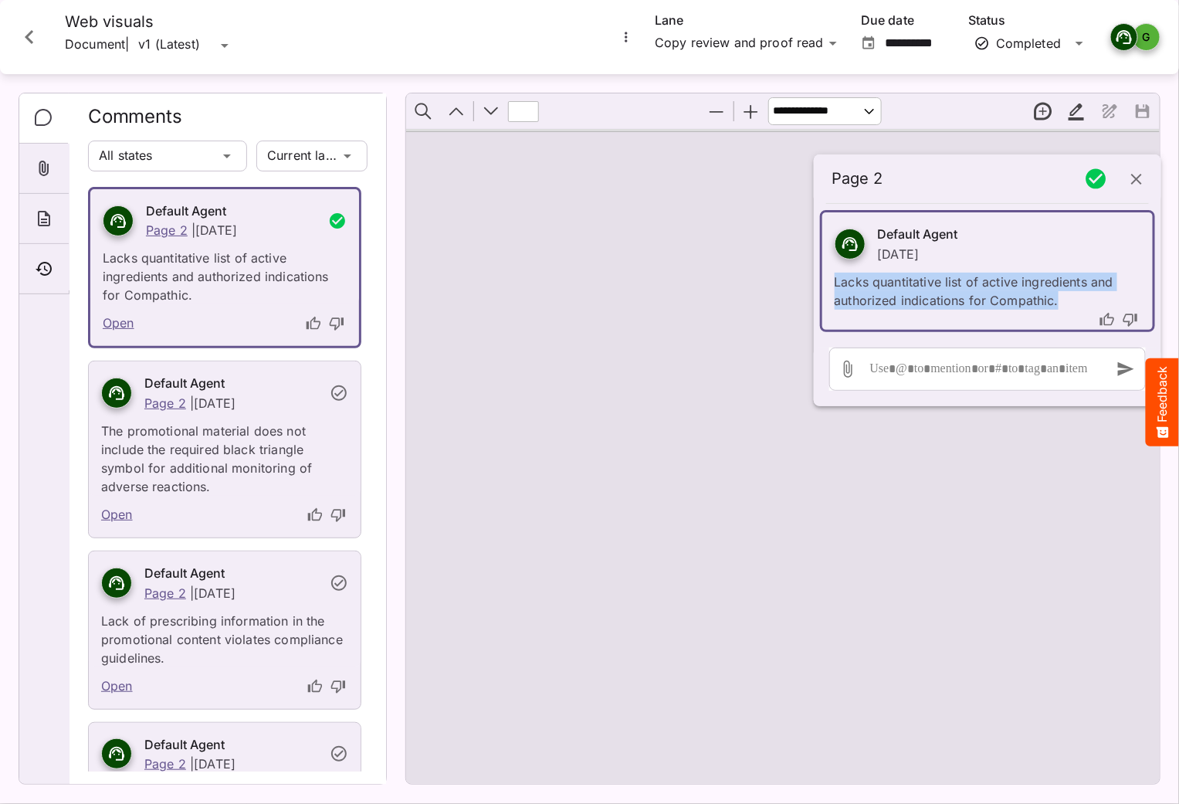
drag, startPoint x: 898, startPoint y: 265, endPoint x: 1065, endPoint y: 301, distance: 171.4
click at [1065, 301] on p "Lacks quantitative list of active ingredients and authorized indications for Co…" at bounding box center [988, 286] width 306 height 46
click at [38, 36] on icon "Close card" at bounding box center [29, 37] width 28 height 28
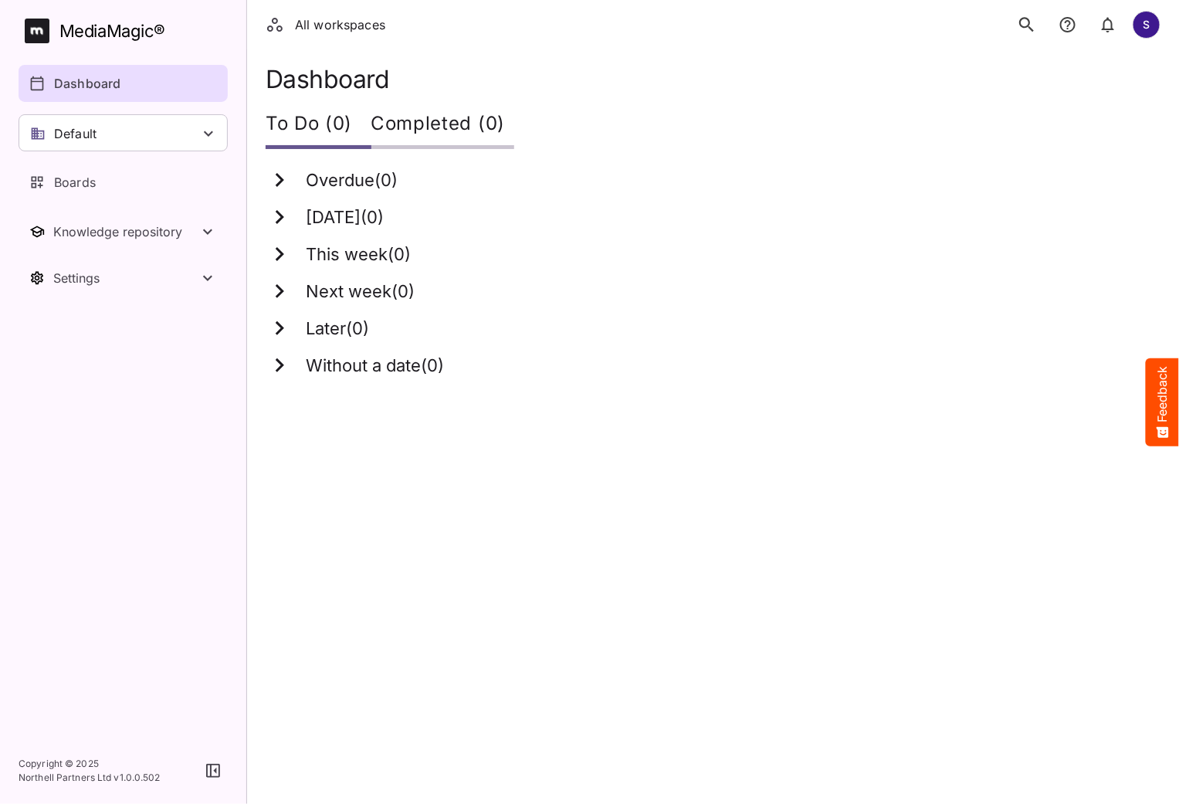
click at [87, 27] on div "MediaMagic ®" at bounding box center [112, 31] width 106 height 25
click at [108, 90] on p "Dashboard" at bounding box center [87, 83] width 66 height 19
click at [1030, 32] on icon "search" at bounding box center [1027, 25] width 20 height 20
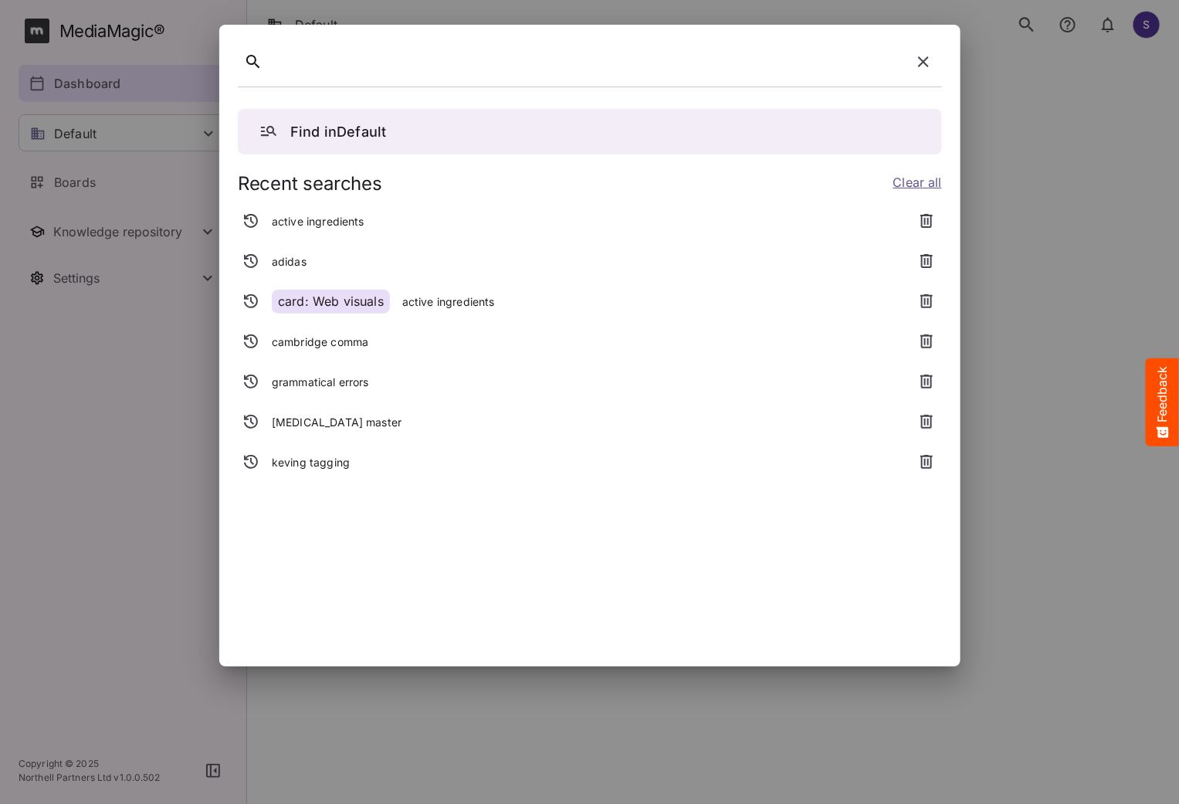
click at [926, 59] on icon "button" at bounding box center [923, 62] width 19 height 19
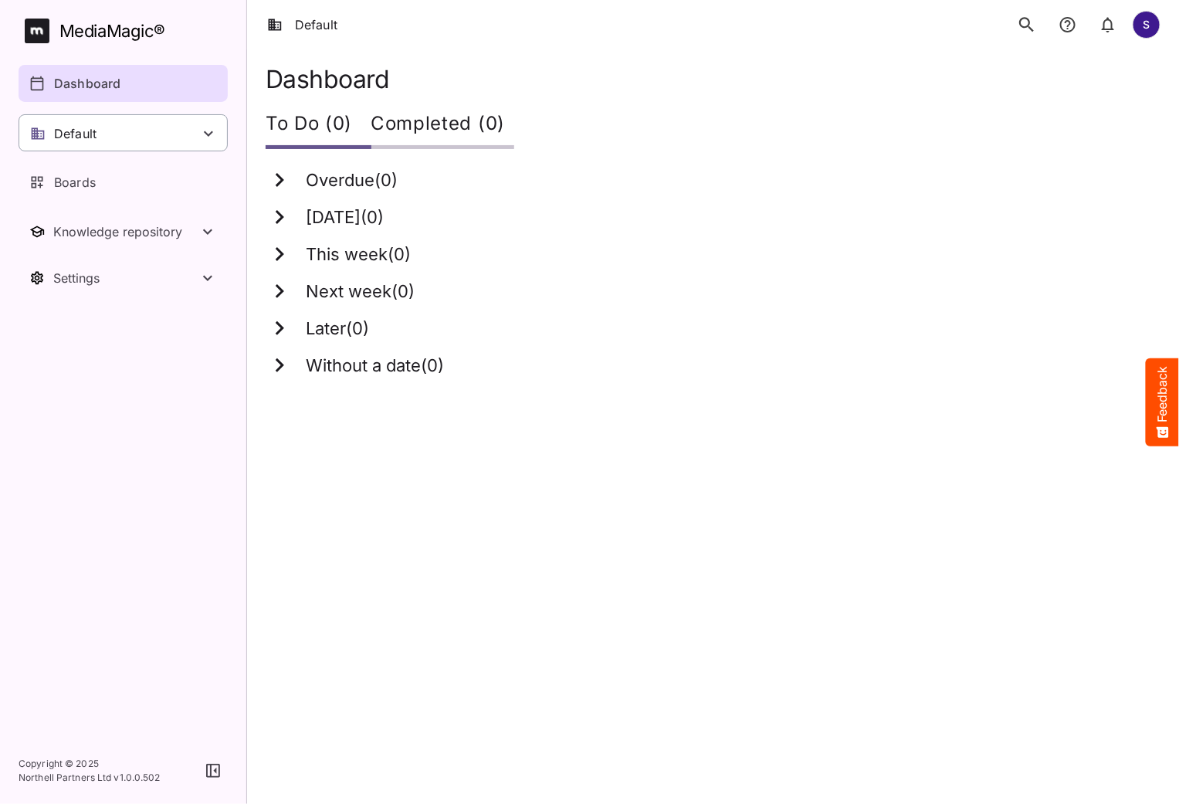
click at [127, 130] on div "Default" at bounding box center [123, 132] width 209 height 37
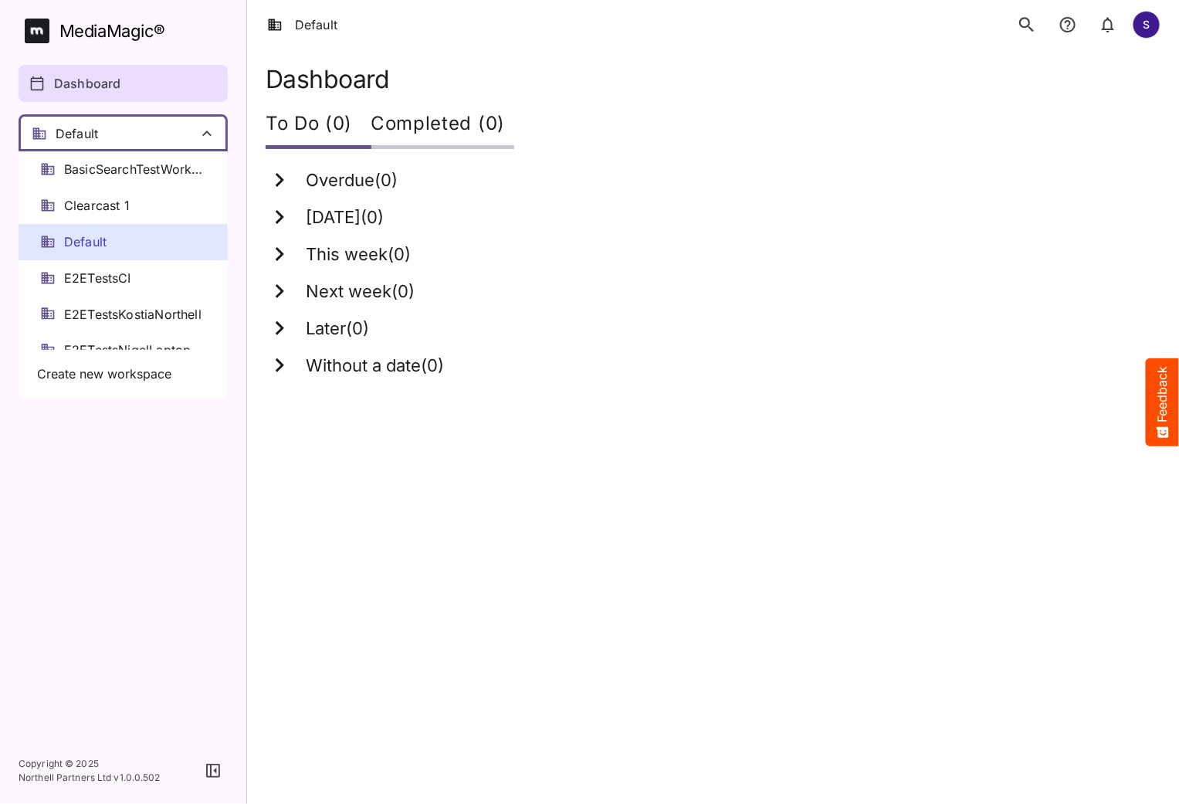
click at [171, 134] on div at bounding box center [589, 402] width 1179 height 804
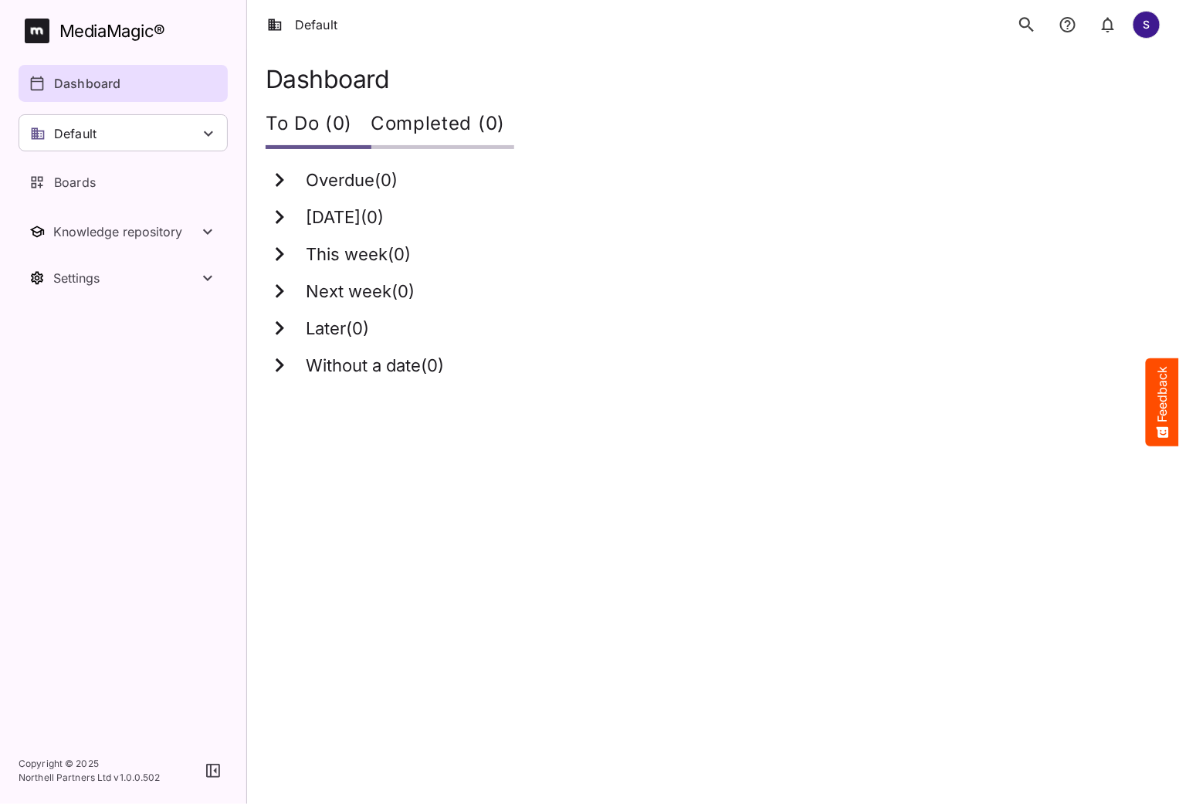
click at [1024, 17] on icon "search" at bounding box center [1026, 24] width 15 height 15
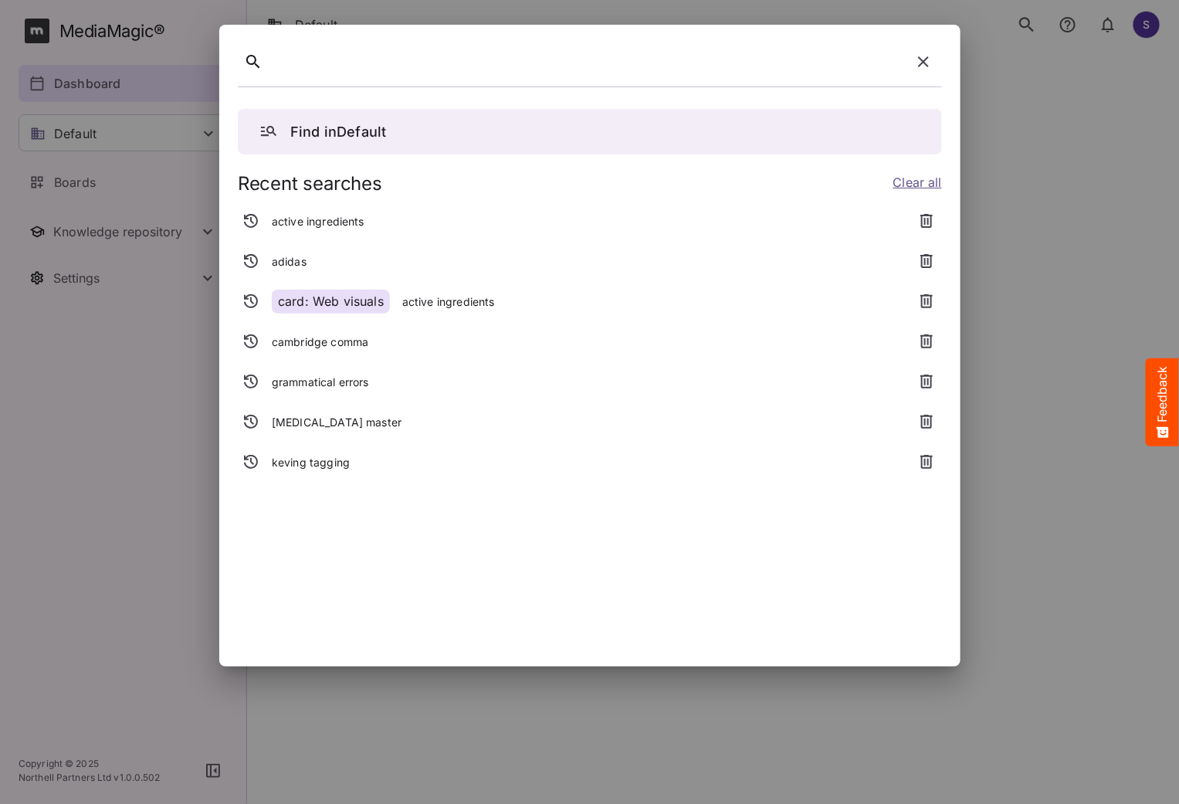
click at [930, 64] on icon "button" at bounding box center [923, 62] width 19 height 19
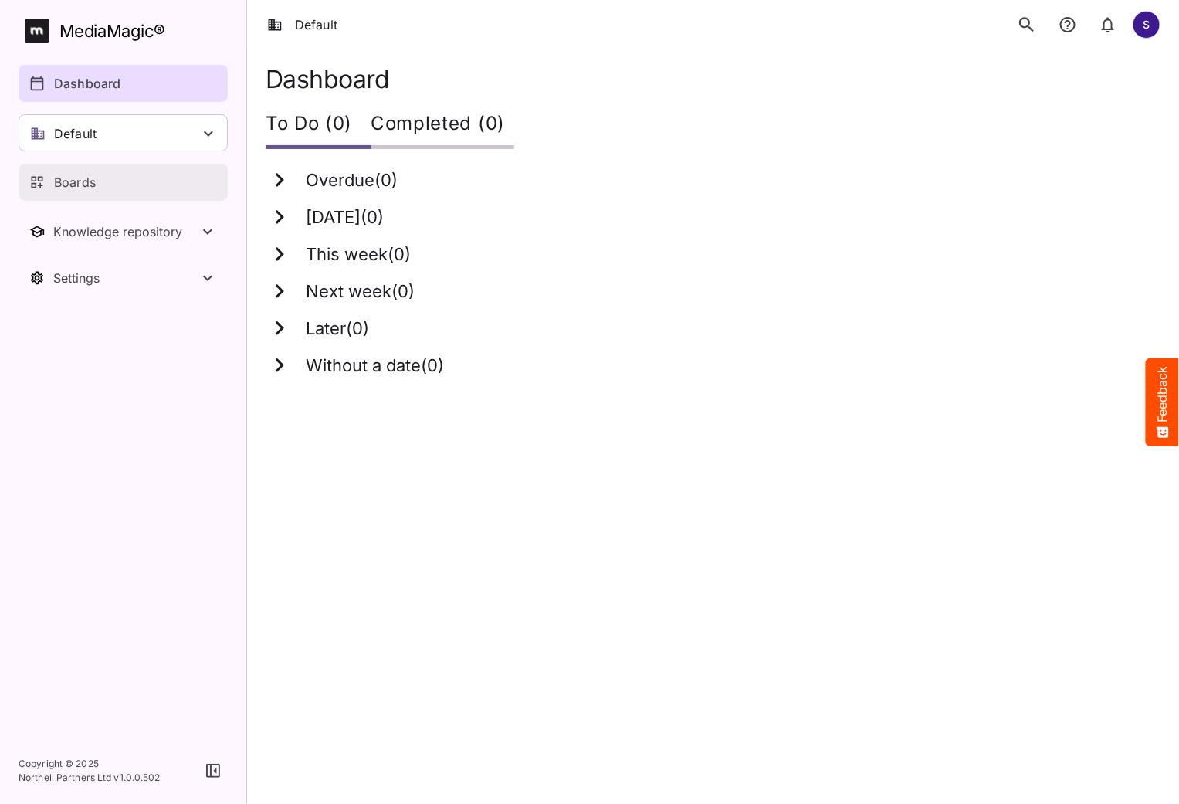
click at [82, 181] on p "Boards" at bounding box center [75, 182] width 42 height 19
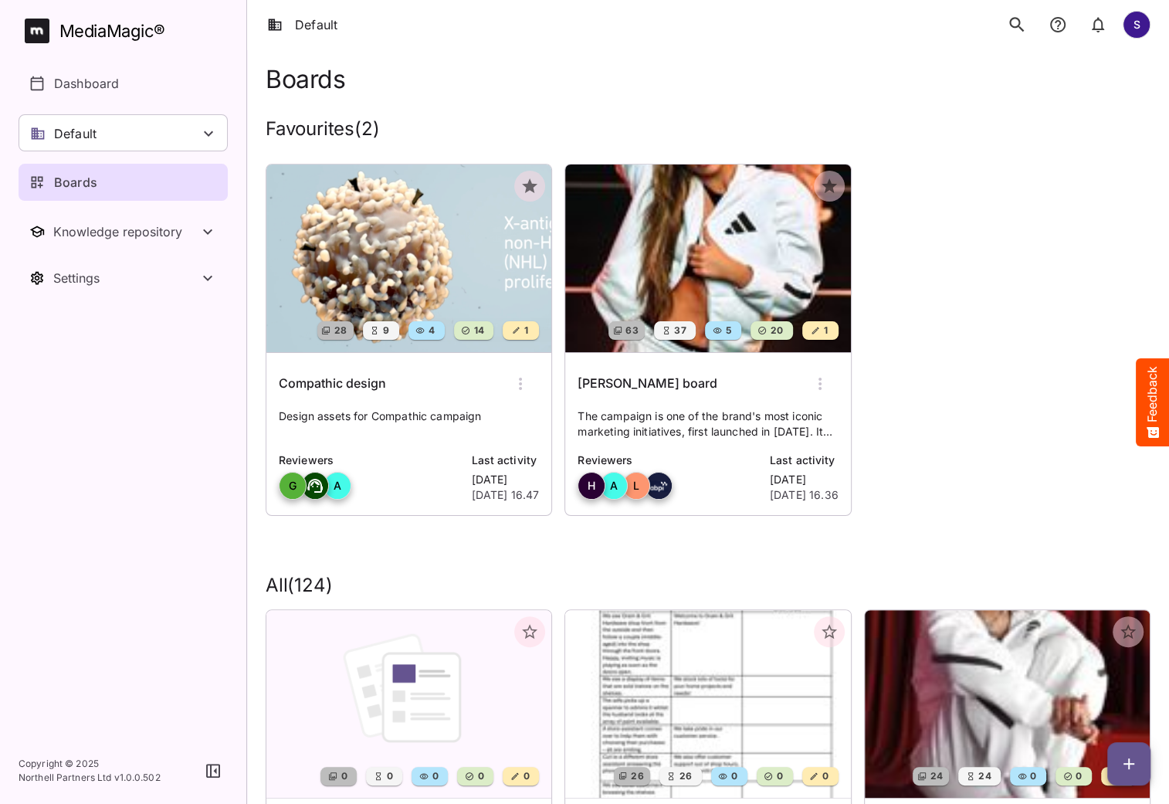
click at [1013, 28] on icon "search" at bounding box center [1017, 25] width 20 height 20
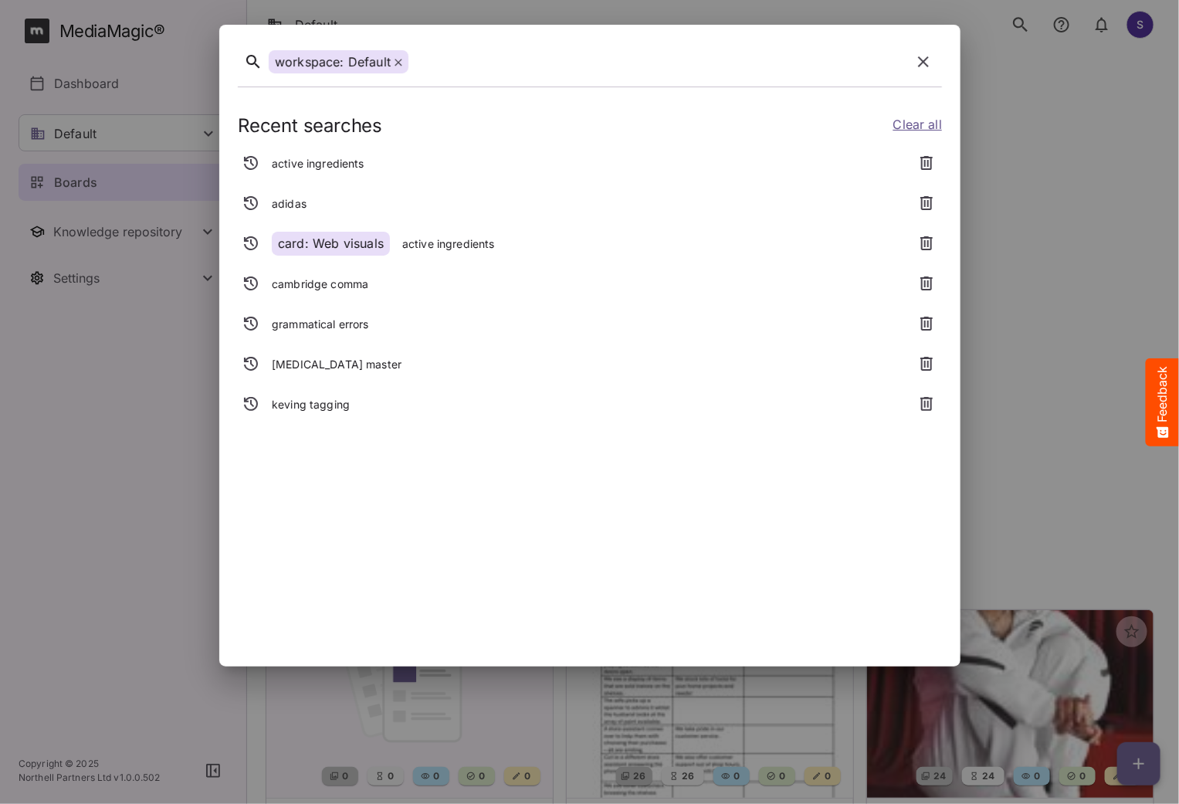
click at [916, 66] on icon "button" at bounding box center [923, 62] width 19 height 19
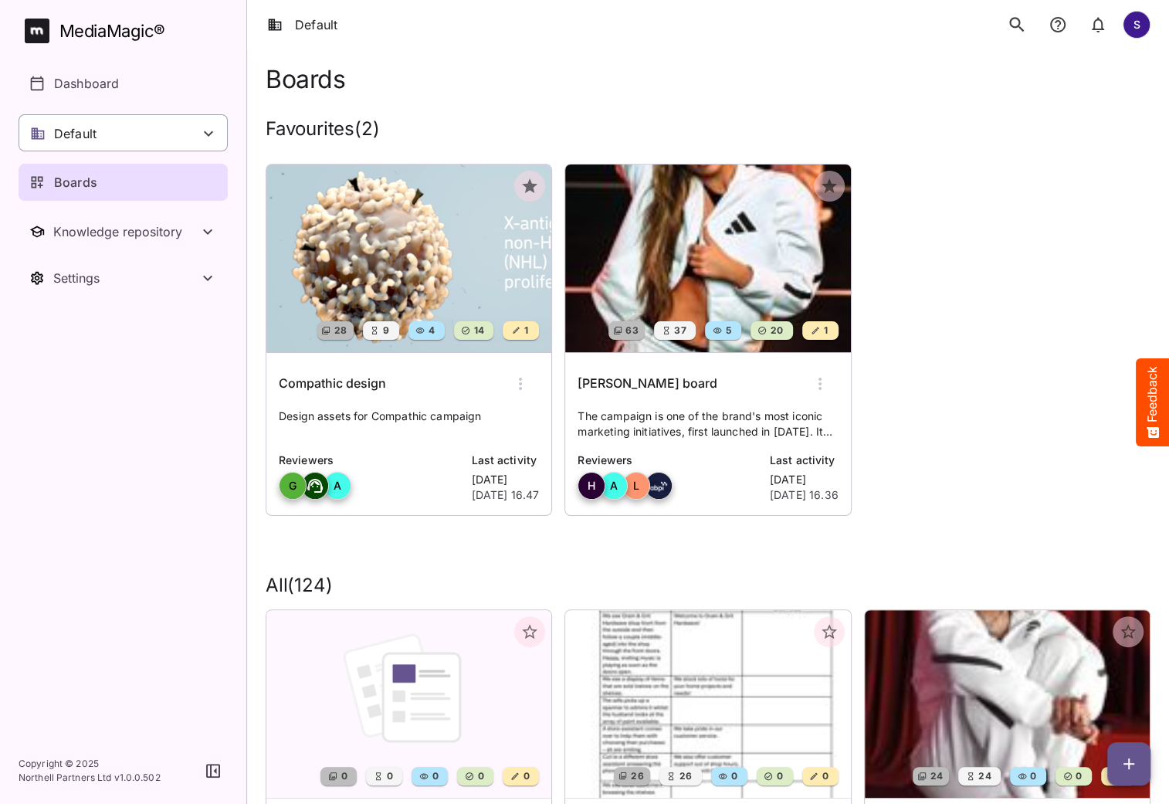
click at [145, 141] on div "Default" at bounding box center [123, 132] width 209 height 37
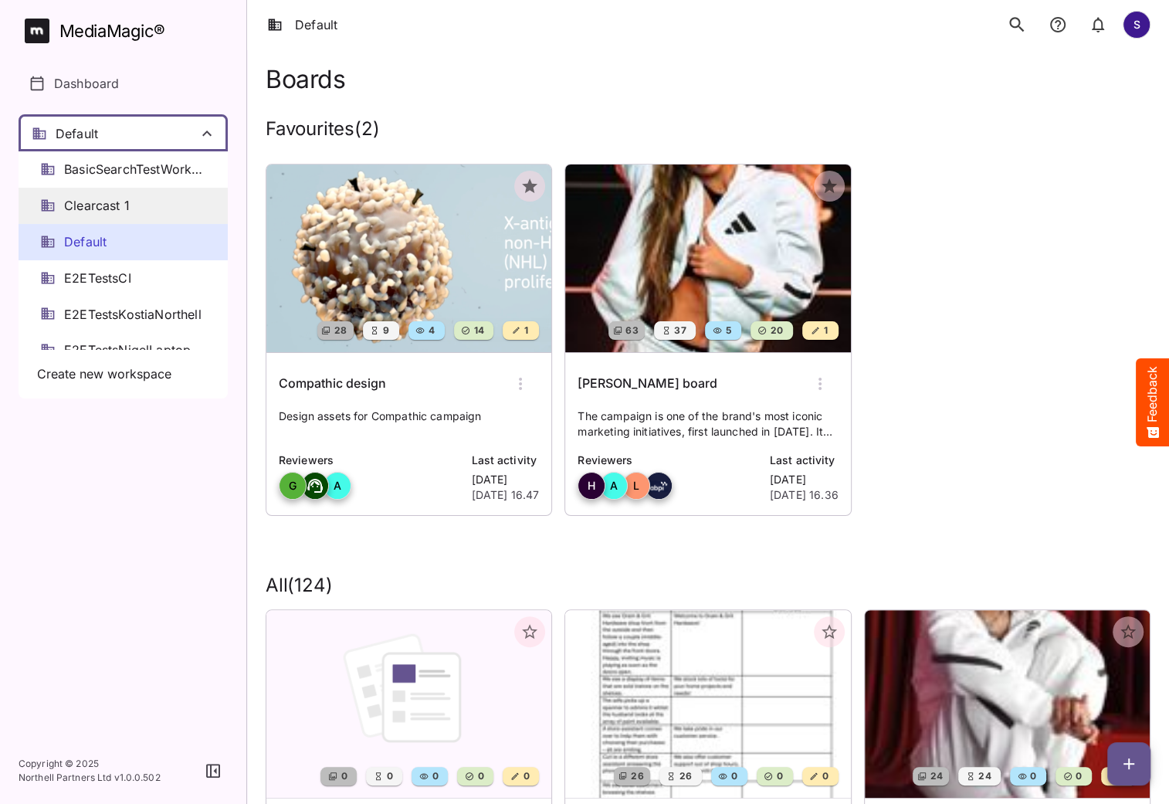
click at [131, 203] on div "Clearcast 1" at bounding box center [123, 206] width 209 height 36
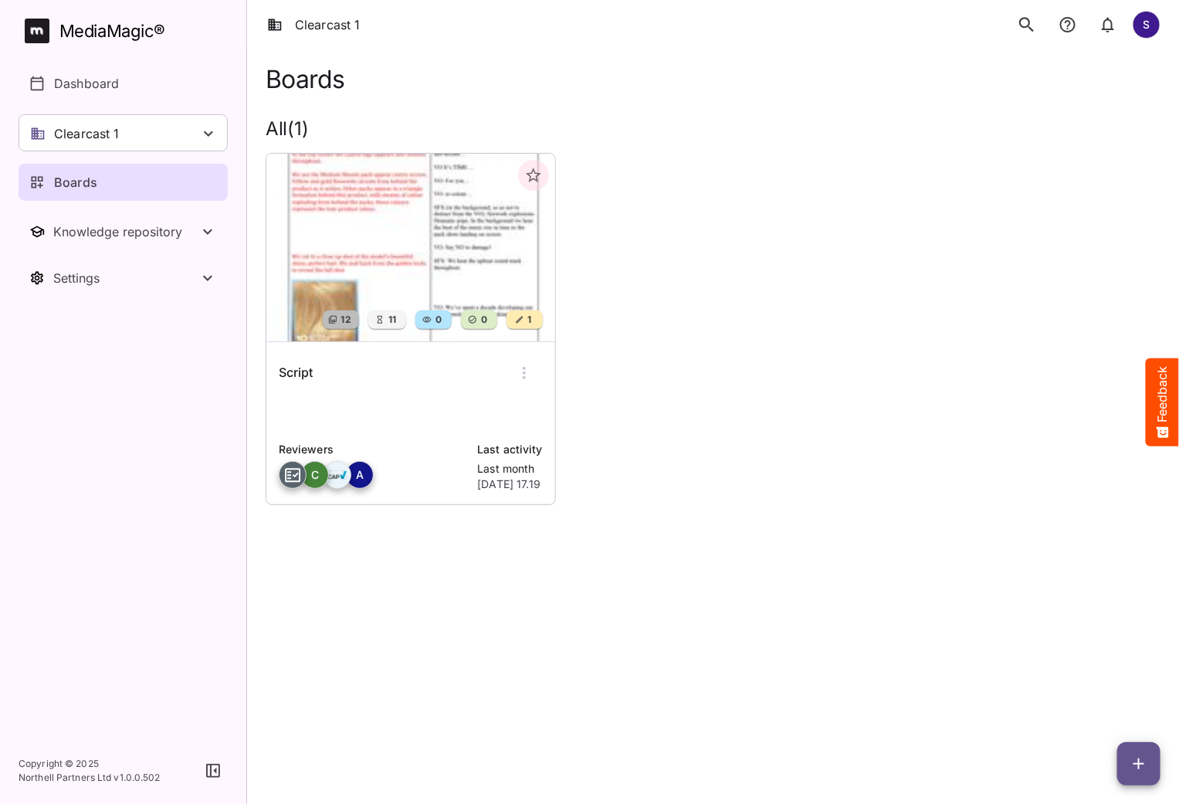
click at [1027, 28] on icon "search" at bounding box center [1027, 25] width 20 height 20
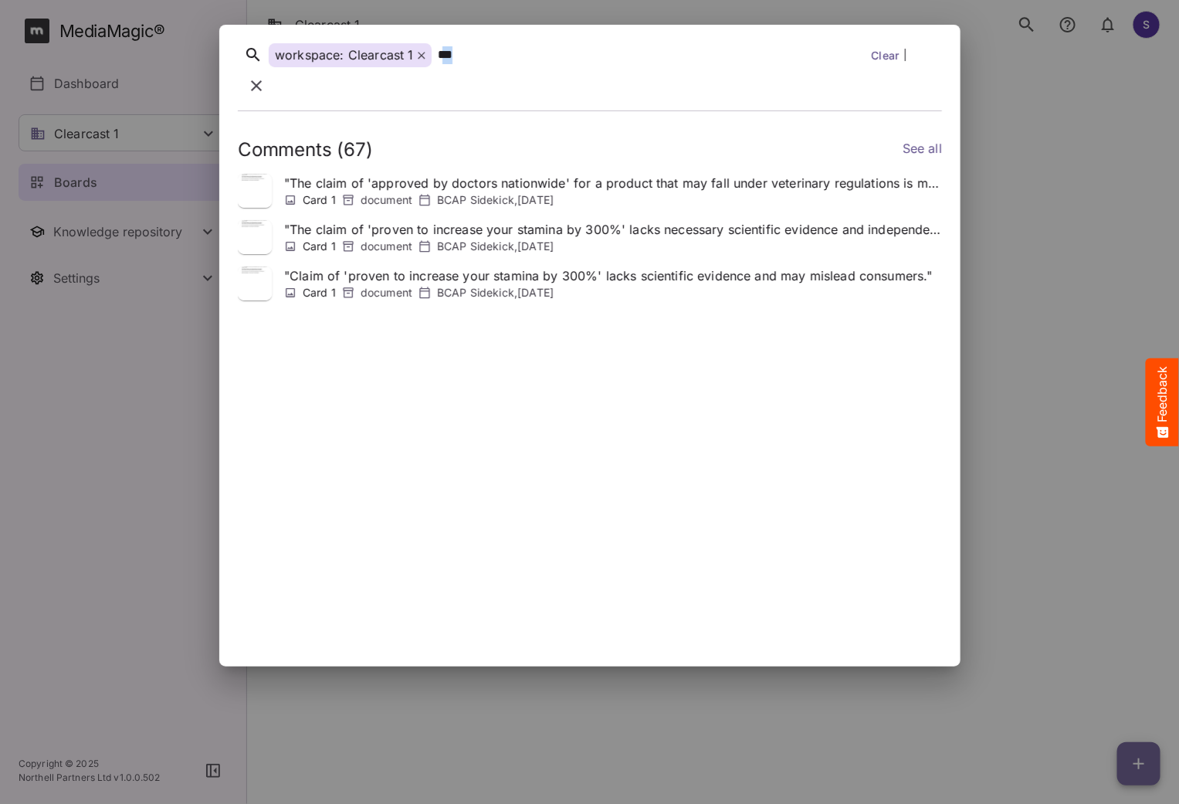
drag, startPoint x: 441, startPoint y: 65, endPoint x: 456, endPoint y: 66, distance: 15.5
click at [456, 66] on div "***" at bounding box center [651, 55] width 428 height 24
click at [910, 139] on link "See all" at bounding box center [921, 150] width 39 height 22
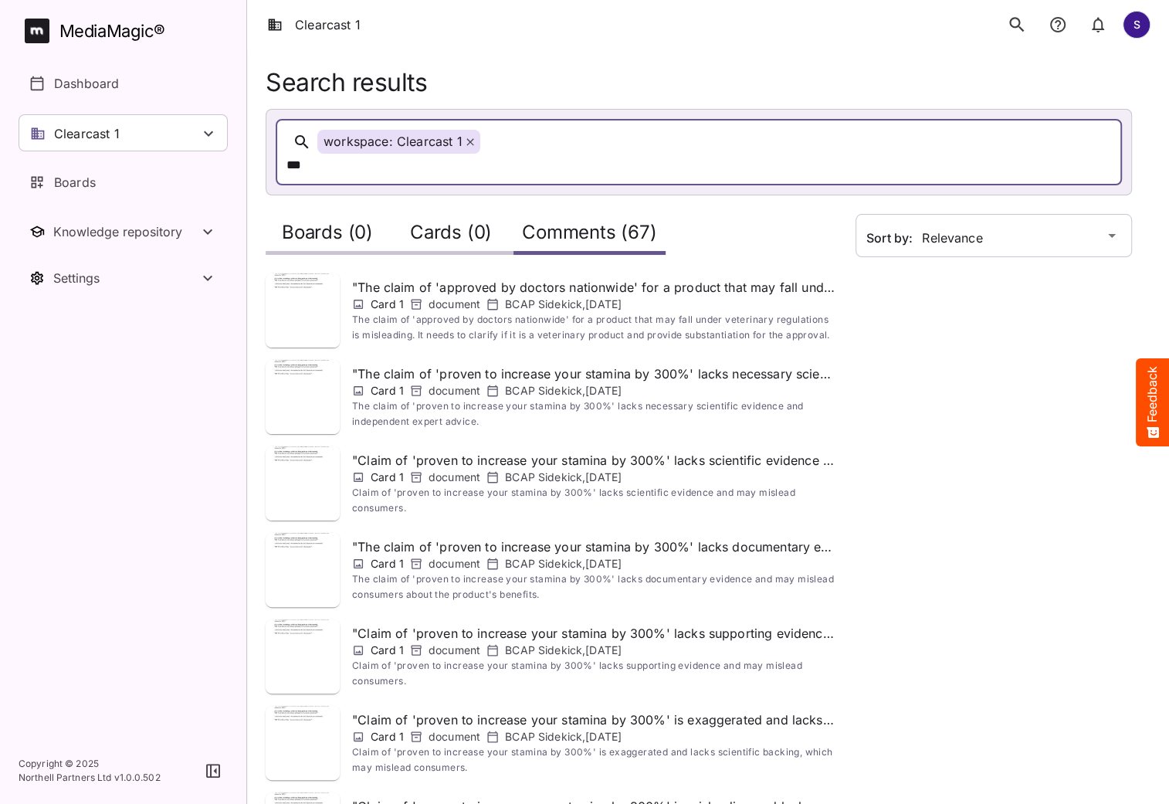
click at [97, 9] on nav "MediaMagic ® Dashboard Clearcast 1 BasicSearchTestWorkspace Clearcast 1 Default…" at bounding box center [123, 368] width 246 height 737
click at [98, 93] on link "Dashboard" at bounding box center [123, 83] width 209 height 37
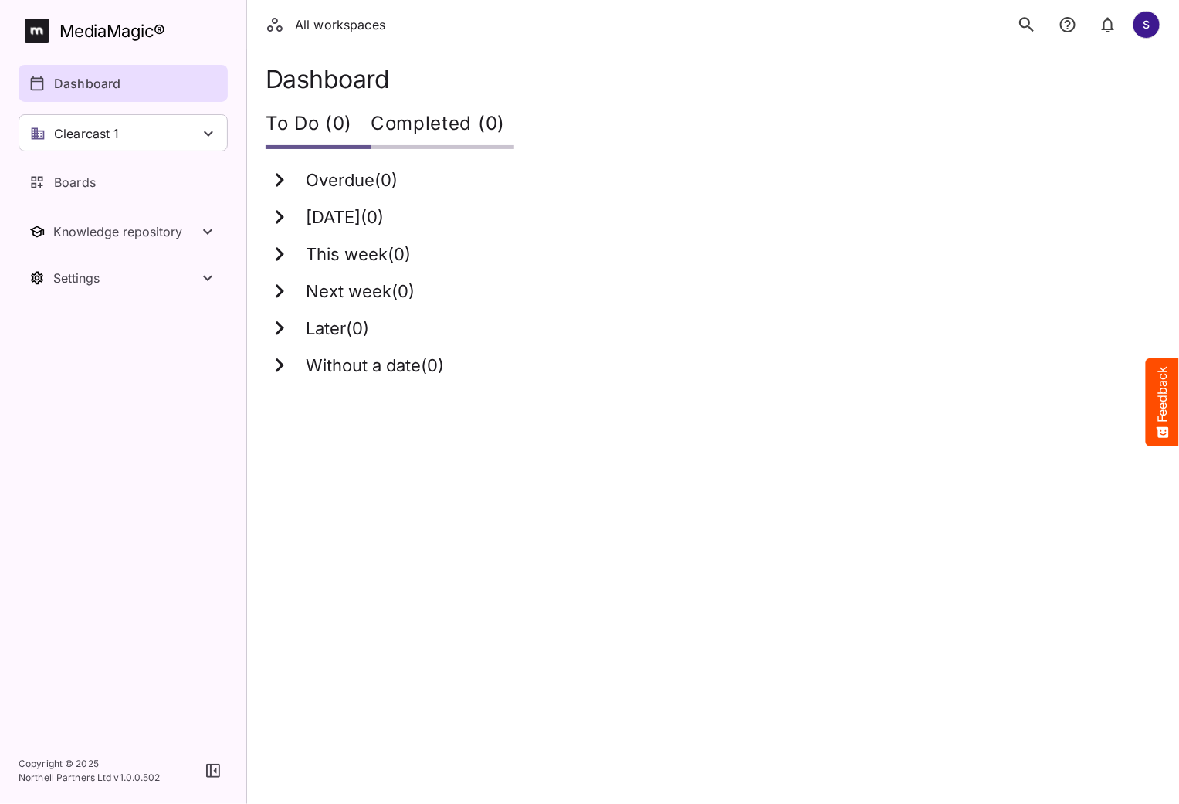
click at [1025, 27] on icon "search" at bounding box center [1026, 24] width 15 height 15
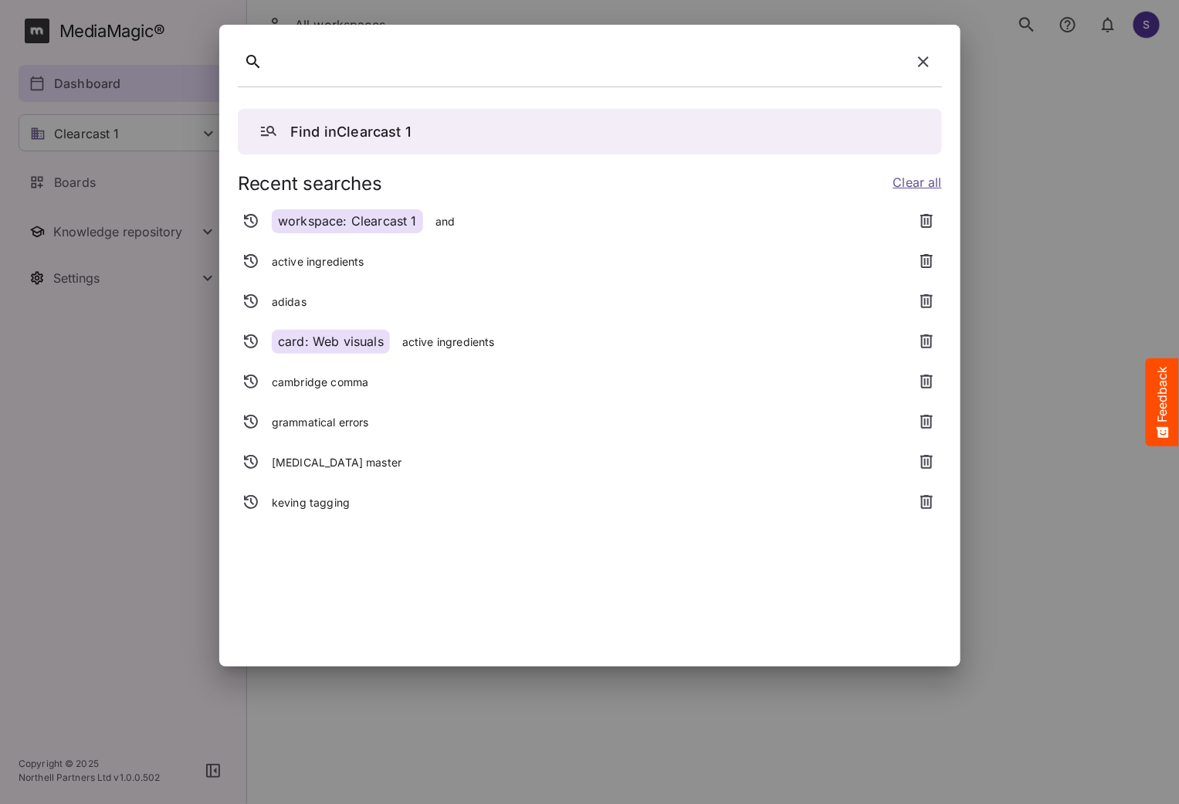
click at [930, 58] on icon "button" at bounding box center [923, 62] width 19 height 19
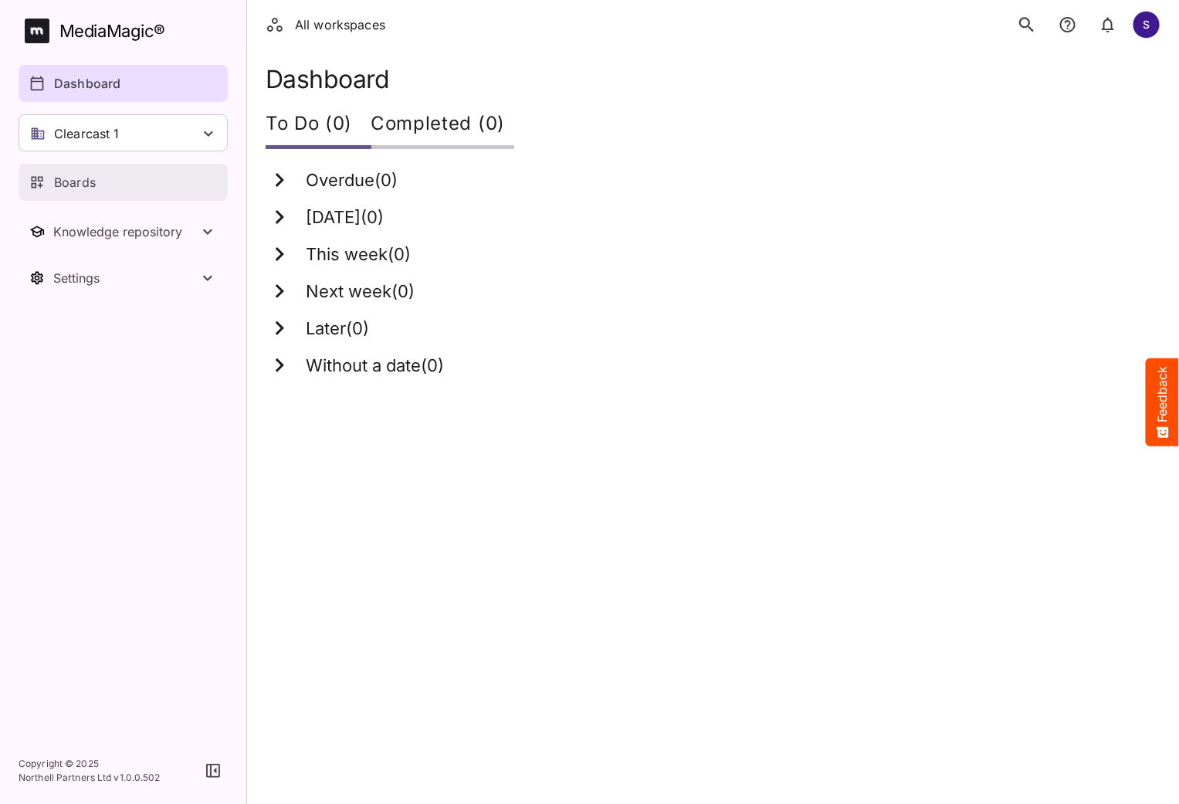
click at [100, 184] on div "Boards" at bounding box center [123, 182] width 189 height 19
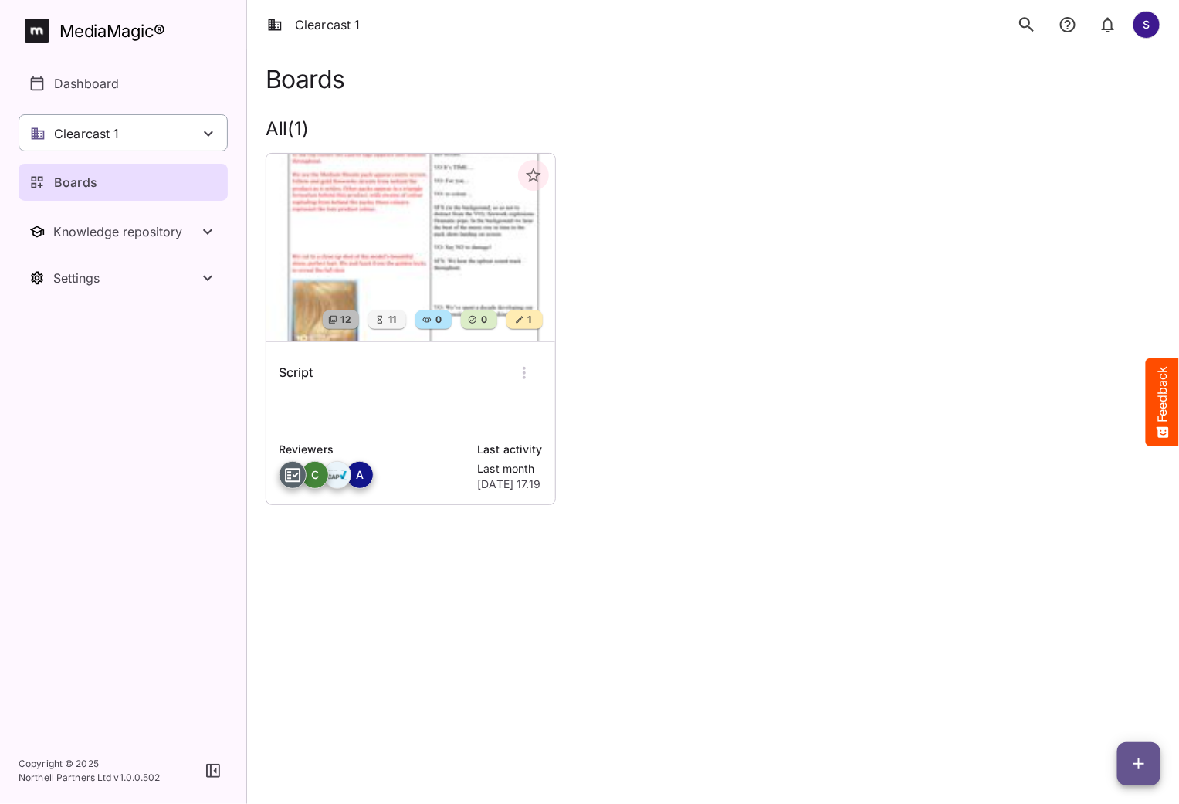
click at [171, 143] on div "Clearcast 1" at bounding box center [123, 132] width 209 height 37
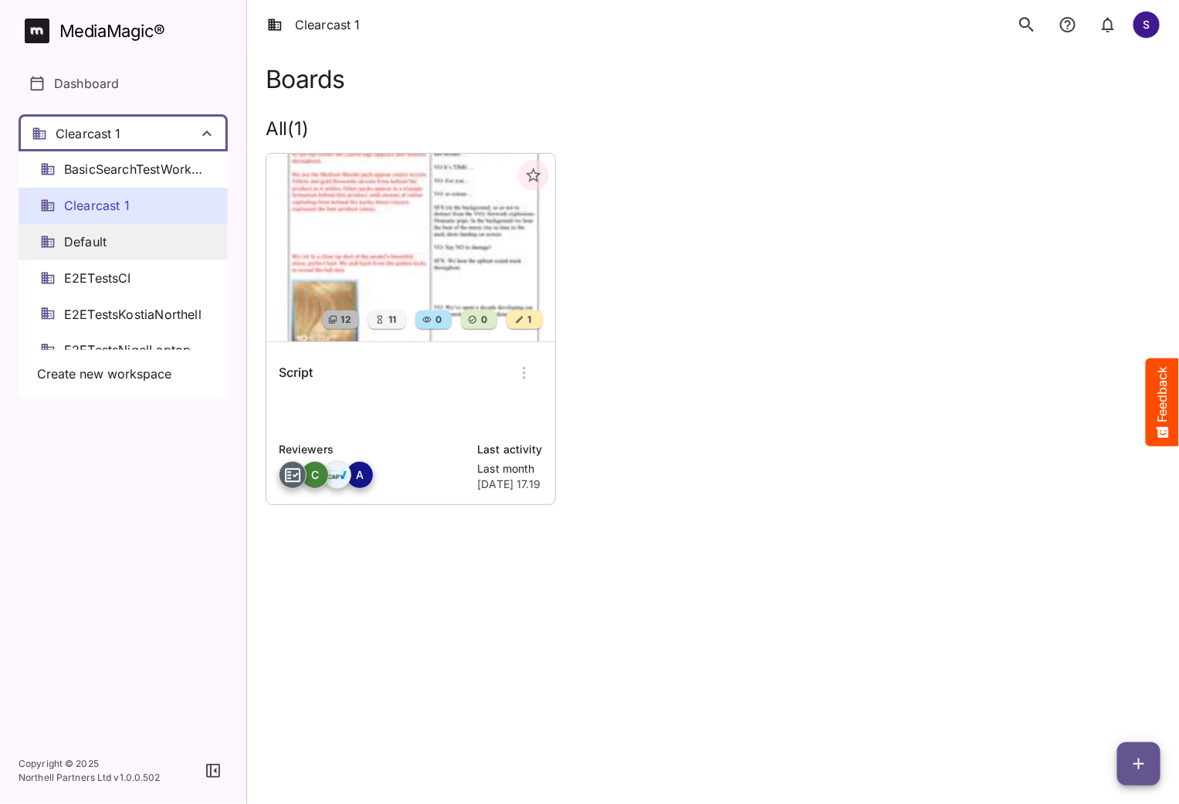
click at [102, 246] on span "Default" at bounding box center [85, 242] width 42 height 18
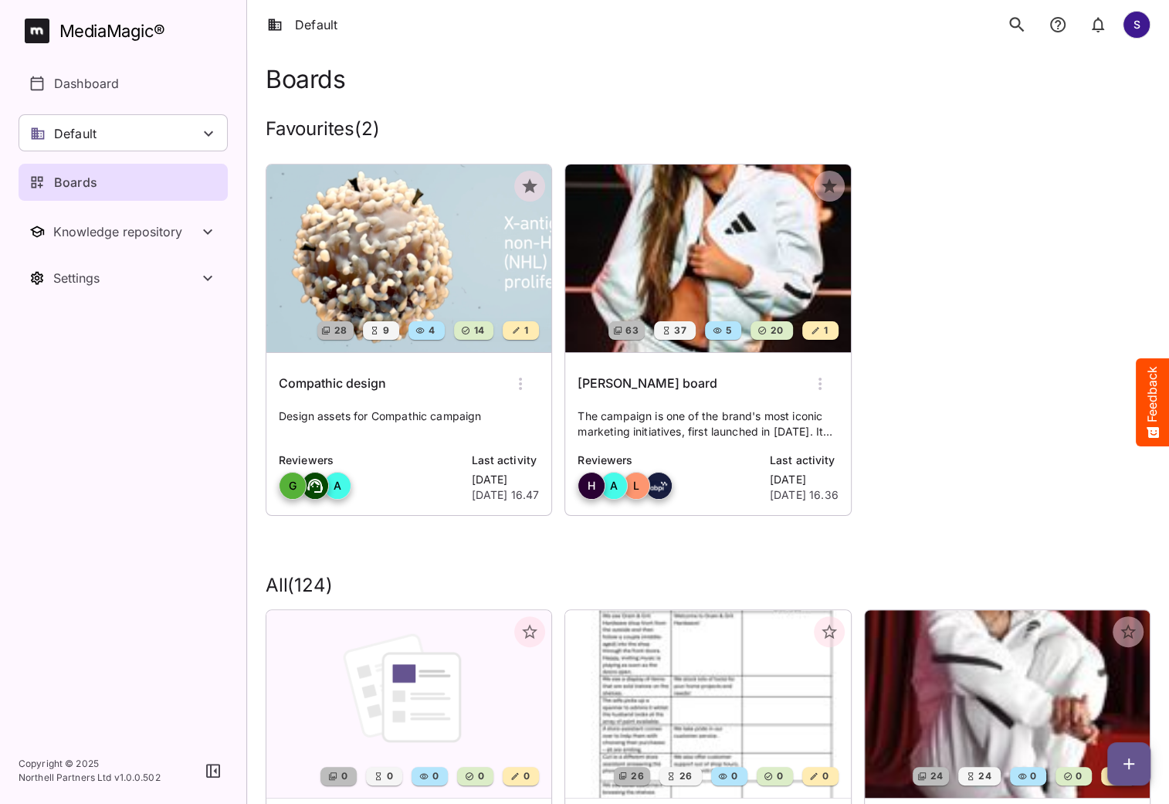
click at [469, 233] on img at bounding box center [408, 258] width 285 height 188
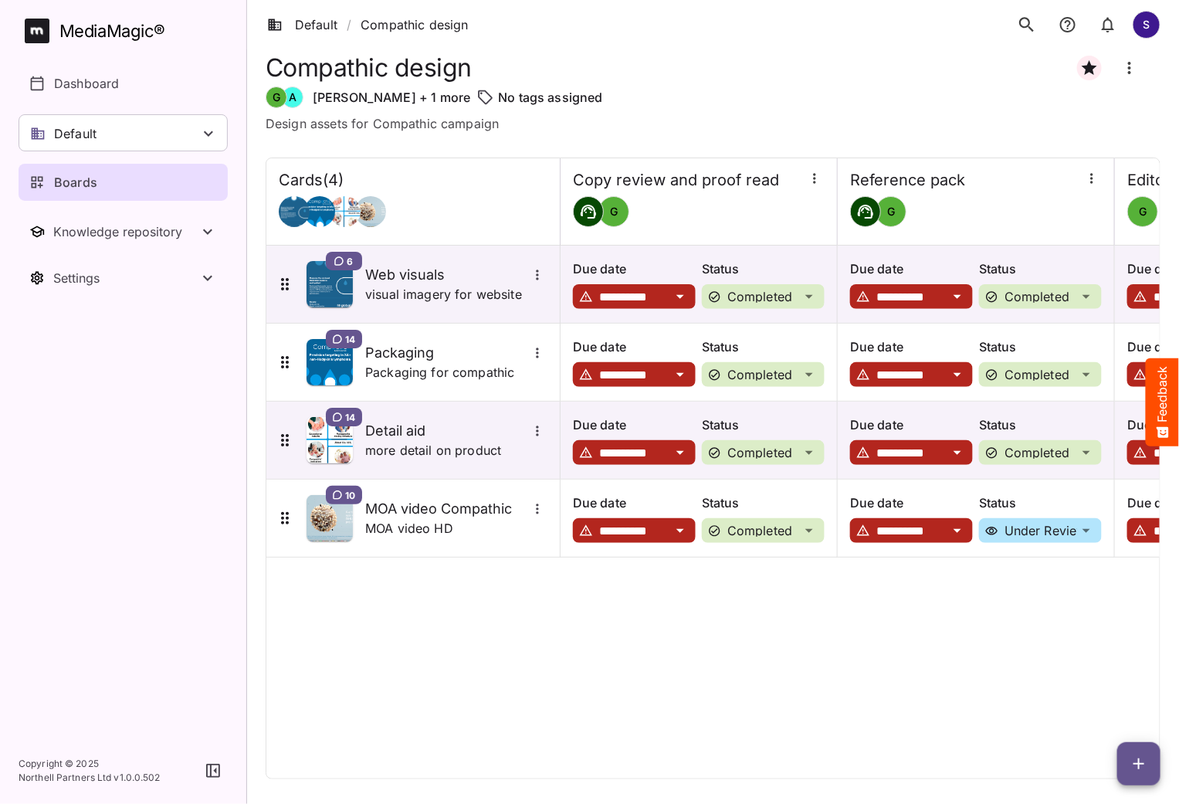
click at [1022, 26] on icon "search" at bounding box center [1026, 24] width 15 height 15
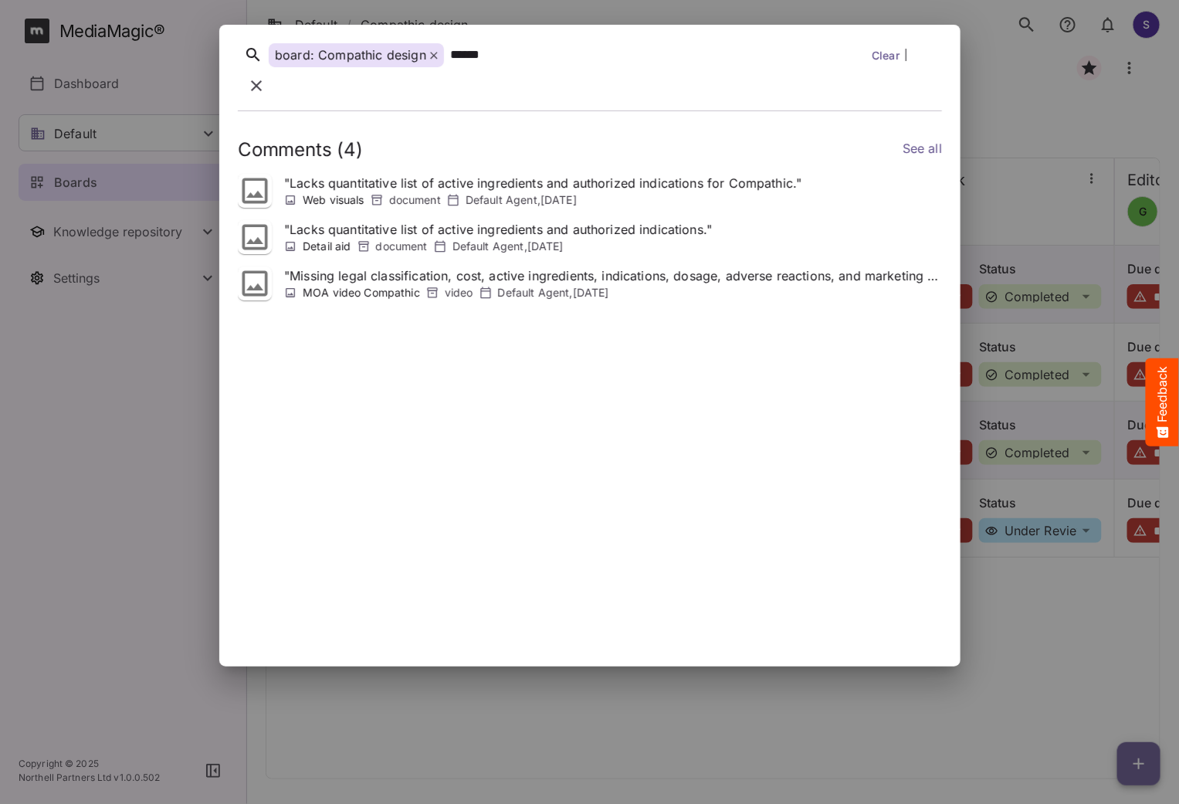
click at [266, 76] on icon "button" at bounding box center [256, 85] width 19 height 19
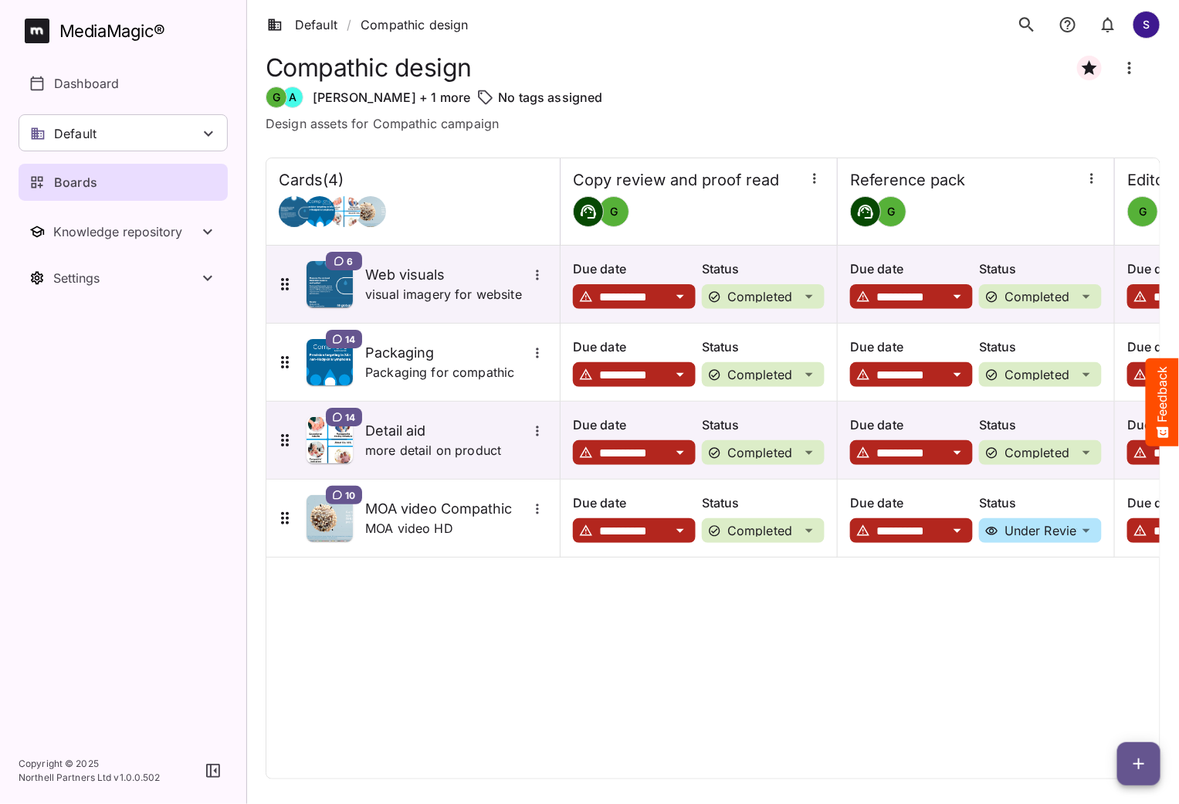
click at [97, 31] on div "MediaMagic ®" at bounding box center [112, 31] width 106 height 25
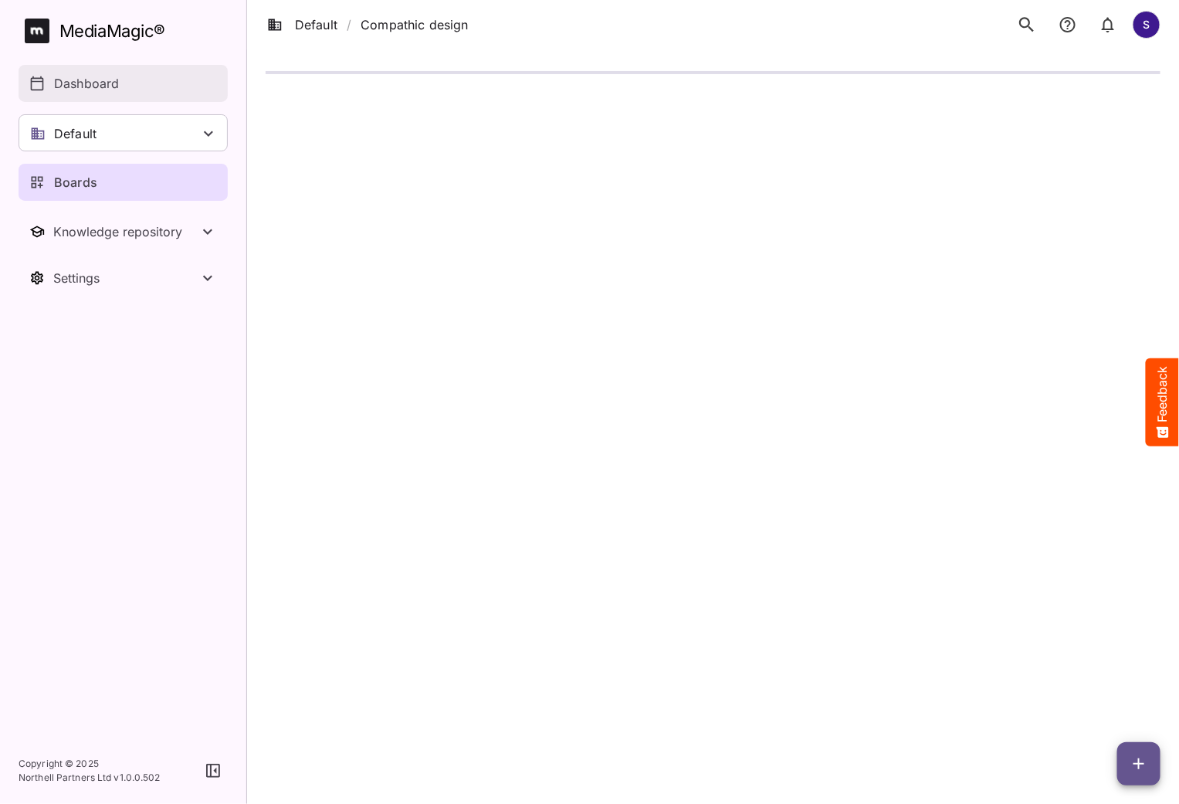
click at [93, 83] on p "Dashboard" at bounding box center [86, 83] width 65 height 19
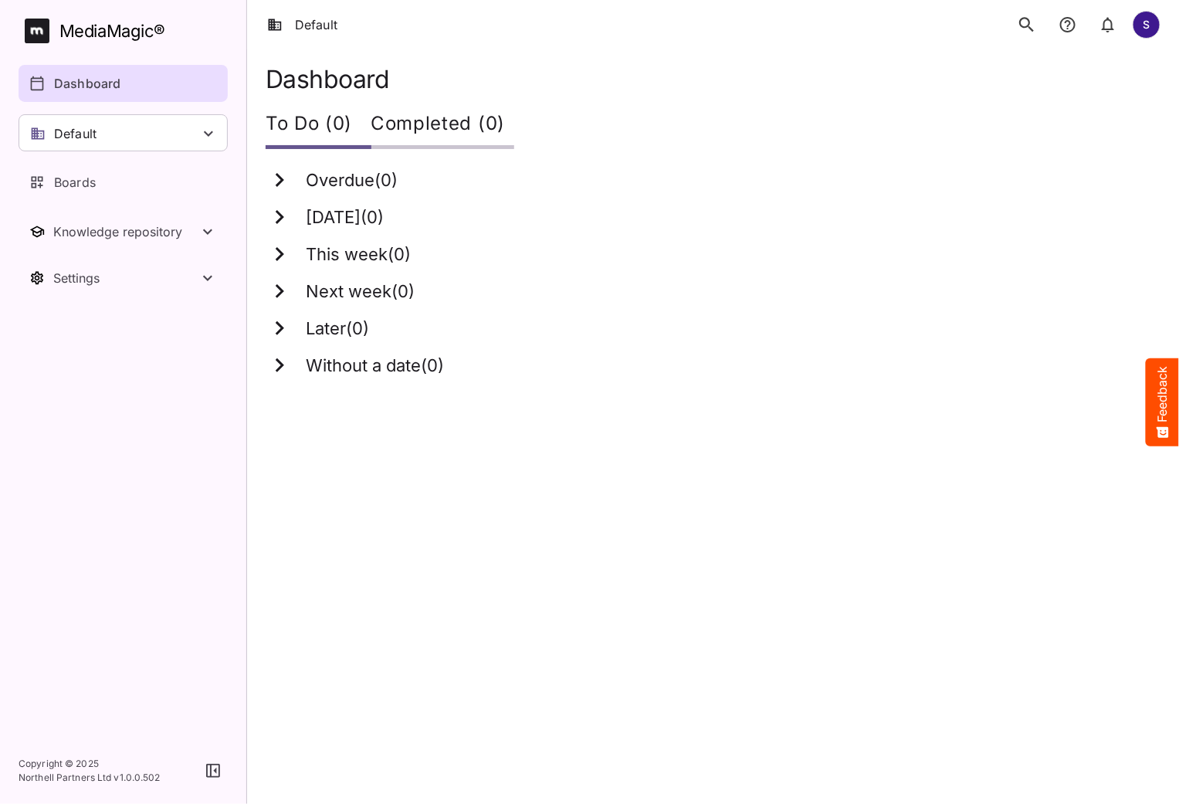
click at [1019, 27] on icon "search" at bounding box center [1027, 25] width 20 height 20
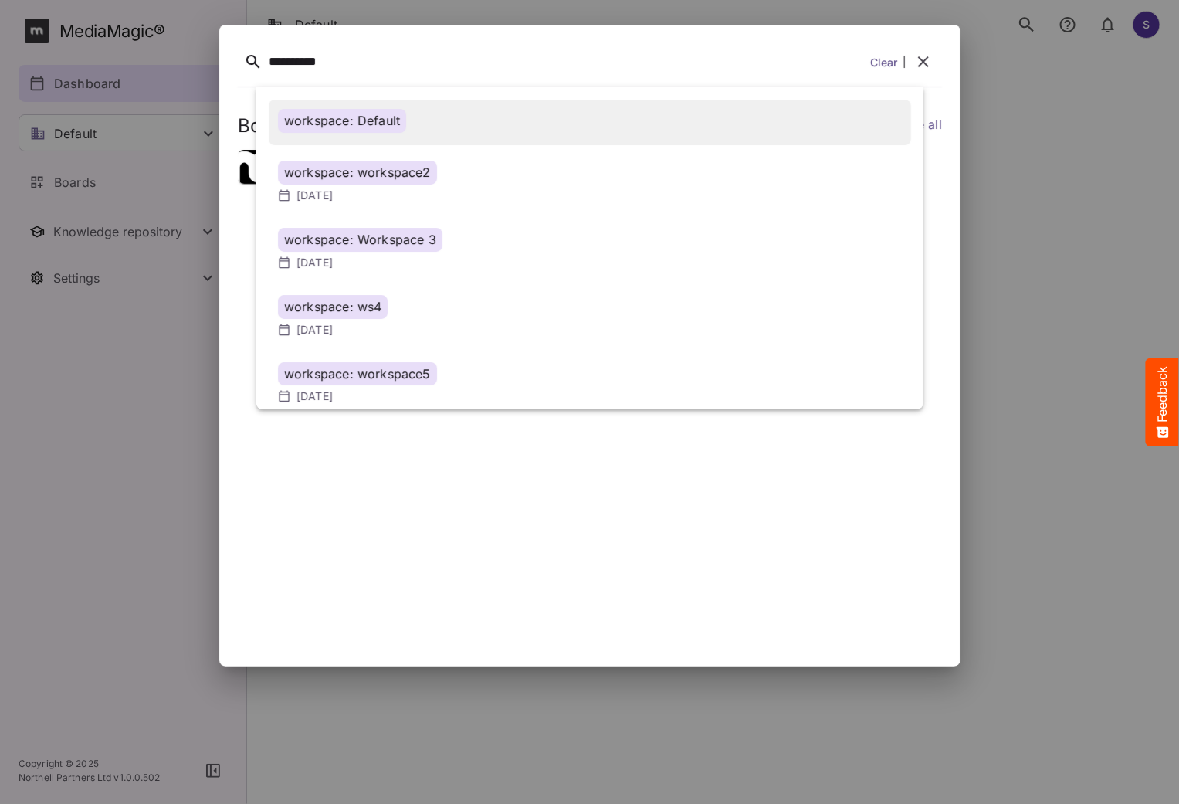
click at [359, 132] on div "workspace: Default" at bounding box center [590, 122] width 624 height 27
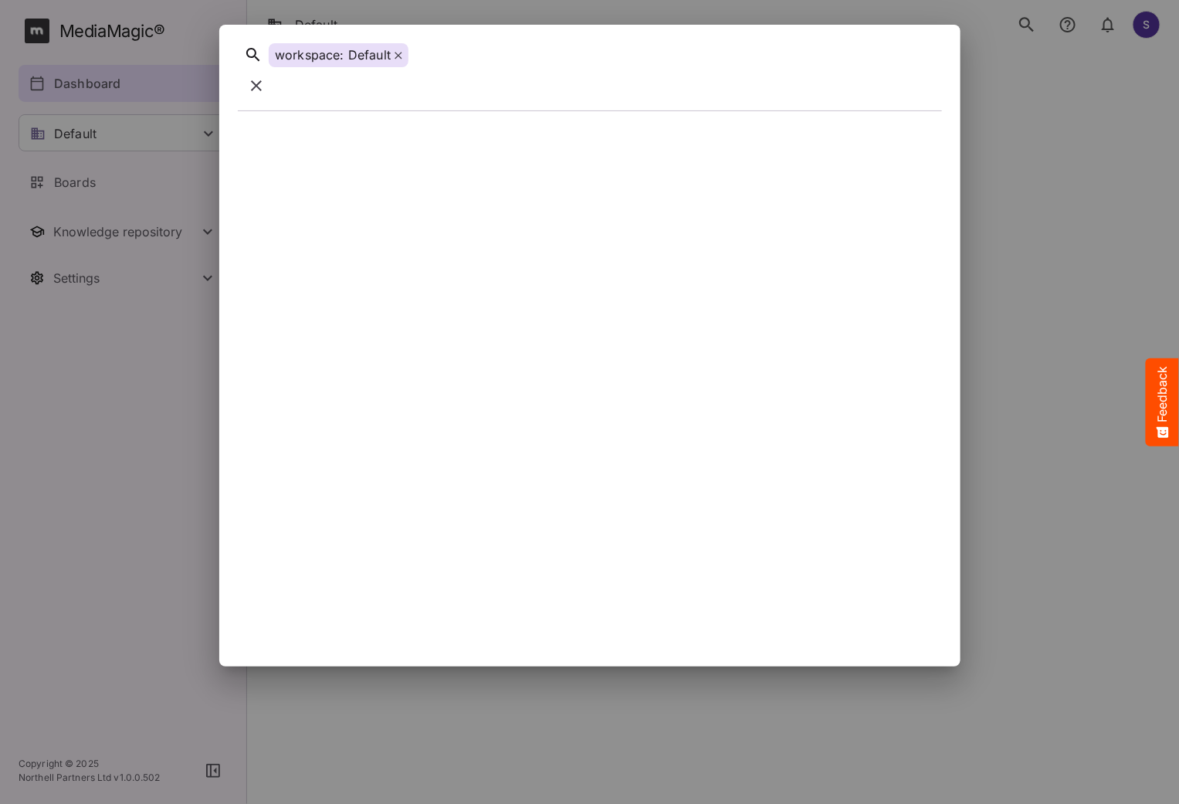
click at [493, 61] on div at bounding box center [660, 55] width 491 height 24
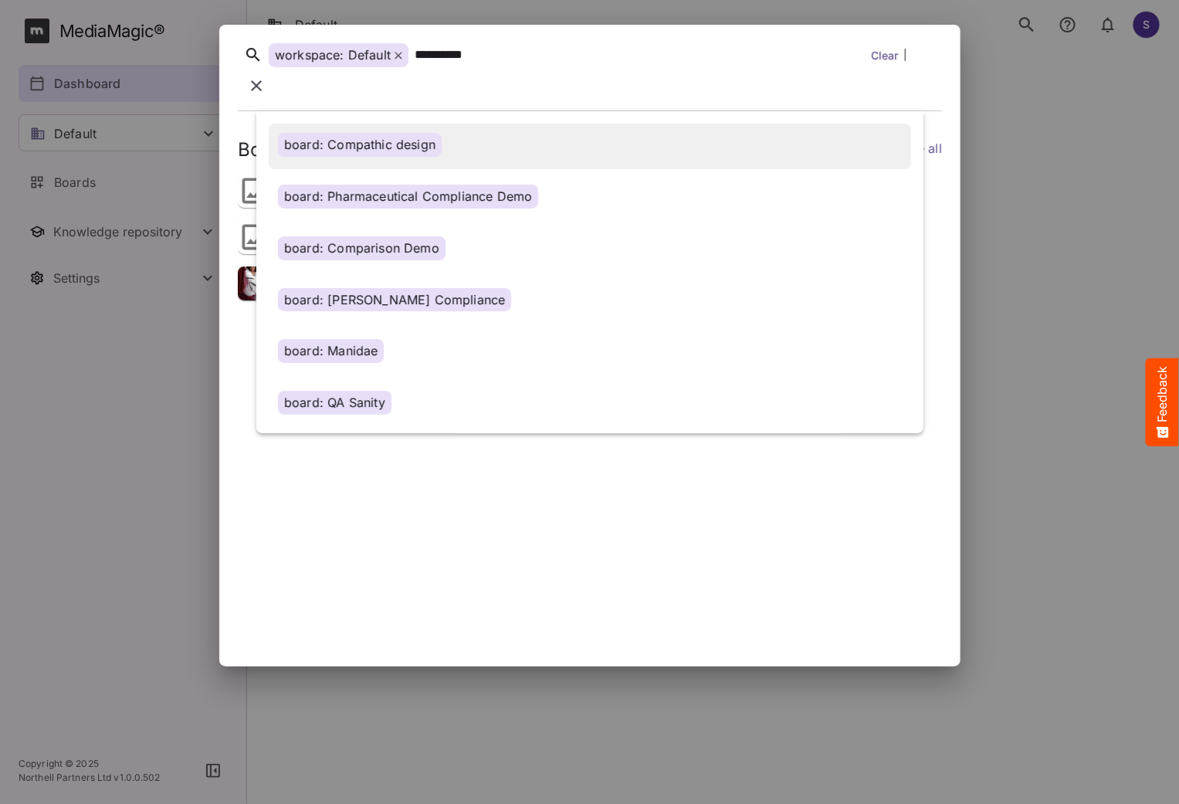
click at [391, 133] on div "board: Compathic design" at bounding box center [360, 145] width 164 height 24
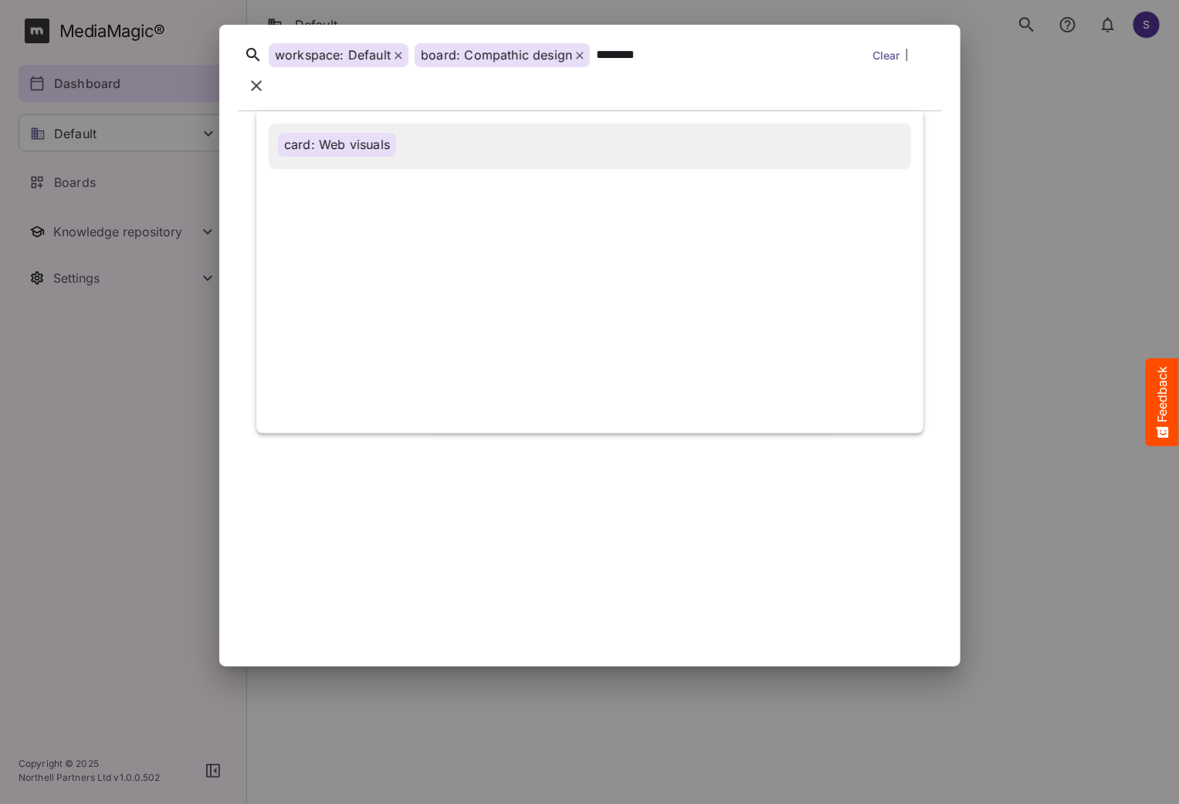
click at [321, 133] on div "card: Web visuals" at bounding box center [337, 145] width 118 height 24
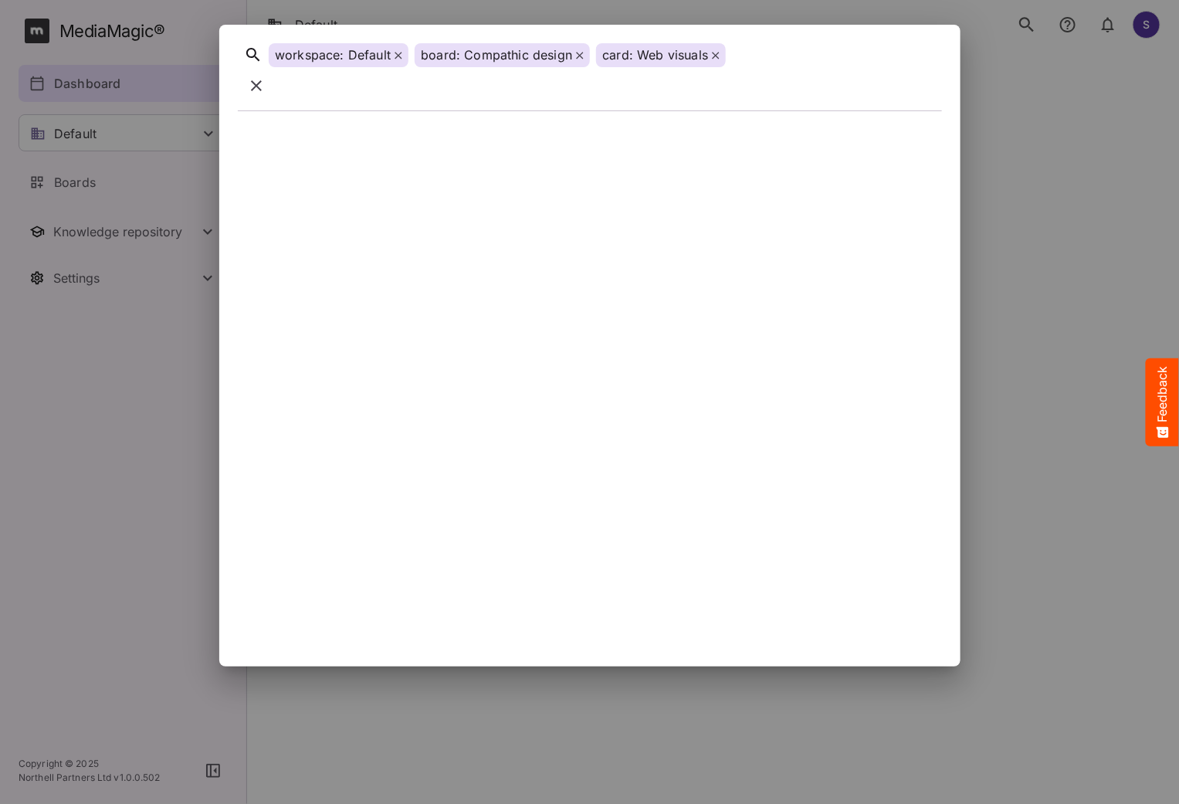
click at [767, 61] on div at bounding box center [819, 55] width 175 height 24
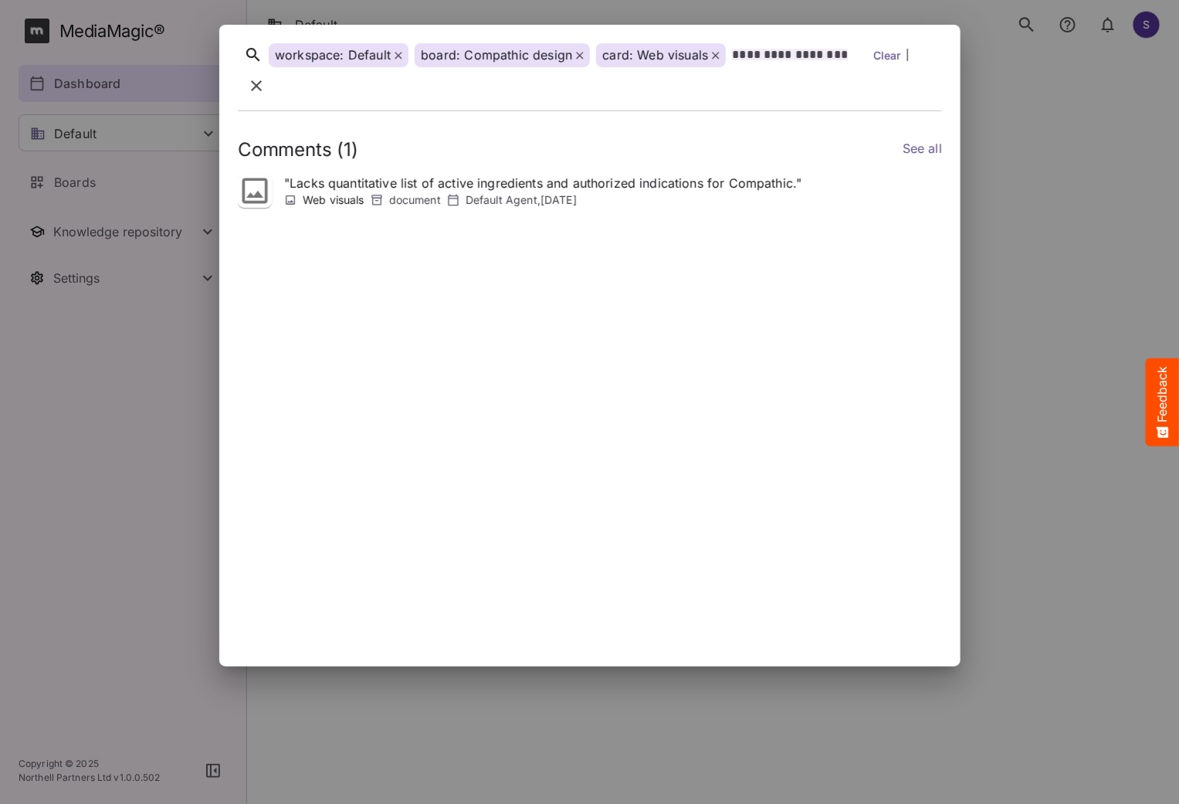
click at [396, 59] on icon at bounding box center [399, 56] width 8 height 8
click at [432, 59] on icon at bounding box center [433, 55] width 7 height 7
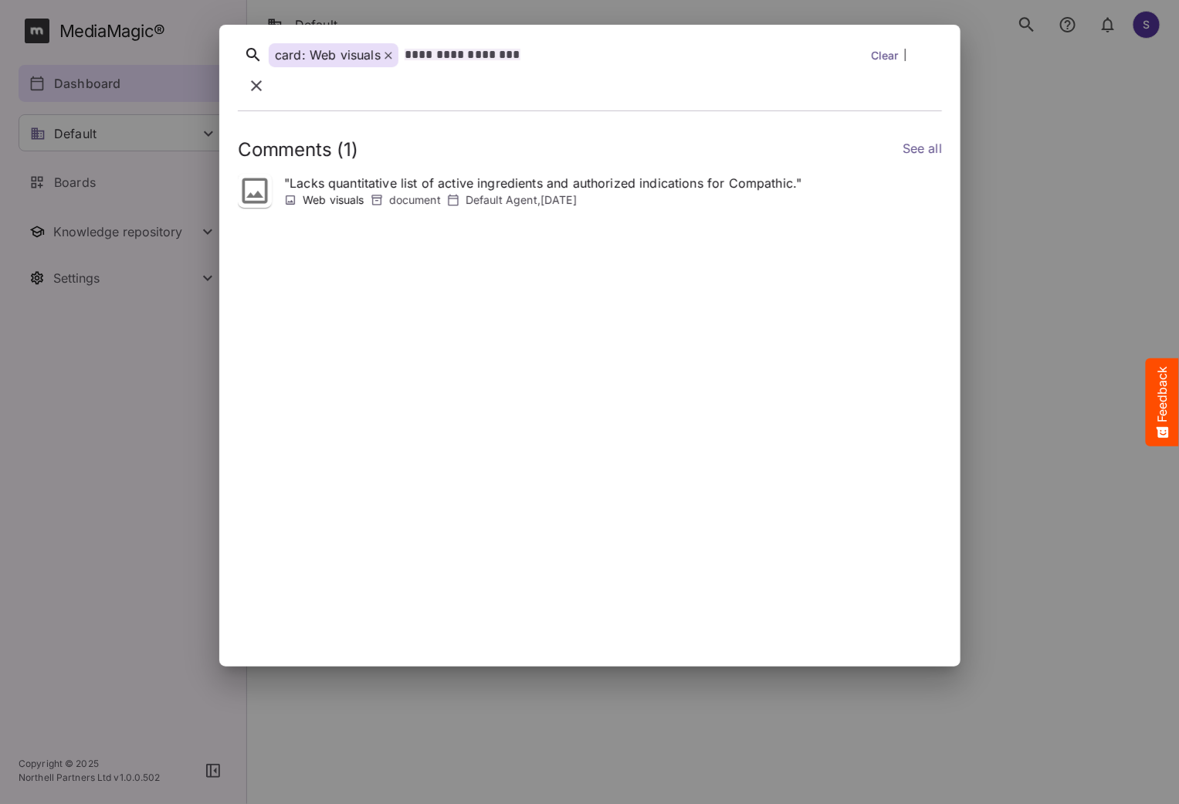
click at [883, 63] on link "Clear" at bounding box center [885, 55] width 28 height 16
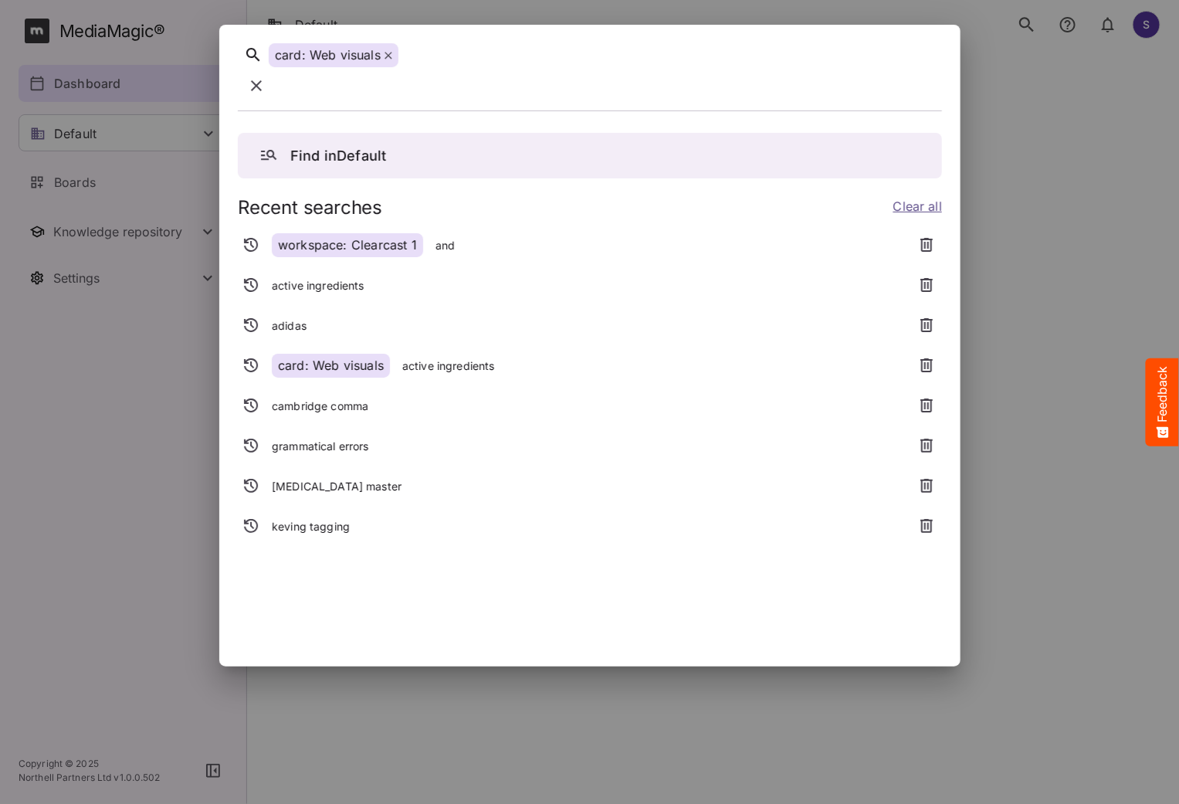
click at [266, 76] on icon "button" at bounding box center [256, 85] width 19 height 19
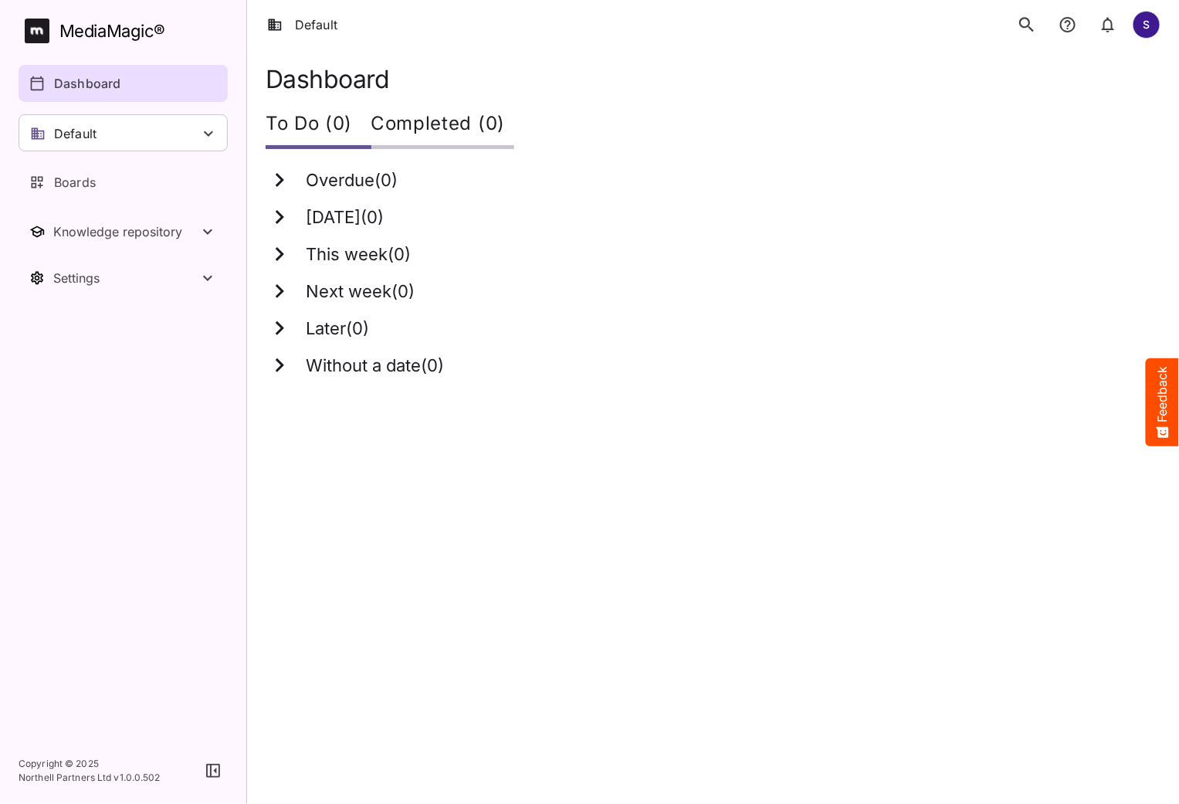
click at [1022, 30] on icon "search" at bounding box center [1027, 25] width 20 height 20
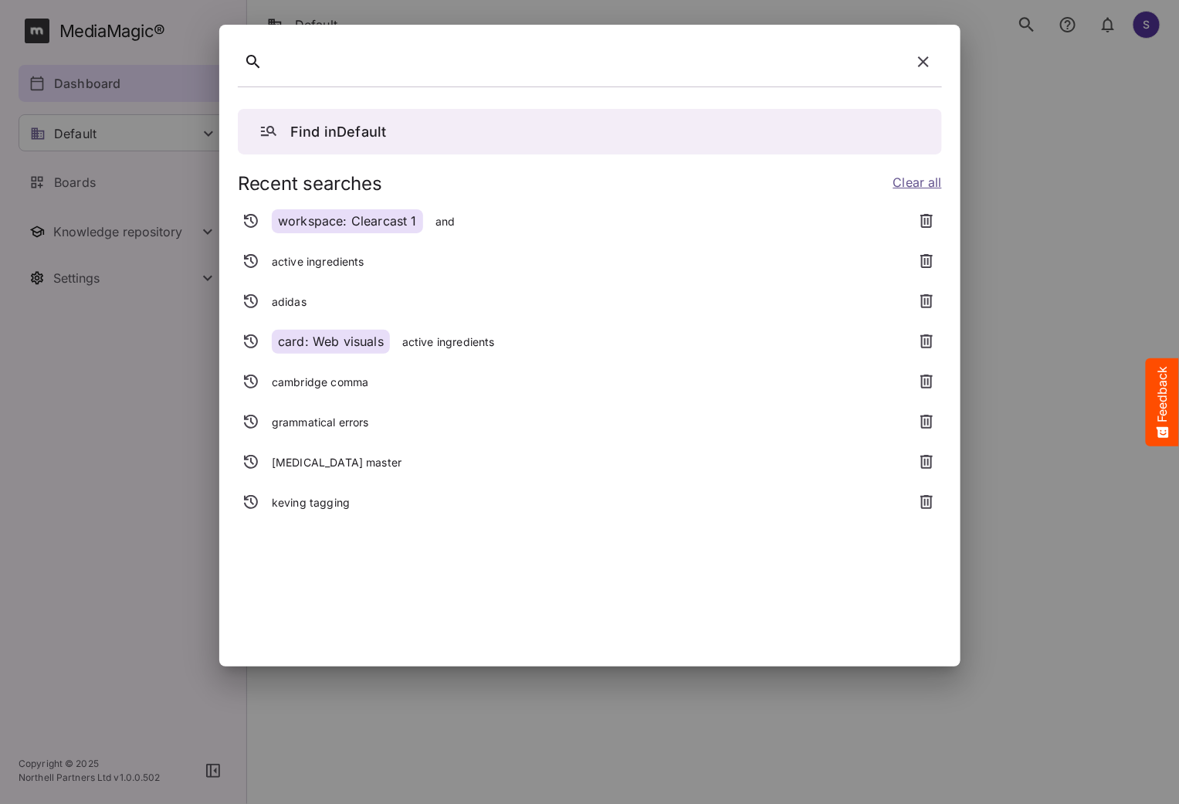
click at [354, 225] on div "workspace: Clearcast 1" at bounding box center [347, 221] width 151 height 24
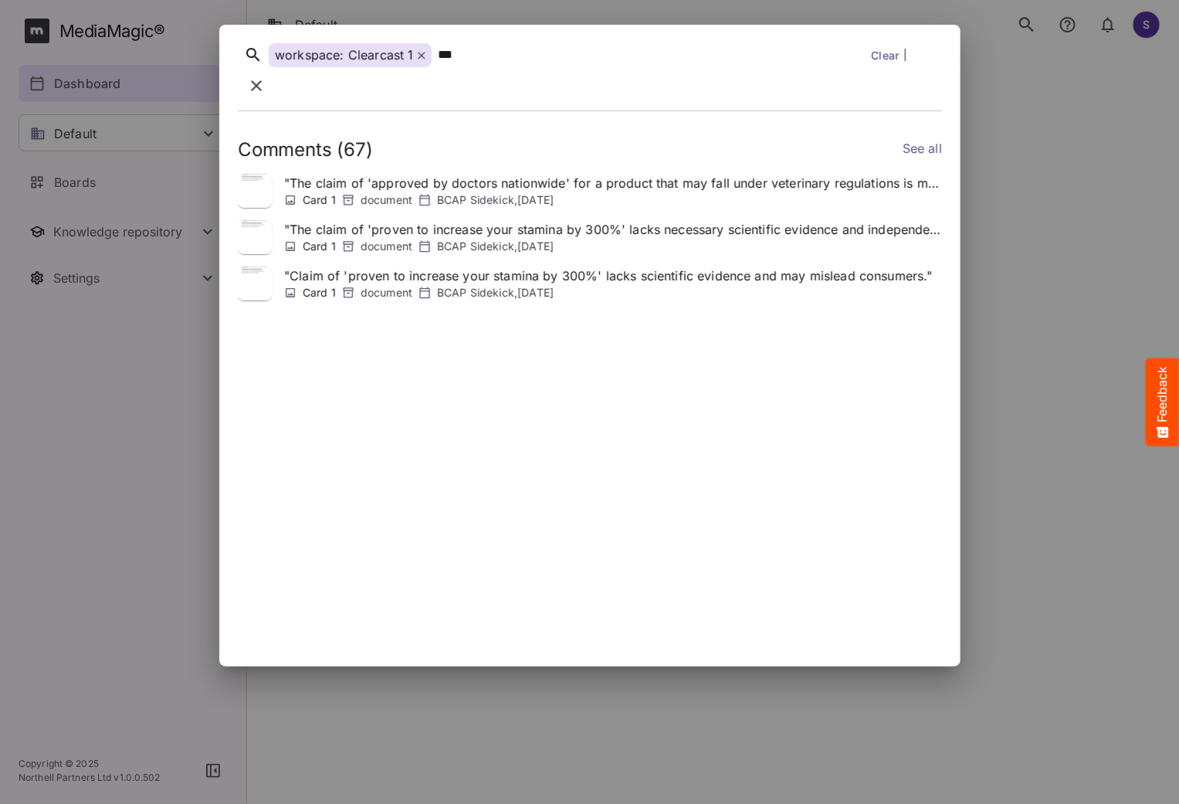
click at [266, 76] on icon "button" at bounding box center [256, 85] width 19 height 19
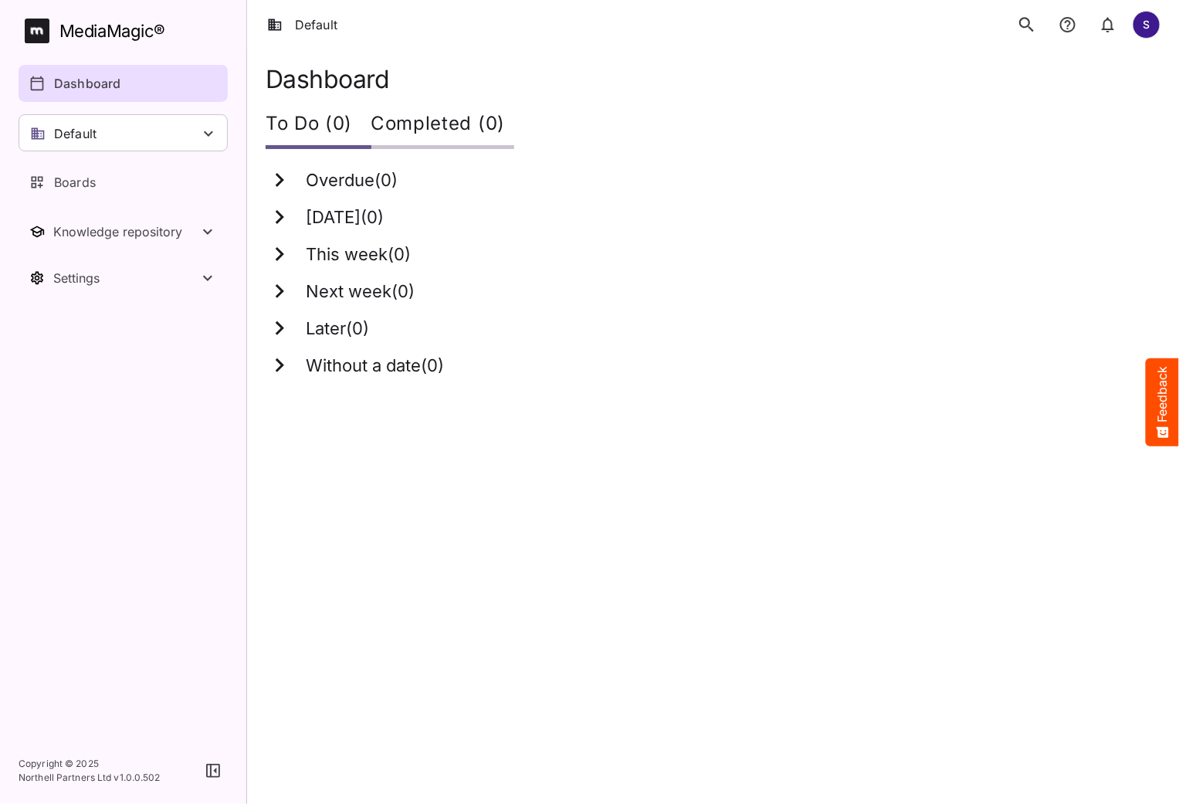
click at [1035, 25] on icon "search" at bounding box center [1027, 25] width 20 height 20
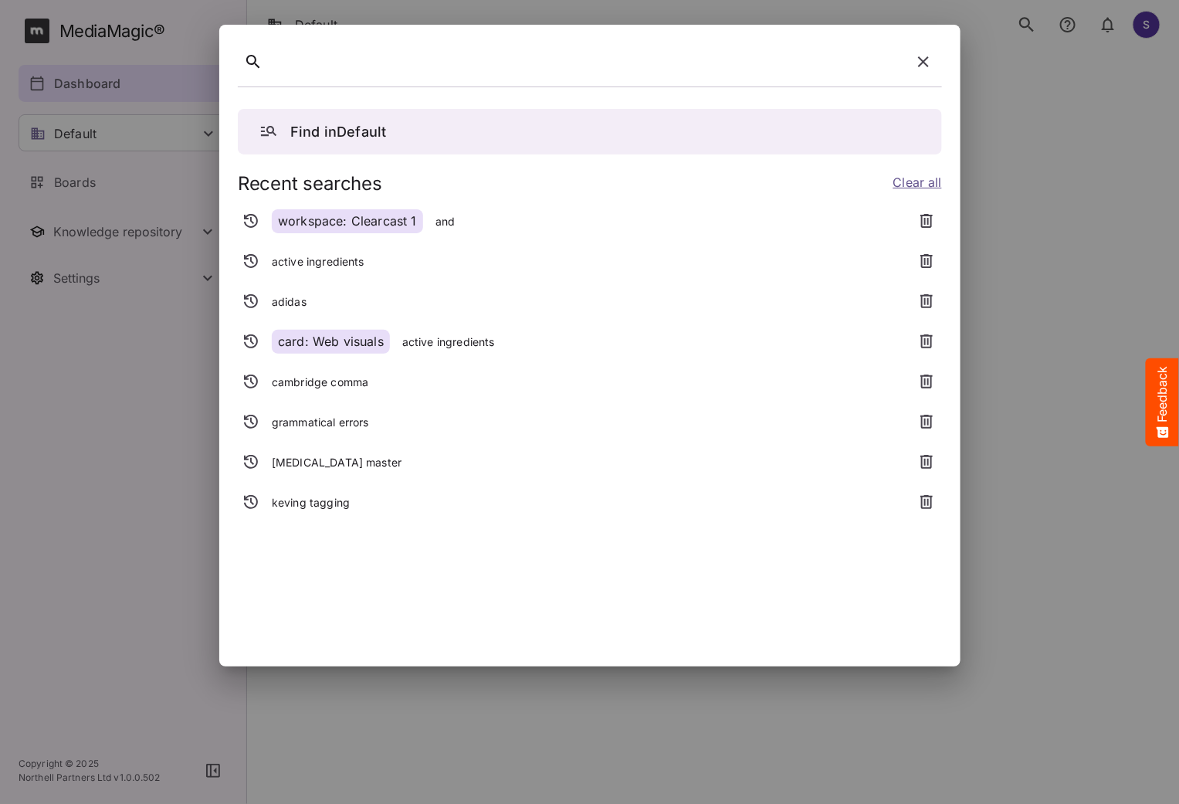
click at [324, 336] on div "card: Web visuals" at bounding box center [331, 342] width 118 height 24
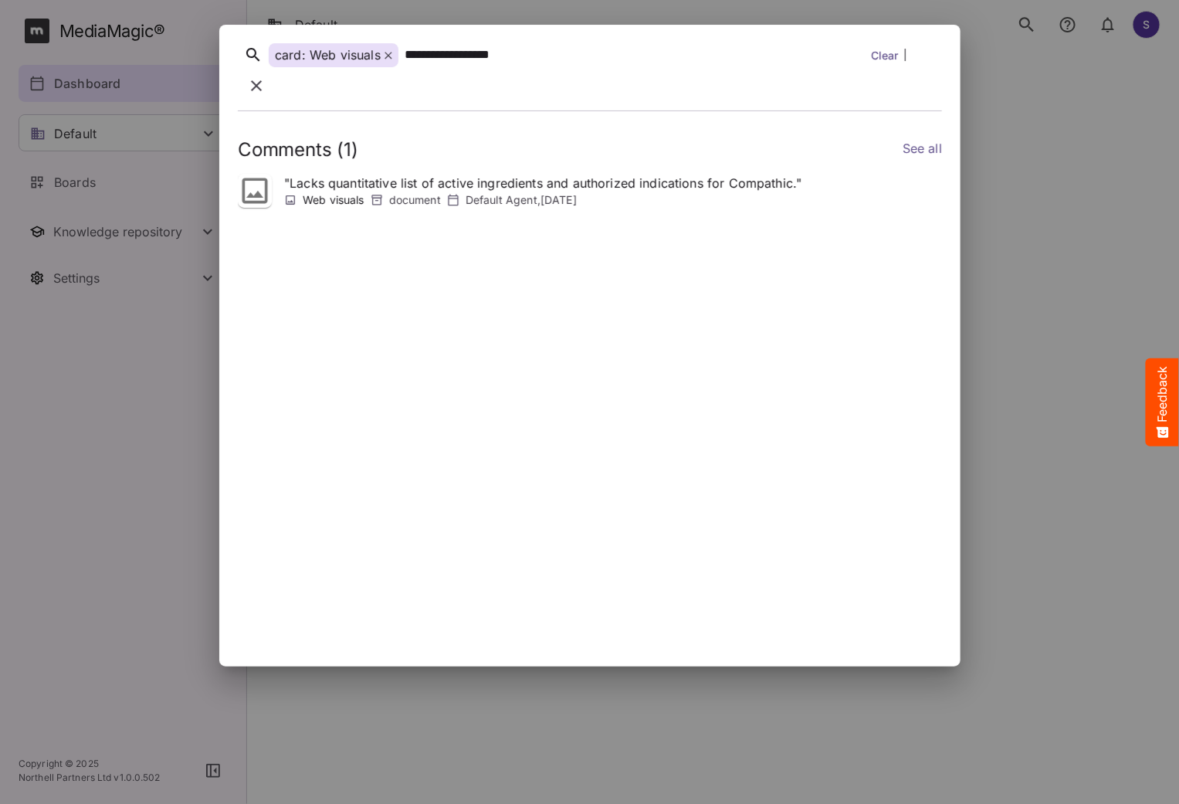
click at [925, 139] on link "See all" at bounding box center [921, 150] width 39 height 22
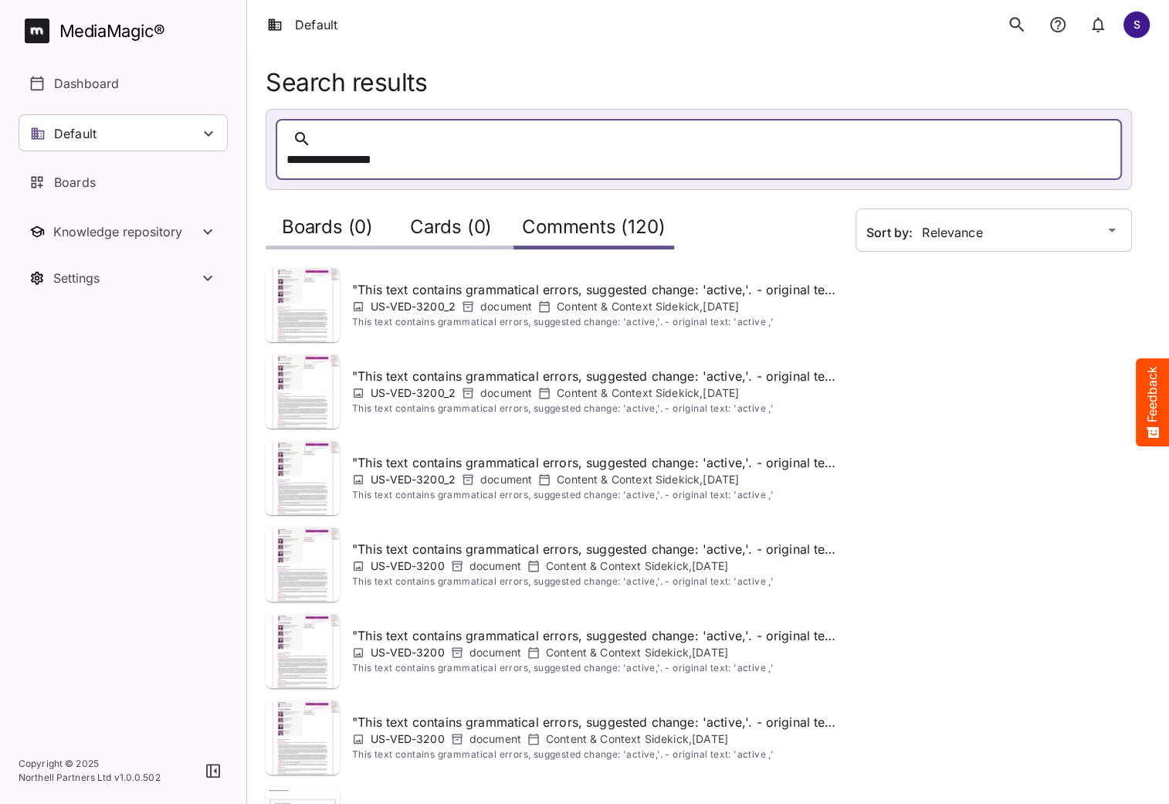
click at [86, 39] on div "MediaMagic ®" at bounding box center [112, 31] width 106 height 25
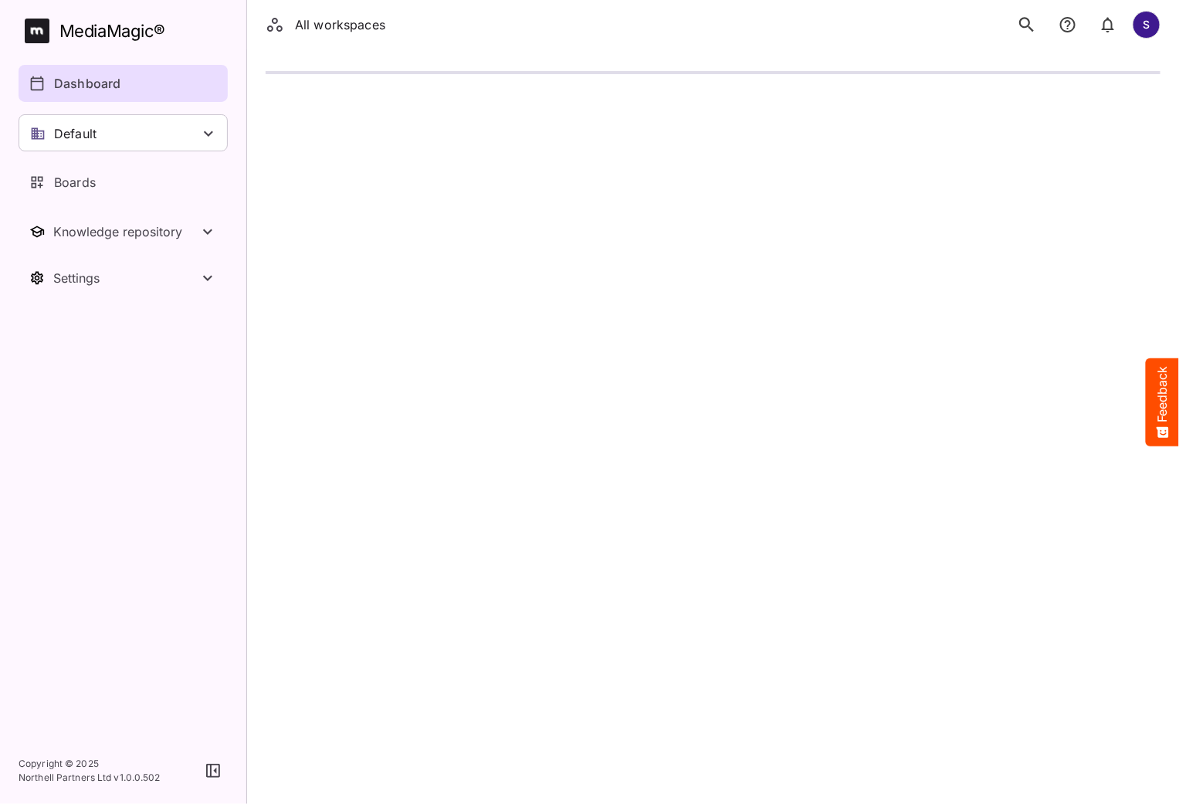
click at [94, 34] on div "MediaMagic ®" at bounding box center [112, 31] width 106 height 25
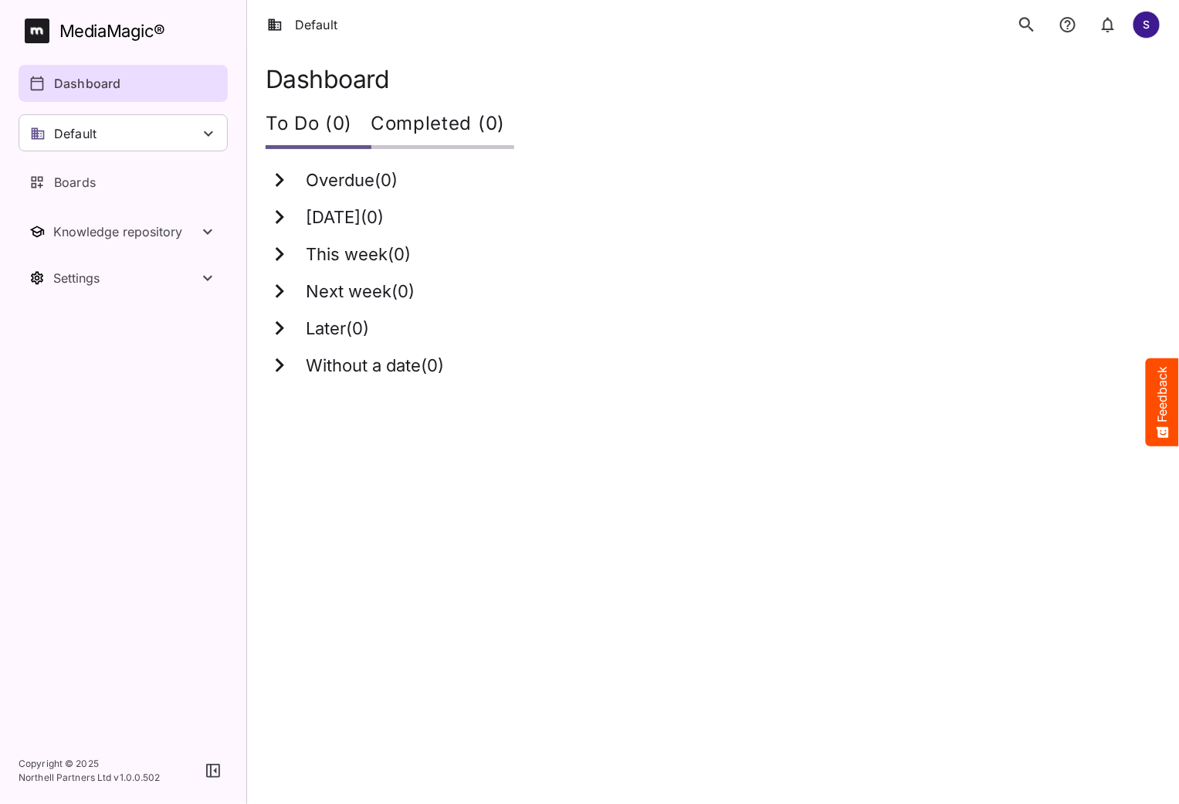
click at [1019, 28] on icon "search" at bounding box center [1027, 25] width 20 height 20
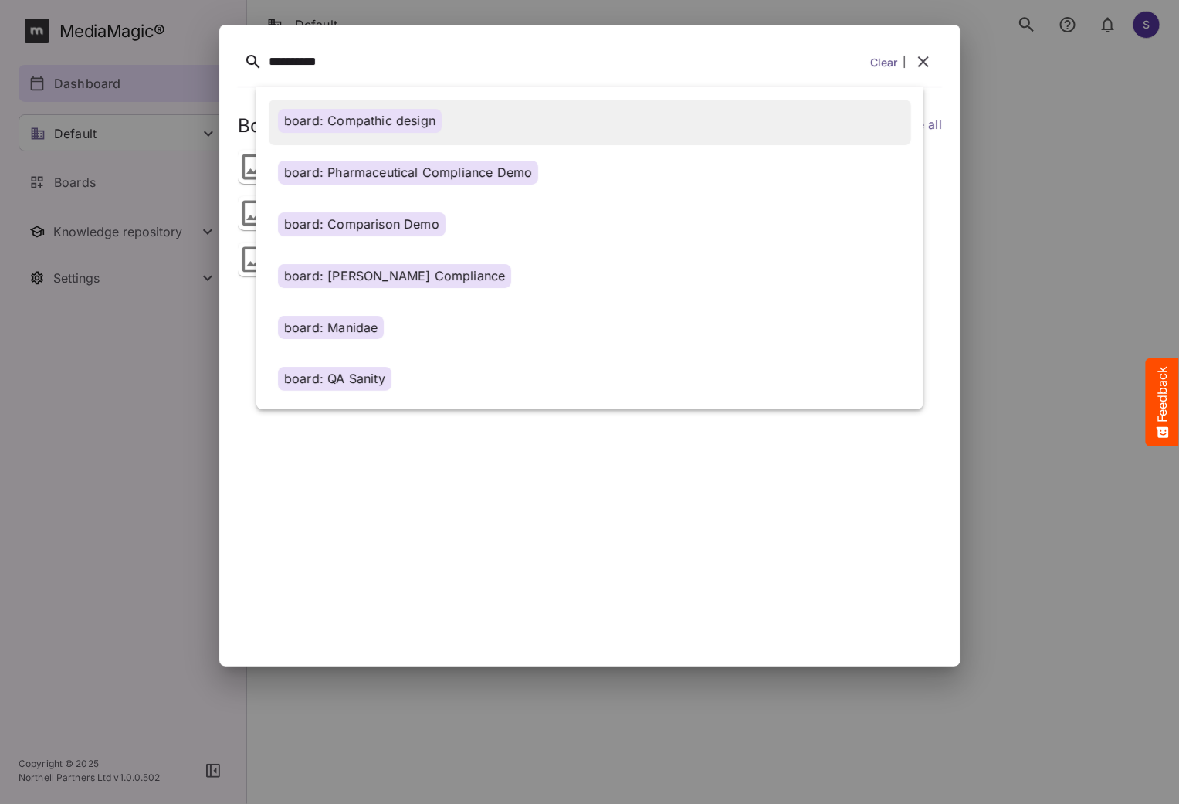
click at [394, 119] on div "board: Compathic design" at bounding box center [360, 121] width 164 height 24
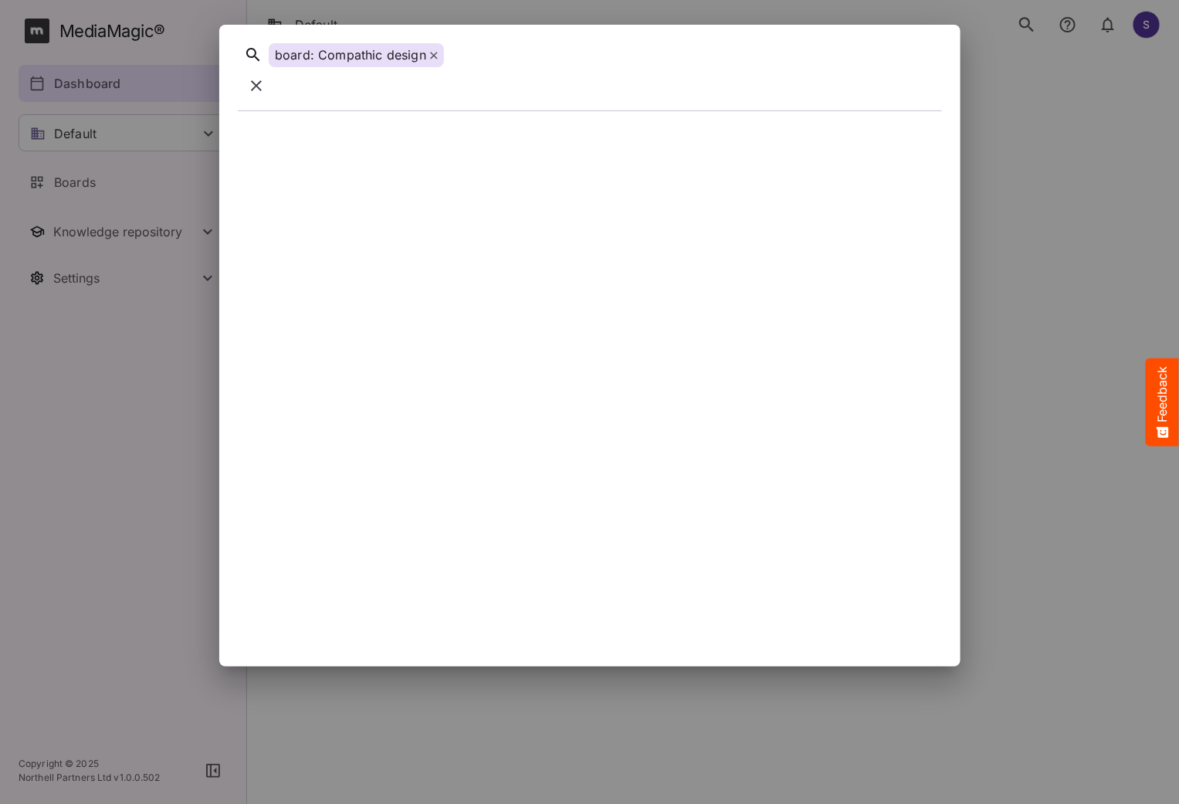
click at [433, 57] on icon at bounding box center [434, 56] width 8 height 8
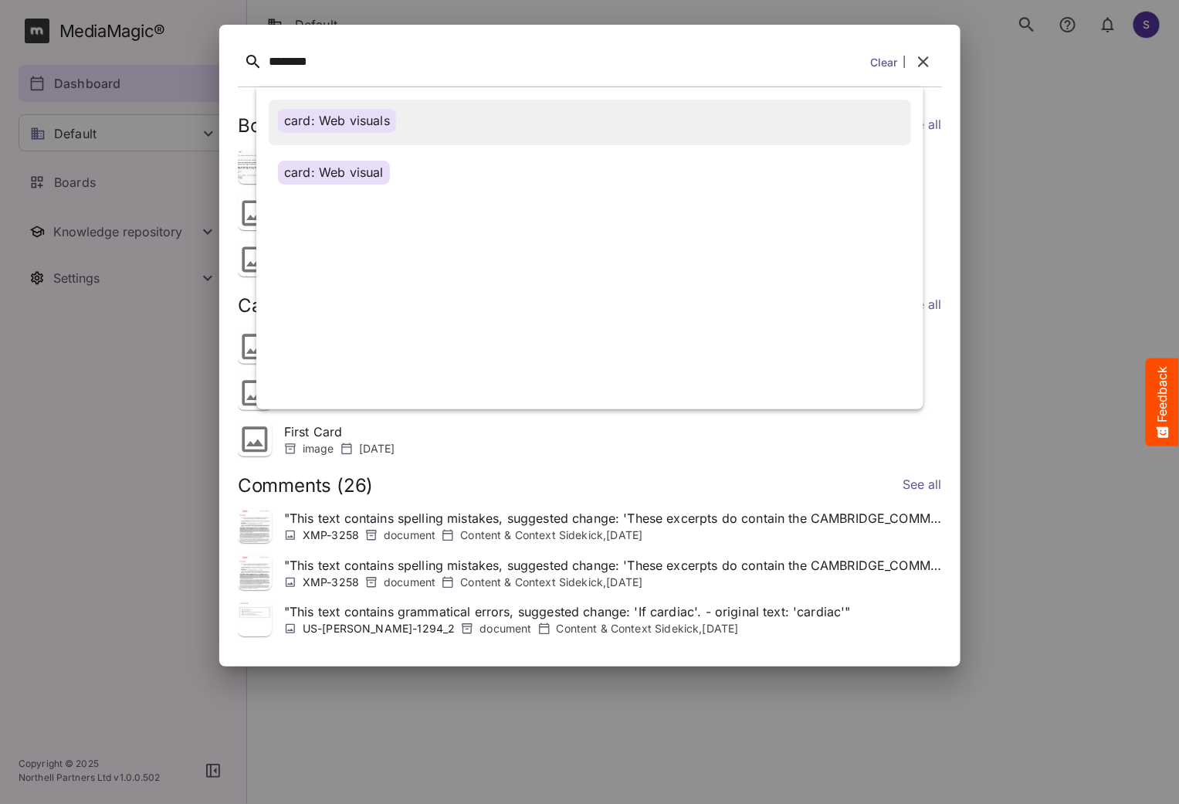
click at [321, 131] on div "card: Web visuals" at bounding box center [337, 121] width 118 height 24
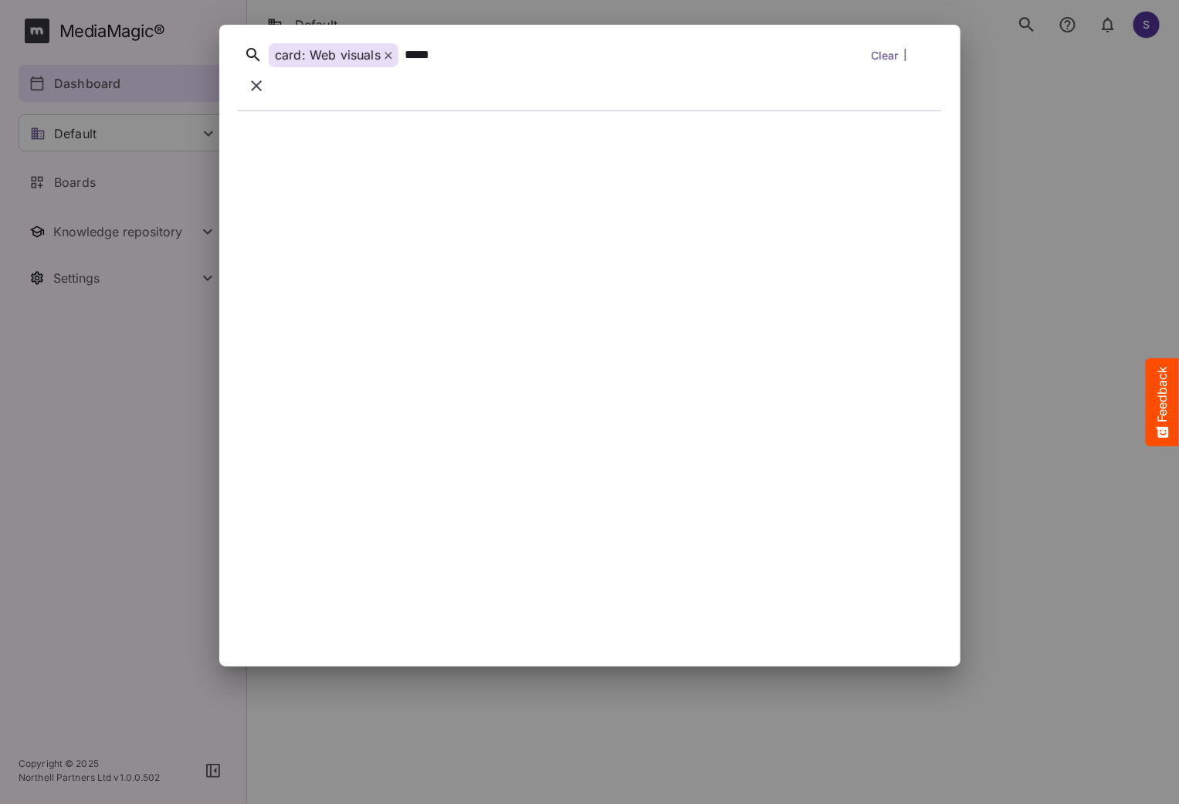
click at [484, 49] on div "card: Web visuals ***** Clear" at bounding box center [590, 76] width 704 height 67
click at [262, 80] on icon "button" at bounding box center [256, 85] width 11 height 11
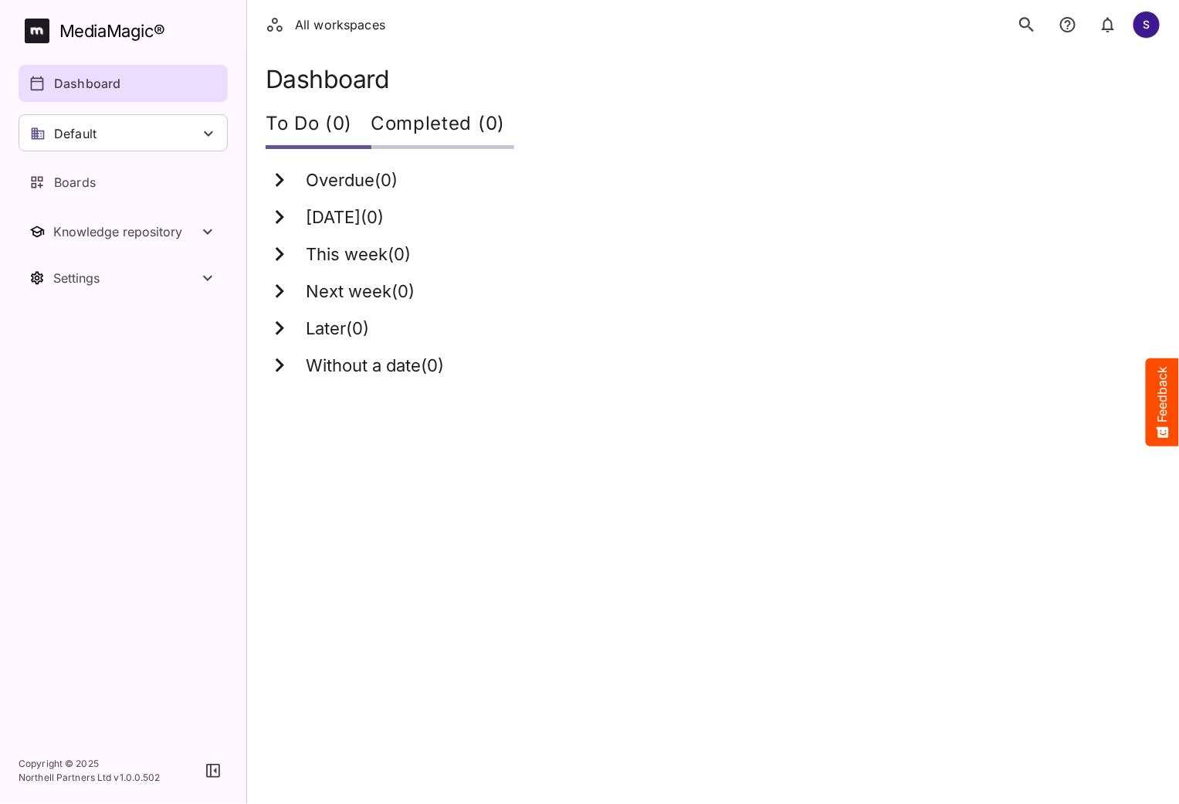
click at [703, 234] on div "Today ( 0 )" at bounding box center [713, 216] width 895 height 37
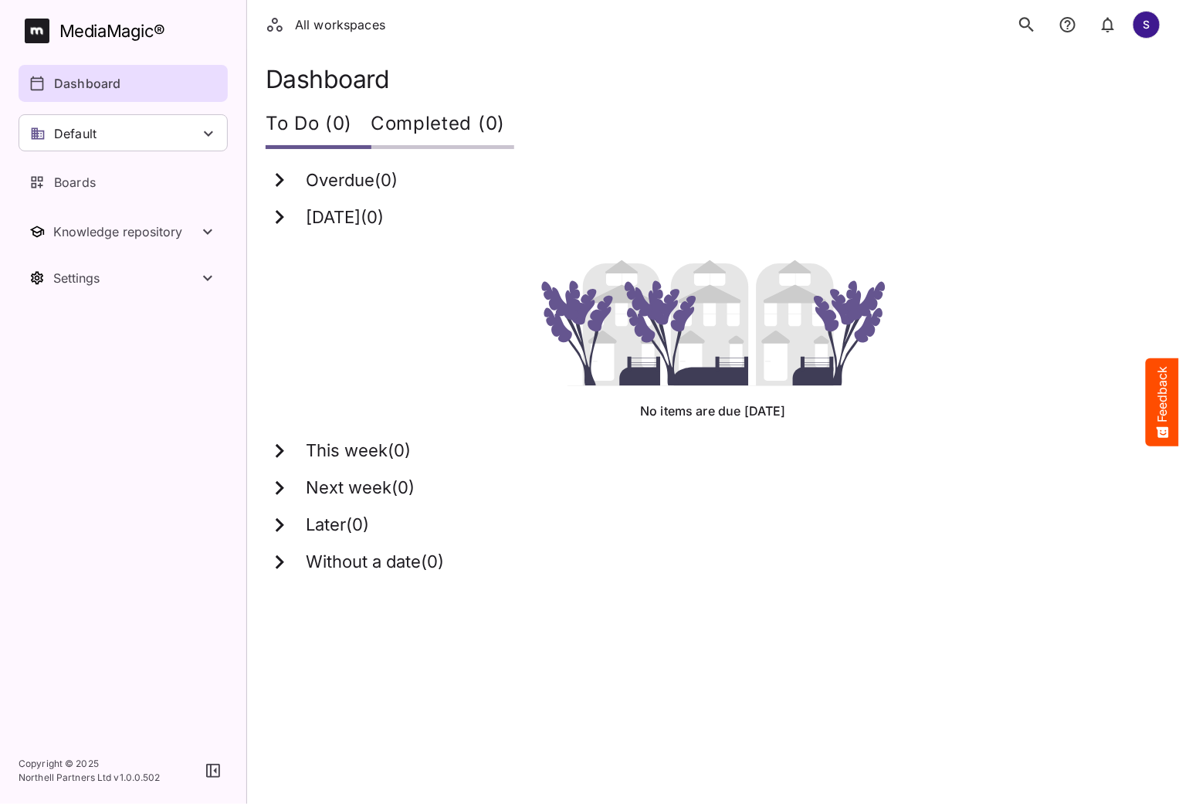
click at [571, 578] on div "Without a date ( 0 )" at bounding box center [713, 562] width 895 height 37
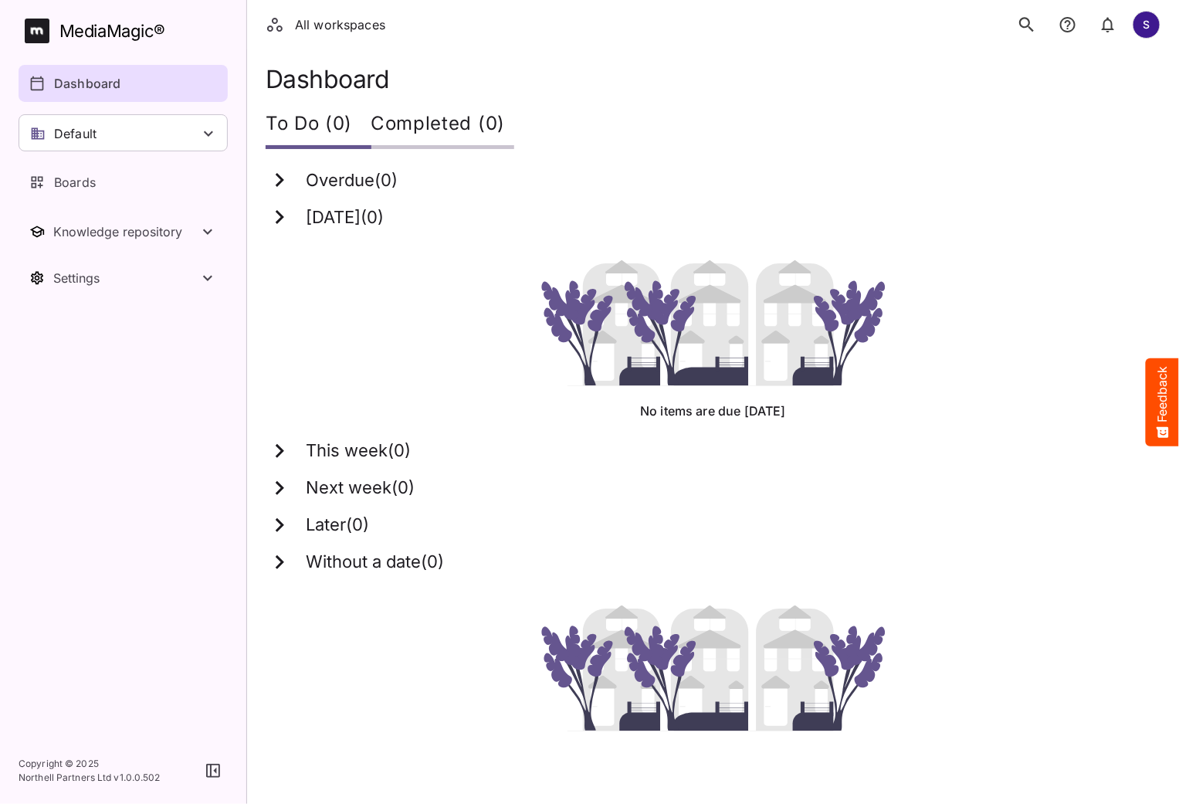
click at [123, 642] on nav "MediaMagic ® Dashboard Default BasicSearchTestWorkspace Clearcast 1 Default E2E…" at bounding box center [123, 368] width 246 height 737
click at [174, 82] on div "Dashboard" at bounding box center [123, 83] width 189 height 19
click at [155, 42] on div "MediaMagic ®" at bounding box center [112, 31] width 106 height 25
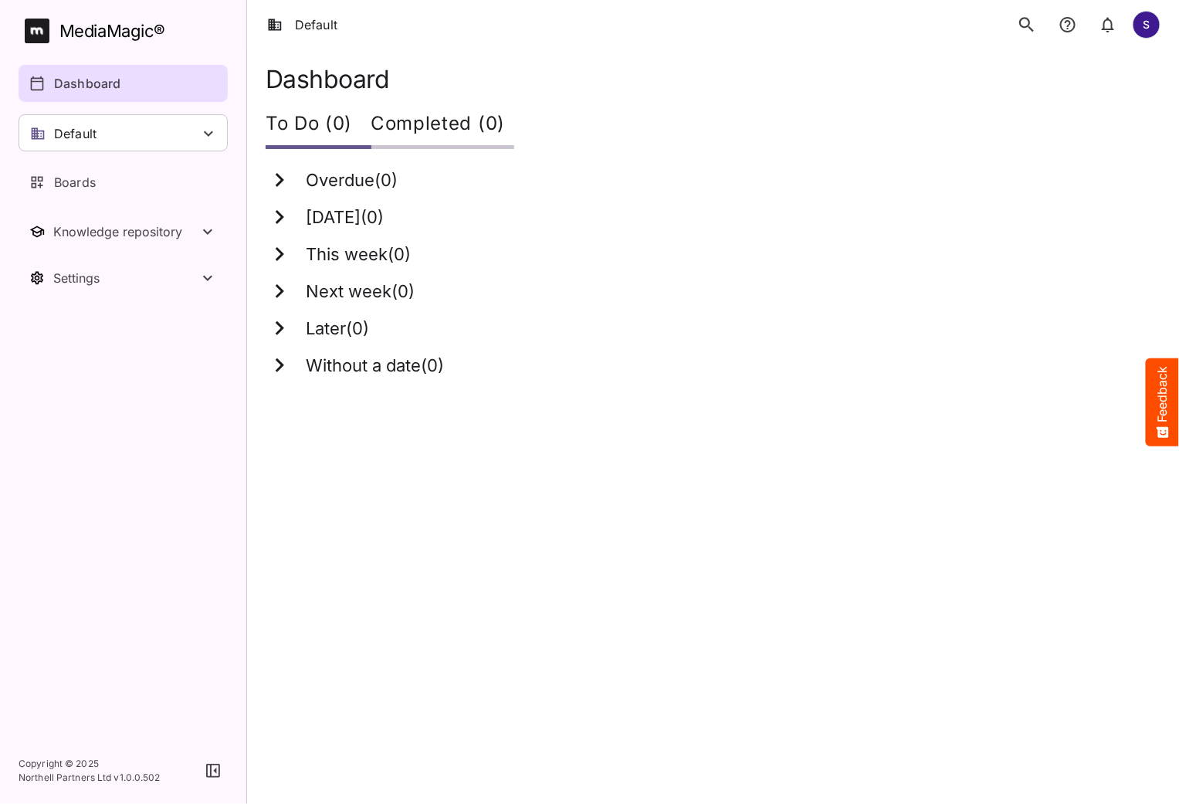
click at [156, 429] on nav "MediaMagic ® Dashboard Default BasicSearchTestWorkspace Clearcast 1 Default E2E…" at bounding box center [123, 368] width 246 height 737
click at [1031, 25] on icon "search" at bounding box center [1027, 25] width 20 height 20
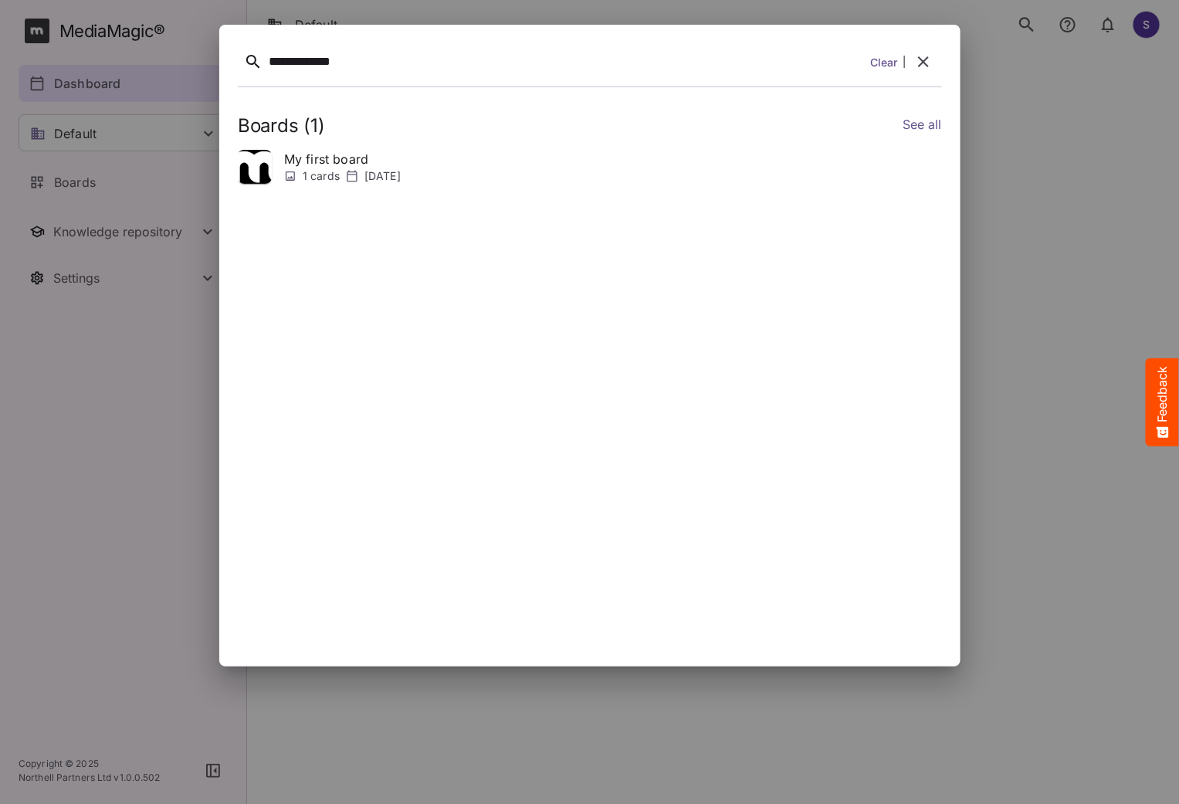
click at [925, 117] on link "See all" at bounding box center [921, 126] width 39 height 22
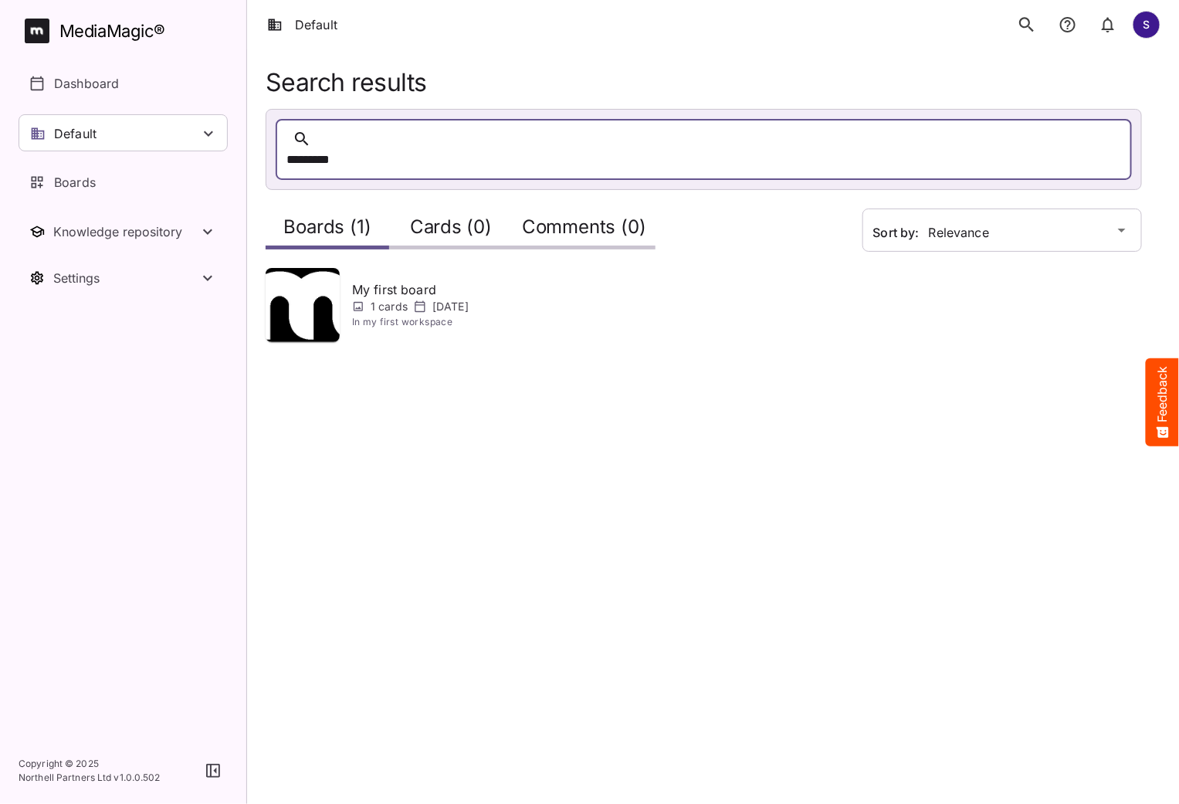
click at [1027, 24] on icon "search" at bounding box center [1027, 25] width 20 height 20
